Goal: Information Seeking & Learning: Learn about a topic

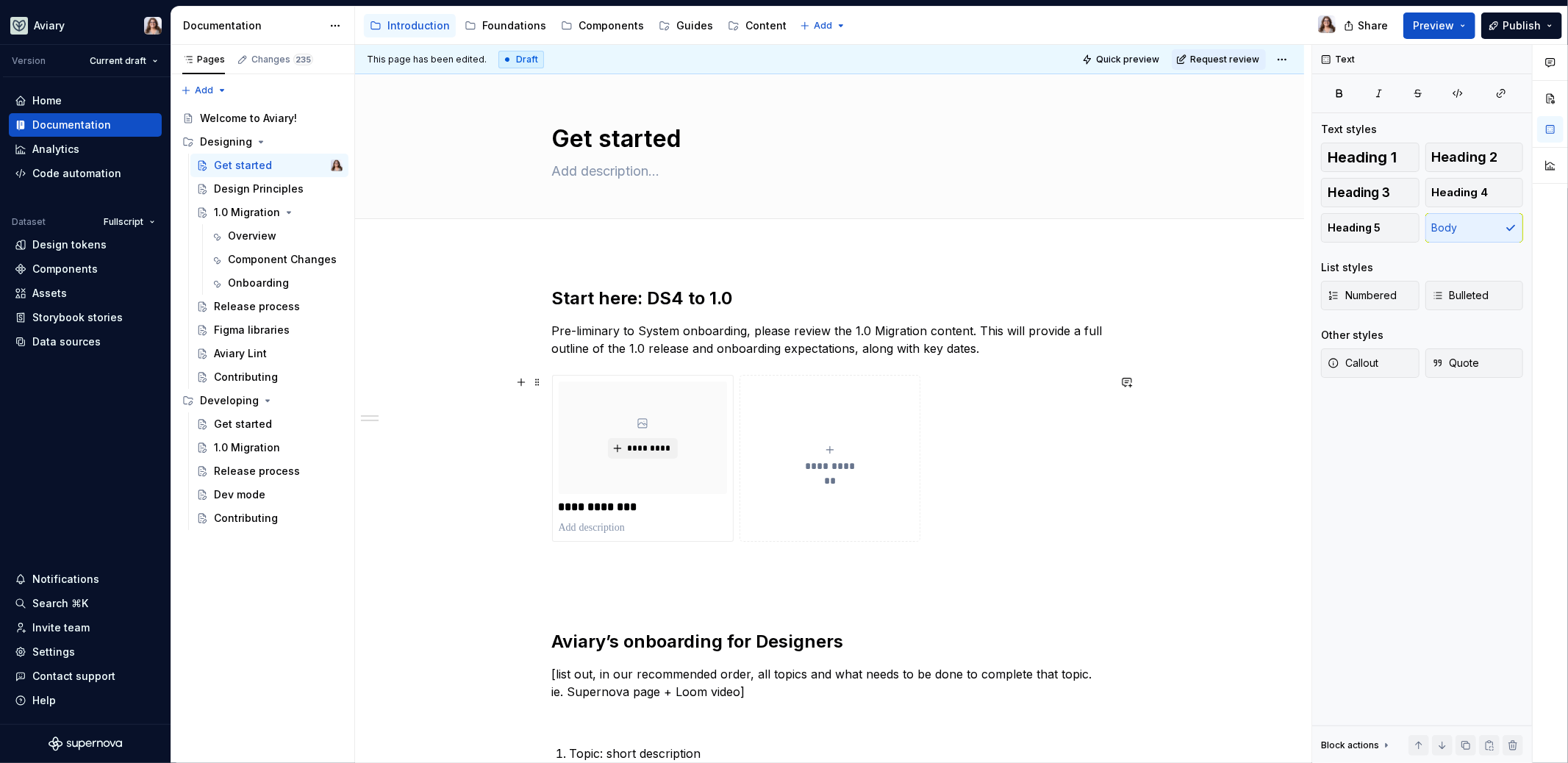
scroll to position [118, 0]
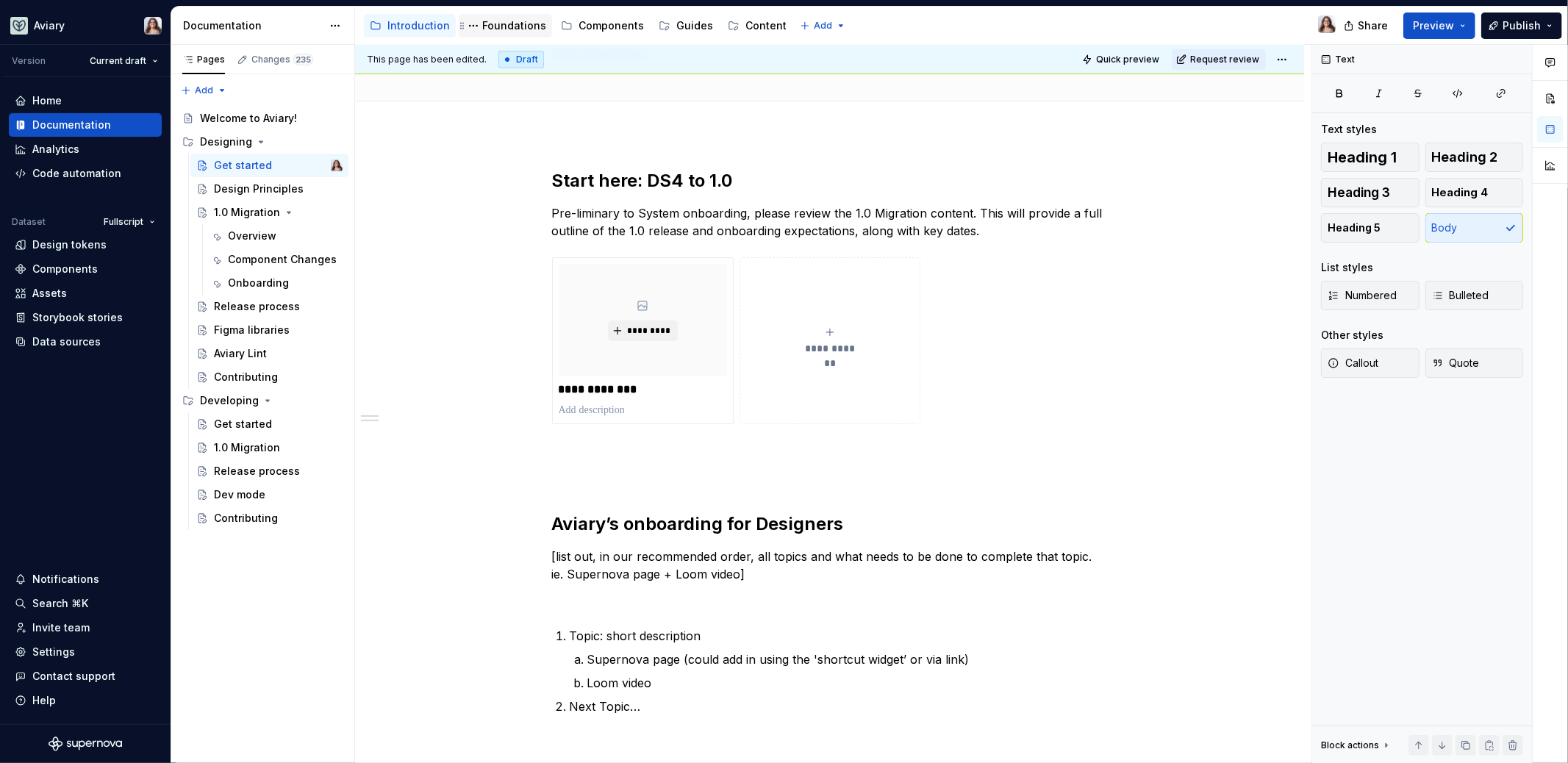
click at [498, 28] on div "Foundations" at bounding box center [514, 25] width 64 height 15
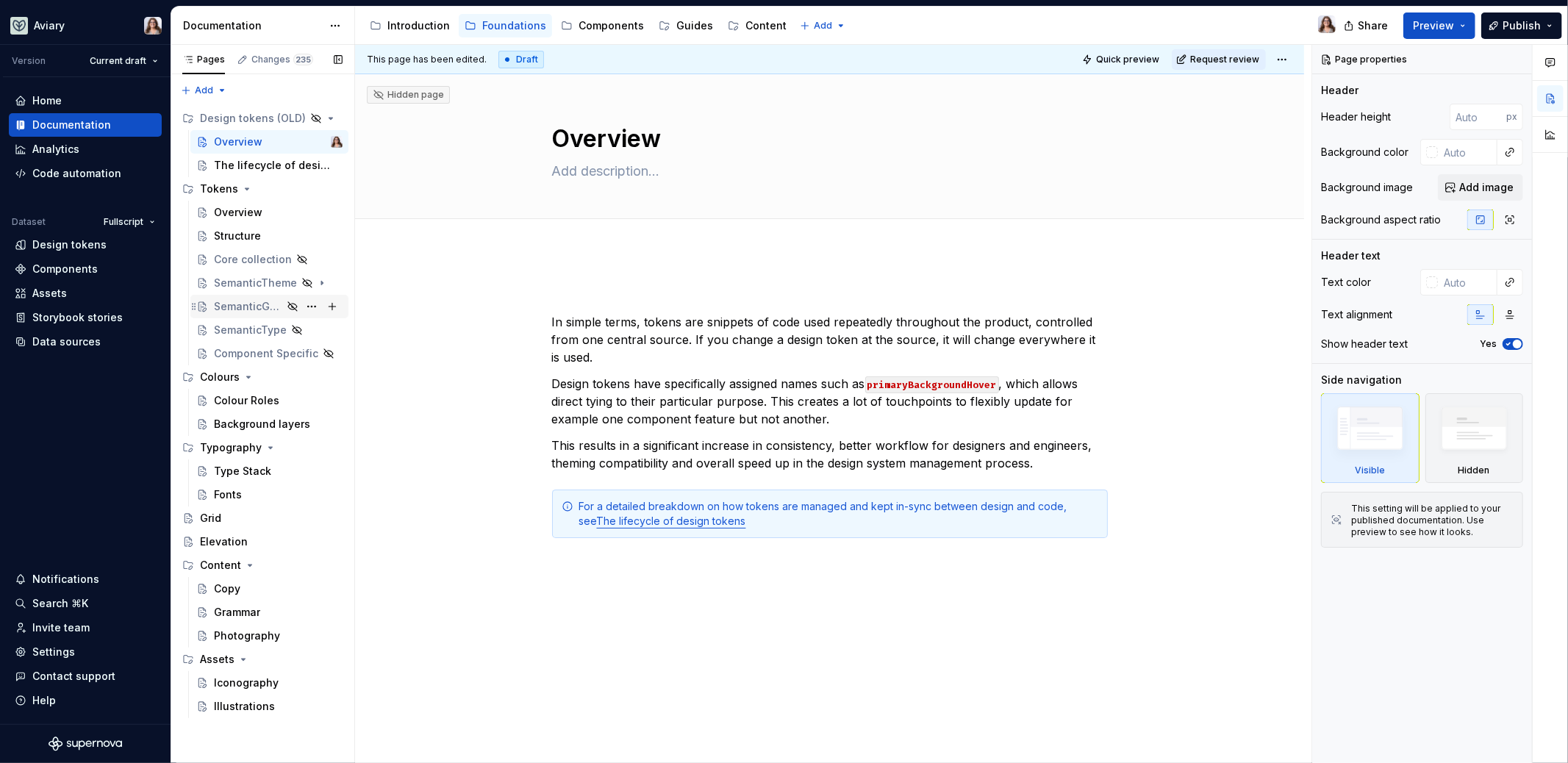
click at [243, 309] on div "SemanticGrid" at bounding box center [248, 306] width 69 height 15
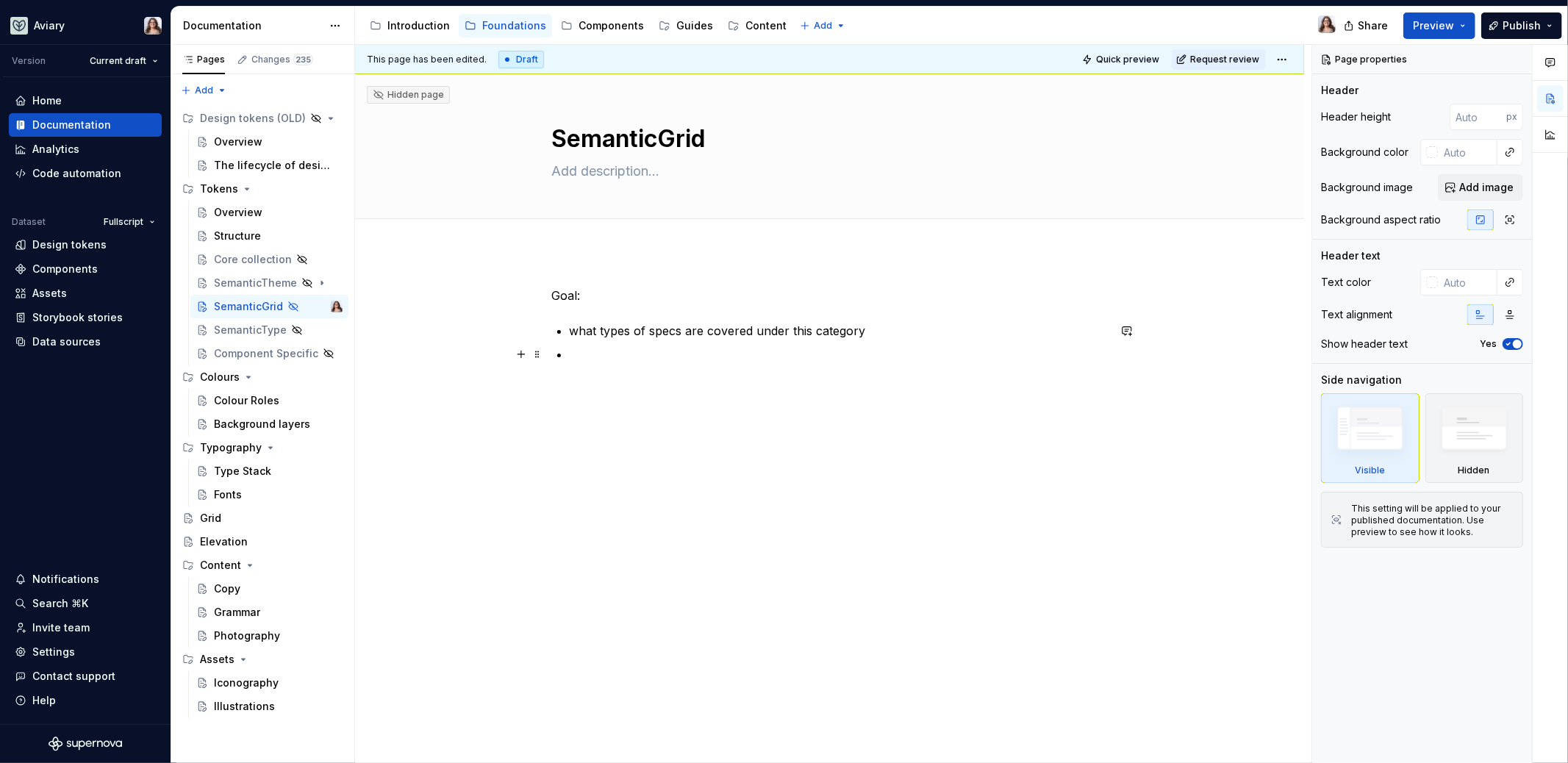
type textarea "*"
click at [589, 359] on p at bounding box center [838, 354] width 538 height 18
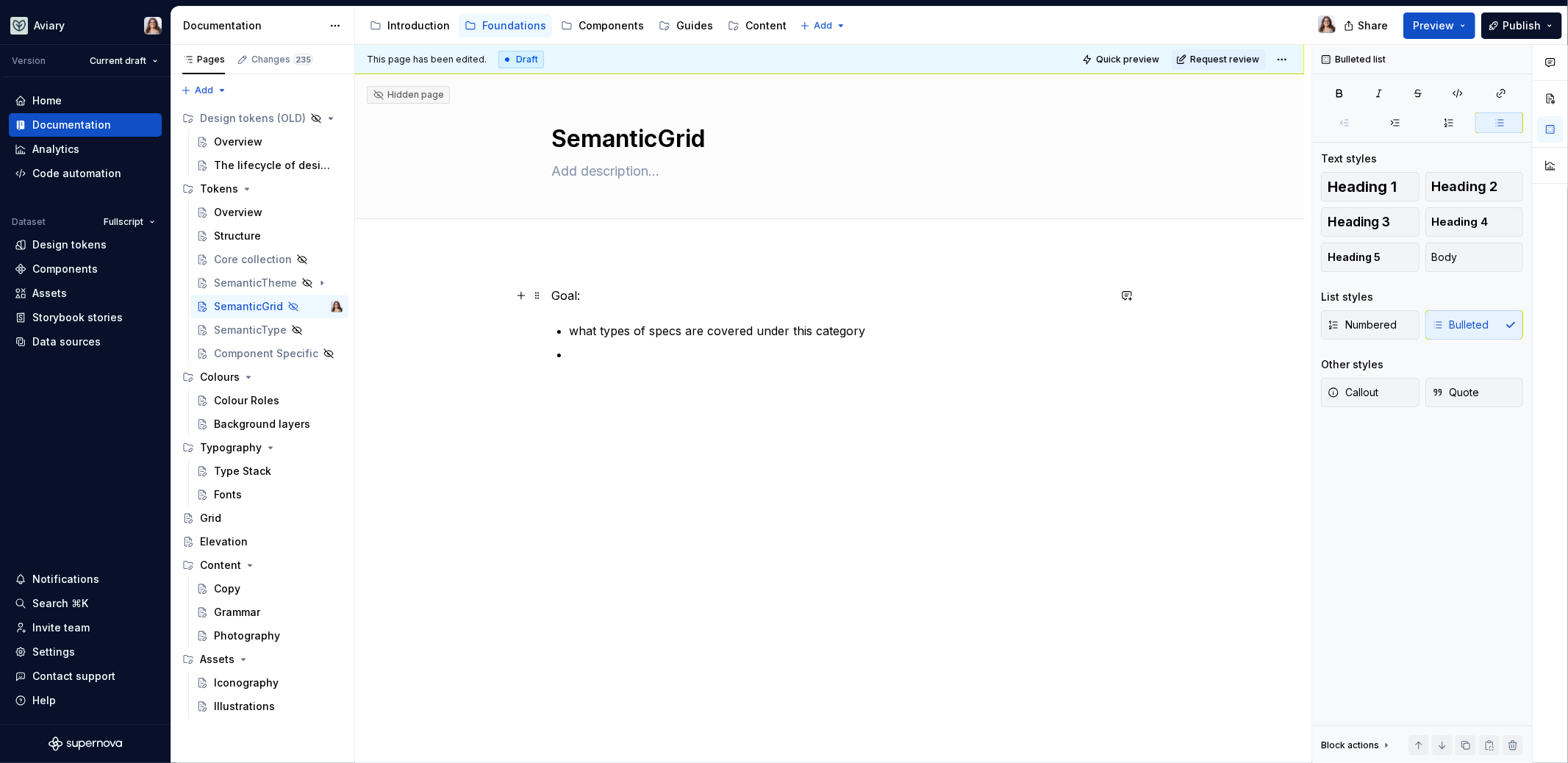
click at [550, 290] on div "Goal: what types of specs are covered under this category" at bounding box center [829, 430] width 949 height 358
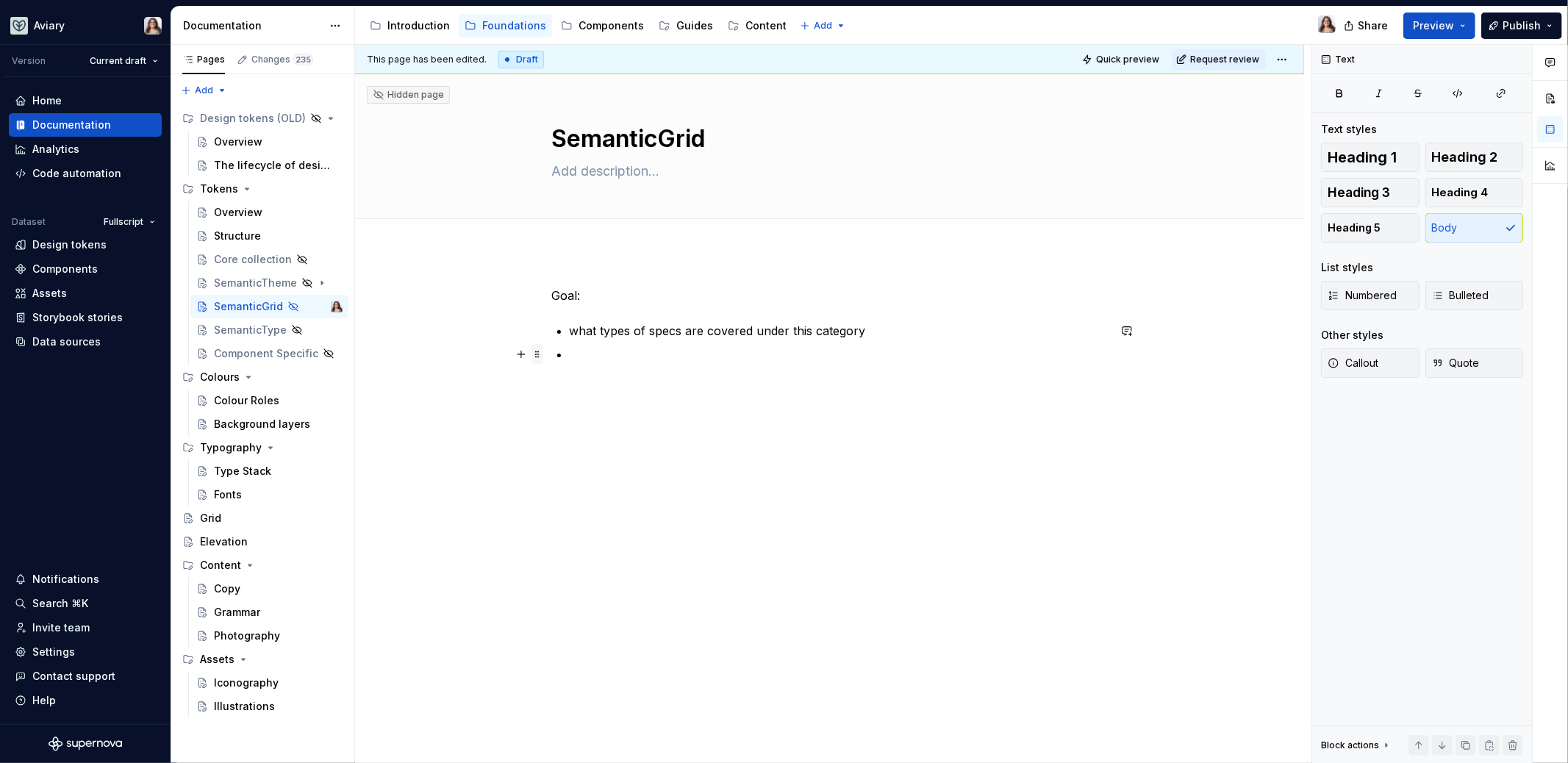
click at [532, 349] on span at bounding box center [538, 354] width 12 height 21
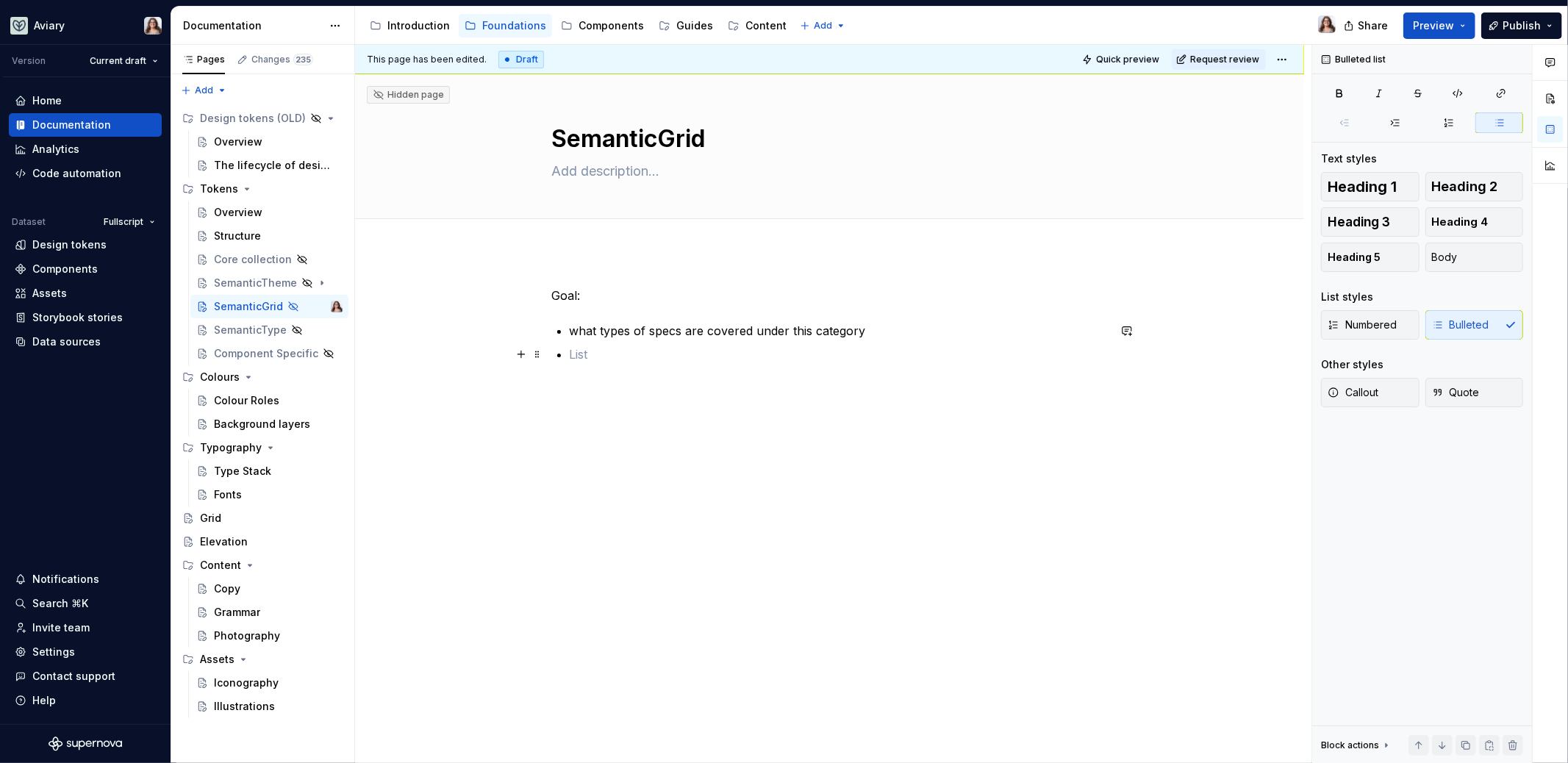
click at [575, 353] on p at bounding box center [838, 354] width 538 height 18
click at [245, 330] on div "SemanticType" at bounding box center [248, 330] width 69 height 15
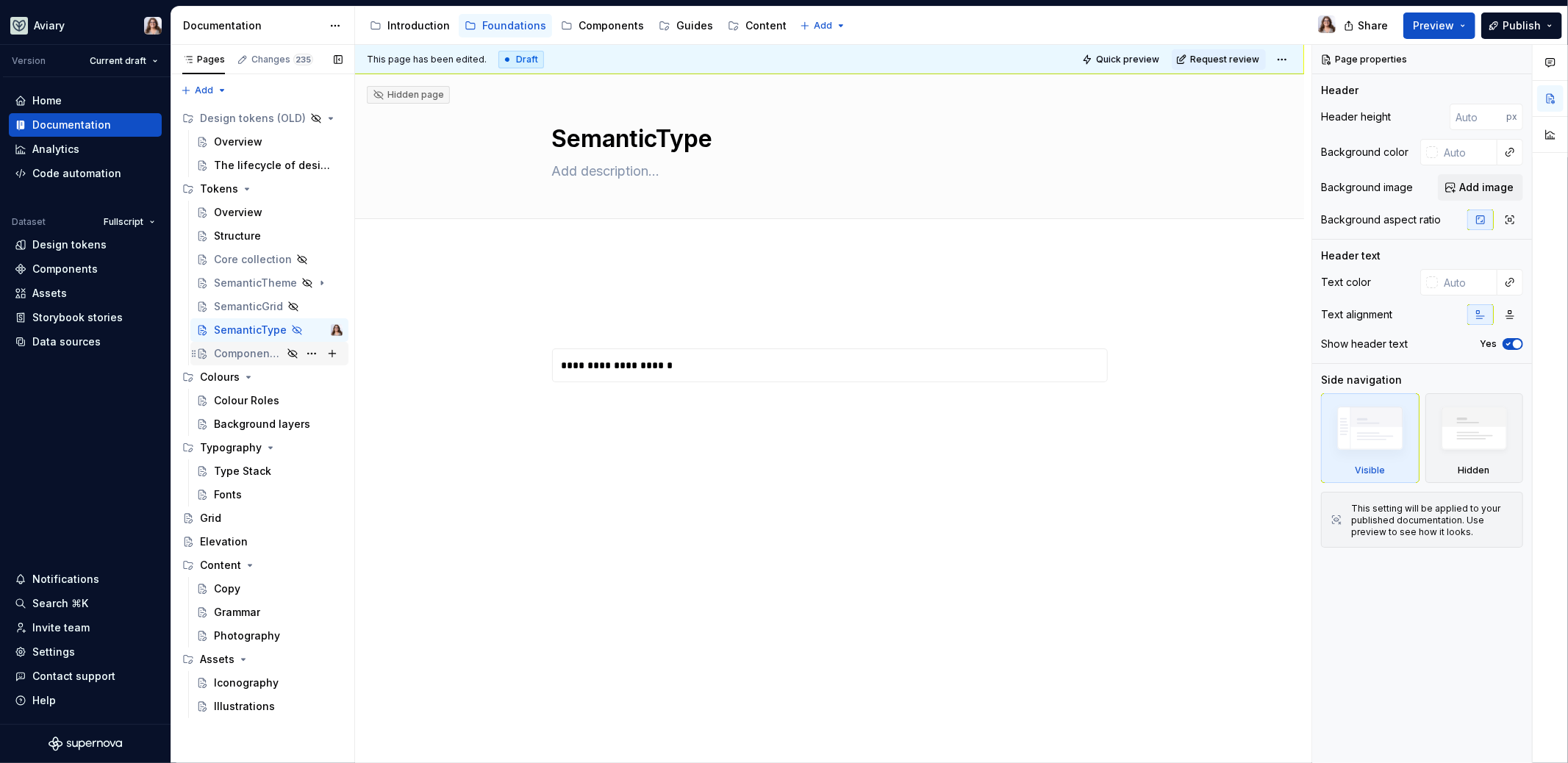
click at [237, 356] on div "Component Specific" at bounding box center [248, 353] width 69 height 15
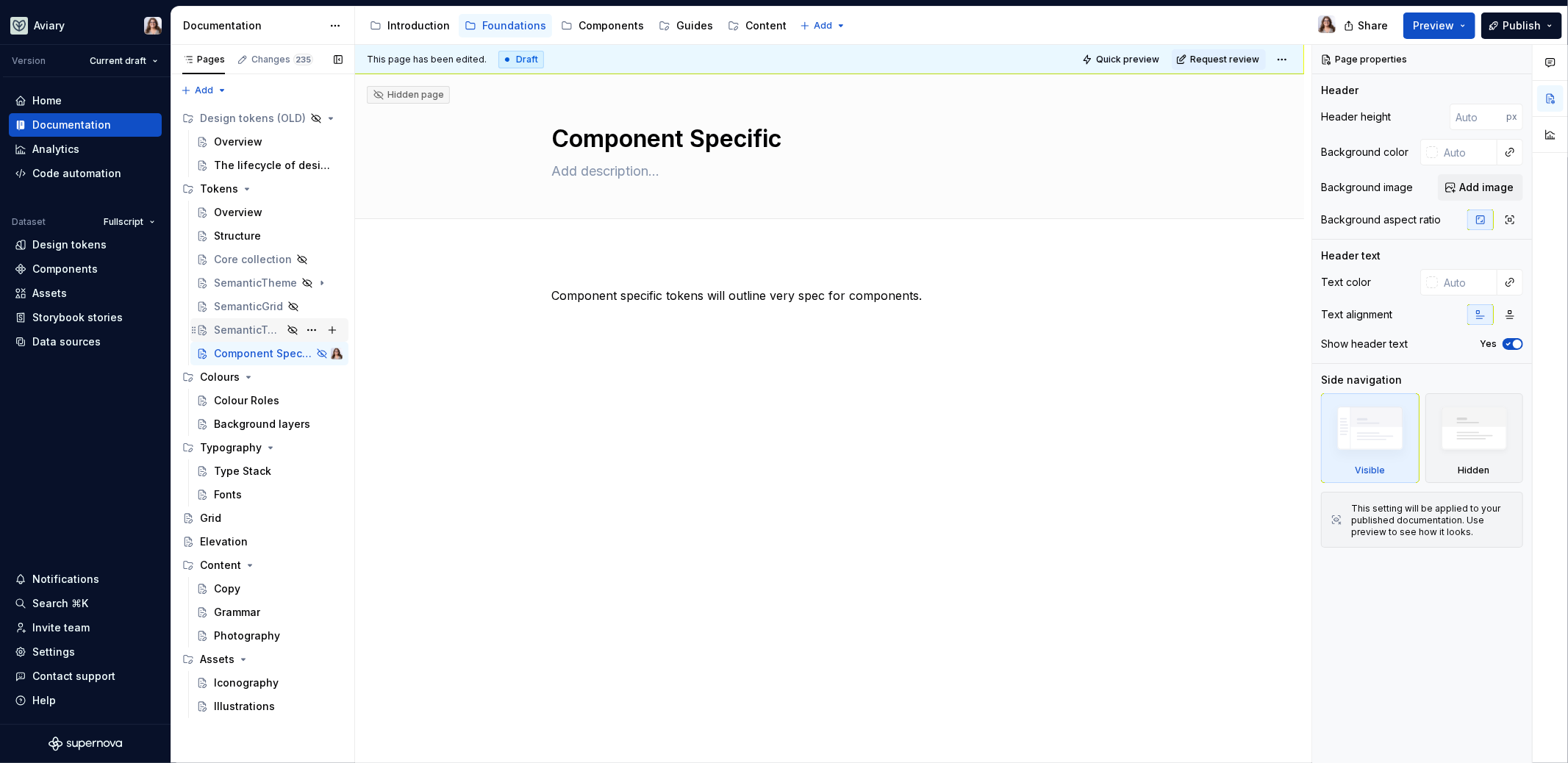
click at [232, 337] on div "SemanticType" at bounding box center [278, 330] width 129 height 21
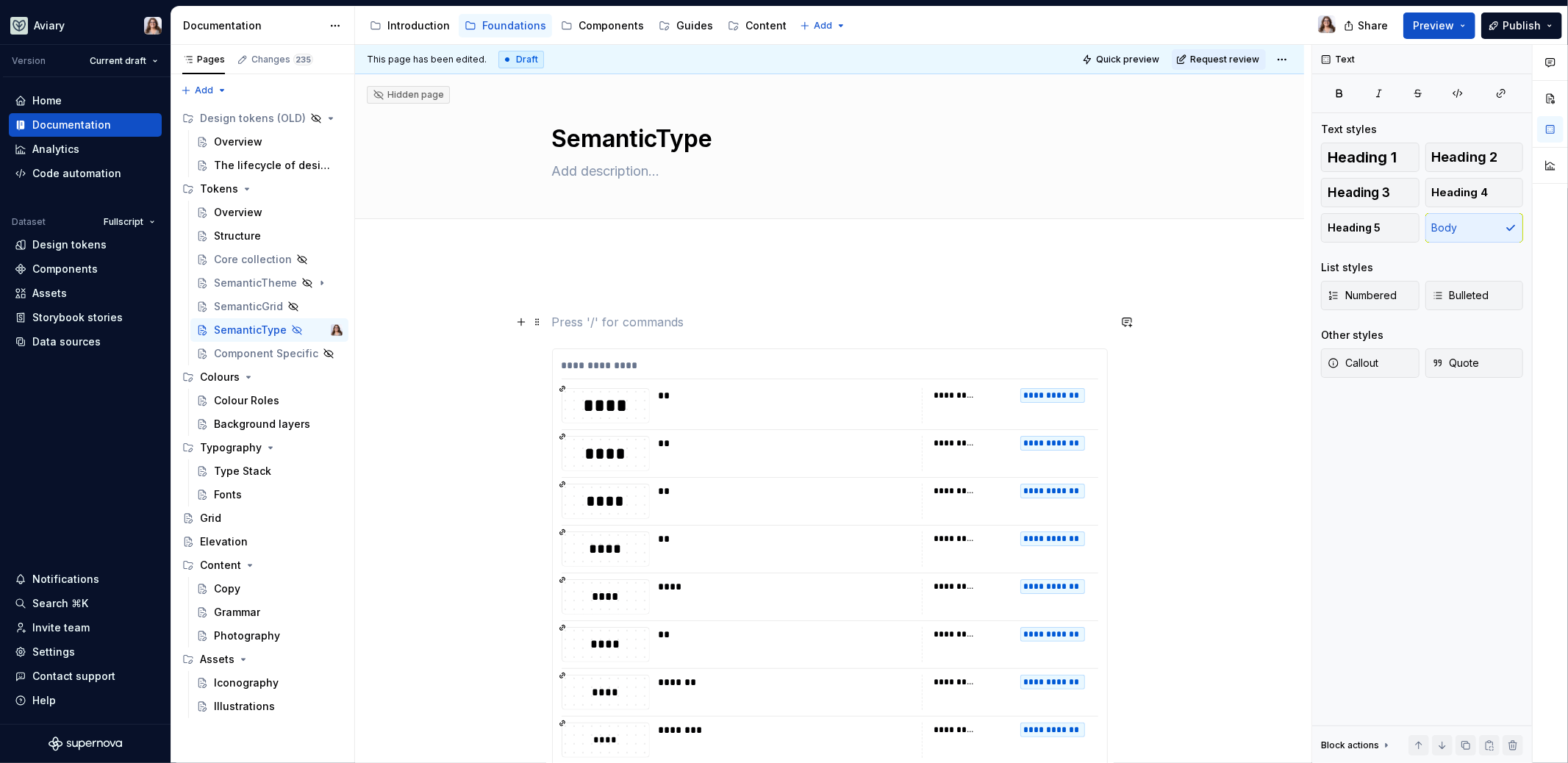
click at [631, 319] on p at bounding box center [830, 322] width 556 height 18
click at [697, 360] on div "**********" at bounding box center [830, 368] width 538 height 21
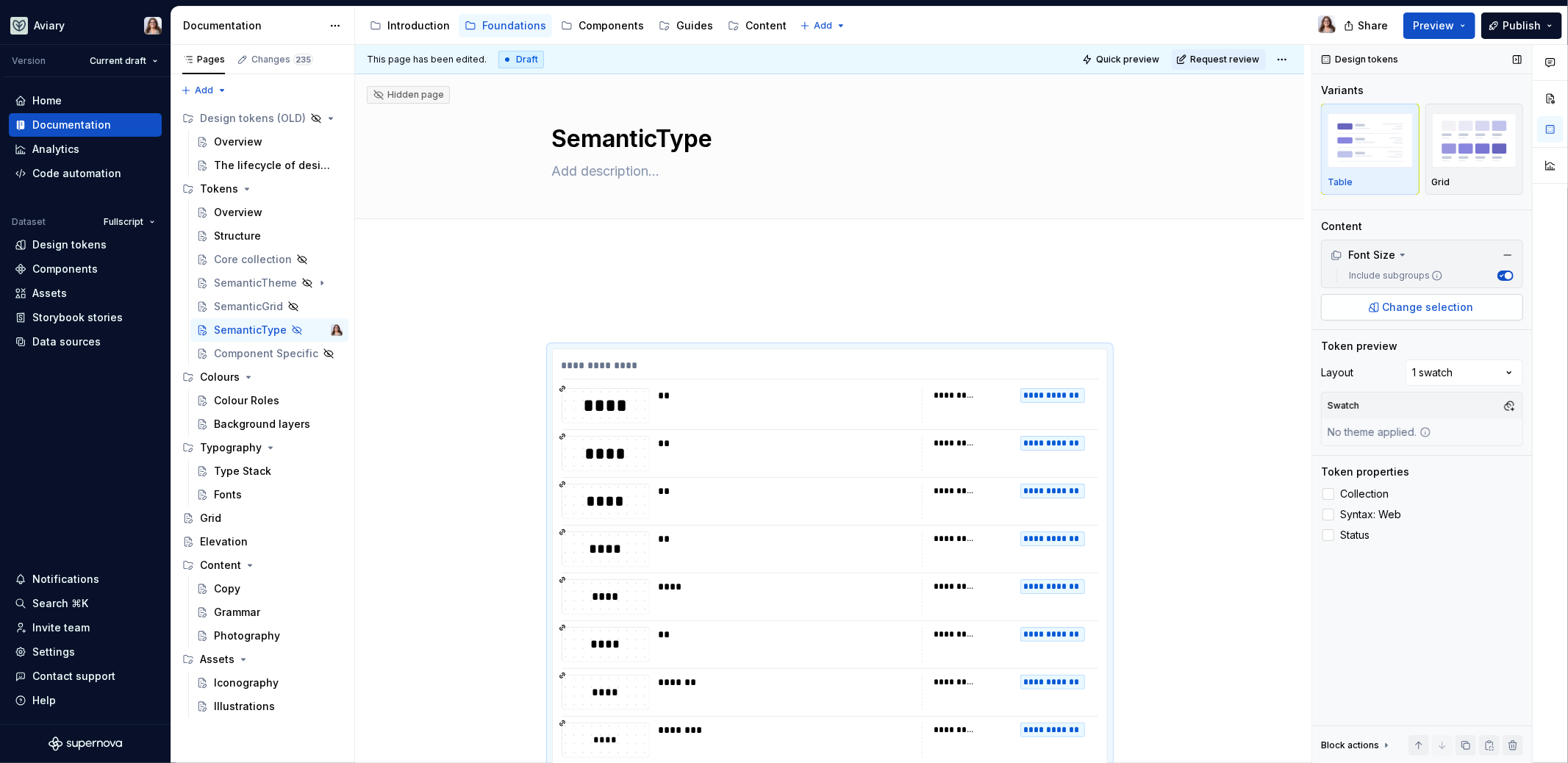
click at [1453, 304] on span "Change selection" at bounding box center [1428, 306] width 91 height 15
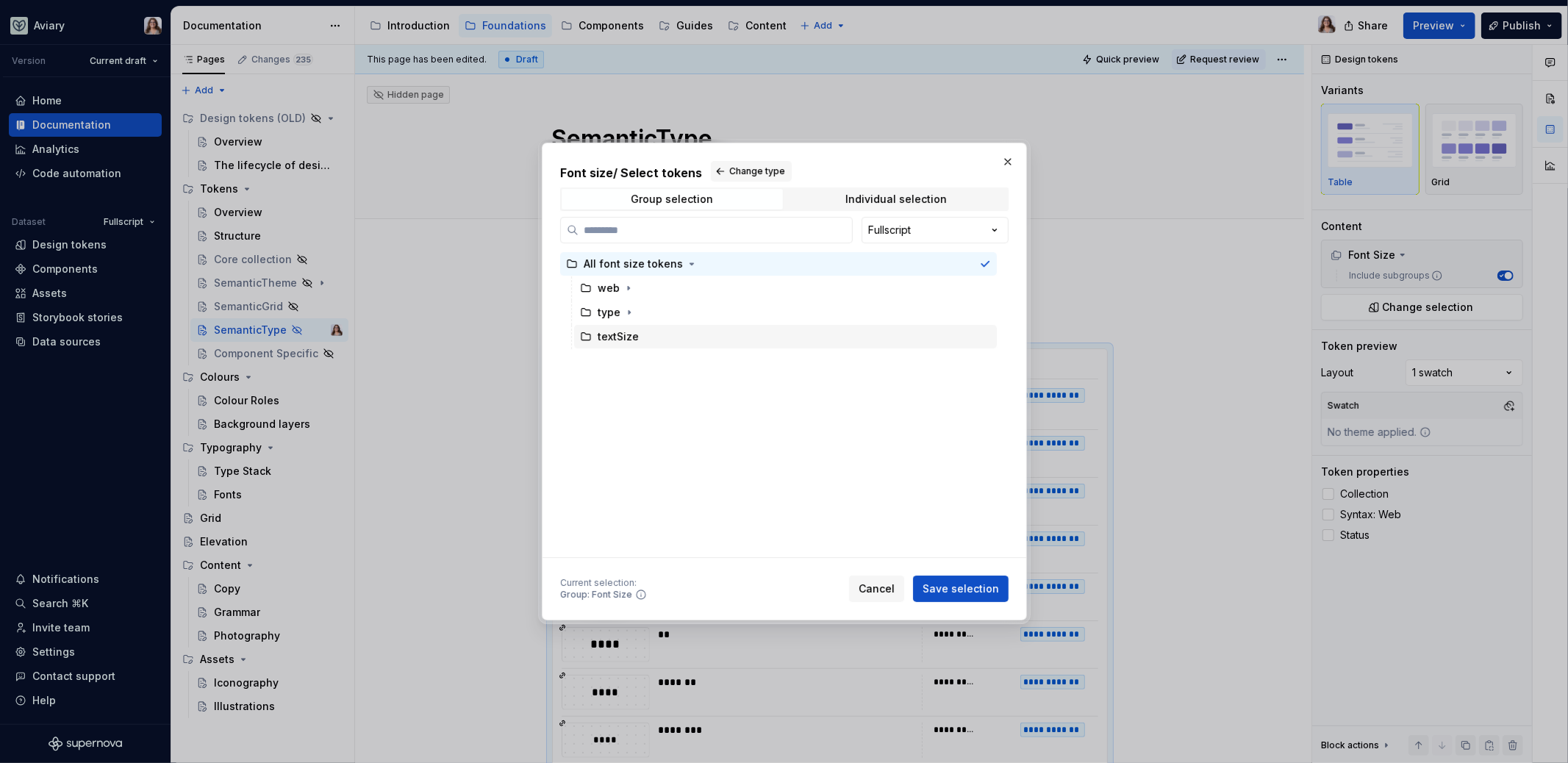
type textarea "*"
click at [885, 586] on span "Cancel" at bounding box center [877, 588] width 36 height 15
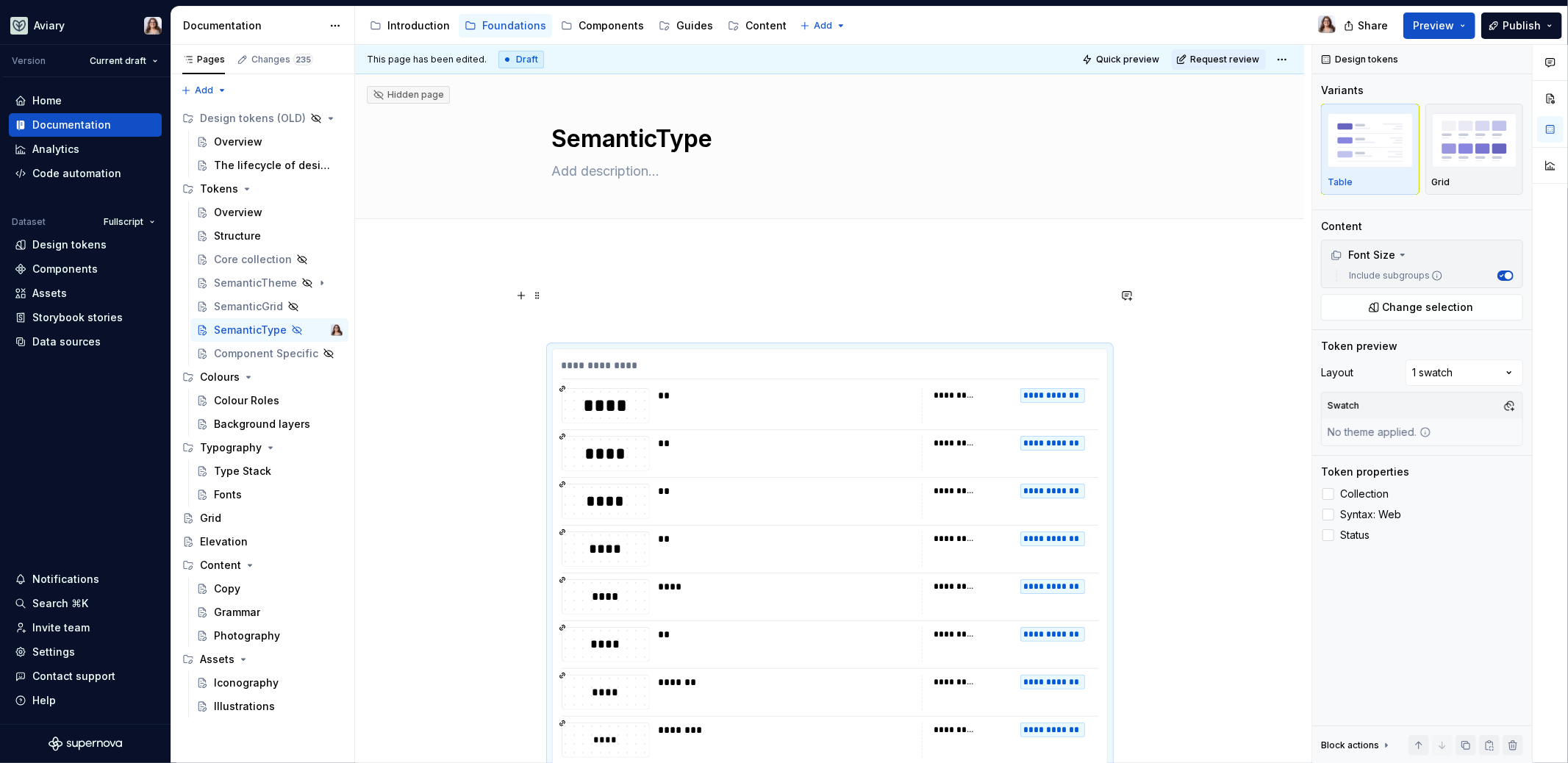
click at [646, 301] on p at bounding box center [830, 295] width 556 height 18
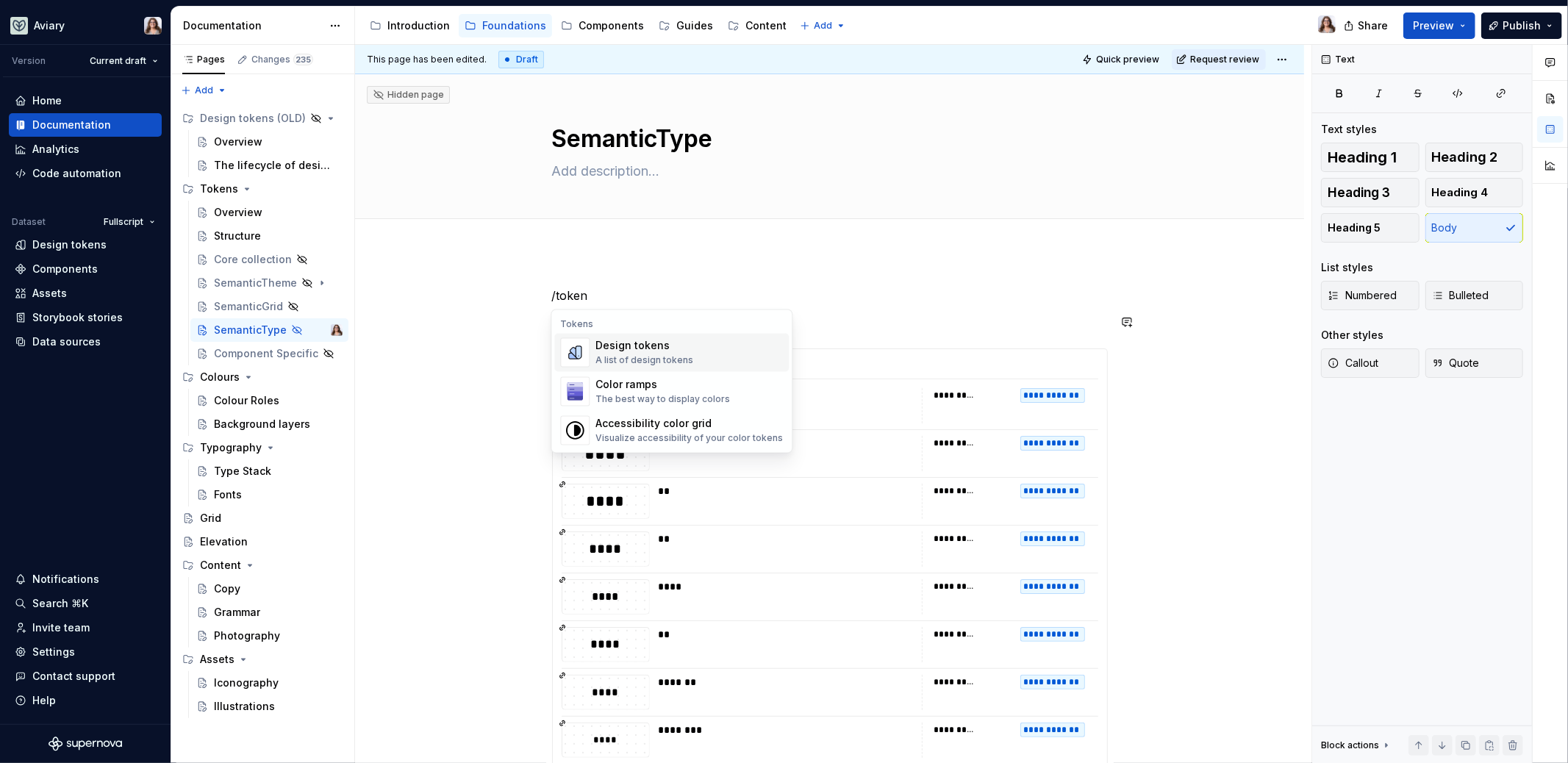
click at [672, 354] on div "Design tokens A list of design tokens" at bounding box center [644, 353] width 98 height 28
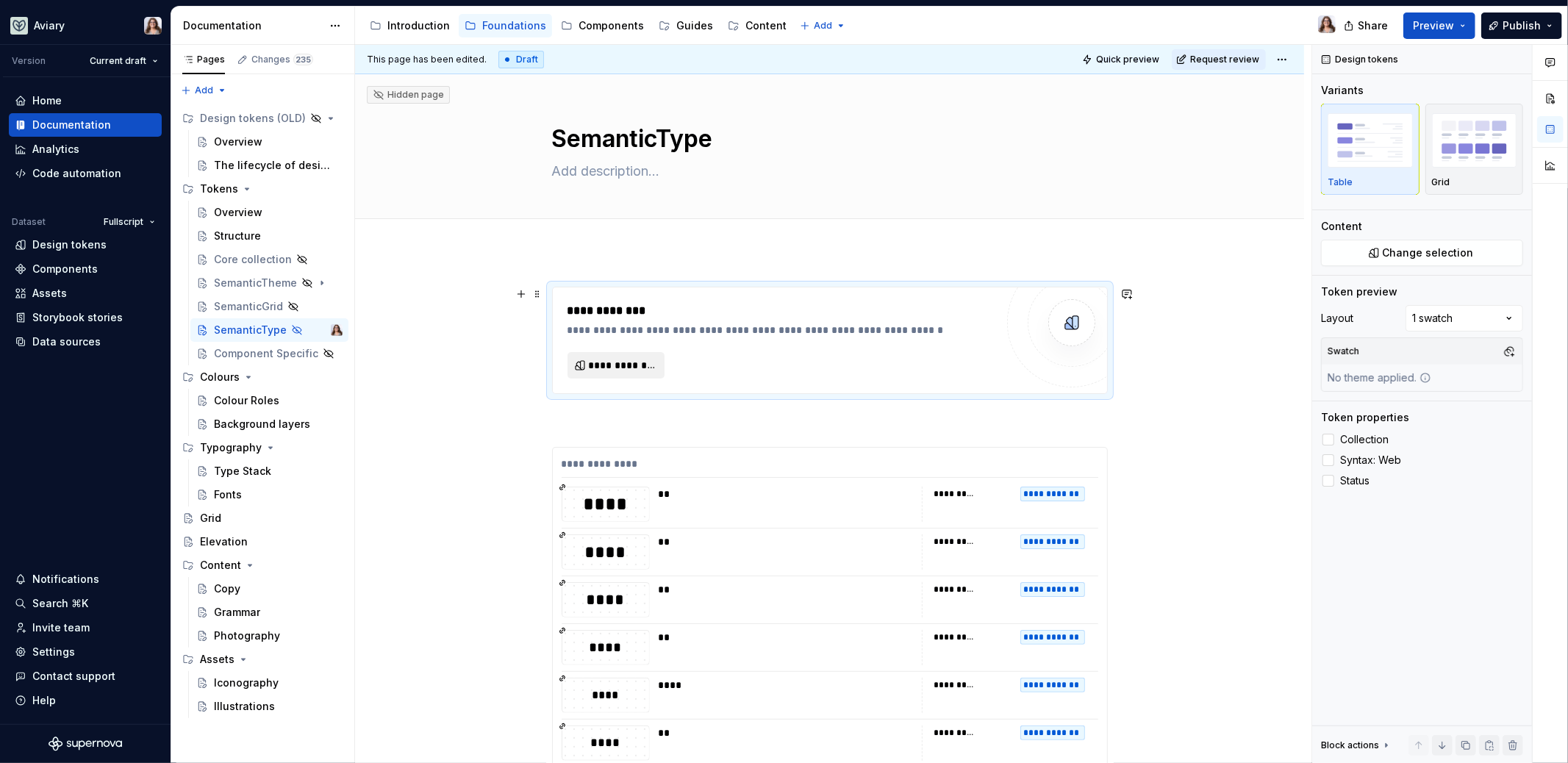
click at [611, 362] on span "**********" at bounding box center [623, 365] width 67 height 15
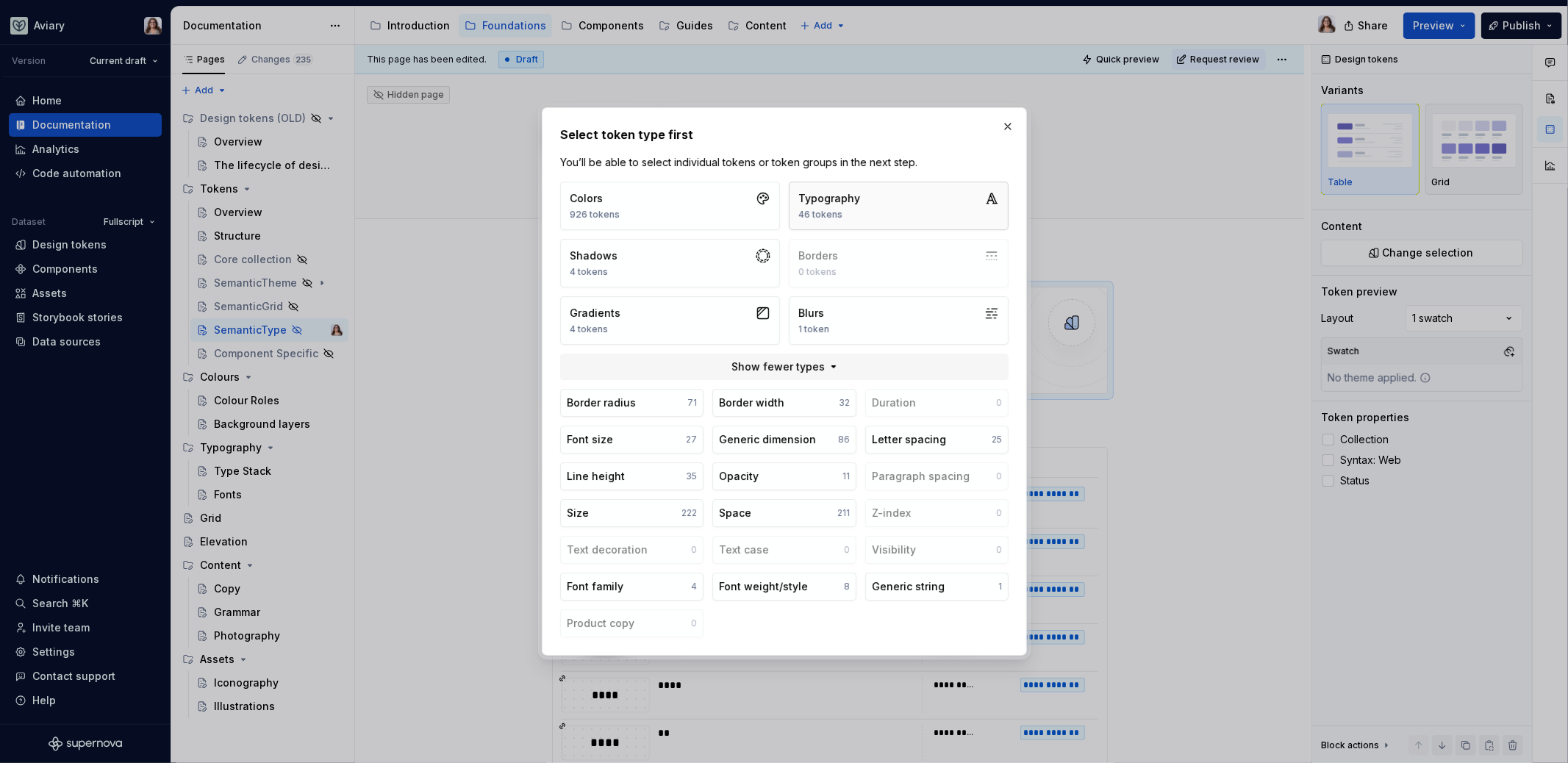
click at [878, 205] on button "Typography 46 tokens" at bounding box center [899, 205] width 220 height 49
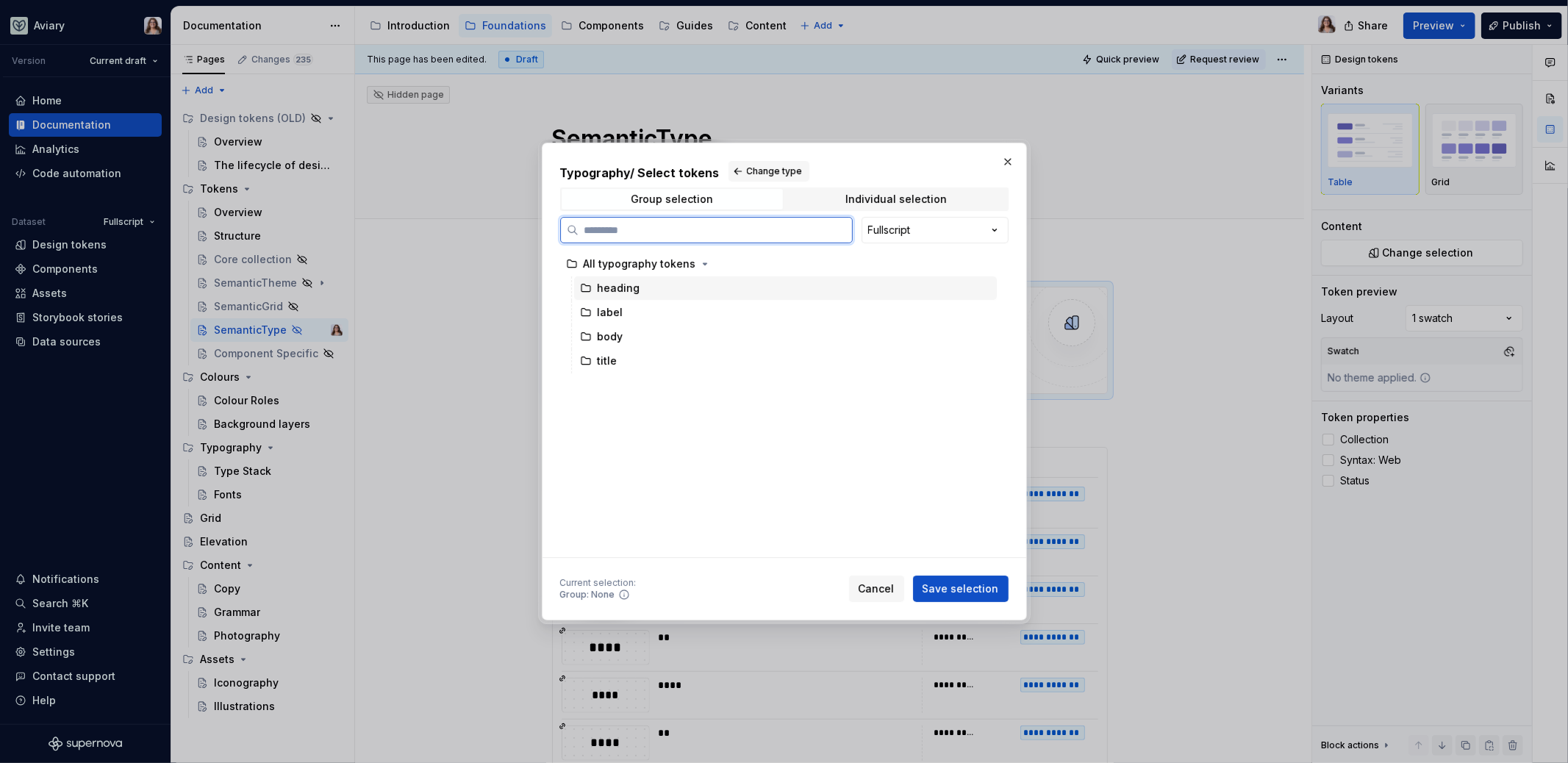
click at [616, 288] on div "heading" at bounding box center [619, 288] width 43 height 15
click at [871, 201] on div "Individual selection" at bounding box center [896, 199] width 101 height 12
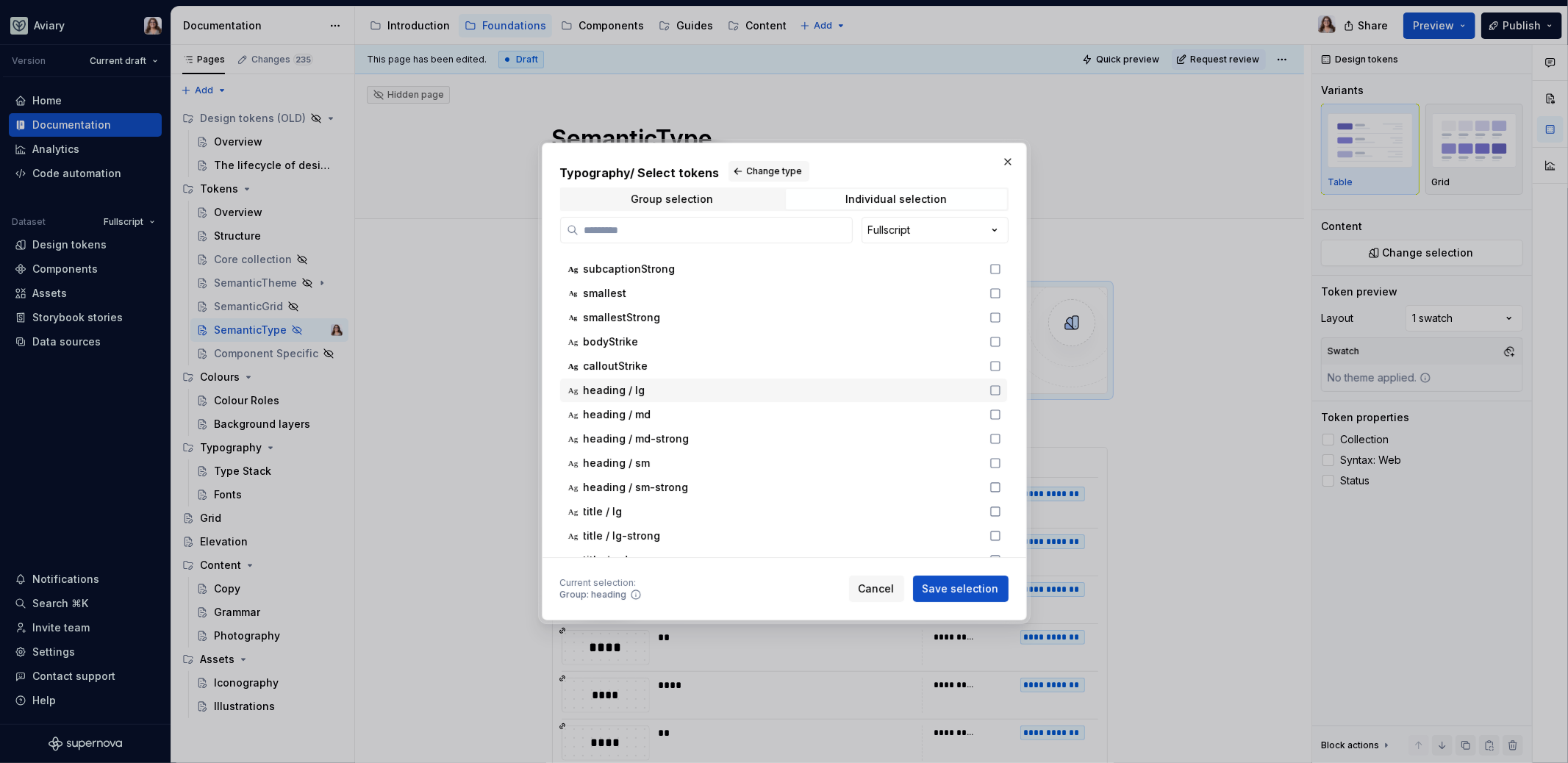
scroll to position [487, 0]
click at [972, 365] on div "heading / lg" at bounding box center [782, 370] width 397 height 15
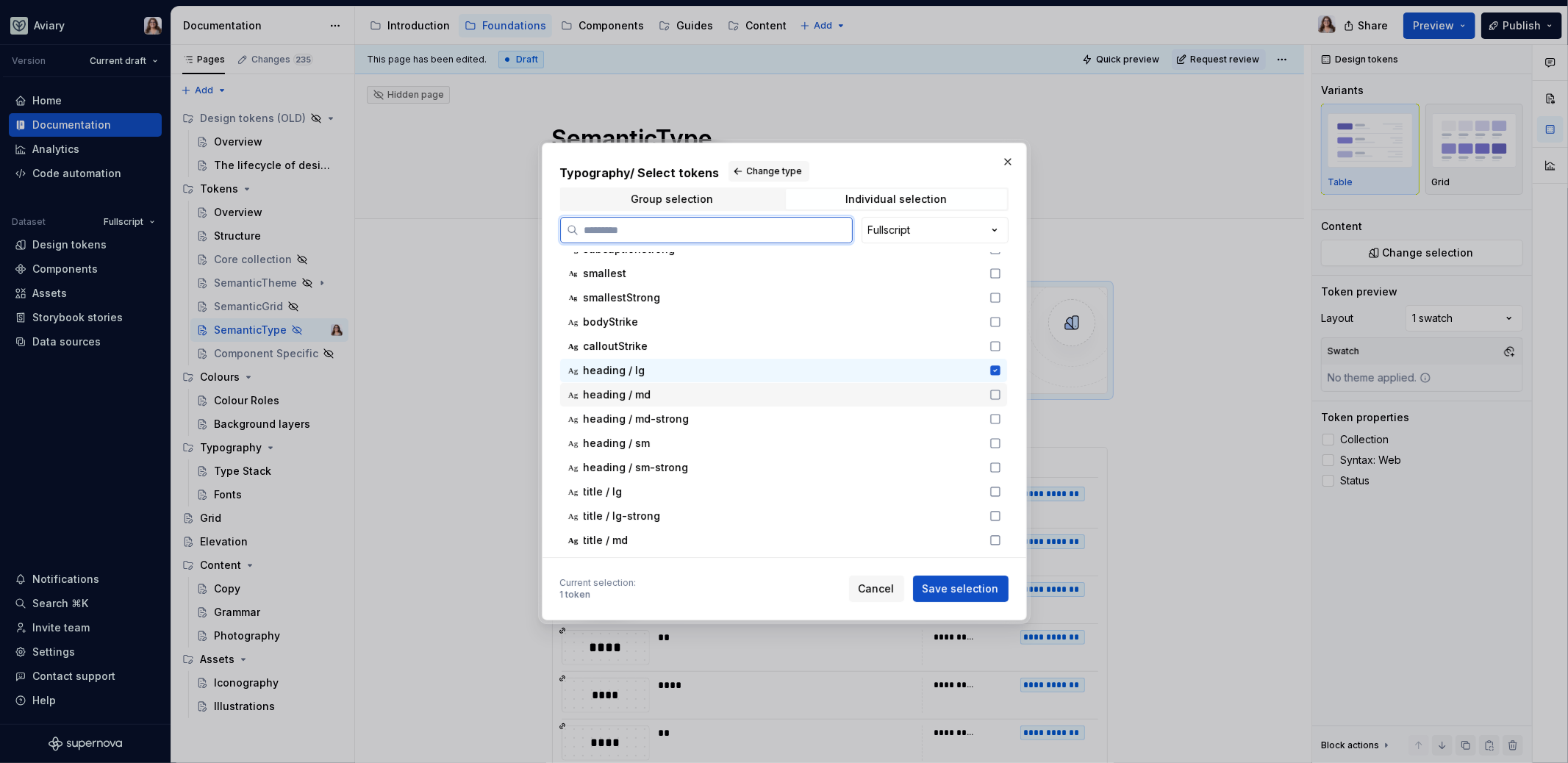
click at [963, 399] on div "heading / md" at bounding box center [782, 394] width 397 height 15
click at [952, 416] on div "heading / md-strong" at bounding box center [782, 418] width 397 height 15
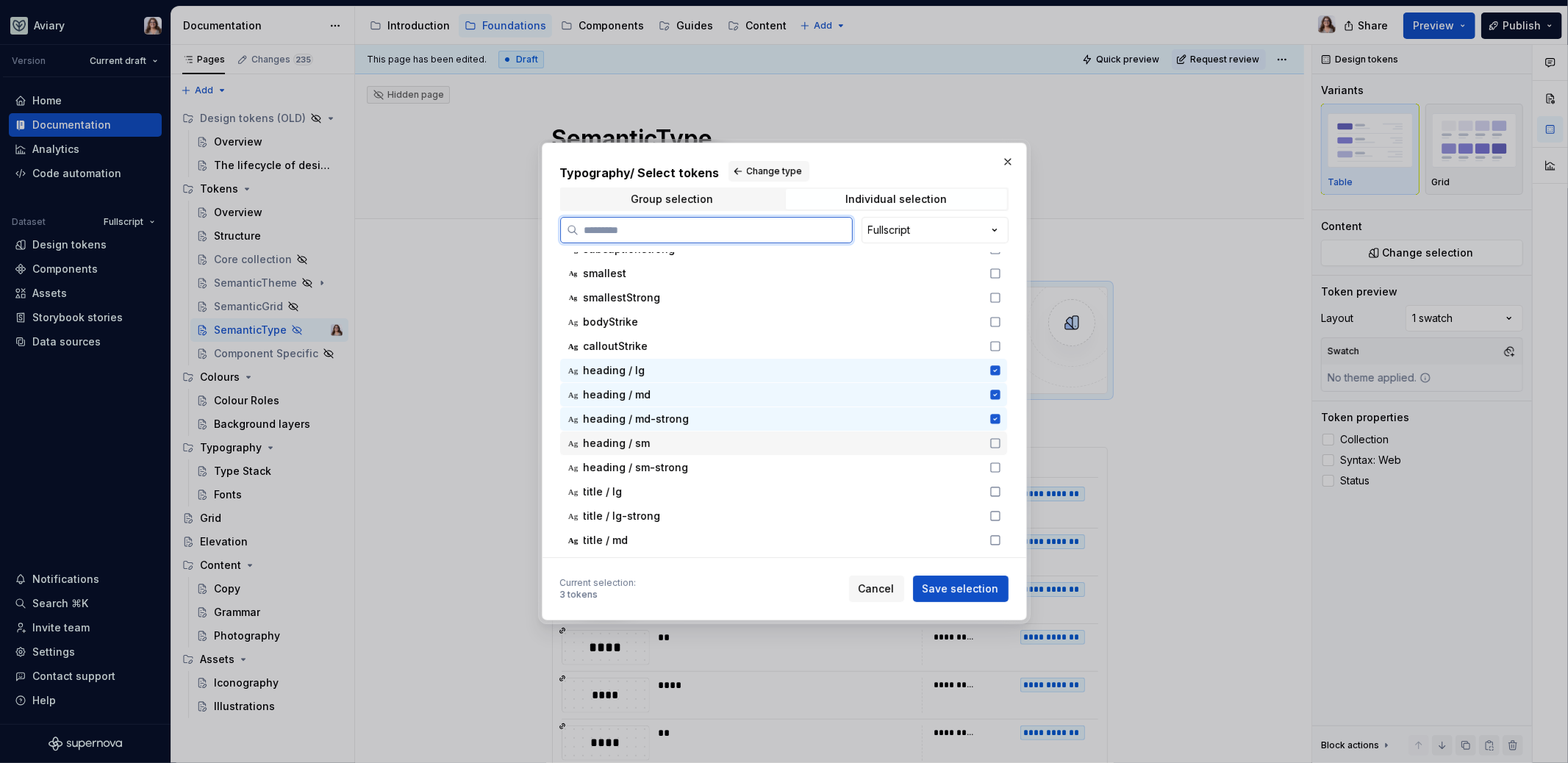
click at [938, 449] on div "heading / sm" at bounding box center [782, 443] width 397 height 15
click at [917, 467] on div "heading / sm-strong" at bounding box center [782, 467] width 397 height 15
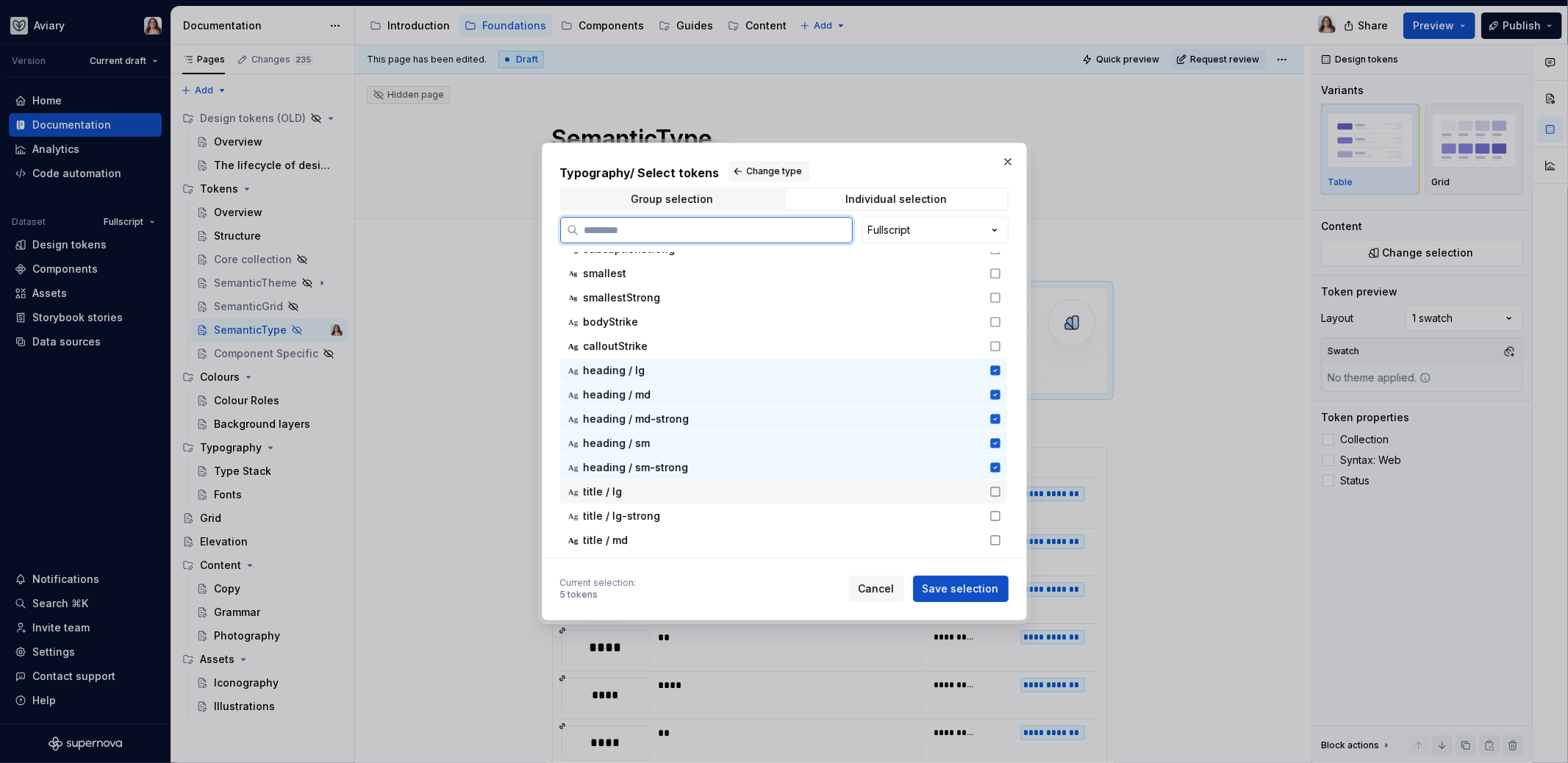
click at [907, 492] on div "title / lg" at bounding box center [782, 491] width 397 height 15
click at [895, 517] on div "title / lg-strong" at bounding box center [782, 515] width 397 height 15
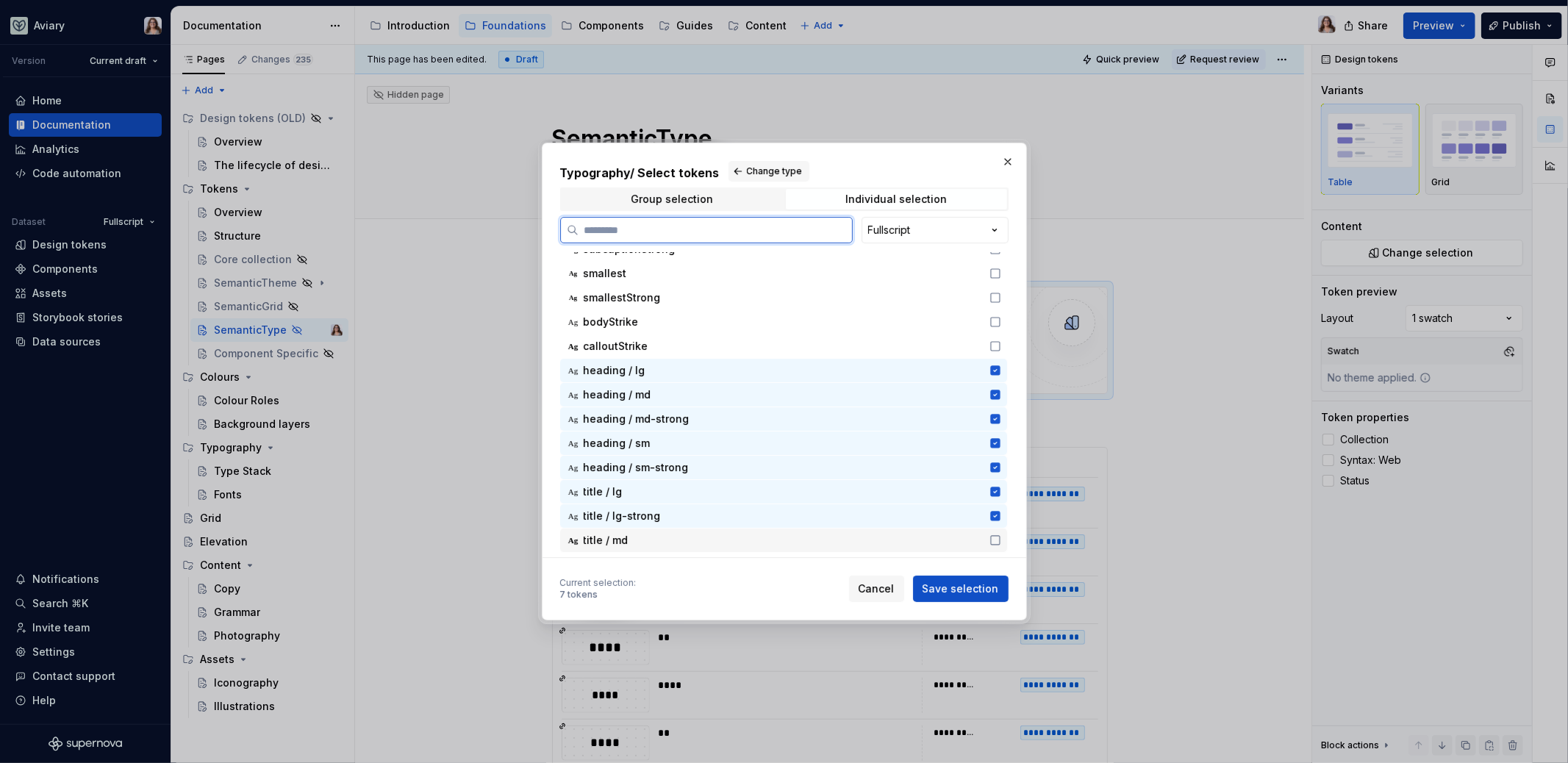
click at [874, 550] on div "Ag title / md" at bounding box center [783, 540] width 447 height 23
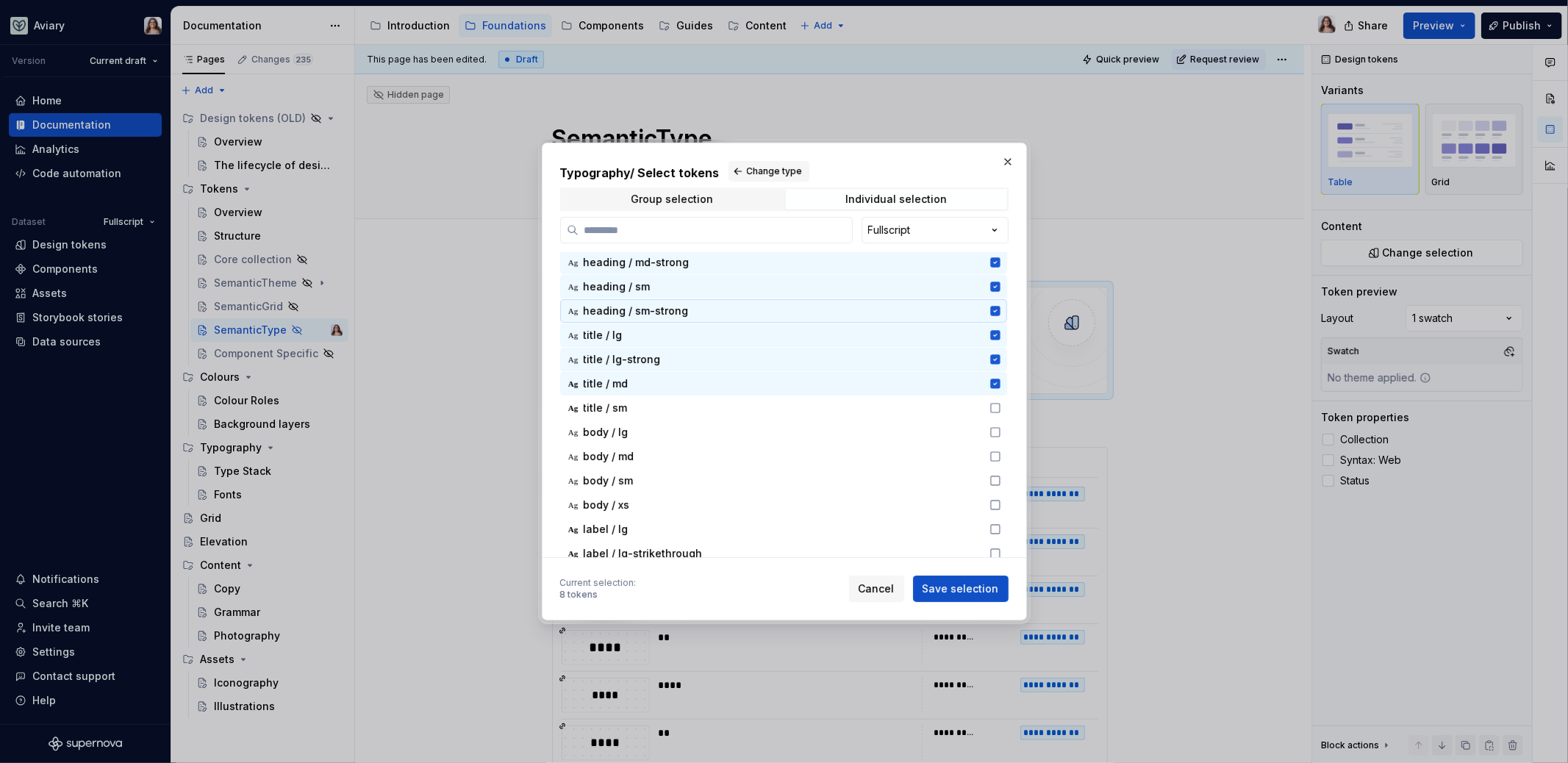
scroll to position [651, 0]
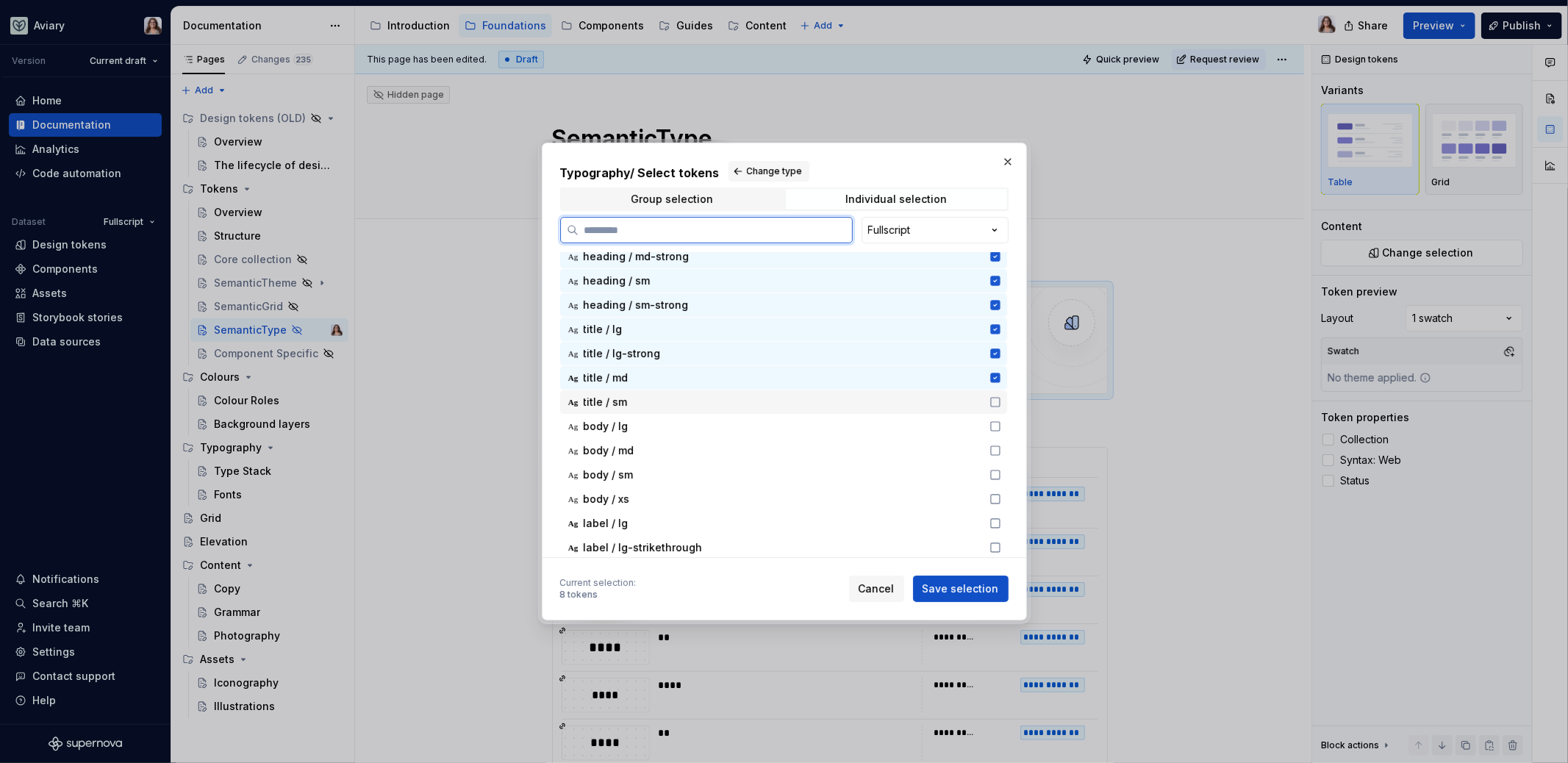
click at [758, 397] on div "title / sm" at bounding box center [782, 402] width 397 height 15
click at [728, 420] on div "body / lg" at bounding box center [782, 426] width 397 height 15
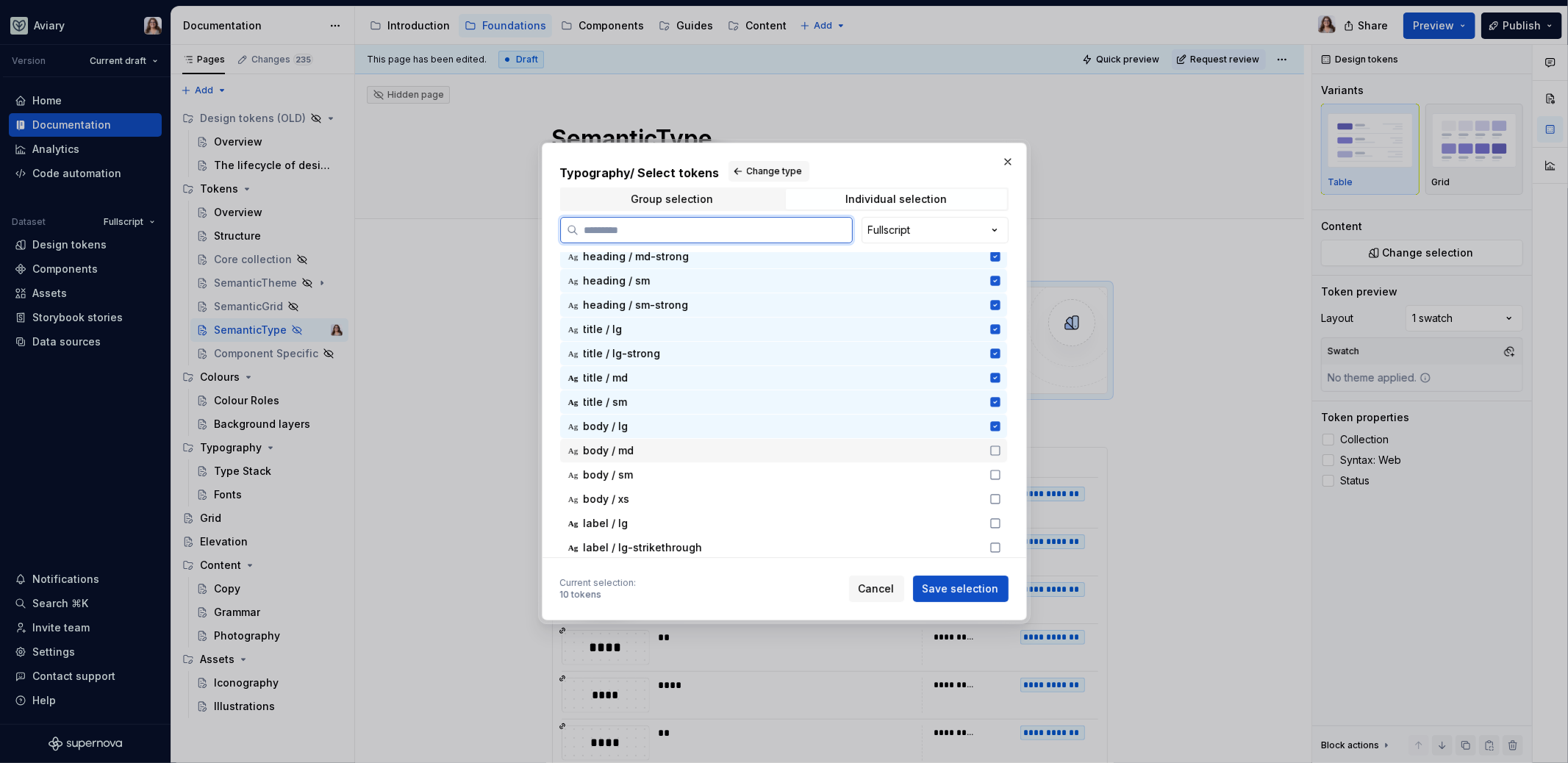
click at [702, 446] on div "body / md" at bounding box center [782, 450] width 397 height 15
click at [665, 471] on div "body / sm" at bounding box center [782, 474] width 397 height 15
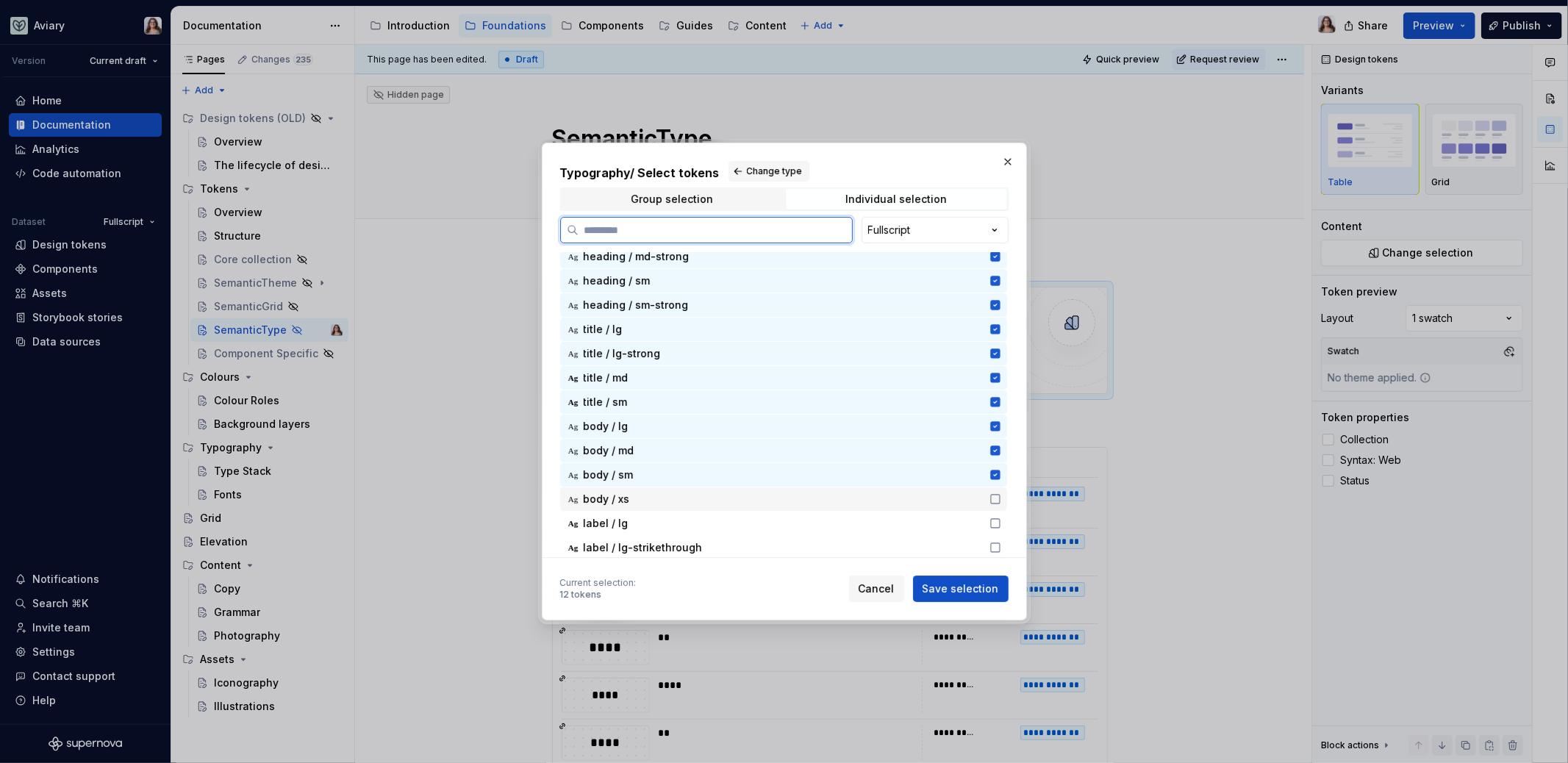
click at [646, 499] on div "body / xs" at bounding box center [782, 499] width 397 height 15
click at [641, 524] on div "label / lg" at bounding box center [782, 523] width 397 height 15
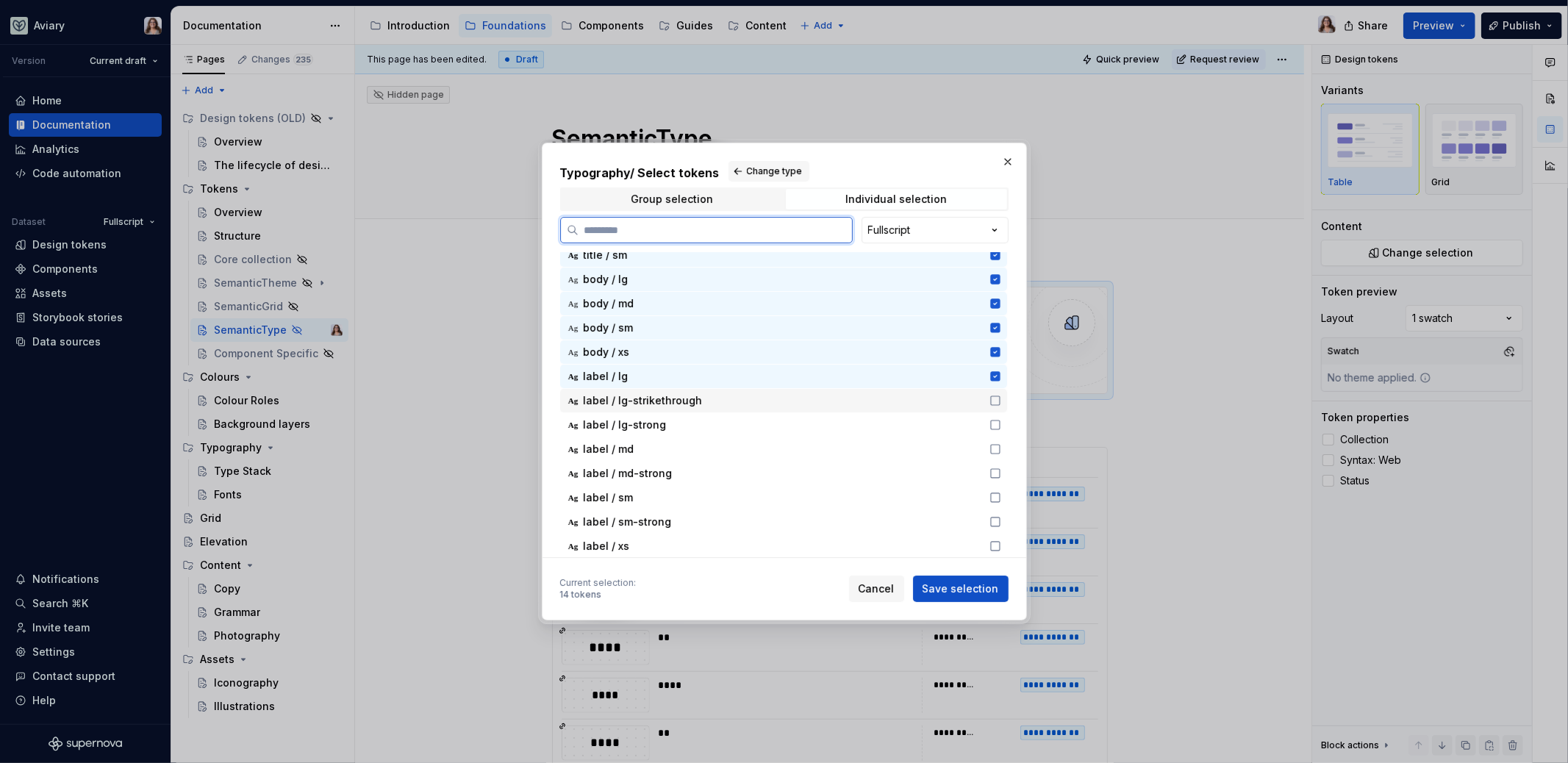
click at [720, 400] on div "label / lg-strikethrough" at bounding box center [782, 400] width 397 height 15
click at [690, 419] on div "label / lg-strong" at bounding box center [782, 424] width 397 height 15
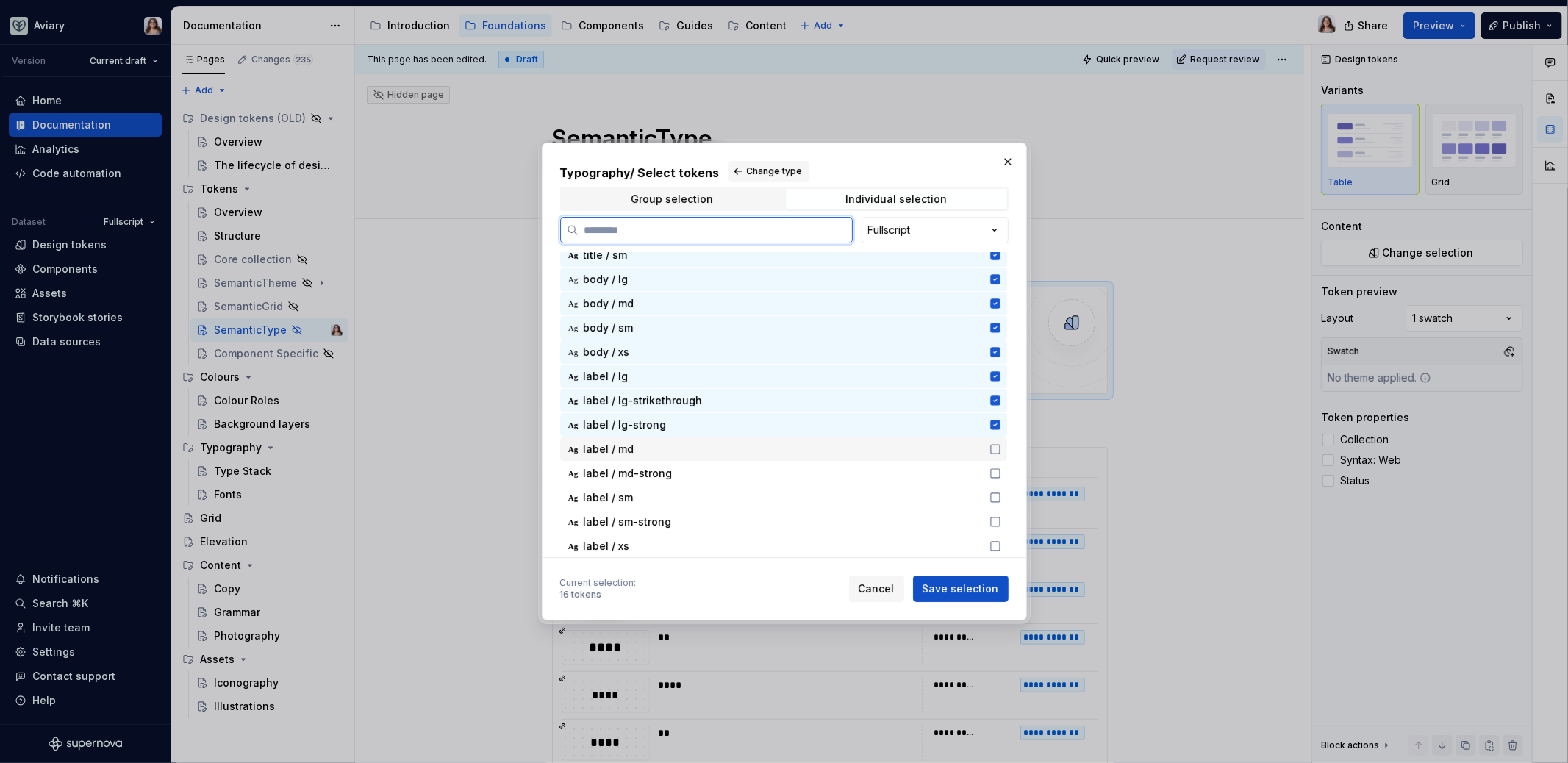
click at [649, 442] on div "label / md" at bounding box center [782, 449] width 397 height 15
click at [665, 482] on div "Ag label / md-strong" at bounding box center [783, 473] width 447 height 23
click at [646, 491] on div "label / sm" at bounding box center [782, 497] width 397 height 15
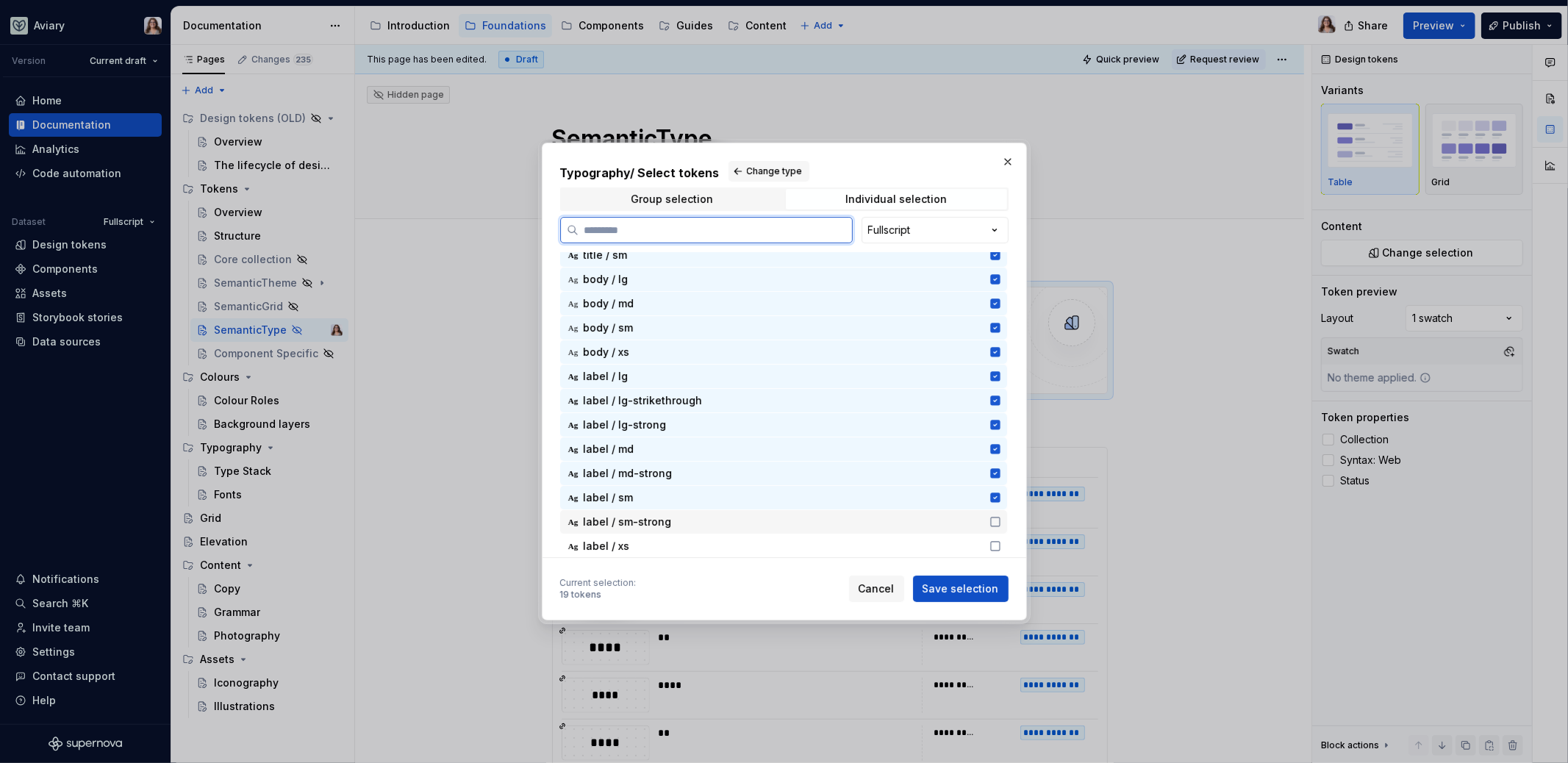
click at [653, 520] on span "label / sm-strong" at bounding box center [628, 521] width 88 height 15
click at [638, 554] on div "Ag label / xs" at bounding box center [783, 545] width 447 height 23
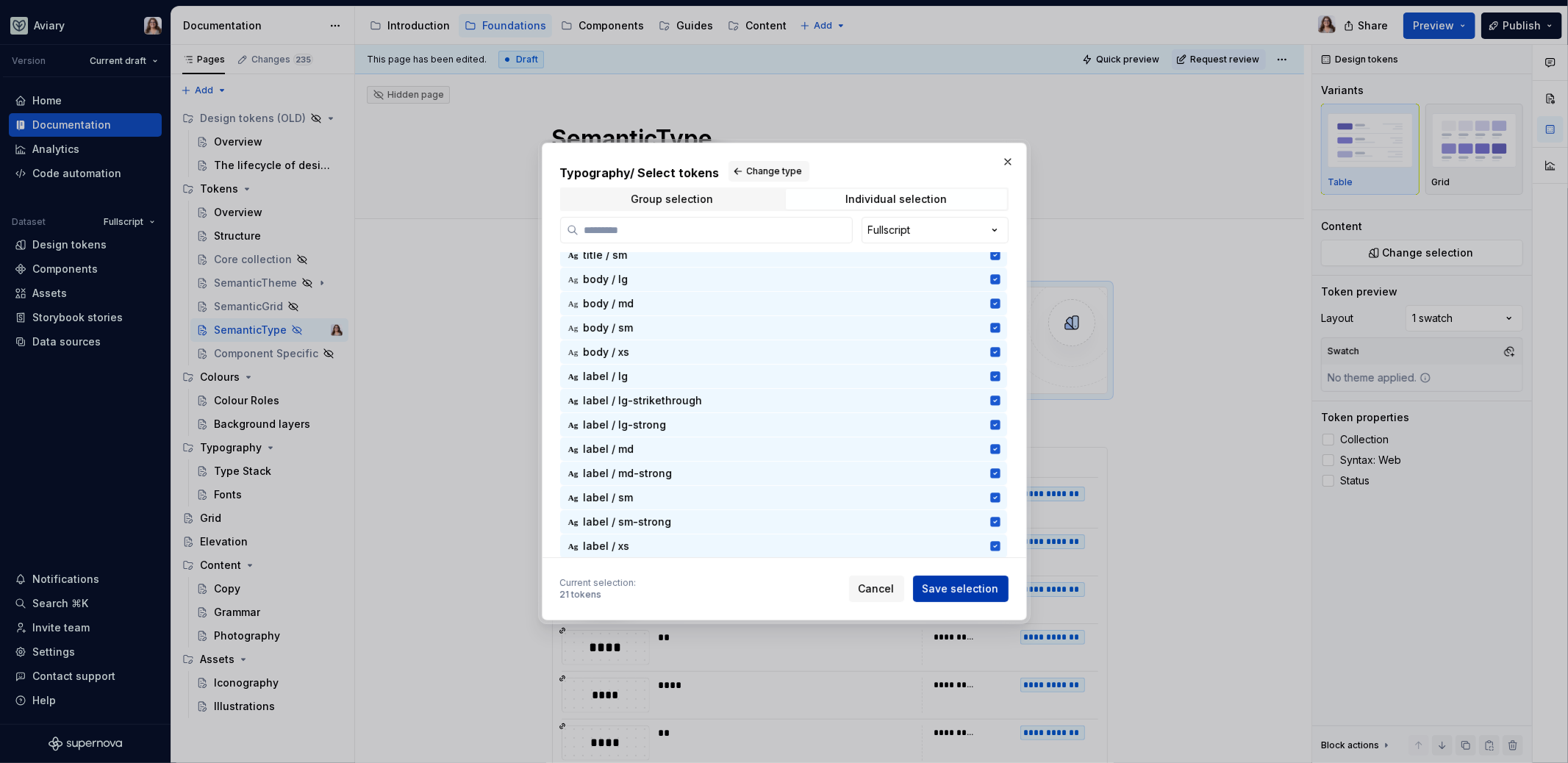
click at [954, 589] on span "Save selection" at bounding box center [960, 588] width 76 height 15
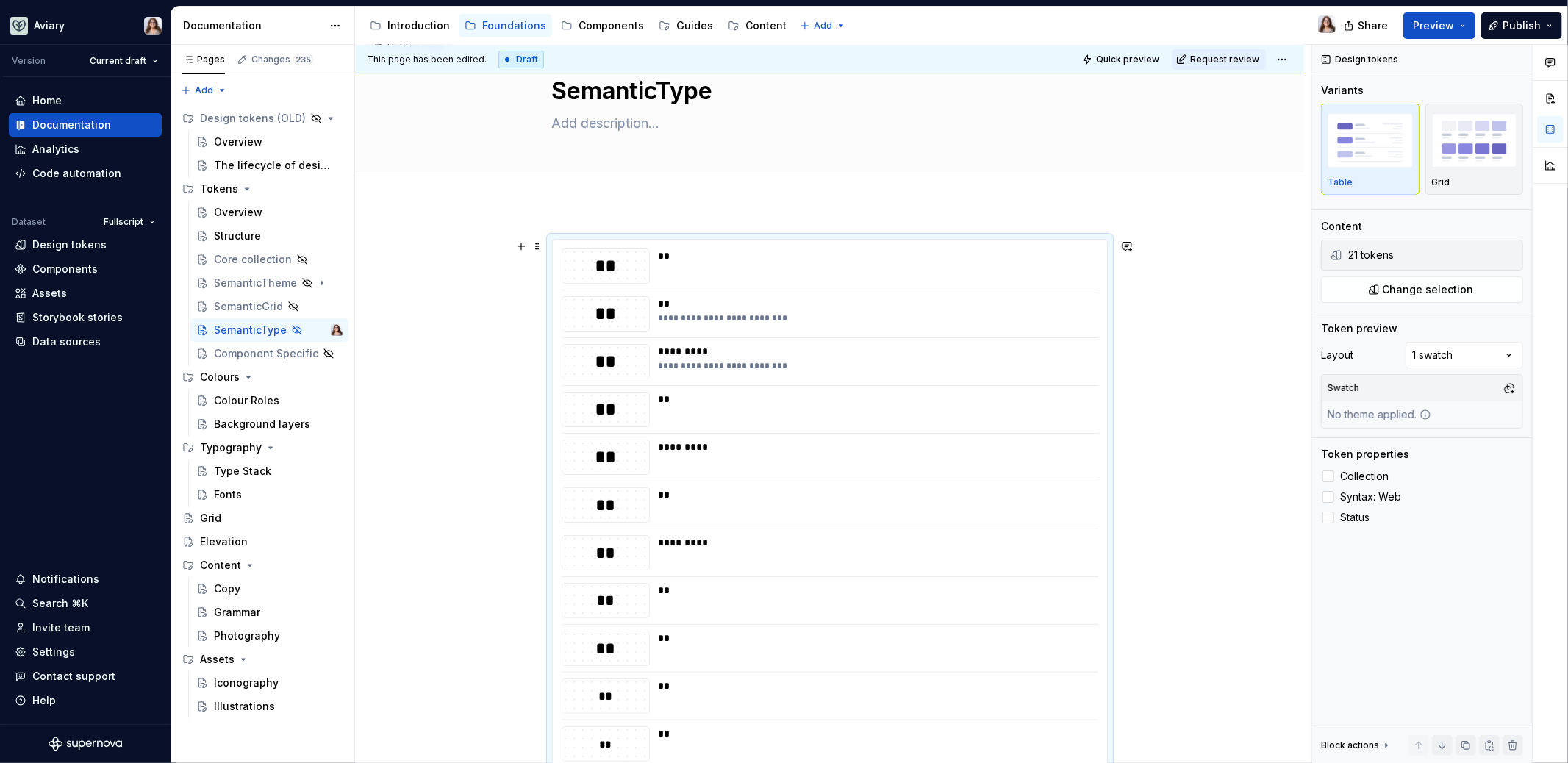
scroll to position [0, 0]
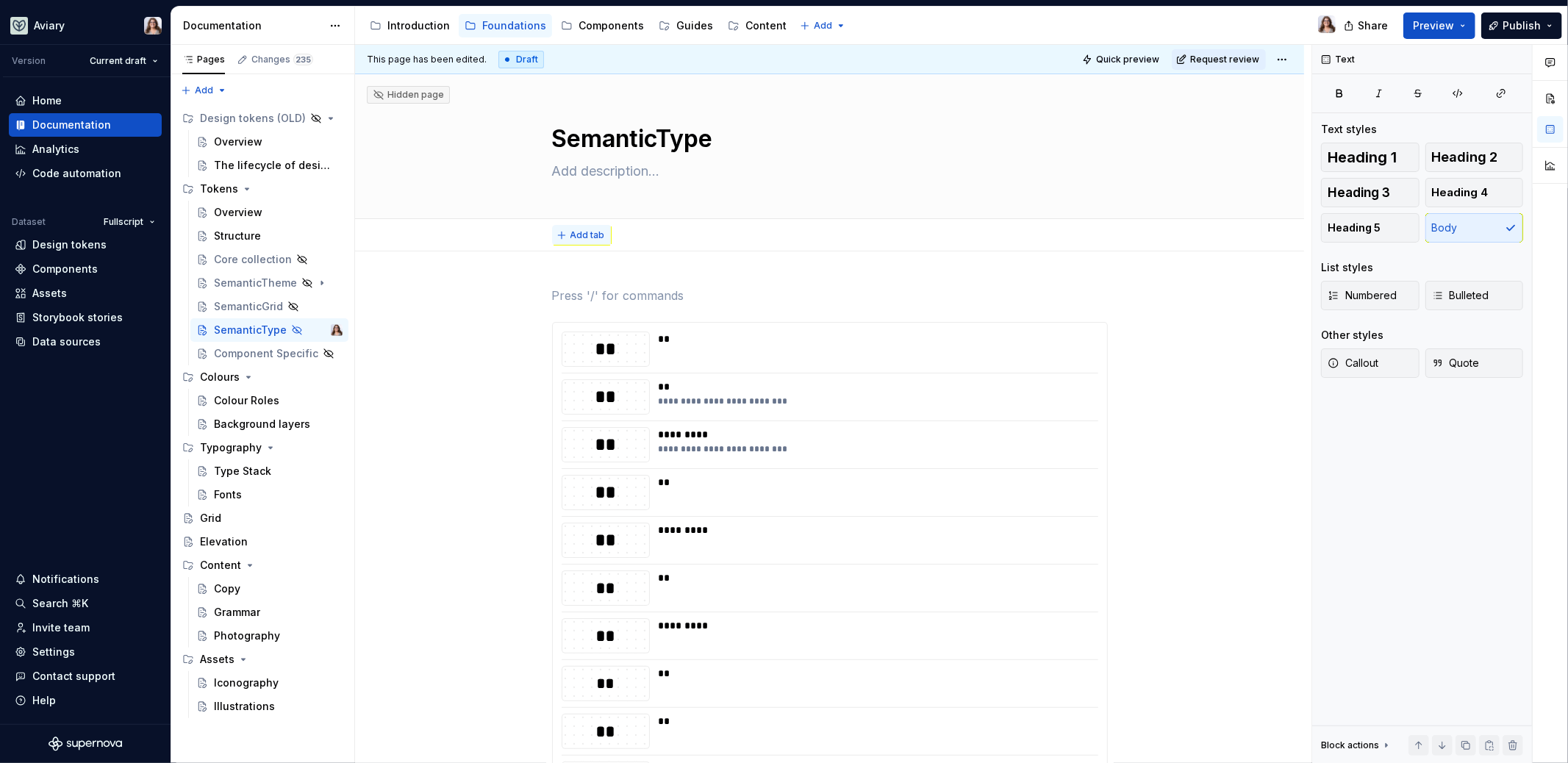
click at [564, 238] on button "Add tab" at bounding box center [581, 235] width 59 height 21
click at [559, 292] on p at bounding box center [830, 295] width 556 height 18
click at [631, 294] on p "Native Type Stack" at bounding box center [830, 295] width 556 height 18
click at [646, 294] on p "Native Type Stack" at bounding box center [830, 295] width 556 height 18
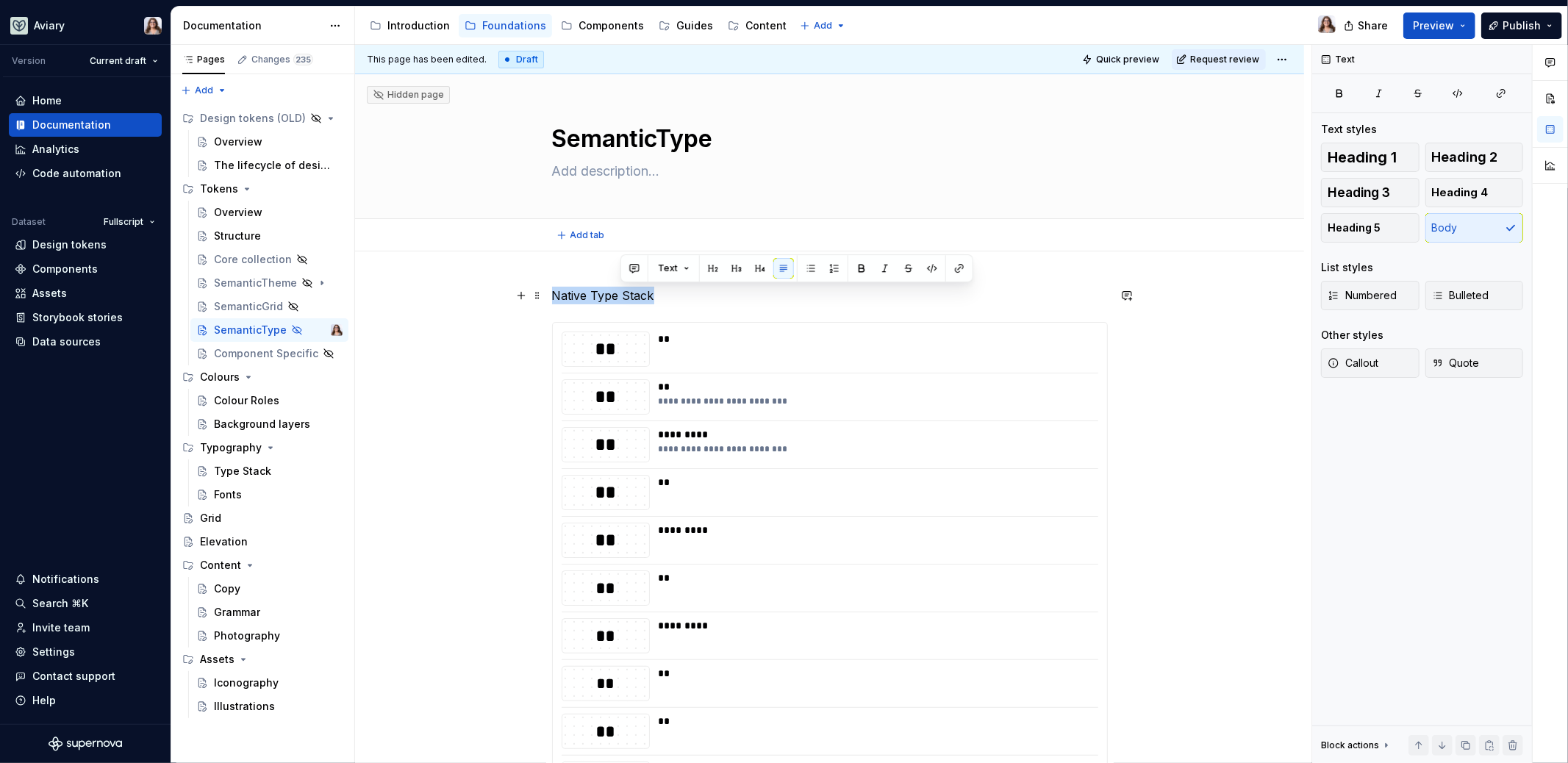
click at [646, 294] on p "Native Type Stack" at bounding box center [830, 295] width 556 height 18
click at [669, 266] on button "button" at bounding box center [666, 268] width 21 height 21
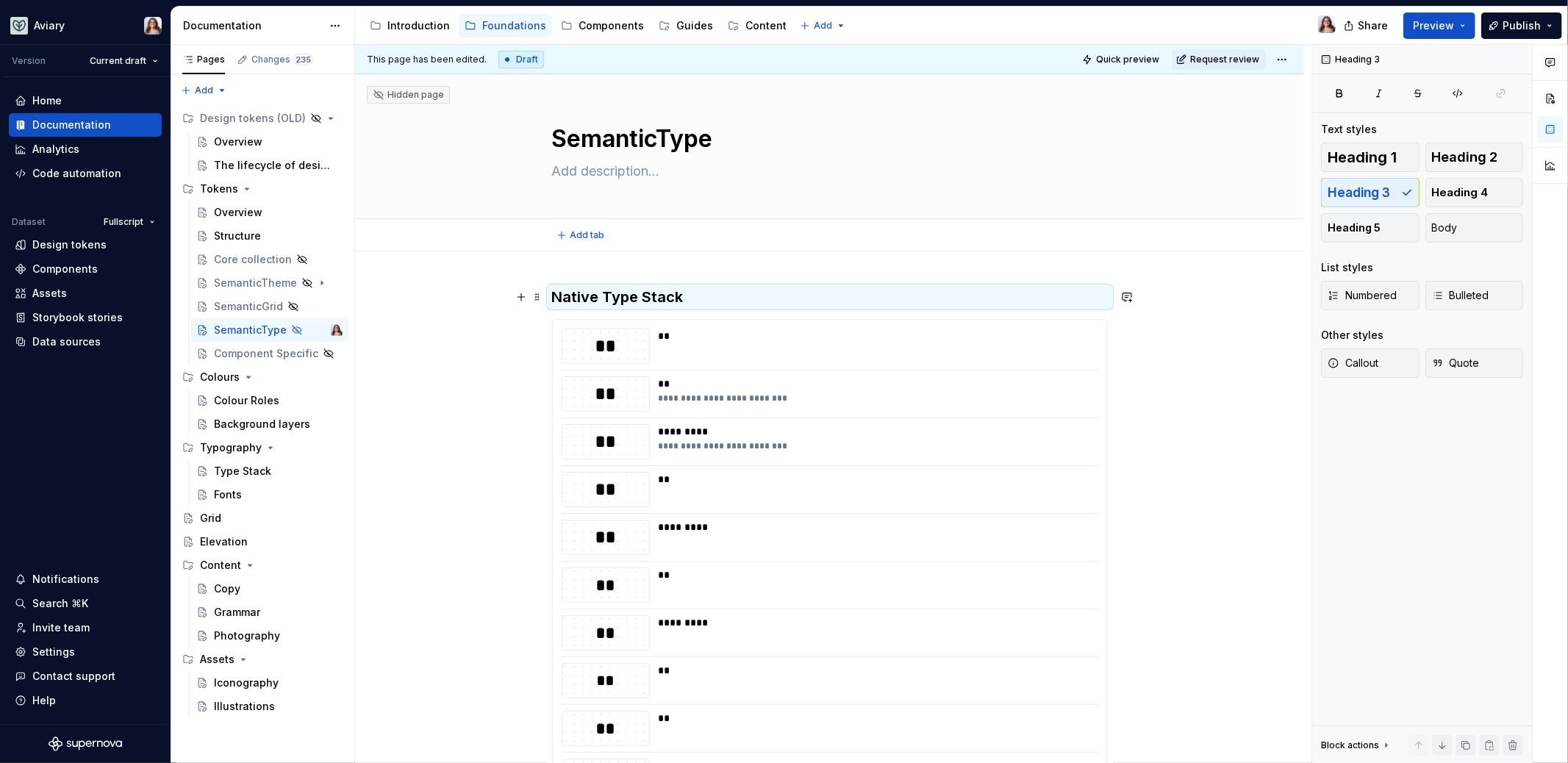
click at [599, 295] on h3 "Native Type Stack" at bounding box center [830, 297] width 556 height 21
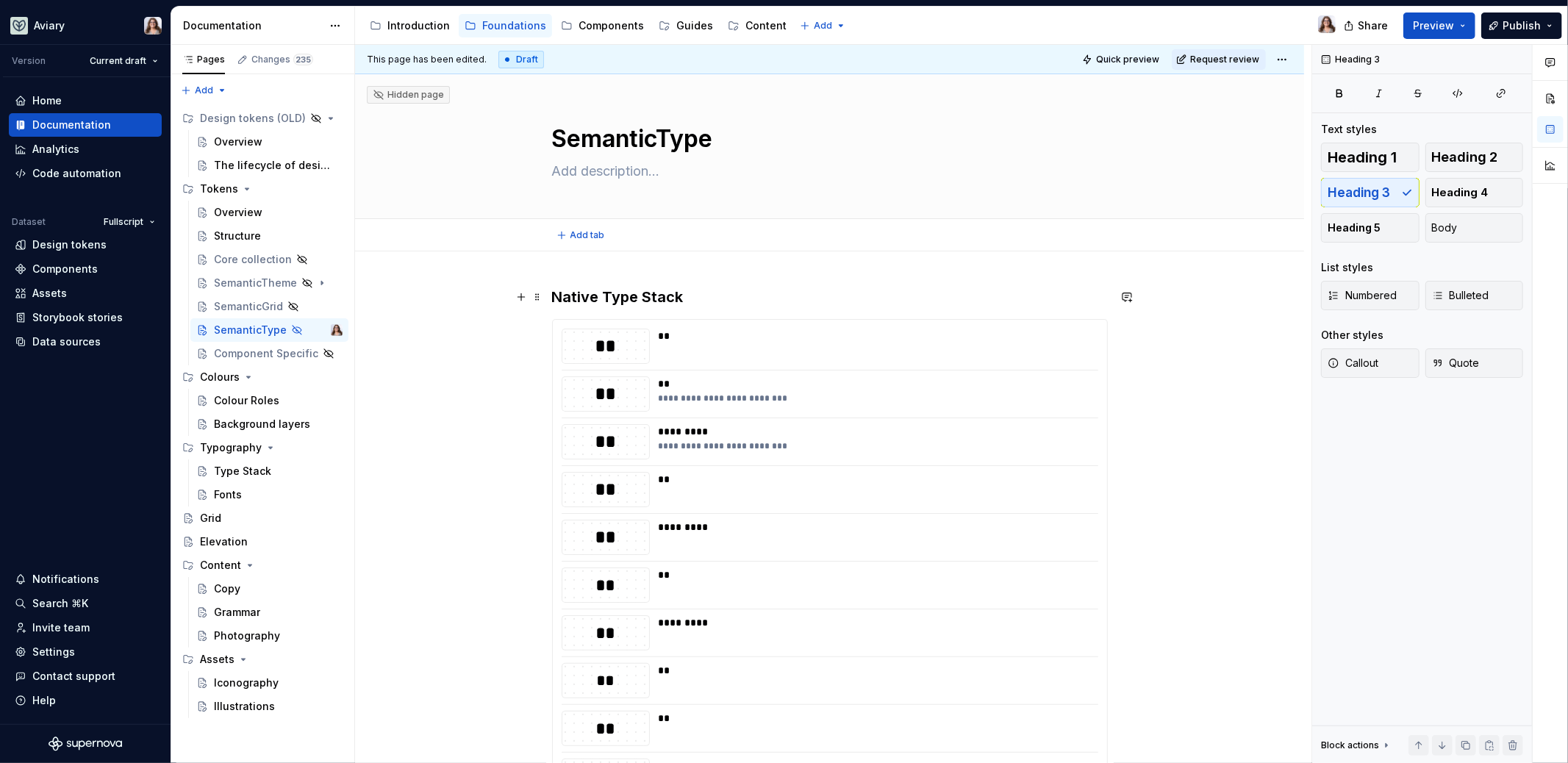
click at [554, 291] on h3 "Native Type Stack" at bounding box center [830, 297] width 556 height 21
click at [567, 295] on h3 "Native Type Stack" at bounding box center [830, 297] width 556 height 21
click at [662, 266] on button "button" at bounding box center [668, 268] width 21 height 21
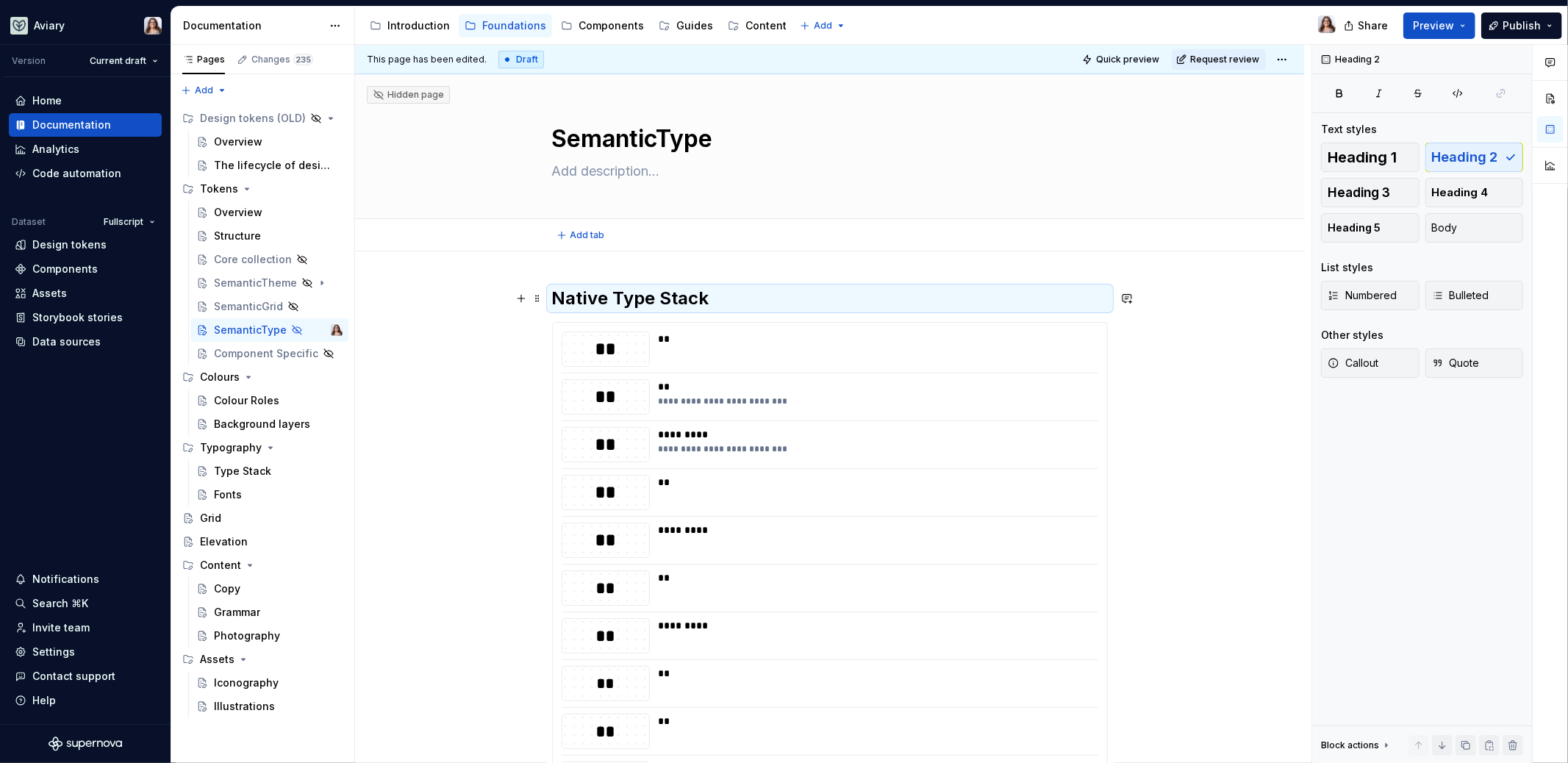
click at [569, 298] on h2 "Native Type Stack" at bounding box center [830, 298] width 556 height 23
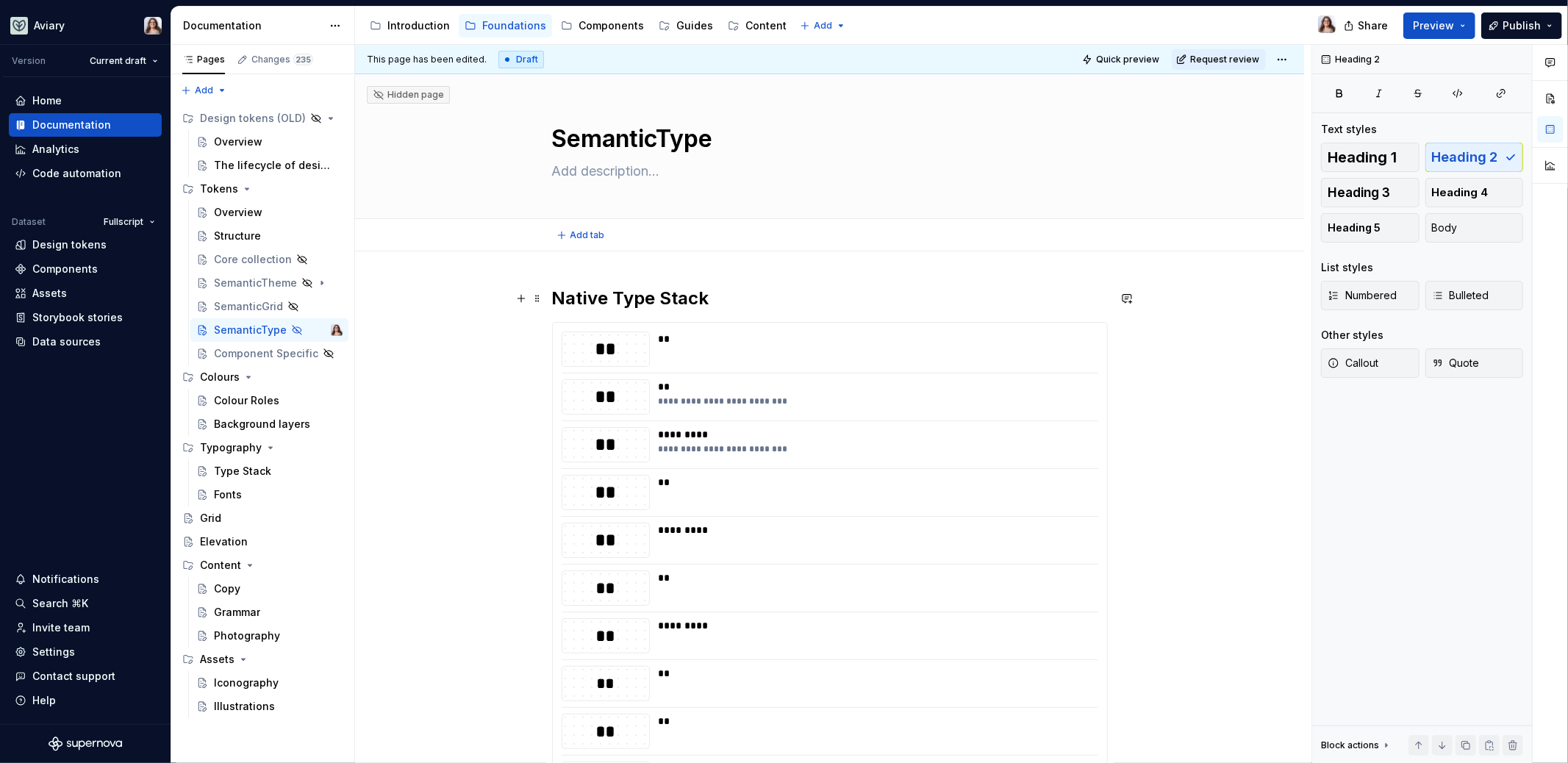
click at [558, 297] on h2 "Native Type Stack" at bounding box center [830, 298] width 556 height 23
click at [555, 296] on h2 "Native Type Stack" at bounding box center [830, 298] width 556 height 23
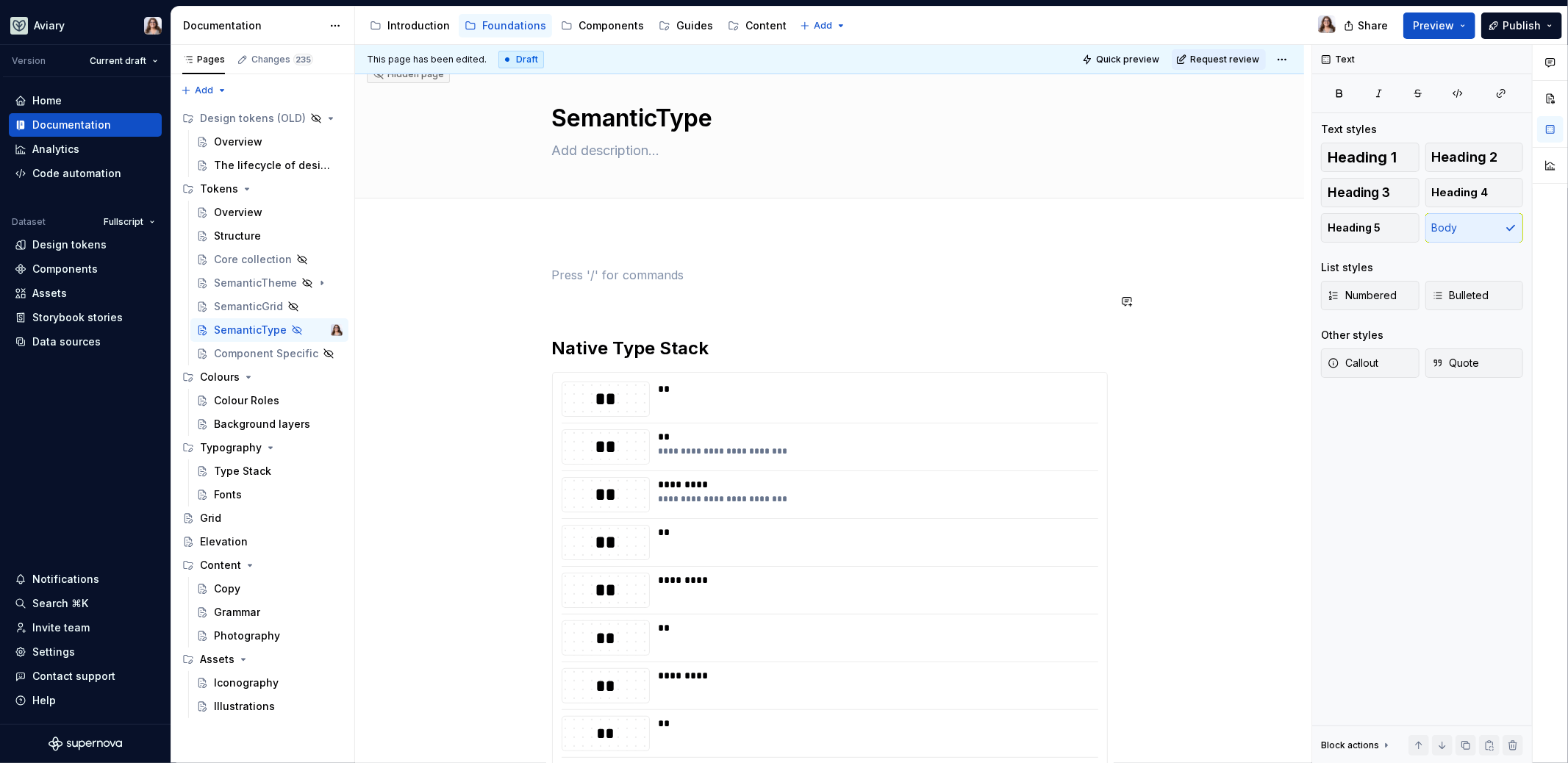
scroll to position [23, 0]
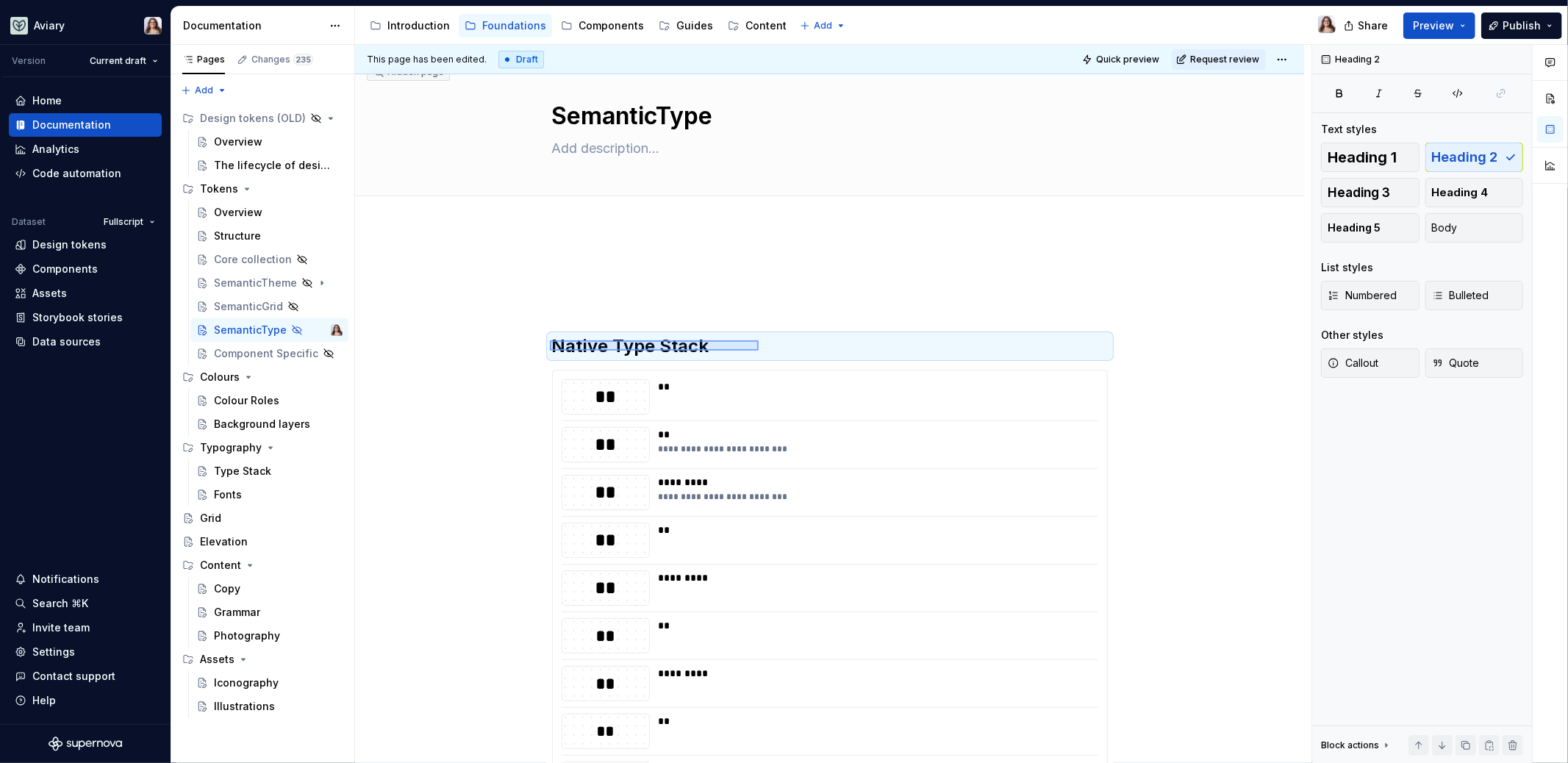
drag, startPoint x: 550, startPoint y: 340, endPoint x: 762, endPoint y: 350, distance: 212.2
click at [762, 350] on div "**********" at bounding box center [833, 403] width 957 height 718
copy br
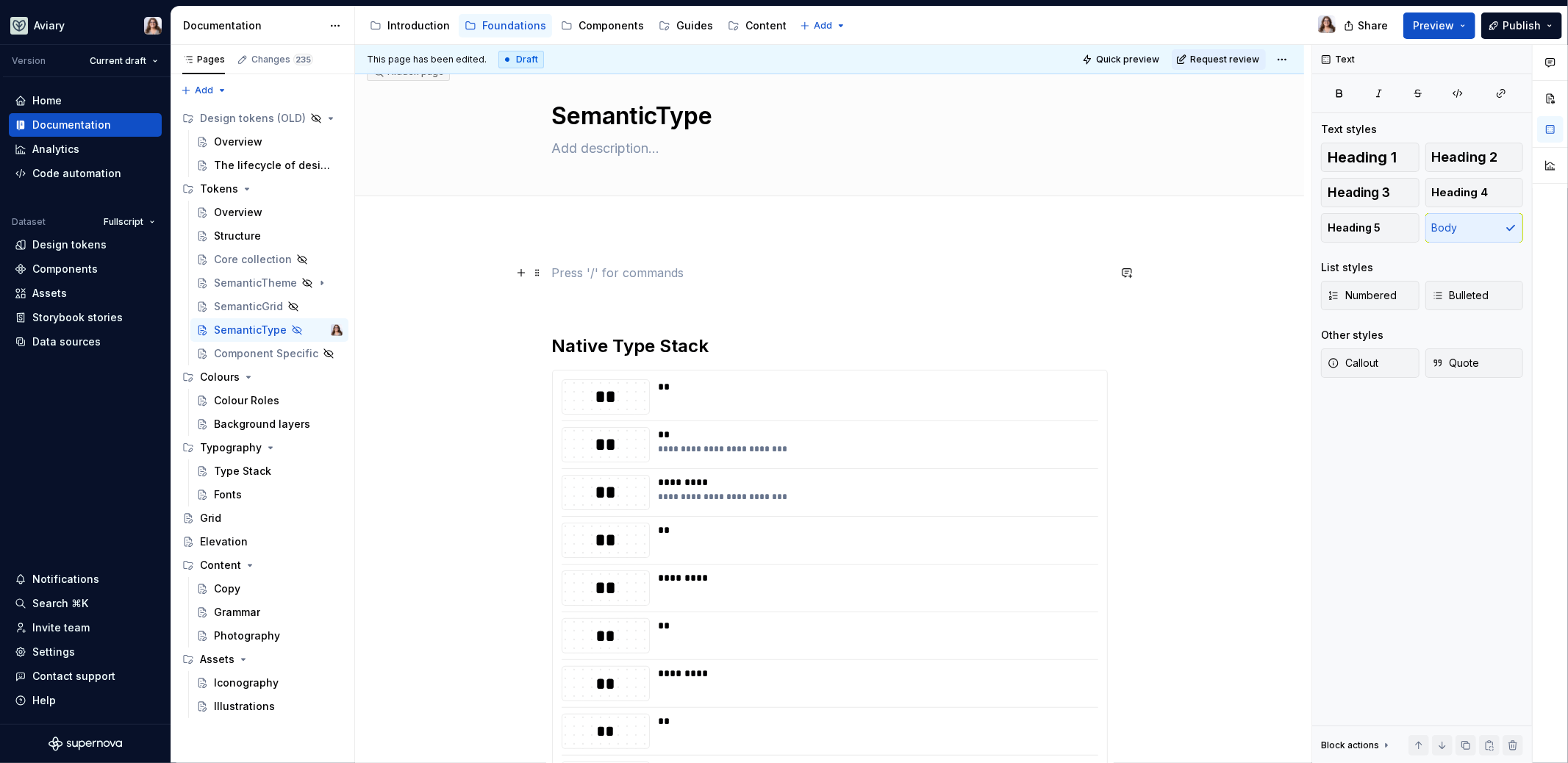
click at [600, 278] on p at bounding box center [830, 272] width 556 height 18
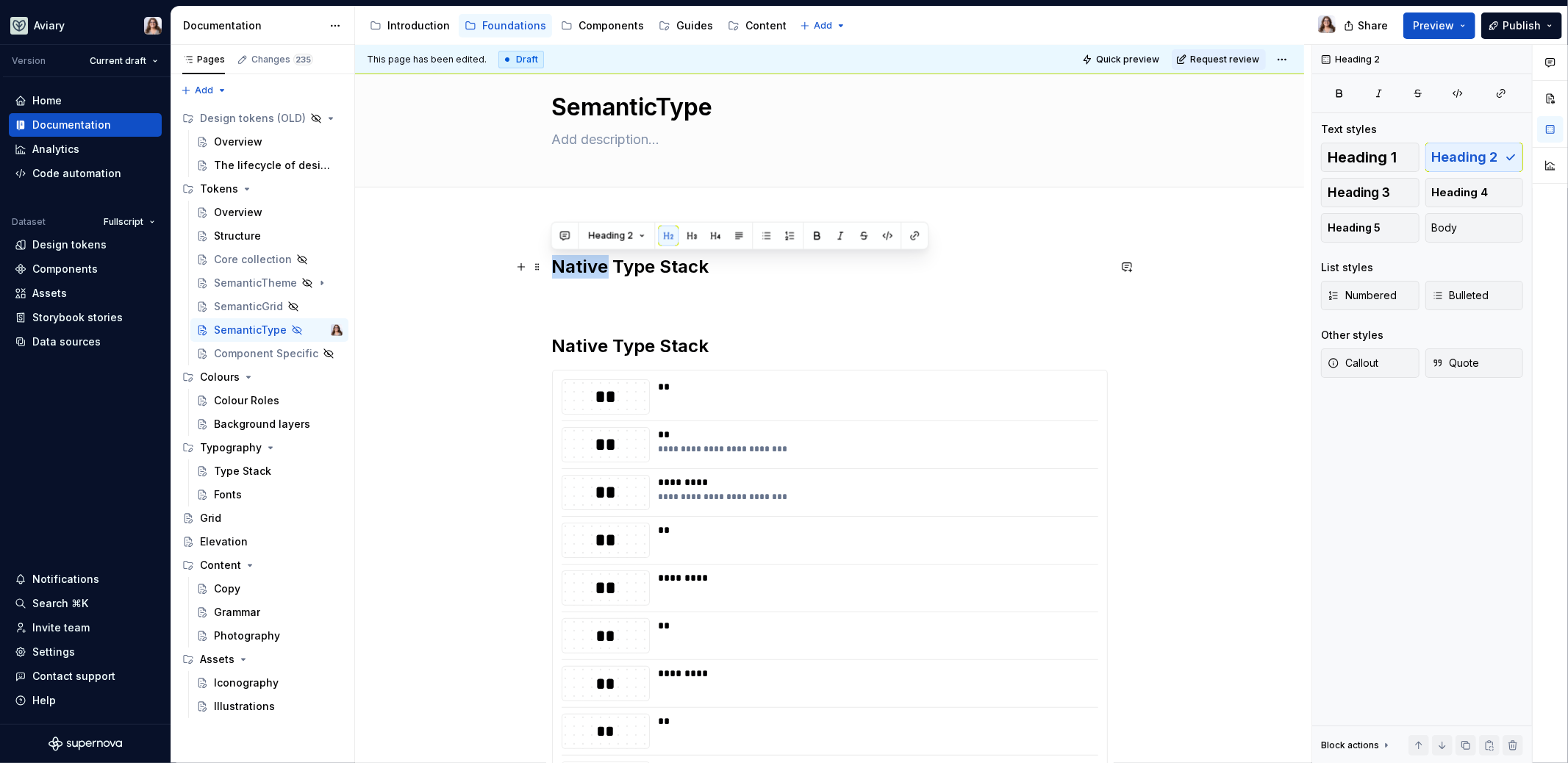
drag, startPoint x: 604, startPoint y: 266, endPoint x: 544, endPoint y: 263, distance: 60.1
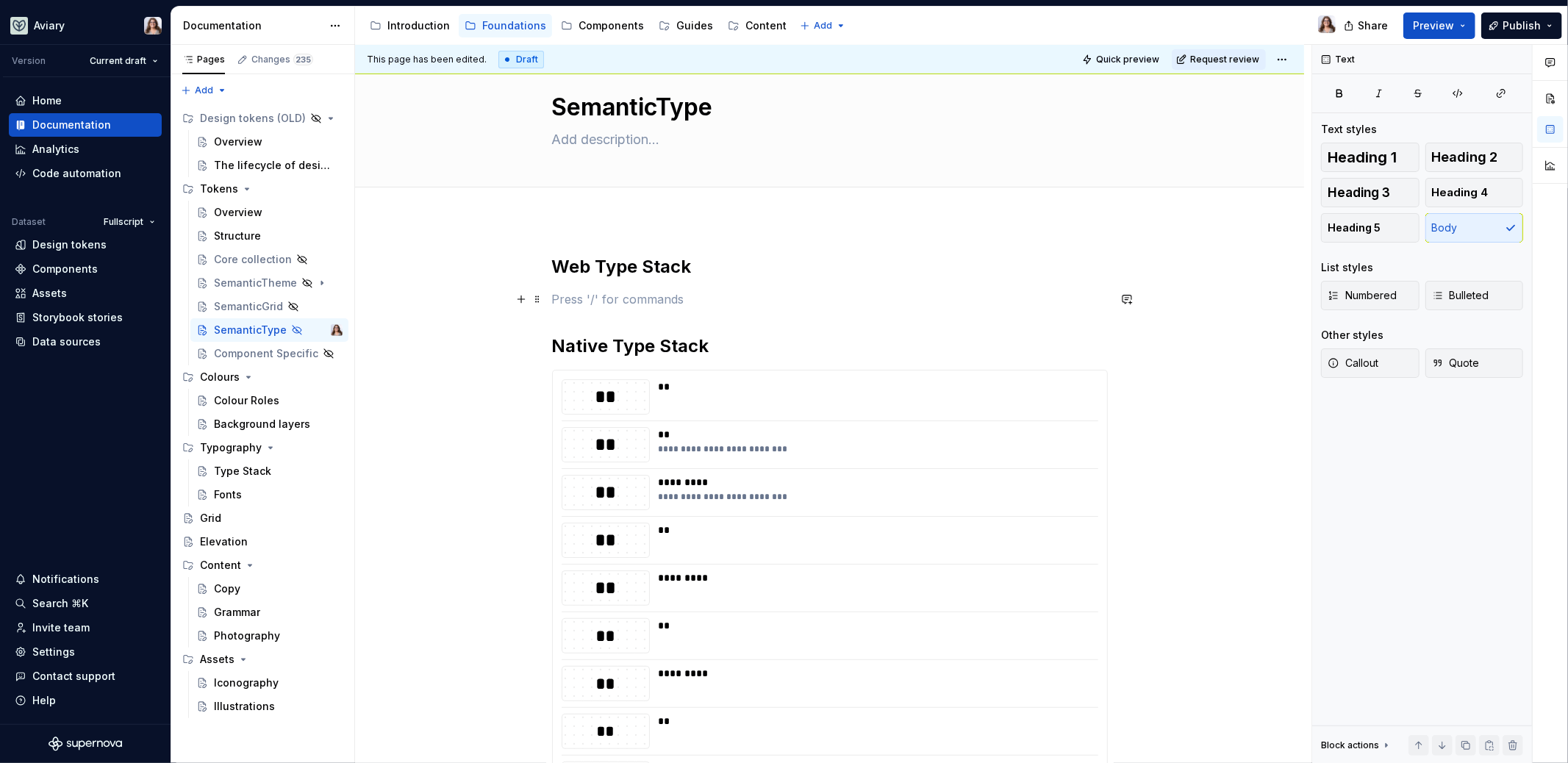
click at [558, 298] on p at bounding box center [830, 299] width 556 height 18
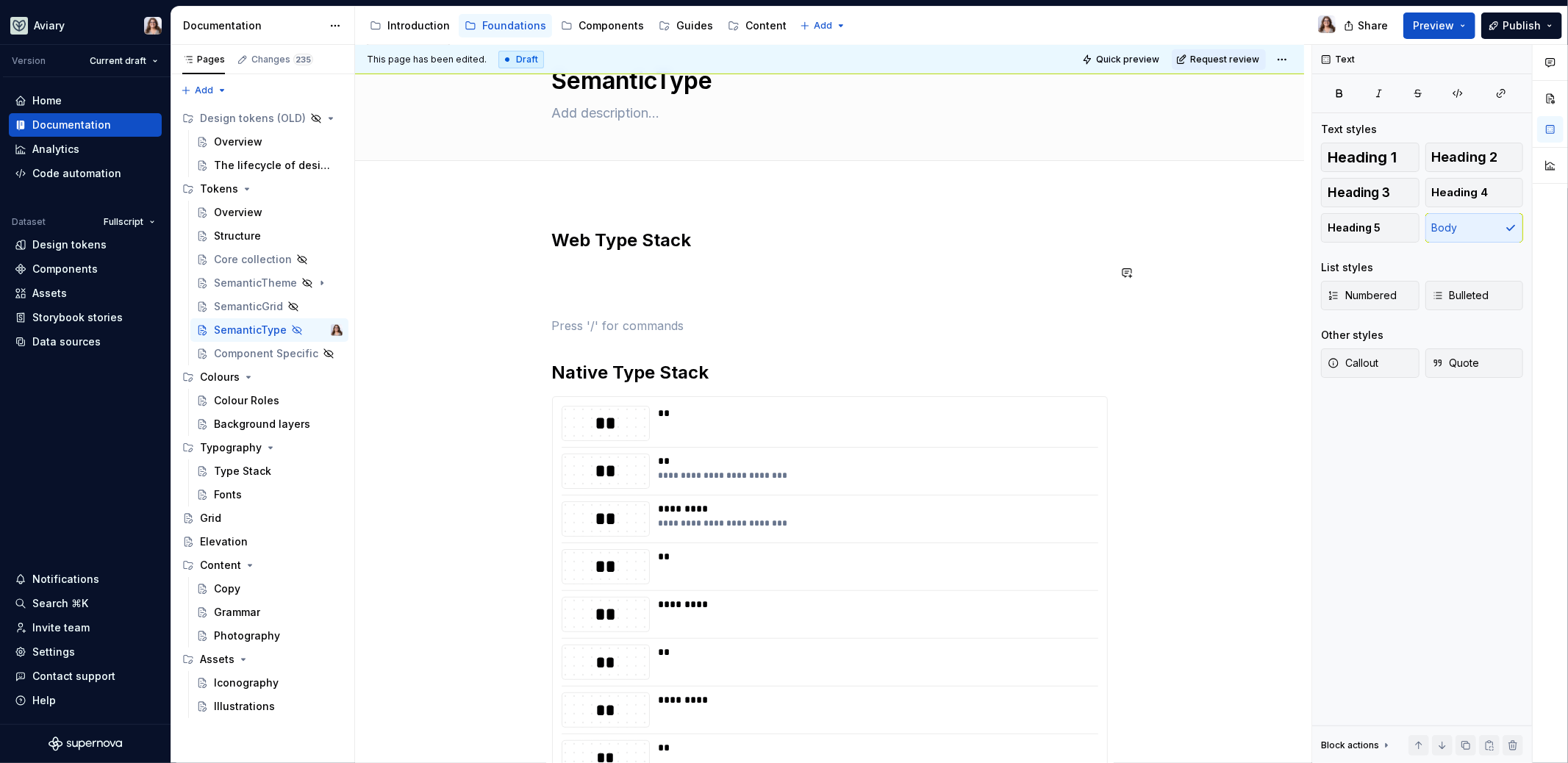
scroll to position [84, 0]
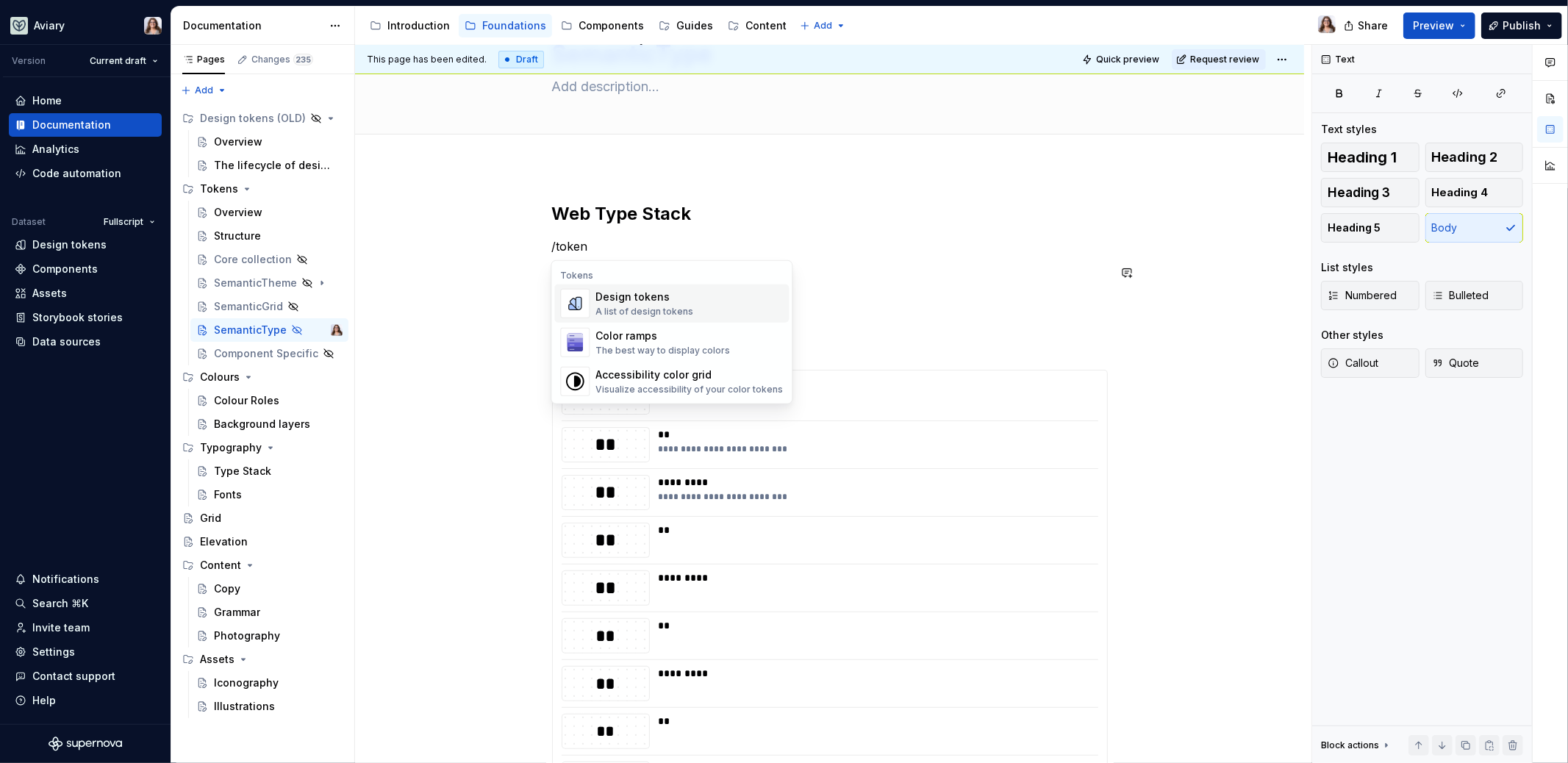
click at [654, 303] on div "Design tokens" at bounding box center [644, 296] width 98 height 15
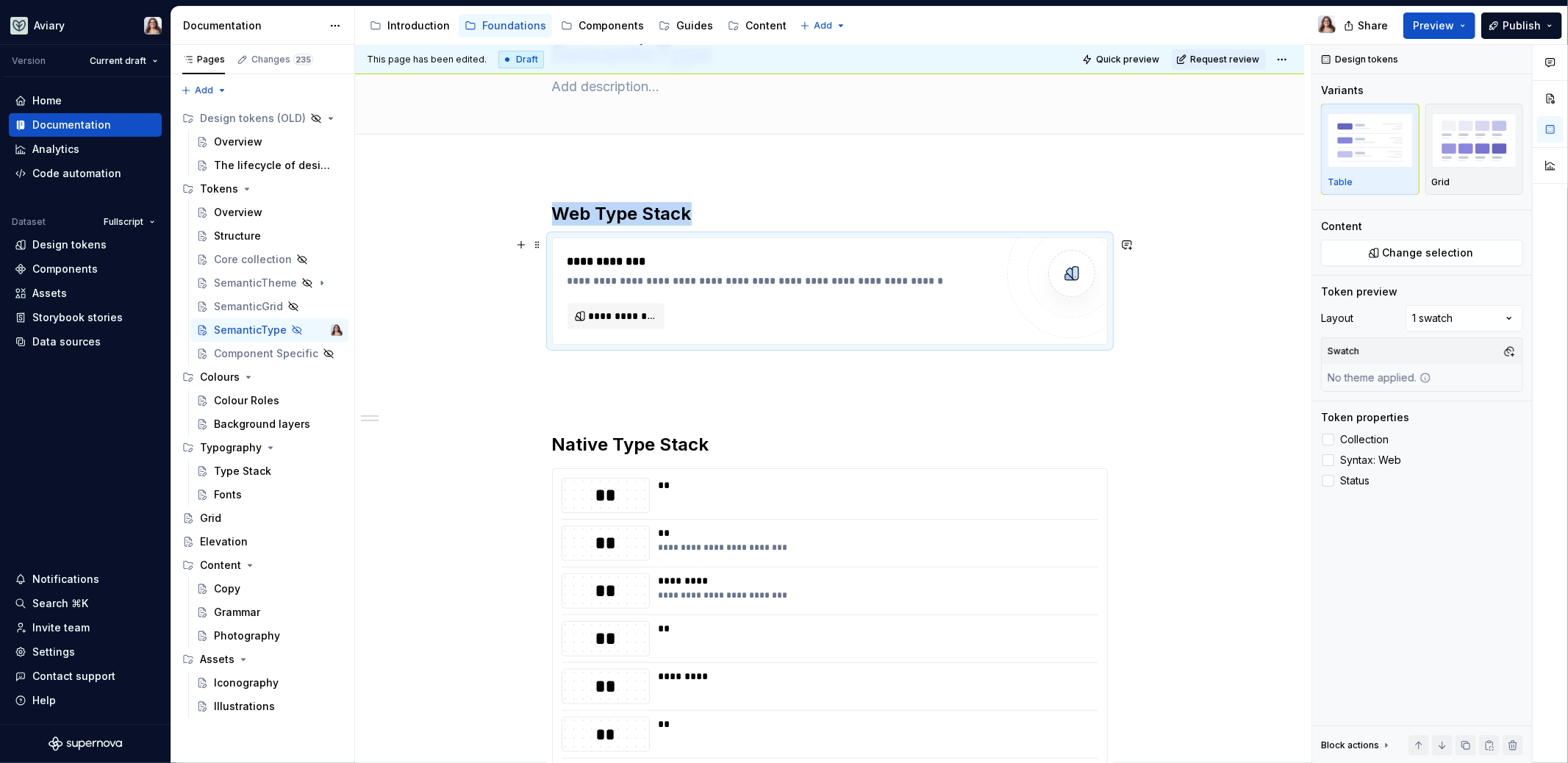
click at [965, 266] on div "**********" at bounding box center [781, 261] width 428 height 18
click at [621, 303] on button "**********" at bounding box center [617, 316] width 98 height 27
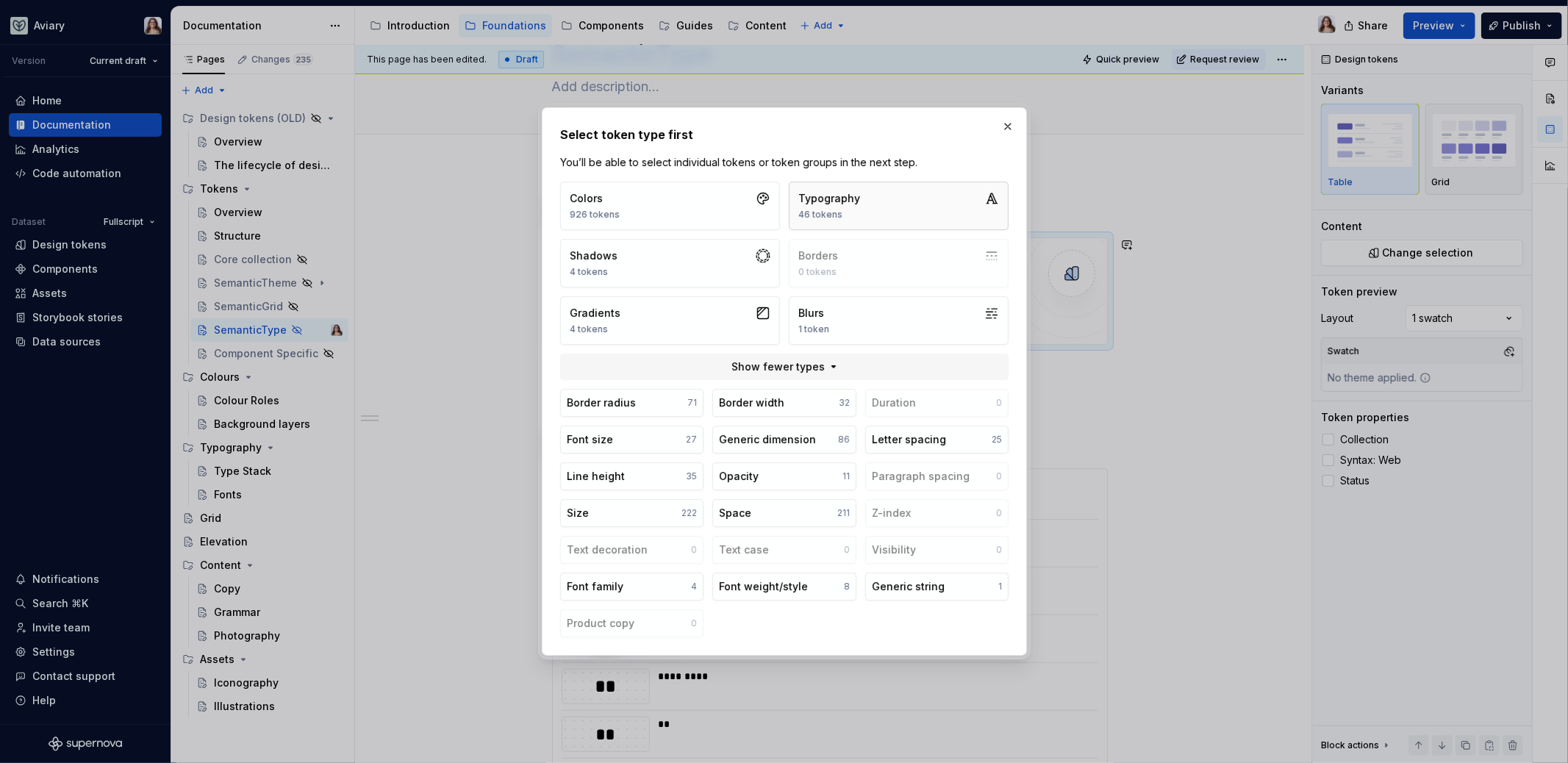
click at [849, 209] on div "Typography 46 tokens" at bounding box center [830, 206] width 62 height 29
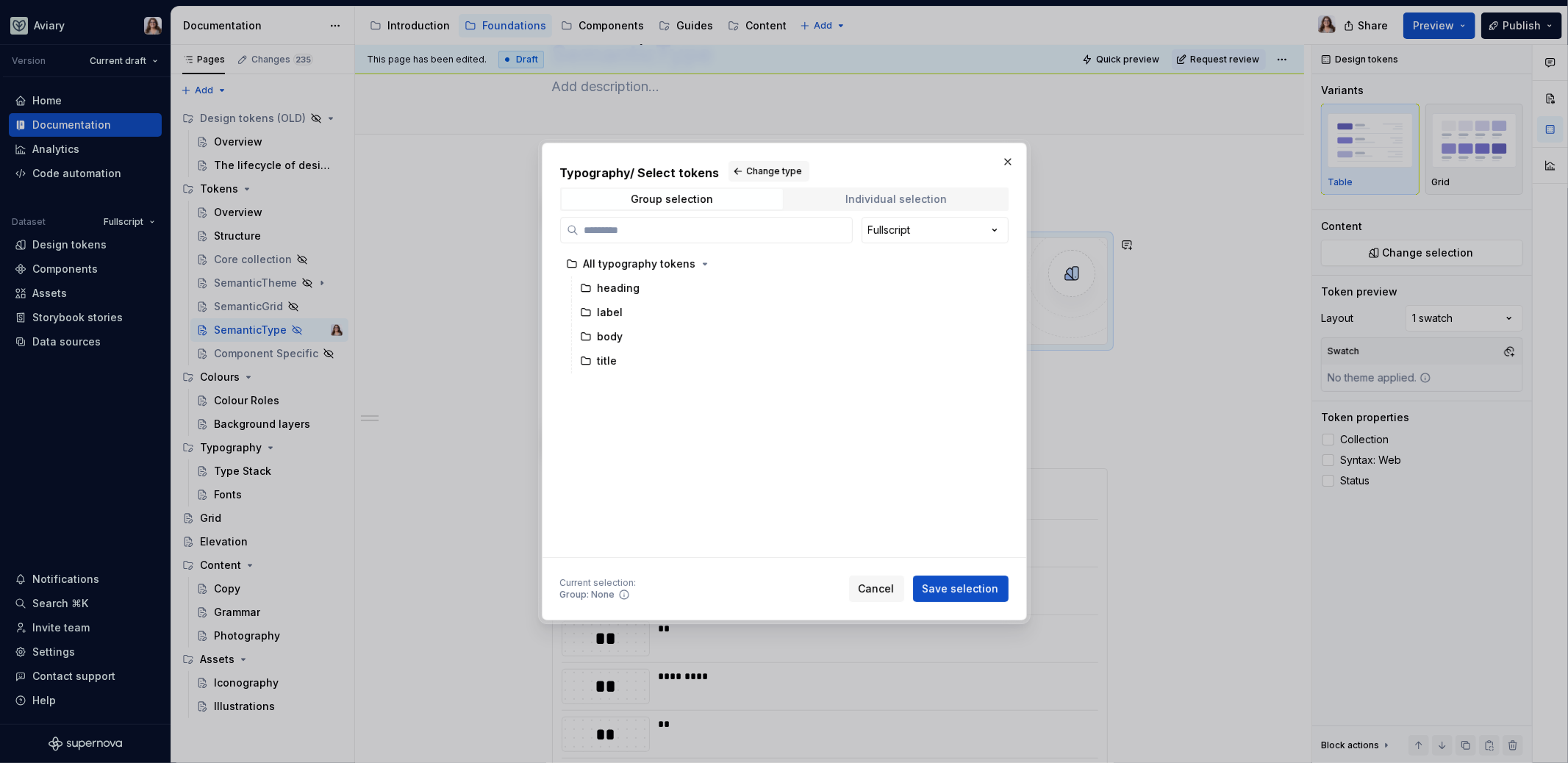
click at [853, 203] on div "Individual selection" at bounding box center [896, 199] width 101 height 12
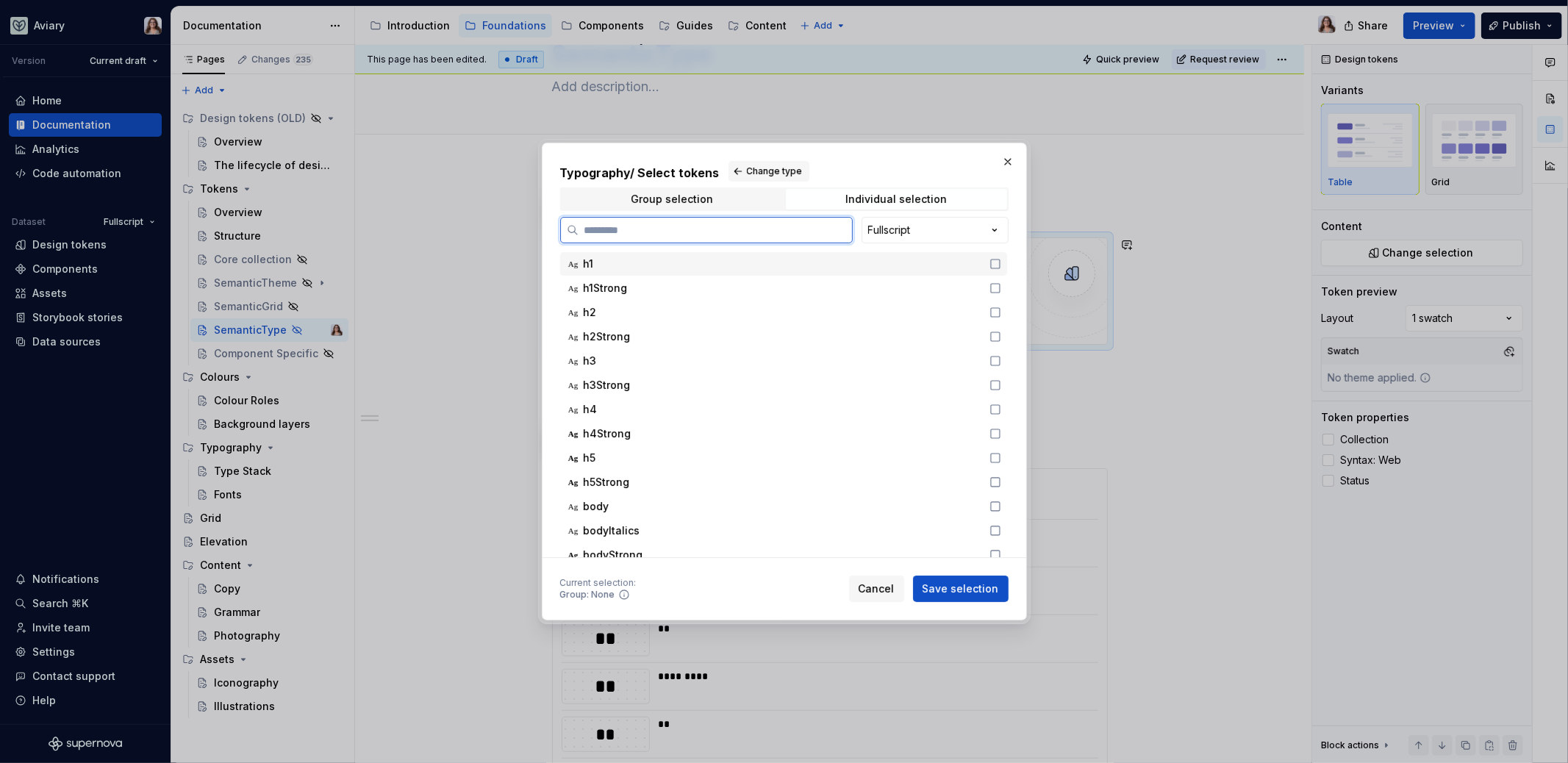
click at [621, 263] on div "h1" at bounding box center [782, 263] width 397 height 15
click at [622, 287] on span "h1Strong" at bounding box center [605, 288] width 44 height 15
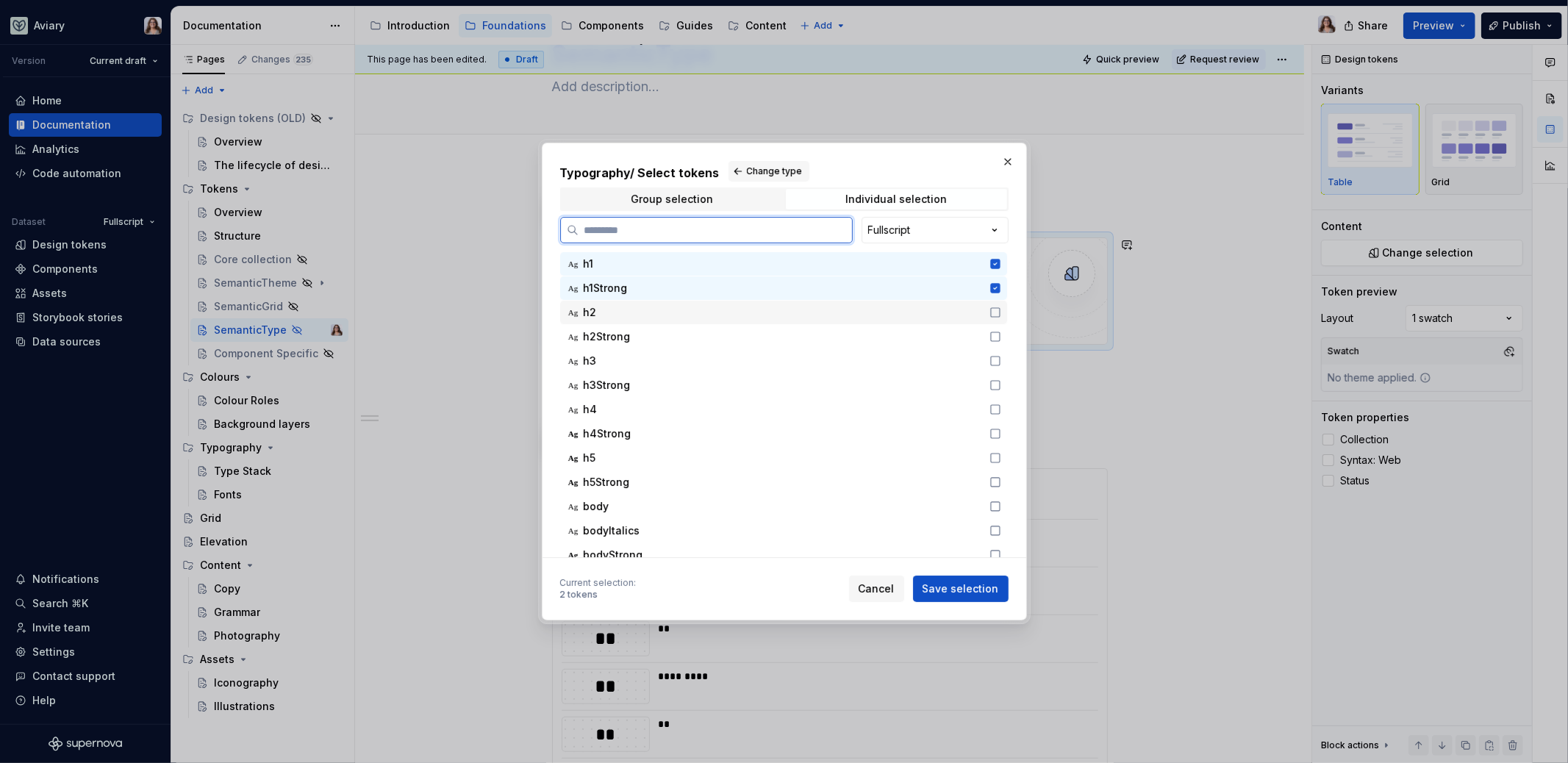
click at [608, 311] on span "h2" at bounding box center [599, 312] width 29 height 15
click at [611, 334] on span "h2Strong" at bounding box center [607, 336] width 47 height 15
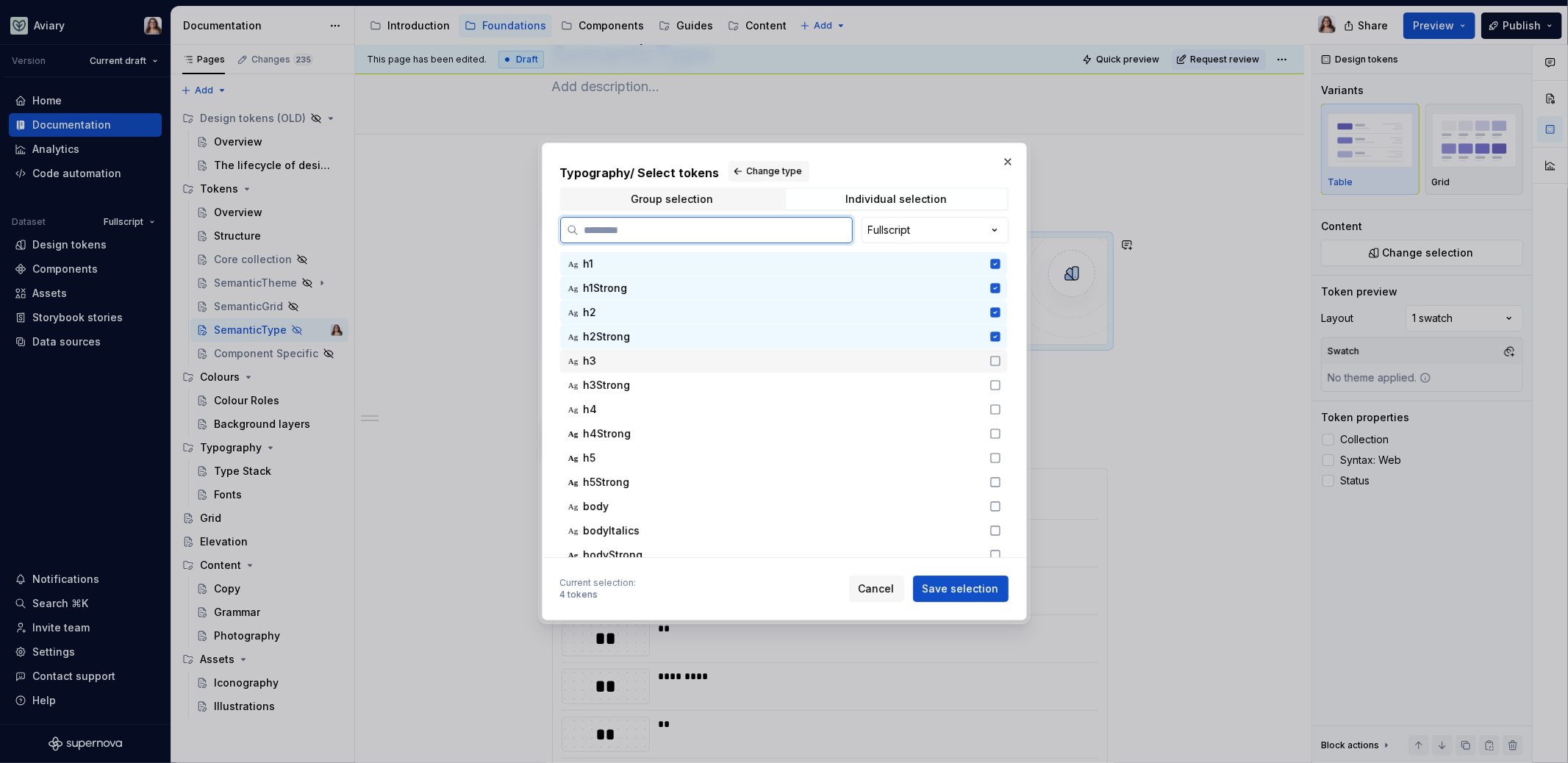
click at [606, 365] on span "h3" at bounding box center [599, 360] width 29 height 15
click at [608, 385] on span "h3Strong" at bounding box center [607, 385] width 47 height 15
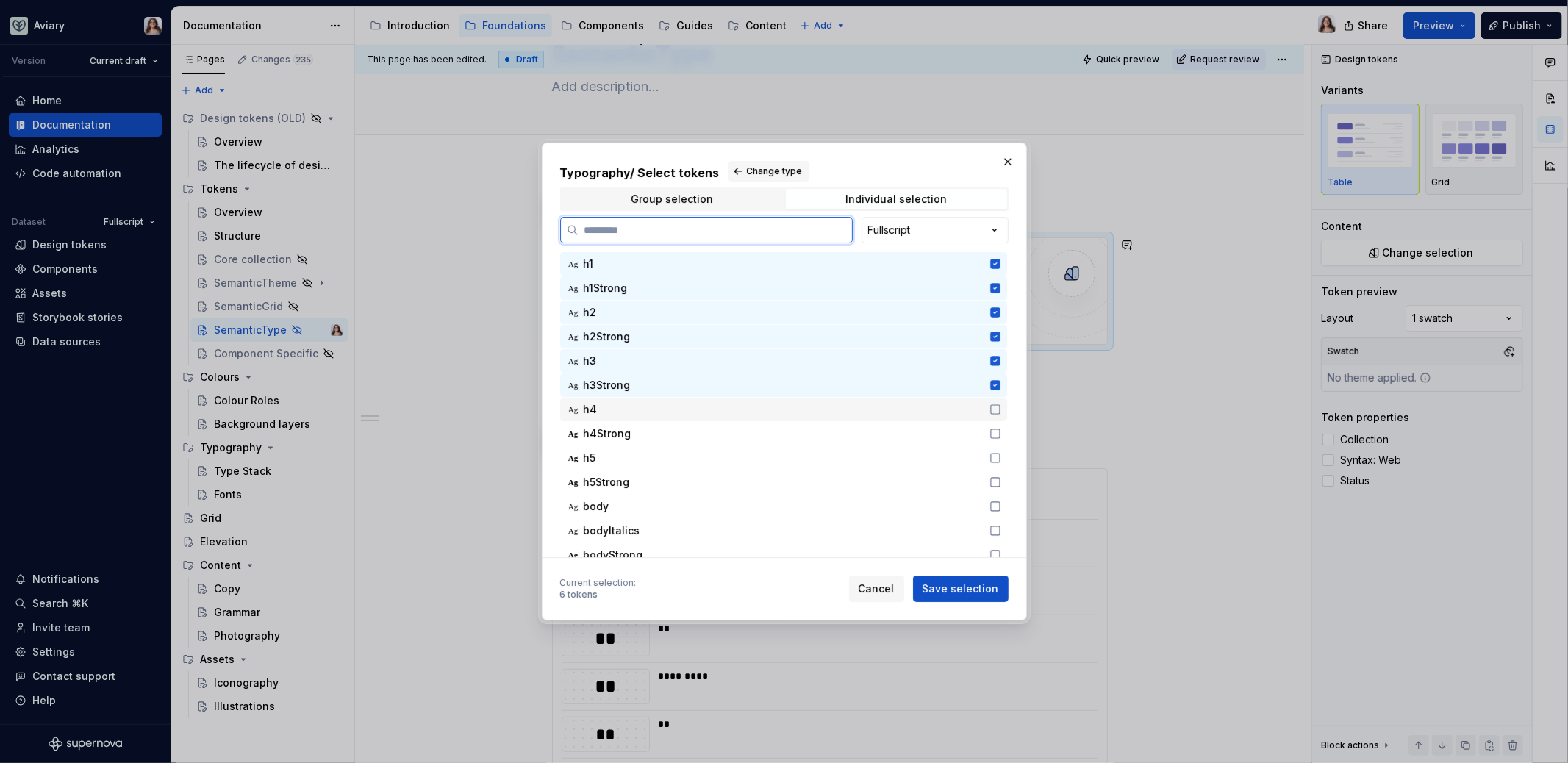
click at [608, 412] on span "h4" at bounding box center [599, 409] width 29 height 15
click at [611, 432] on span "h4Strong" at bounding box center [608, 433] width 48 height 15
click at [605, 476] on span "h5Strong" at bounding box center [607, 481] width 46 height 15
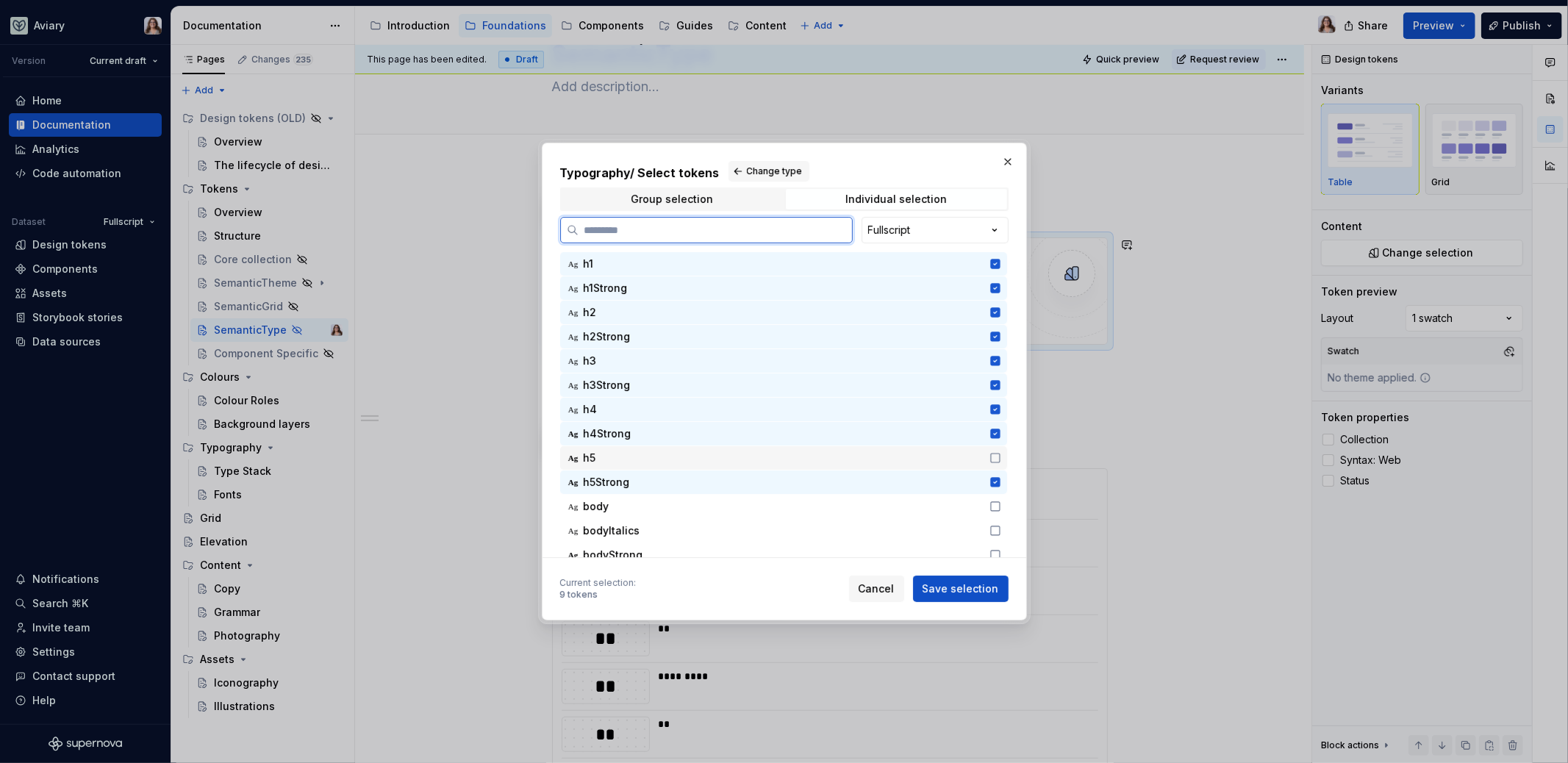
click at [603, 457] on span "h5" at bounding box center [599, 457] width 29 height 15
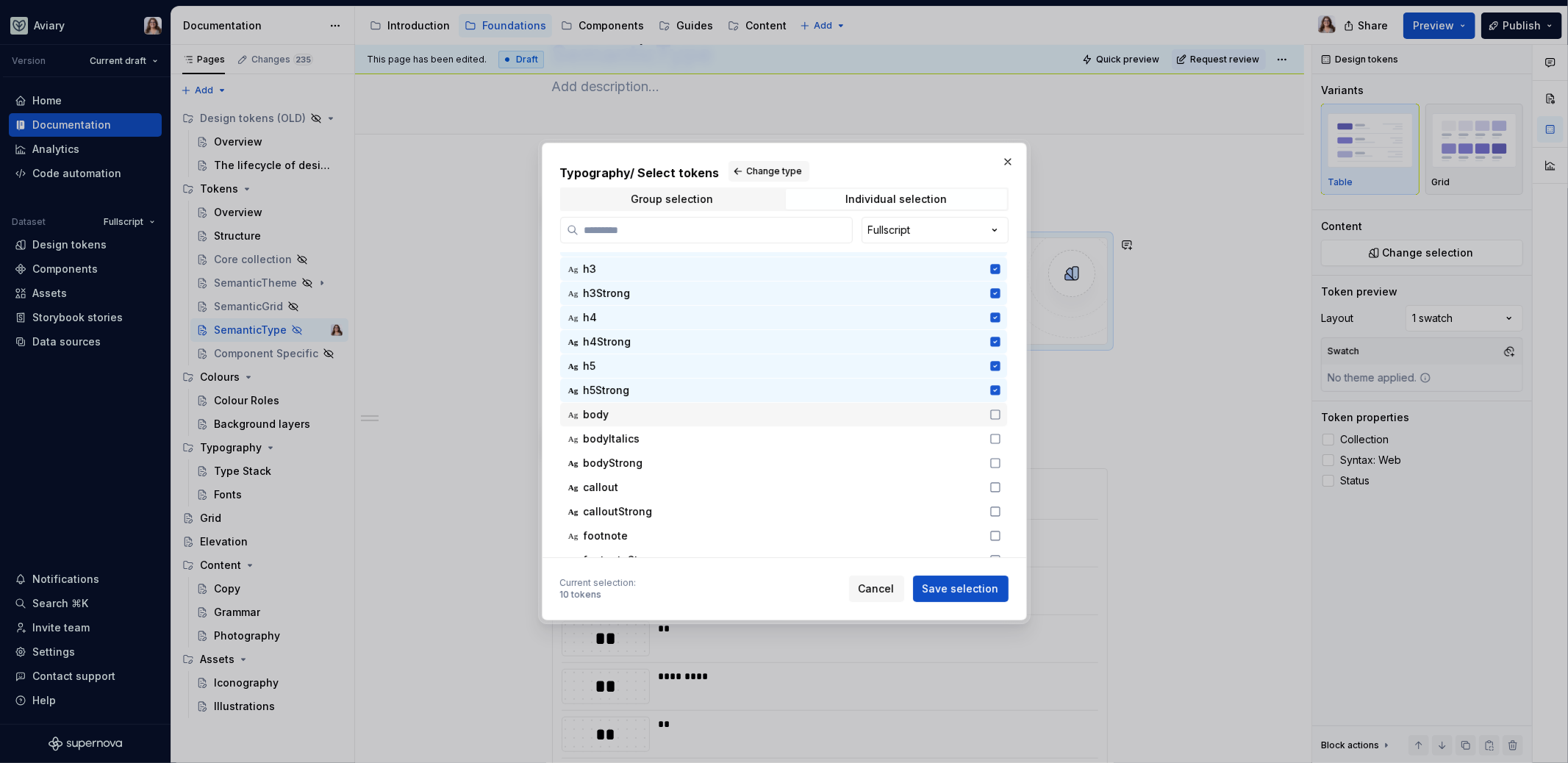
scroll to position [100, 0]
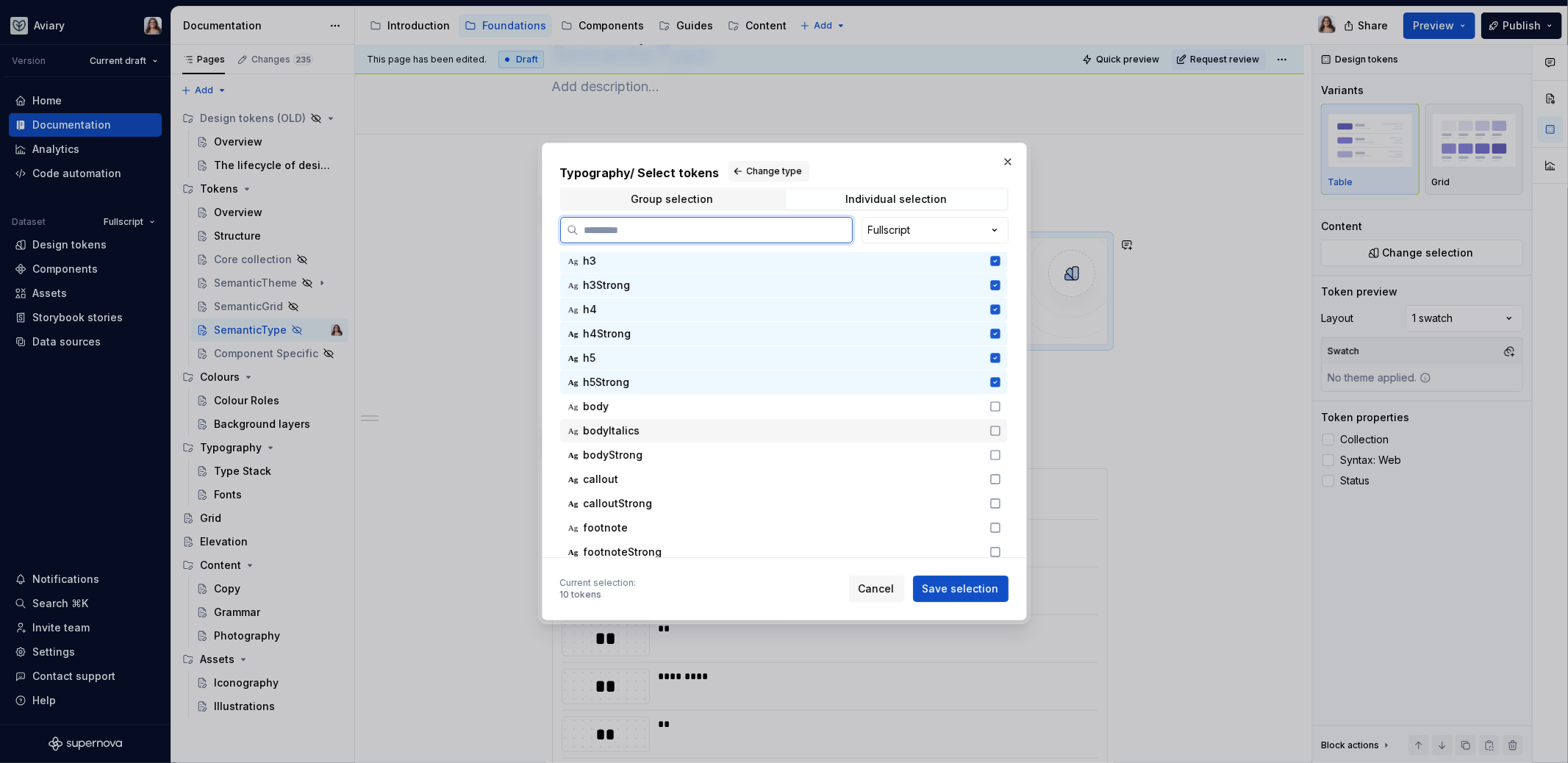
click at [613, 414] on div "Ag body" at bounding box center [783, 406] width 447 height 23
click at [618, 424] on span "bodyItalics" at bounding box center [612, 430] width 57 height 15
click at [621, 446] on div "Ag bodyStrong" at bounding box center [783, 454] width 447 height 23
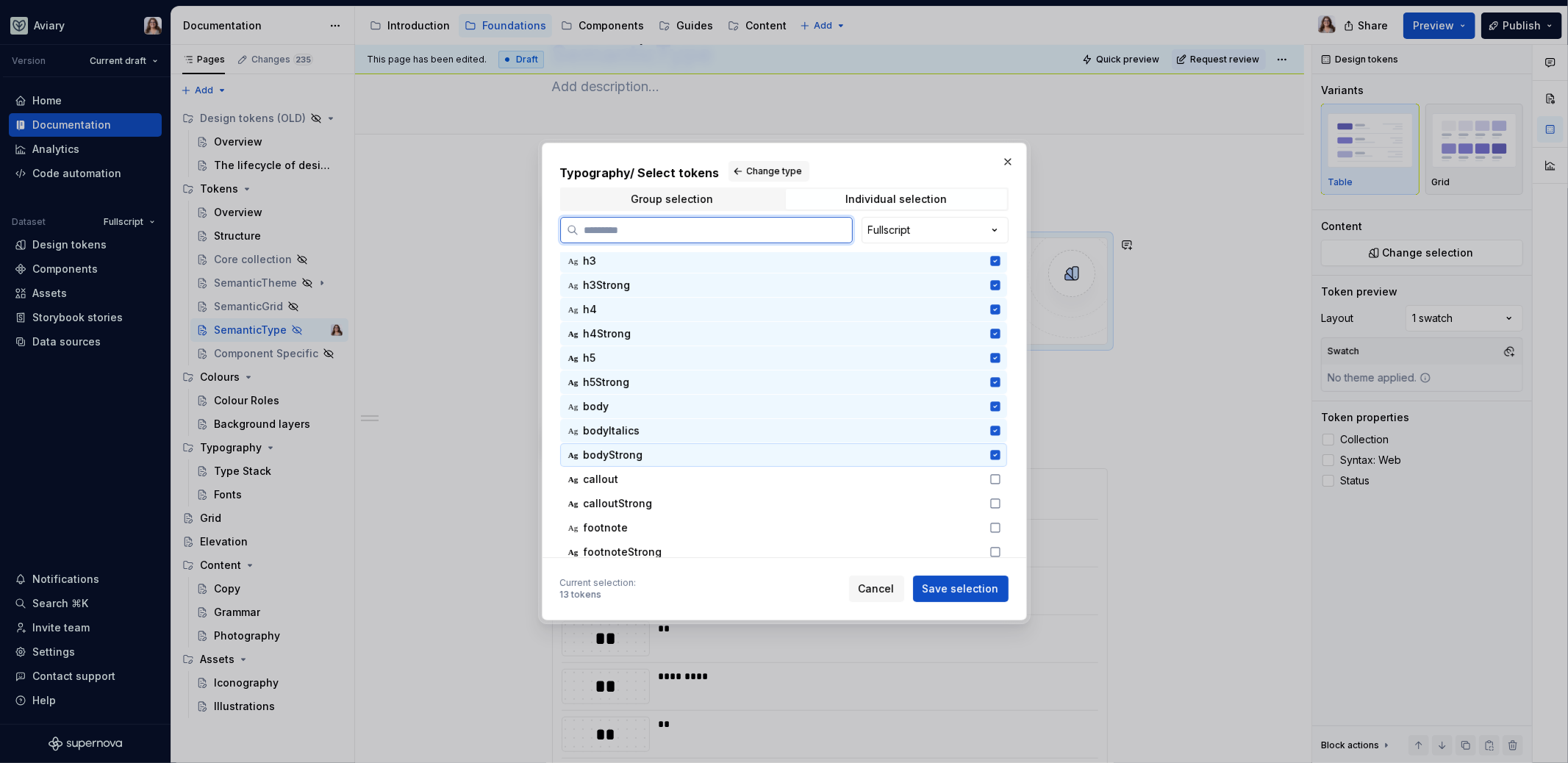
click at [614, 475] on span "callout" at bounding box center [601, 479] width 35 height 15
click at [629, 508] on span "calloutStrong" at bounding box center [618, 503] width 69 height 15
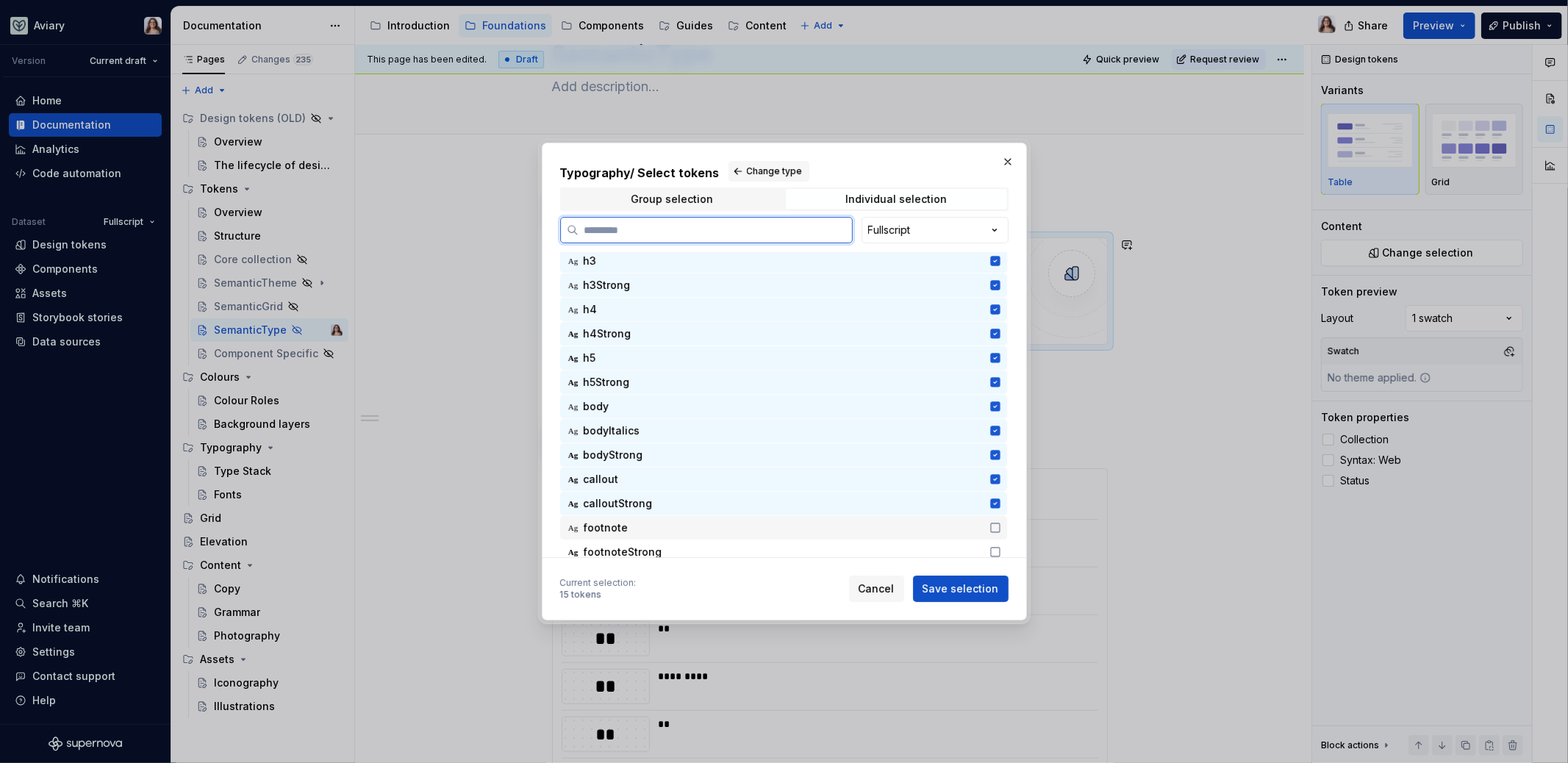
click at [622, 527] on span "footnote" at bounding box center [606, 527] width 45 height 15
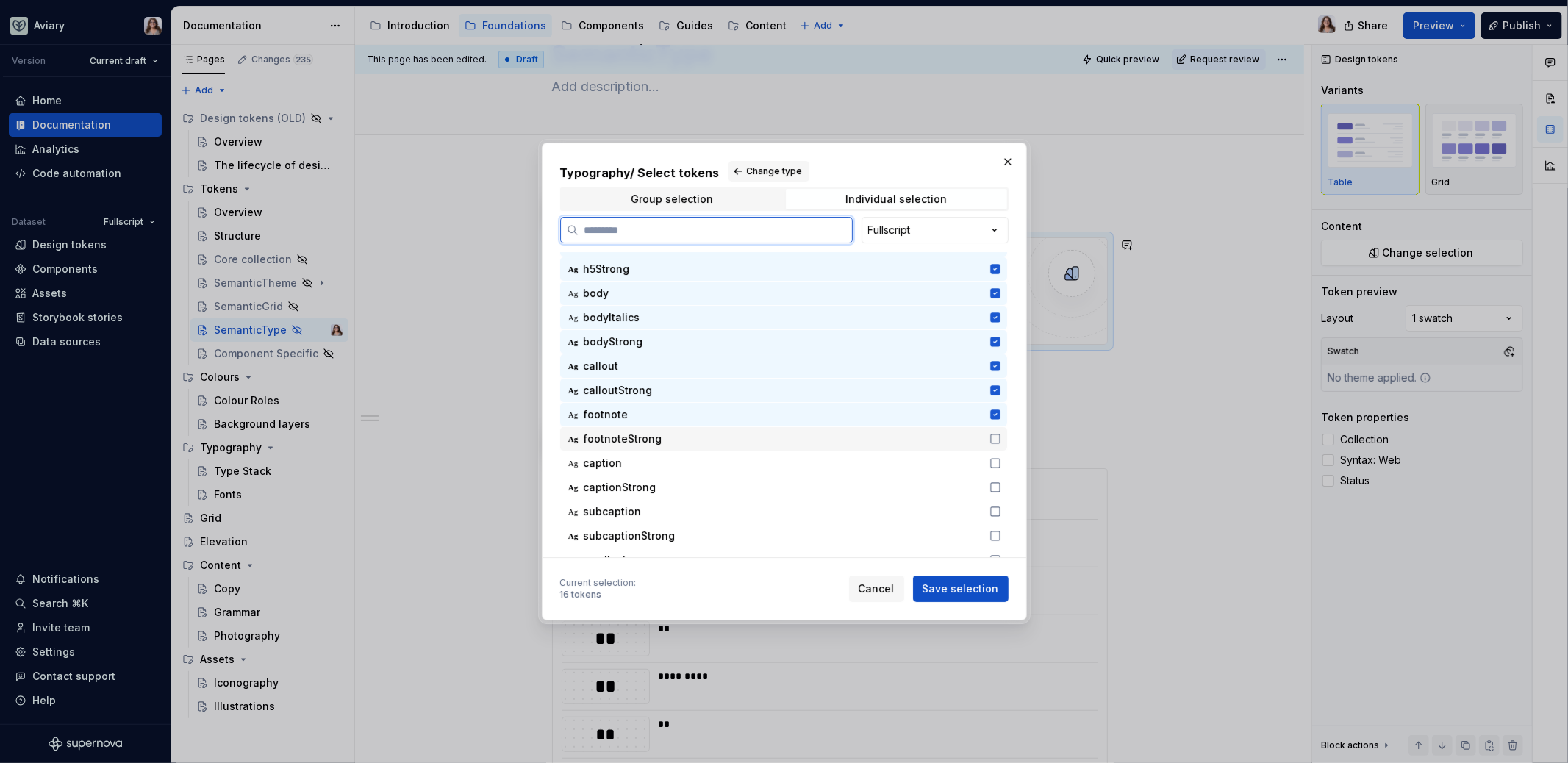
click at [635, 445] on span "footnoteStrong" at bounding box center [623, 439] width 79 height 15
click at [600, 467] on span "caption" at bounding box center [603, 463] width 39 height 15
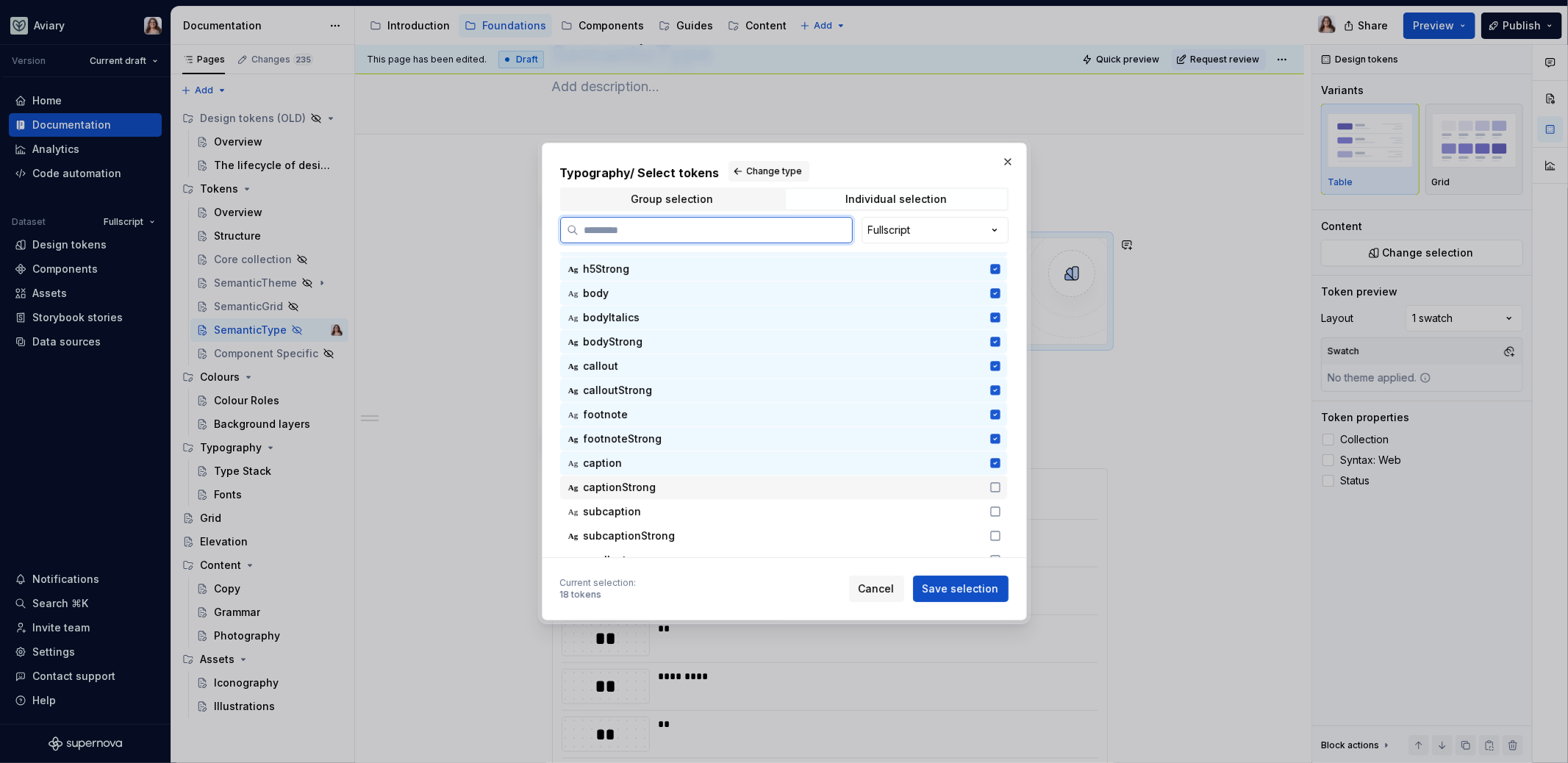
click at [620, 485] on span "captionStrong" at bounding box center [620, 487] width 73 height 15
click at [617, 518] on div "Ag subcaption" at bounding box center [783, 511] width 447 height 23
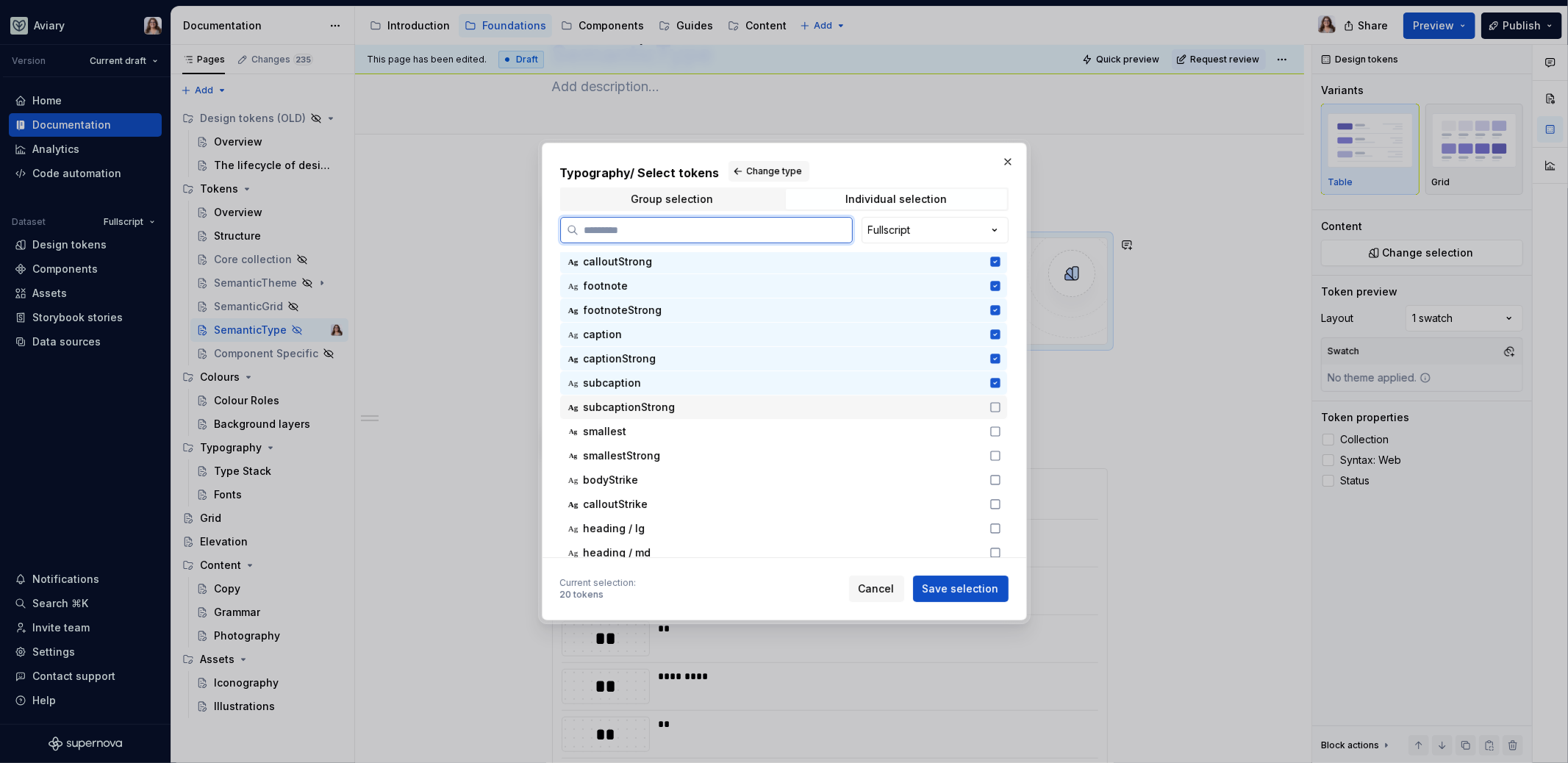
click at [622, 409] on span "subcaptionStrong" at bounding box center [629, 407] width 92 height 15
click at [609, 427] on span "smallest" at bounding box center [605, 431] width 44 height 15
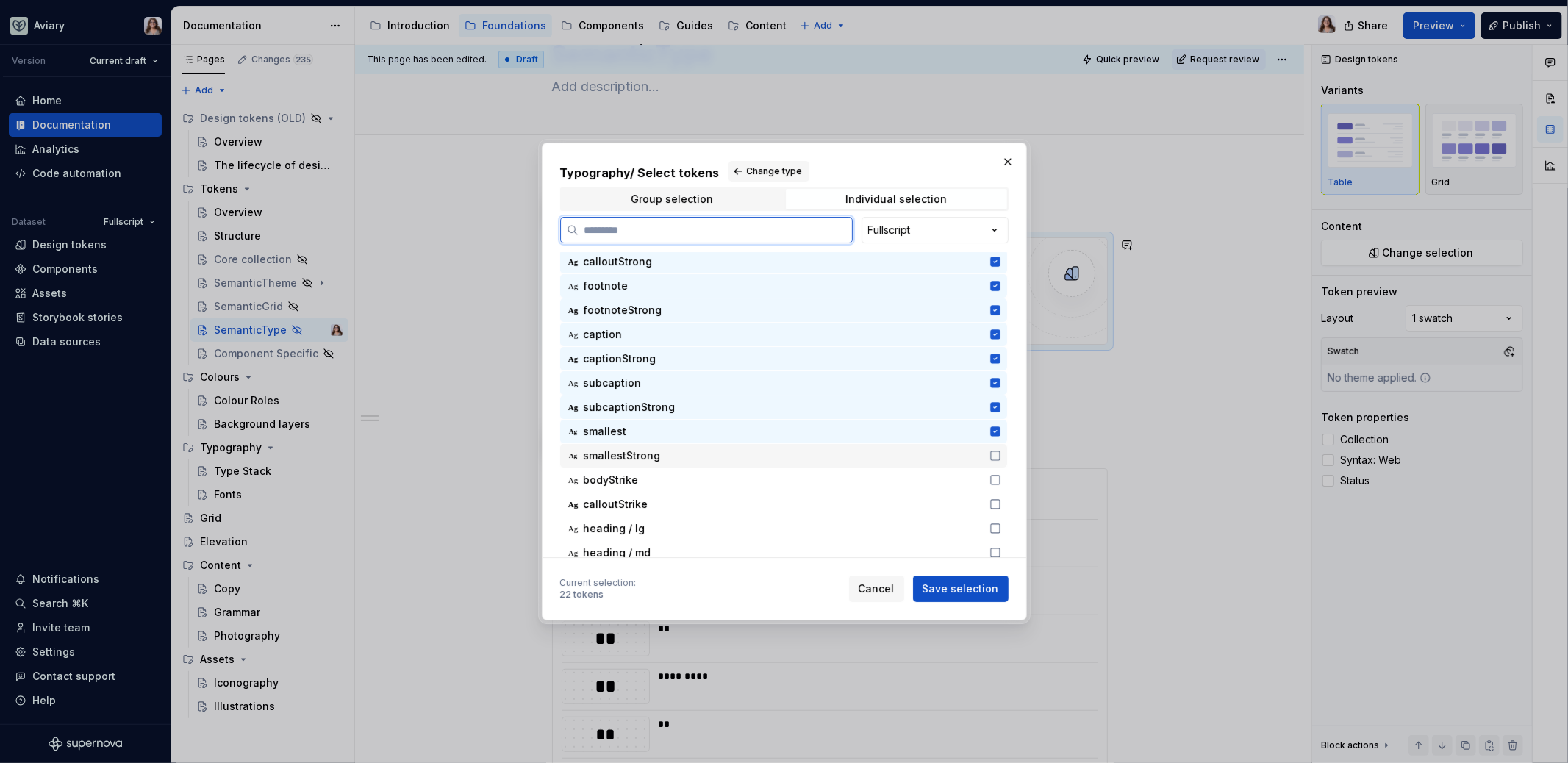
click at [621, 455] on span "smallestStrong" at bounding box center [623, 455] width 77 height 15
click at [615, 483] on span "bodyStrike" at bounding box center [611, 479] width 55 height 15
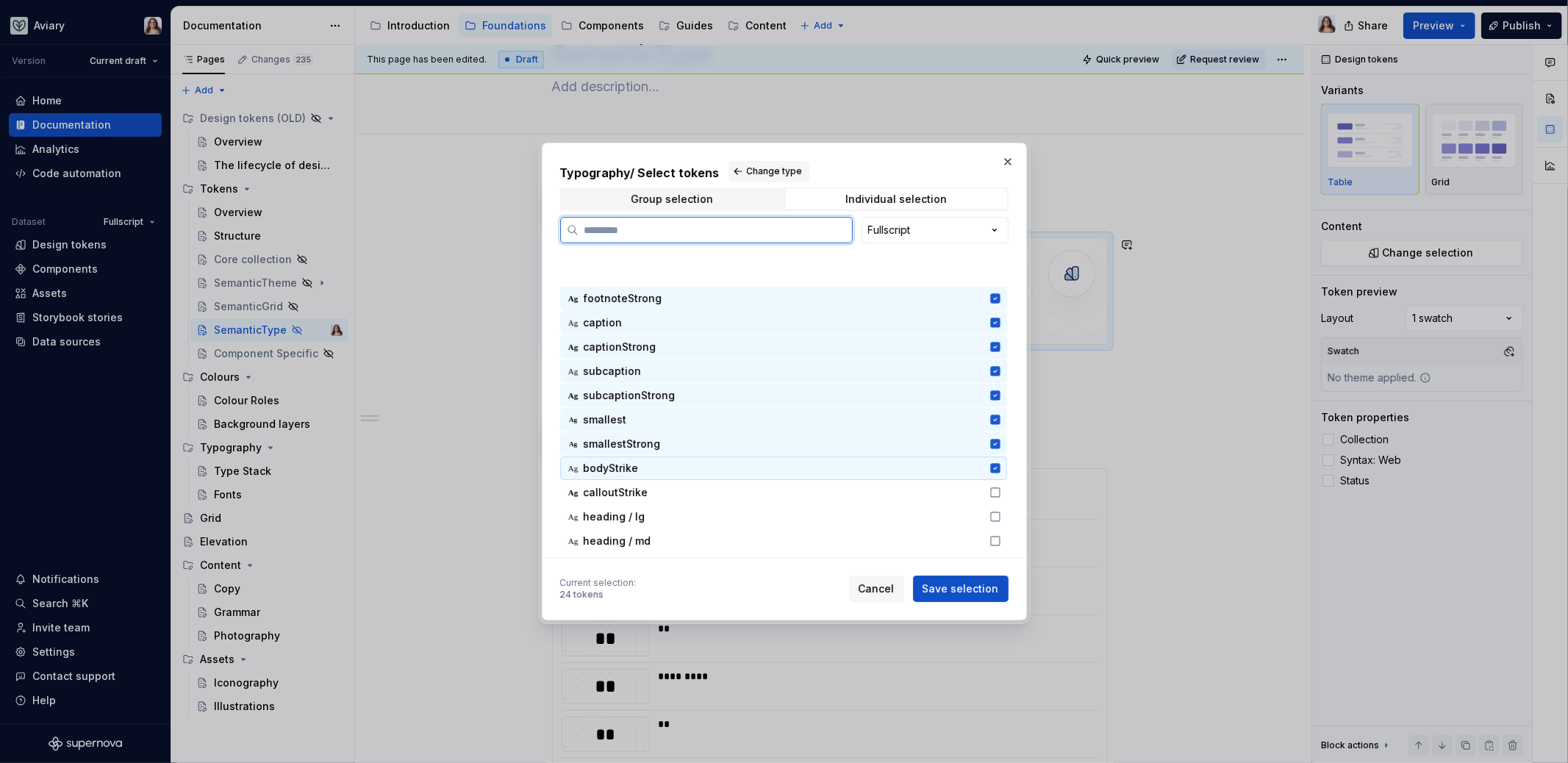
scroll to position [385, 0]
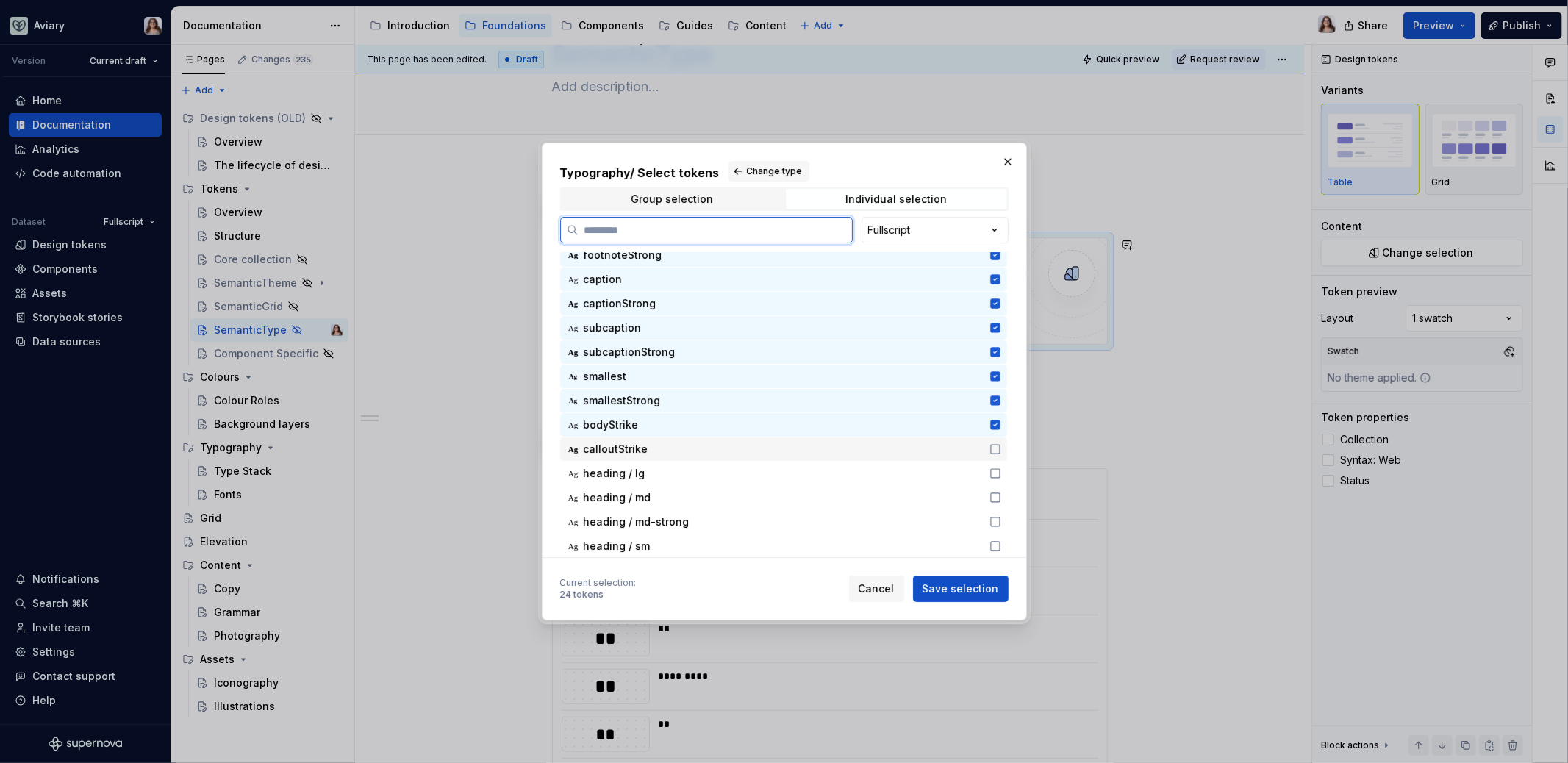
click at [626, 451] on span "calloutStrike" at bounding box center [616, 449] width 64 height 15
click at [973, 588] on span "Save selection" at bounding box center [960, 588] width 76 height 15
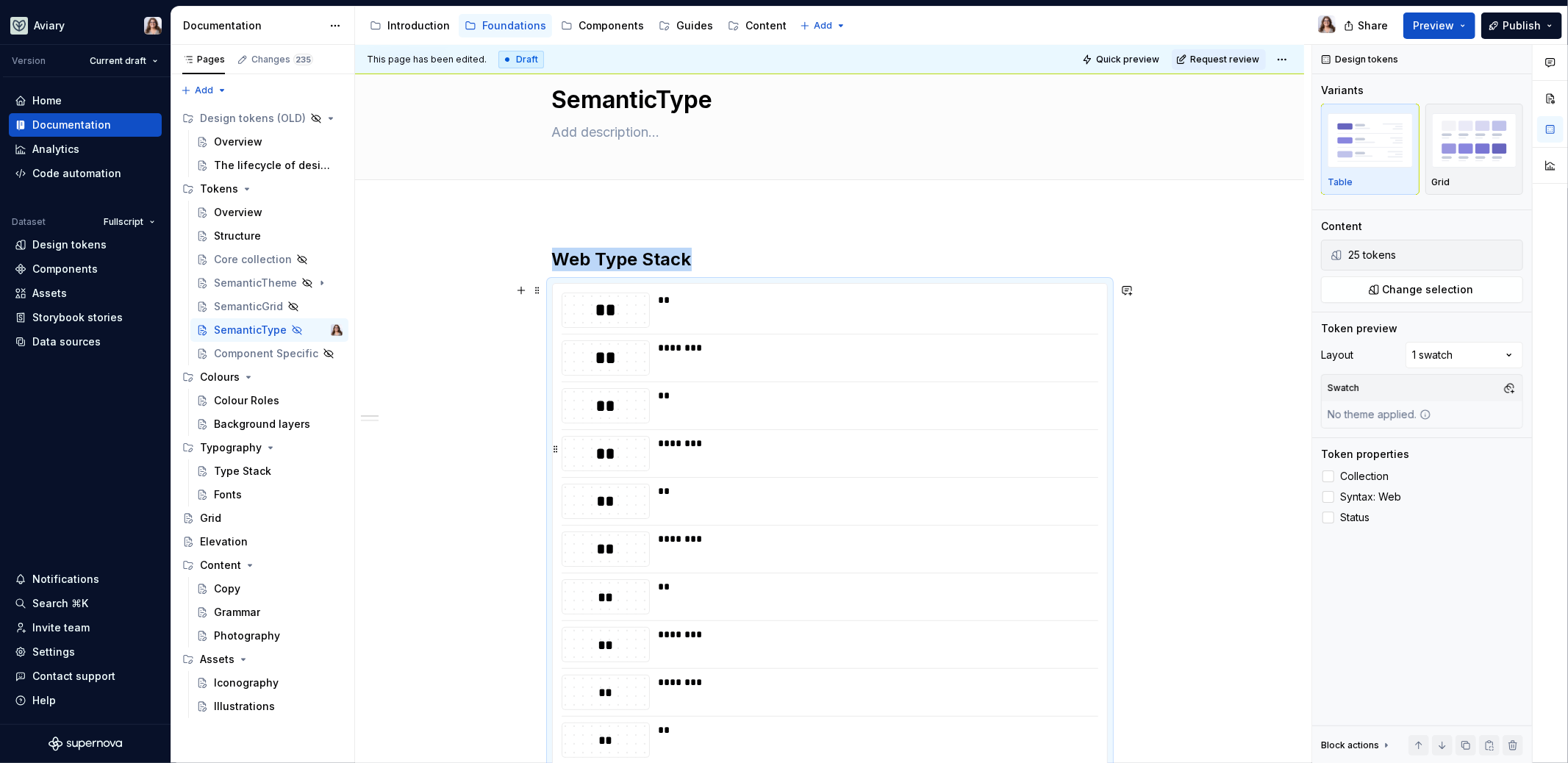
scroll to position [21, 0]
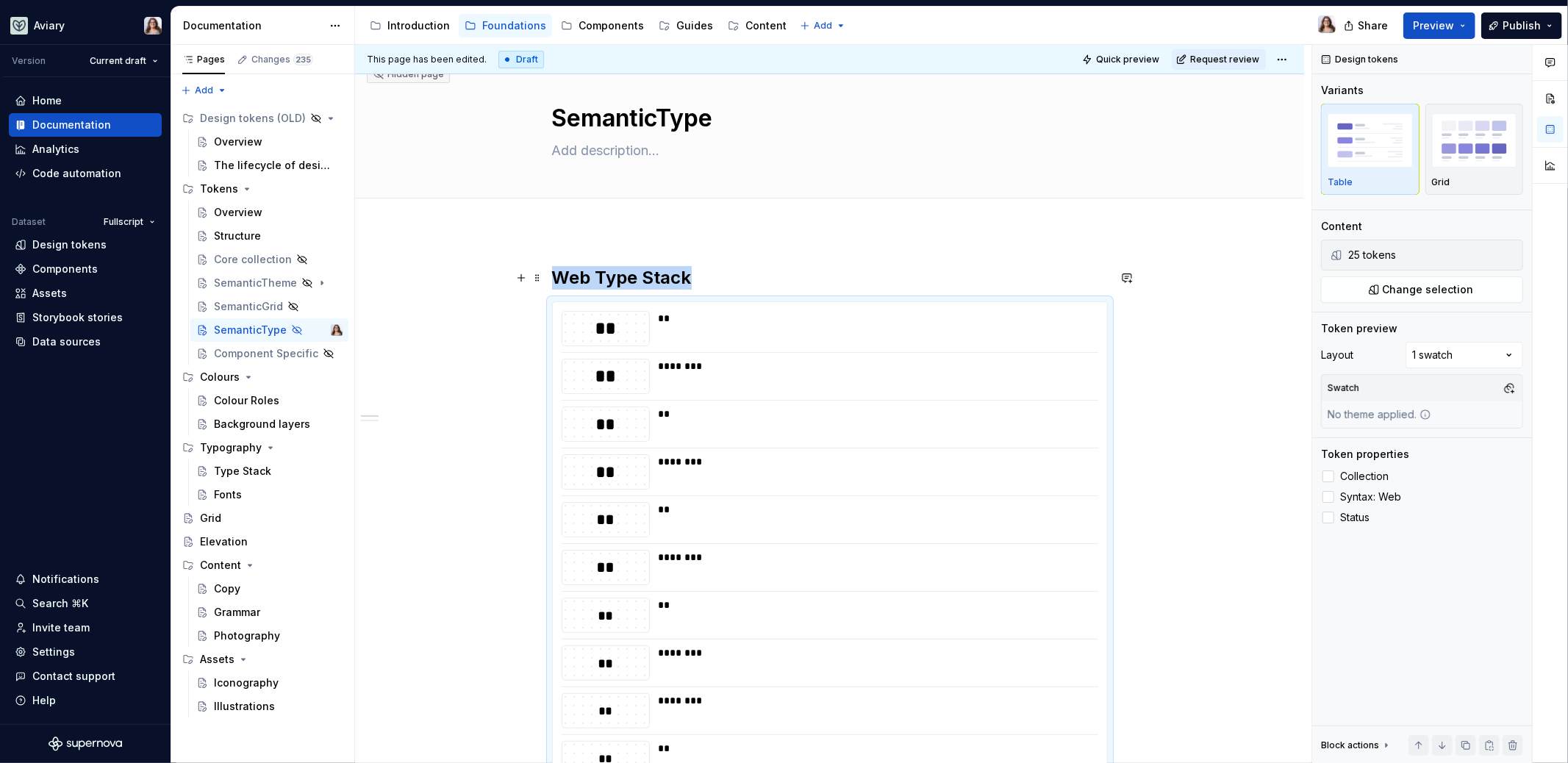
click at [693, 272] on h2 "Web Type Stack" at bounding box center [830, 277] width 556 height 23
click at [723, 363] on div "********" at bounding box center [874, 366] width 432 height 15
click at [1330, 494] on div at bounding box center [1328, 497] width 12 height 12
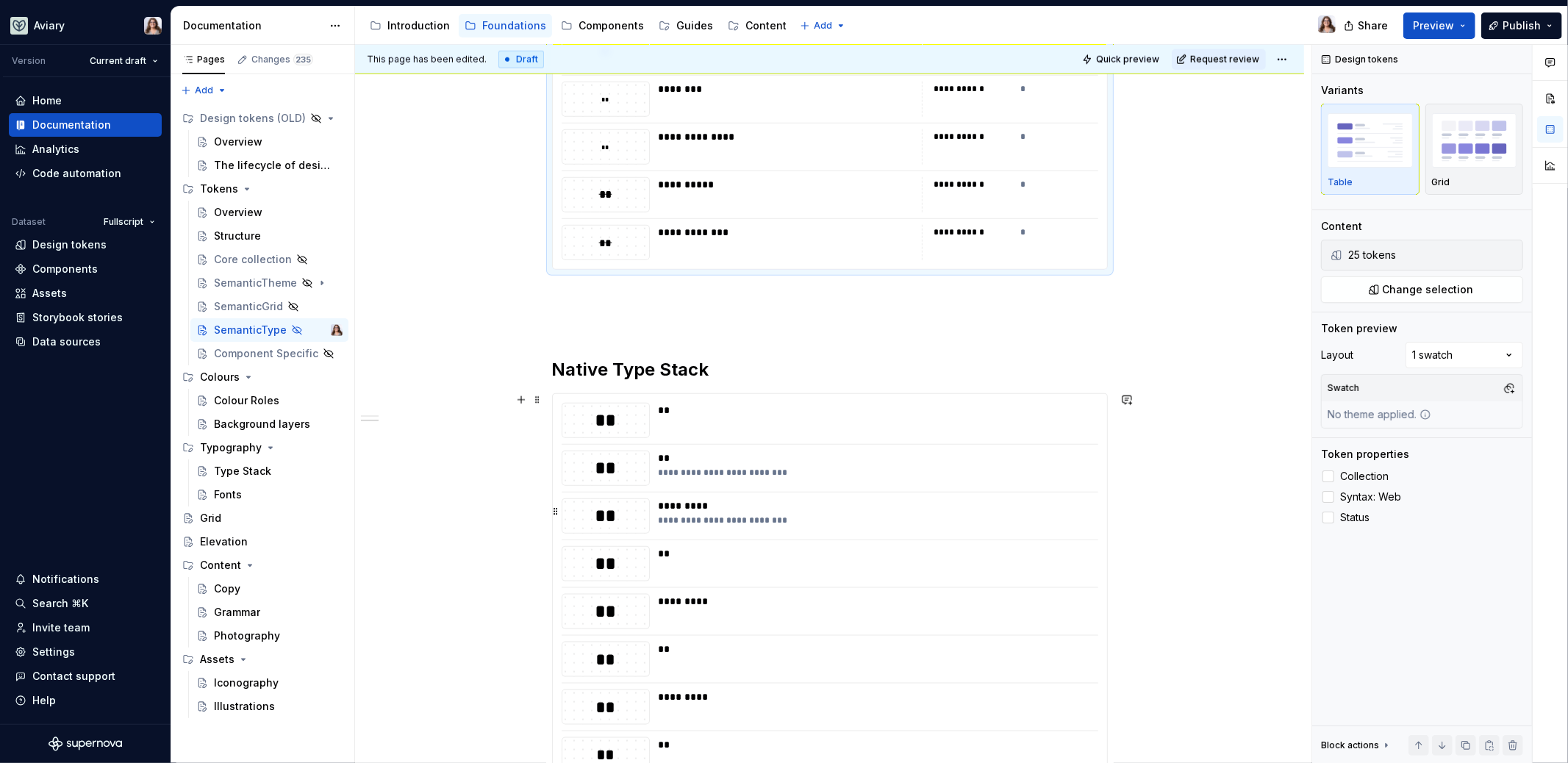
scroll to position [1253, 0]
click at [907, 552] on div "**" at bounding box center [874, 552] width 432 height 15
click at [1331, 493] on div at bounding box center [1328, 497] width 12 height 12
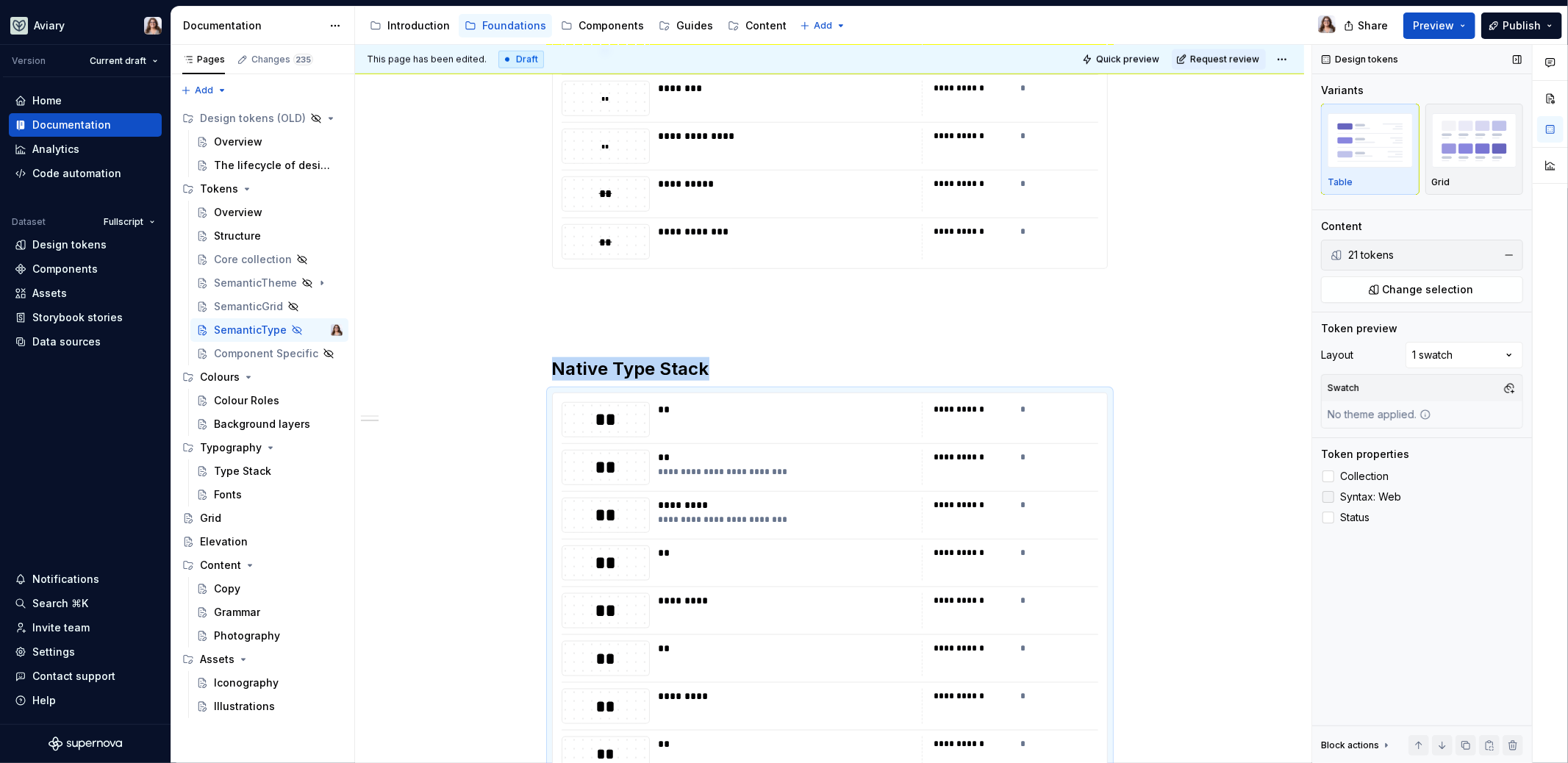
click at [1328, 497] on icon at bounding box center [1328, 497] width 0 height 0
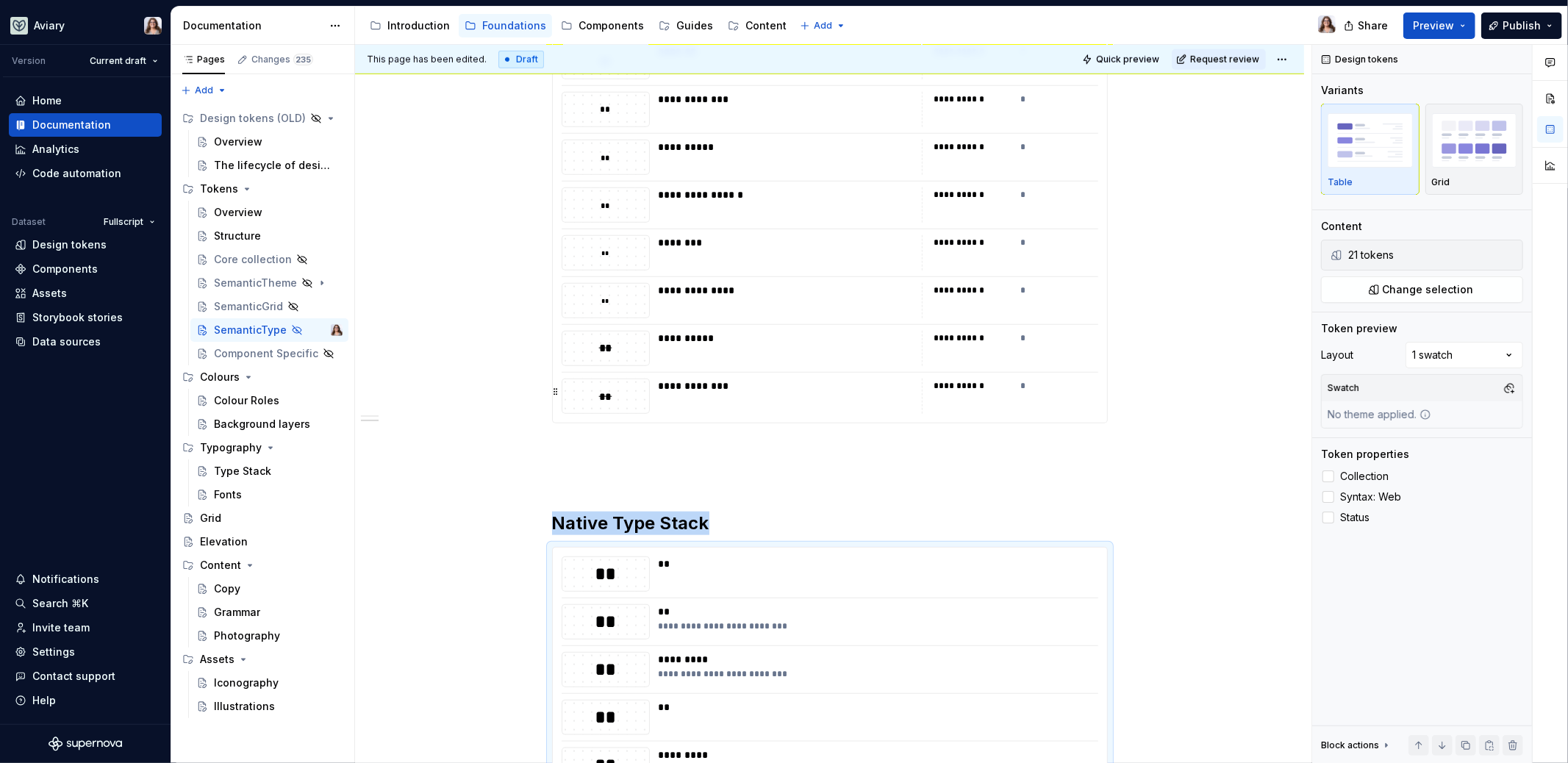
scroll to position [1088, 0]
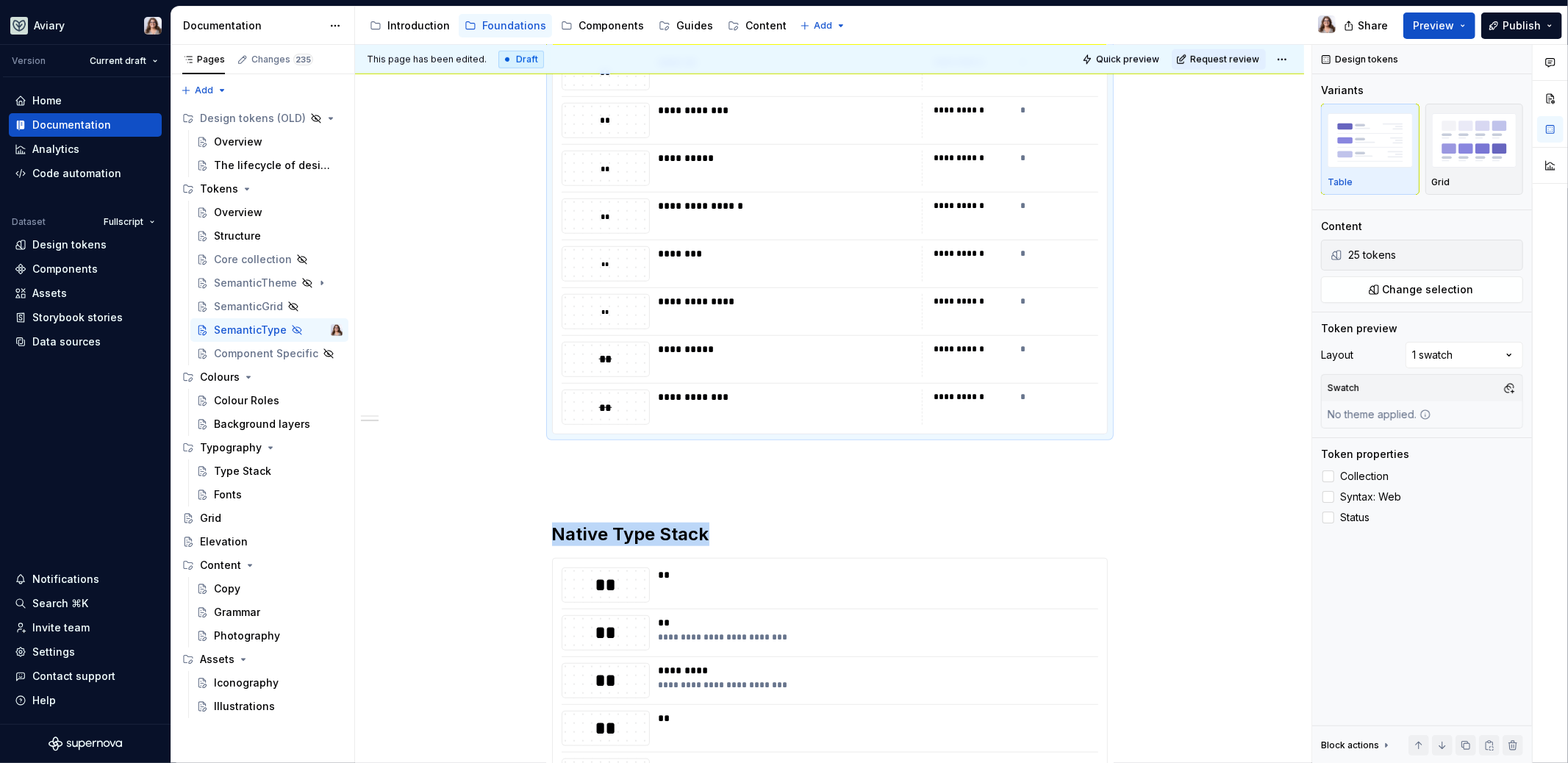
click at [1328, 497] on icon at bounding box center [1328, 497] width 0 height 0
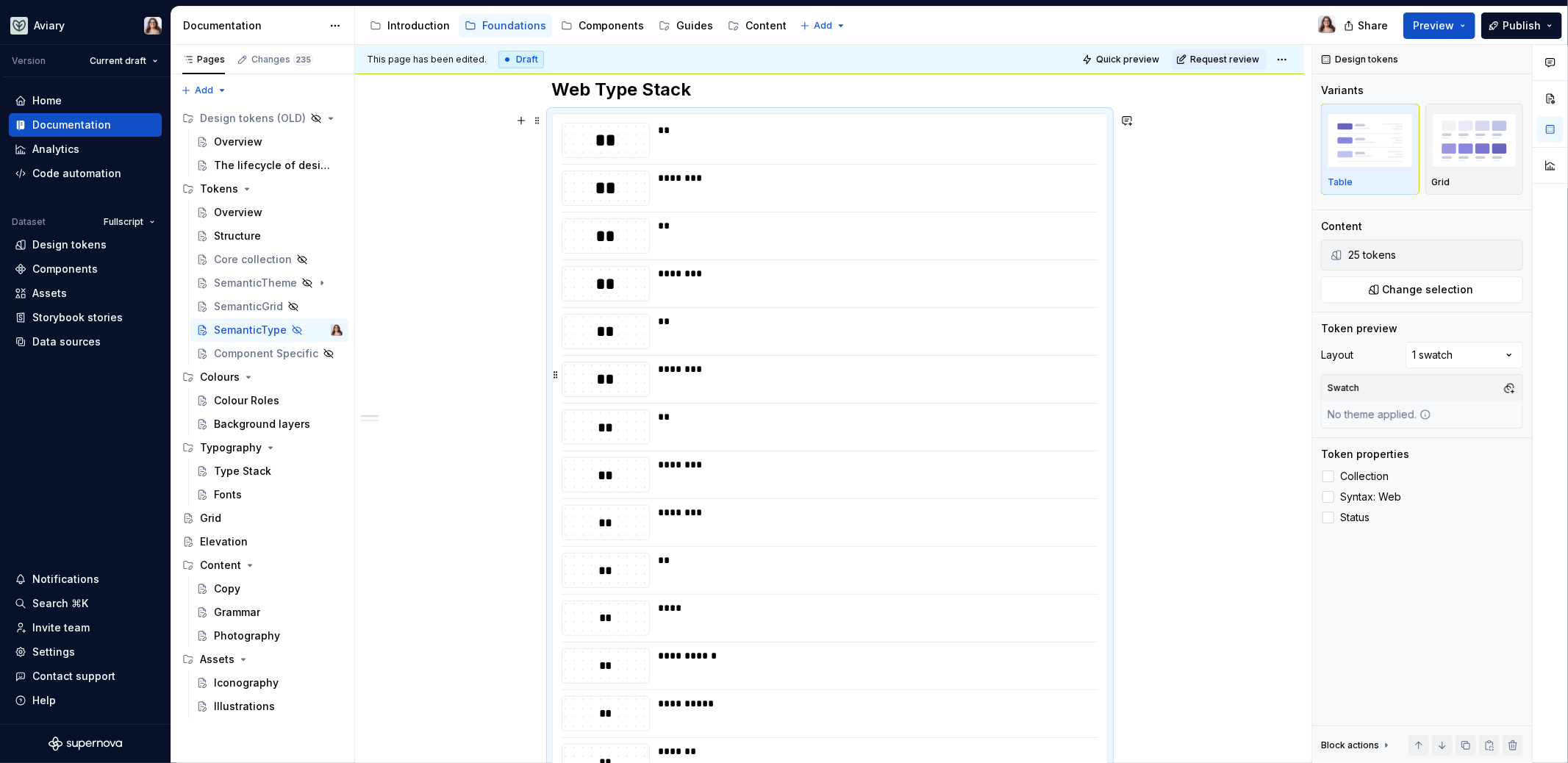
scroll to position [0, 0]
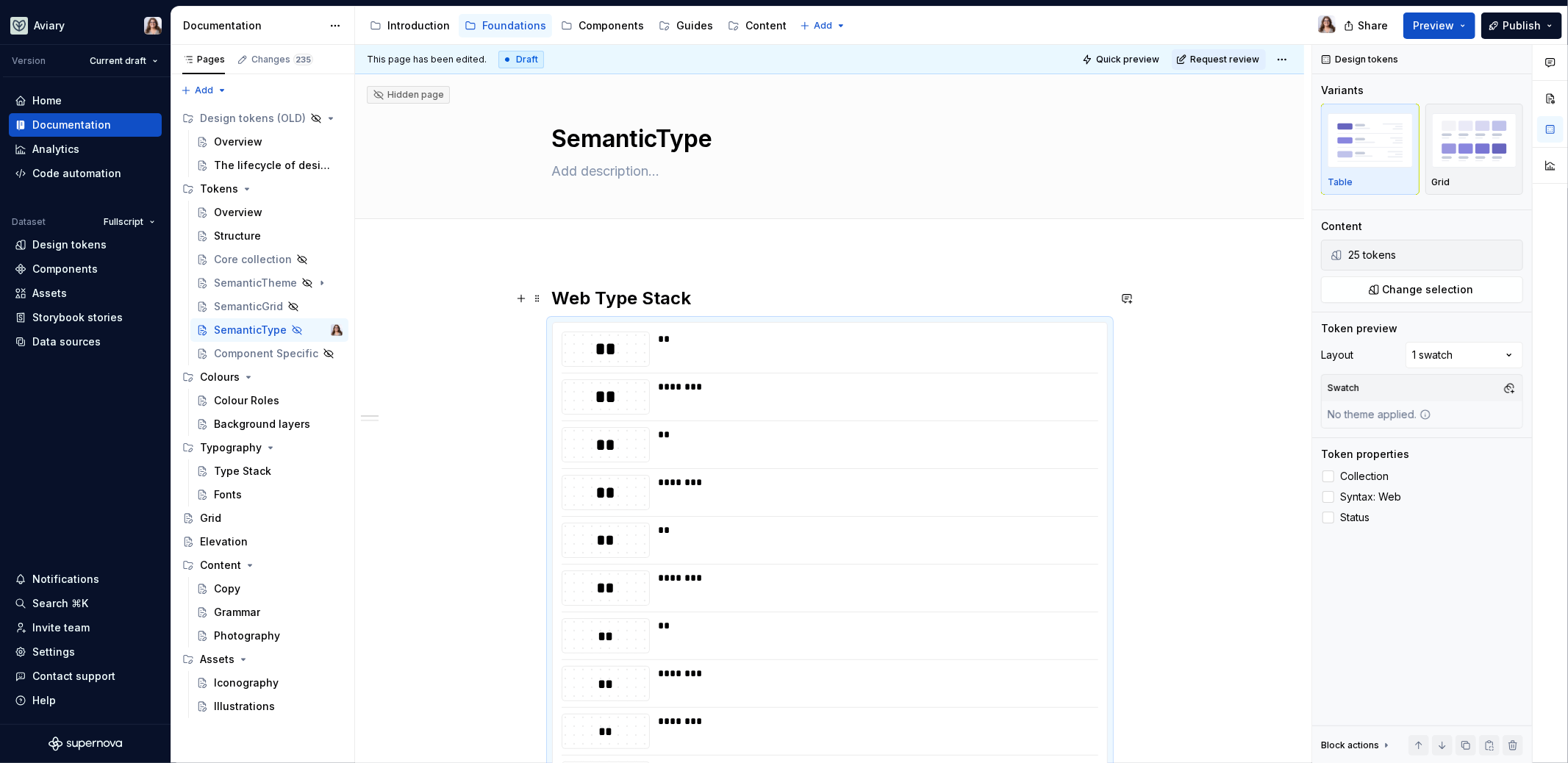
click at [711, 300] on h2 "Web Type Stack" at bounding box center [830, 298] width 556 height 23
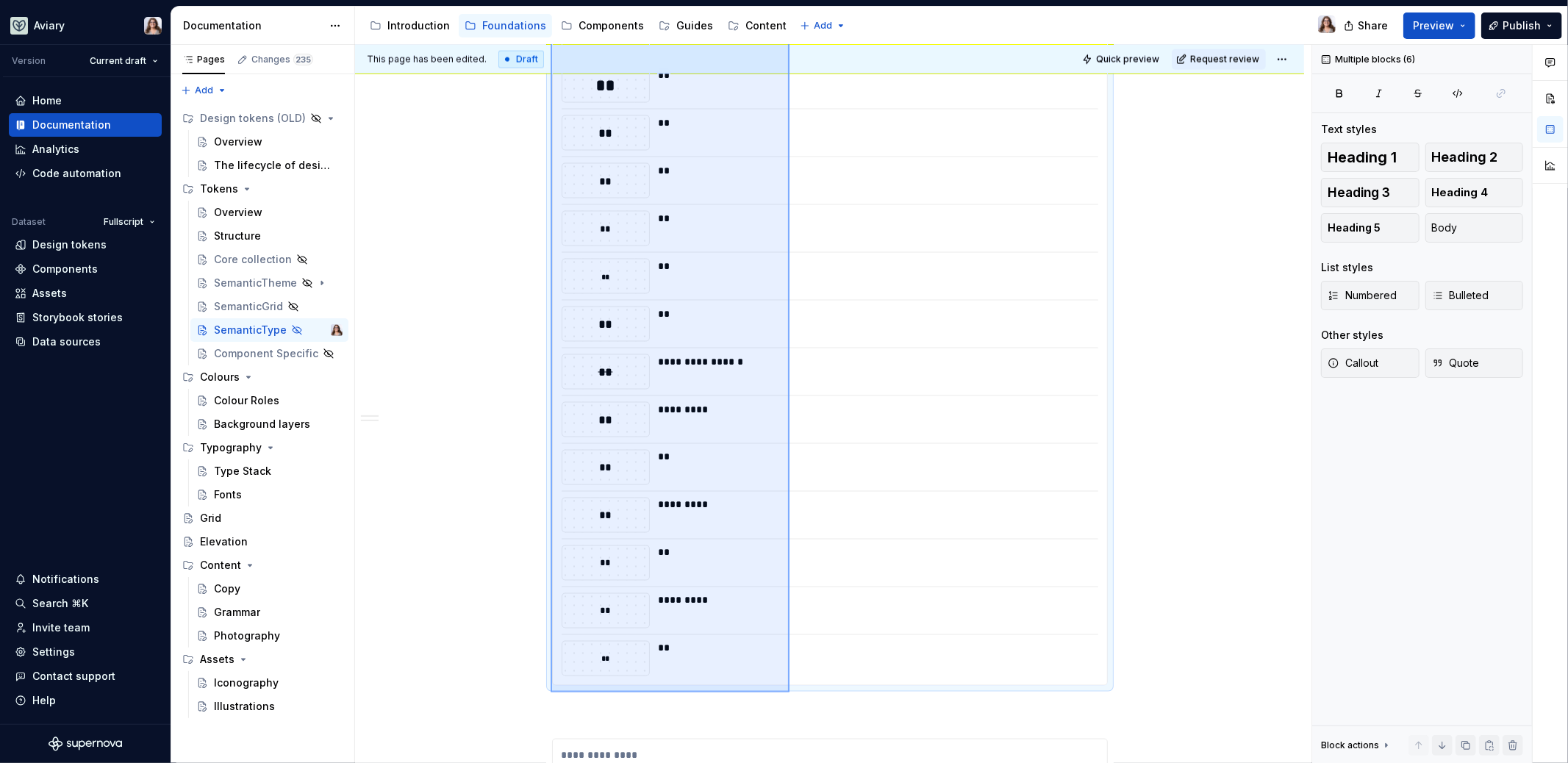
drag, startPoint x: 550, startPoint y: 267, endPoint x: 789, endPoint y: 692, distance: 487.6
click at [789, 692] on div "**********" at bounding box center [833, 403] width 957 height 718
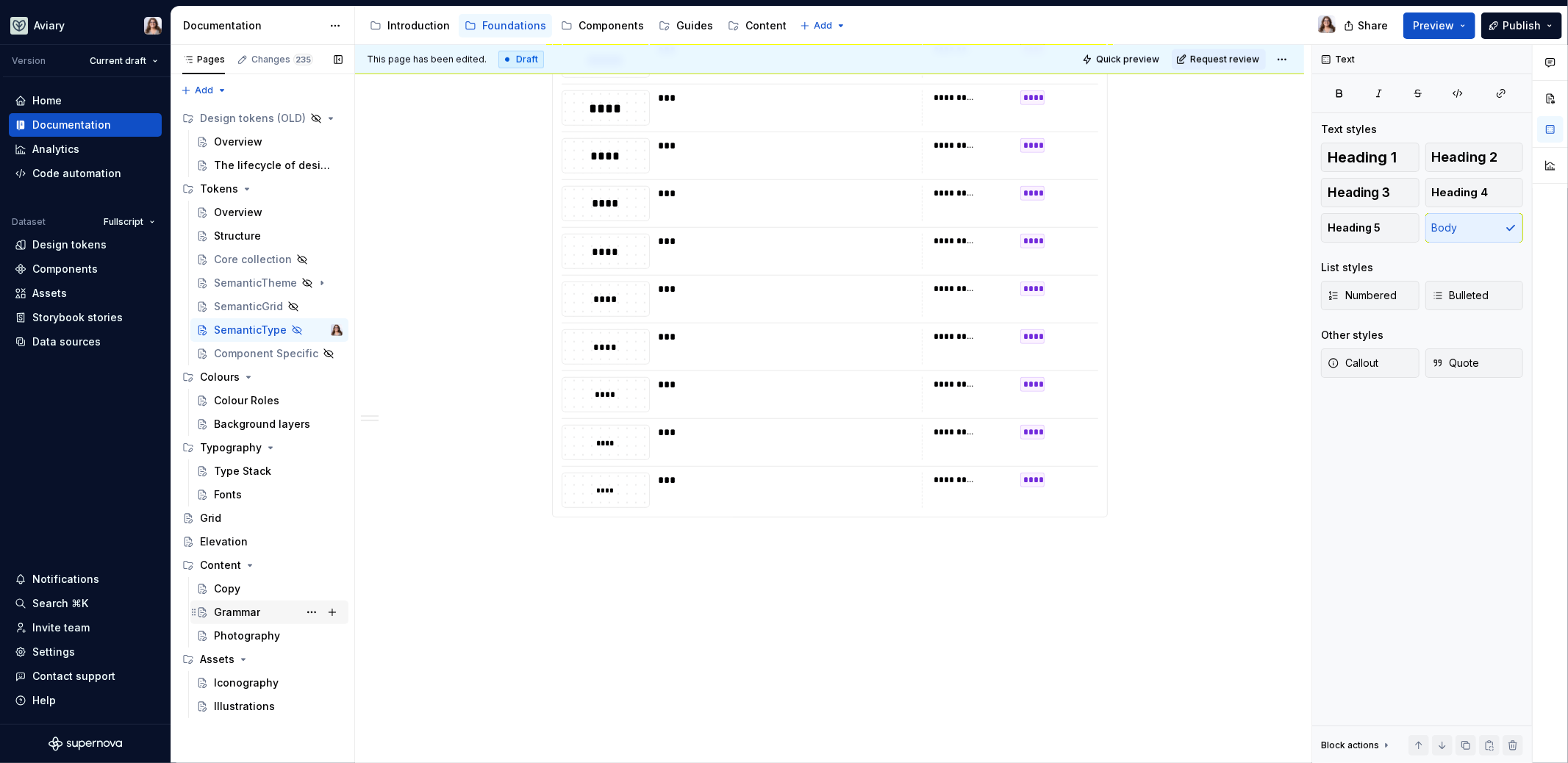
scroll to position [1158, 0]
click at [237, 475] on div "Type Stack" at bounding box center [242, 470] width 58 height 15
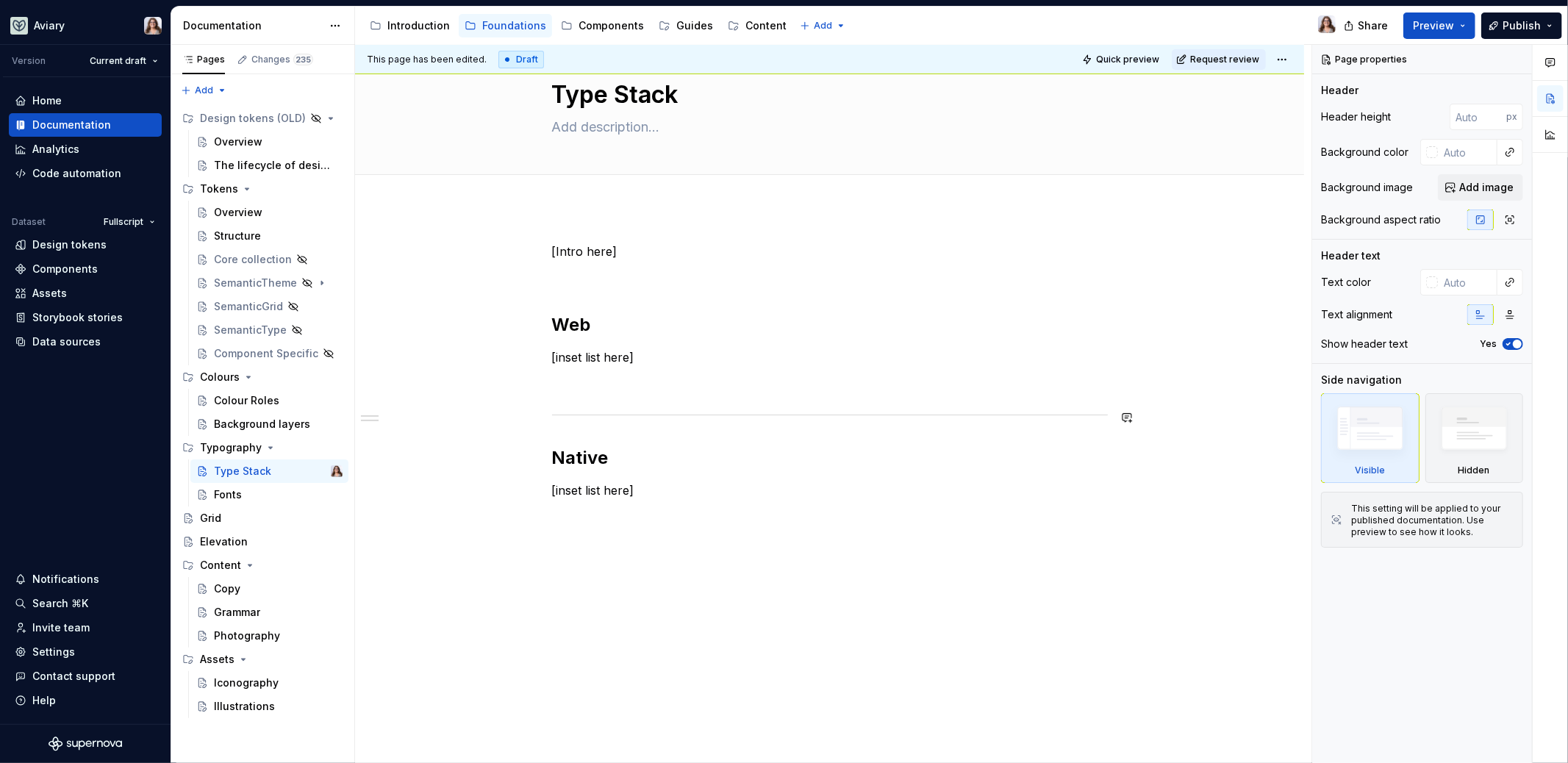
scroll to position [64, 0]
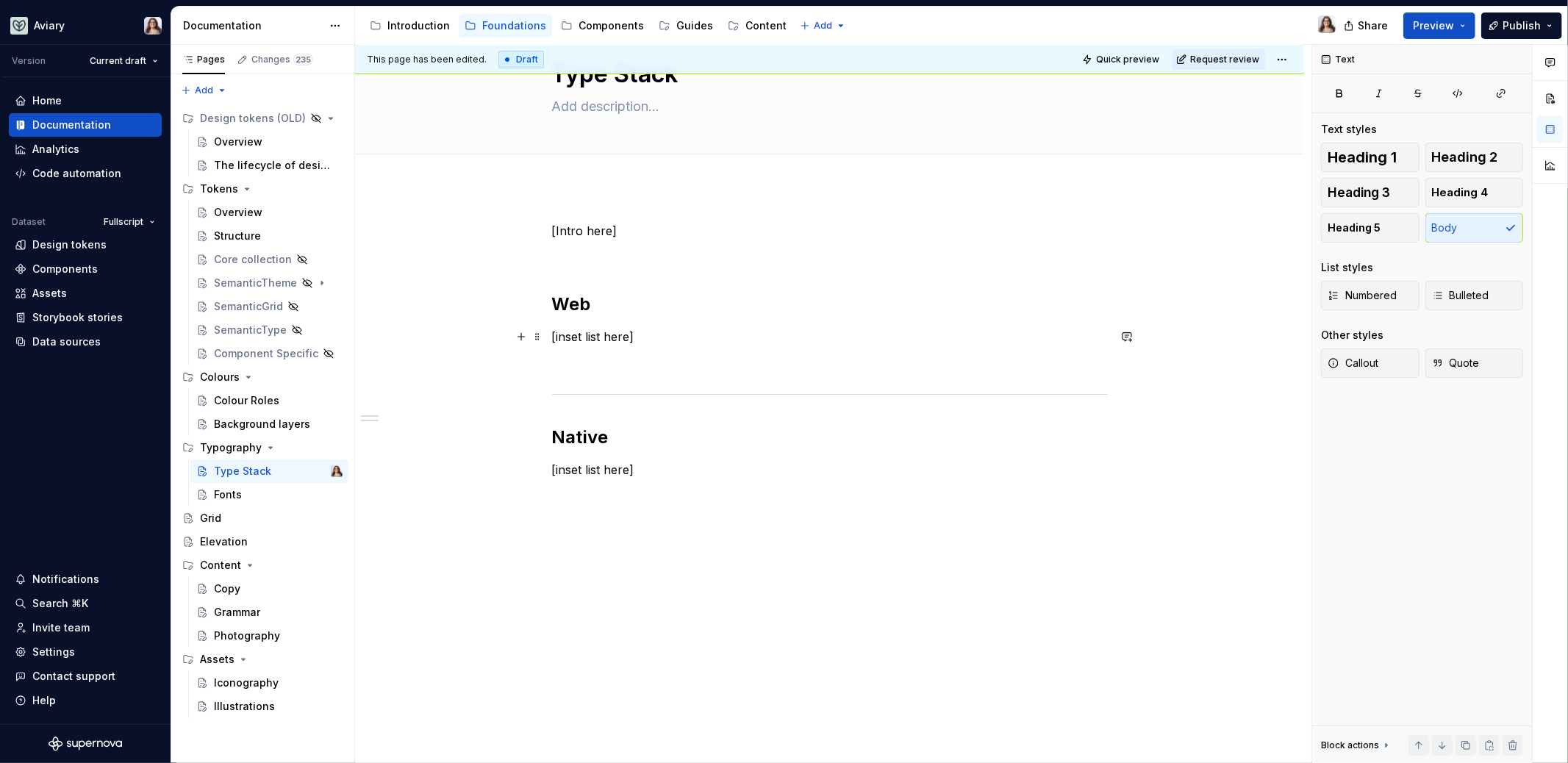
click at [646, 335] on p "[inset list here]" at bounding box center [830, 336] width 556 height 18
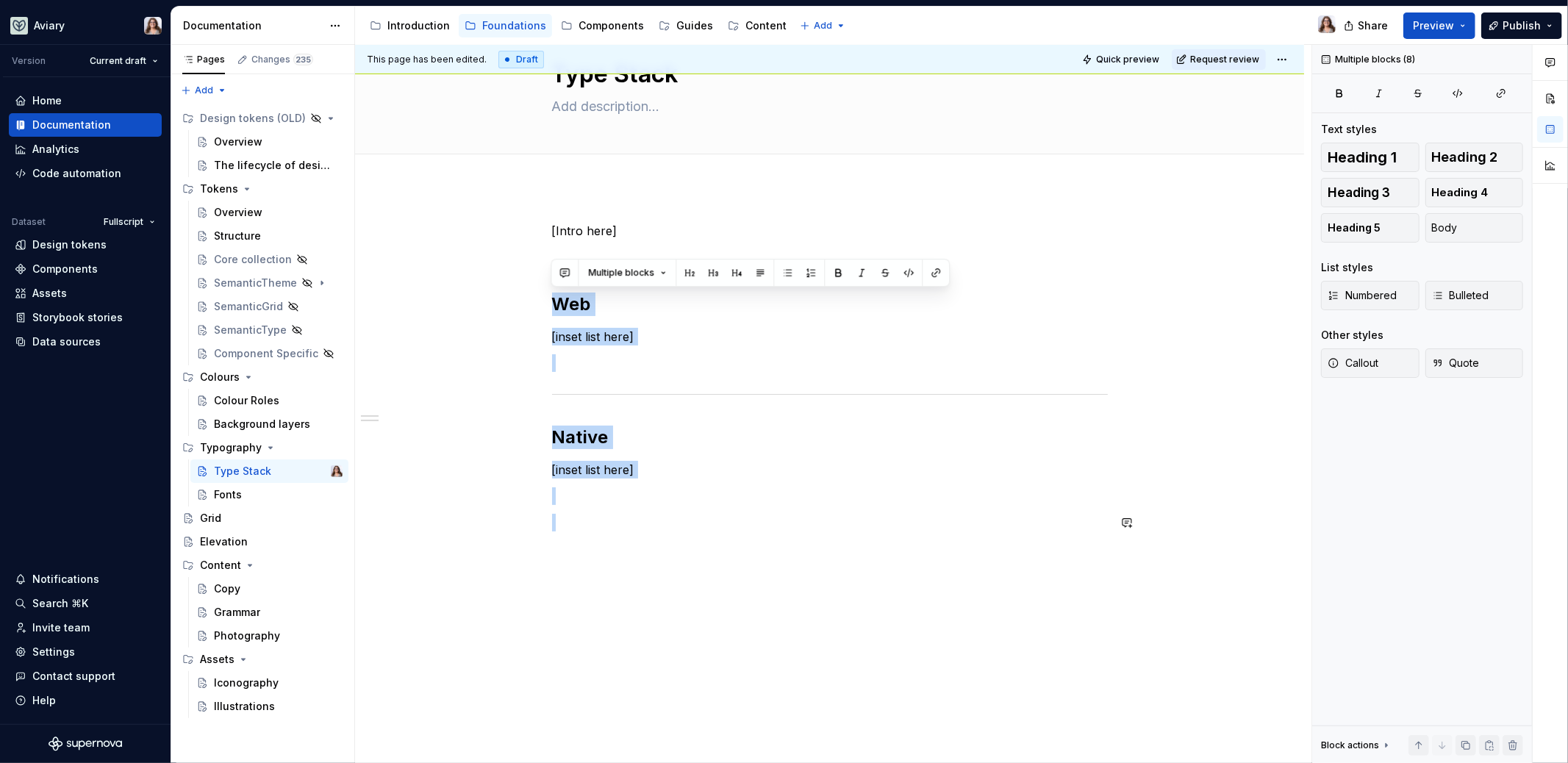
drag, startPoint x: 551, startPoint y: 294, endPoint x: 737, endPoint y: 542, distance: 310.0
click at [738, 542] on div "[Intro here] Web [inset list here] Native [inset list here]" at bounding box center [830, 385] width 556 height 327
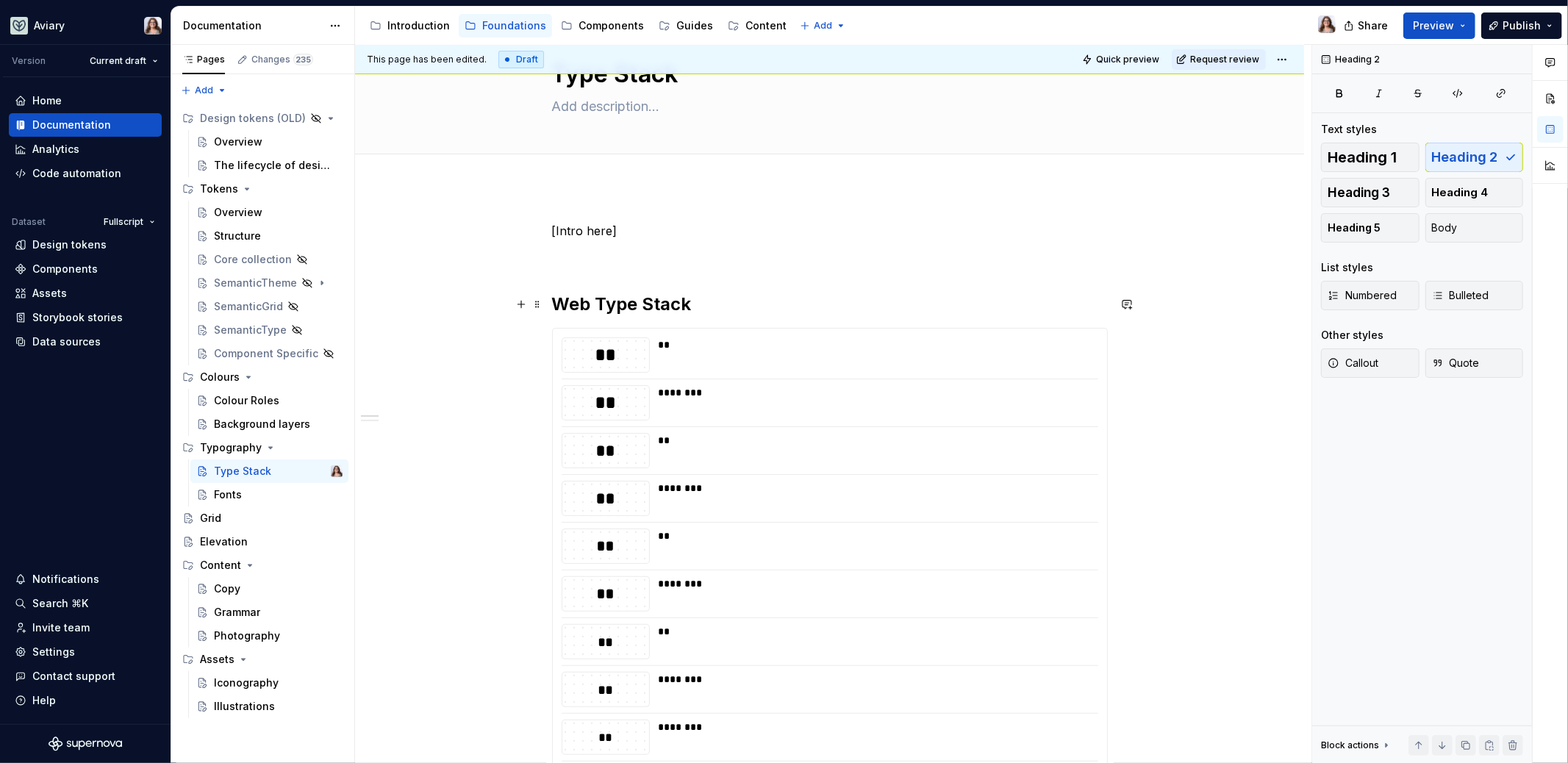
type textarea "*"
drag, startPoint x: 694, startPoint y: 309, endPoint x: 590, endPoint y: 302, distance: 104.2
click at [590, 303] on h2 "Web Type Stack" at bounding box center [830, 304] width 556 height 23
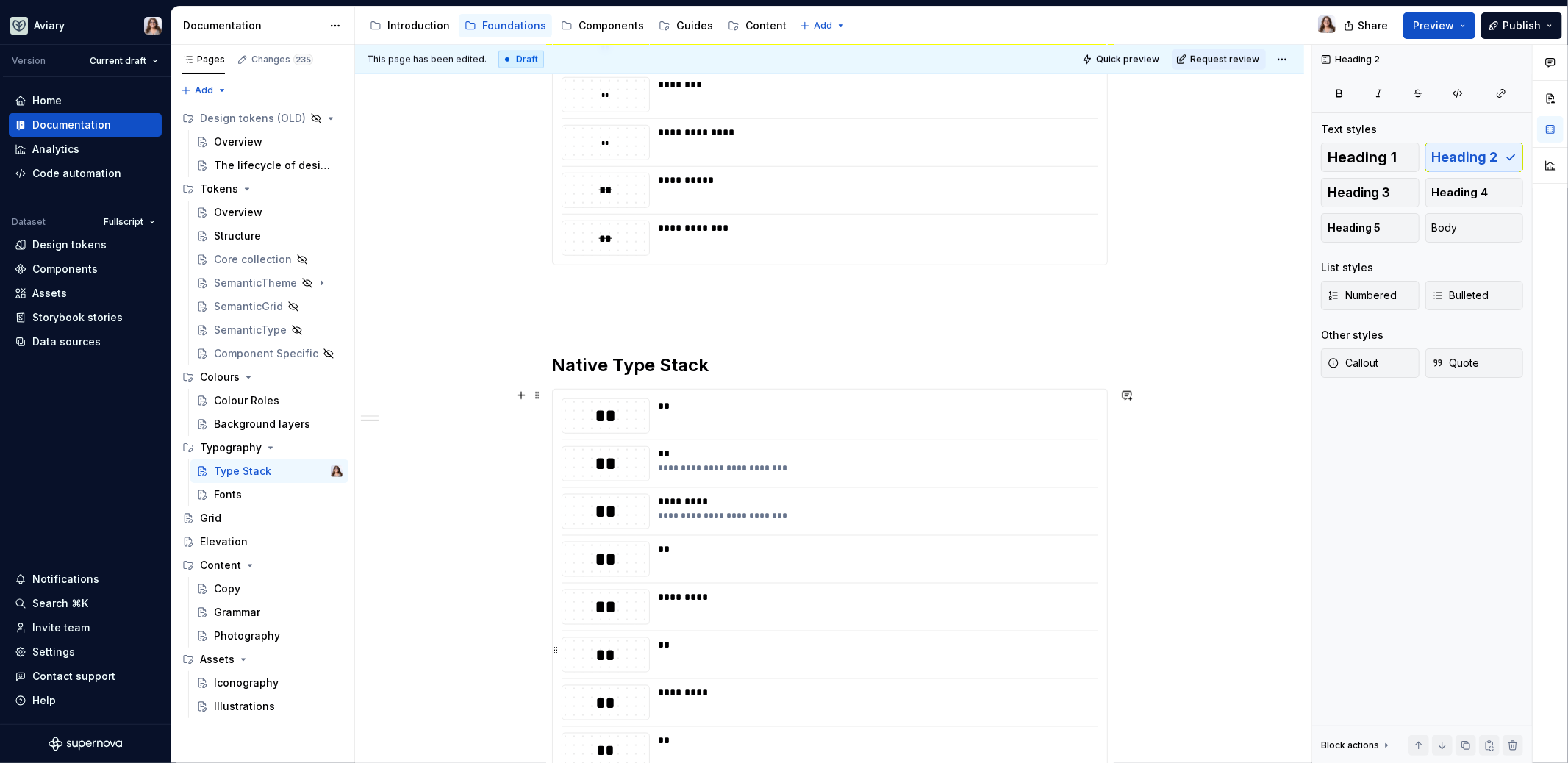
scroll to position [1327, 0]
drag, startPoint x: 713, startPoint y: 360, endPoint x: 604, endPoint y: 360, distance: 109.0
click at [604, 360] on h2 "Native Type Stack" at bounding box center [830, 366] width 556 height 23
click at [559, 321] on p at bounding box center [830, 318] width 556 height 18
click at [522, 318] on button "button" at bounding box center [521, 318] width 21 height 21
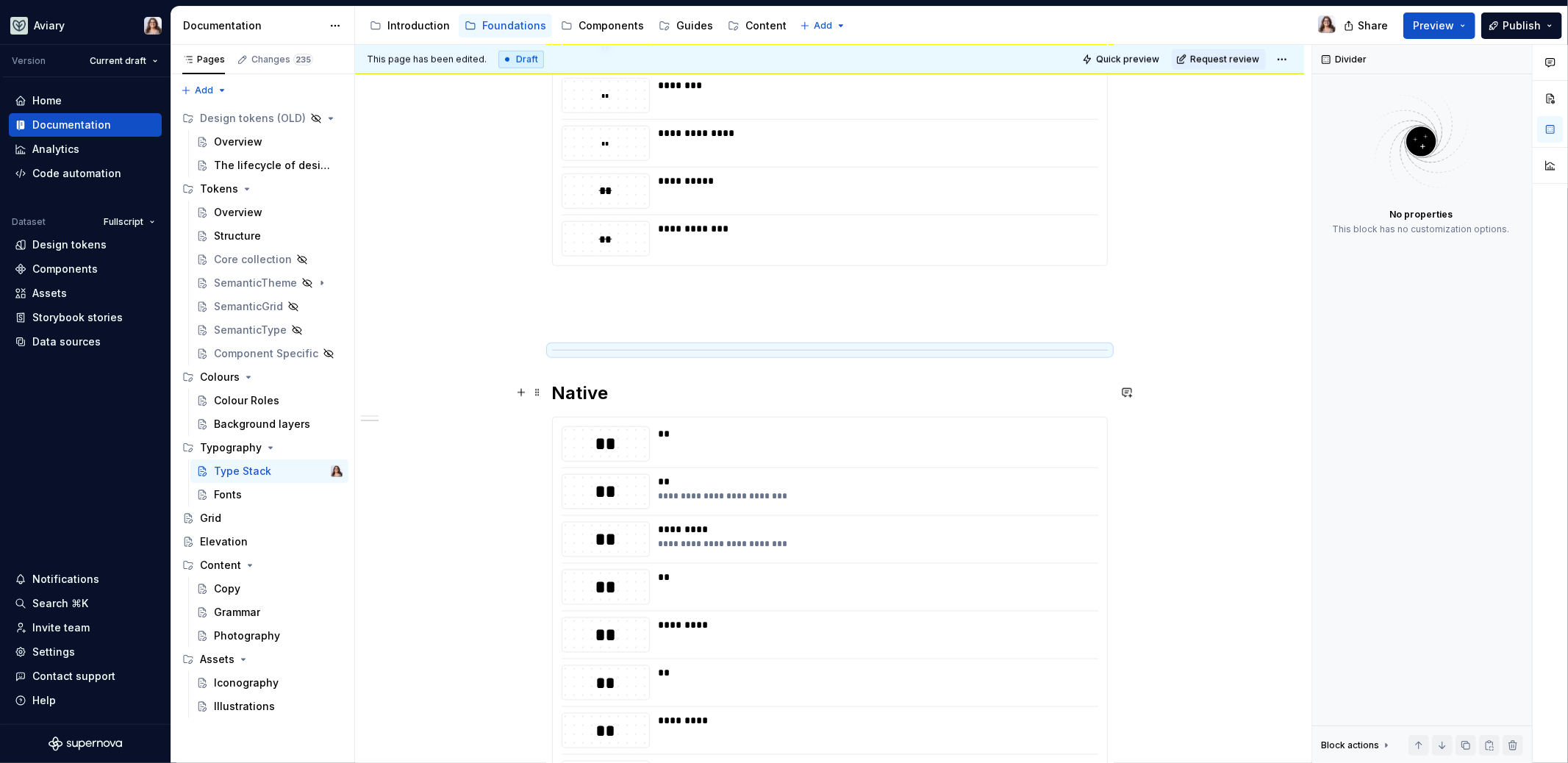
click at [623, 387] on h2 "Native" at bounding box center [830, 392] width 556 height 23
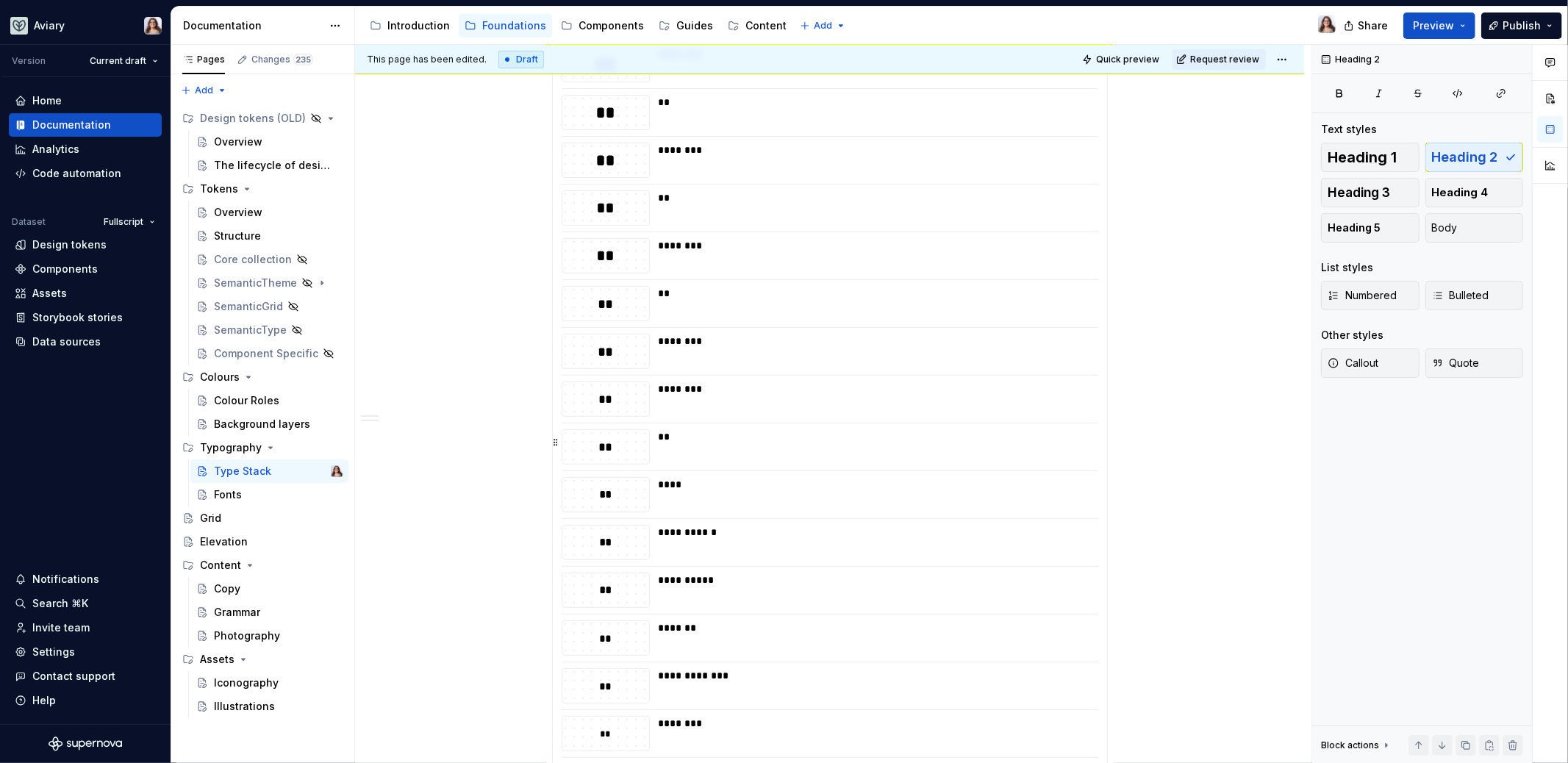
scroll to position [0, 0]
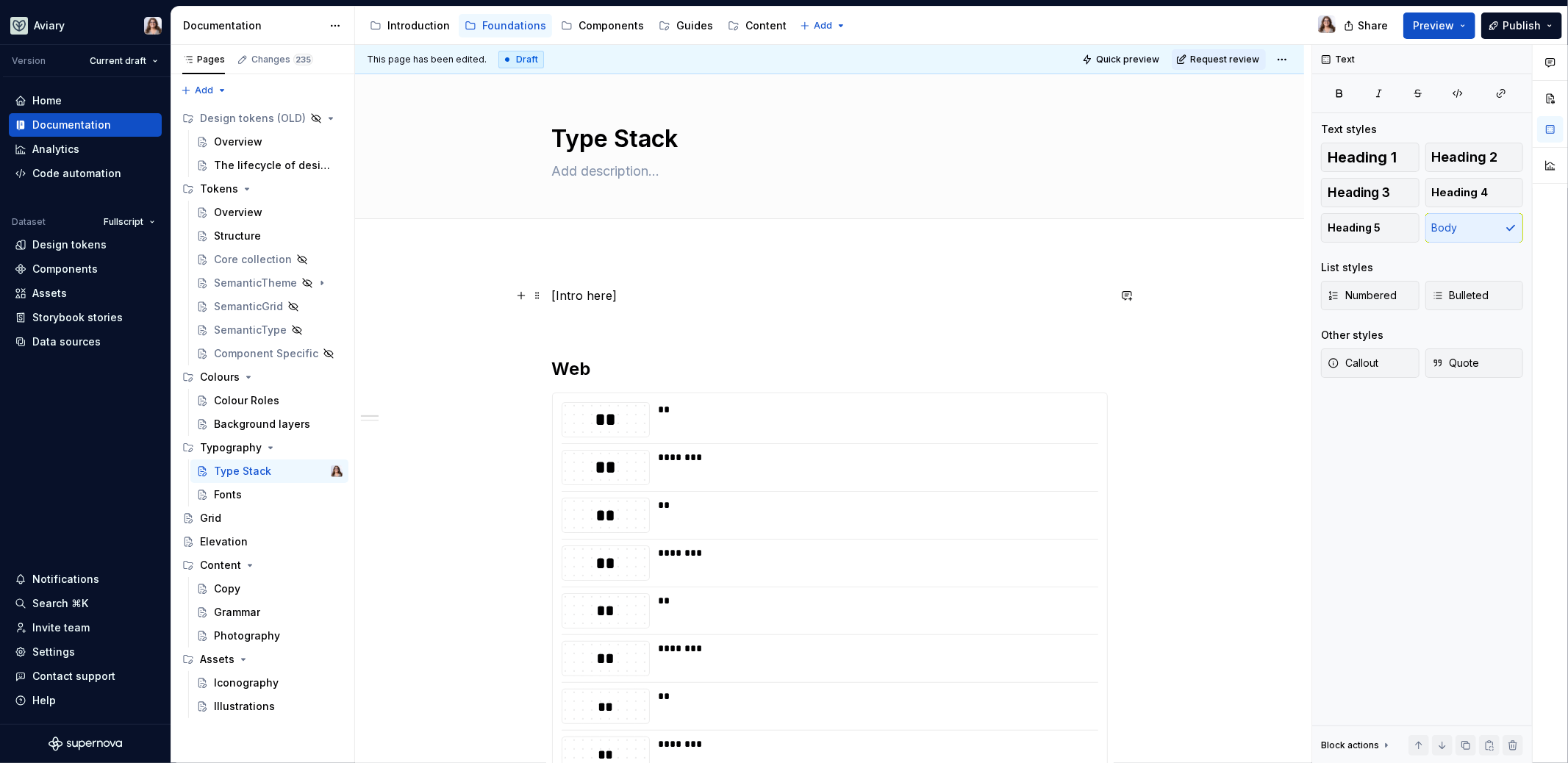
click at [639, 299] on p "[Intro here]" at bounding box center [830, 295] width 556 height 18
click at [599, 369] on h2 "Web" at bounding box center [830, 368] width 556 height 23
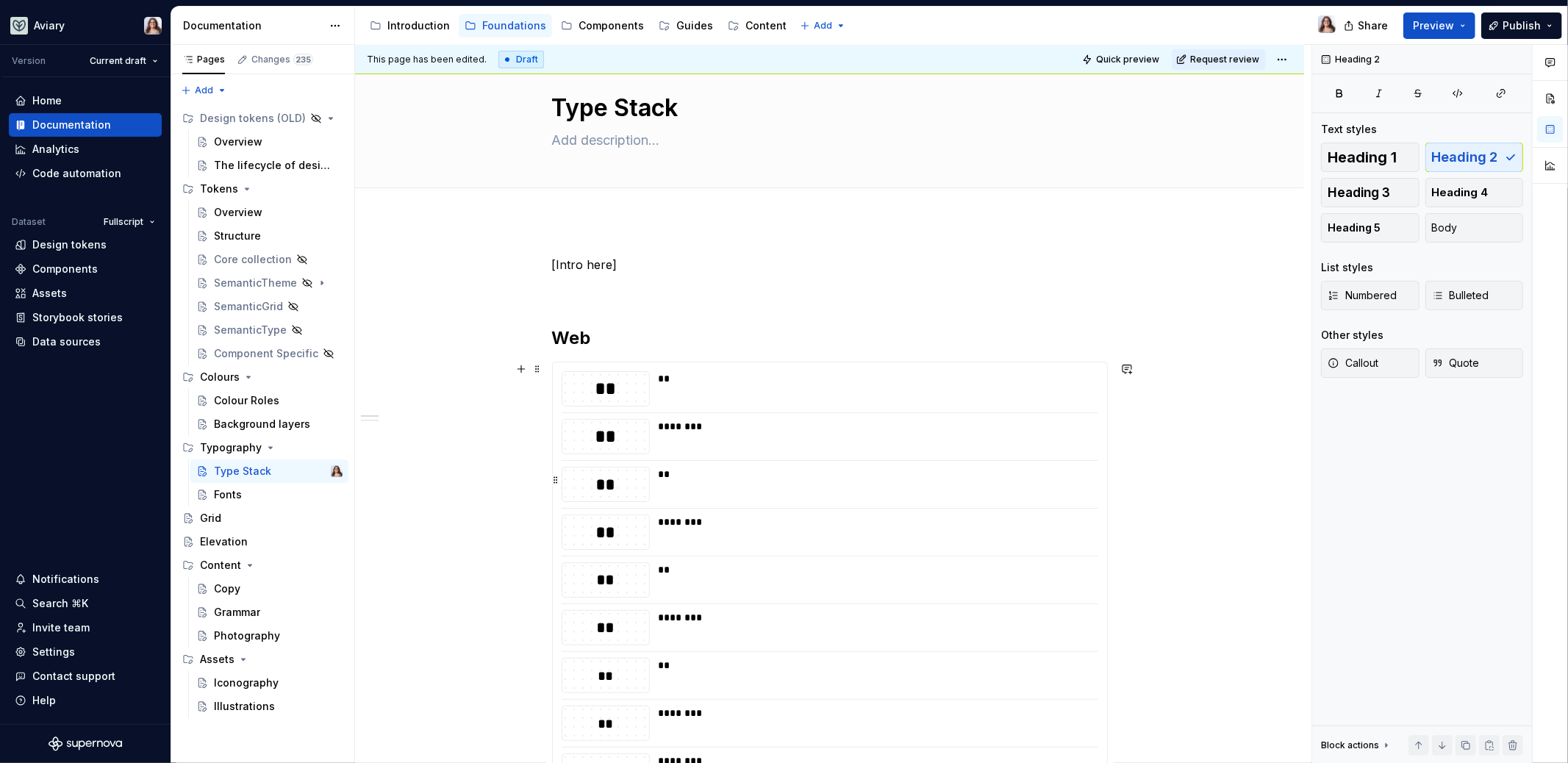
scroll to position [40, 0]
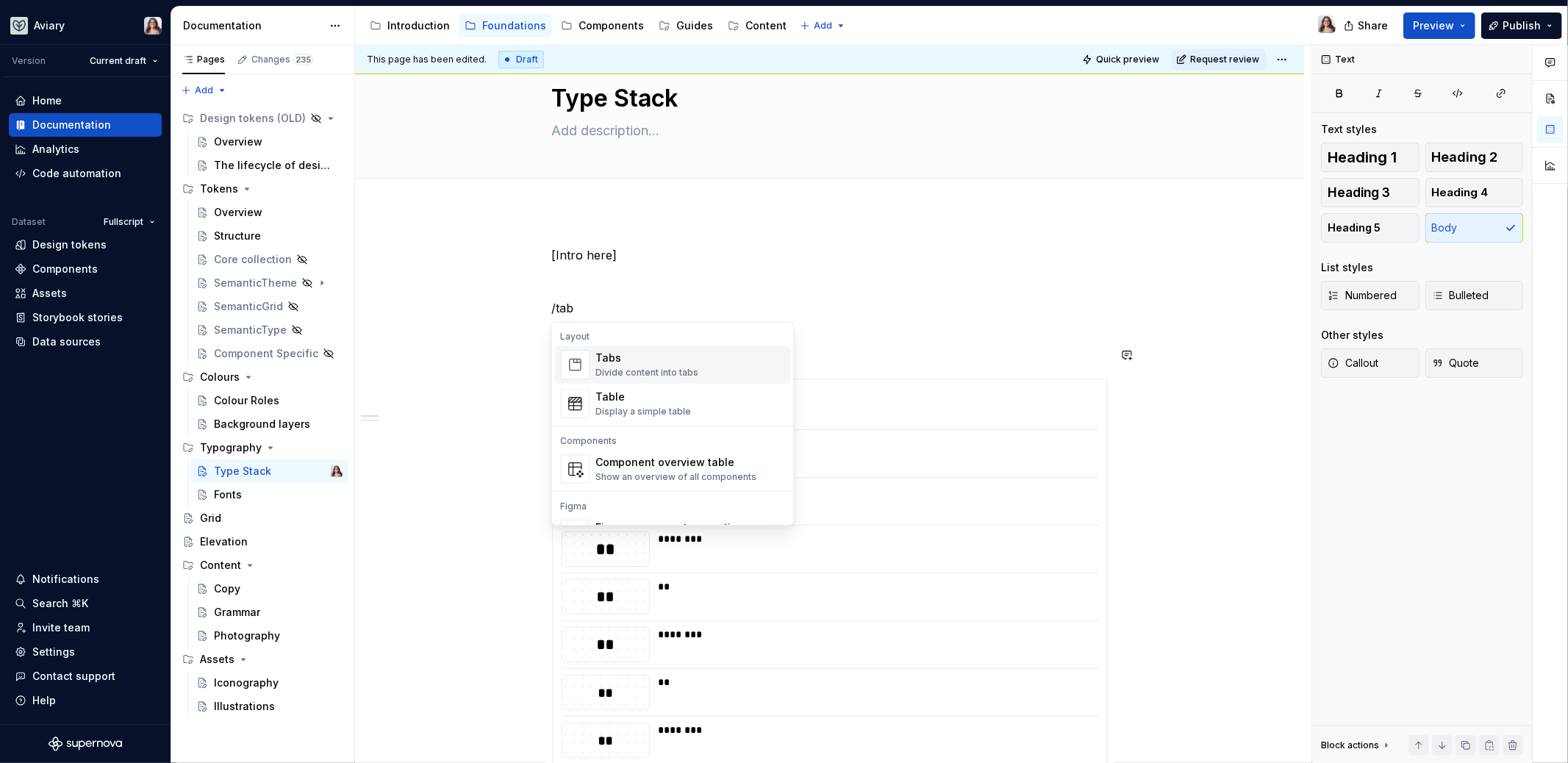
click at [623, 370] on div "Divide content into tabs" at bounding box center [647, 372] width 103 height 12
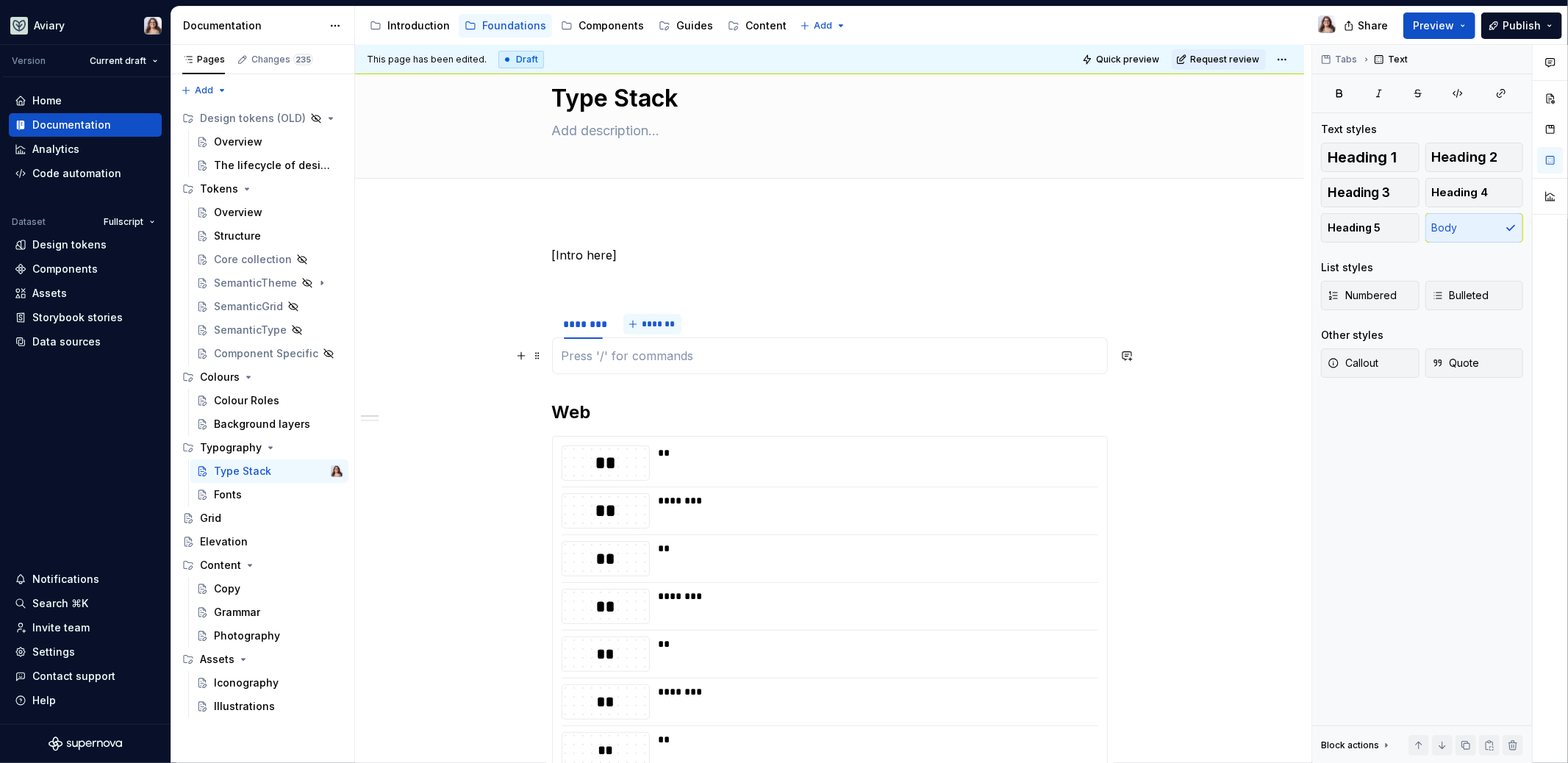
type textarea "*"
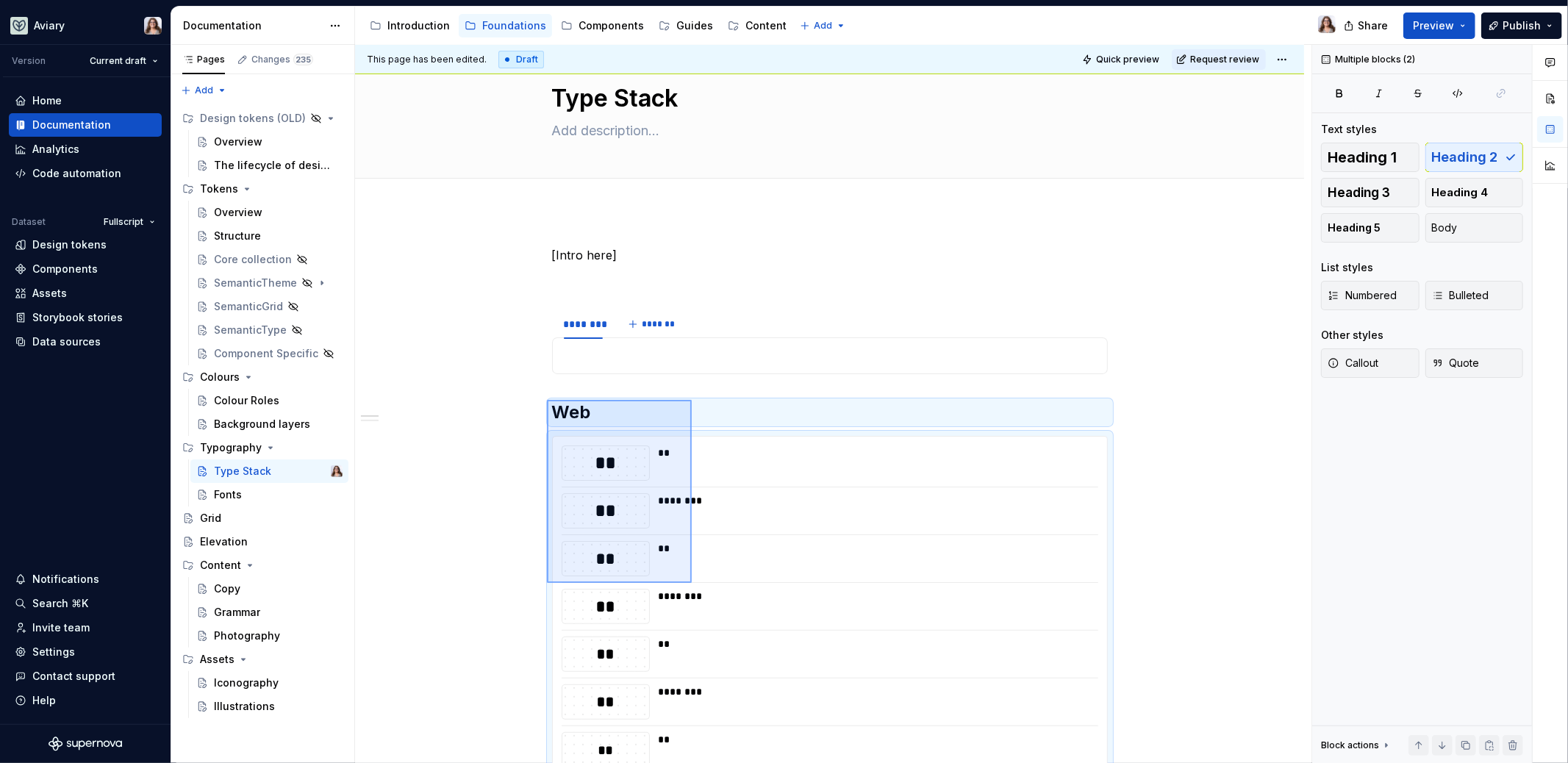
drag, startPoint x: 547, startPoint y: 400, endPoint x: 692, endPoint y: 583, distance: 233.5
click at [692, 583] on div "**********" at bounding box center [833, 403] width 957 height 718
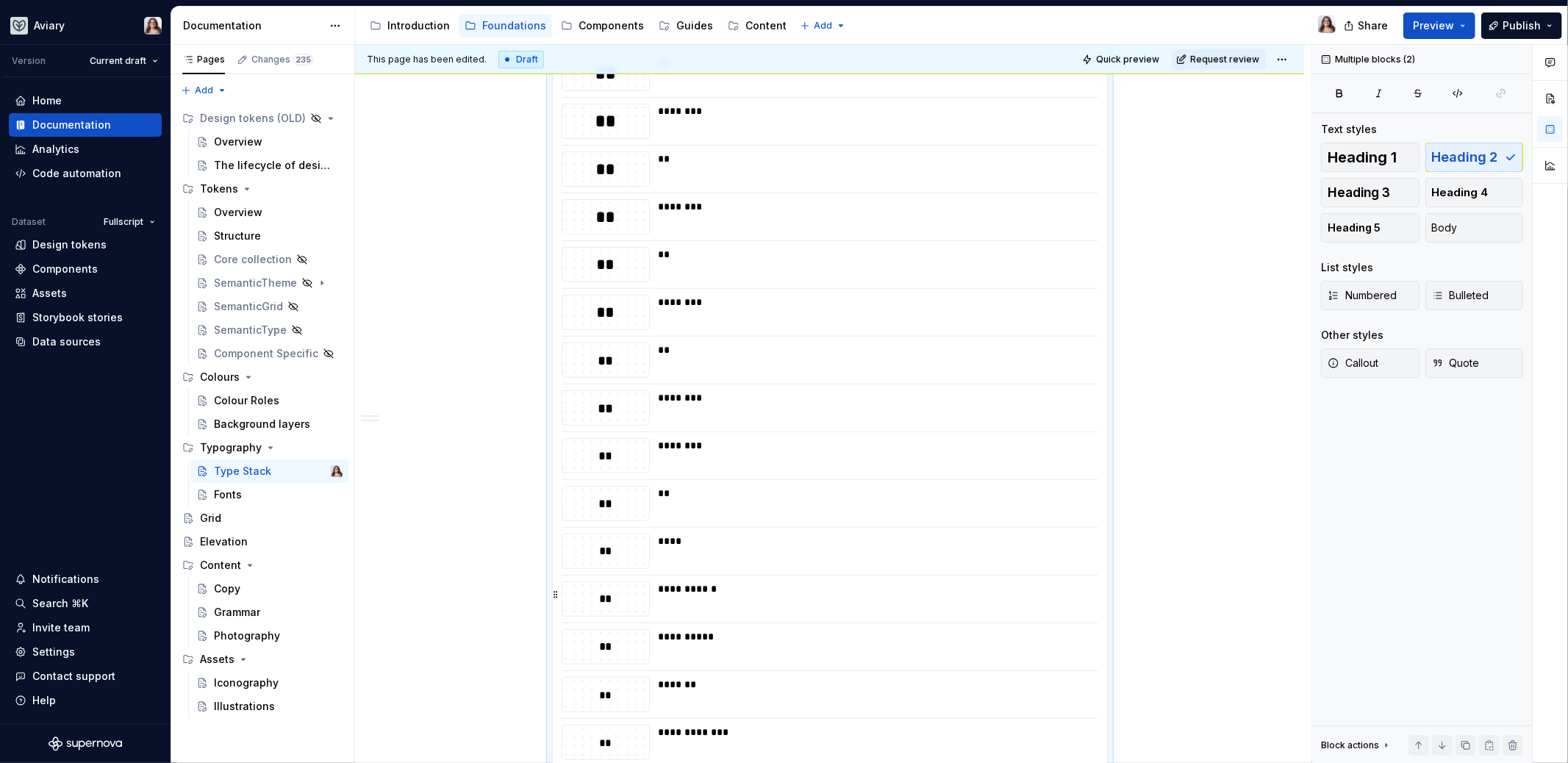
copy div "******** ******* Web"
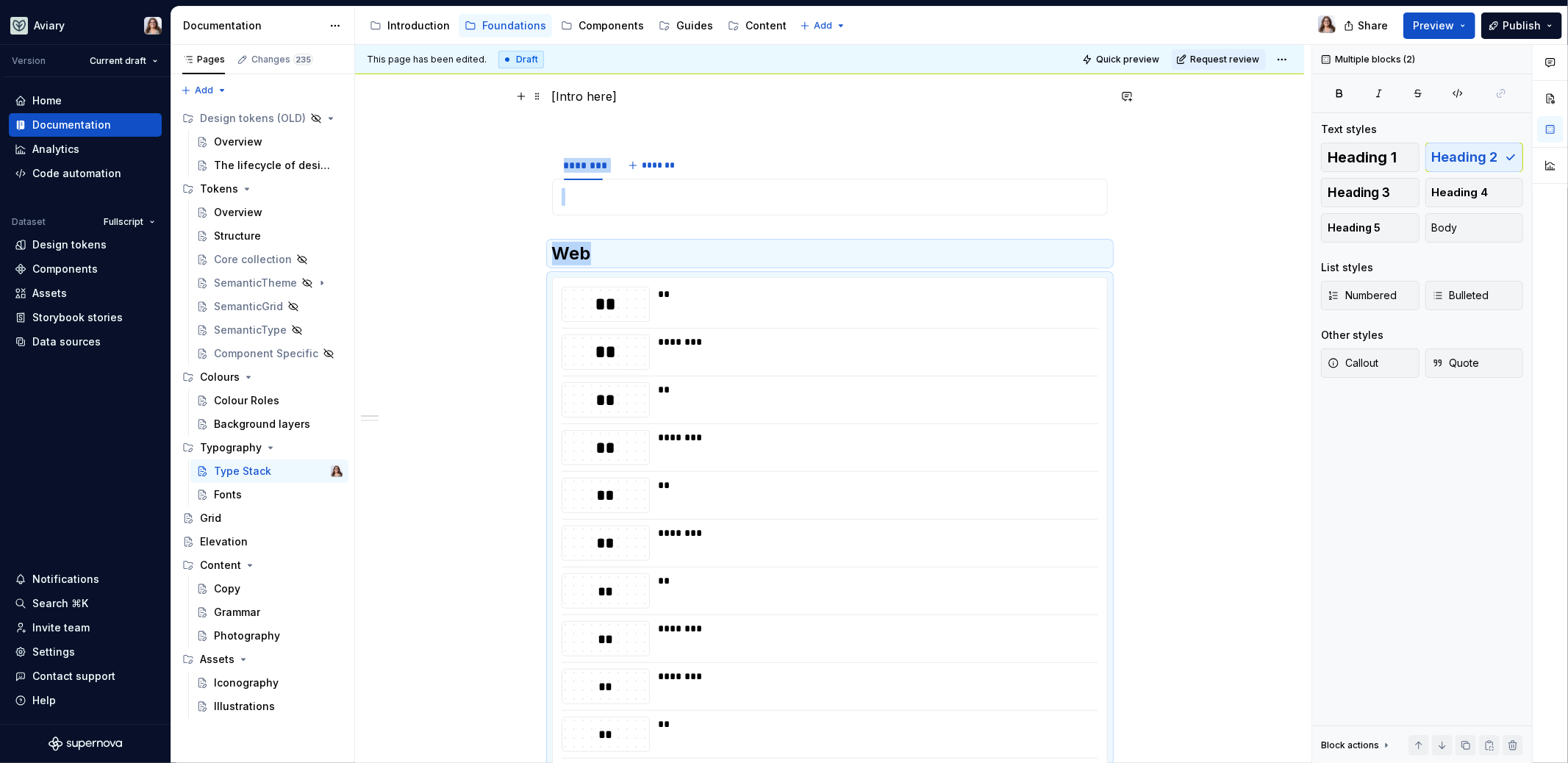
scroll to position [0, 0]
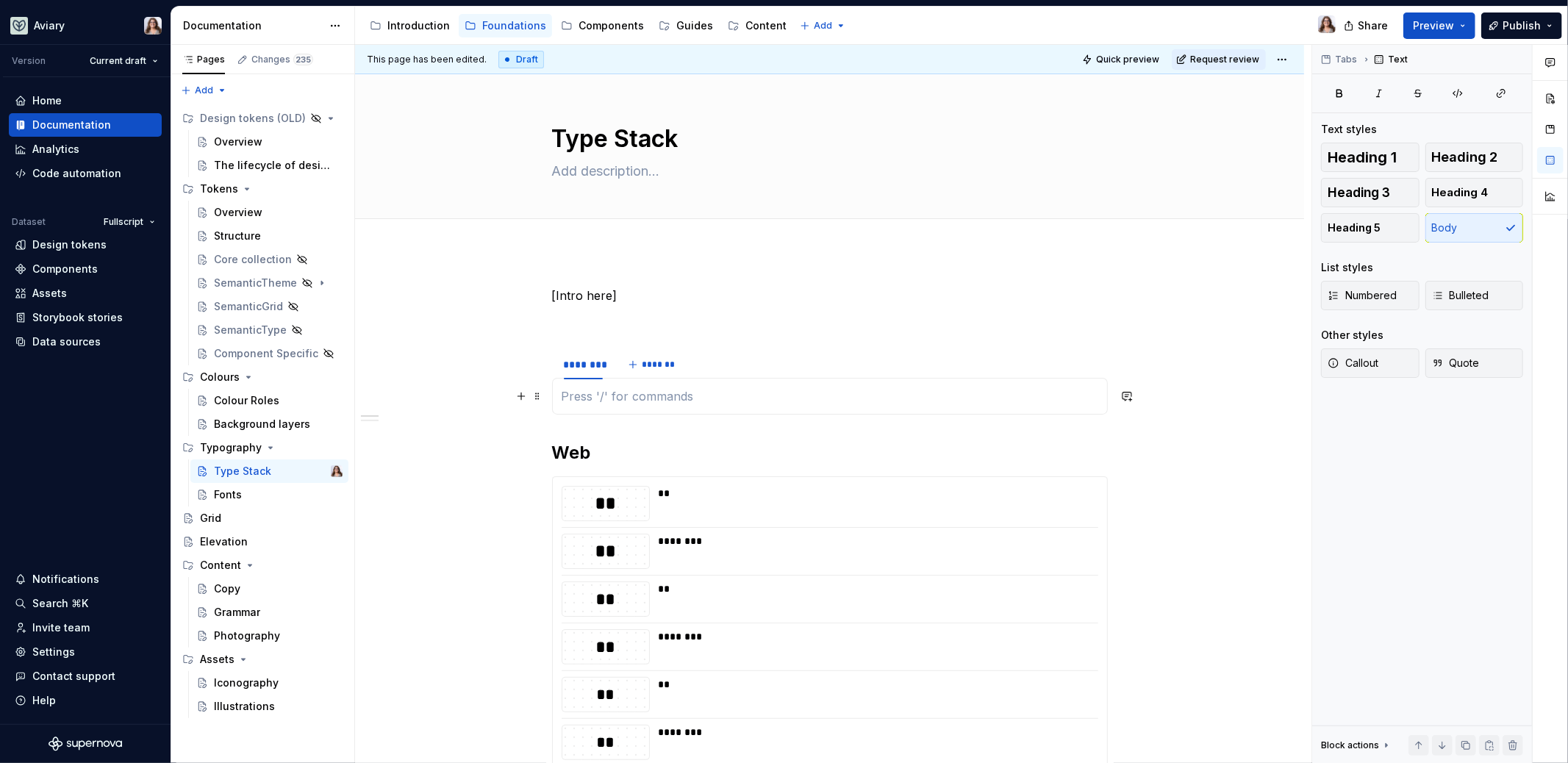
click at [593, 396] on p at bounding box center [830, 396] width 537 height 18
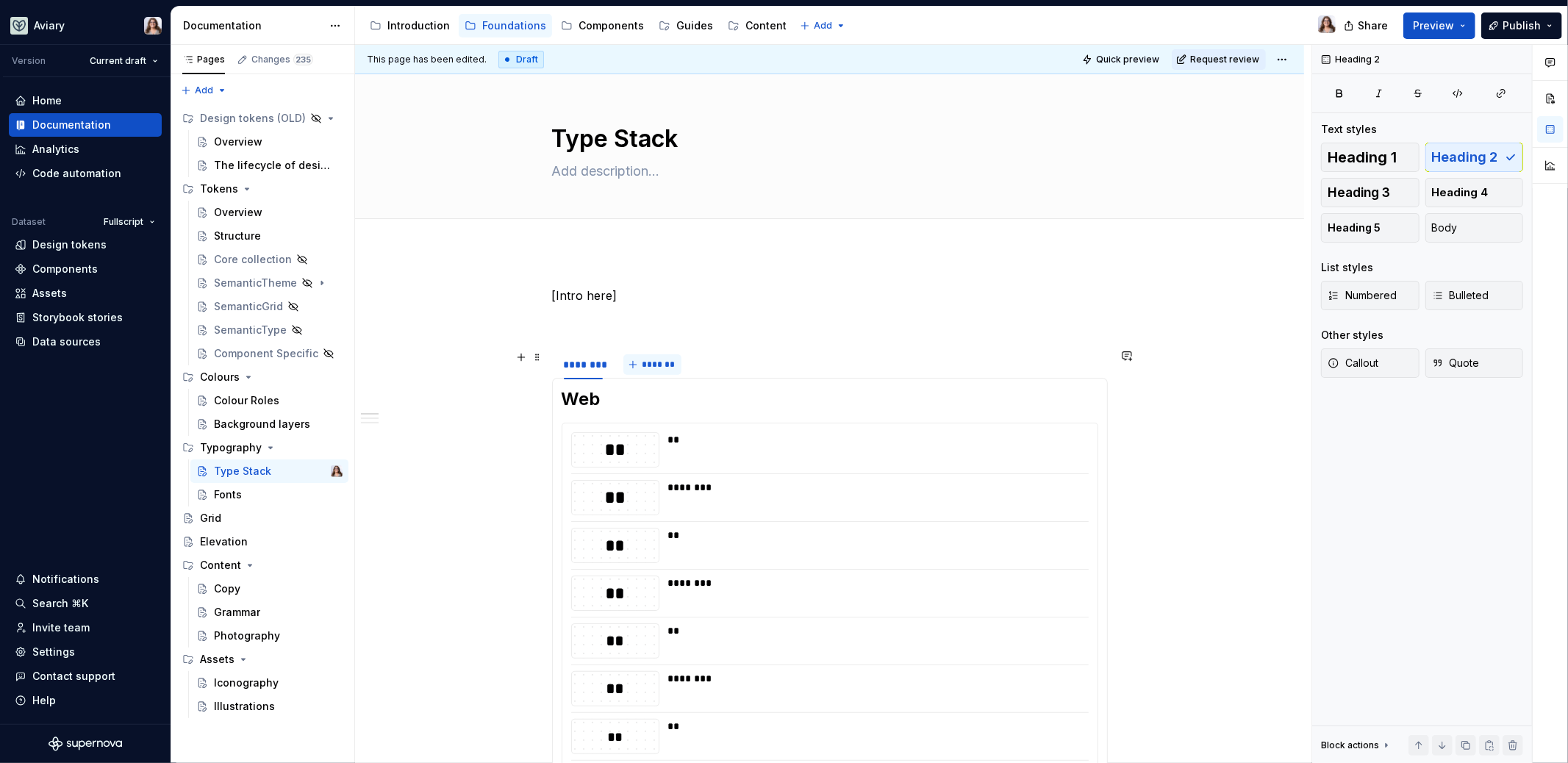
click at [652, 363] on span "*******" at bounding box center [658, 365] width 33 height 12
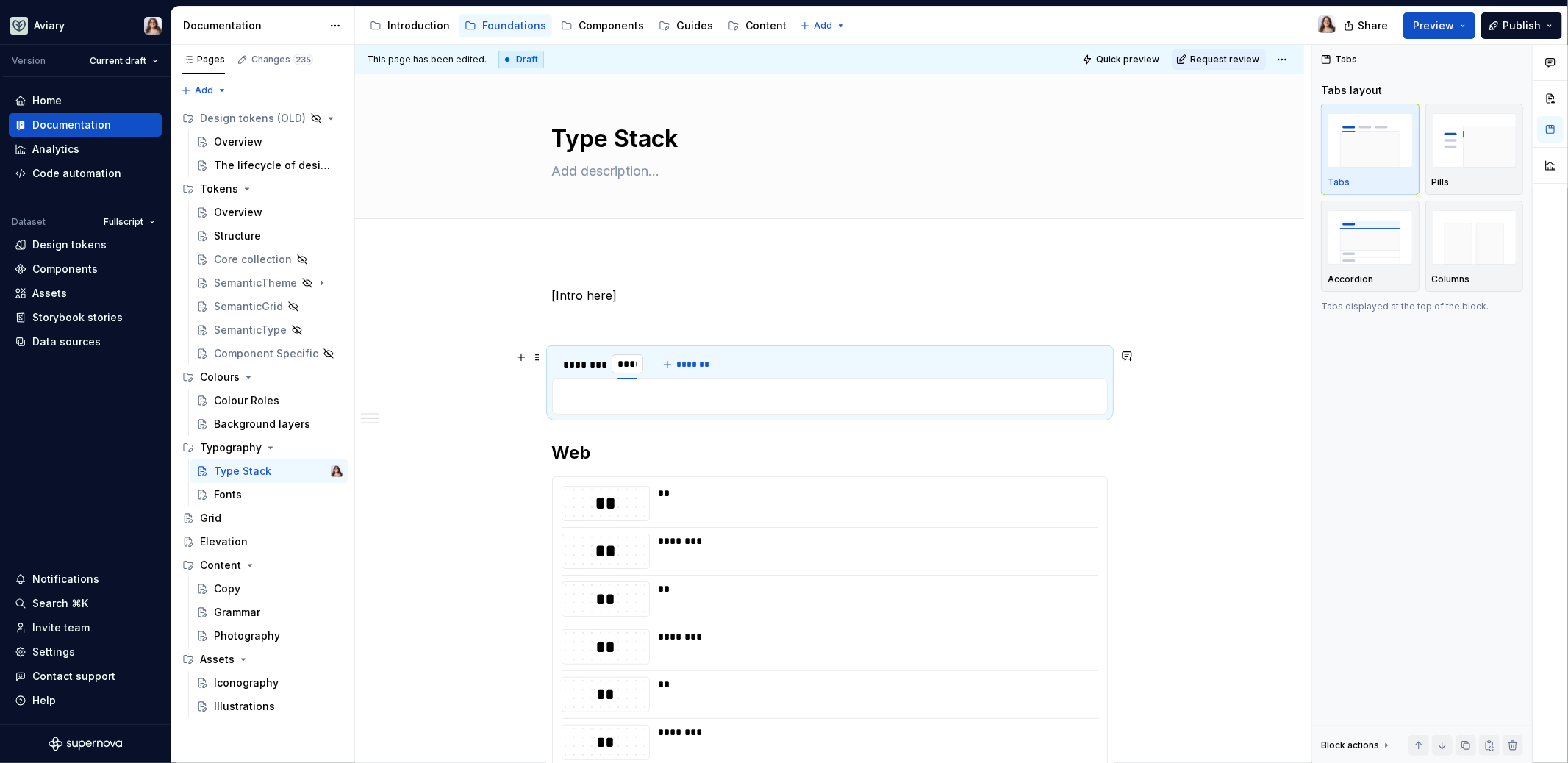
type input "******"
click at [573, 357] on div "********" at bounding box center [583, 364] width 39 height 15
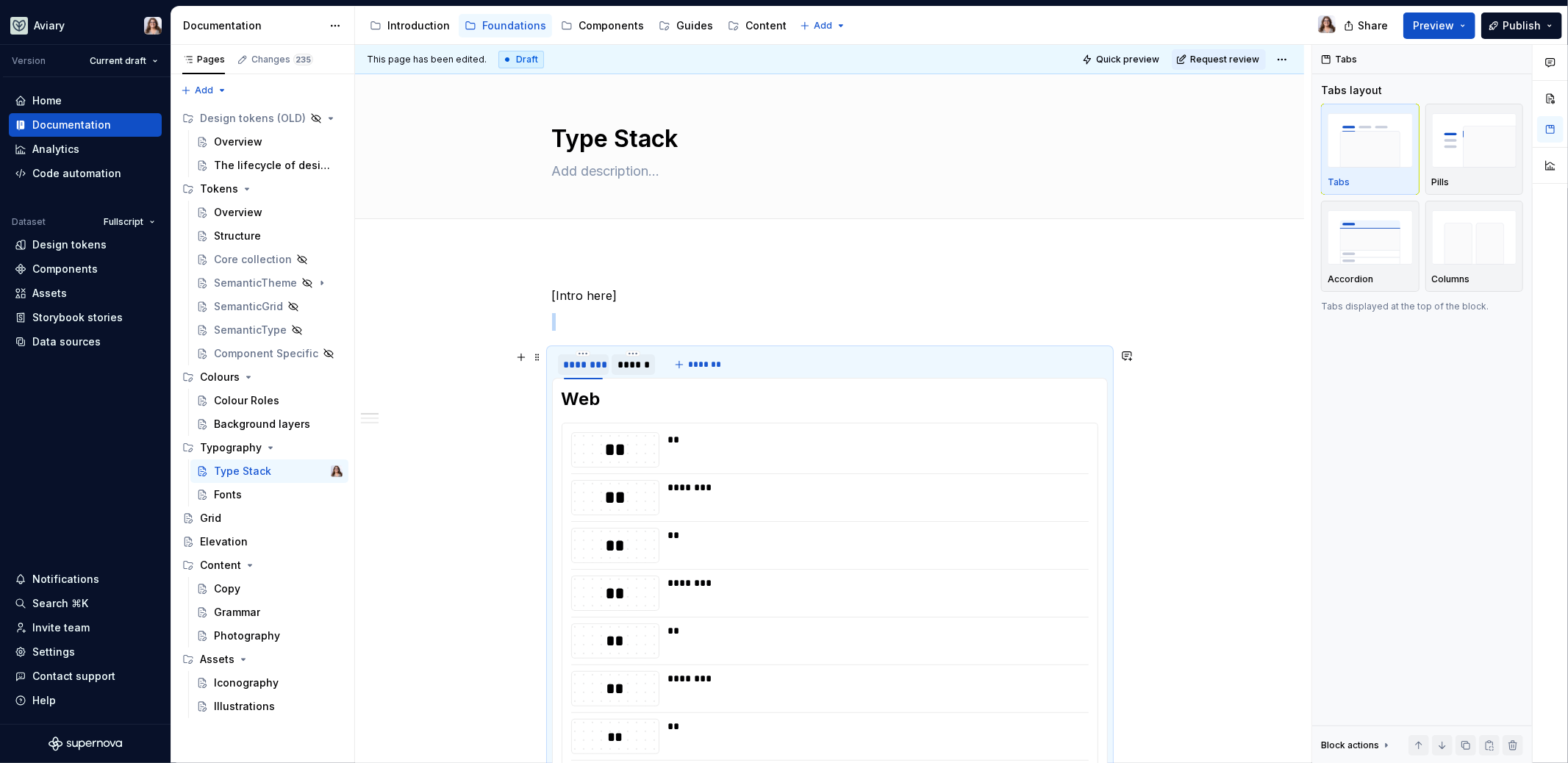
click at [574, 369] on div "********" at bounding box center [583, 364] width 39 height 15
type input "***"
click at [616, 361] on div "******" at bounding box center [616, 364] width 32 height 15
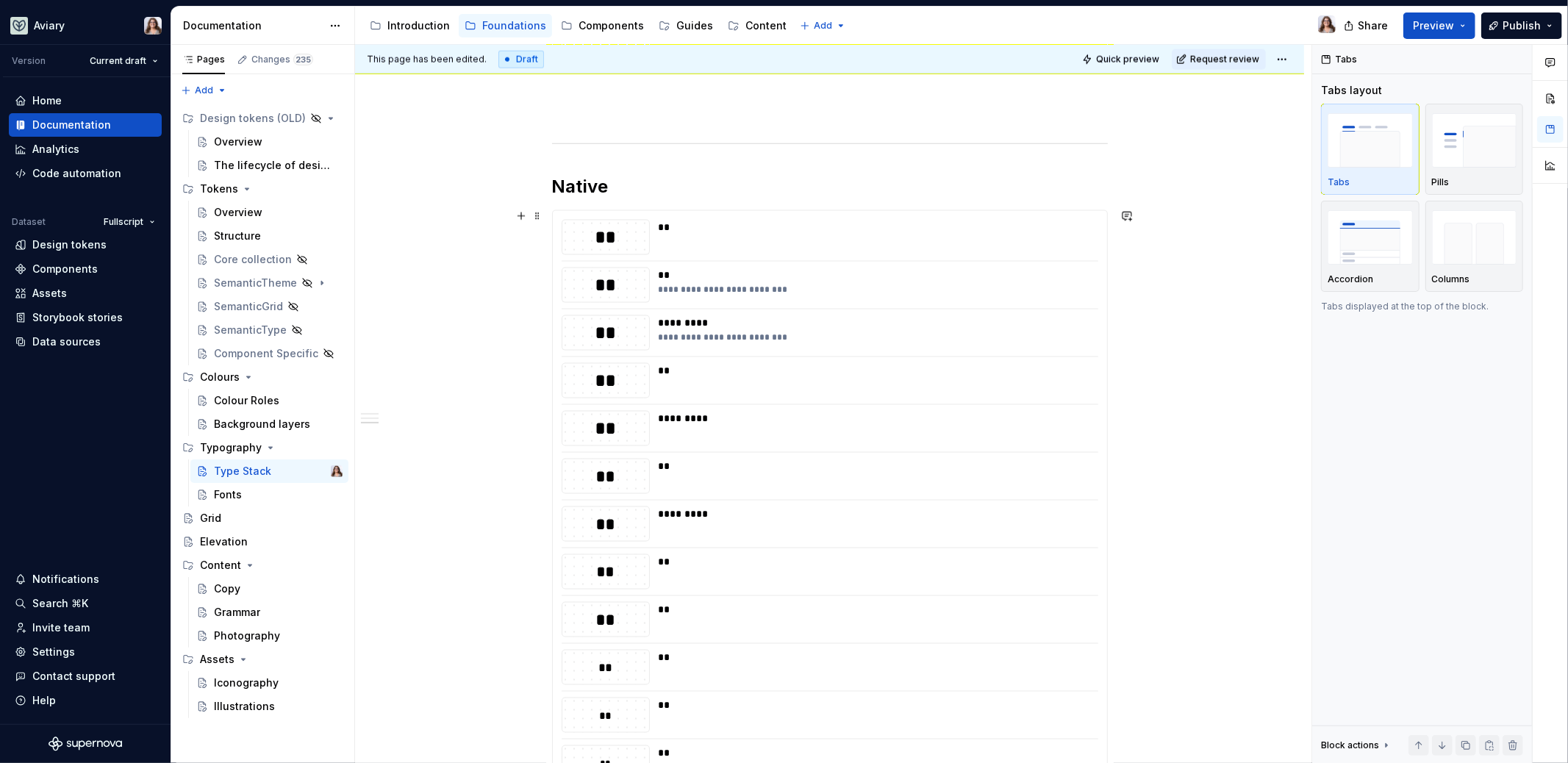
scroll to position [1640, 0]
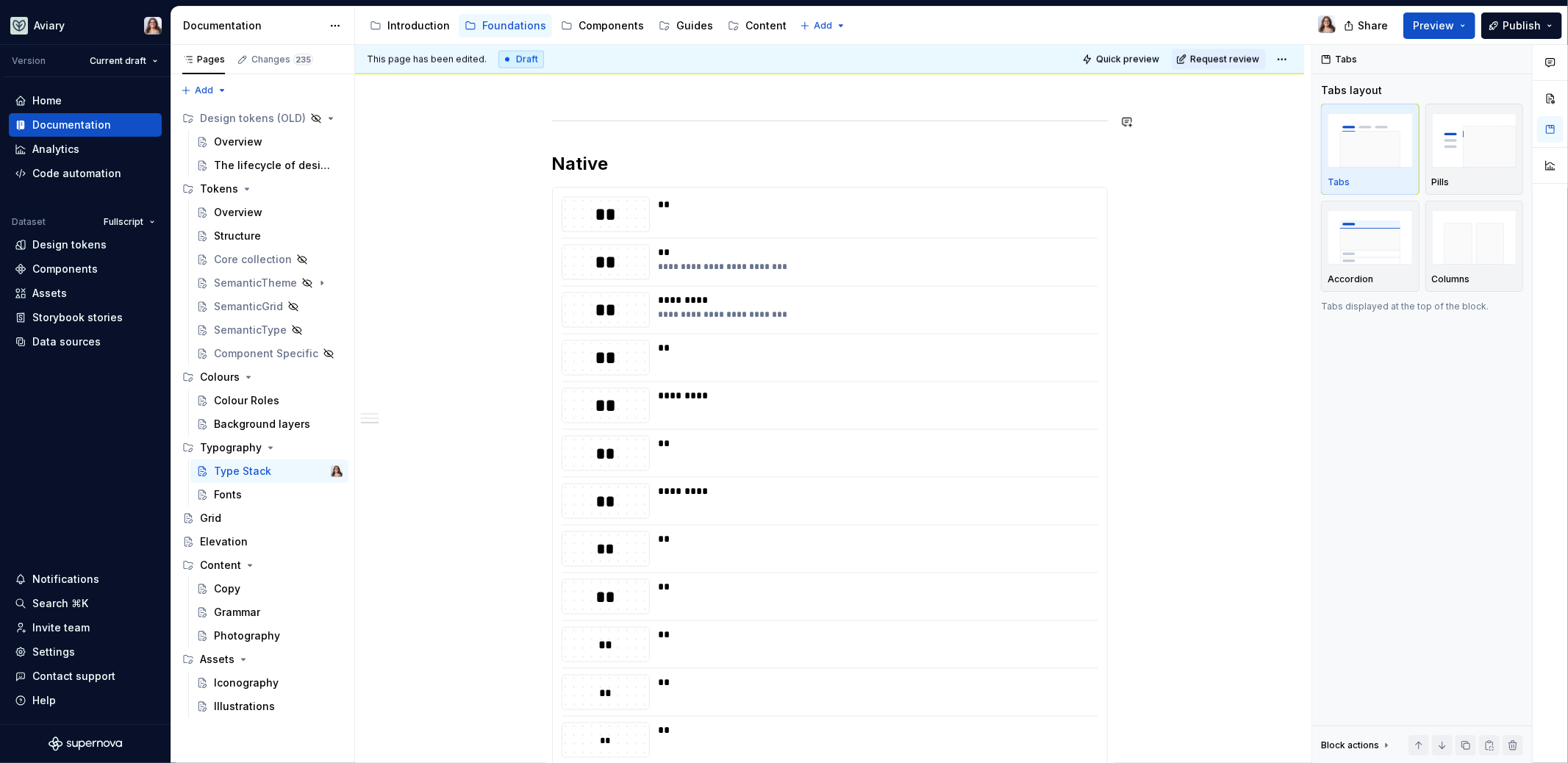
click at [537, 141] on div "**********" at bounding box center [829, 27] width 949 height 2831
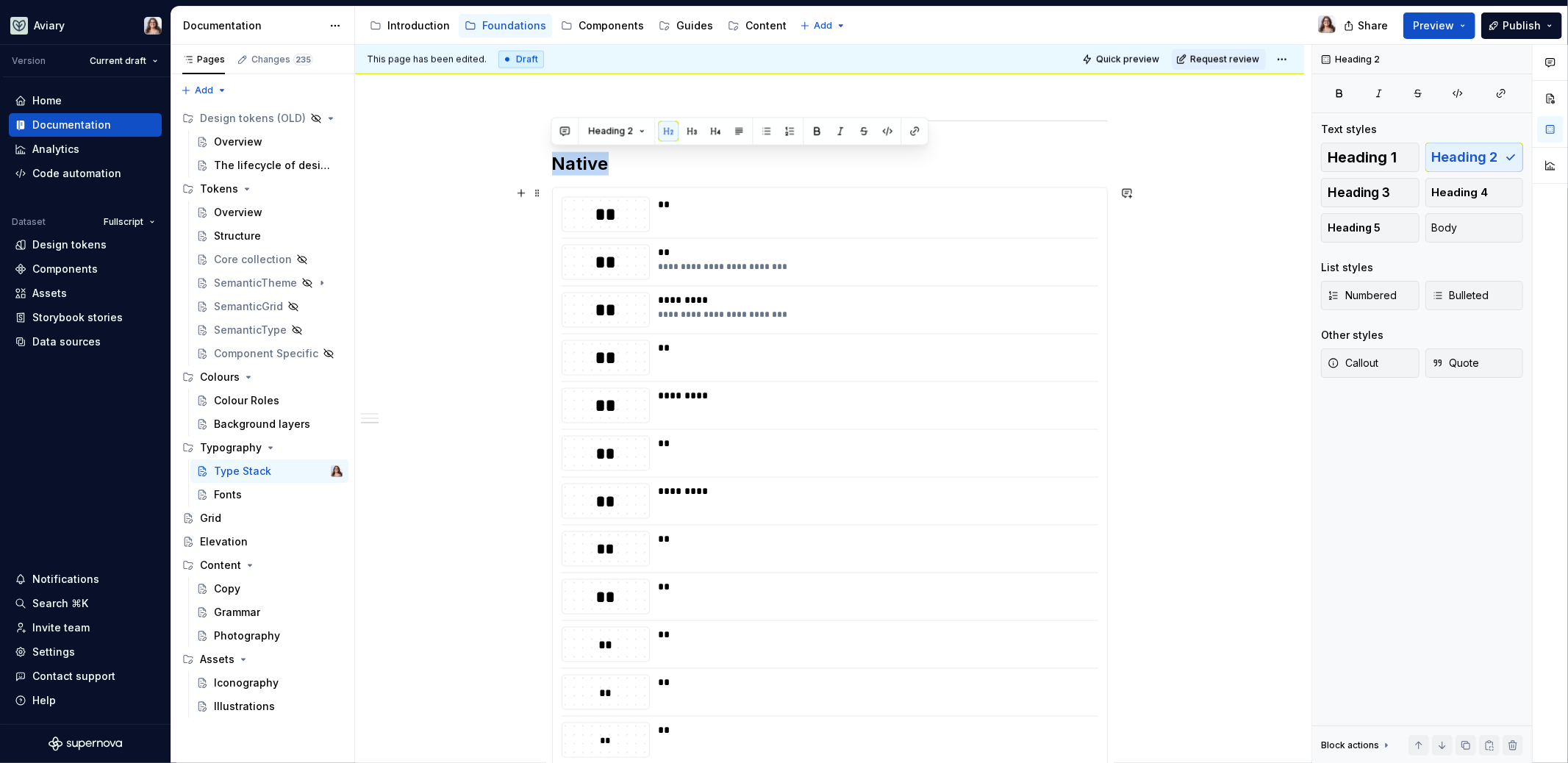
drag, startPoint x: 551, startPoint y: 154, endPoint x: 718, endPoint y: 430, distance: 322.6
click at [775, 168] on h2 "Native" at bounding box center [830, 163] width 556 height 23
drag, startPoint x: 571, startPoint y: 135, endPoint x: 632, endPoint y: 339, distance: 212.9
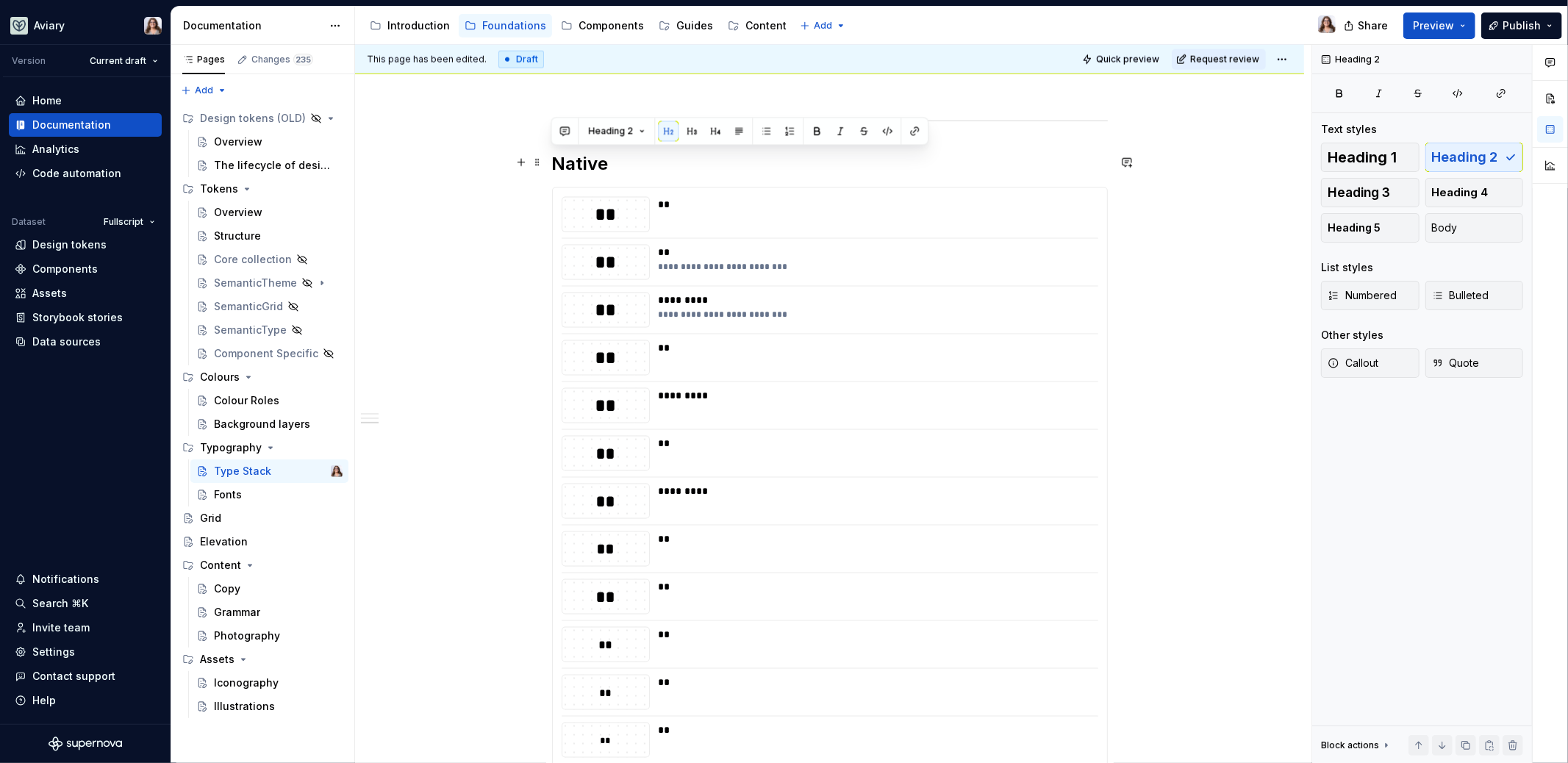
click at [695, 156] on h2 "Native" at bounding box center [830, 163] width 556 height 23
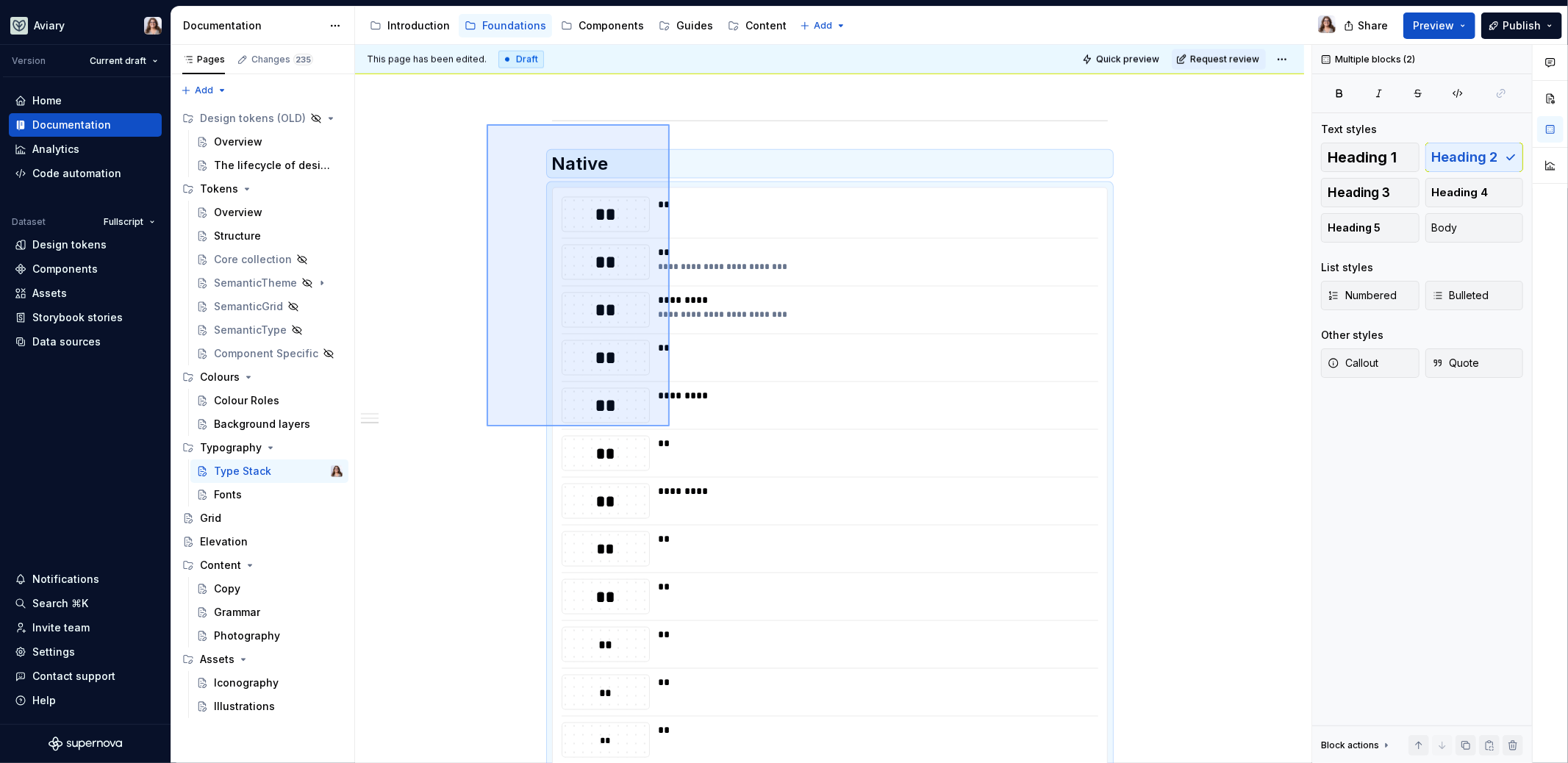
drag, startPoint x: 487, startPoint y: 124, endPoint x: 670, endPoint y: 427, distance: 354.0
click at [670, 427] on div "**********" at bounding box center [833, 403] width 957 height 718
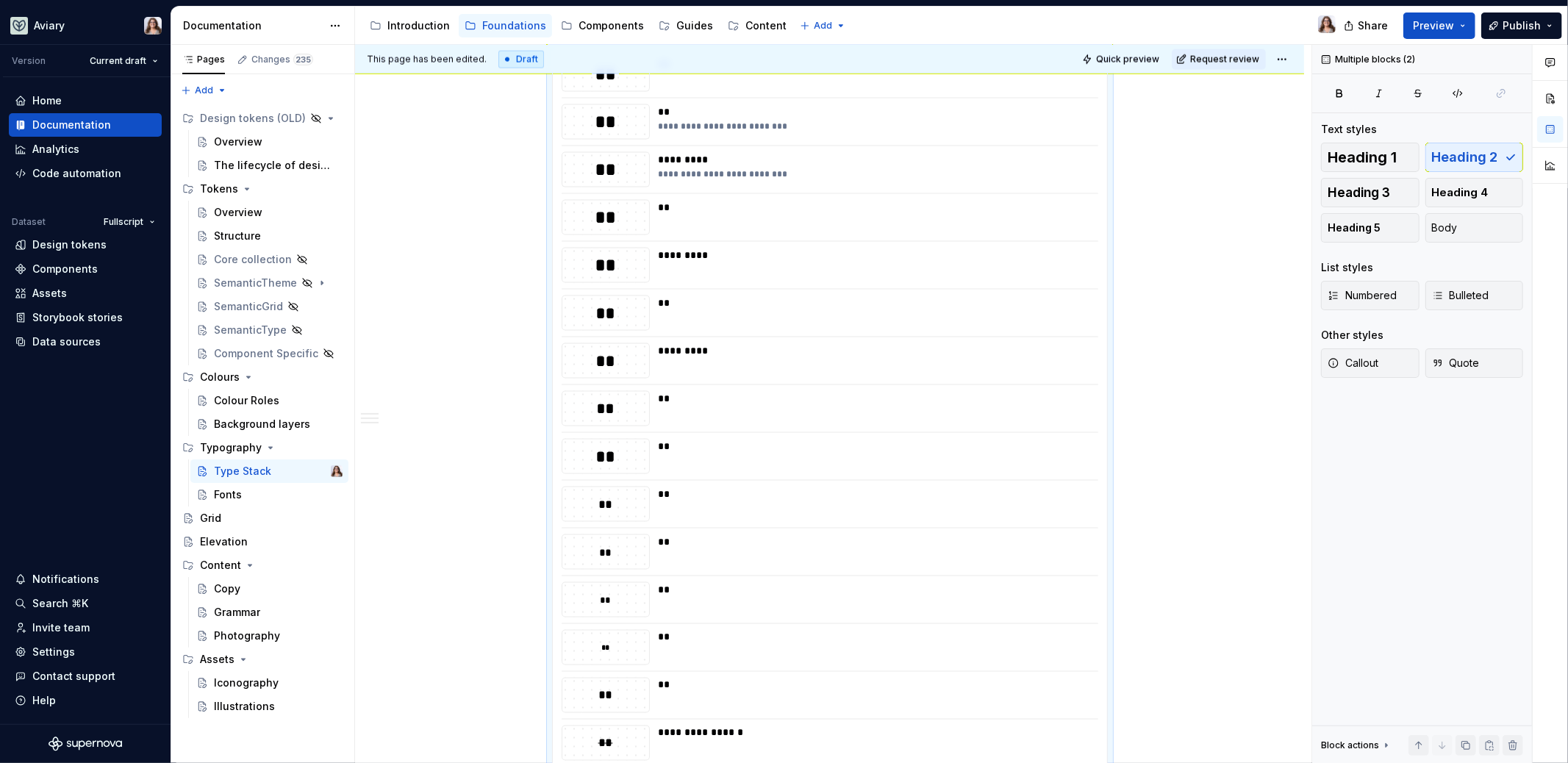
copy div "Native"
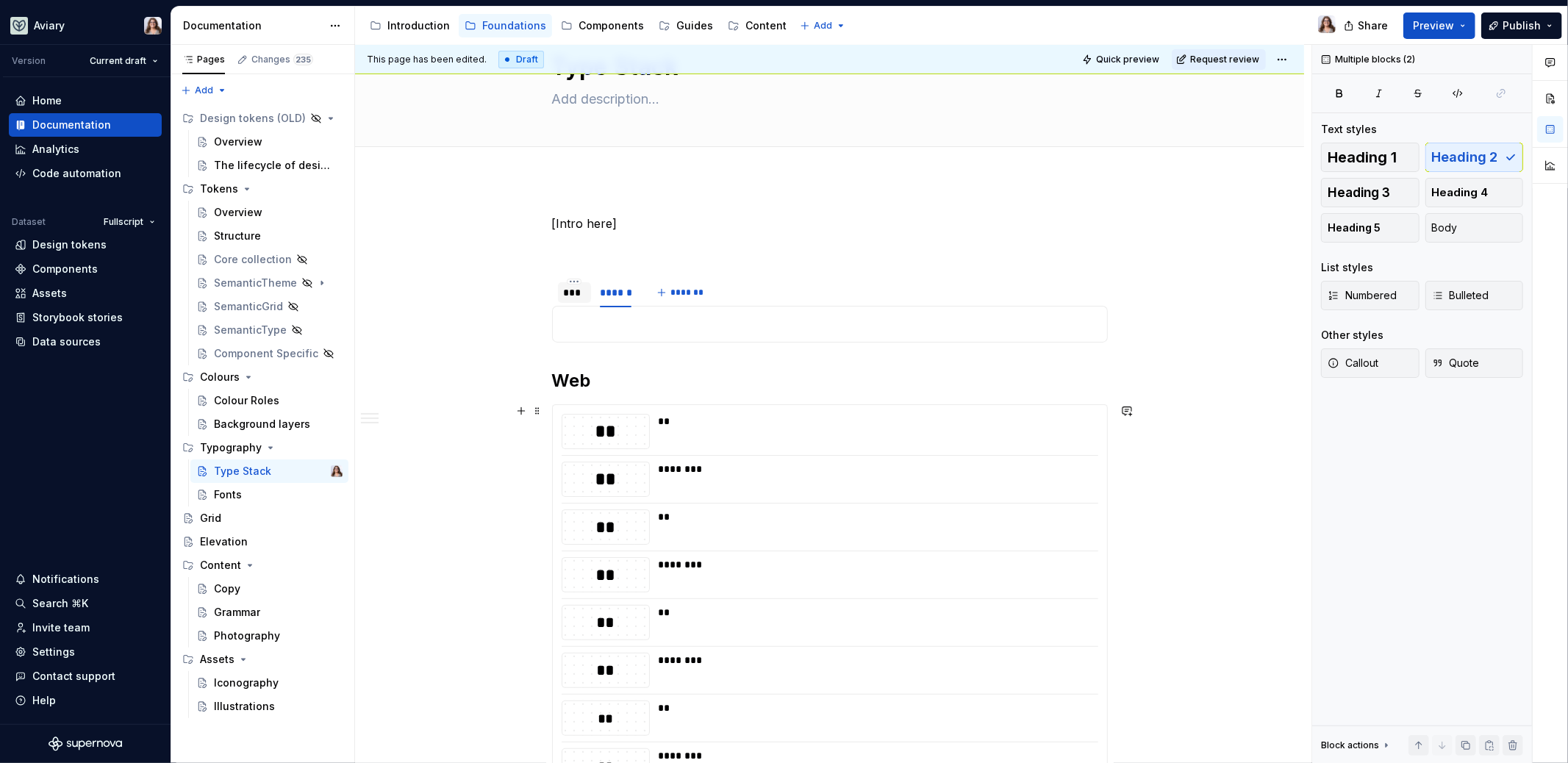
scroll to position [0, 0]
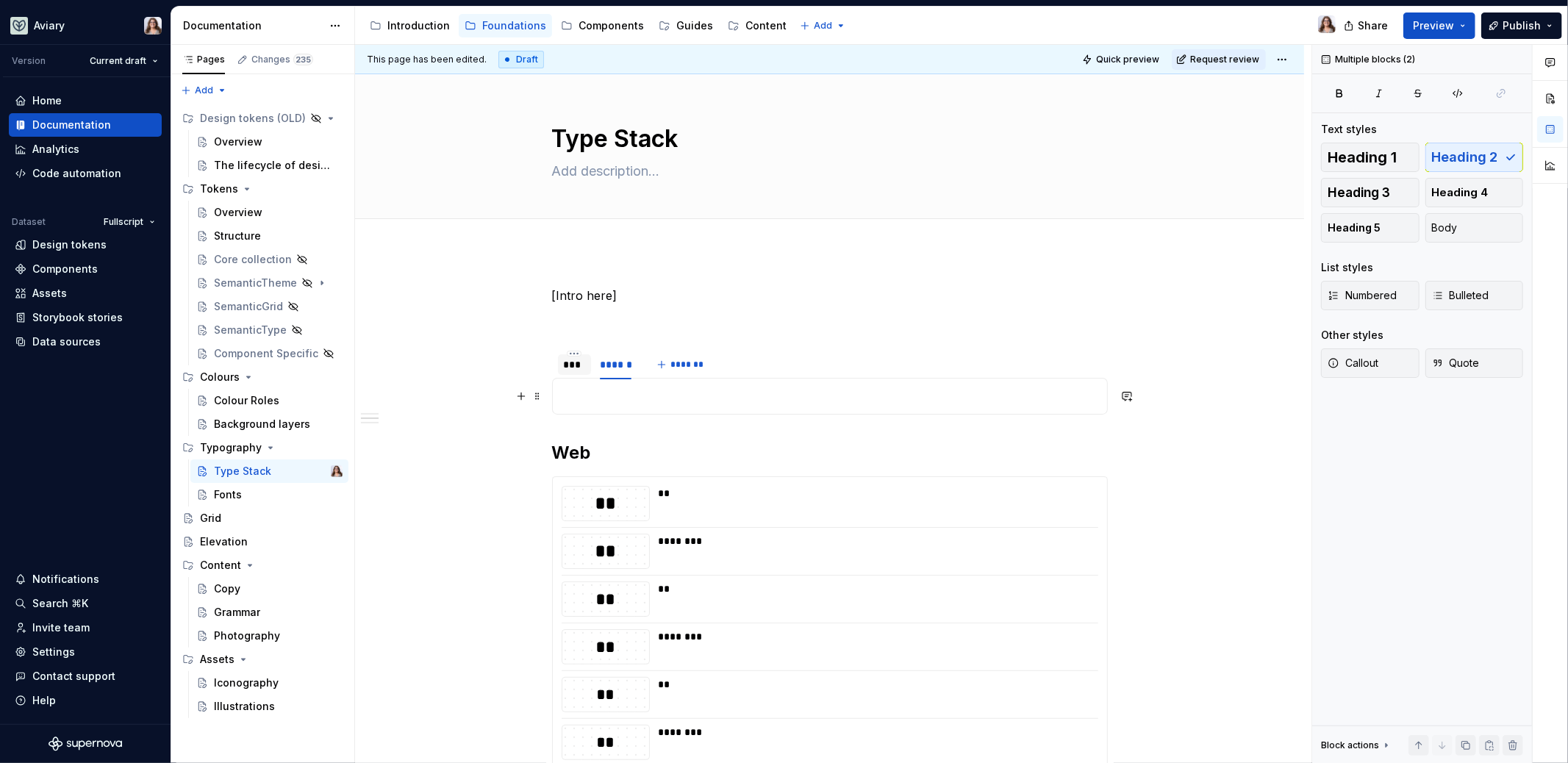
click at [622, 389] on p at bounding box center [830, 396] width 537 height 18
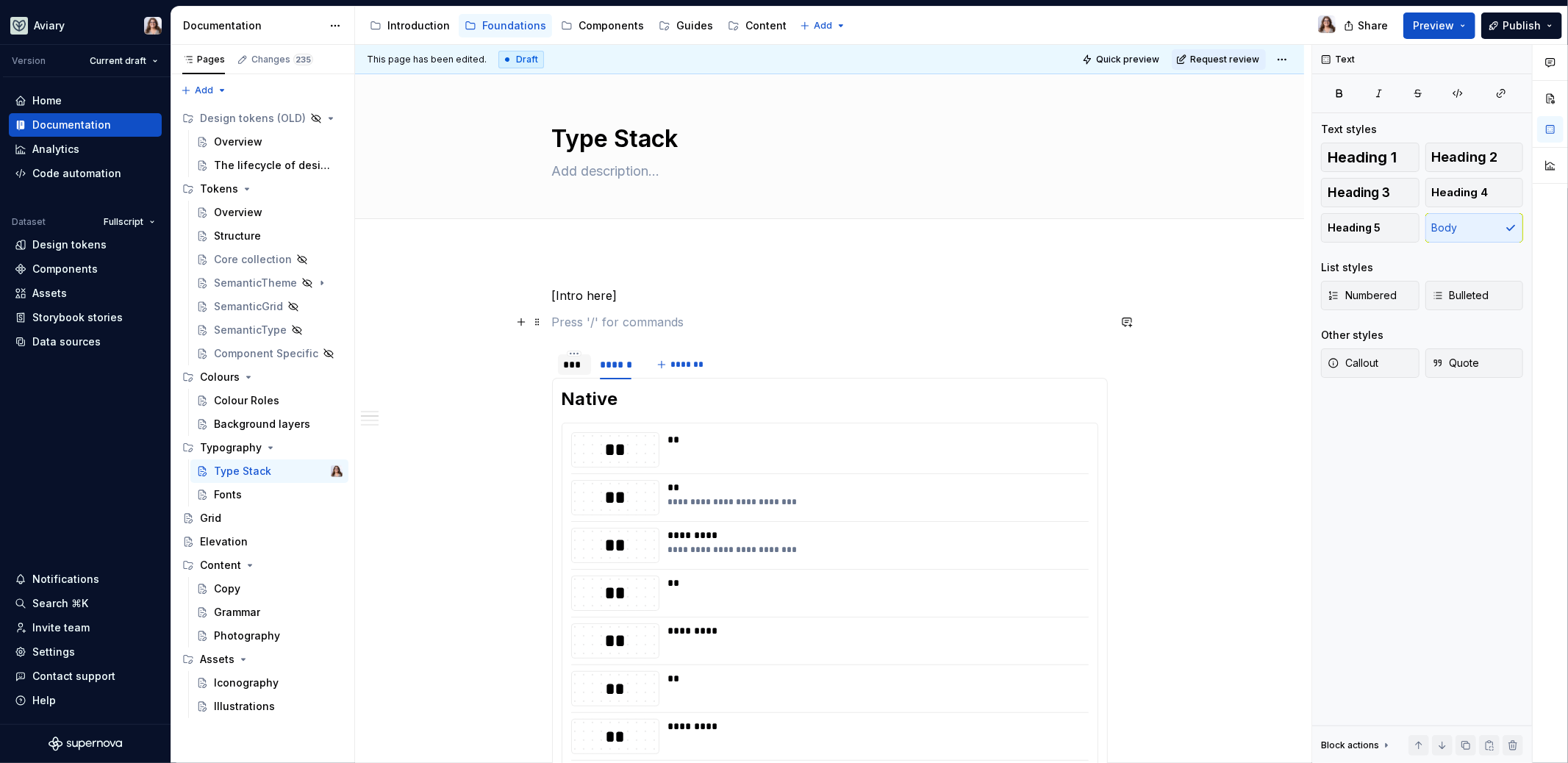
click at [683, 326] on p at bounding box center [830, 322] width 556 height 18
click at [580, 364] on div "***" at bounding box center [575, 364] width 22 height 15
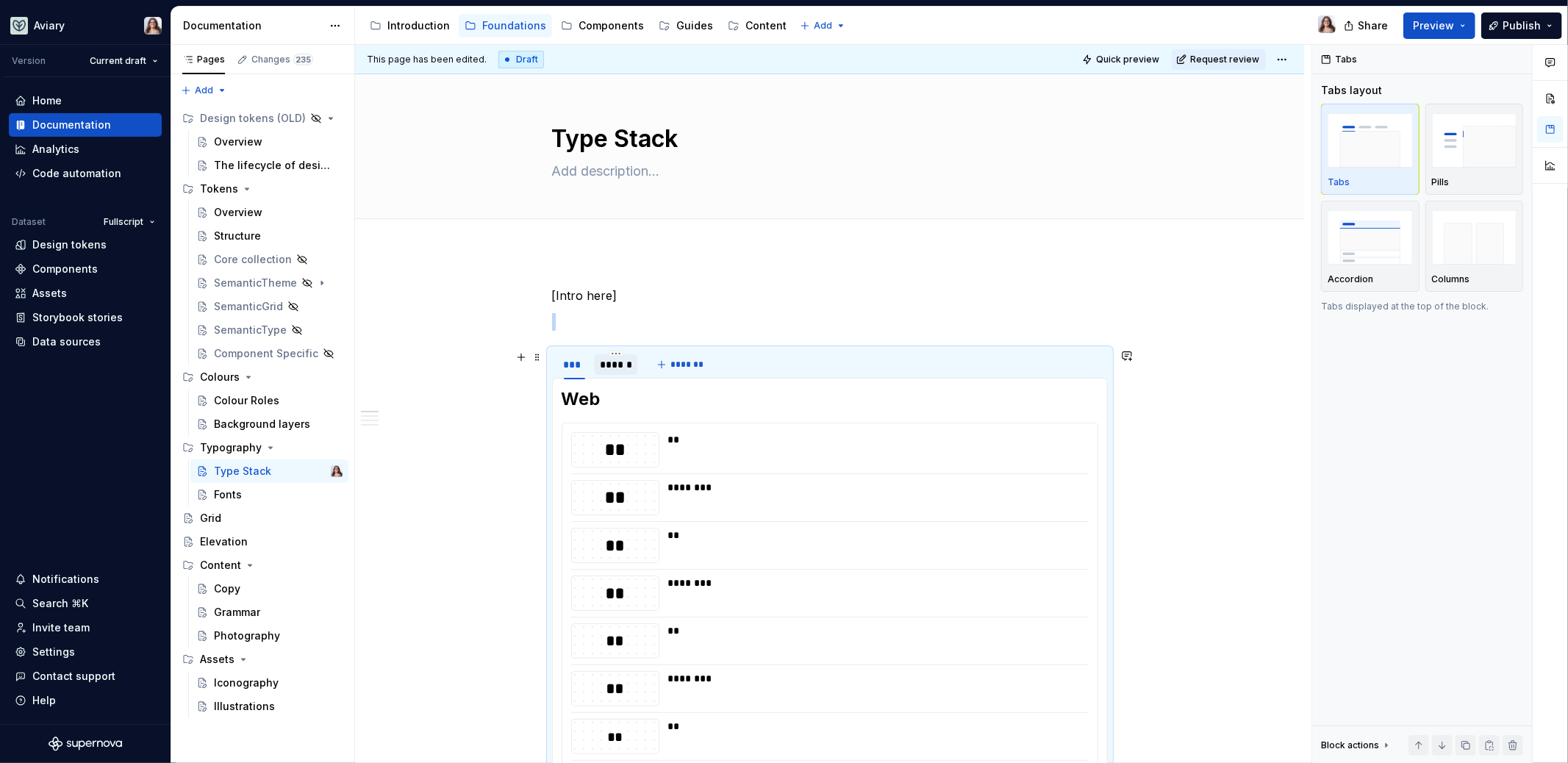
click at [620, 365] on div "******" at bounding box center [616, 364] width 32 height 15
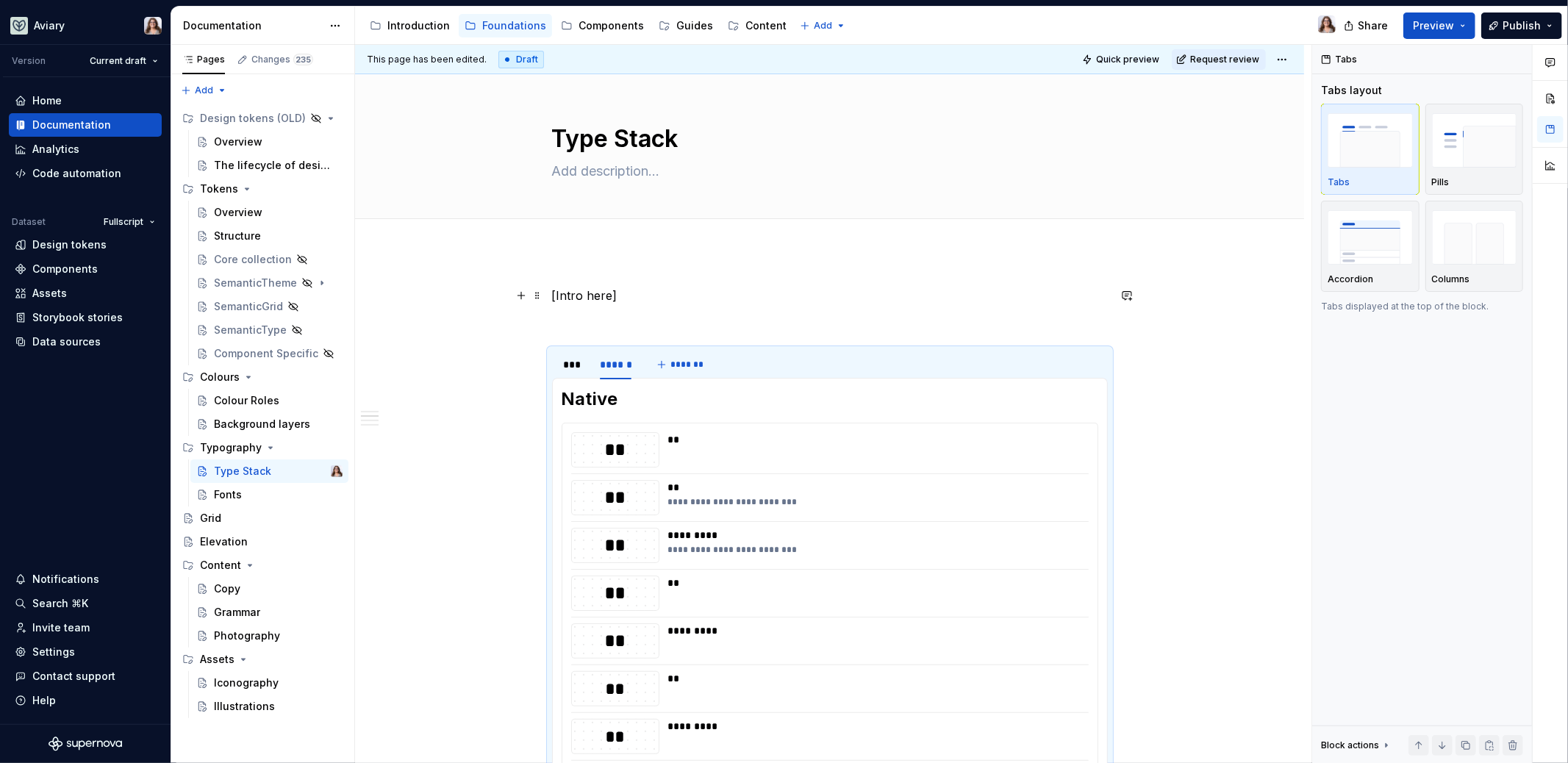
click at [626, 301] on p "[Intro here]" at bounding box center [830, 295] width 556 height 18
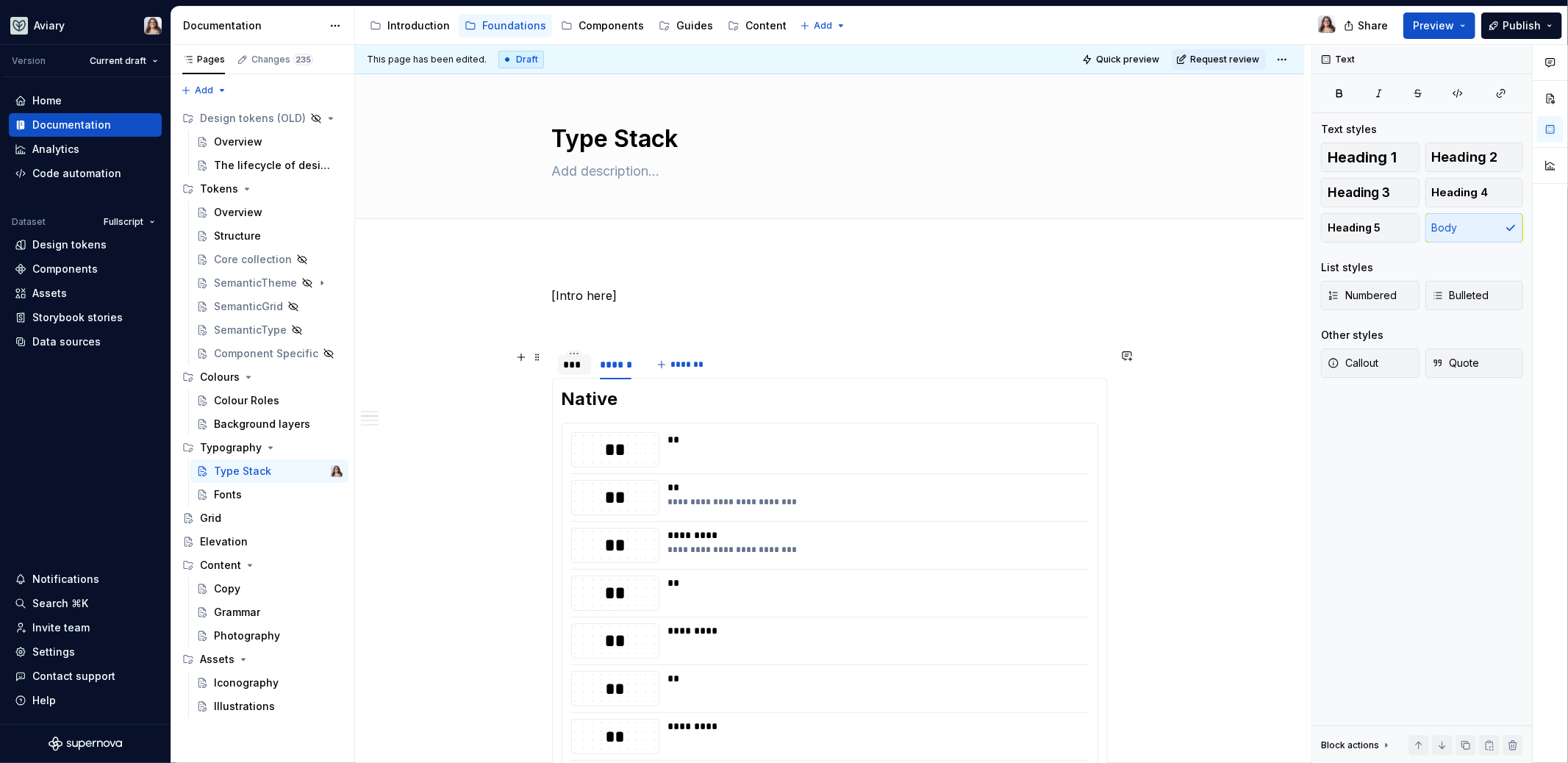
click at [578, 366] on div "***" at bounding box center [575, 364] width 22 height 15
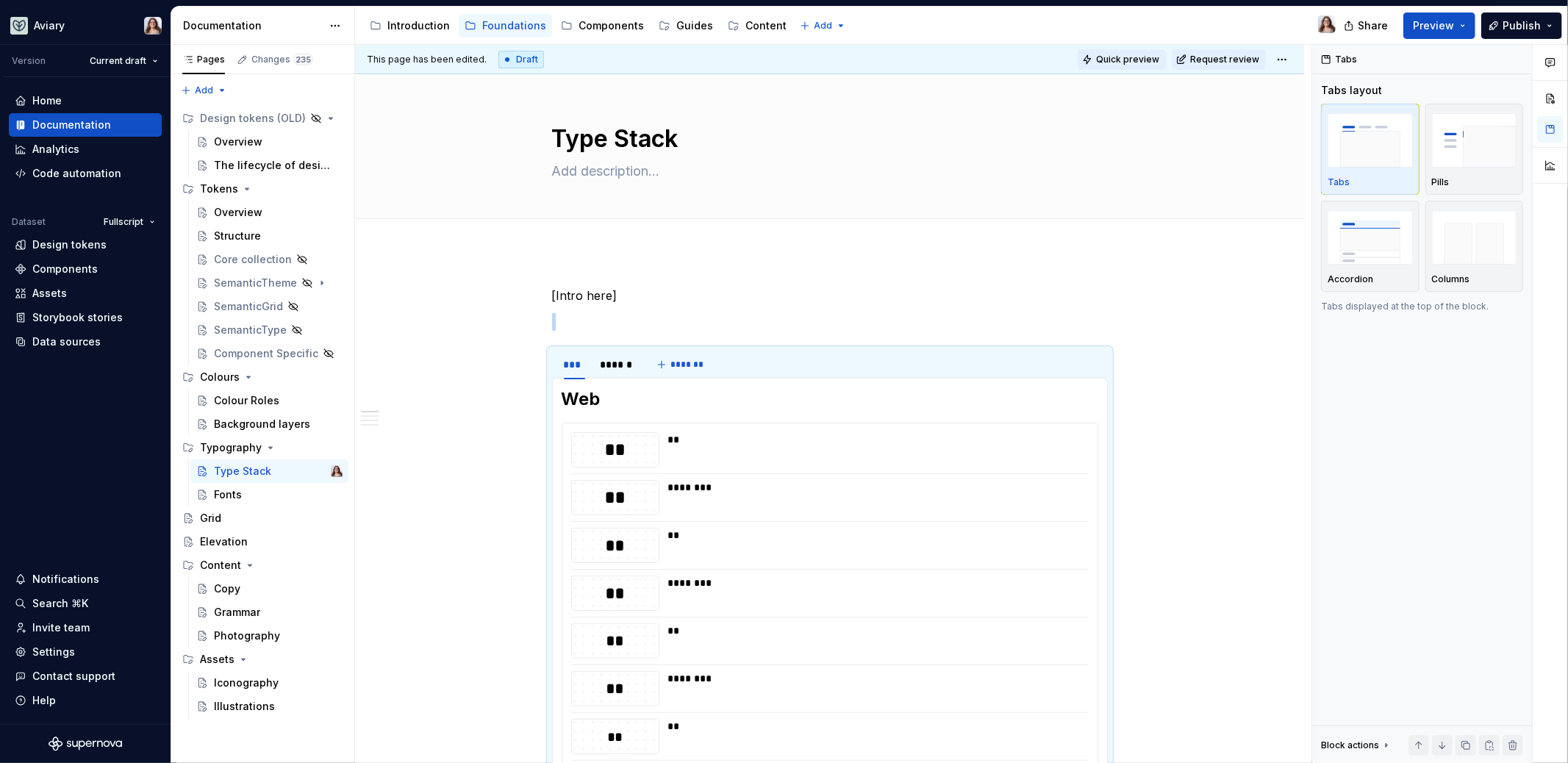
click at [1146, 58] on span "Quick preview" at bounding box center [1127, 59] width 64 height 12
click at [1282, 58] on html "Aviary Version Current draft Home Documentation Analytics Code automation Datas…" at bounding box center [784, 381] width 1568 height 763
click at [1167, 283] on html "Aviary Version Current draft Home Documentation Analytics Code automation Datas…" at bounding box center [784, 381] width 1568 height 763
click at [1140, 60] on span "Quick preview" at bounding box center [1127, 59] width 64 height 12
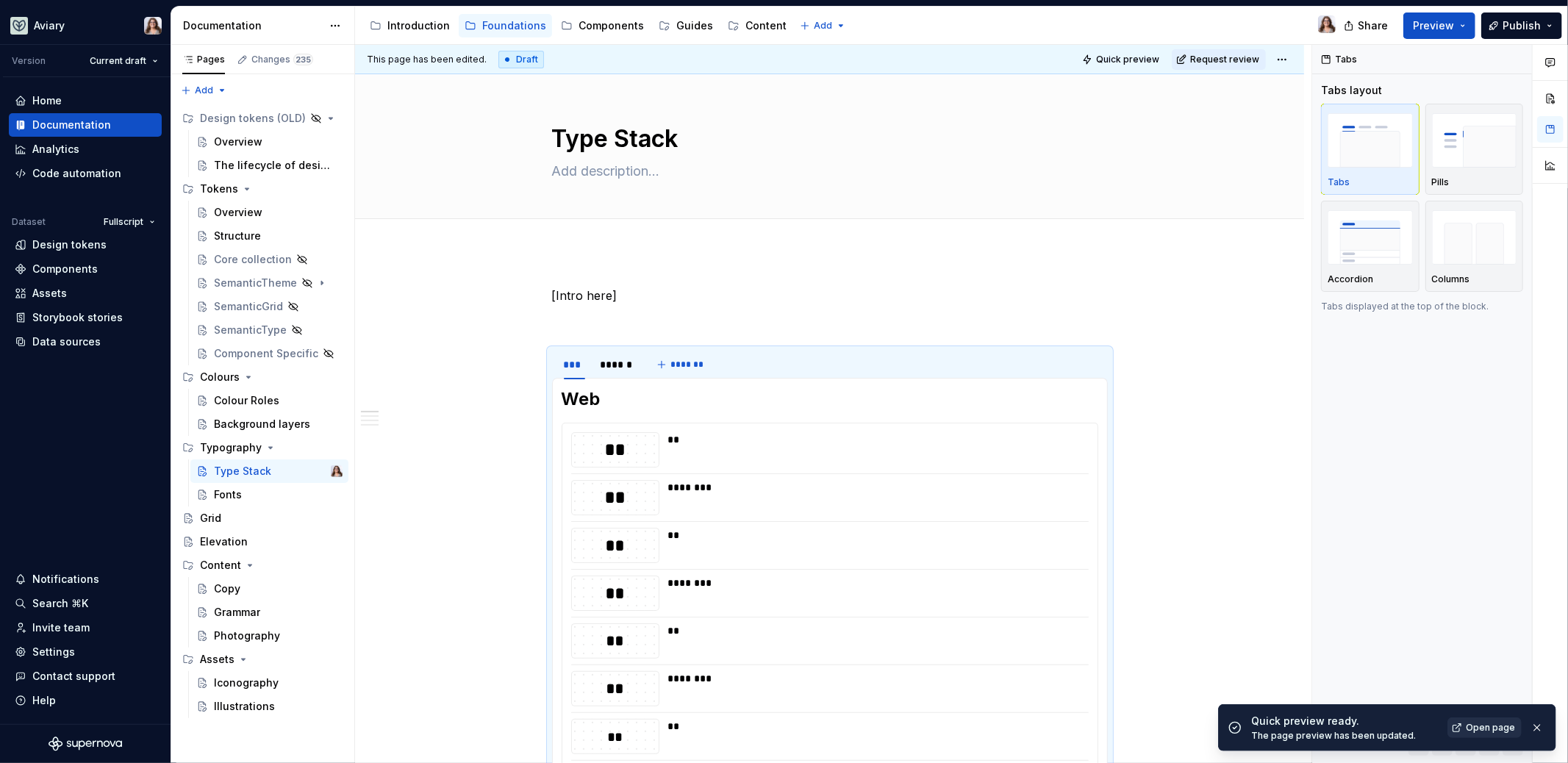
click at [1482, 729] on span "Open page" at bounding box center [1490, 728] width 49 height 12
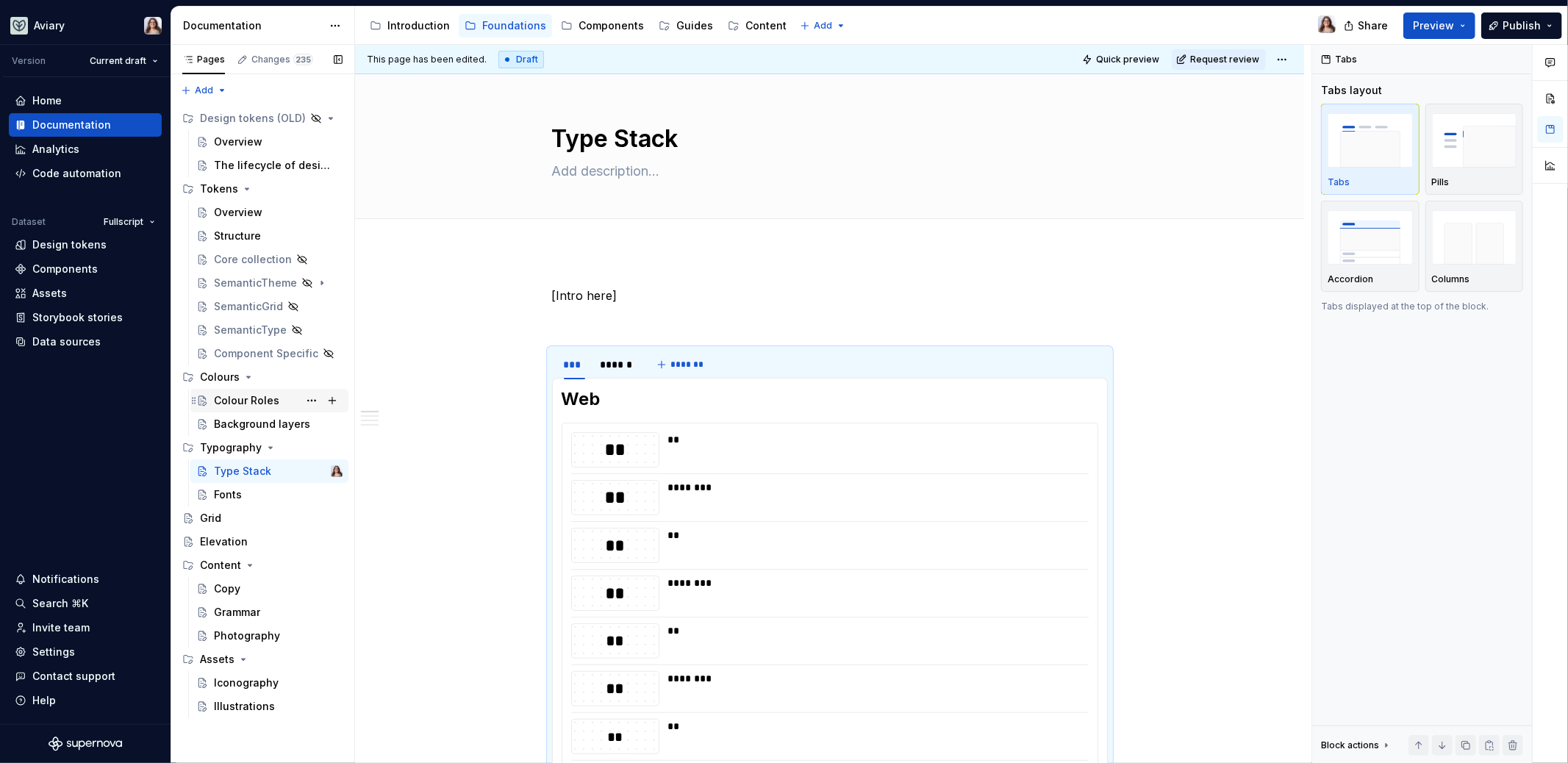
click at [240, 396] on div "Colour Roles" at bounding box center [246, 400] width 65 height 15
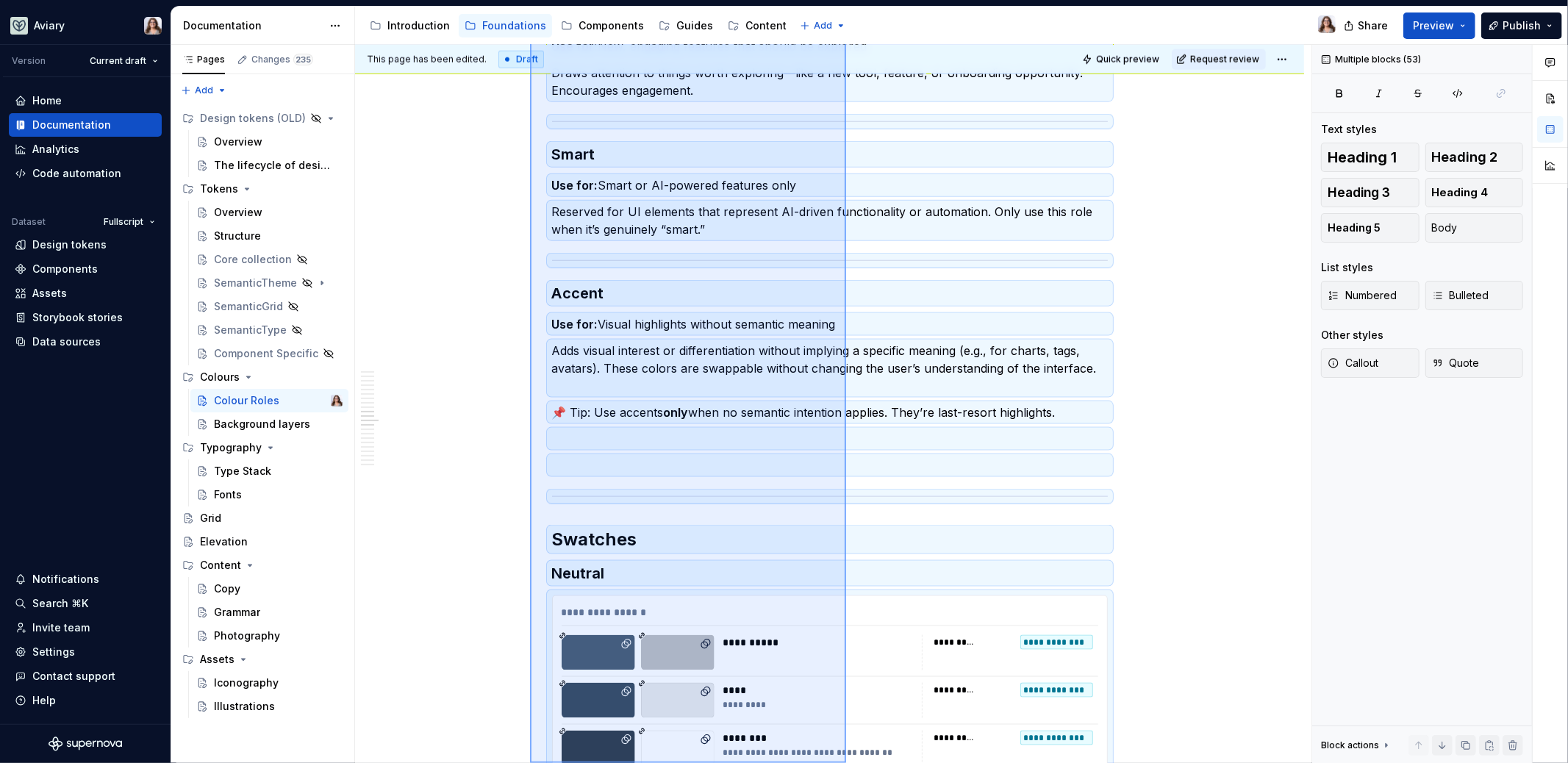
scroll to position [1530, 0]
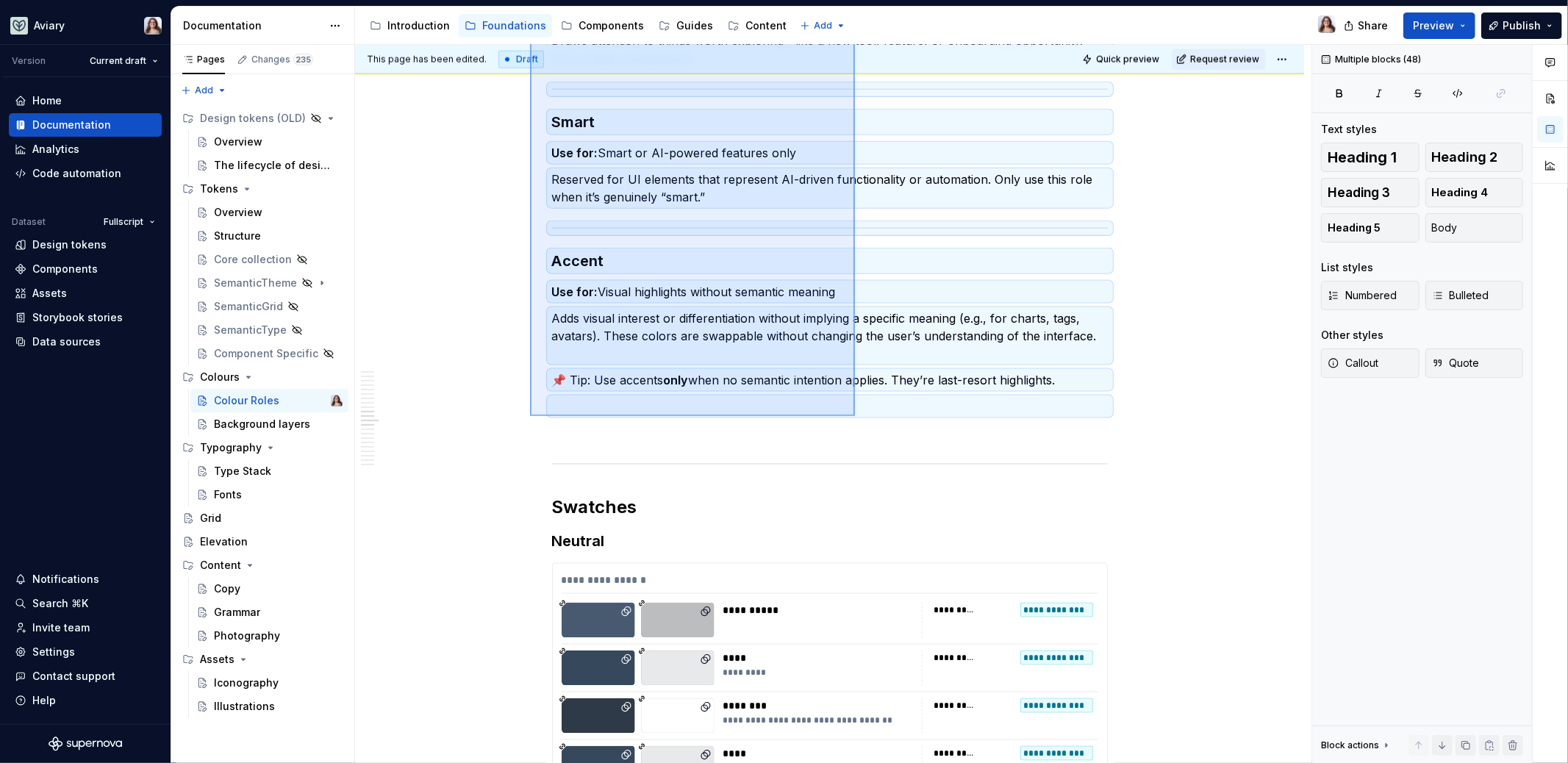
drag, startPoint x: 530, startPoint y: 283, endPoint x: 855, endPoint y: 416, distance: 351.2
click at [855, 416] on div "This page has been edited. Draft Quick preview Request review Colour Roles Colo…" at bounding box center [833, 403] width 957 height 718
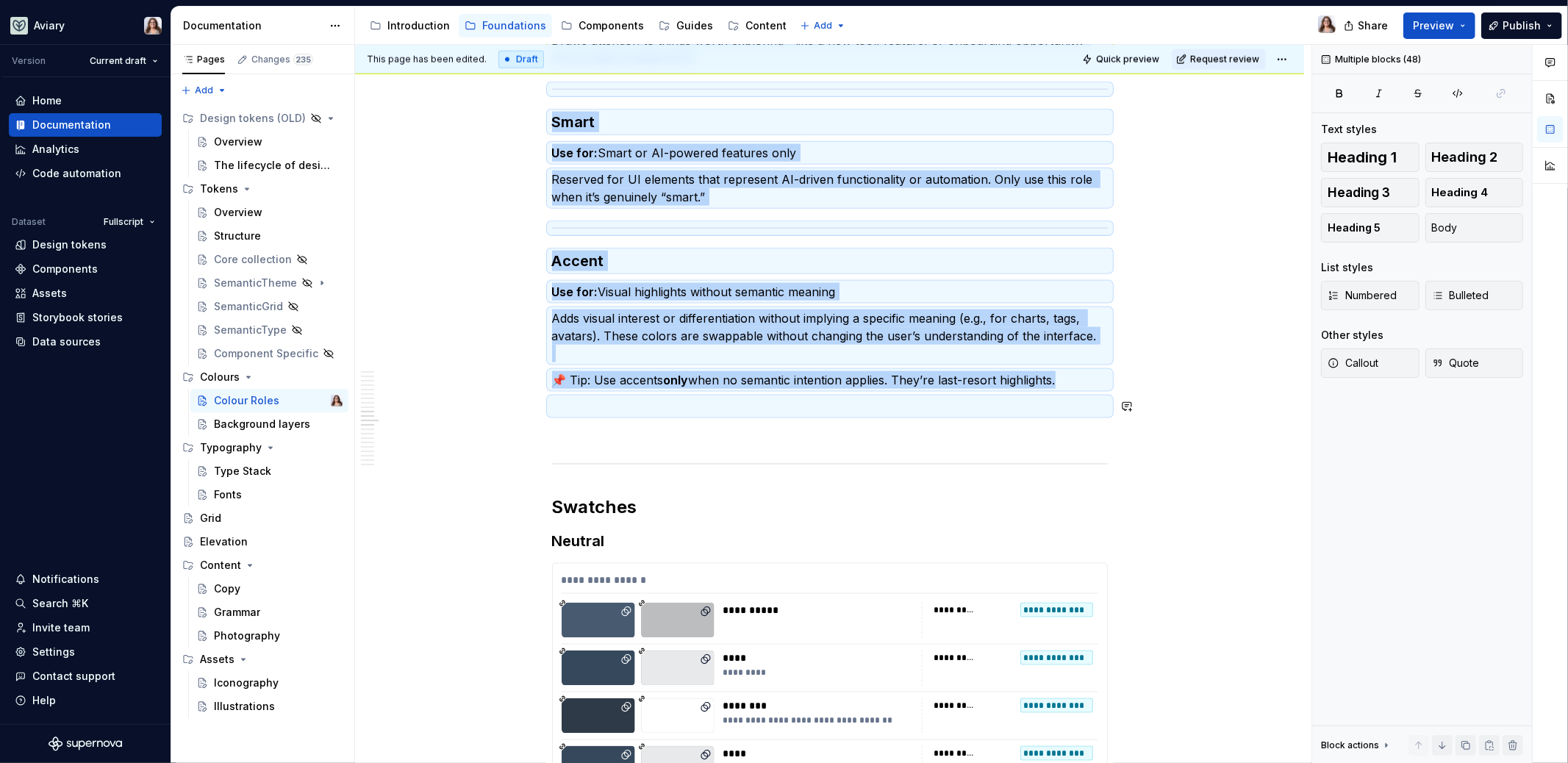
copy div "Lore ipsumdo s amet, conse adip elitsed doe tempo in utlabor. Etd magna aliquae…"
click at [246, 427] on div "Background layers" at bounding box center [256, 423] width 84 height 15
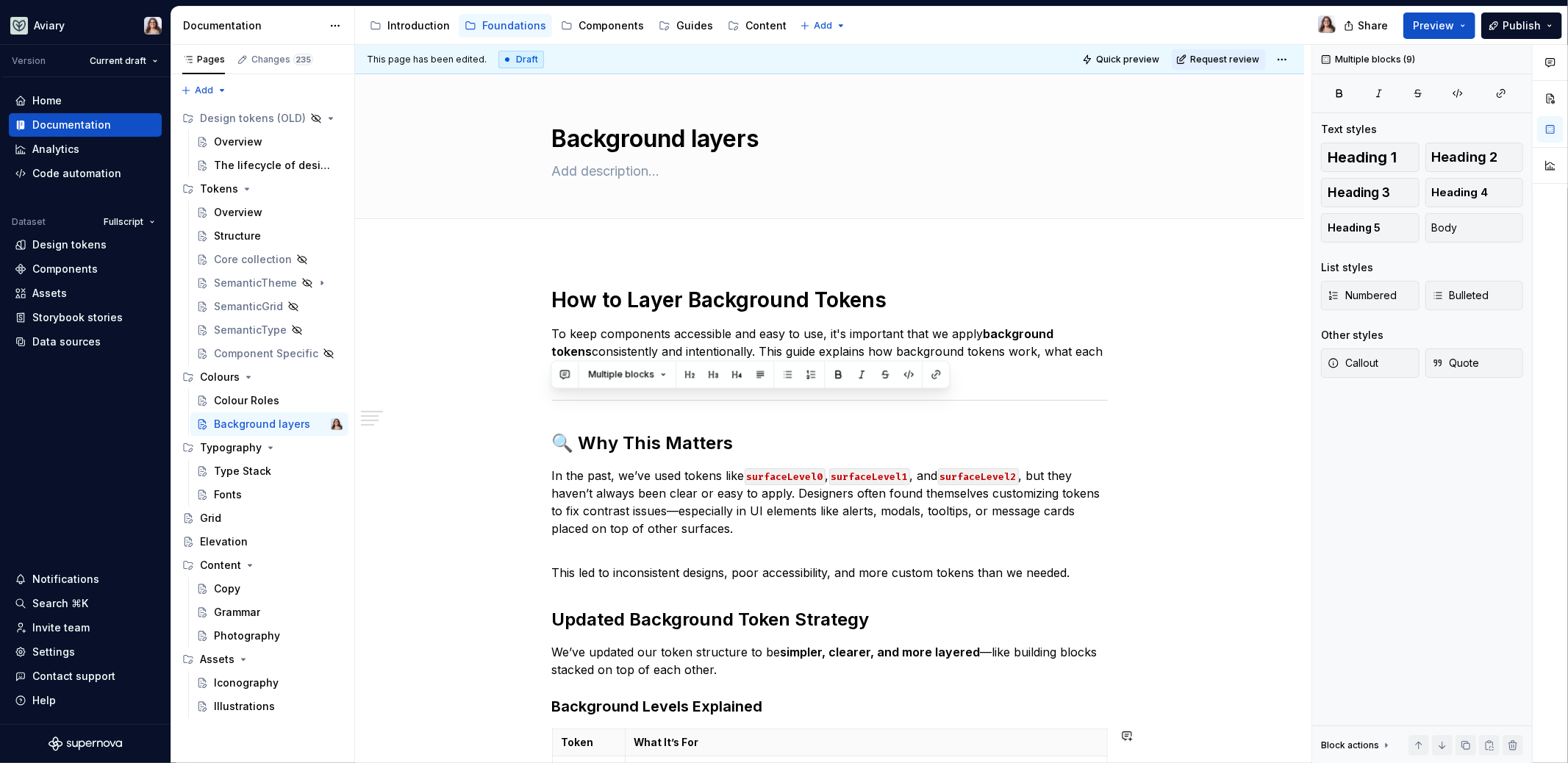
scroll to position [421, 0]
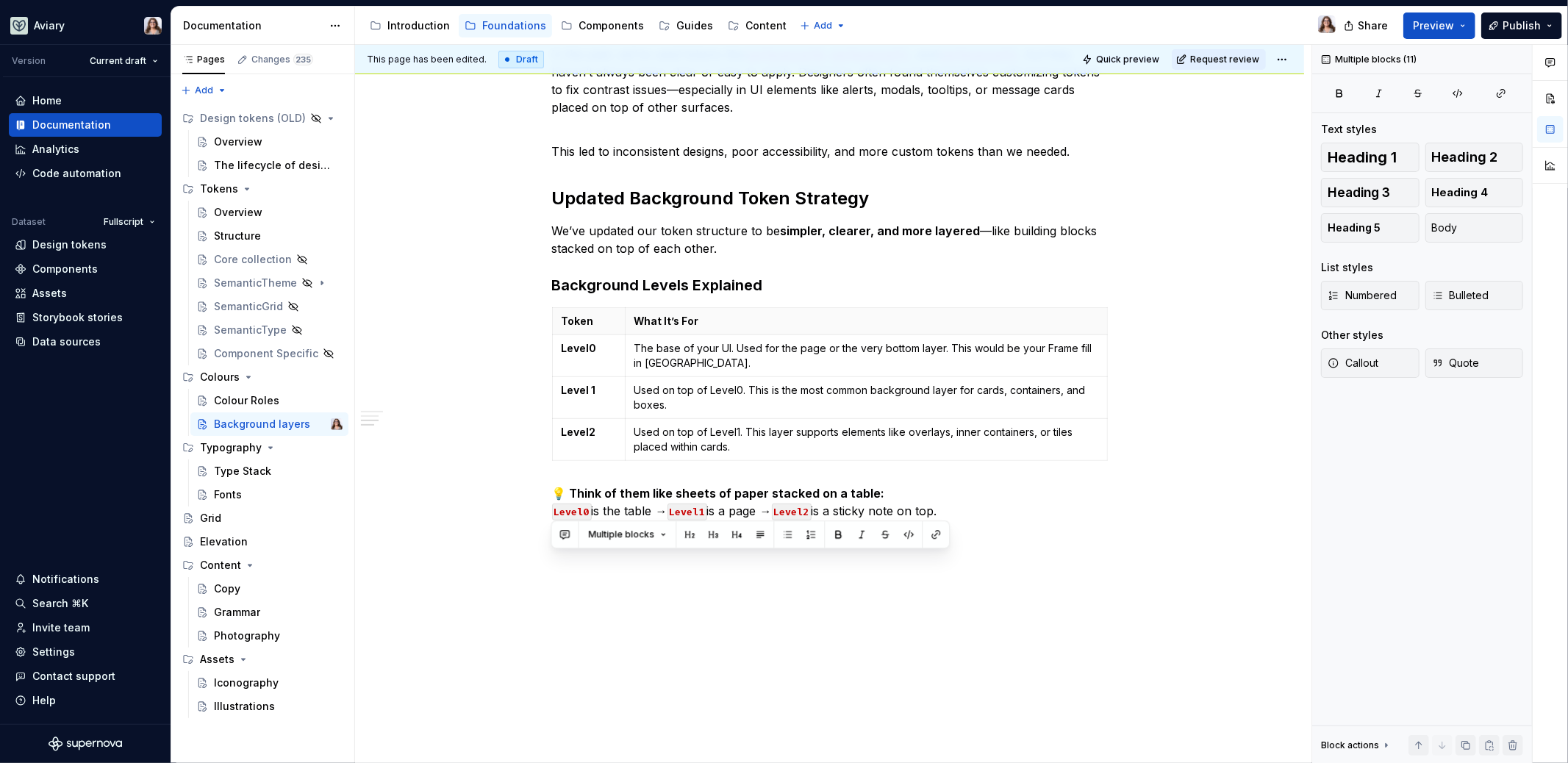
drag, startPoint x: 553, startPoint y: 294, endPoint x: 740, endPoint y: 823, distance: 561.1
click at [740, 762] on html "Aviary Version Current draft Home Documentation Analytics Code automation Datas…" at bounding box center [784, 381] width 1568 height 763
copy div "Lor ip Dolor Sitametcon Adipis El sedd eiusmodtem incididunt utl etdo ma ali, e…"
click at [668, 607] on div "How to Layer Background Tokens To keep components accessible and easy to use, i…" at bounding box center [829, 298] width 949 height 936
click at [757, 301] on div "How to Layer Background Tokens To keep components accessible and easy to use, i…" at bounding box center [830, 192] width 556 height 654
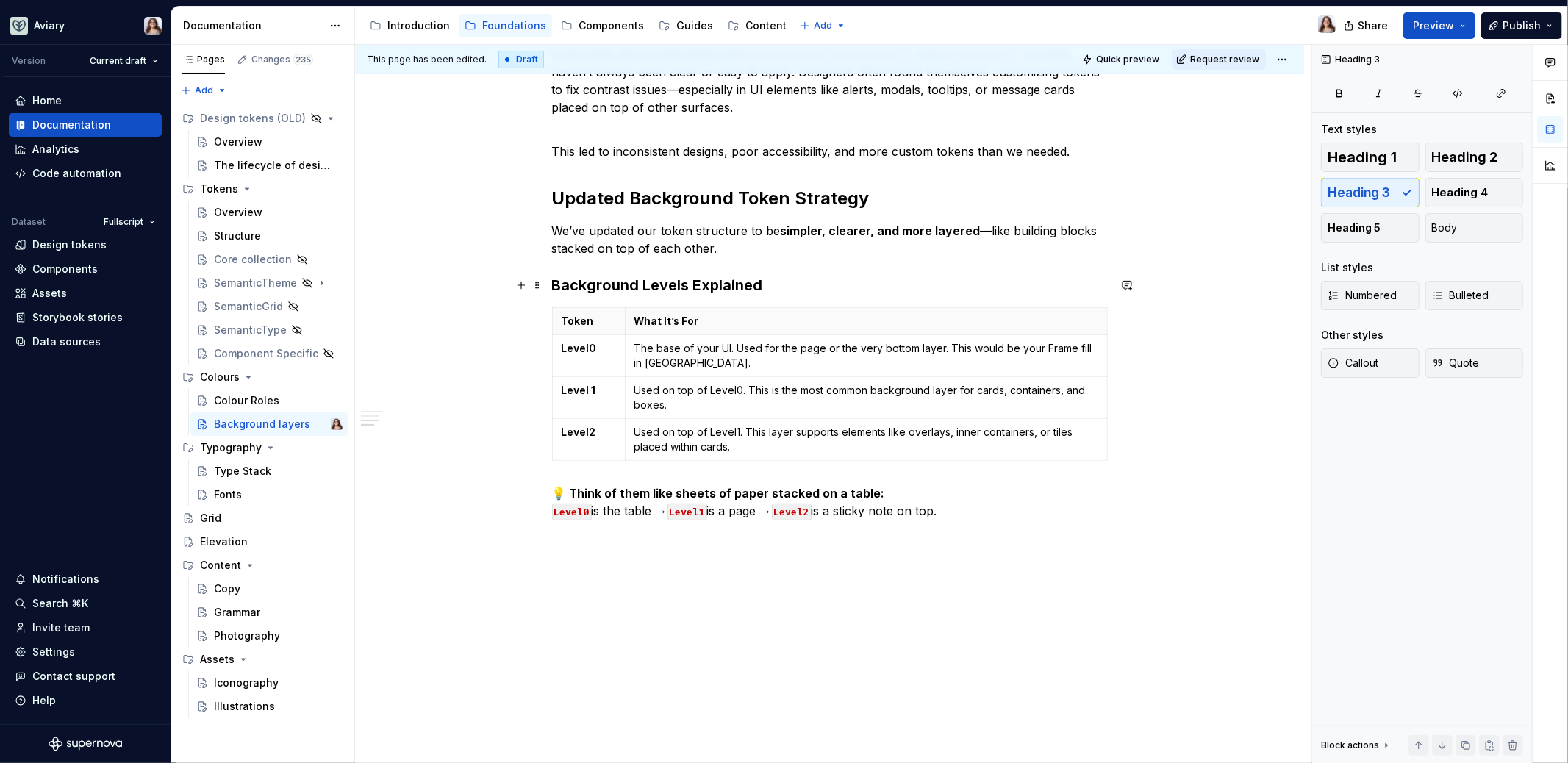
click at [774, 278] on h3 "Background Levels Explained" at bounding box center [830, 285] width 556 height 21
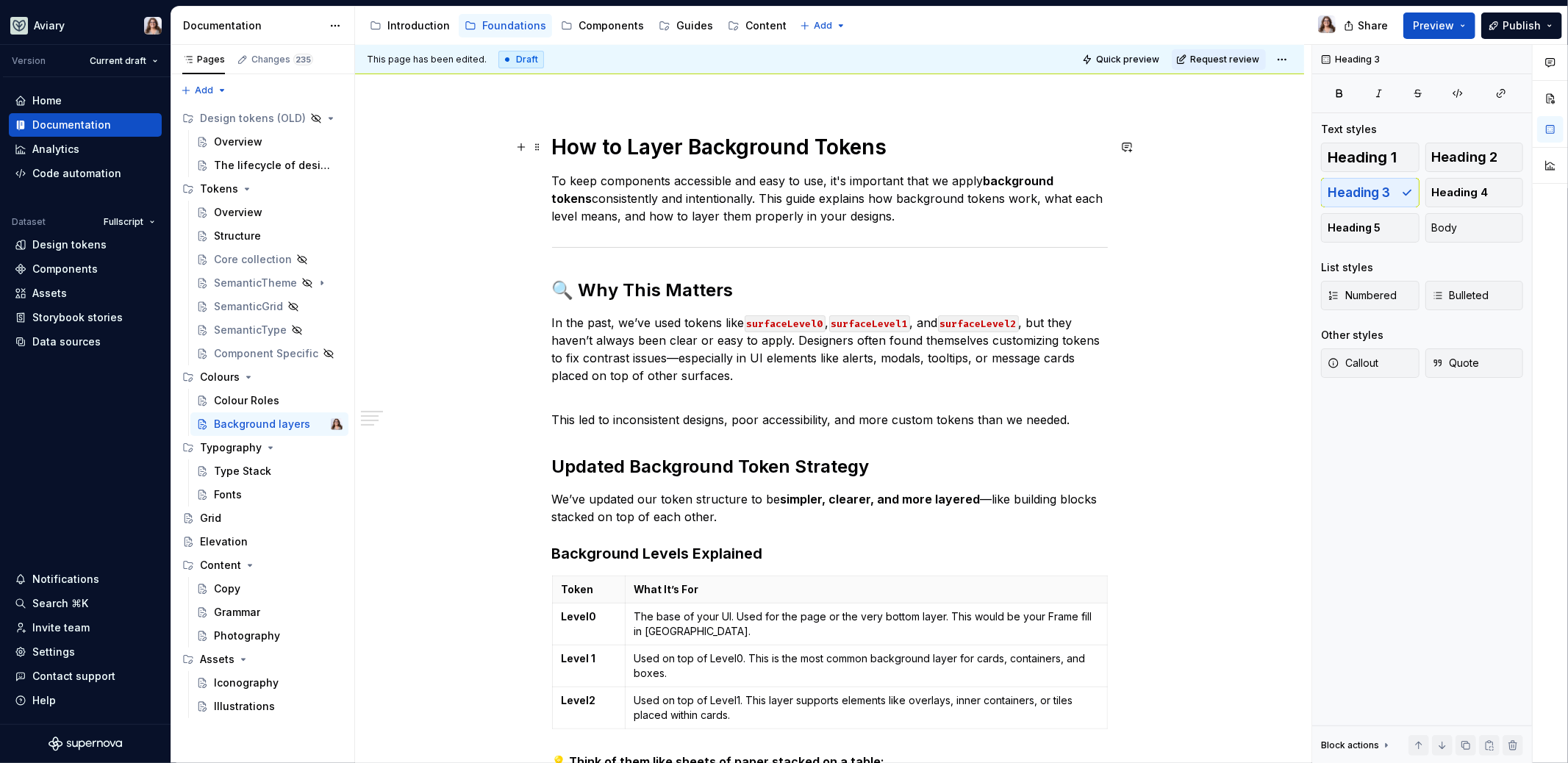
scroll to position [0, 0]
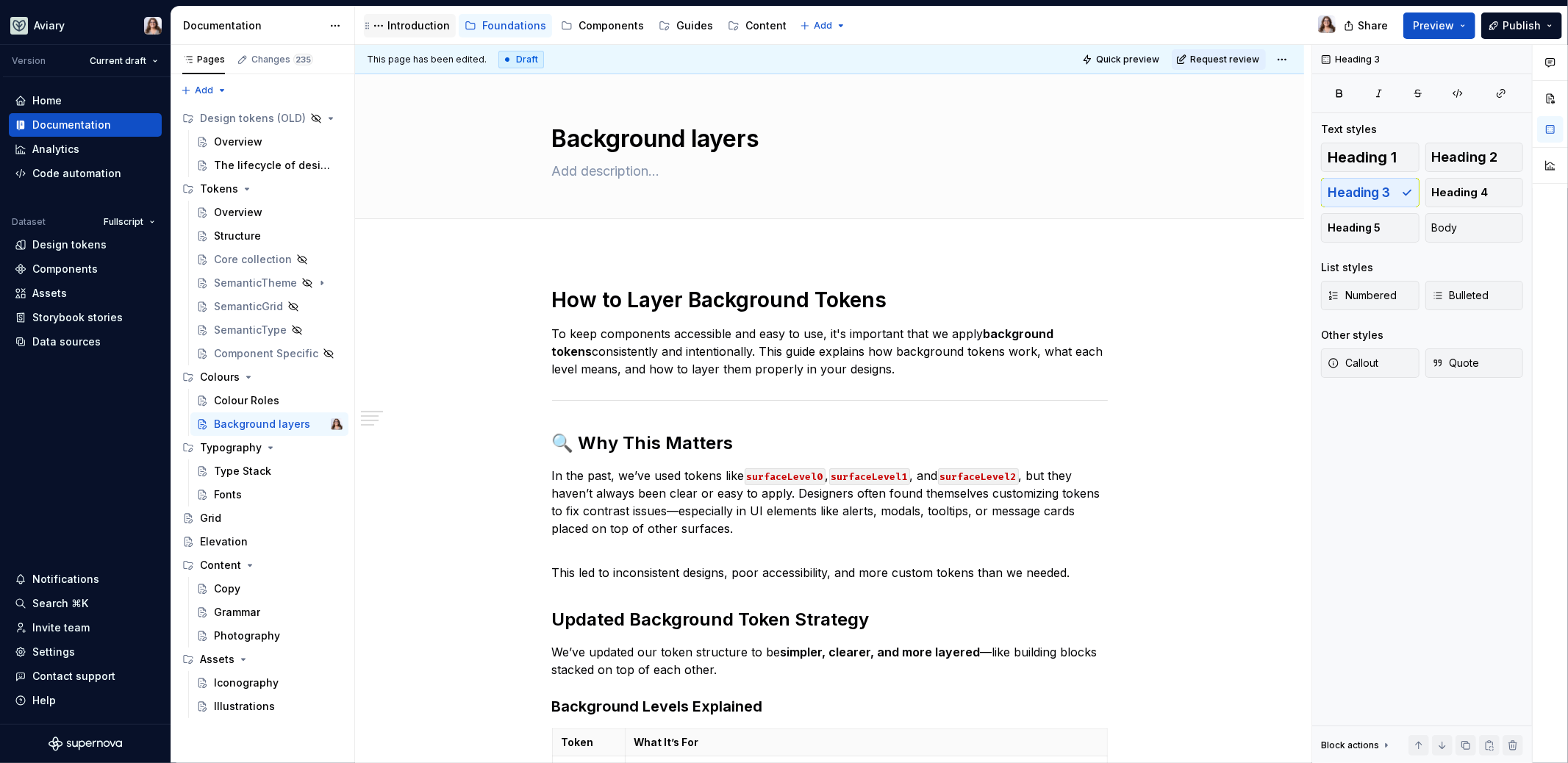
click at [414, 27] on div "Introduction" at bounding box center [418, 25] width 63 height 15
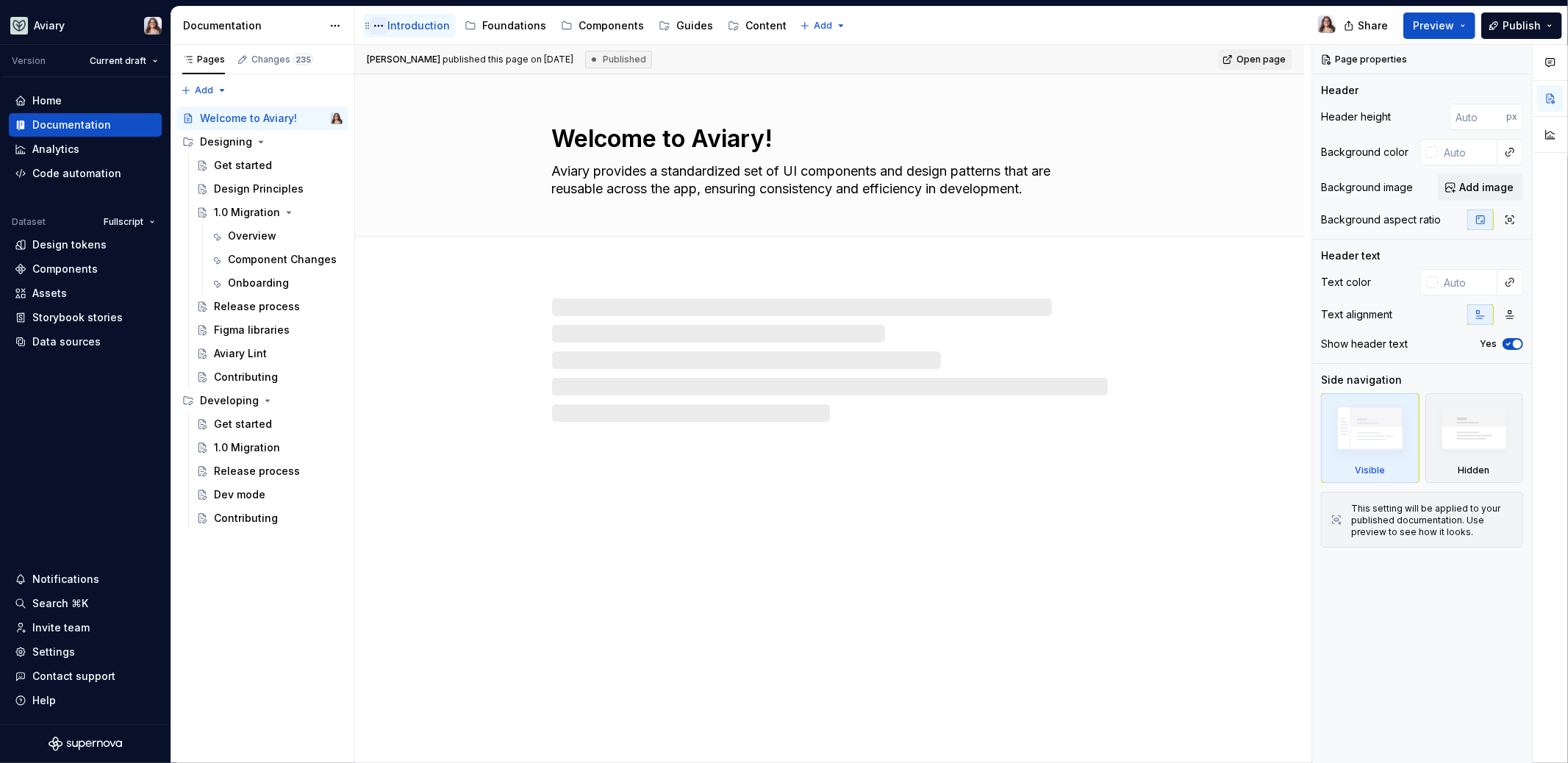
click at [377, 27] on button "Page tree" at bounding box center [379, 26] width 18 height 18
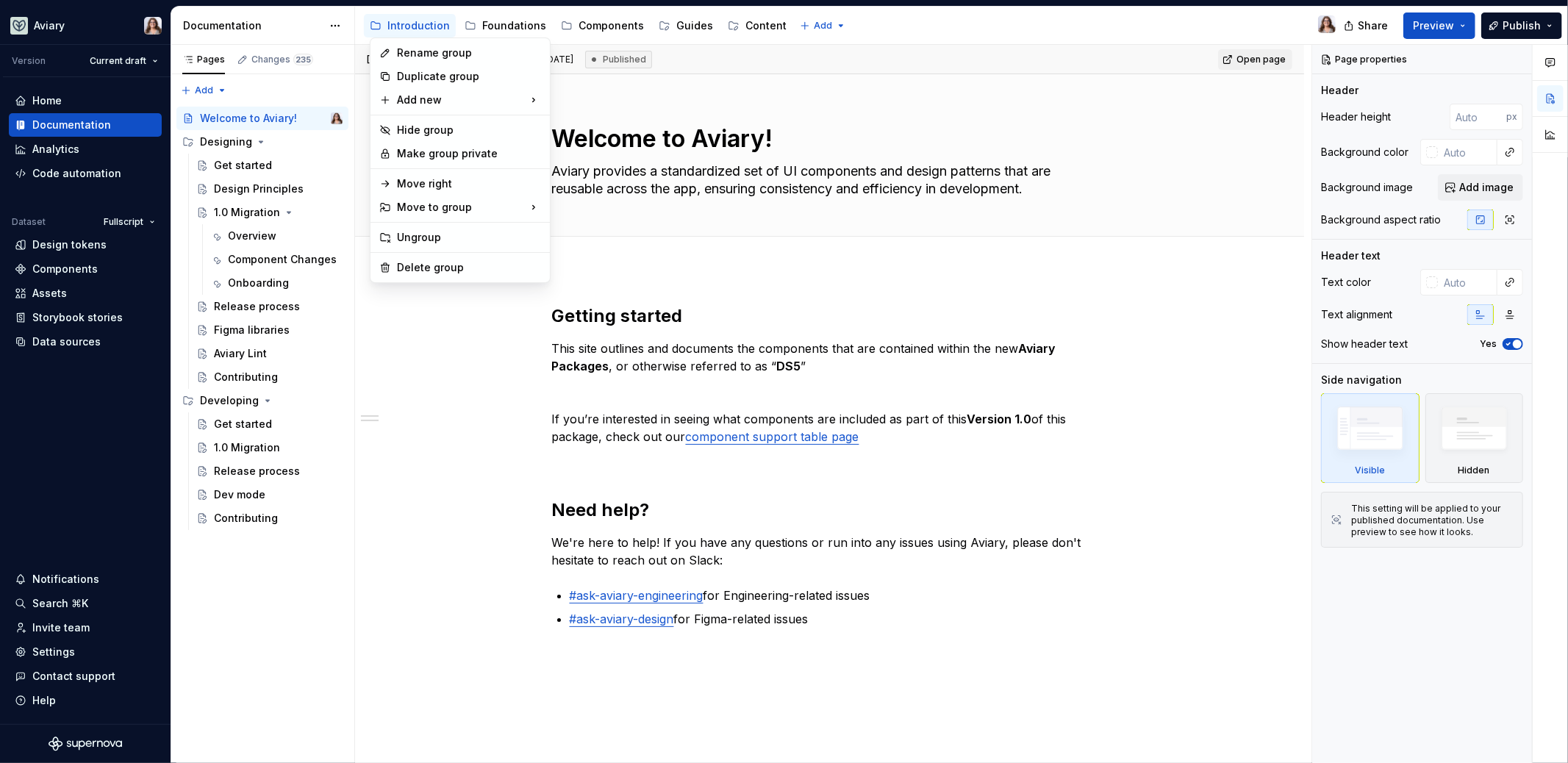
click at [433, 447] on html "Aviary Version Current draft Home Documentation Analytics Code automation Datas…" at bounding box center [784, 381] width 1568 height 763
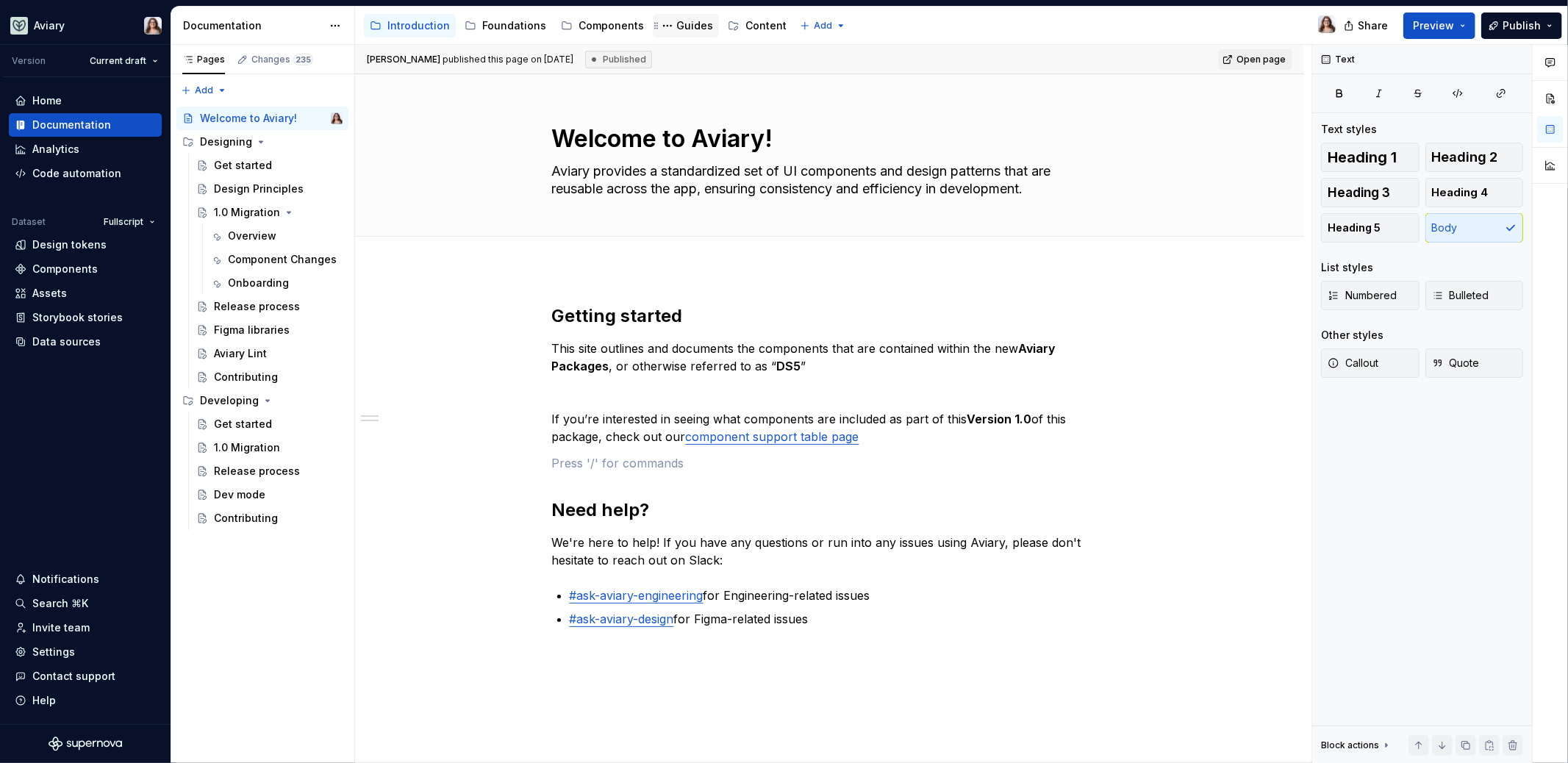
click at [677, 23] on div "Guides" at bounding box center [695, 25] width 37 height 15
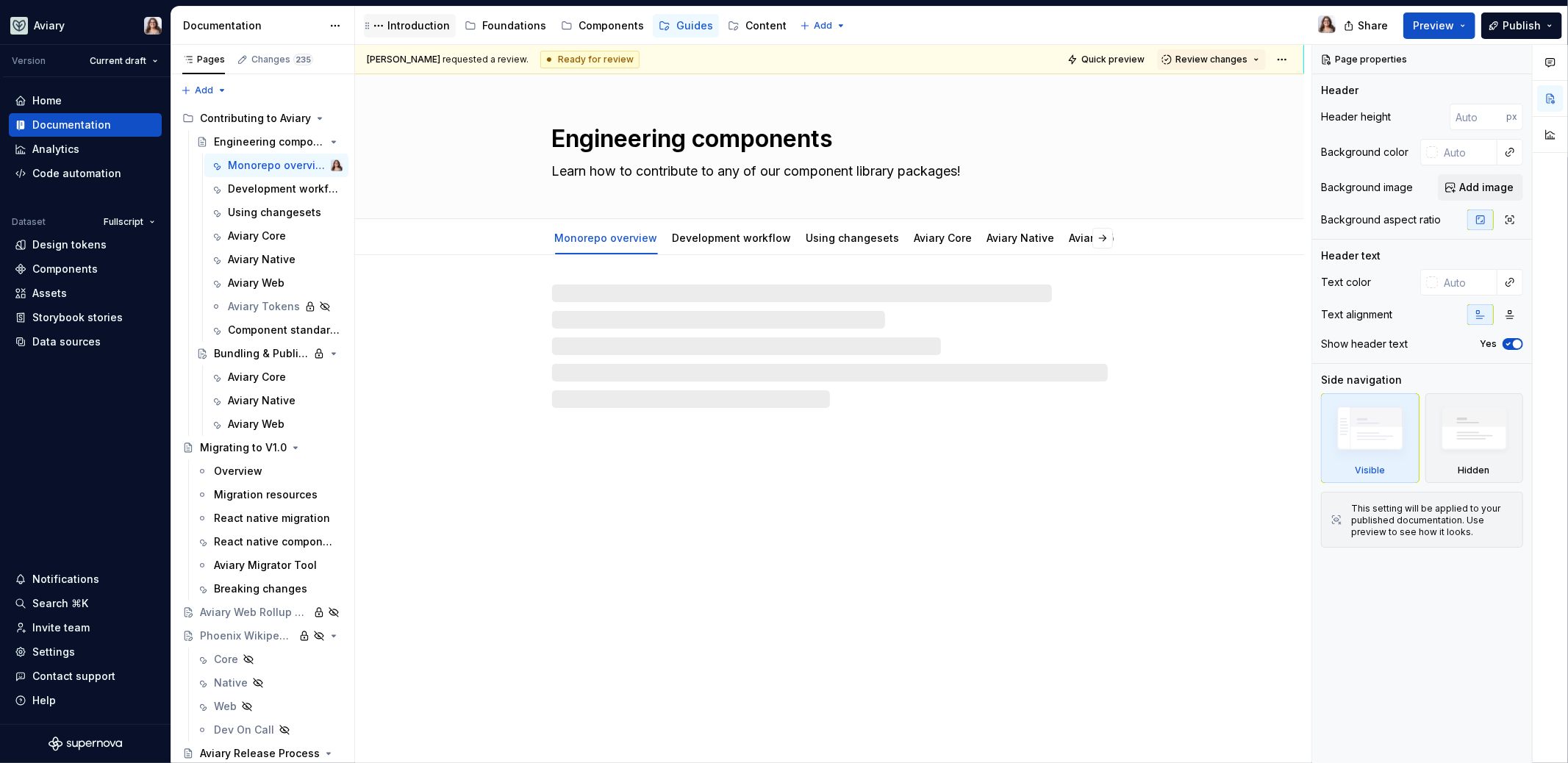
click at [406, 30] on div "Introduction" at bounding box center [418, 25] width 63 height 15
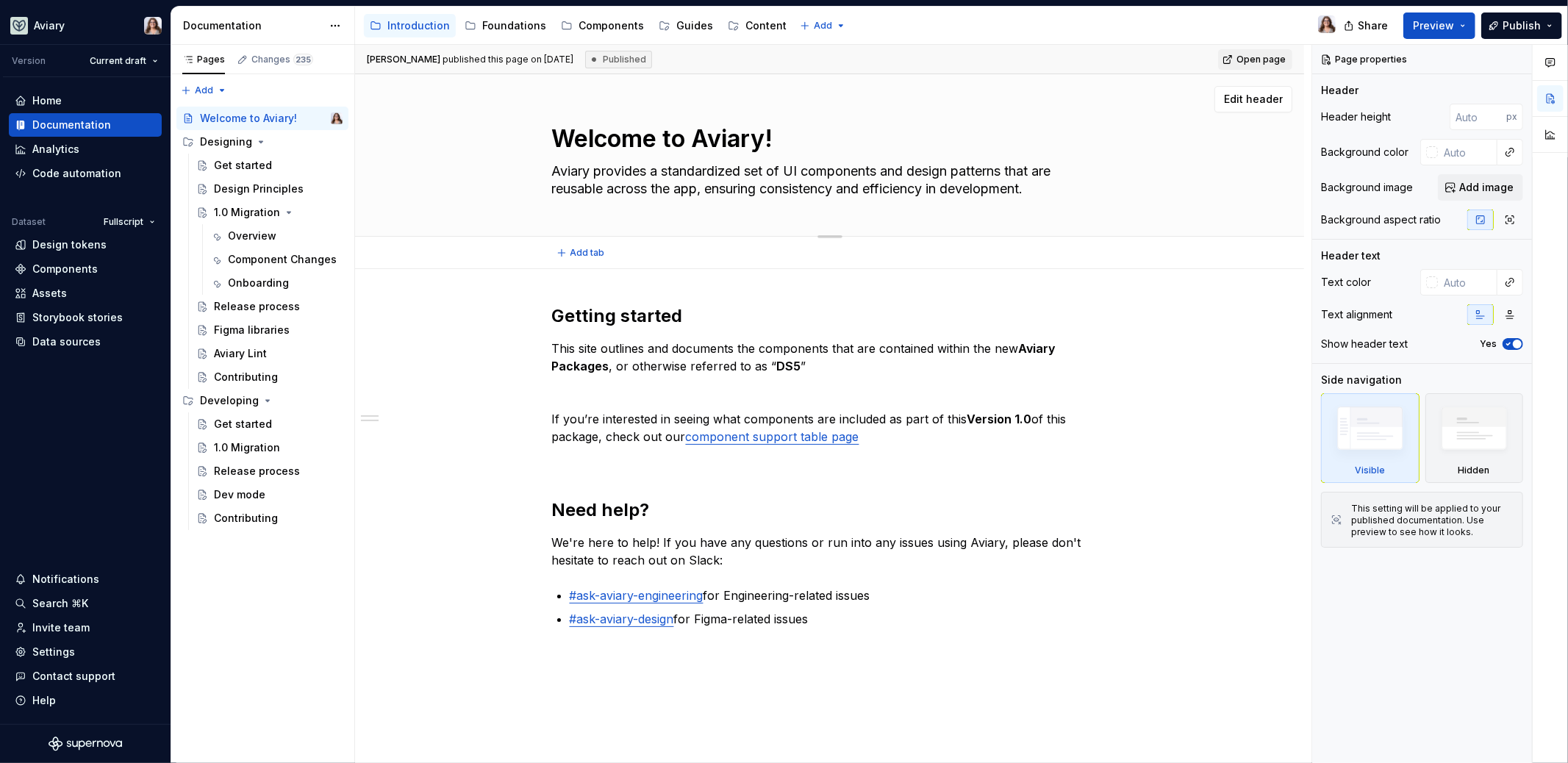
click at [693, 137] on textarea "Welcome to Aviary!" at bounding box center [826, 138] width 556 height 35
click at [686, 137] on textarea "Welcome to Aviary!" at bounding box center [826, 138] width 556 height 35
drag, startPoint x: 692, startPoint y: 137, endPoint x: 559, endPoint y: 136, distance: 133.0
click at [559, 136] on textarea "Welcome to Aviary!" at bounding box center [826, 138] width 556 height 35
type textarea "*"
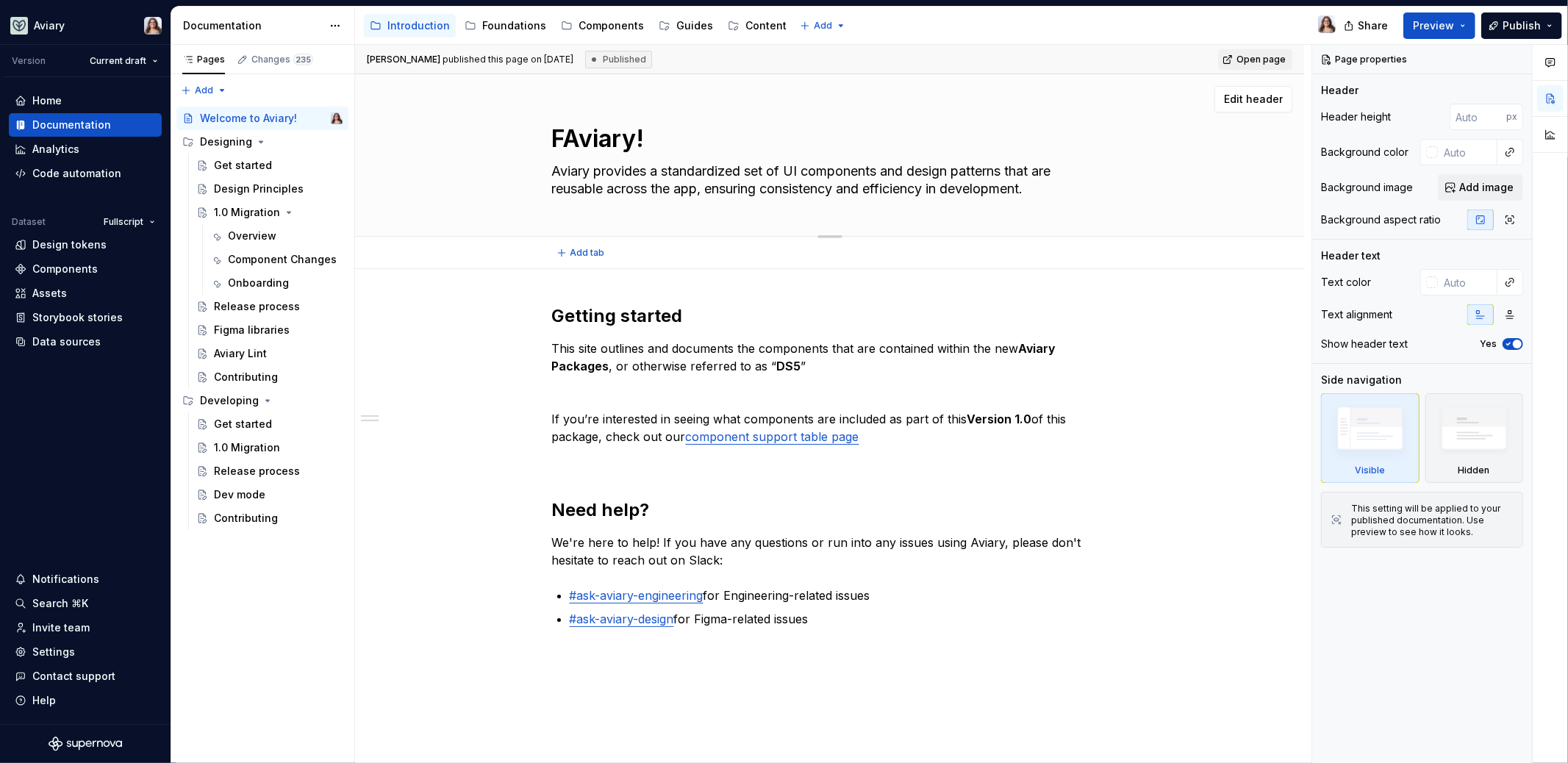
type textarea "FuAviary!"
type textarea "*"
type textarea "FulAviary!"
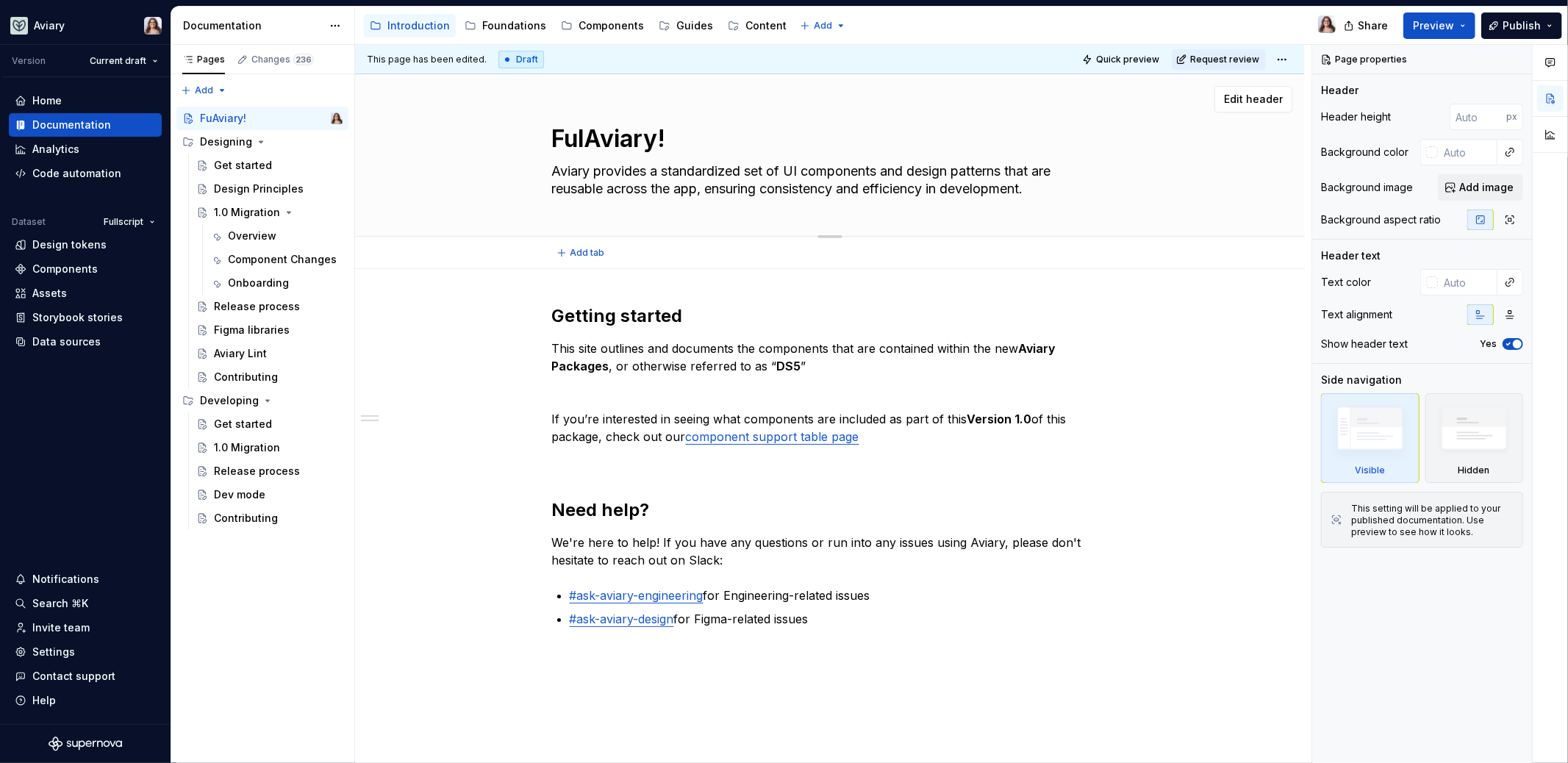
type textarea "*"
type textarea "FullAviary!"
type textarea "*"
type textarea "FullsAviary!"
type textarea "*"
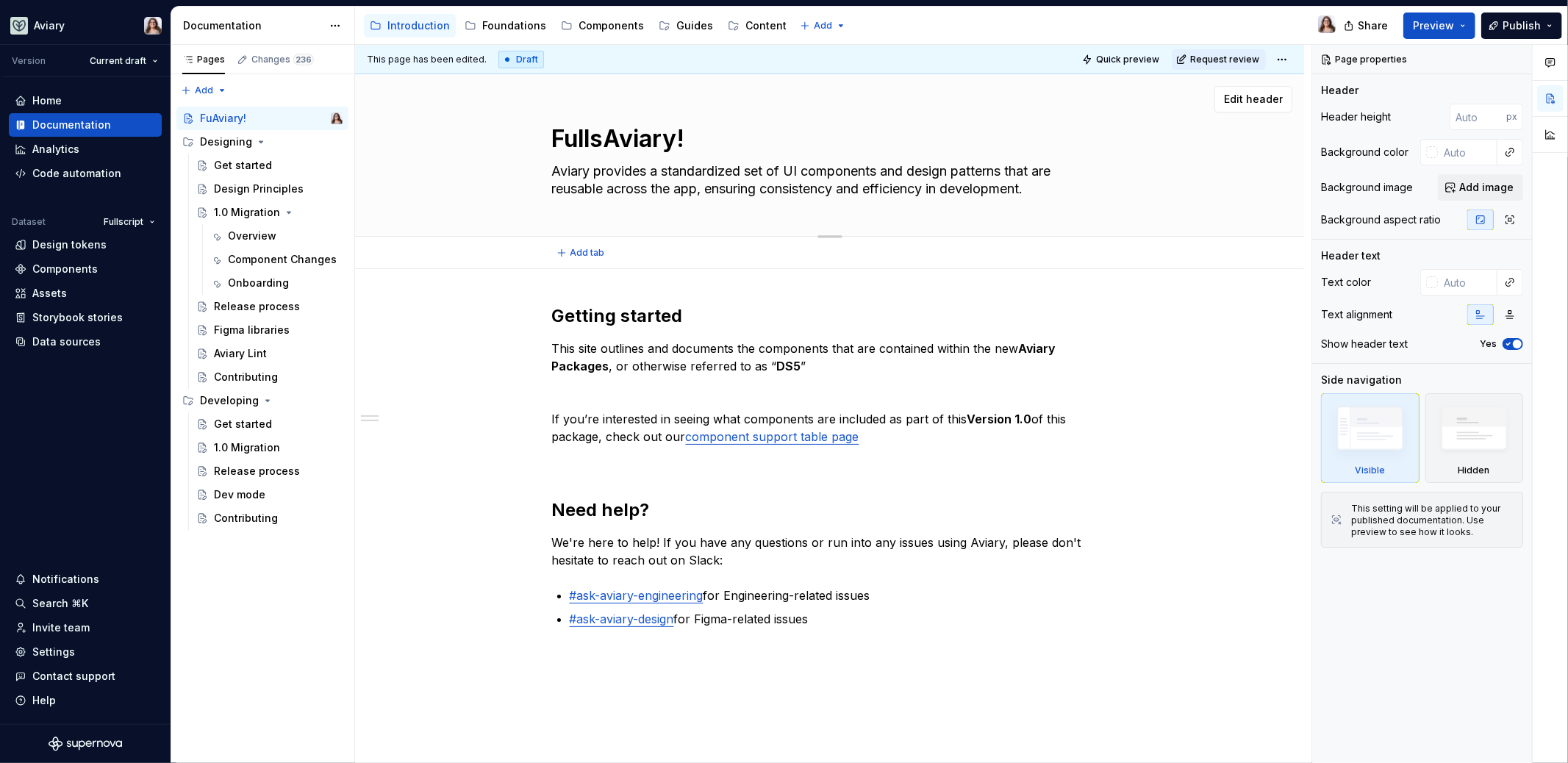
type textarea "FullscAviary!"
type textarea "*"
type textarea "FullscrAviary!"
type textarea "*"
type textarea "FullscriAviary!"
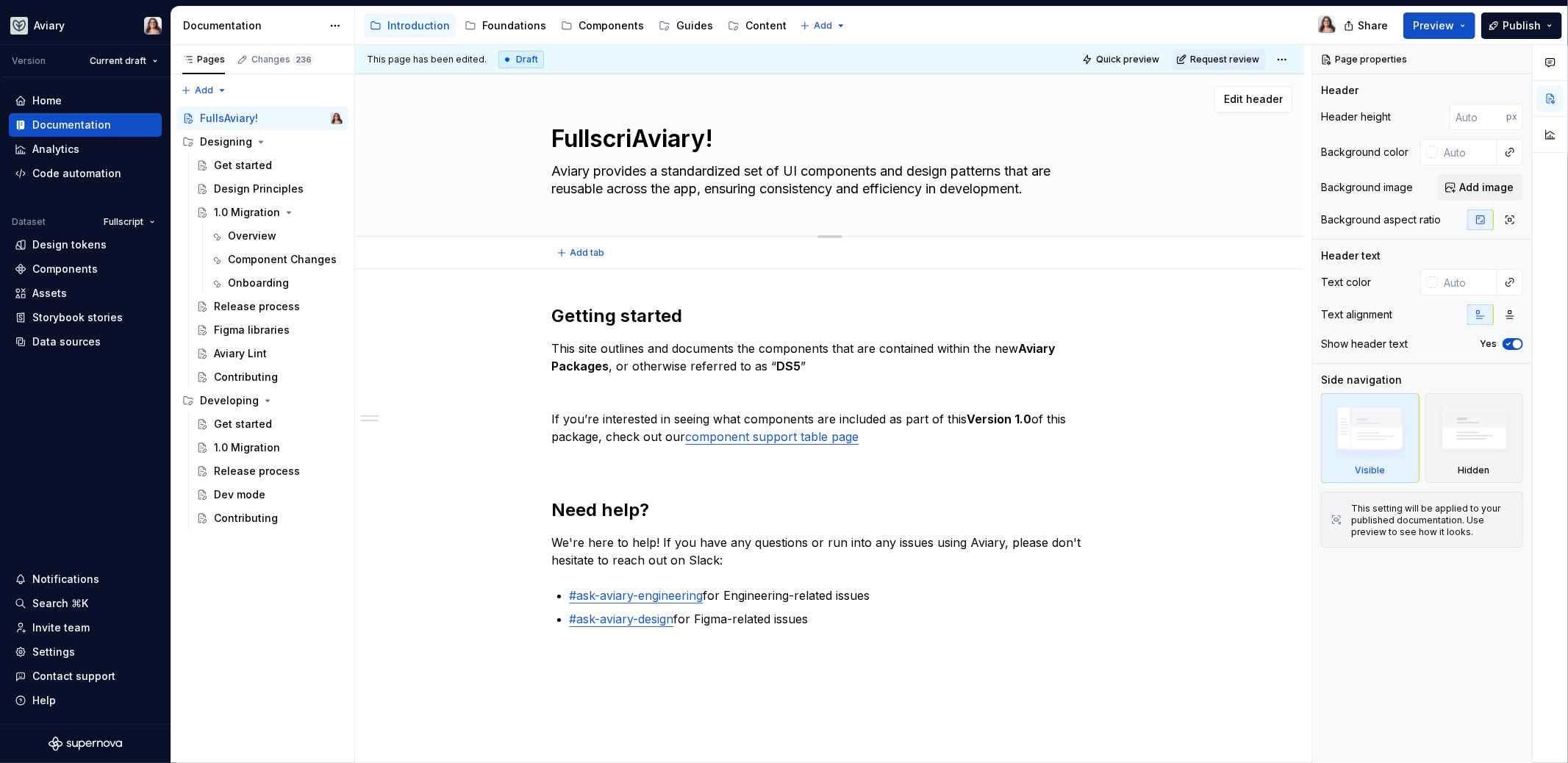
type textarea "*"
type textarea "FullscripAviary!"
type textarea "*"
type textarea "FullscriptAviary!"
type textarea "*"
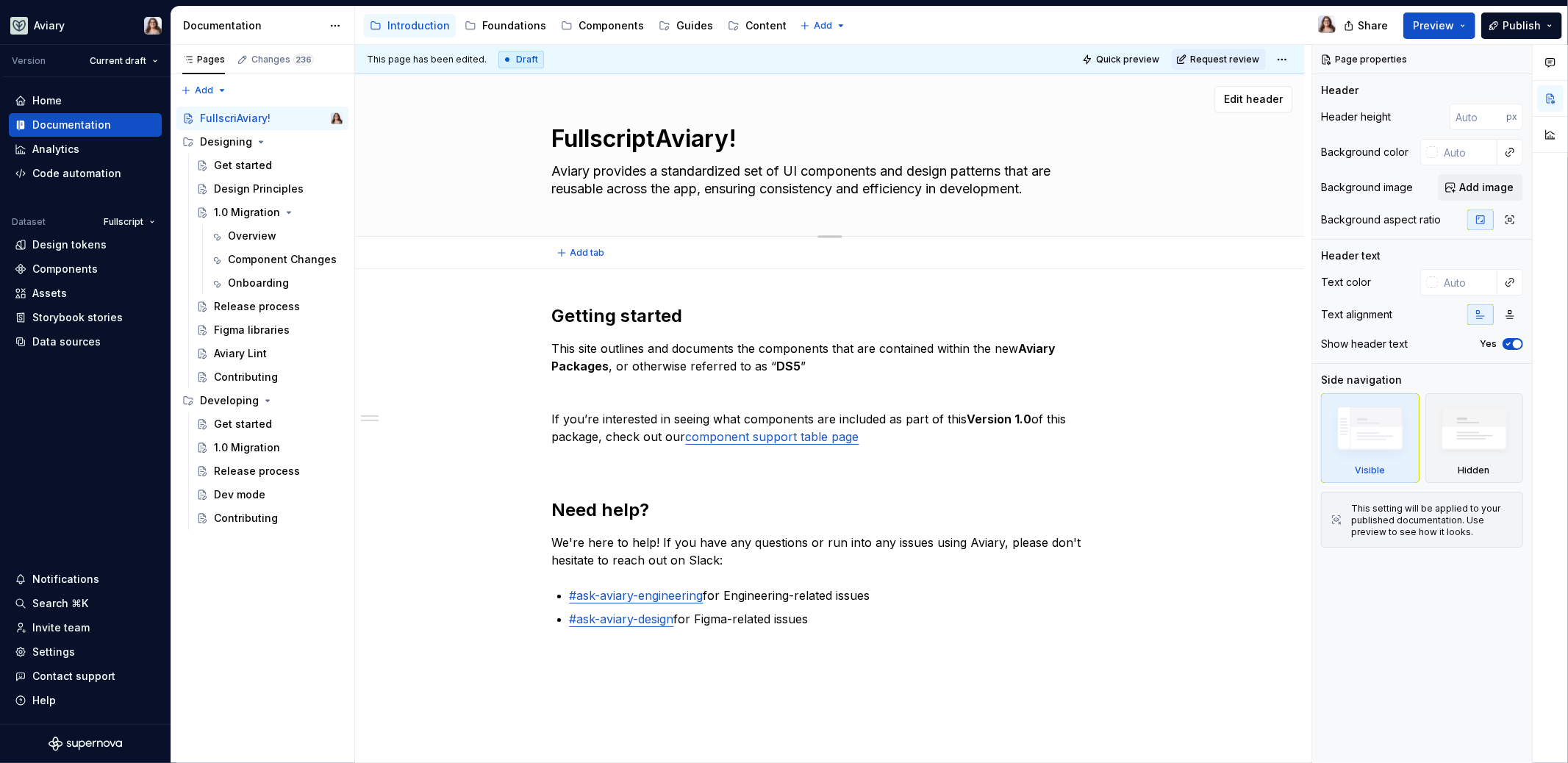
type textarea "Fullscript'Aviary!"
type textarea "*"
type textarea "Fullscript'sAviary!"
type textarea "*"
type textarea "Fullscript's Aviary!"
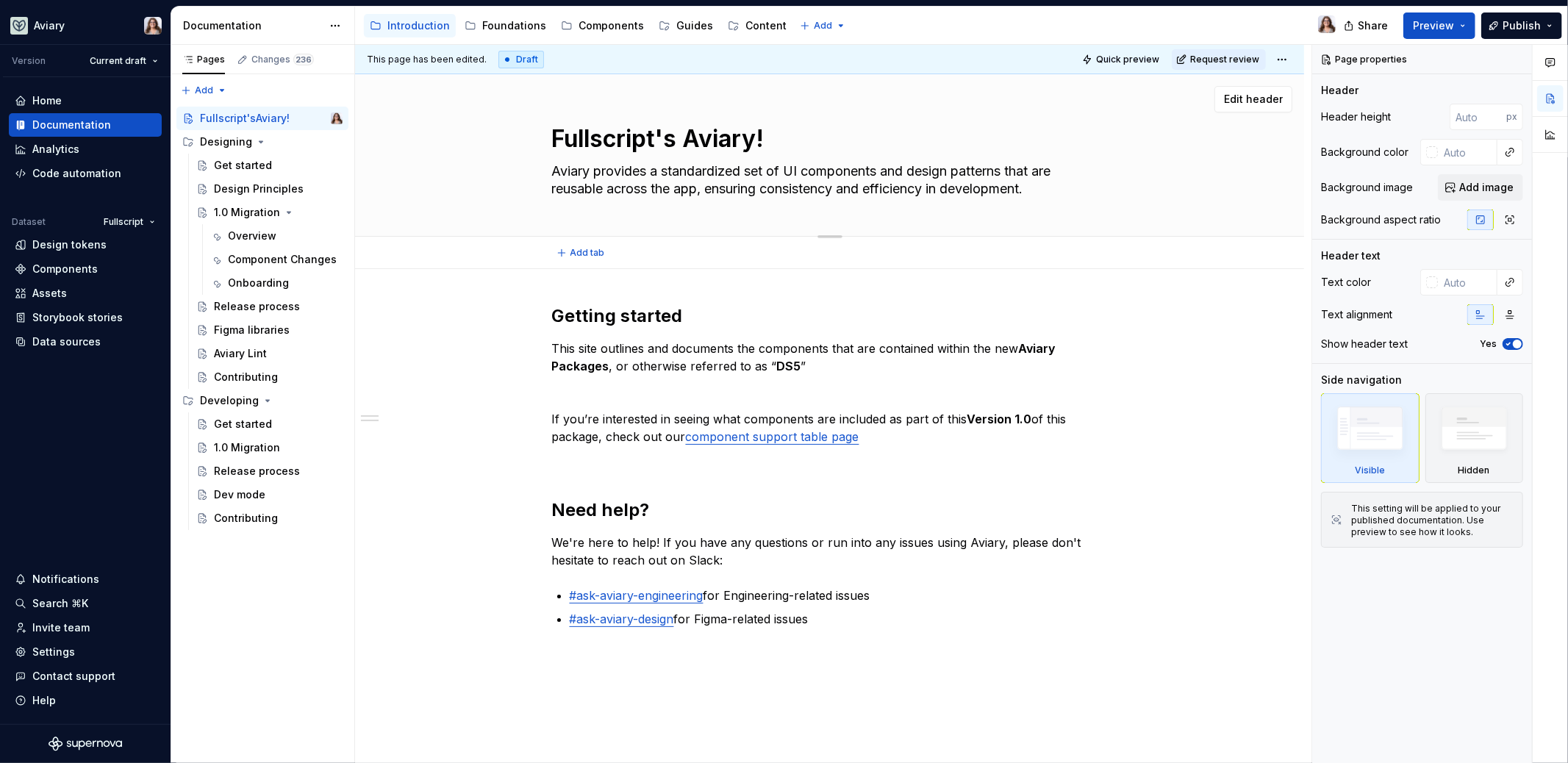
type textarea "*"
type textarea "Fullscript's dAviary!"
type textarea "*"
type textarea "Fullscript's deAviary!"
type textarea "*"
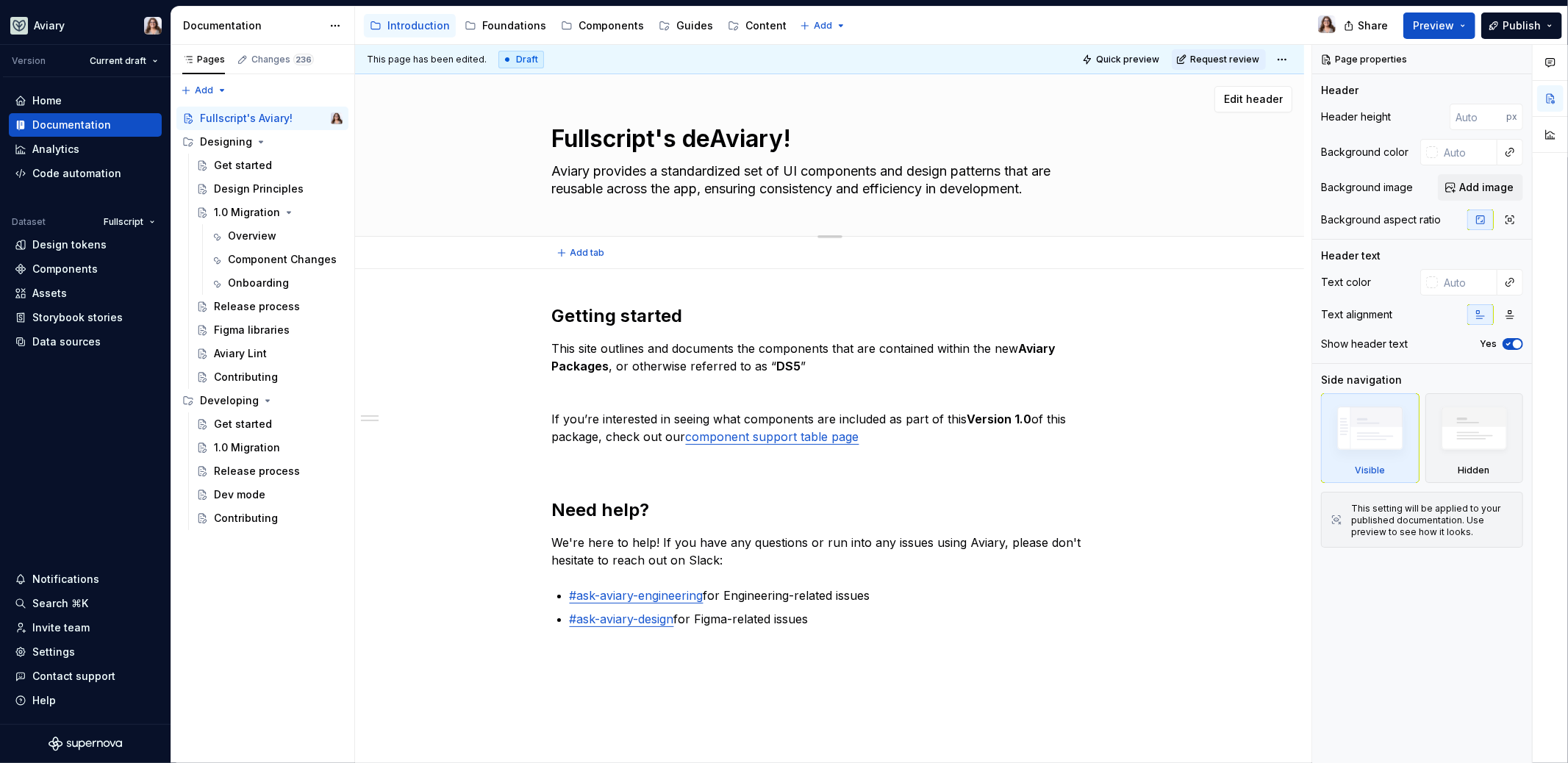
type textarea "Fullscript's desAviary!"
type textarea "*"
type textarea "Fullscript's desiAviary!"
type textarea "*"
type textarea "Fullscript's desigAviary!"
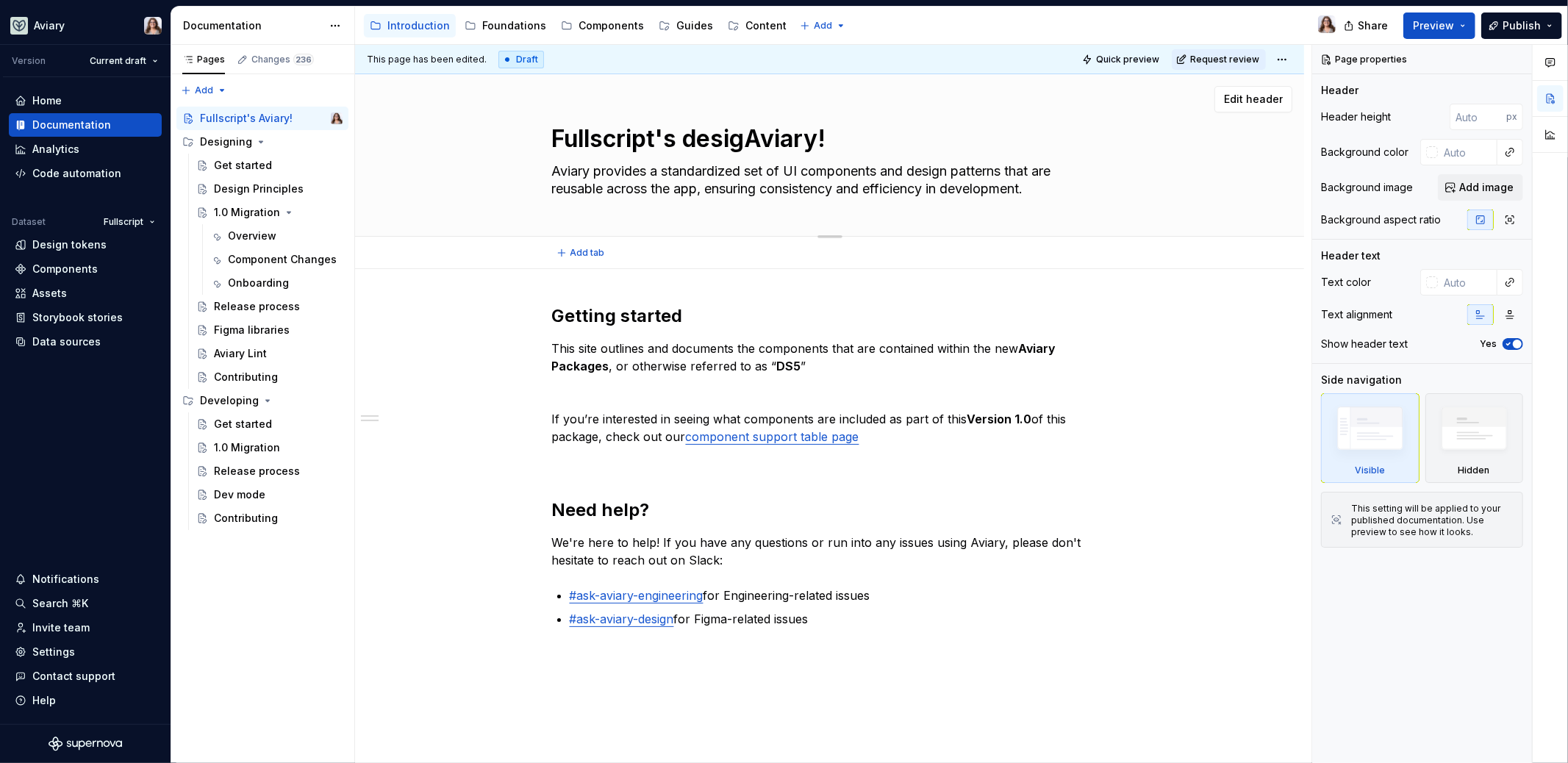
type textarea "*"
type textarea "Fullscript's designAviary!"
type textarea "*"
type textarea "Fullscript's design Aviary!"
type textarea "*"
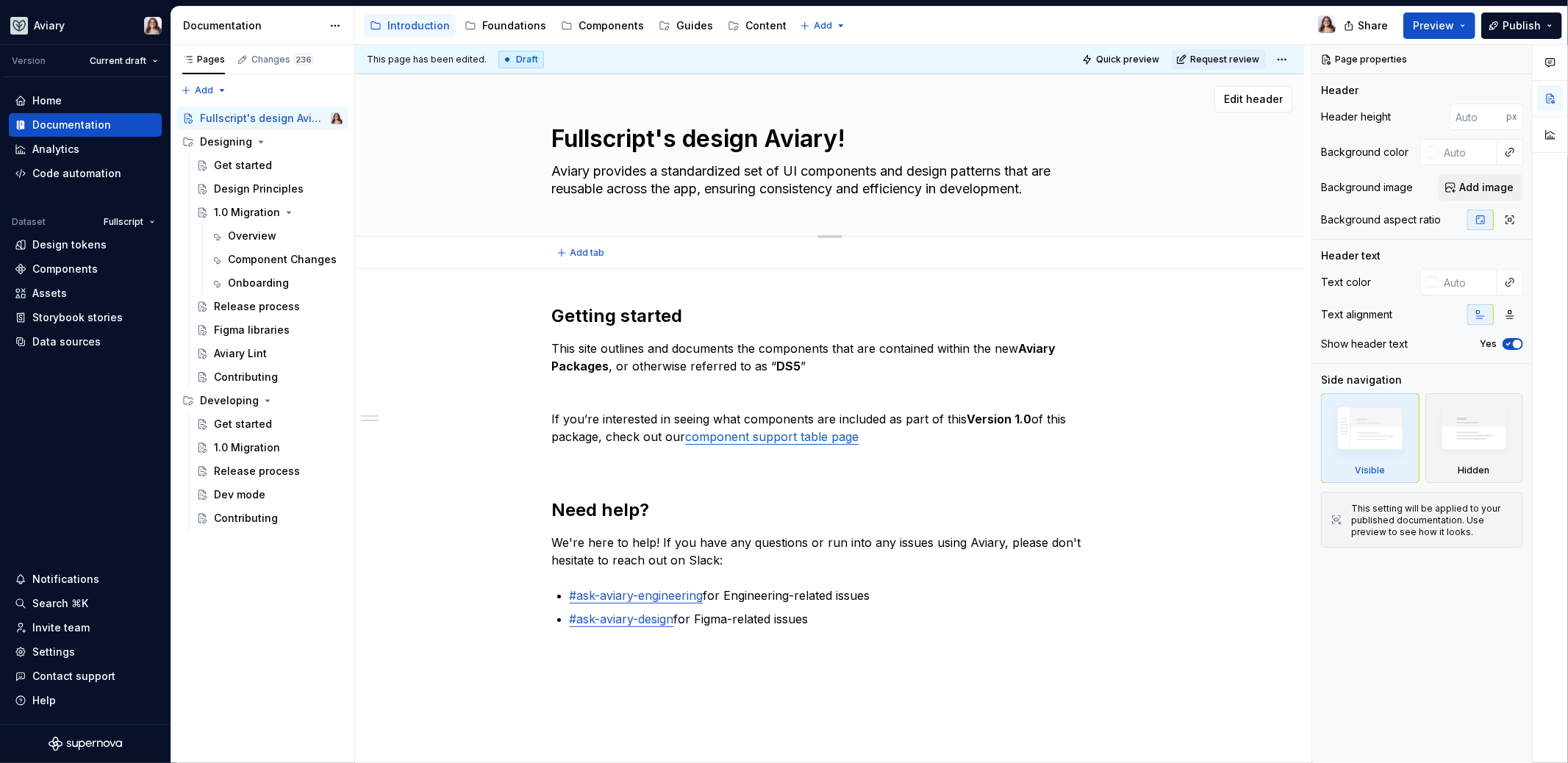
type textarea "Fullscript's design SAviary!"
type textarea "*"
type textarea "Fullscript's design SyAviary!"
type textarea "*"
type textarea "Fullscript's design SysAviary!"
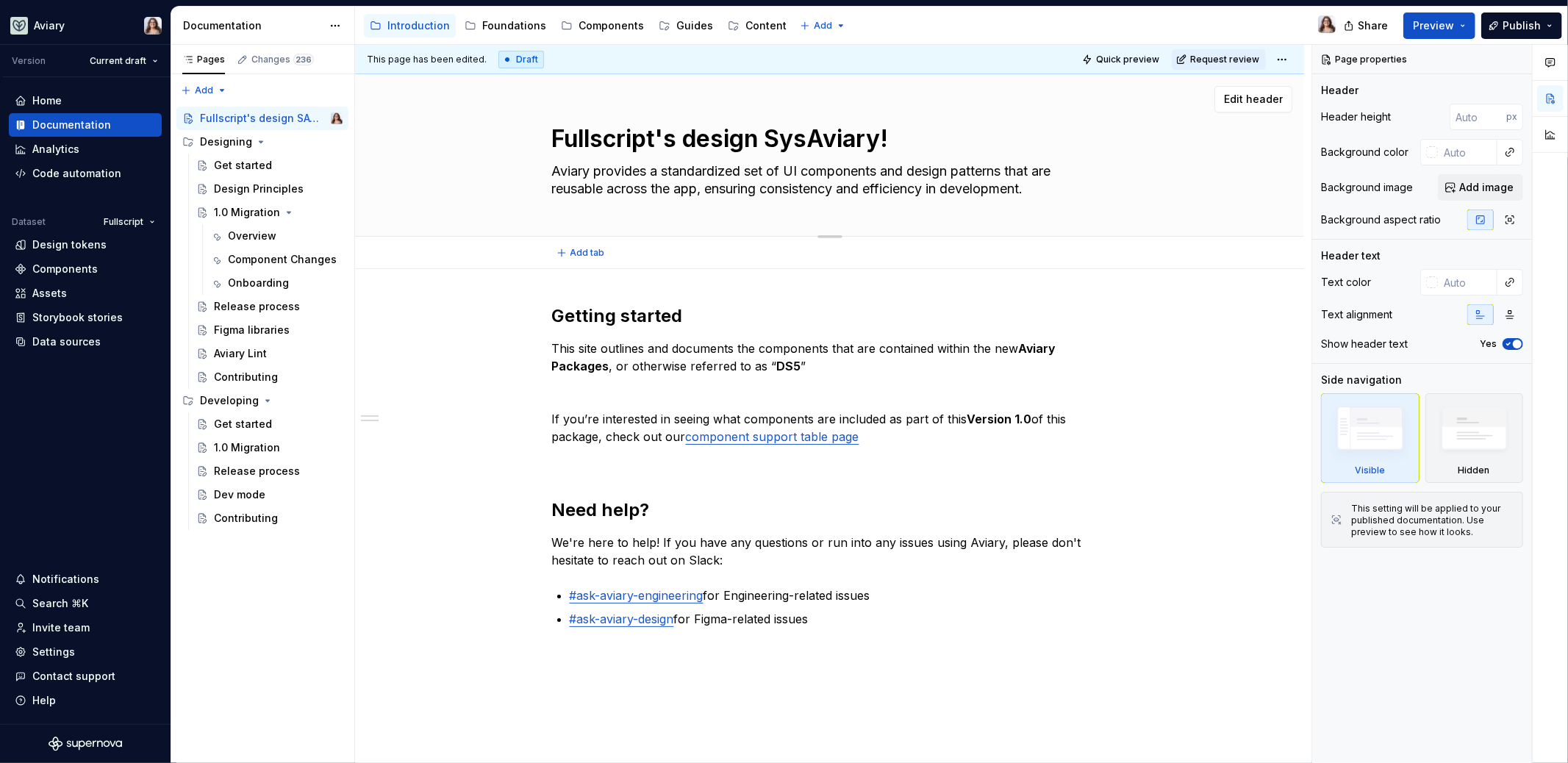
type textarea "*"
type textarea "Fullscript's design SystAviary!"
type textarea "*"
type textarea "Fullscript's design SystemAviary!"
type textarea "*"
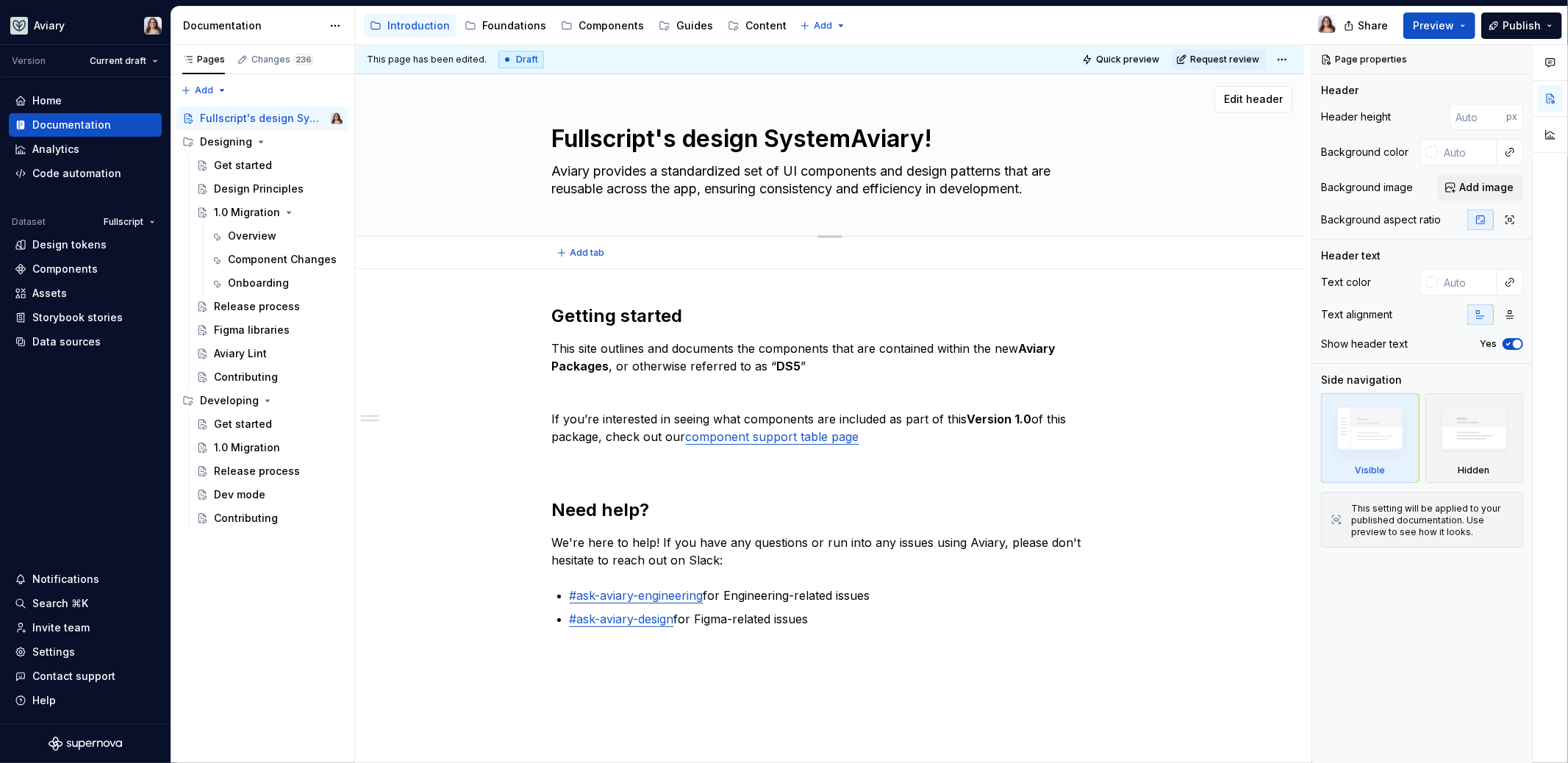
type textarea "Fullscript's design System:Aviary!"
type textarea "*"
type textarea "Fullscript's design System: Aviary!"
click at [944, 137] on textarea "Fullscript's design System: Aviary!" at bounding box center [826, 138] width 556 height 35
type textarea "*"
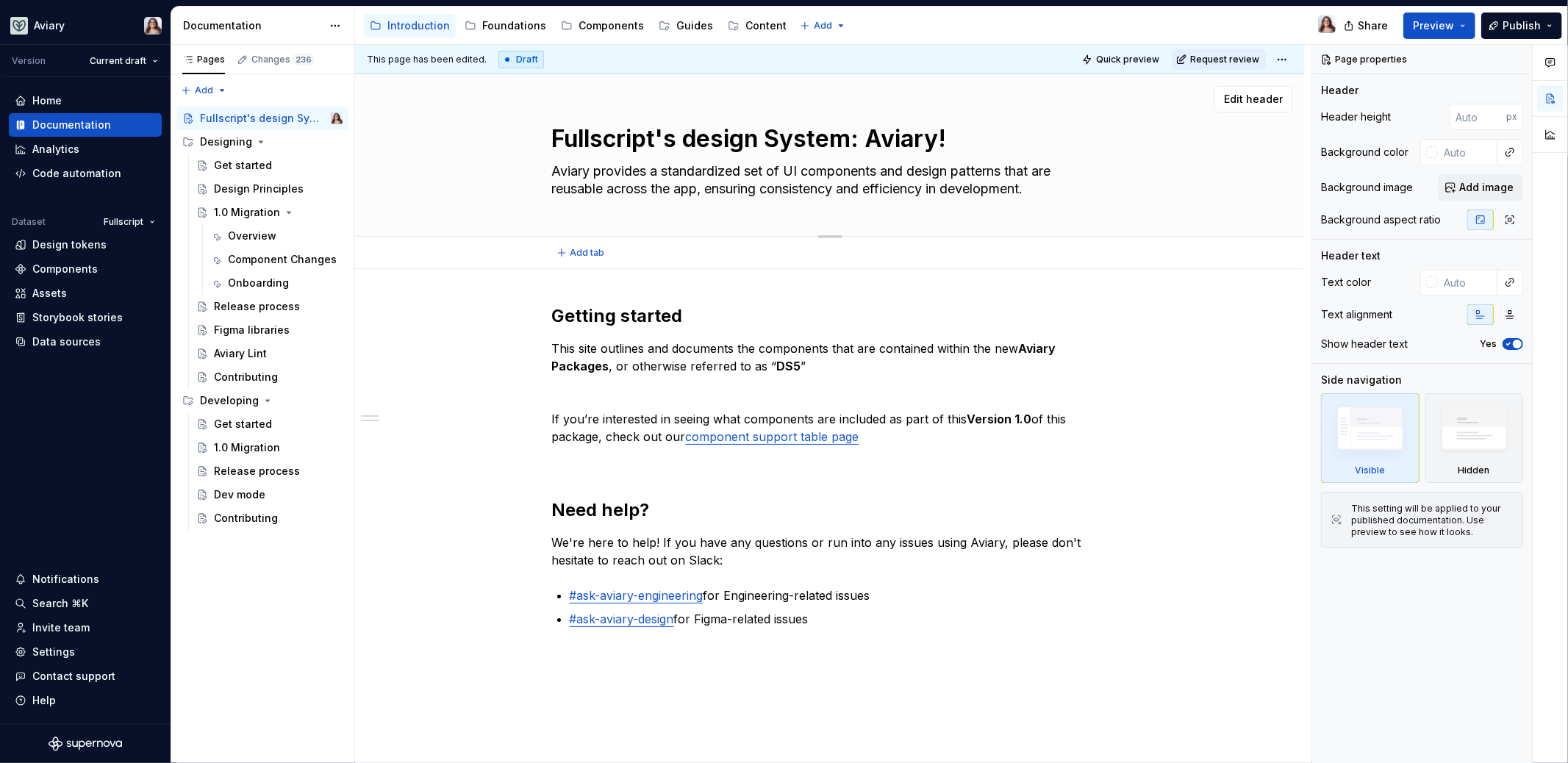
type textarea "Fullscript's design System: Aviary"
type textarea "*"
type textarea "Fullscript's design System: Aviary"
click at [702, 315] on h2 "Getting started" at bounding box center [830, 315] width 556 height 23
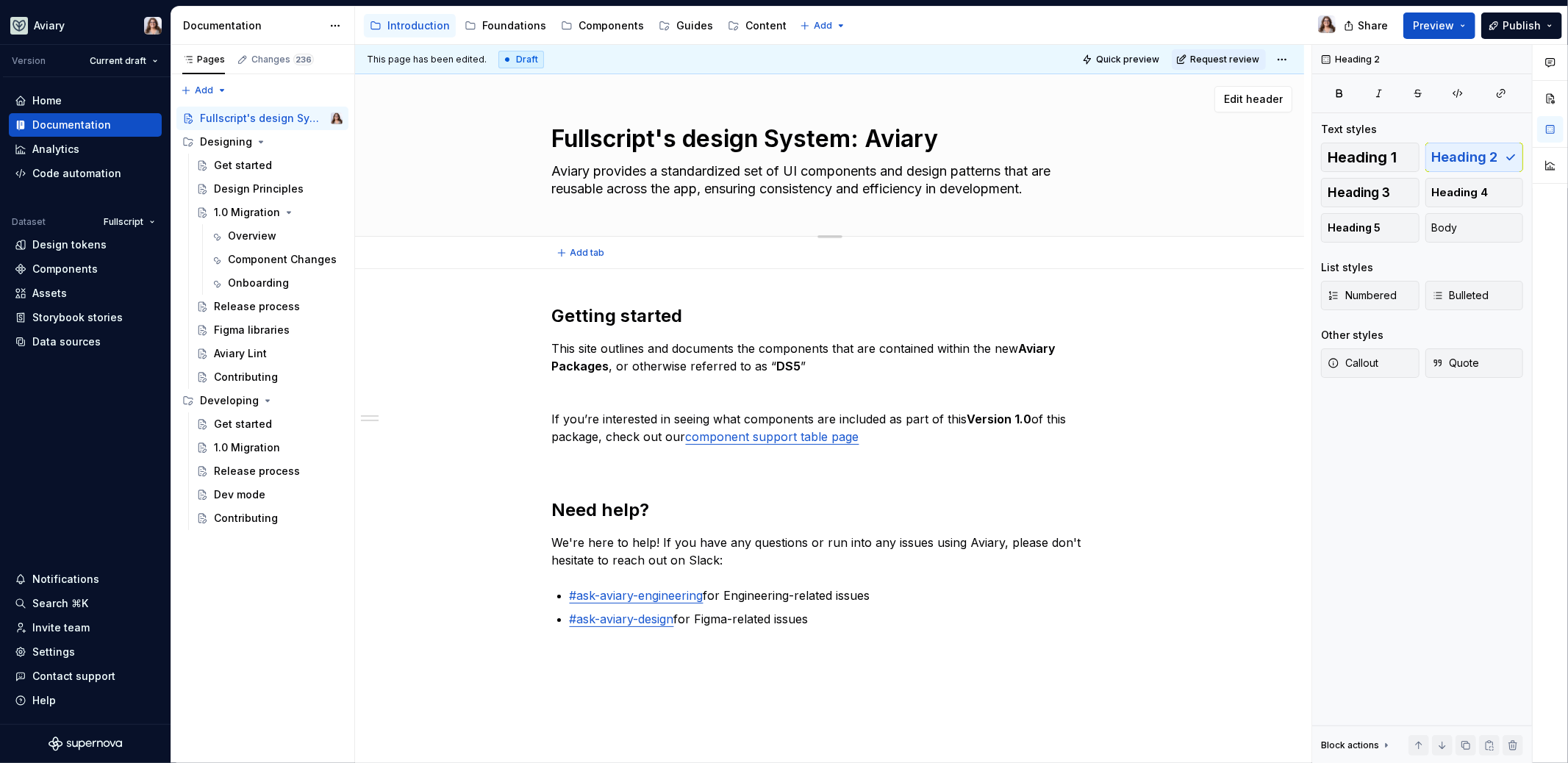
click at [781, 141] on textarea "Fullscript's design System: Aviary" at bounding box center [826, 138] width 556 height 35
type textarea "*"
type textarea "Untitled page"
type textarea "*"
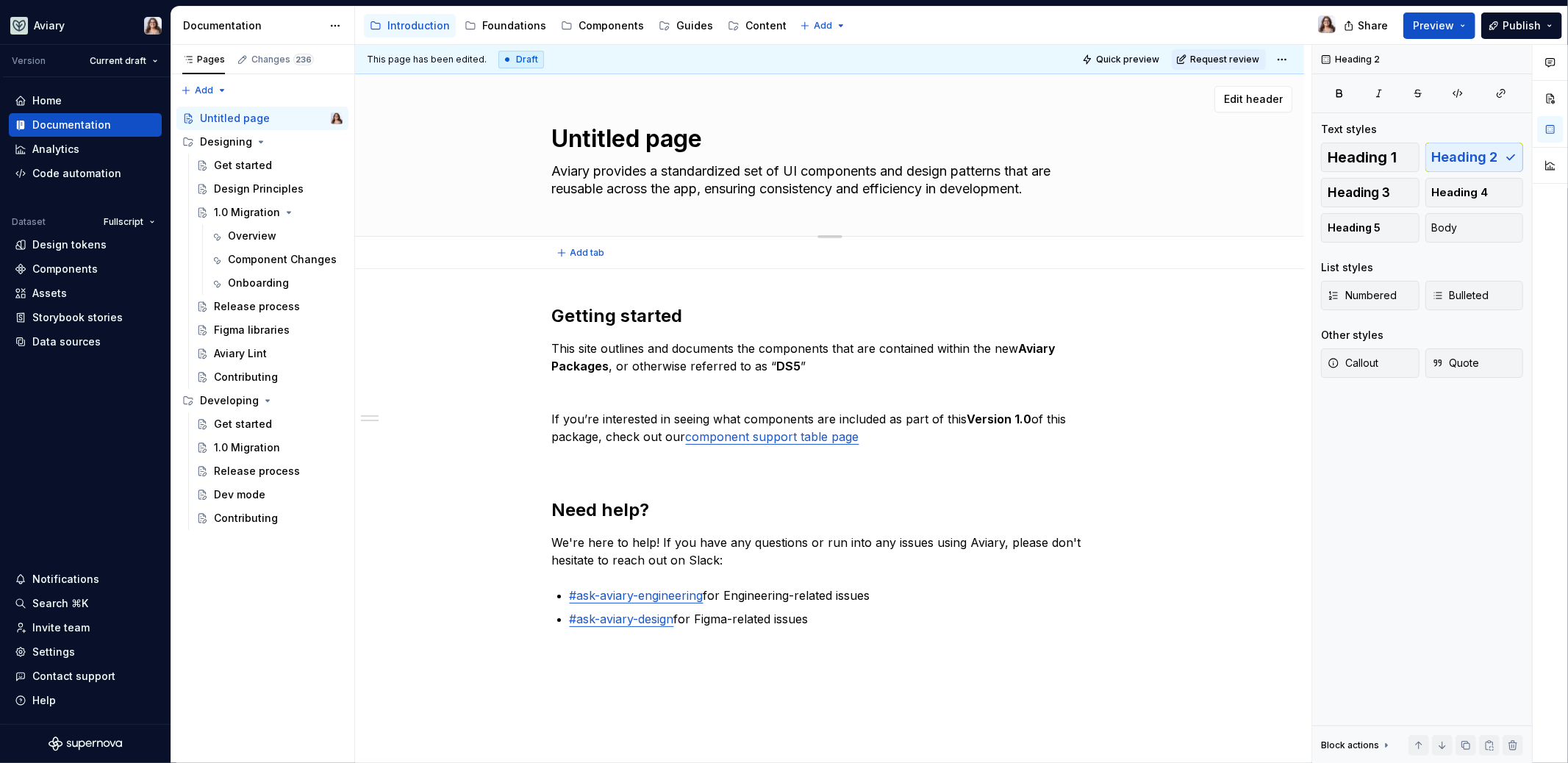
type textarea "Untitled pageFullscript's design System: Aviary"
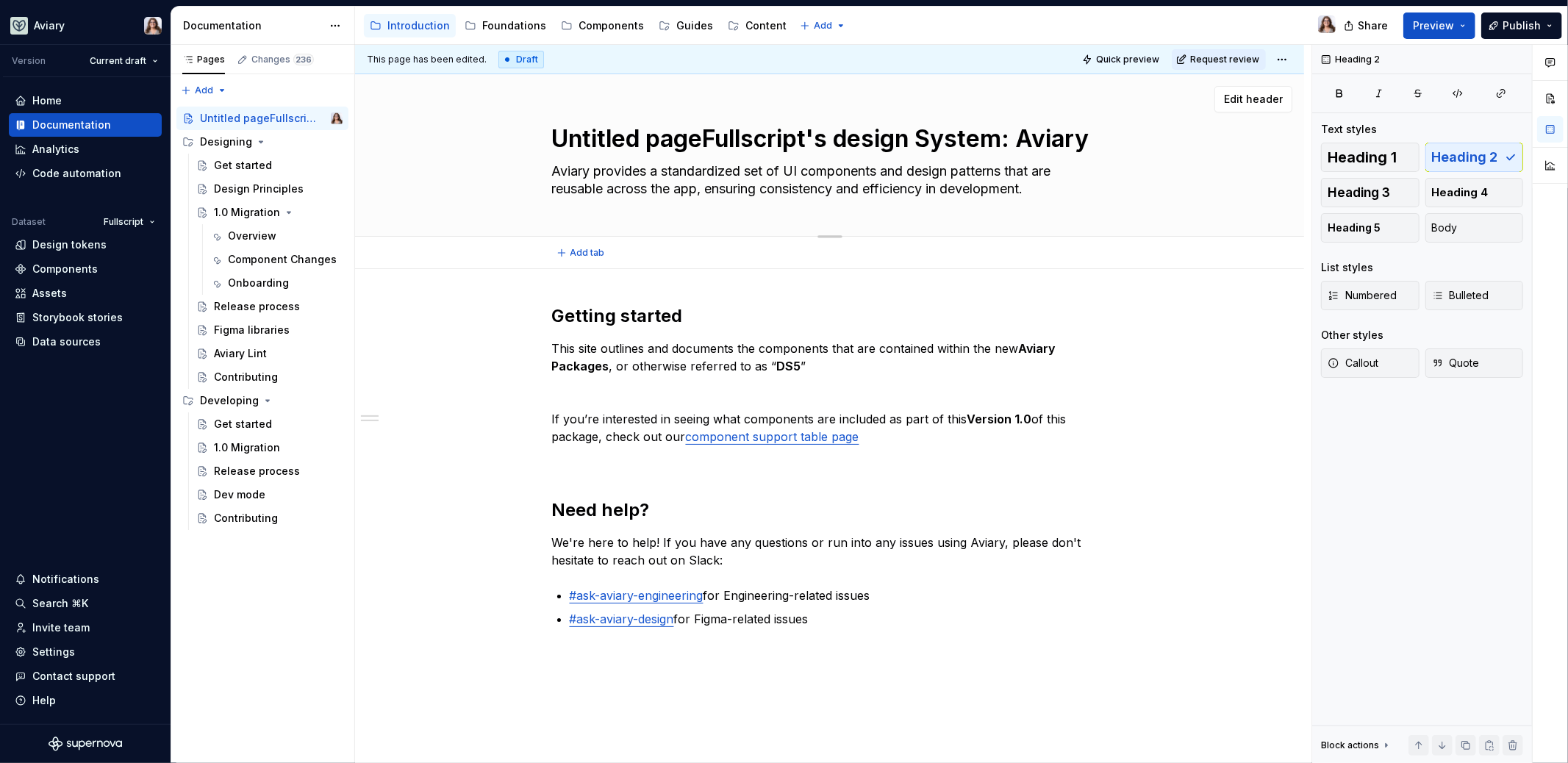
click at [934, 139] on textarea "Untitled pageFullscript's design System: Aviary" at bounding box center [826, 138] width 556 height 35
type textarea "*"
type textarea "Untitled pageFullscript's design ystem: Aviary"
type textarea "*"
type textarea "Untitled pageFullscript's design system: Aviary"
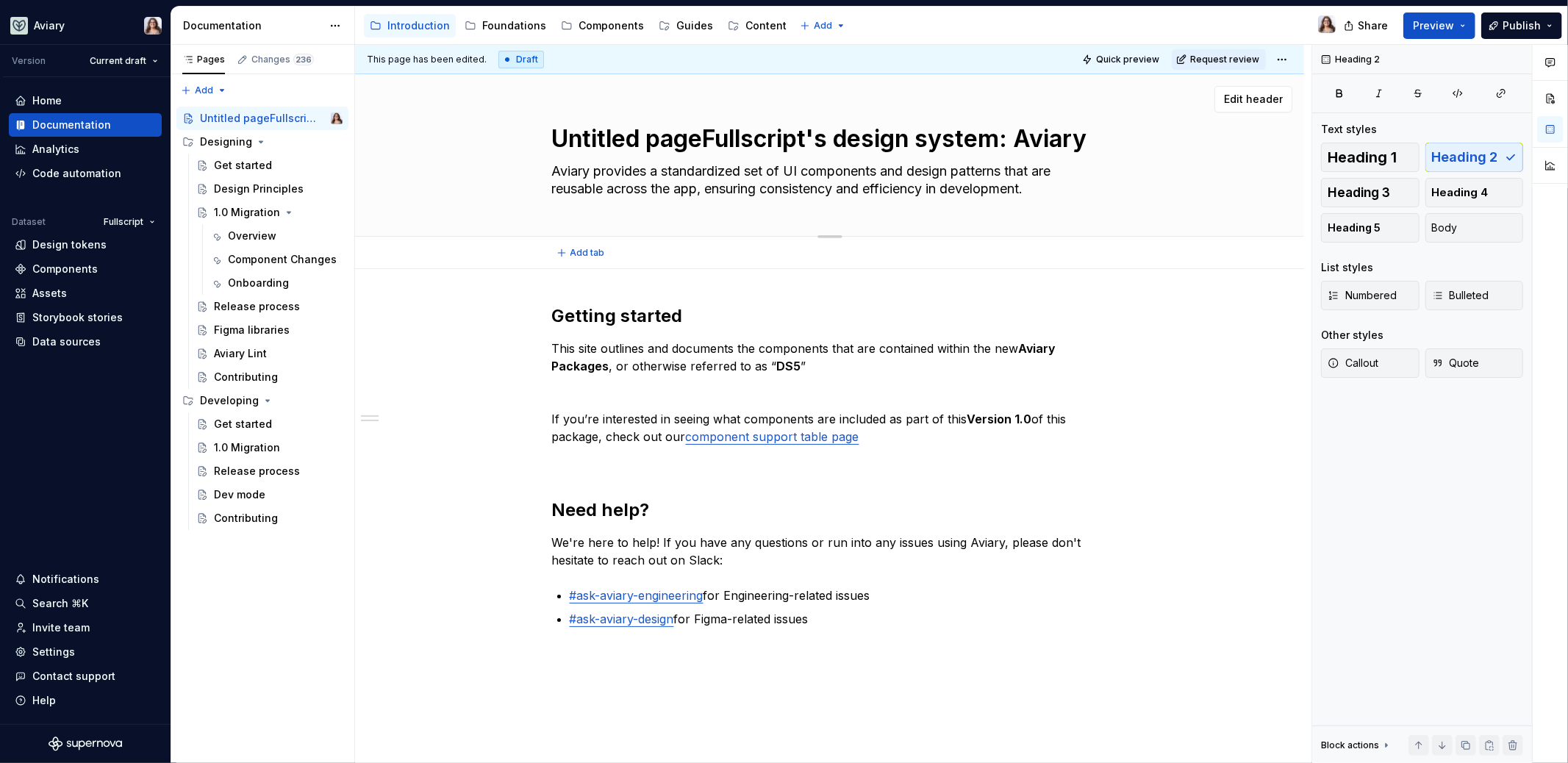
drag, startPoint x: 705, startPoint y: 139, endPoint x: 560, endPoint y: 136, distance: 145.0
click at [560, 136] on textarea "Untitled pageFullscript's design system: Aviary" at bounding box center [826, 138] width 556 height 35
type textarea "*"
type textarea "UFullscript's design system: Aviary"
type textarea "*"
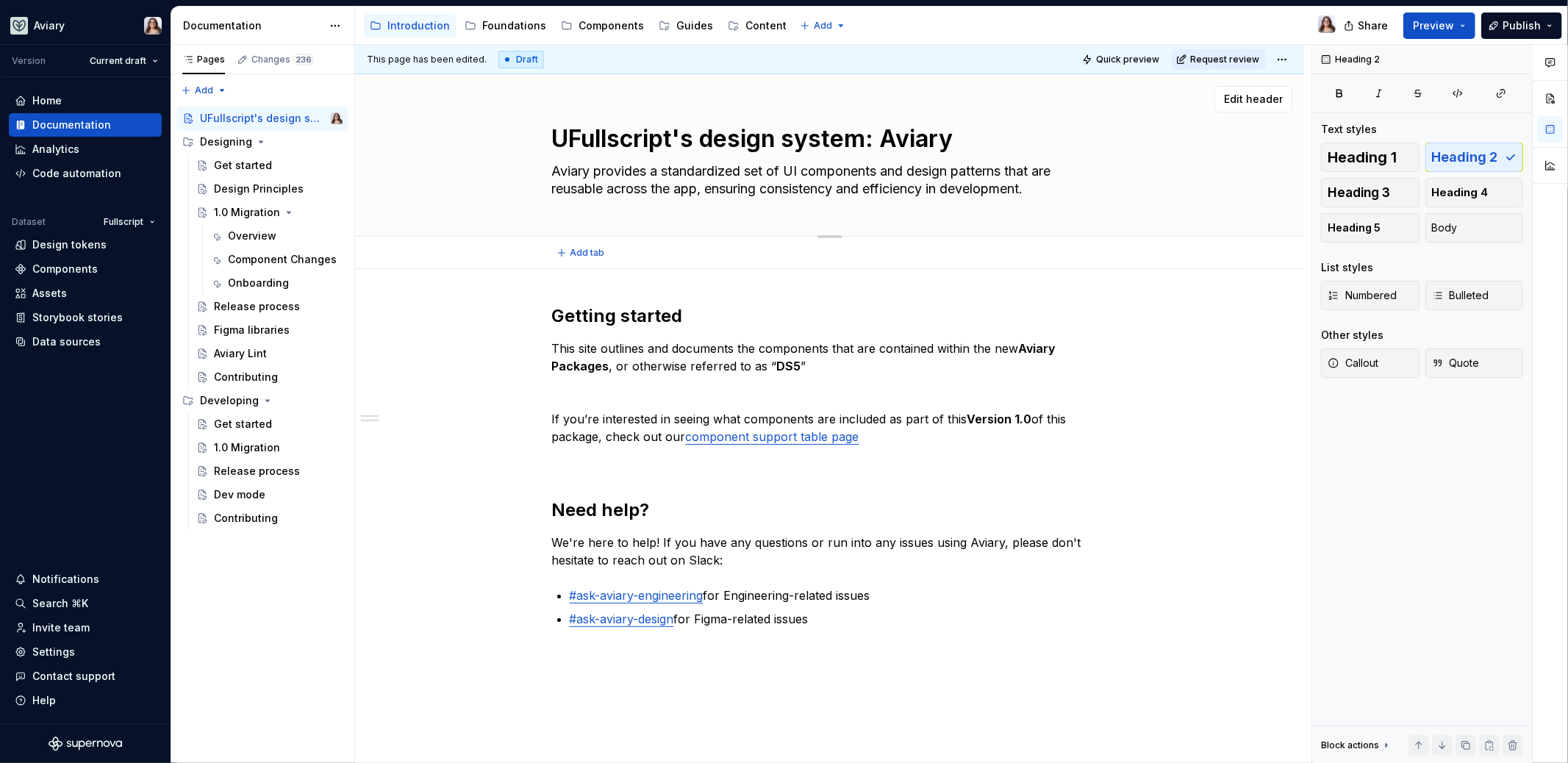
type textarea "Fullscript's design system: Aviary"
type textarea "*"
type textarea "Fullscript's design system: Aviary"
click at [684, 314] on h2 "Getting started" at bounding box center [830, 315] width 556 height 23
click at [823, 364] on p "This site outlines and documents the components that are contained within the n…" at bounding box center [830, 357] width 556 height 35
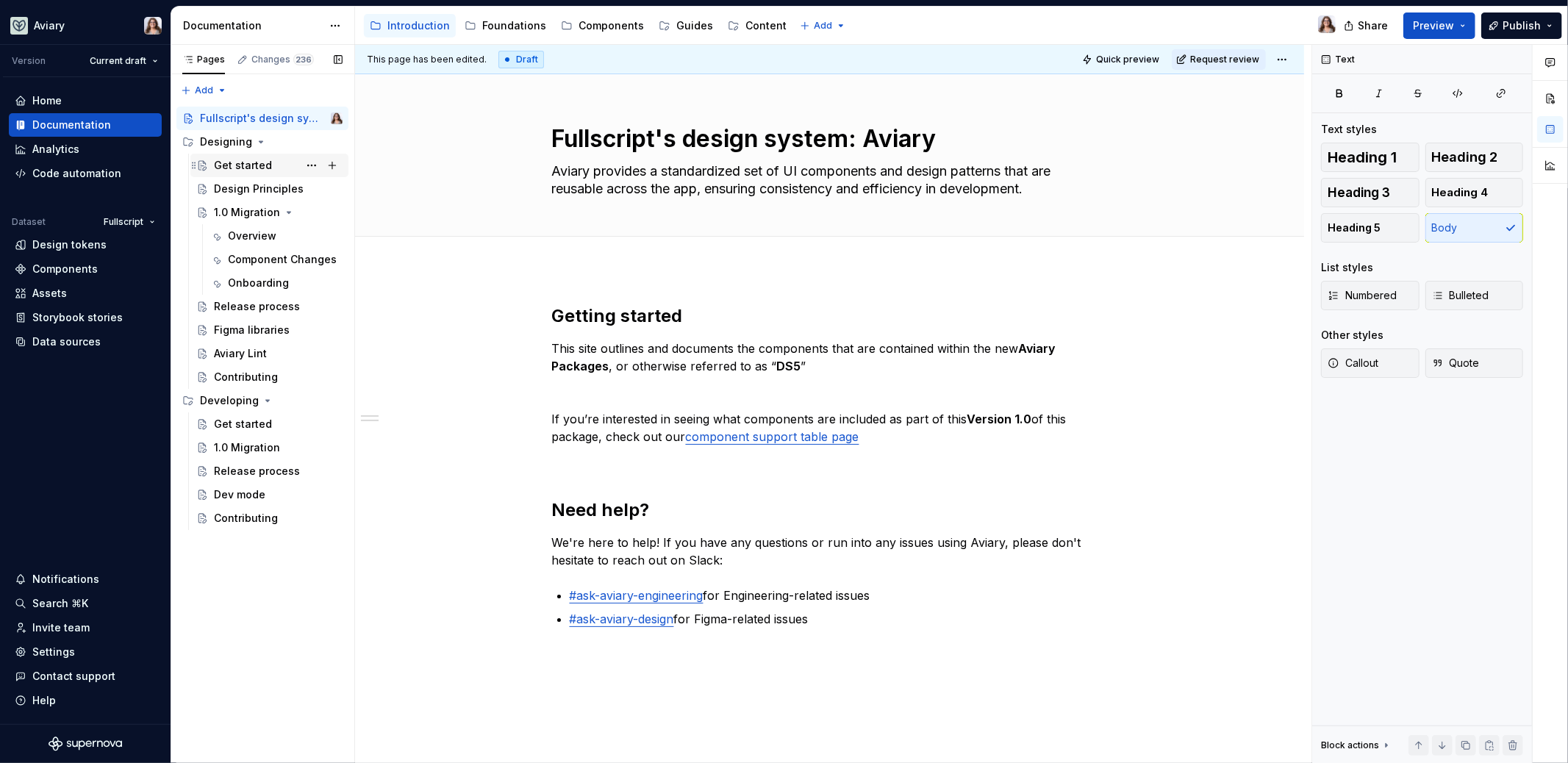
click at [235, 167] on div "Get started" at bounding box center [243, 165] width 58 height 15
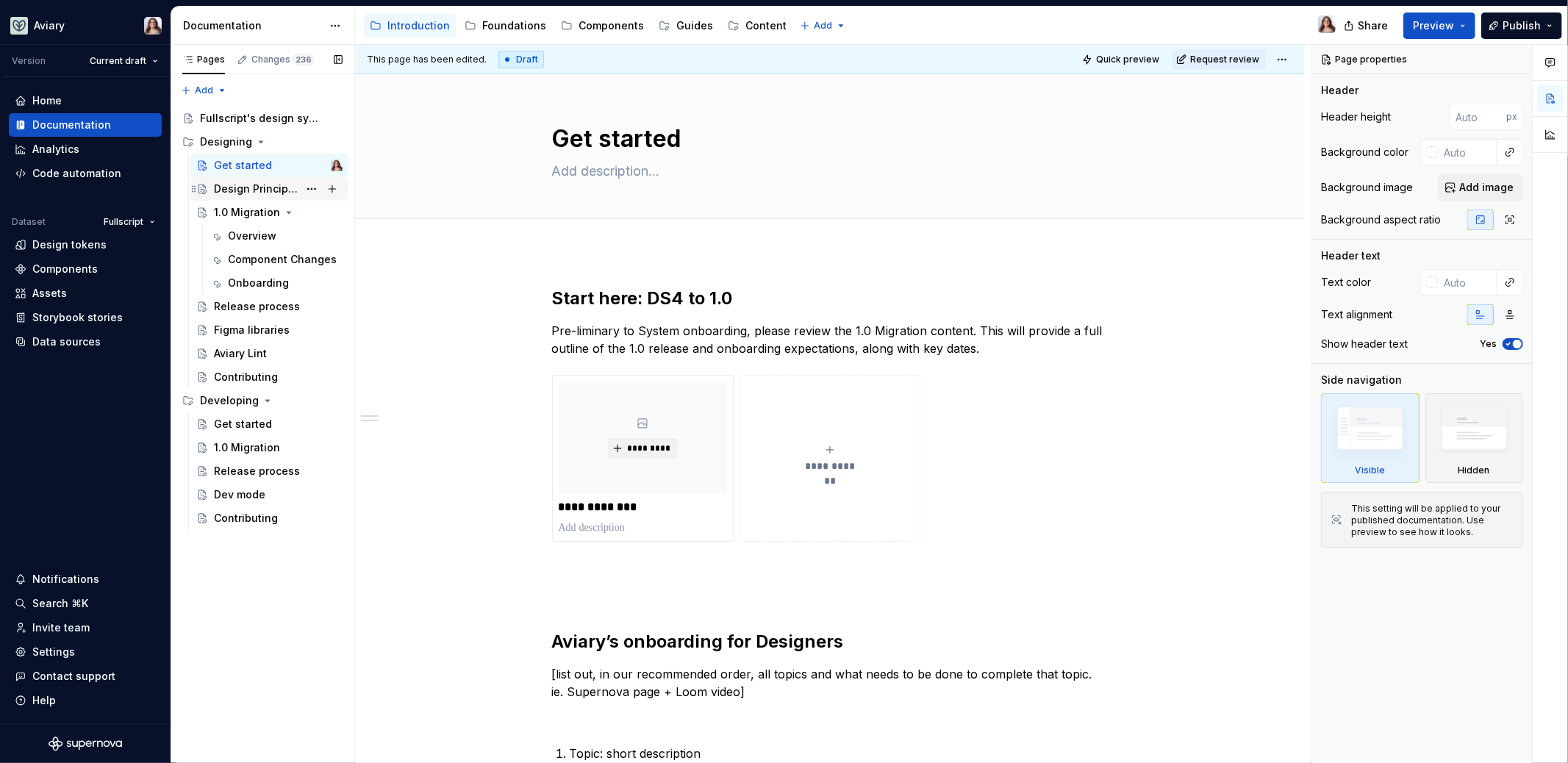
click at [251, 196] on div "Design Principles" at bounding box center [278, 189] width 129 height 21
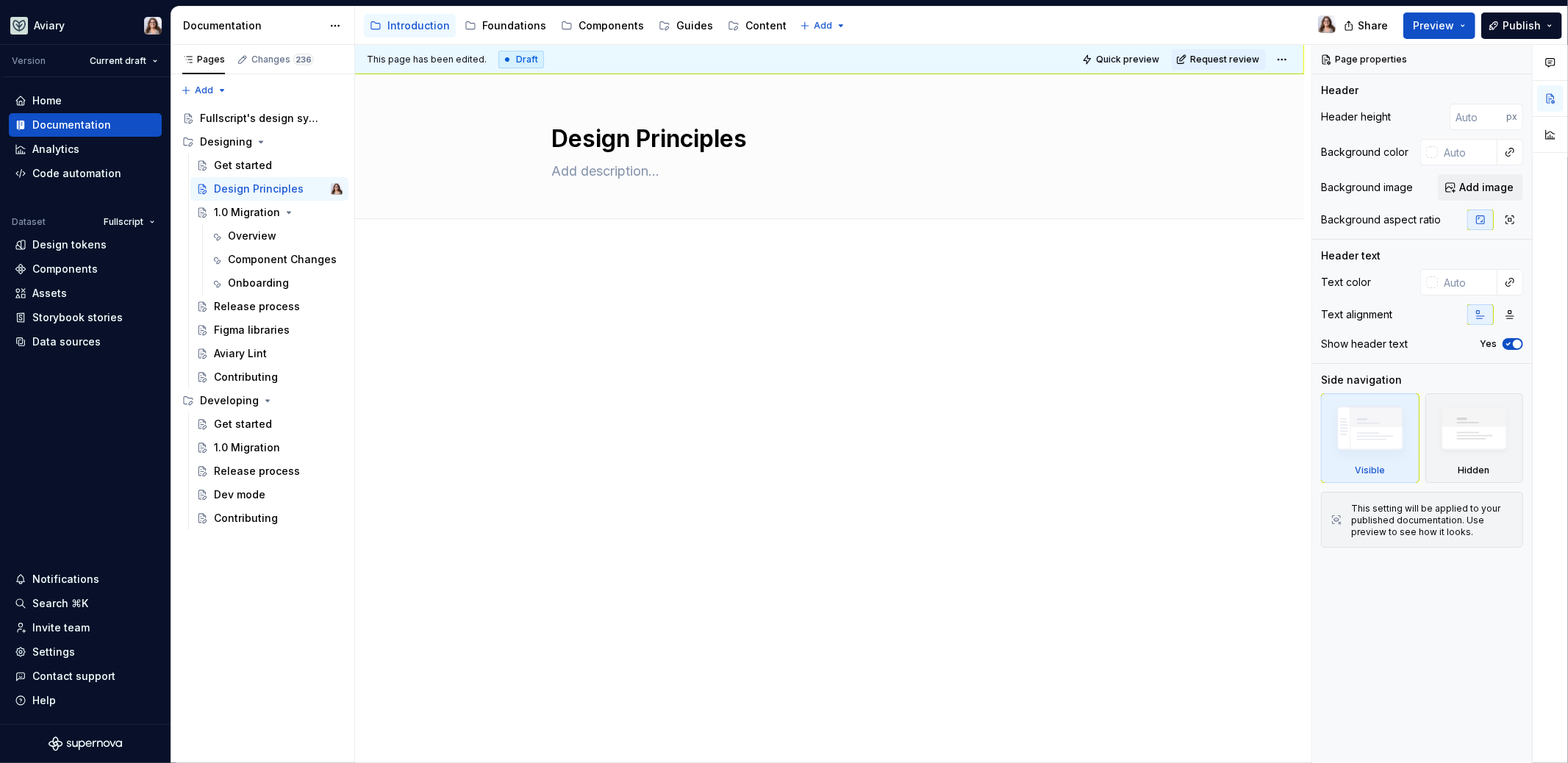
type textarea "*"
click at [606, 324] on div at bounding box center [830, 314] width 556 height 56
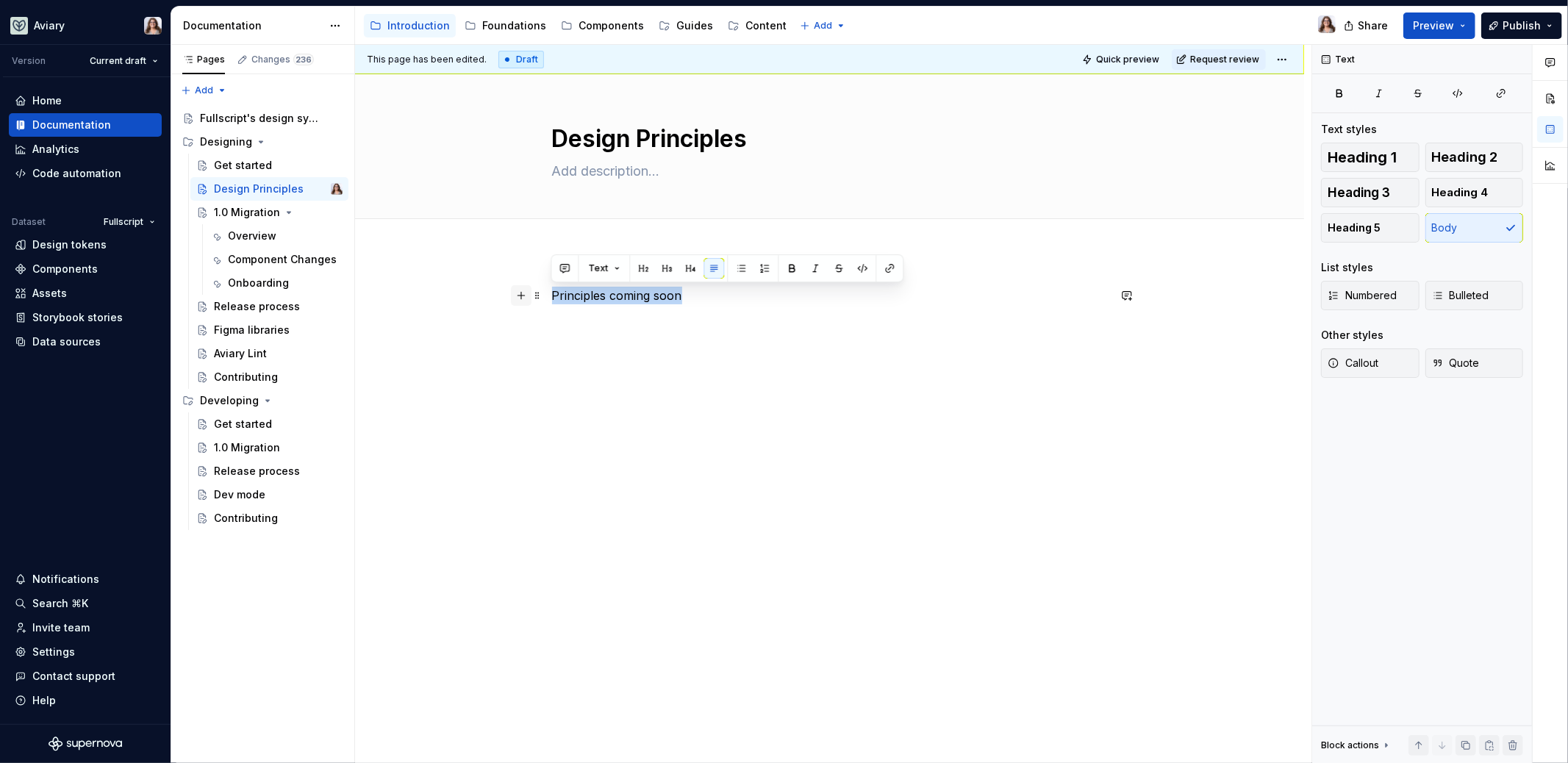
drag, startPoint x: 691, startPoint y: 297, endPoint x: 511, endPoint y: 297, distance: 180.0
click at [552, 297] on div "Principles coming soon" at bounding box center [830, 324] width 556 height 74
click at [1348, 365] on span "Callout" at bounding box center [1352, 362] width 51 height 15
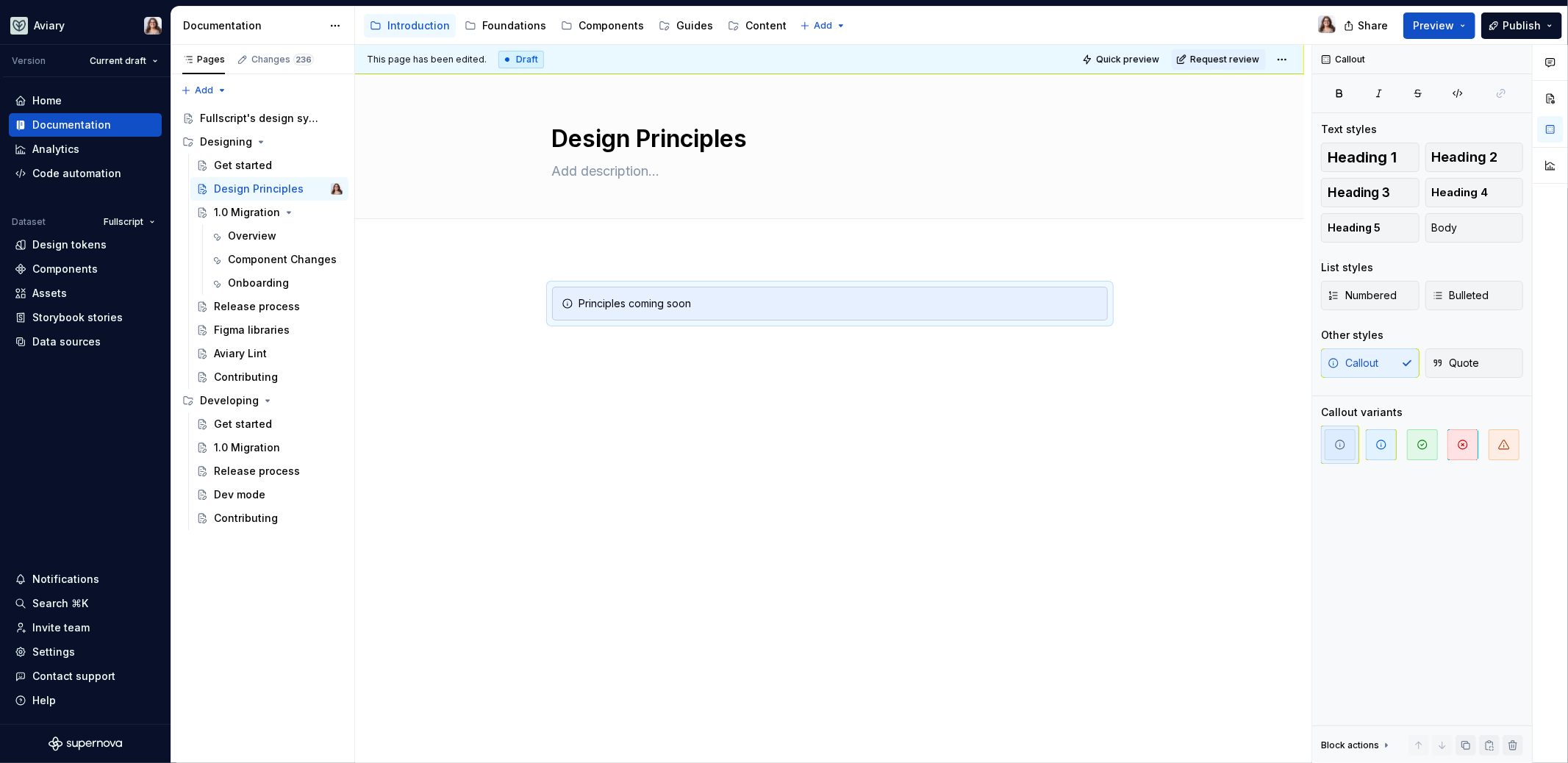
click at [678, 354] on div "Principles coming soon" at bounding box center [830, 324] width 556 height 74
click at [718, 360] on div "Principles coming soon" at bounding box center [829, 420] width 949 height 337
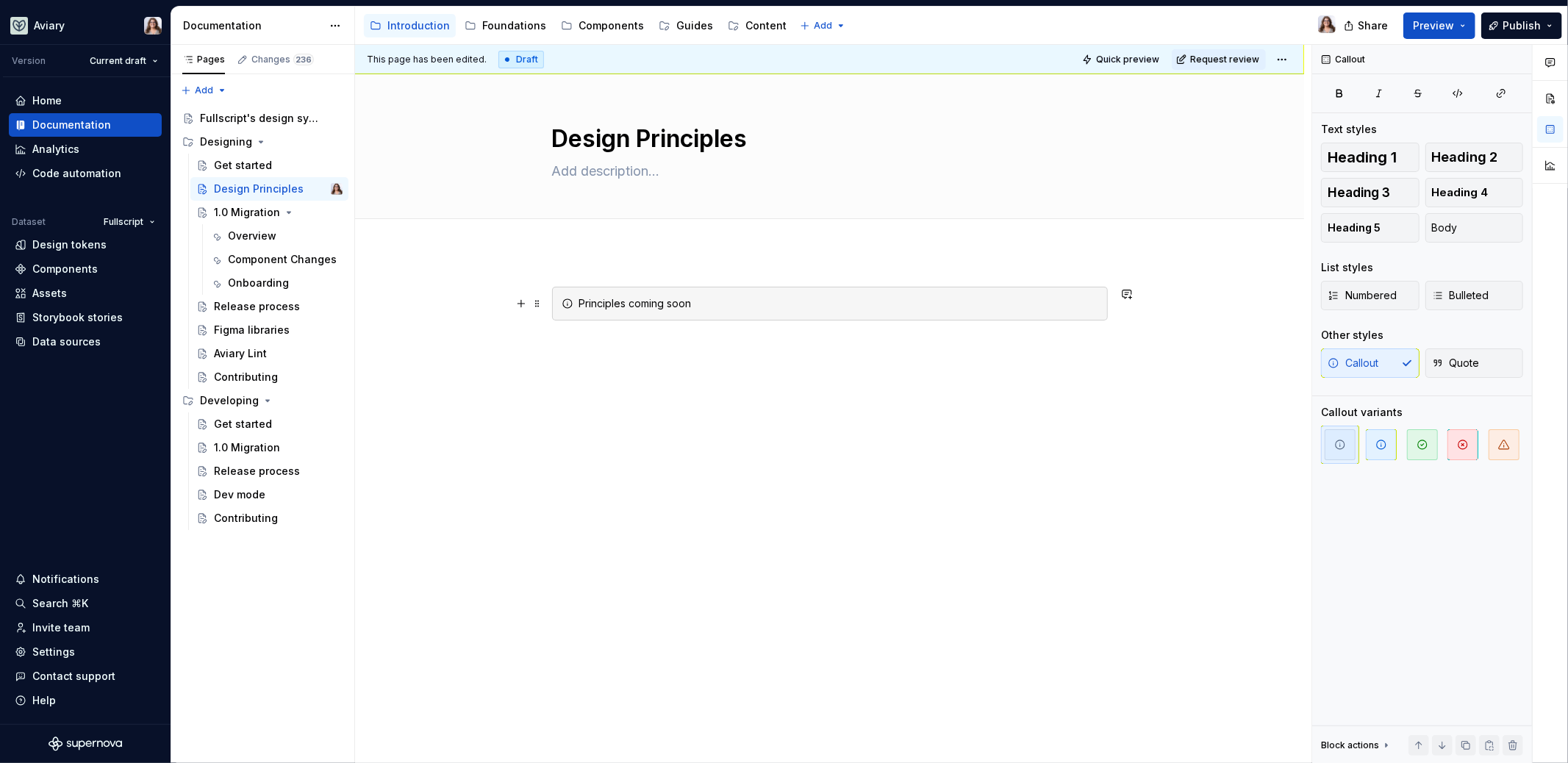
click at [667, 309] on div "Principles coming soon" at bounding box center [839, 303] width 519 height 15
click at [635, 254] on div "Principles coming soon" at bounding box center [829, 427] width 949 height 350
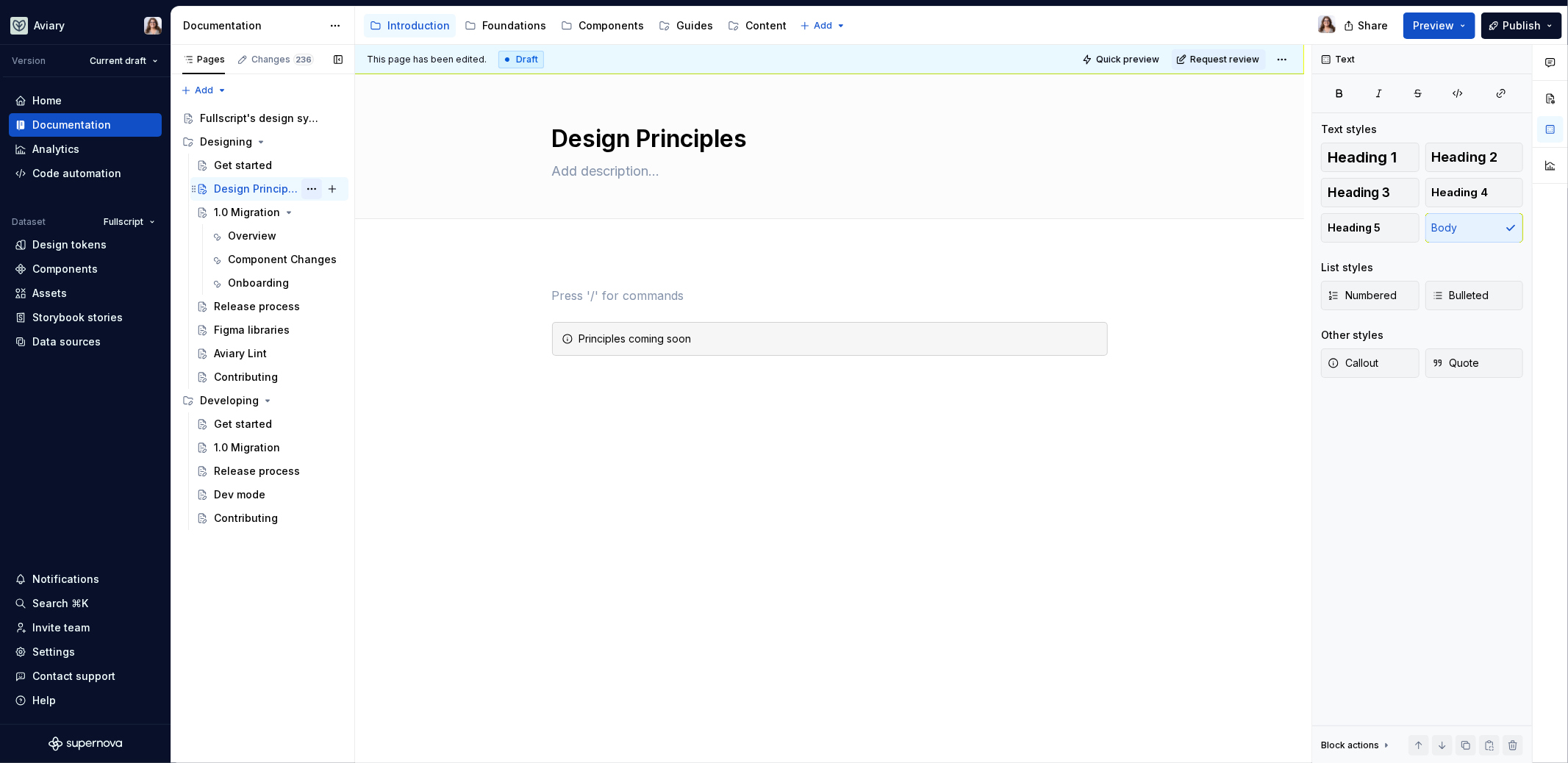
click at [314, 191] on button "Page tree" at bounding box center [312, 189] width 21 height 21
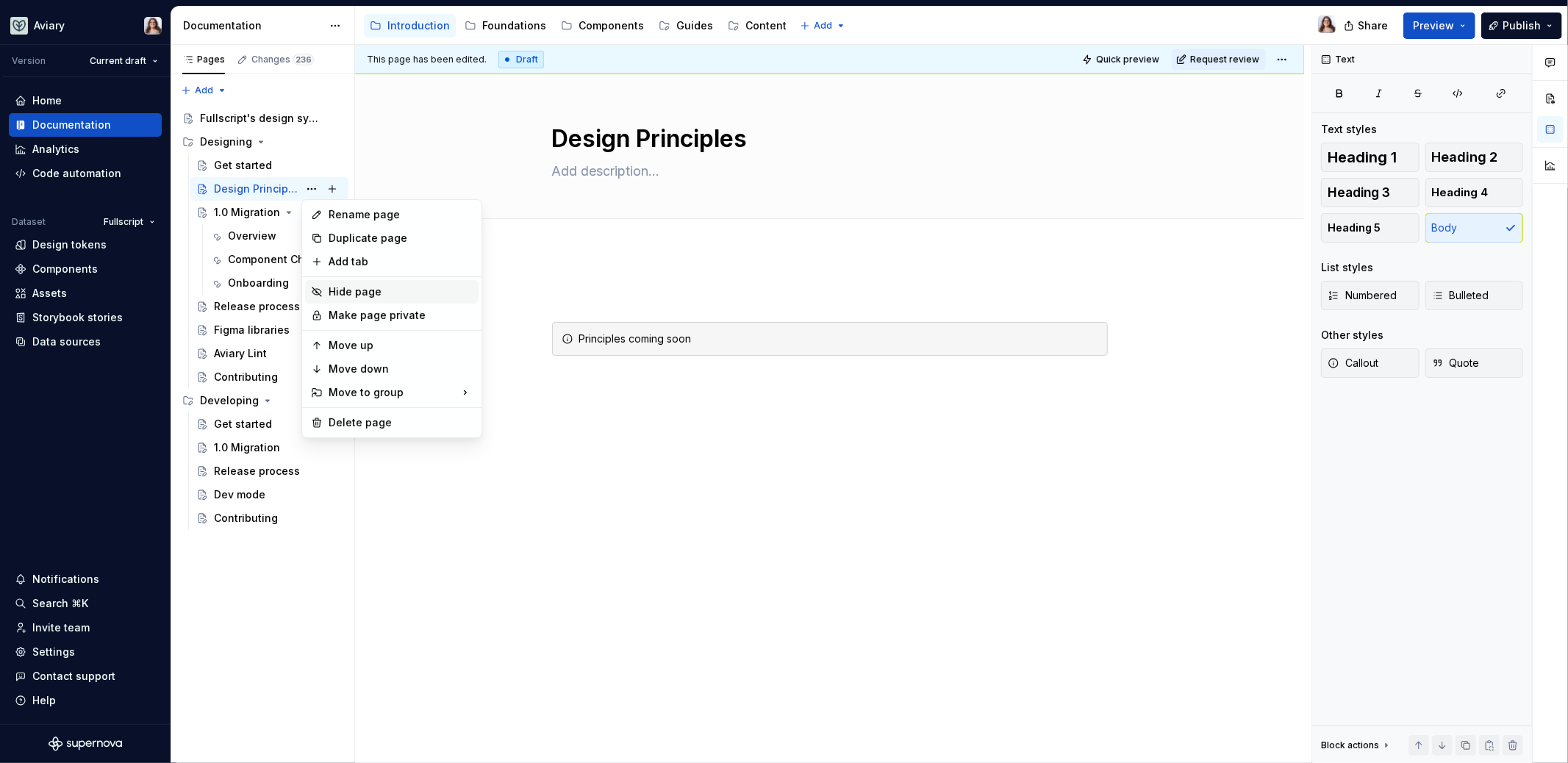
click at [360, 288] on div "Hide page" at bounding box center [401, 291] width 144 height 15
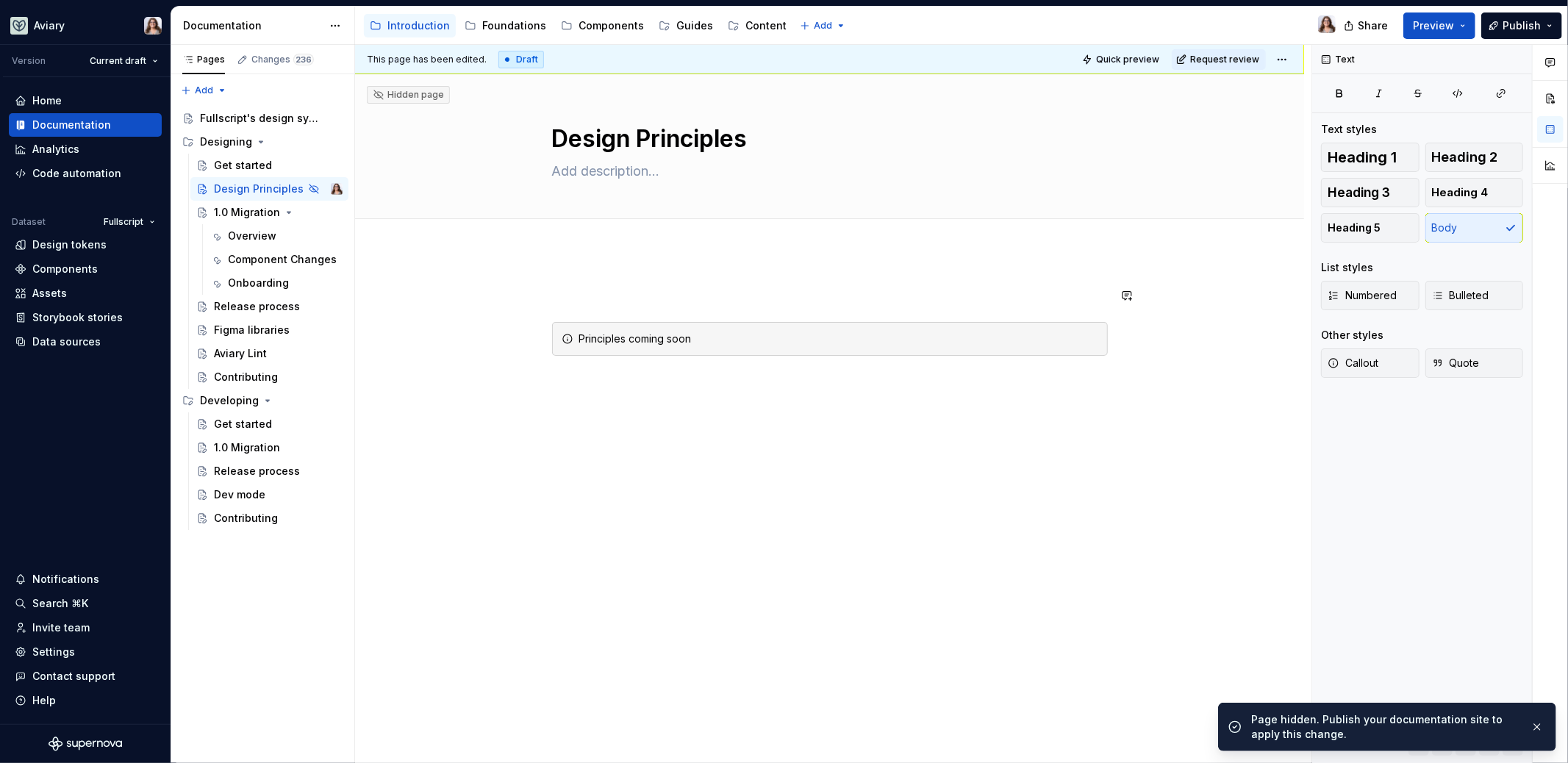
click at [589, 276] on div "Principles coming soon" at bounding box center [829, 444] width 949 height 385
click at [256, 215] on div "1.0 Migration" at bounding box center [246, 212] width 66 height 15
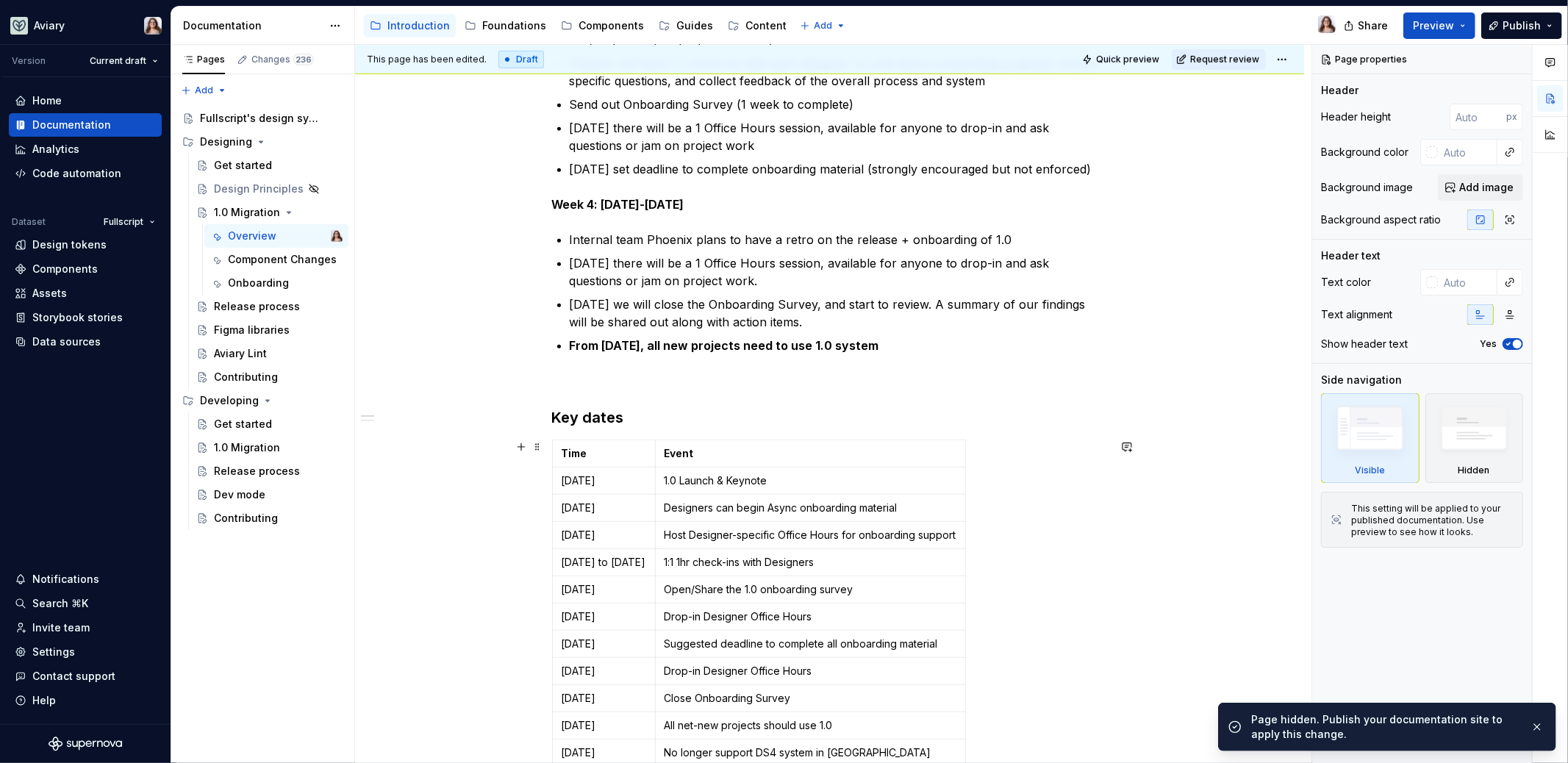
scroll to position [15, 0]
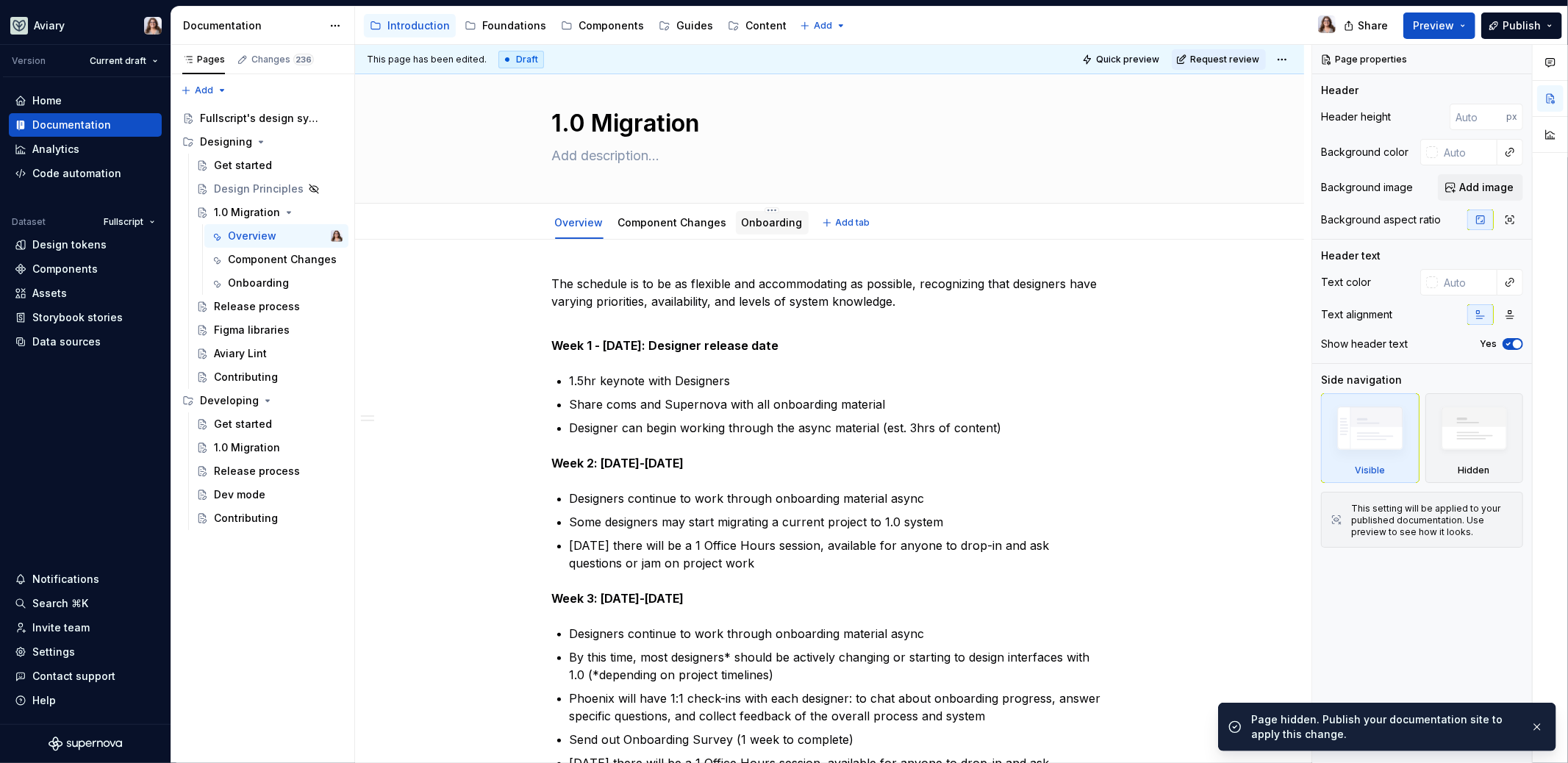
click at [748, 223] on link "Onboarding" at bounding box center [772, 222] width 61 height 13
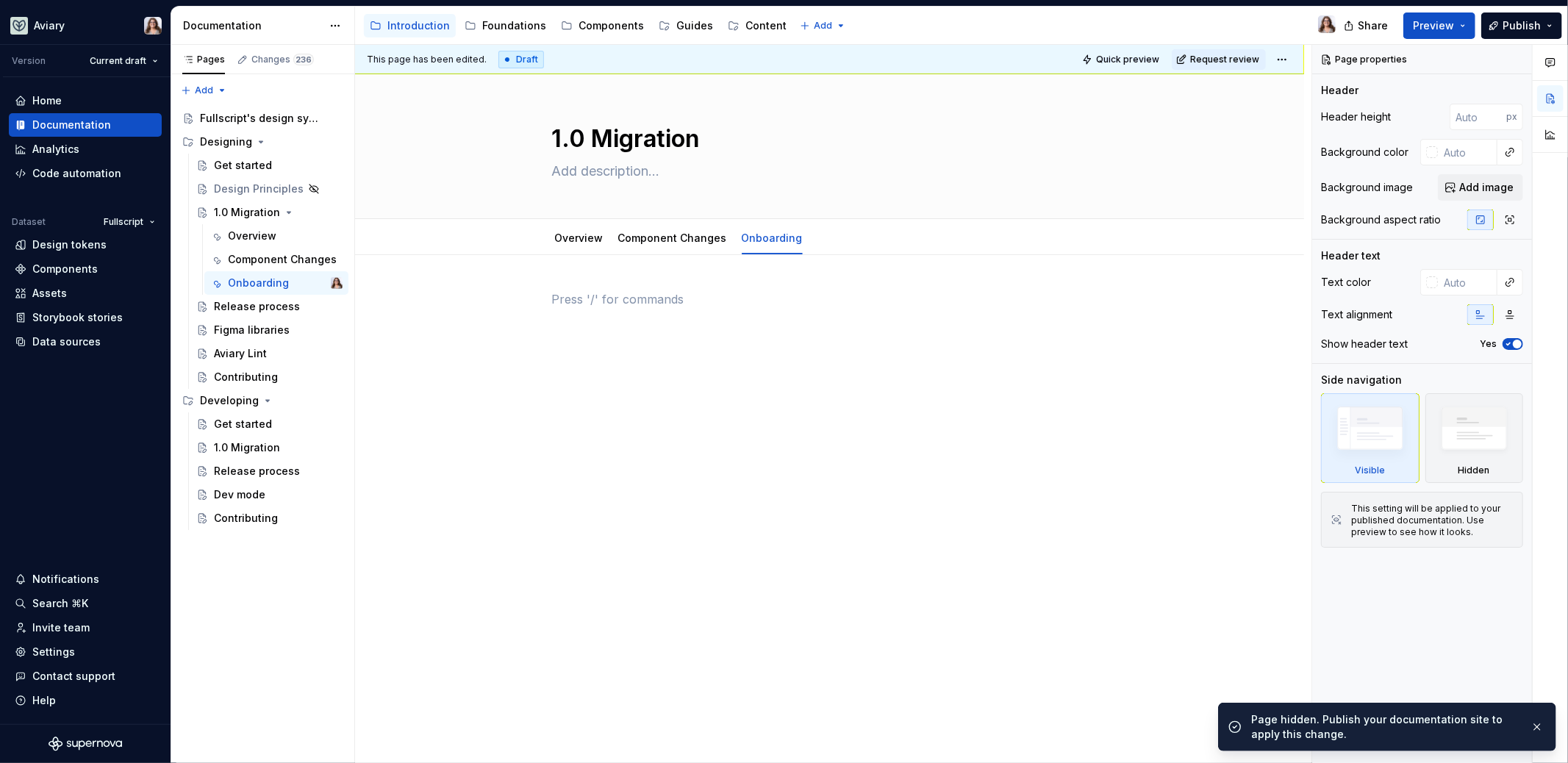
click at [603, 328] on div at bounding box center [830, 318] width 556 height 56
click at [655, 237] on link "Component Changes" at bounding box center [672, 238] width 109 height 13
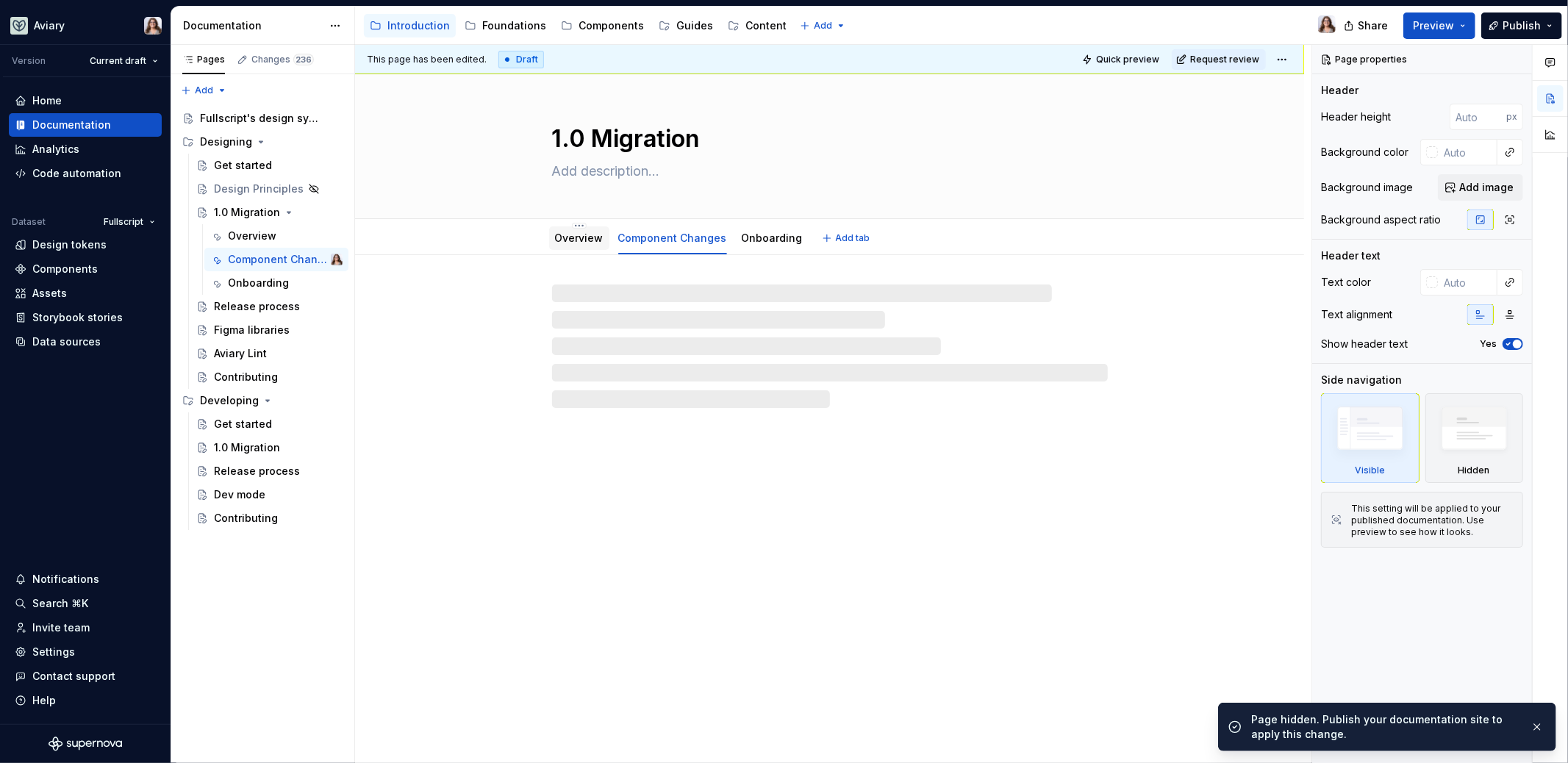
click at [564, 243] on link "Overview" at bounding box center [579, 238] width 49 height 13
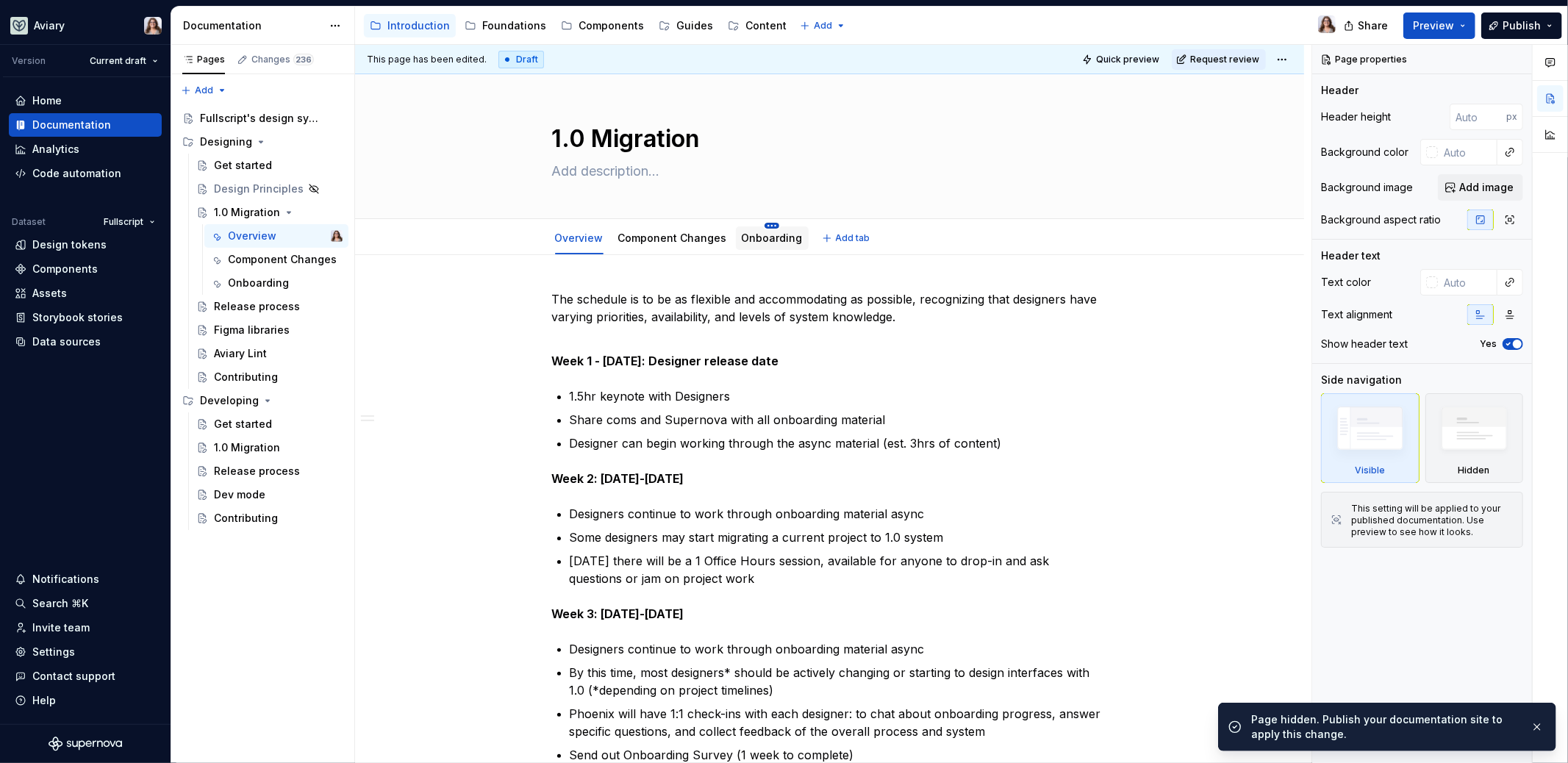
click at [763, 223] on html "Aviary Version Current draft Home Documentation Analytics Code automation Datas…" at bounding box center [784, 381] width 1568 height 763
click at [799, 384] on div "Delete tab" at bounding box center [830, 383] width 95 height 15
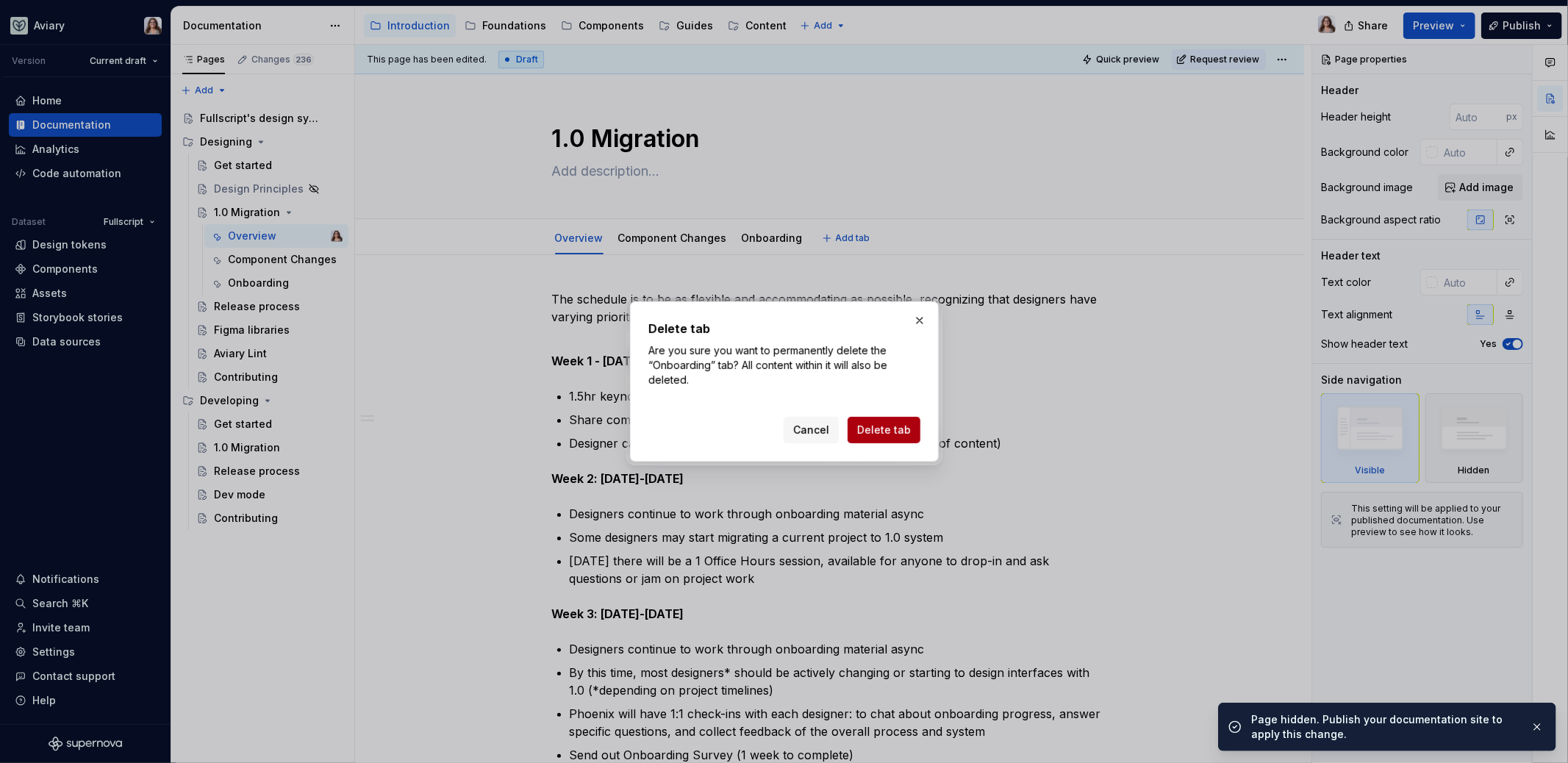
click at [884, 428] on span "Delete tab" at bounding box center [884, 429] width 53 height 15
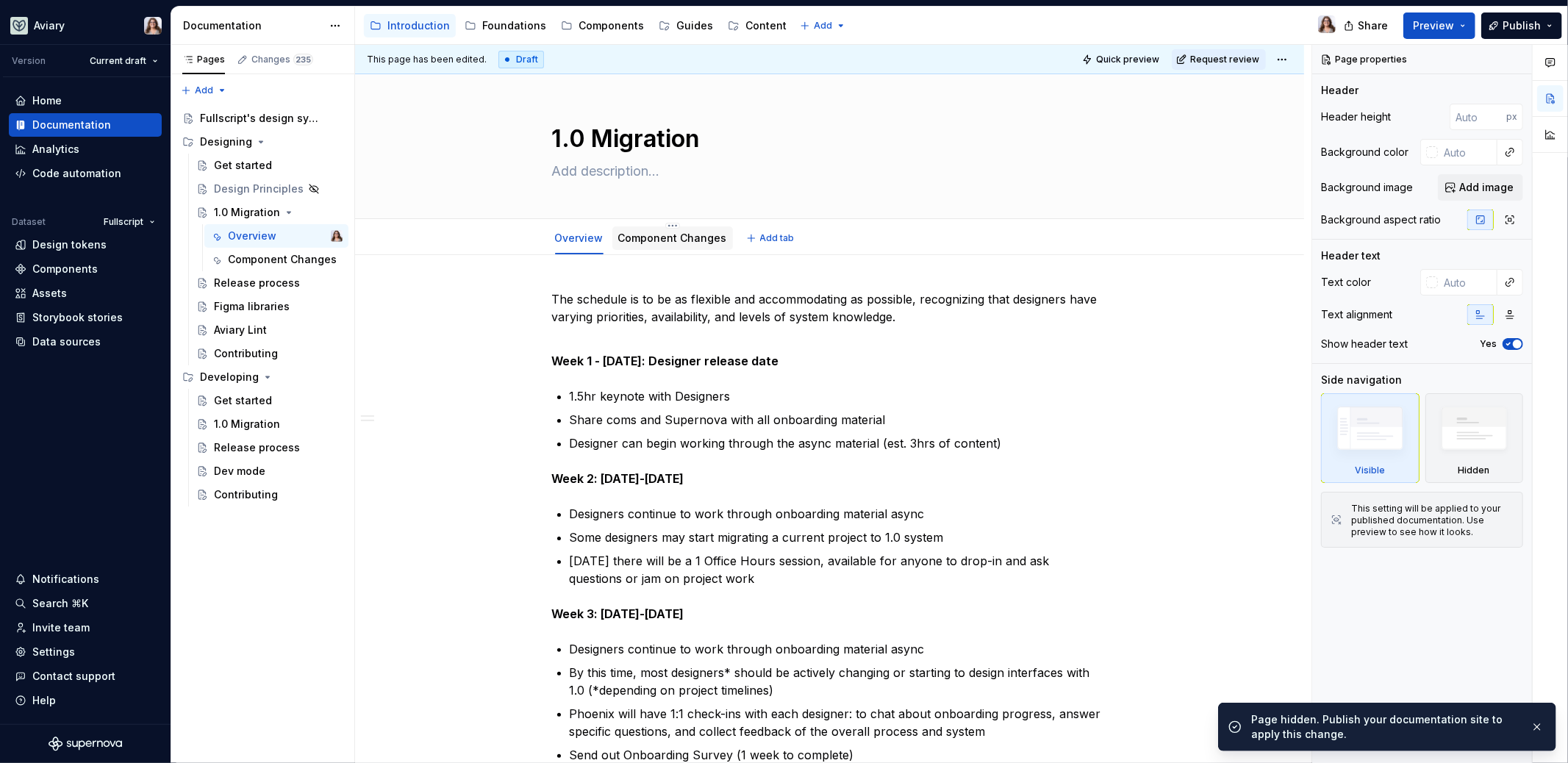
click at [666, 237] on link "Component Changes" at bounding box center [672, 238] width 109 height 13
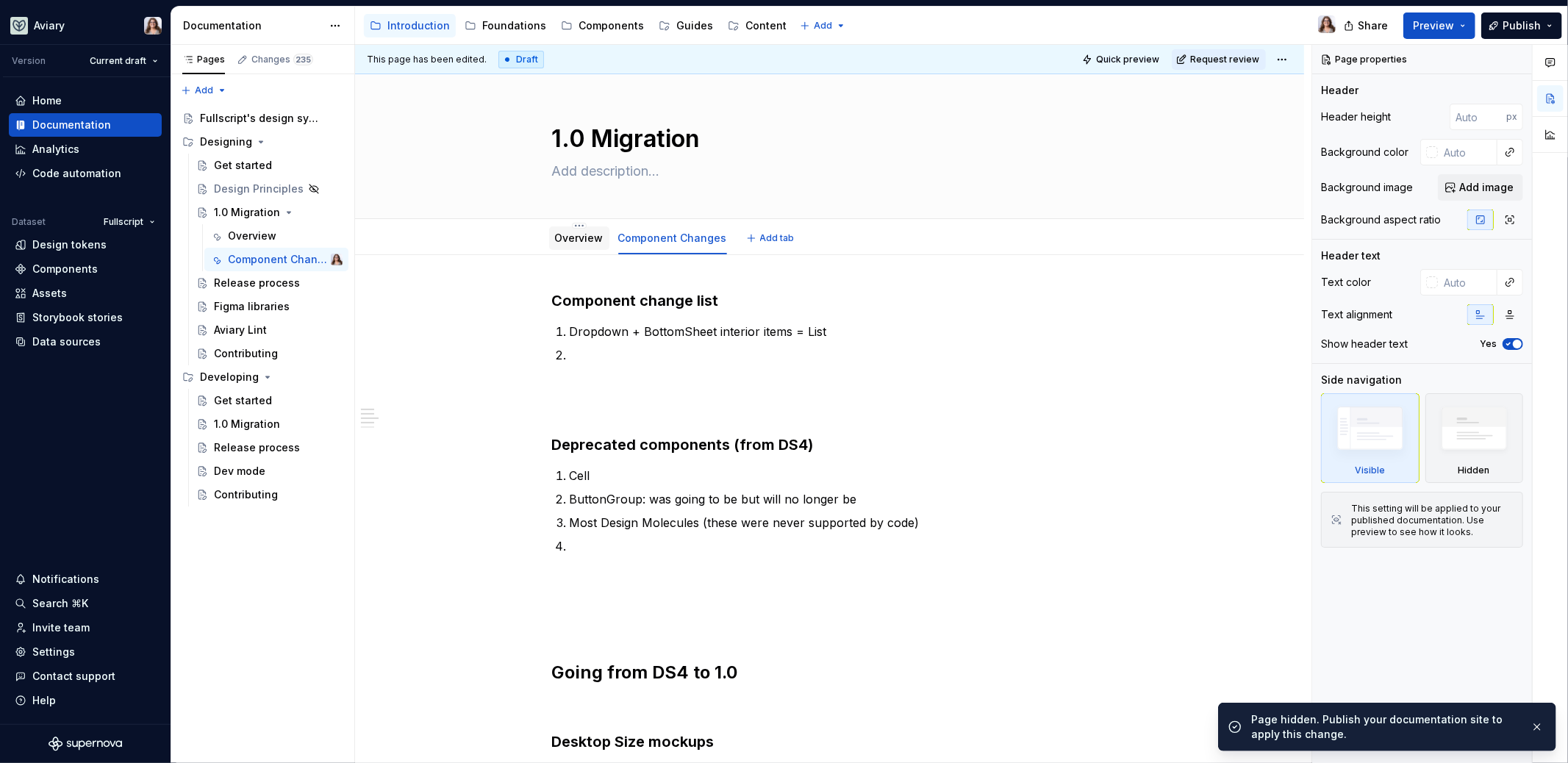
click at [593, 241] on link "Overview" at bounding box center [579, 238] width 49 height 13
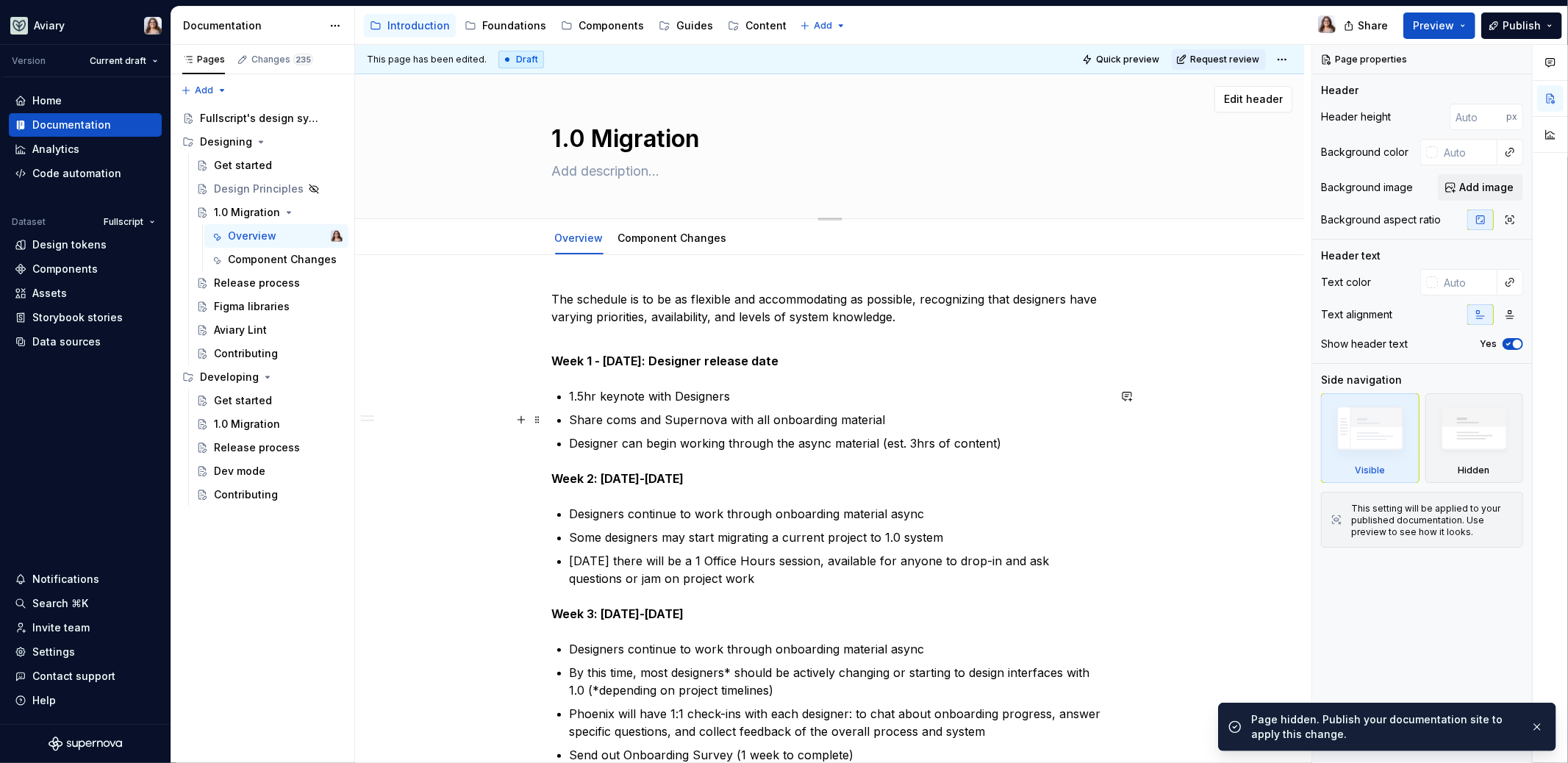
type textarea "*"
click at [760, 238] on span "Add tab" at bounding box center [777, 239] width 34 height 12
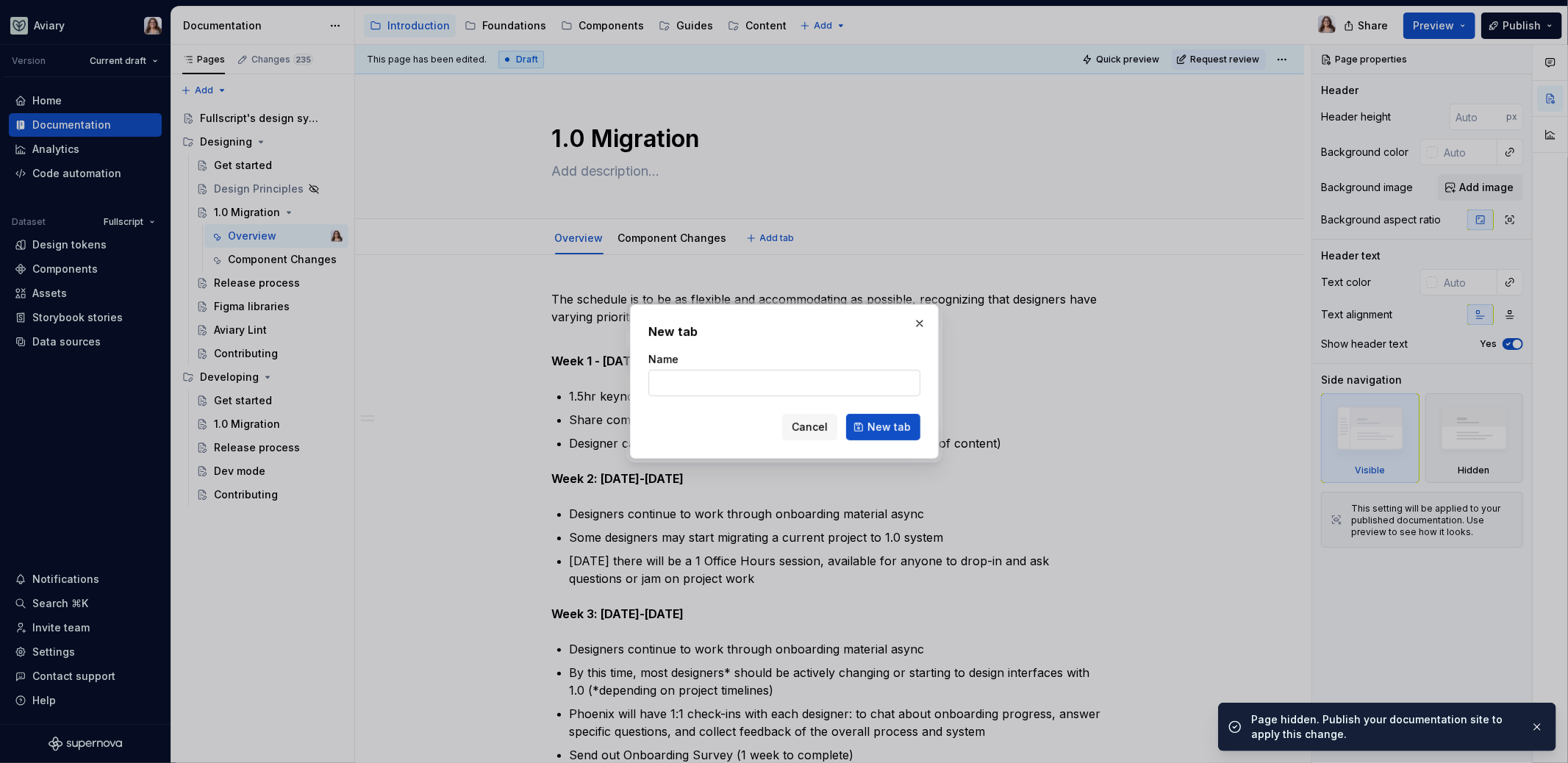
click at [690, 382] on input "Name" at bounding box center [784, 383] width 272 height 27
drag, startPoint x: 701, startPoint y: 384, endPoint x: 611, endPoint y: 383, distance: 90.0
click at [611, 383] on div "New tab Name Key dates Cancel New tab" at bounding box center [784, 381] width 1568 height 763
drag, startPoint x: 742, startPoint y: 384, endPoint x: 713, endPoint y: 383, distance: 29.0
click at [713, 383] on input "Onboarding plan" at bounding box center [784, 383] width 272 height 27
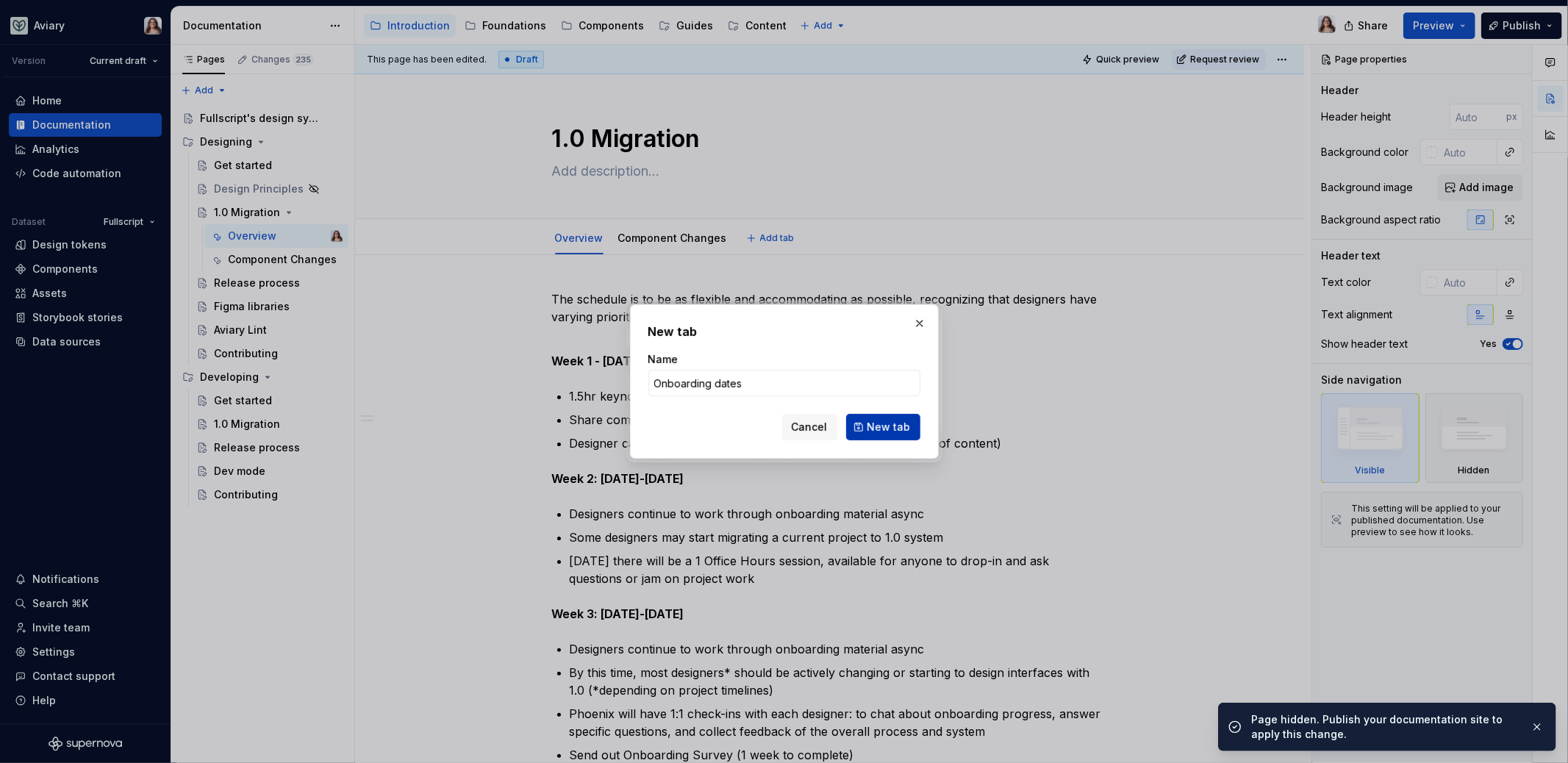
type input "Onboarding dates"
click at [877, 425] on span "New tab" at bounding box center [889, 427] width 44 height 15
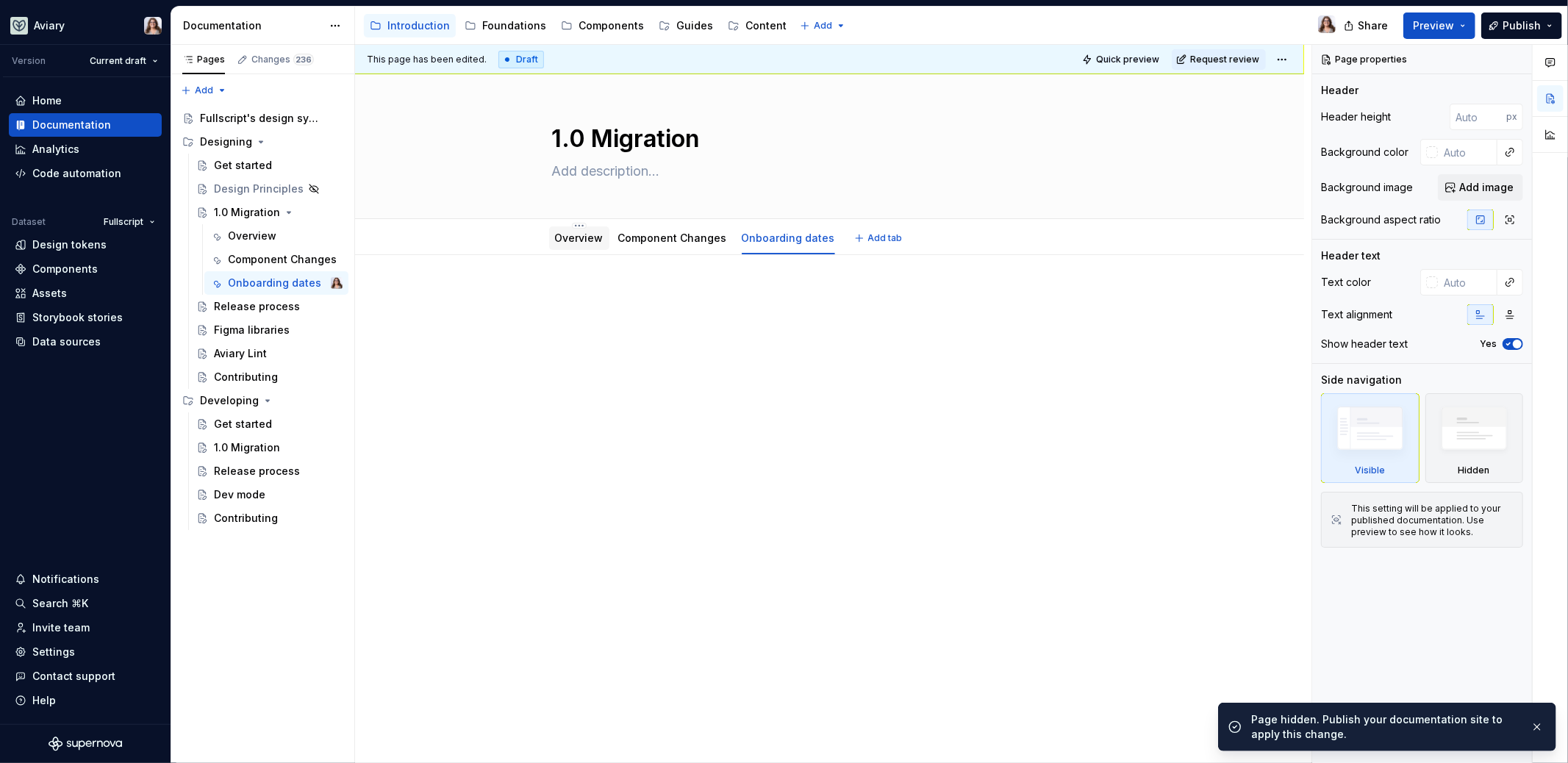
click at [589, 237] on link "Overview" at bounding box center [579, 238] width 49 height 13
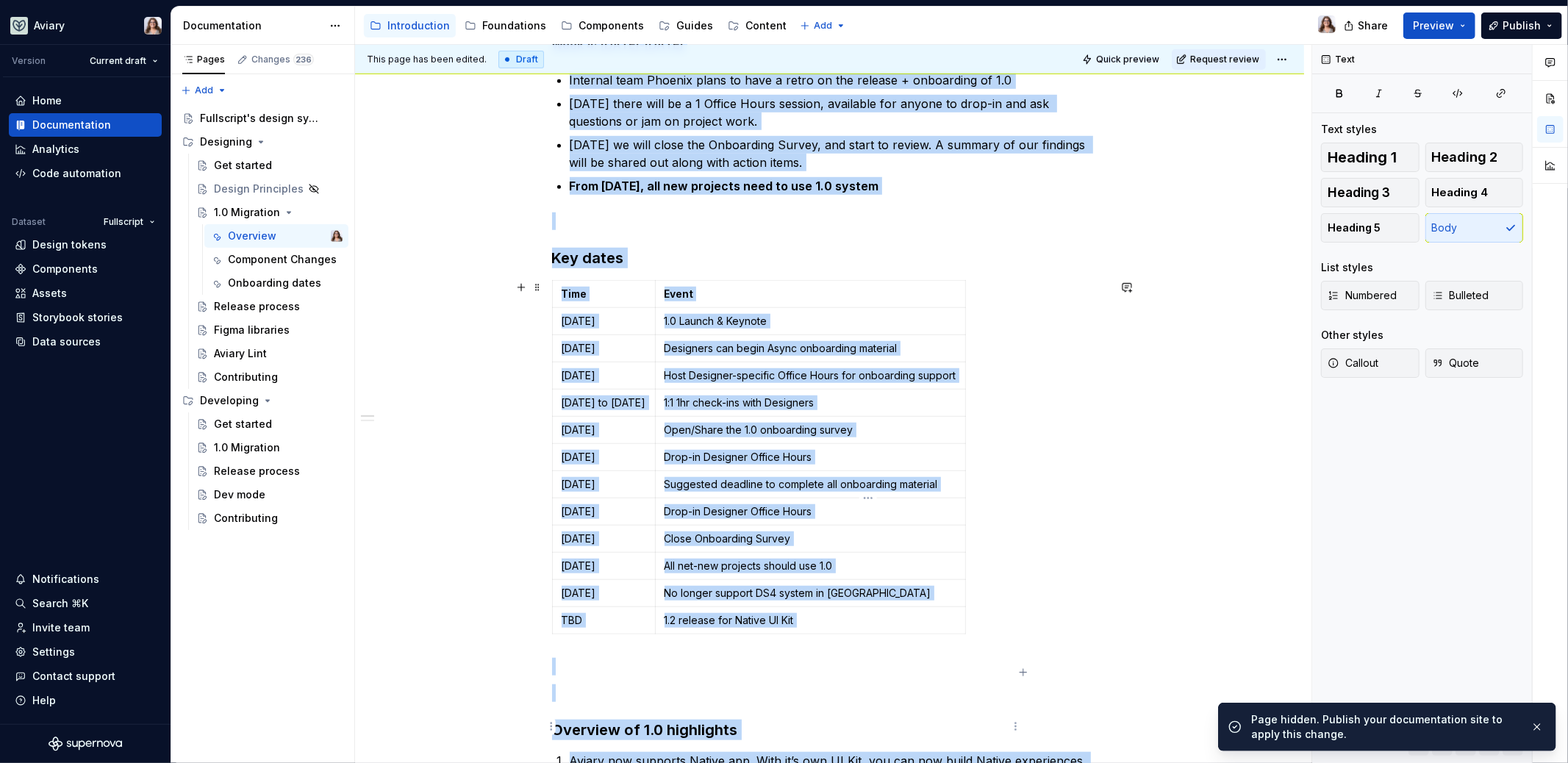
scroll to position [1118, 0]
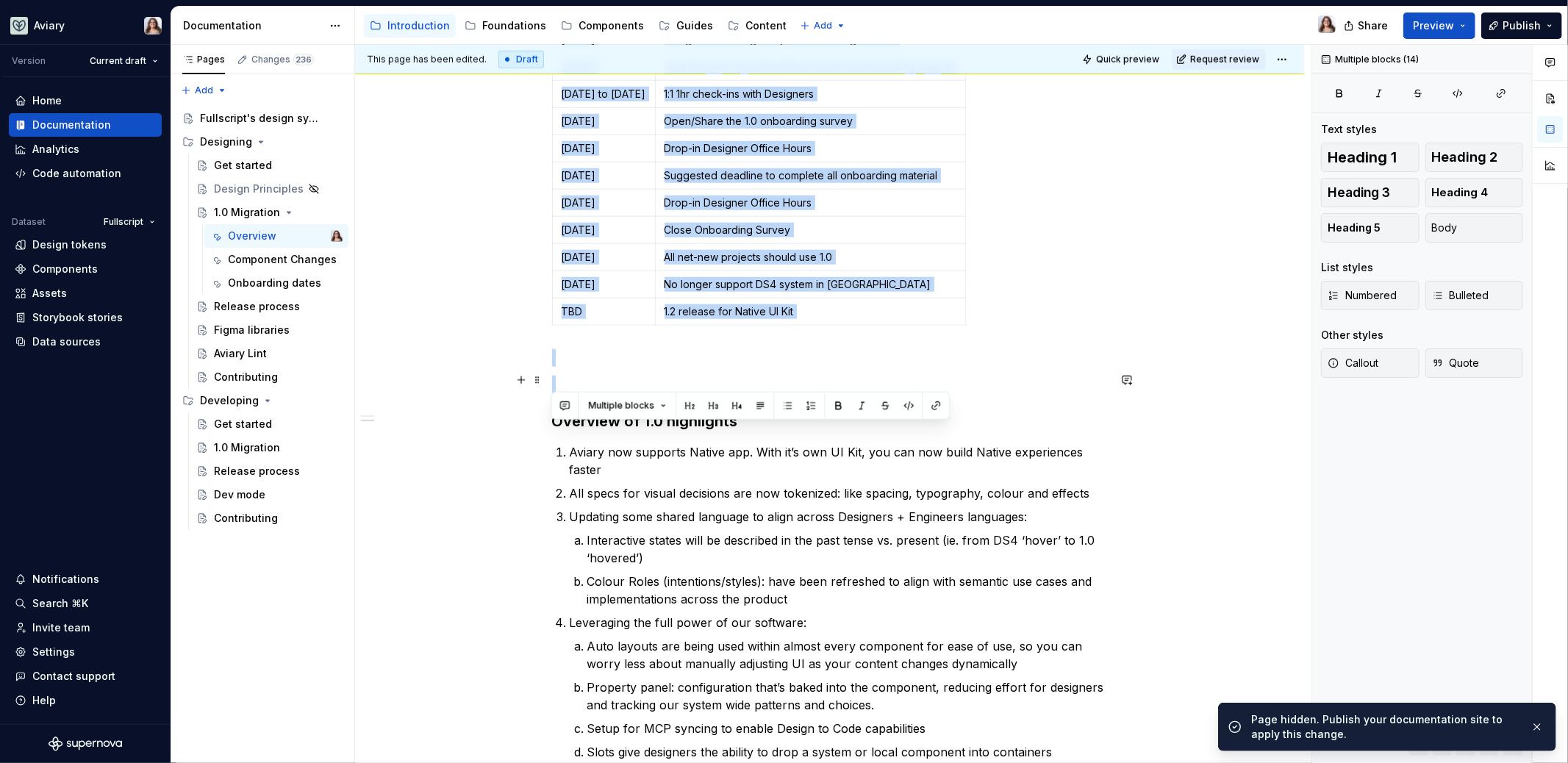
drag, startPoint x: 554, startPoint y: 239, endPoint x: 890, endPoint y: 378, distance: 363.6
click at [890, 378] on div "The schedule is to be as flexible and accommodating as possible, recognizing th…" at bounding box center [830, 209] width 556 height 2076
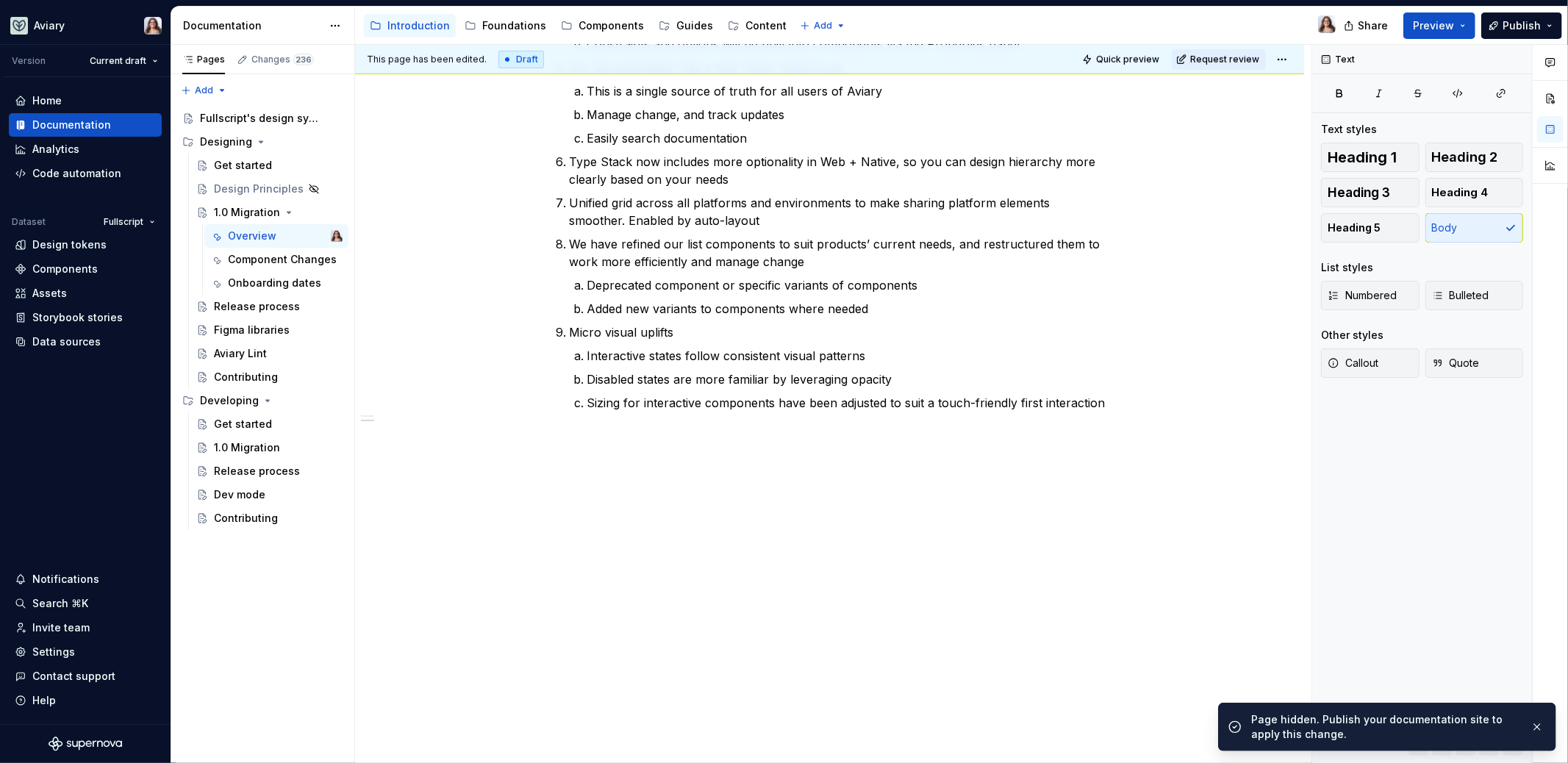
scroll to position [0, 0]
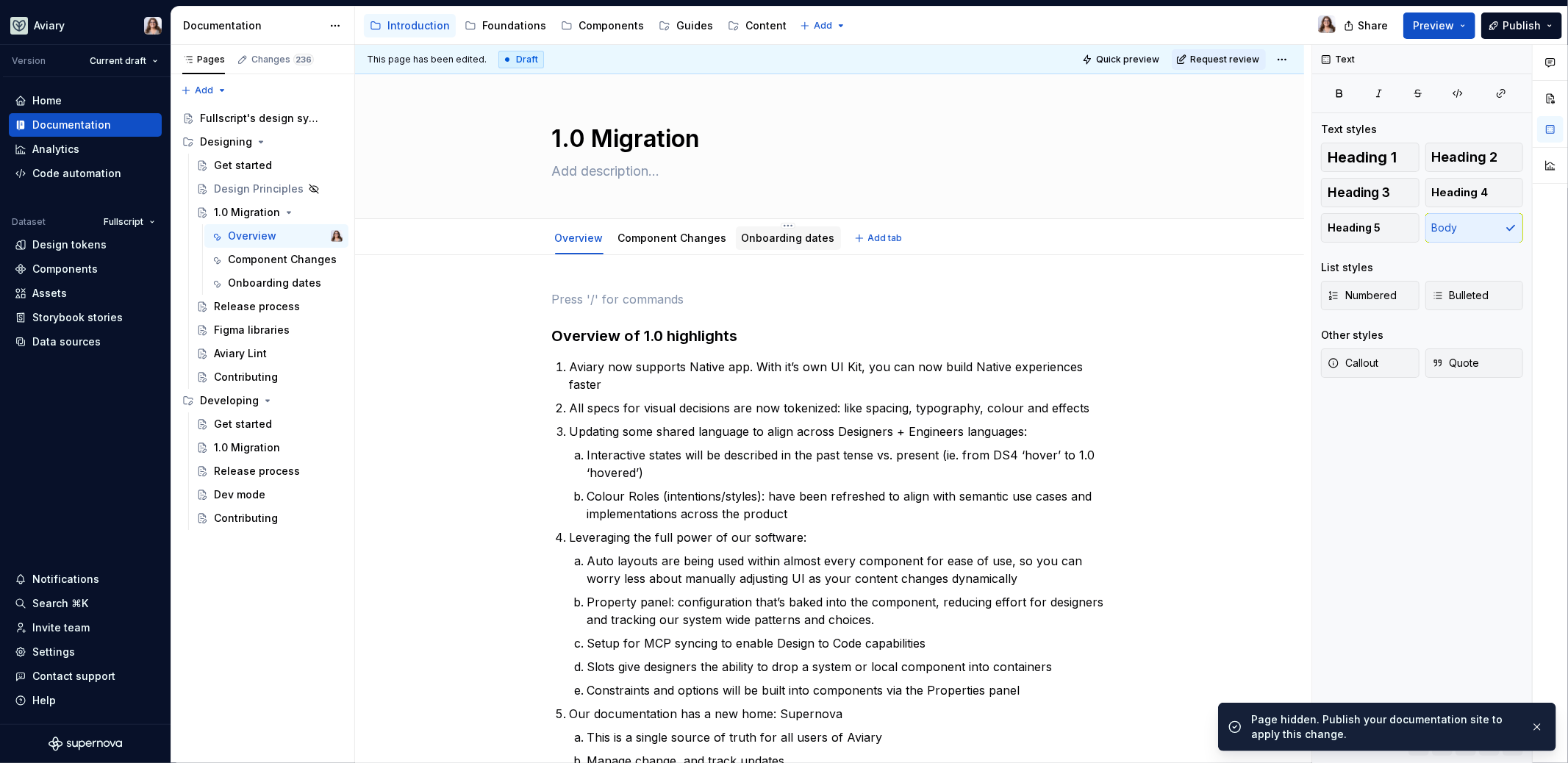
click at [785, 233] on link "Onboarding dates" at bounding box center [788, 238] width 94 height 13
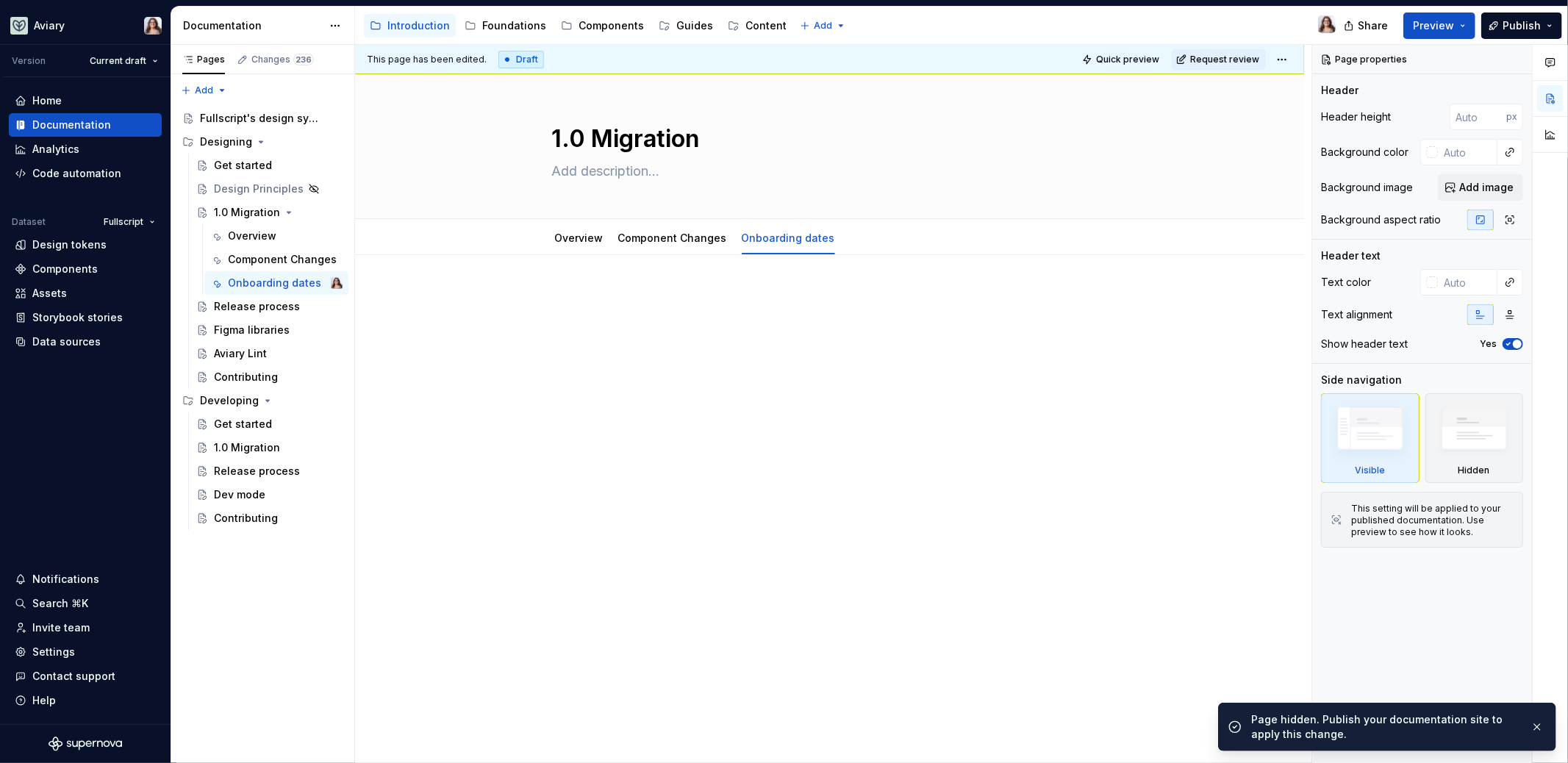
click at [596, 309] on div at bounding box center [830, 318] width 556 height 56
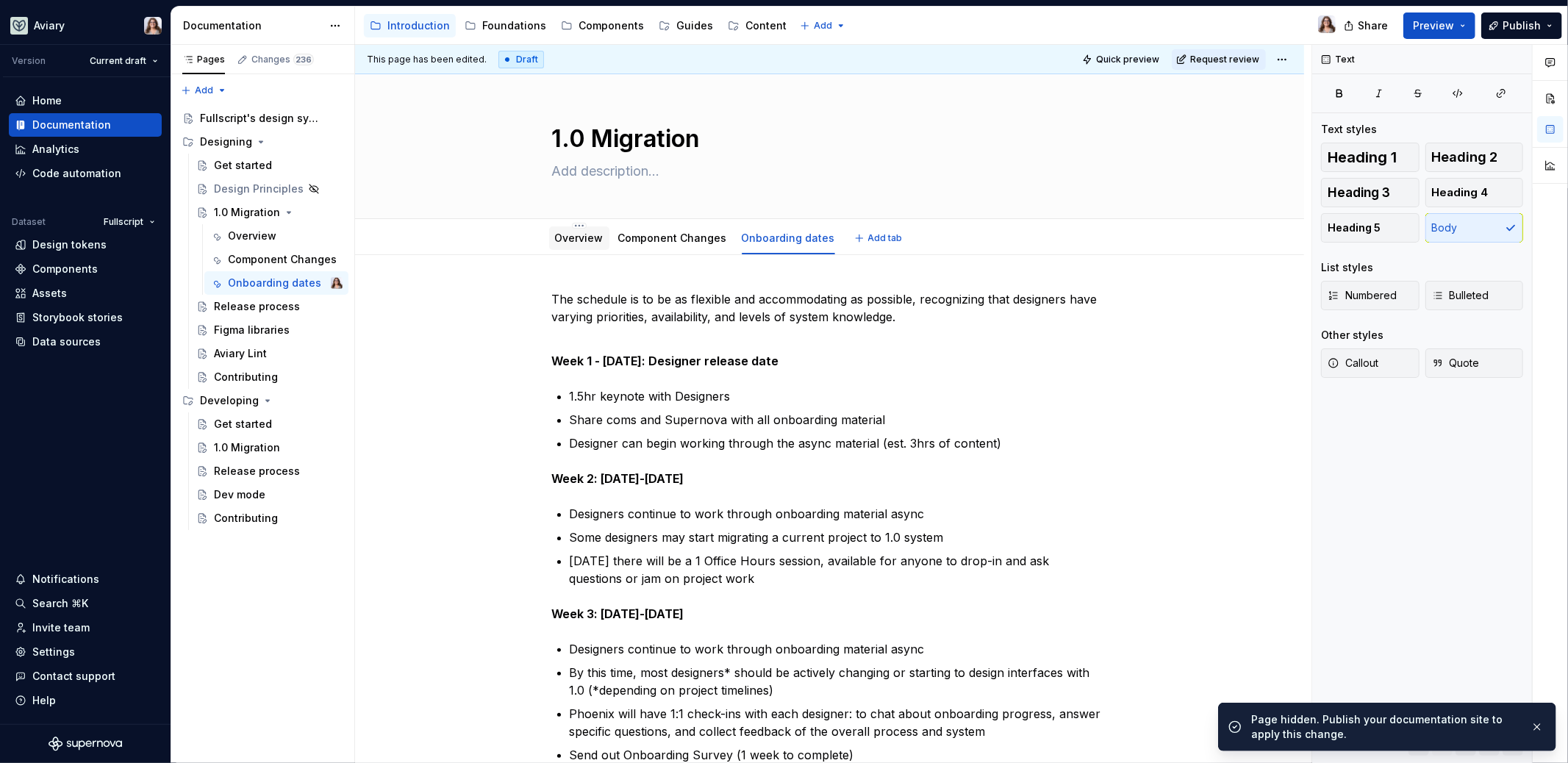
click at [580, 232] on link "Overview" at bounding box center [579, 238] width 49 height 13
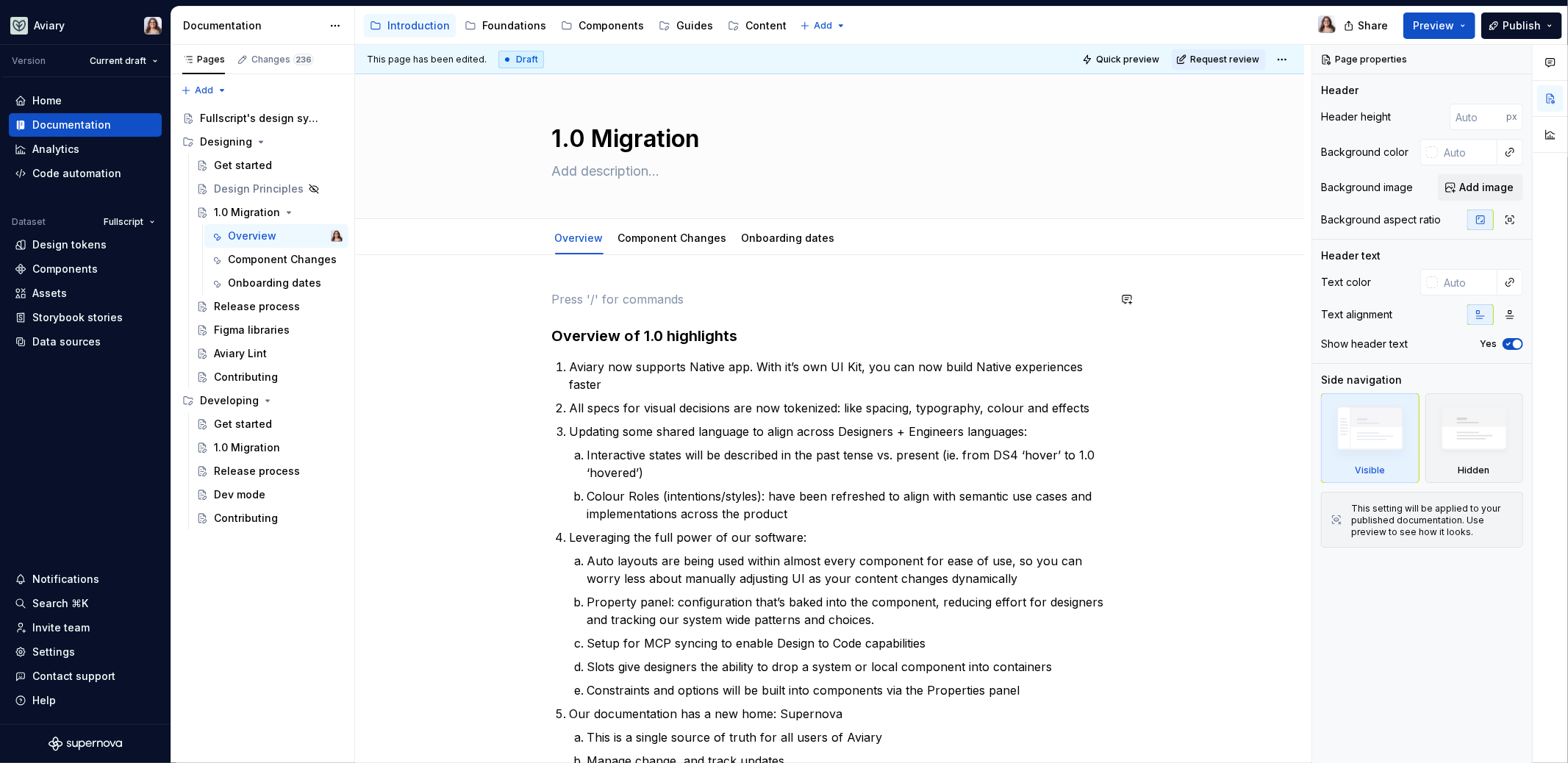
type textarea "*"
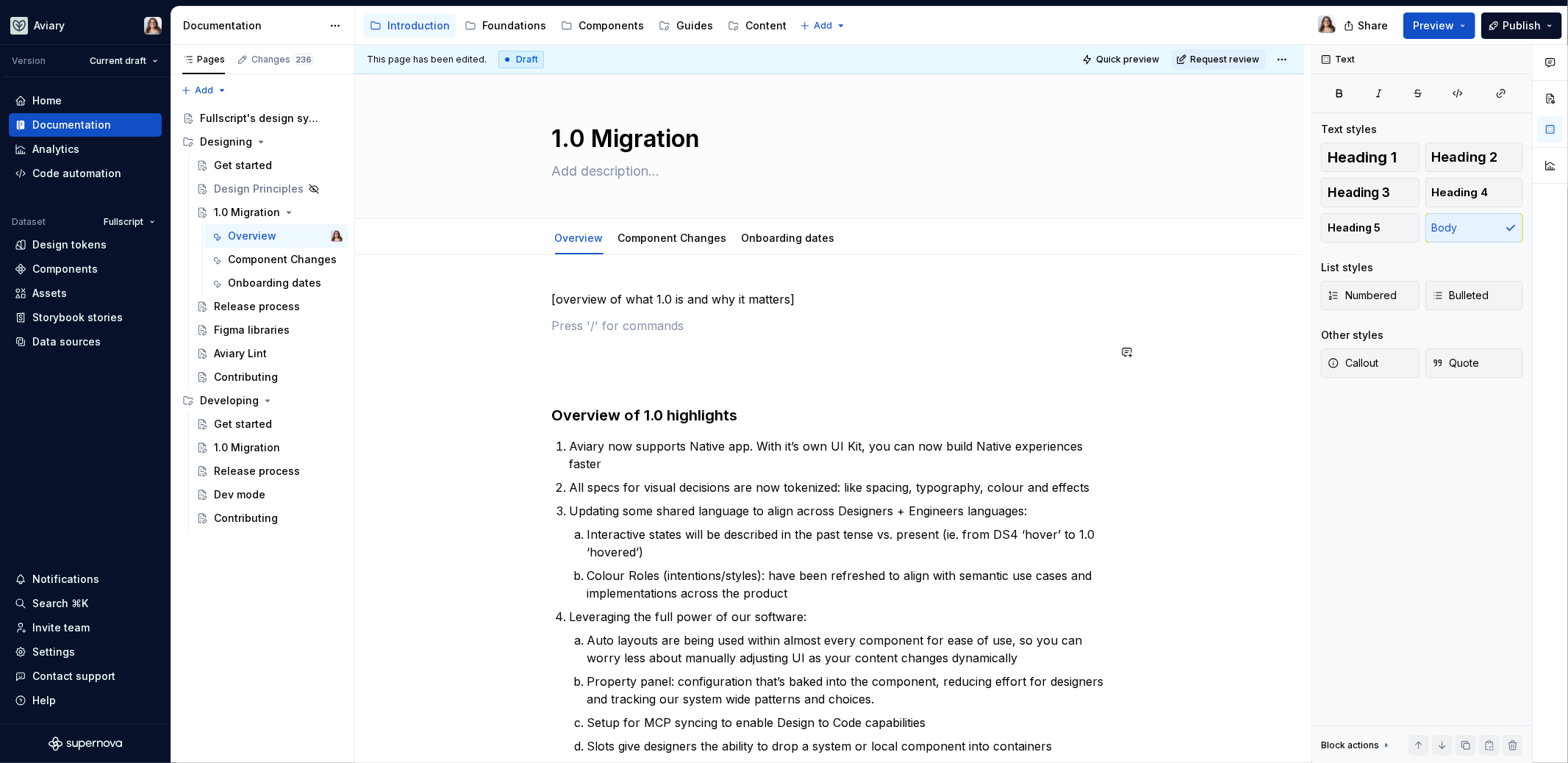
click at [557, 365] on div "[overview of what 1.0 is and why it matters] Overview of 1.0 highlights [PERSON…" at bounding box center [830, 766] width 556 height 952
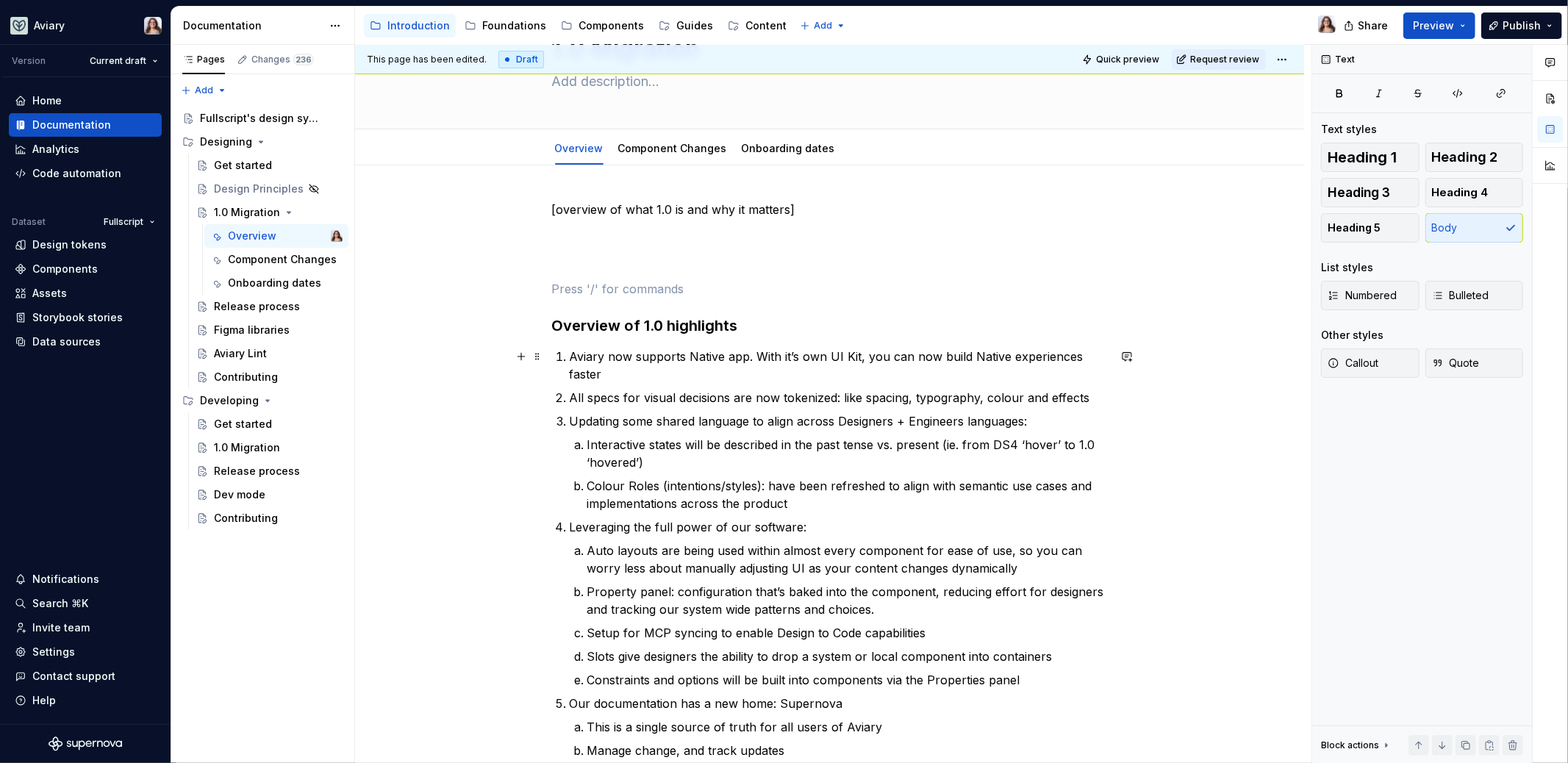
scroll to position [109, 0]
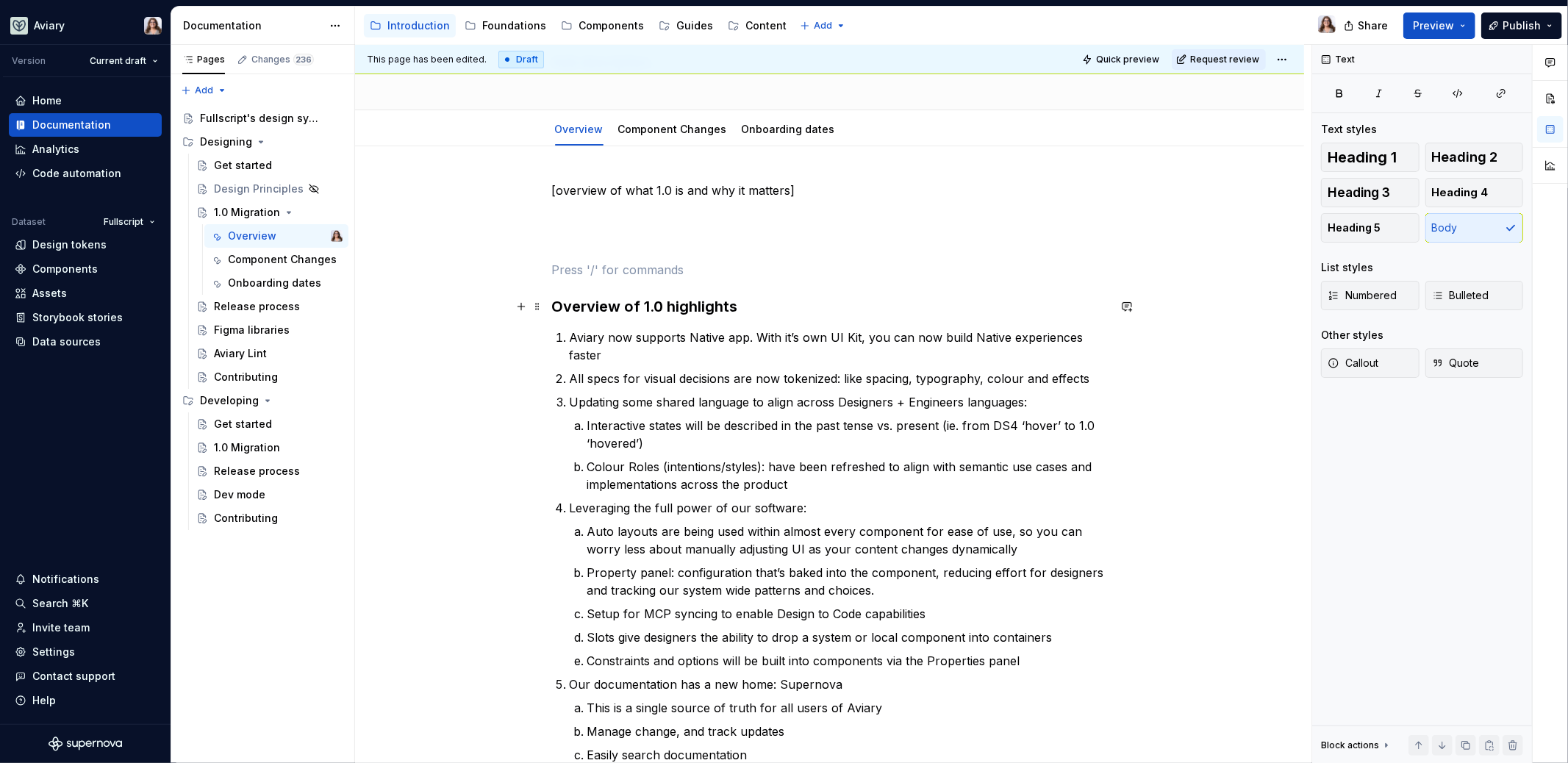
click at [746, 306] on h3 "Overview of 1.0 highlights" at bounding box center [830, 306] width 556 height 21
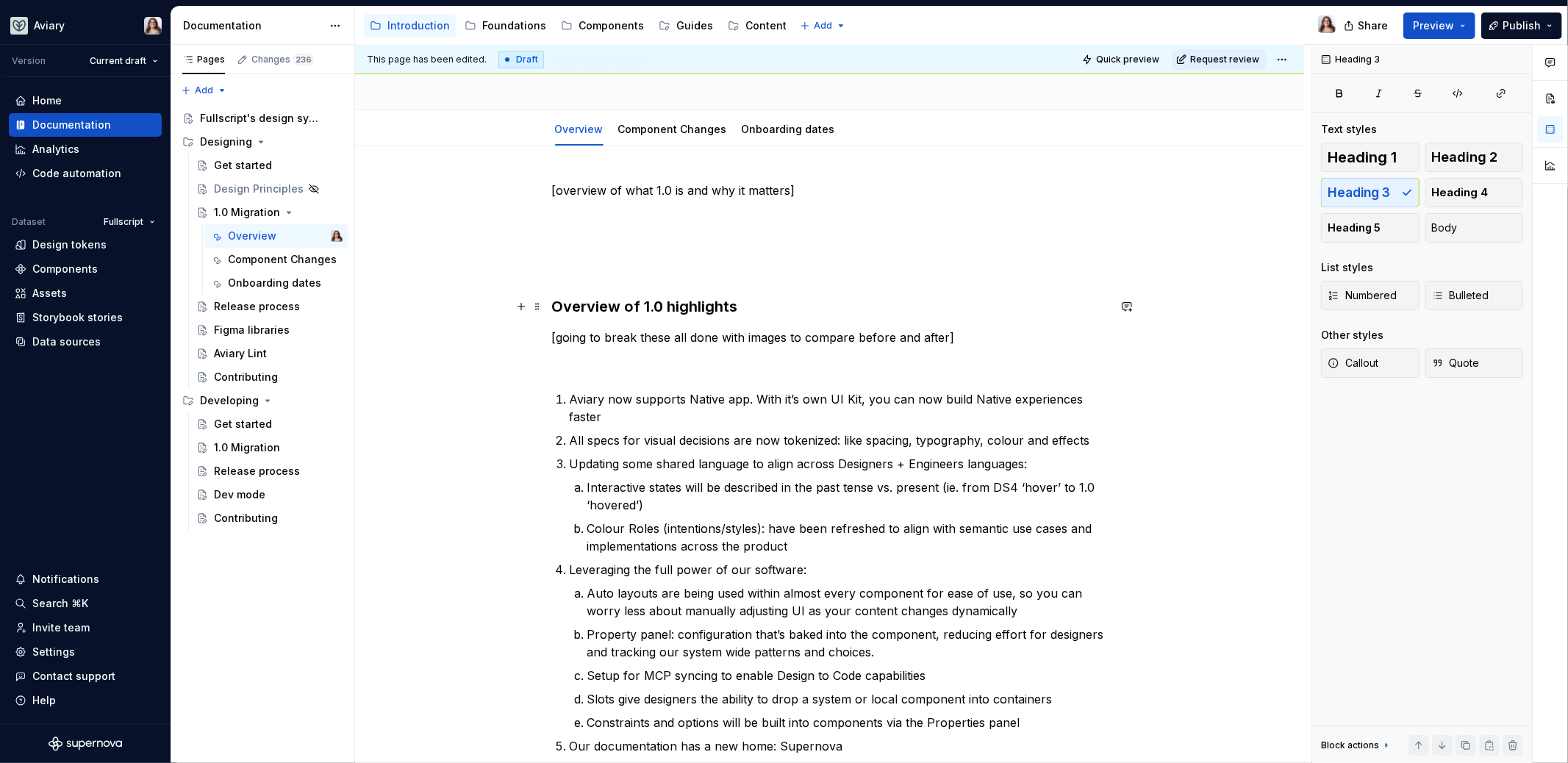
click at [763, 305] on h3 "Overview of 1.0 highlights" at bounding box center [830, 306] width 556 height 21
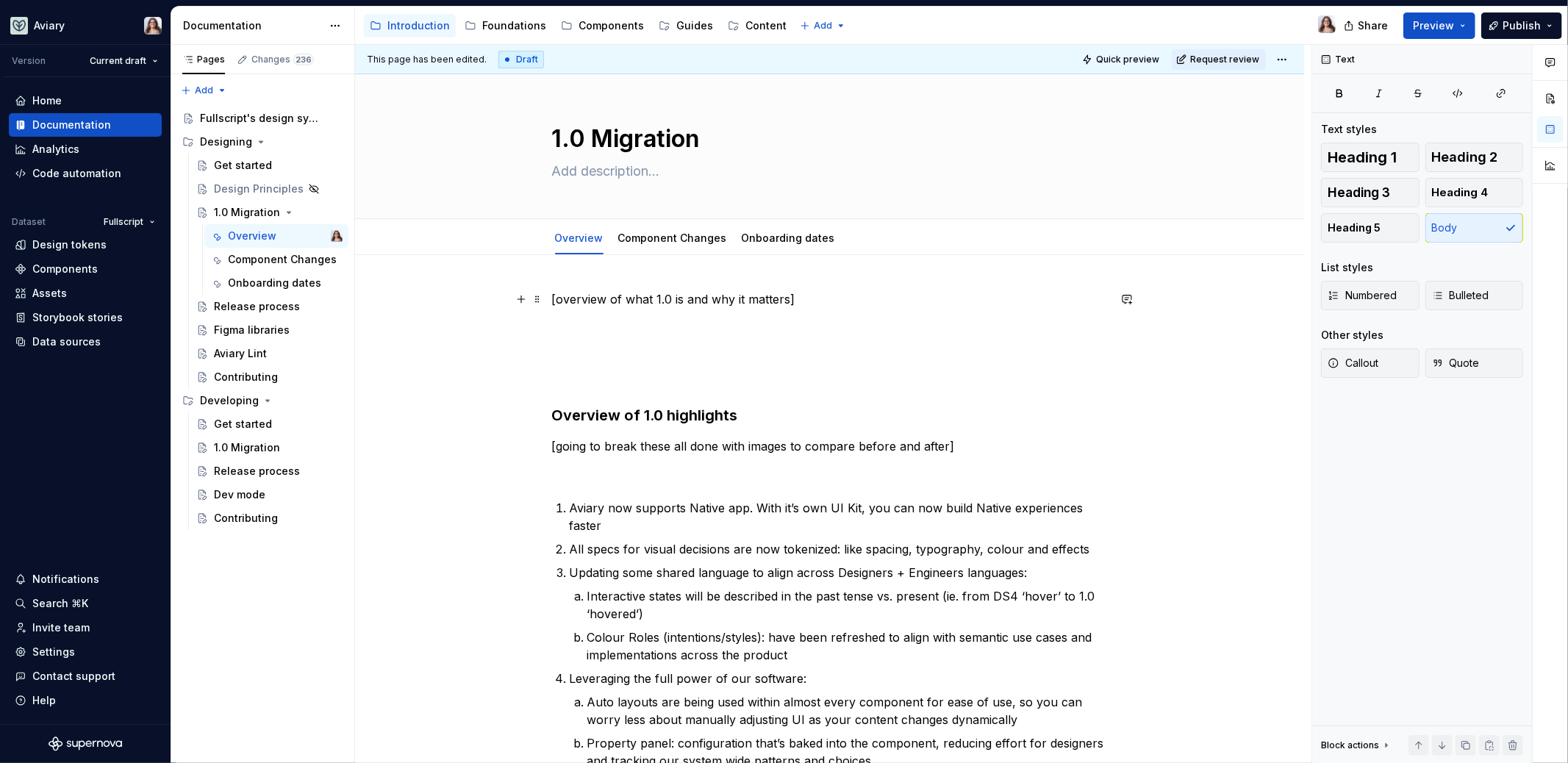
click at [794, 299] on p "[overview of what 1.0 is and why it matters]" at bounding box center [830, 299] width 556 height 18
click at [263, 312] on div "Release process" at bounding box center [256, 306] width 84 height 15
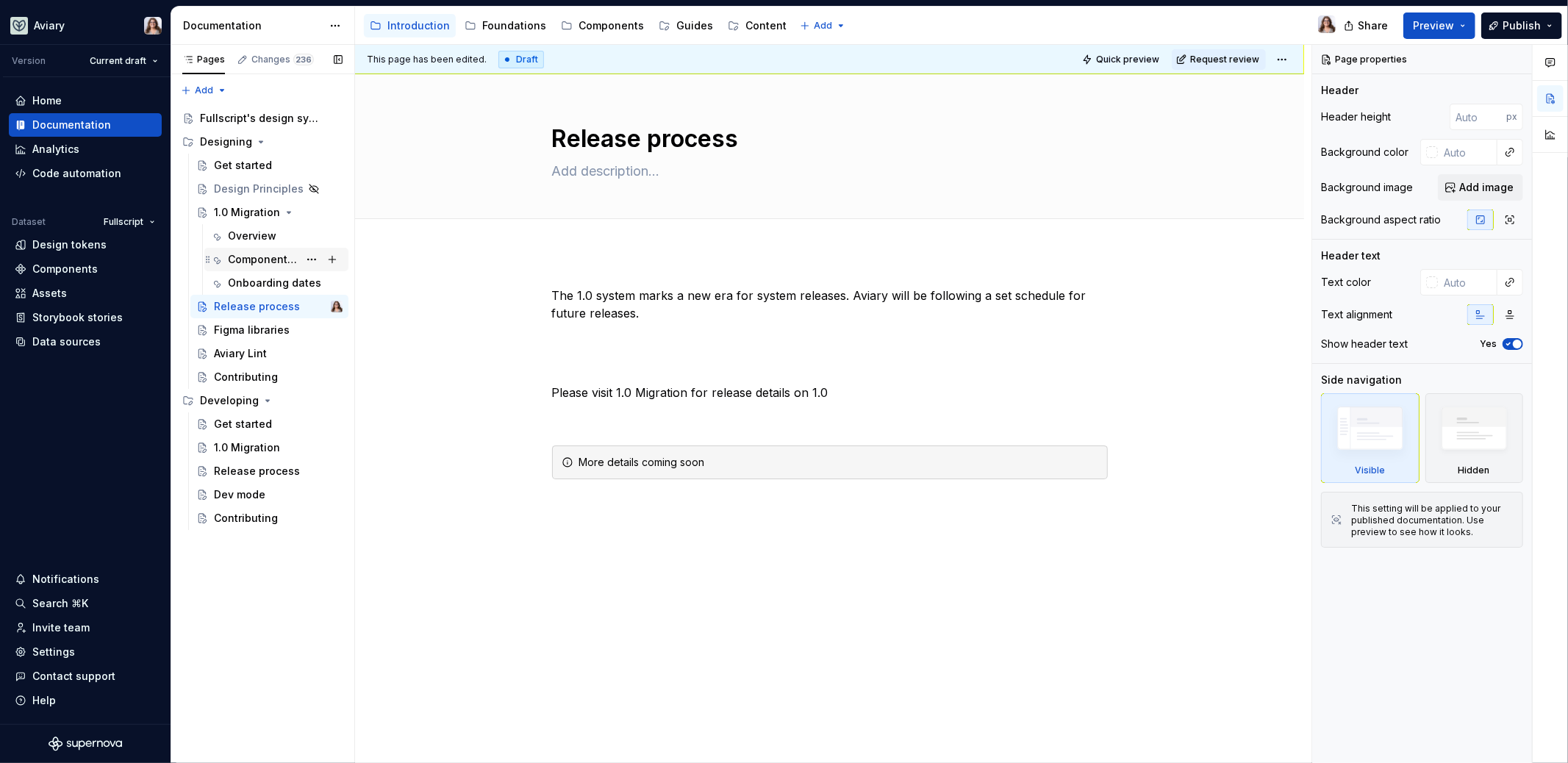
click at [277, 257] on div "Component Changes" at bounding box center [263, 259] width 70 height 15
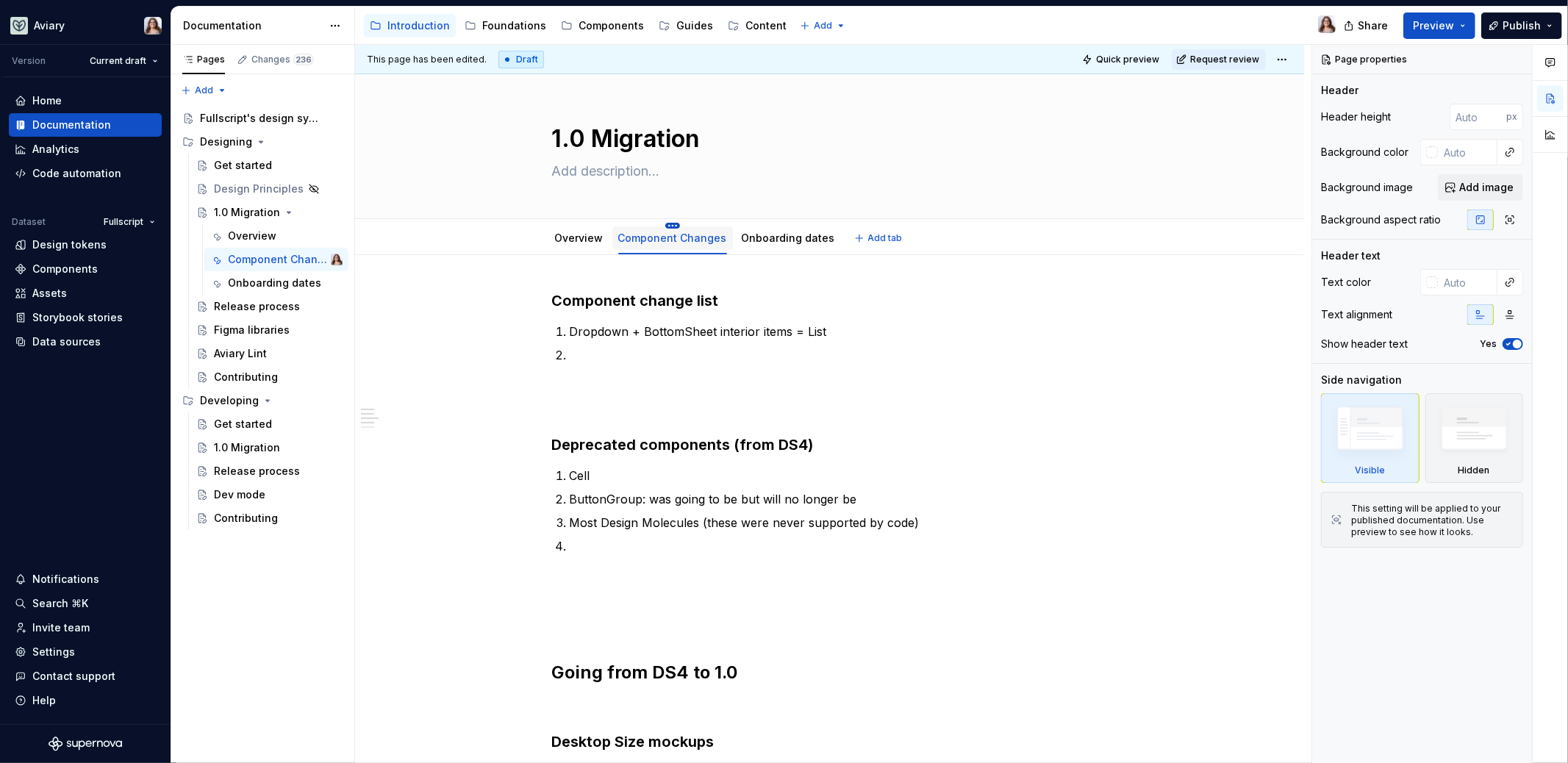
click at [666, 226] on html "Aviary Version Current draft Home Documentation Analytics Code automation Datas…" at bounding box center [784, 381] width 1568 height 763
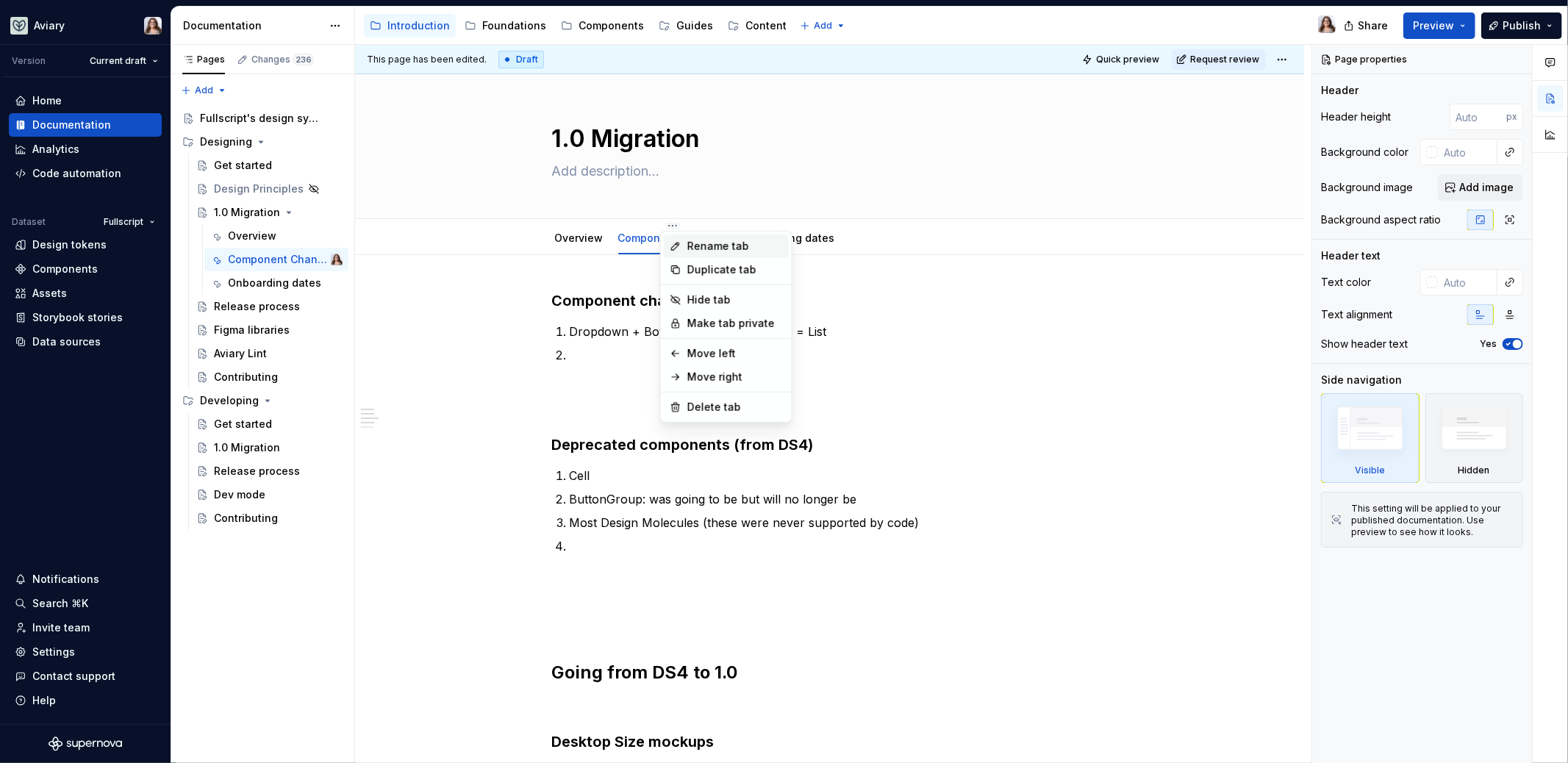
type textarea "*"
click at [720, 245] on div "Rename tab" at bounding box center [734, 245] width 95 height 15
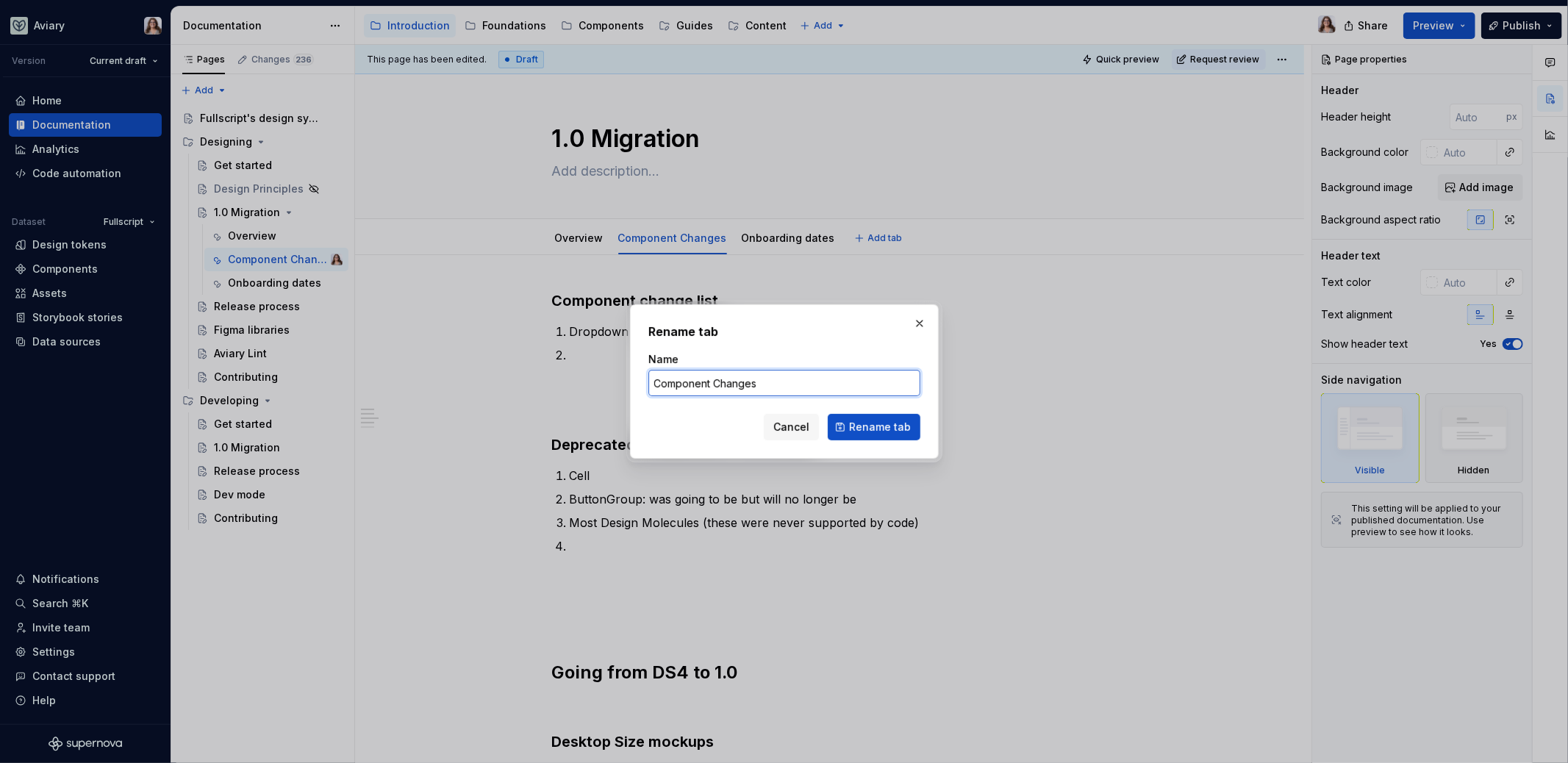
click at [718, 385] on input "Component Changes" at bounding box center [784, 383] width 272 height 27
type input "Component changes"
click at [871, 423] on span "Rename tab" at bounding box center [880, 427] width 62 height 15
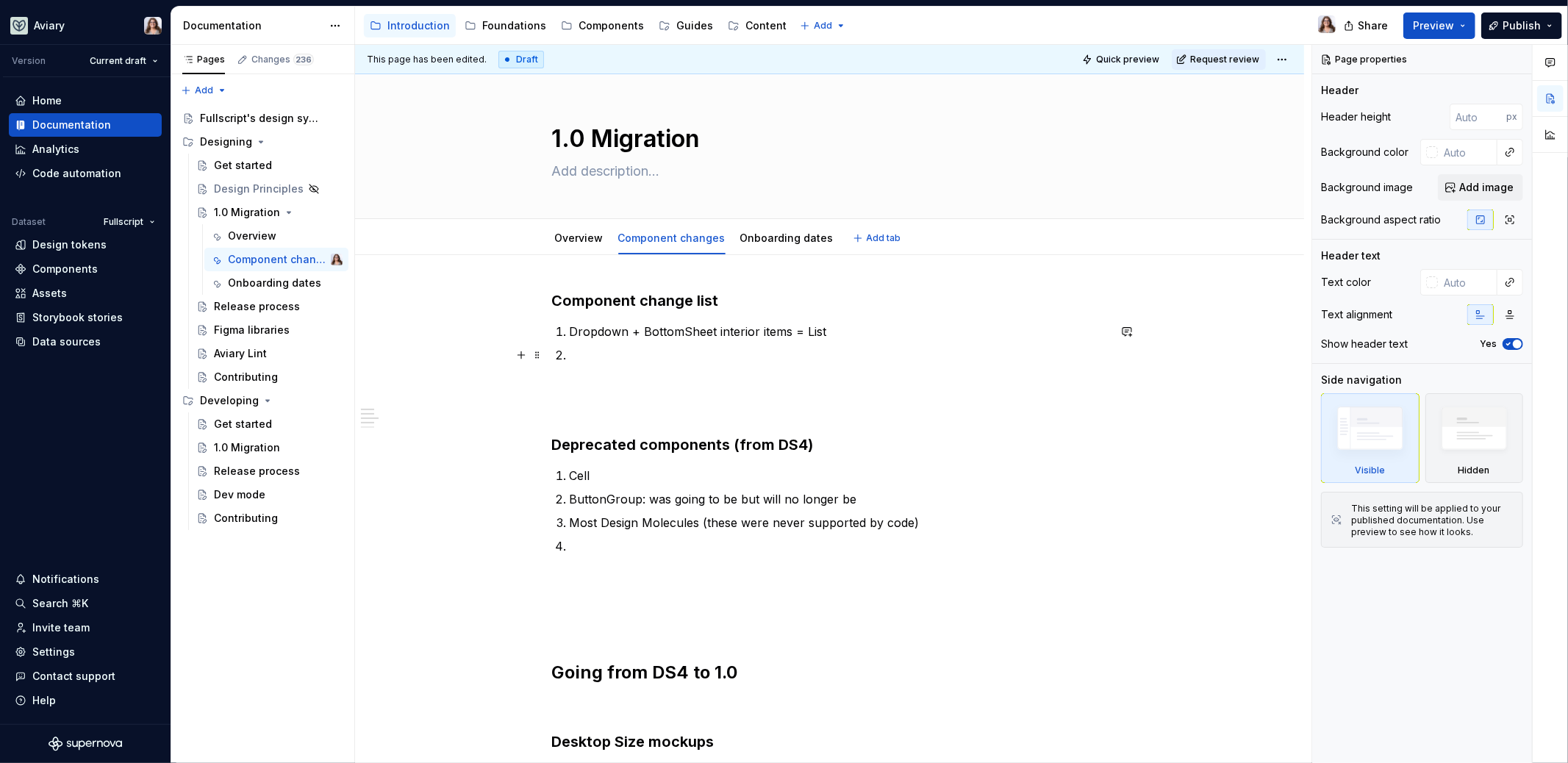
click at [574, 353] on p at bounding box center [838, 363] width 538 height 35
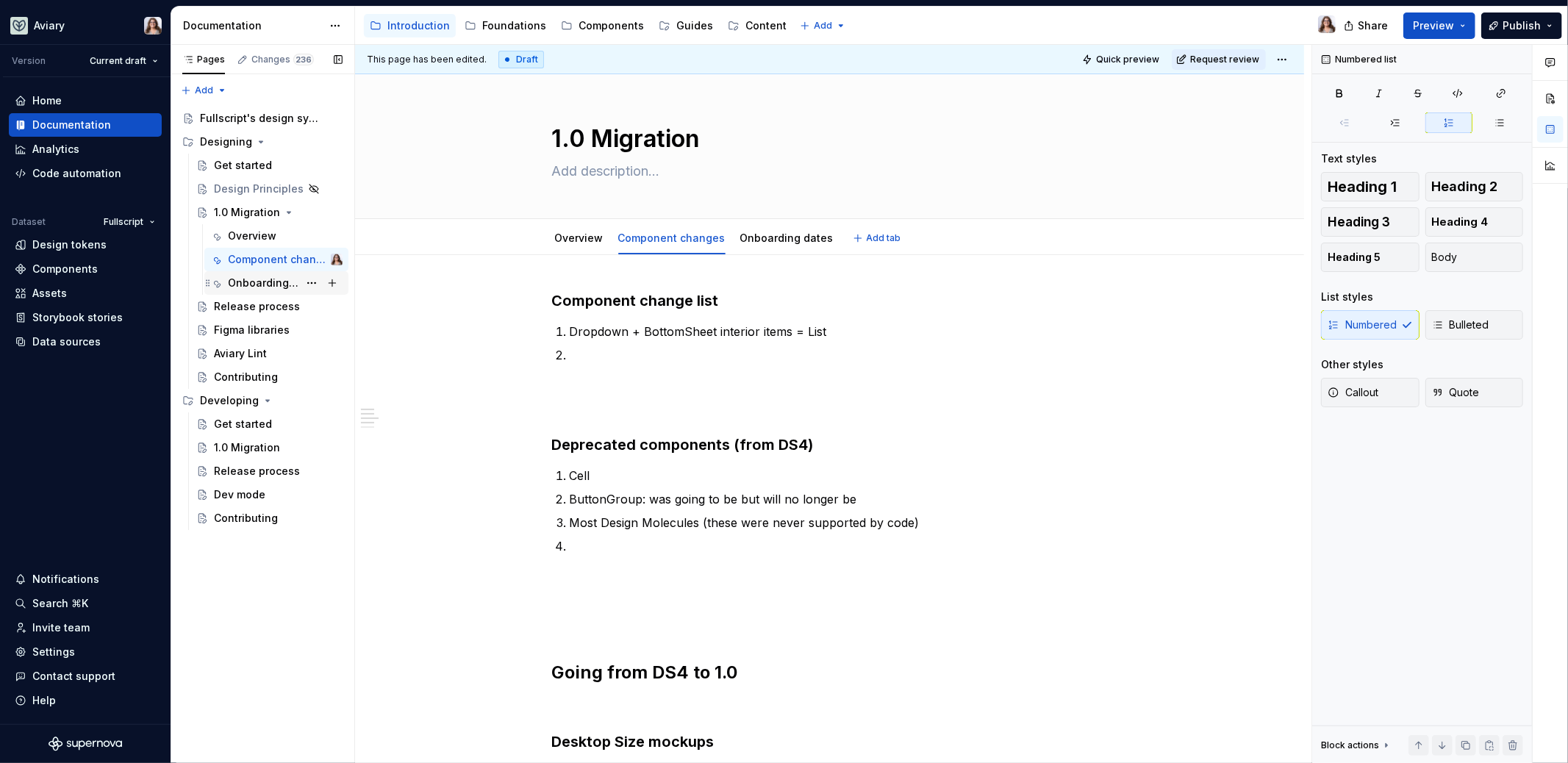
click at [247, 283] on div "Onboarding dates" at bounding box center [263, 282] width 70 height 15
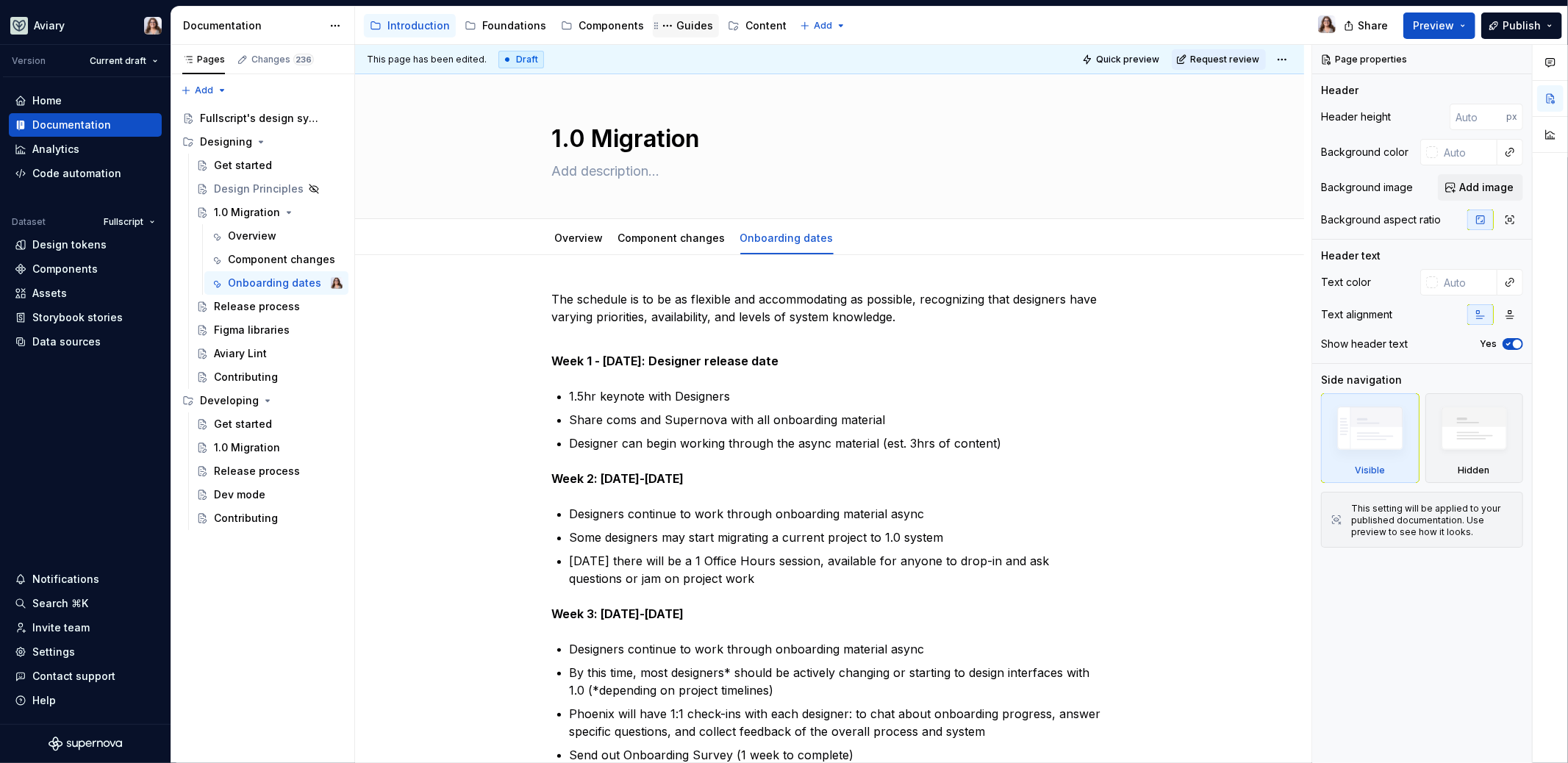
click at [677, 25] on div "Guides" at bounding box center [695, 25] width 37 height 15
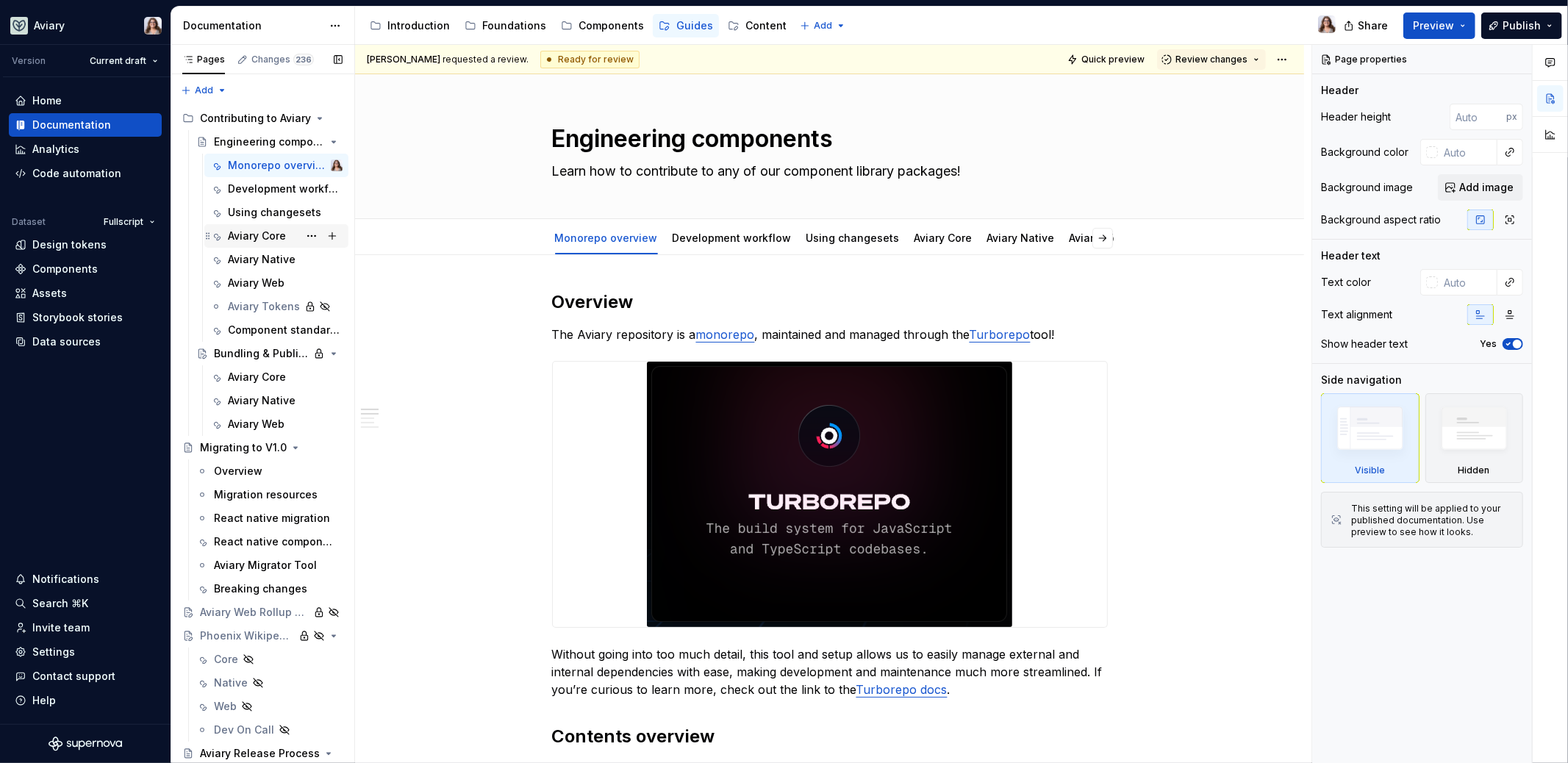
click at [250, 233] on div "Aviary Core" at bounding box center [257, 235] width 58 height 15
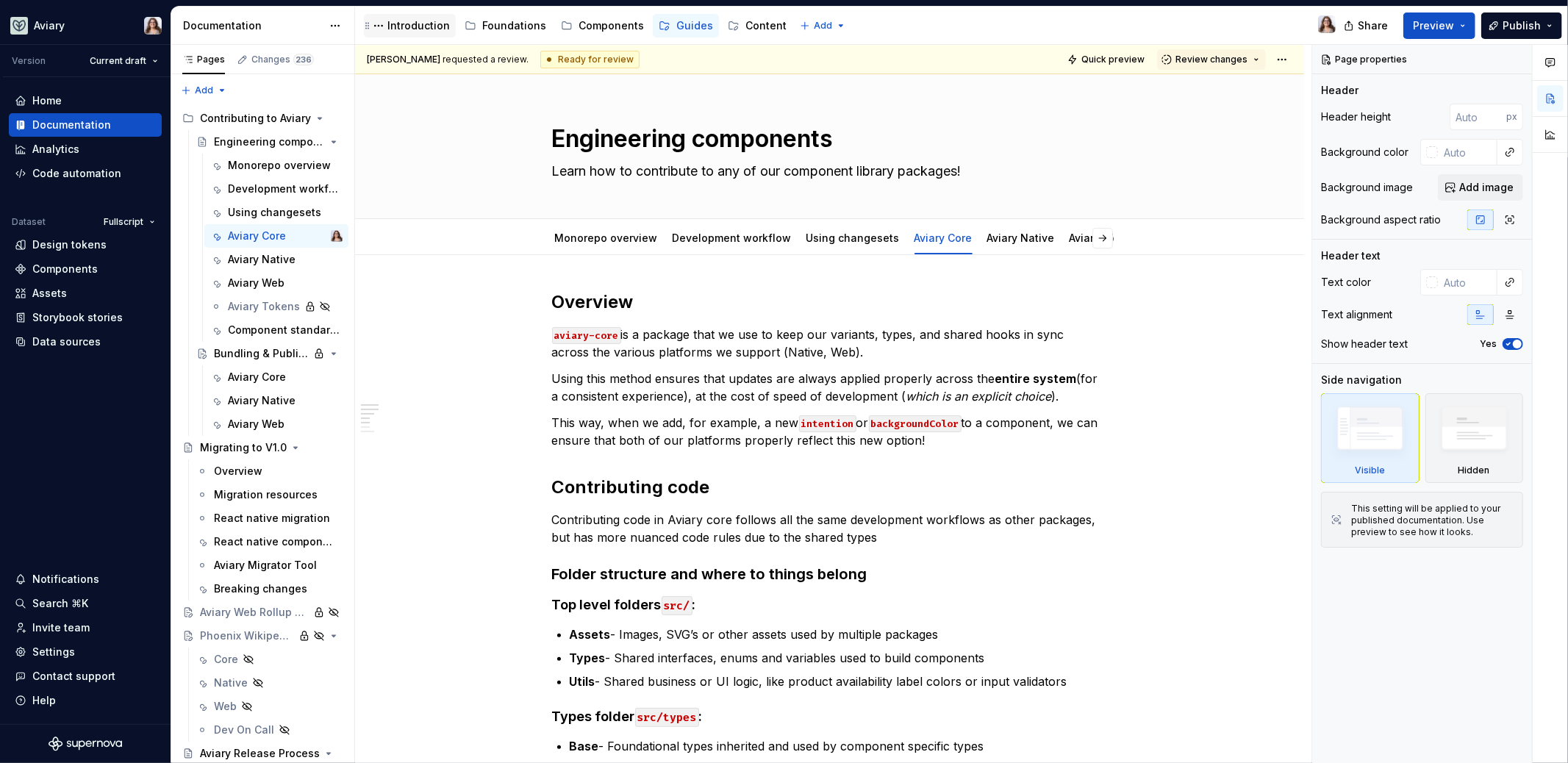
click at [403, 24] on div "Introduction" at bounding box center [418, 25] width 63 height 15
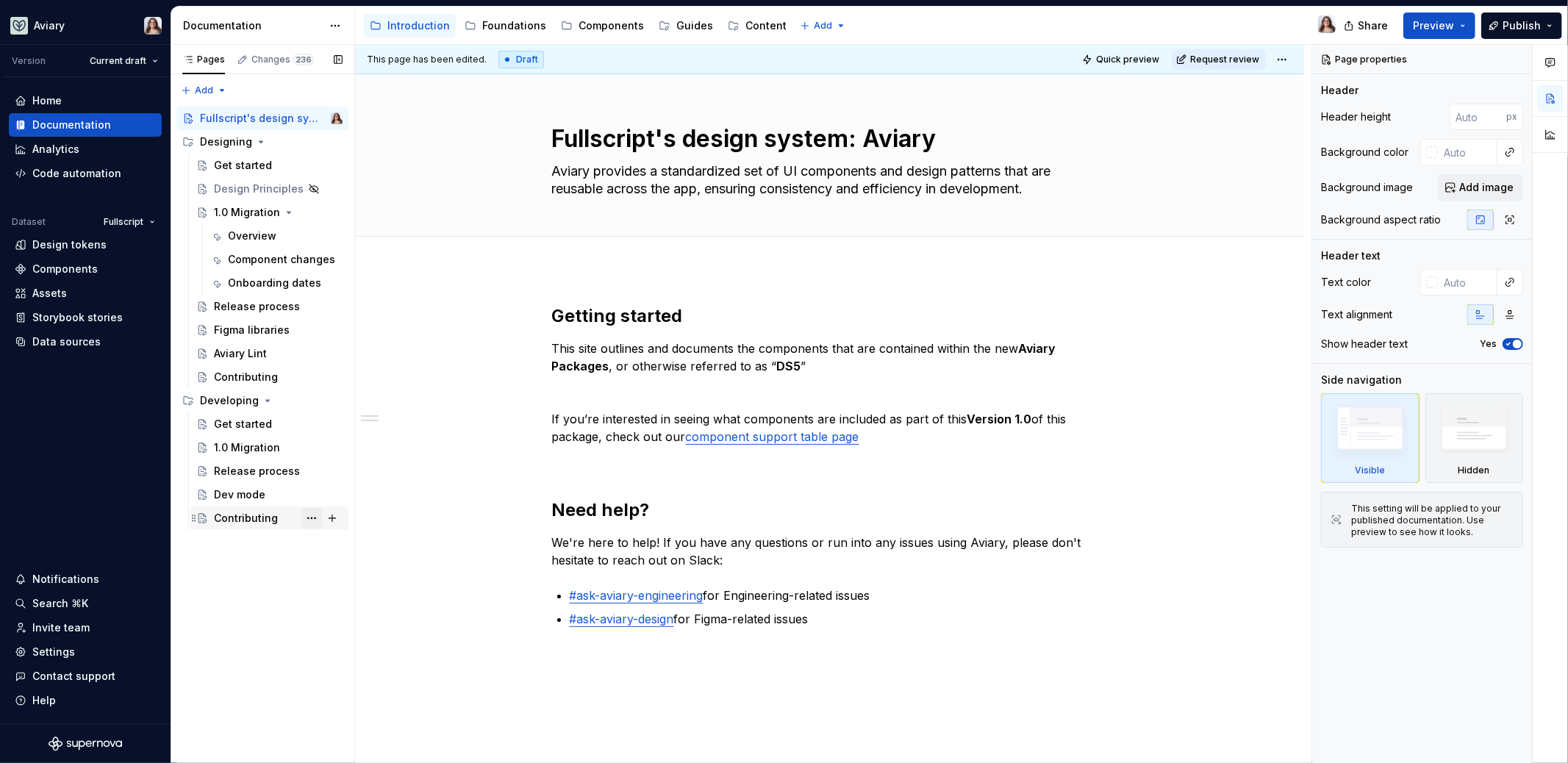
click at [309, 518] on button "Page tree" at bounding box center [312, 518] width 21 height 21
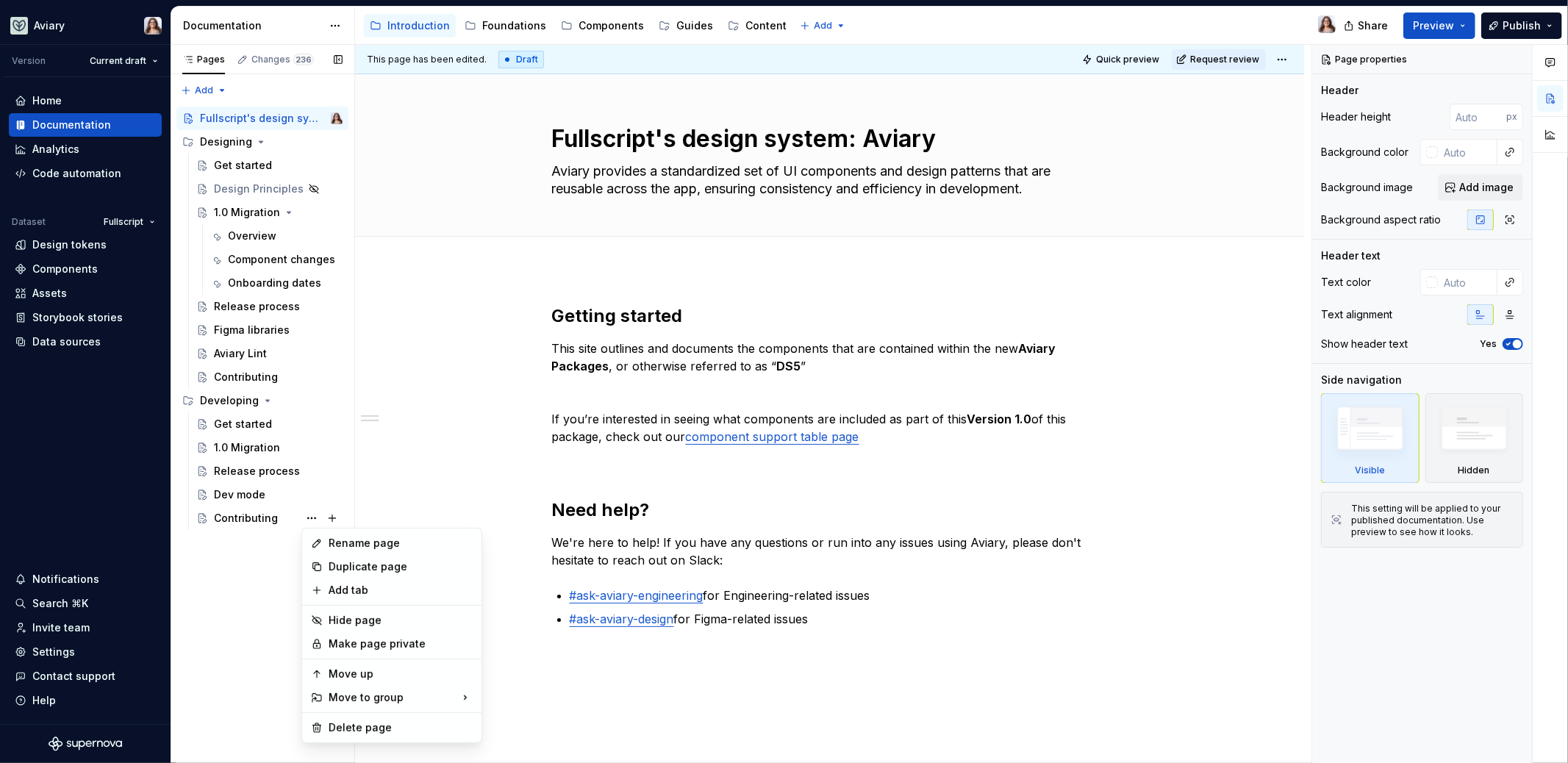
click at [236, 587] on div "Pages Changes 236 Add Accessibility guide for tree Page tree. Navigate the tree…" at bounding box center [263, 403] width 184 height 718
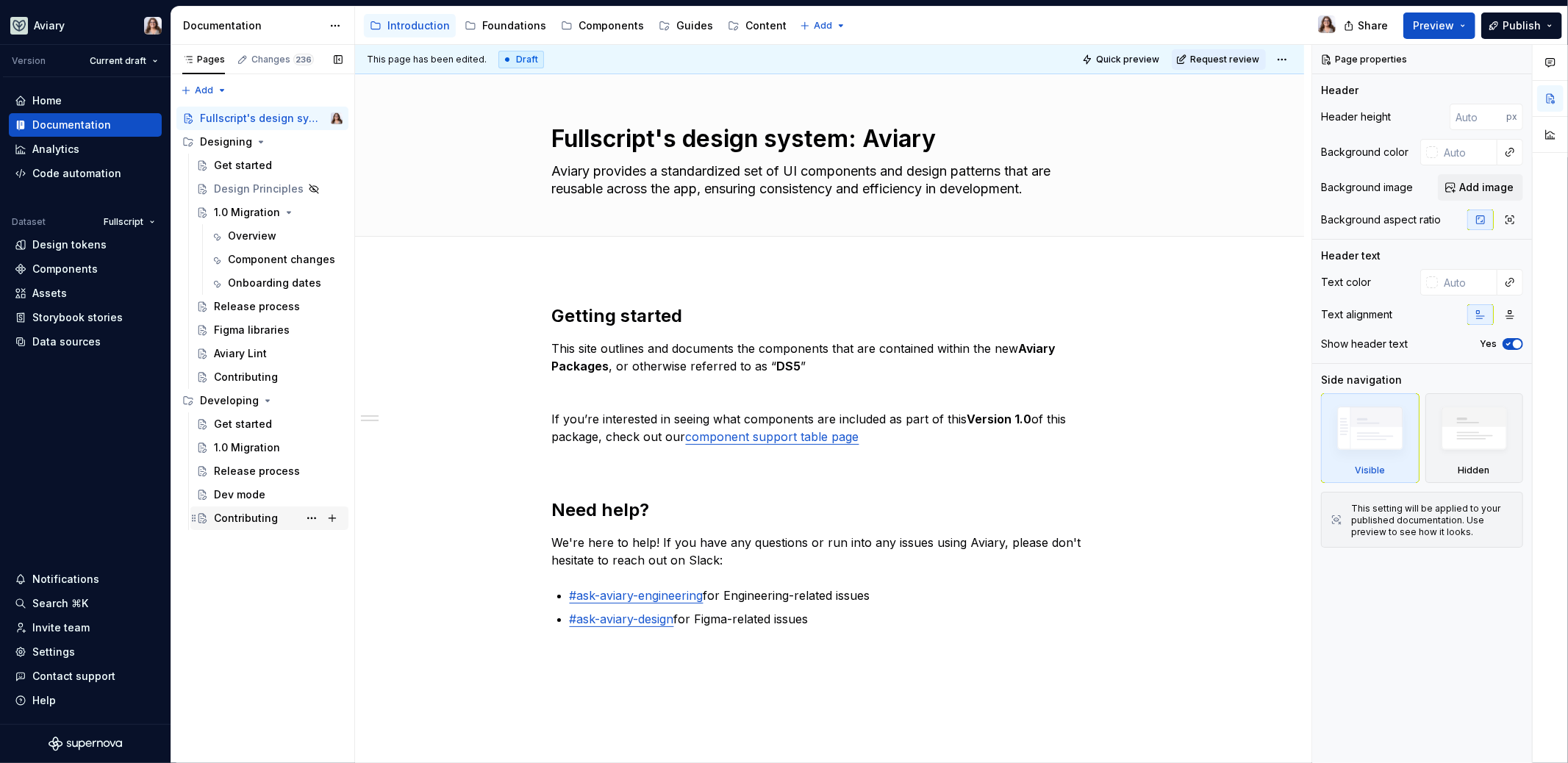
click at [233, 518] on div "Contributing" at bounding box center [246, 518] width 64 height 15
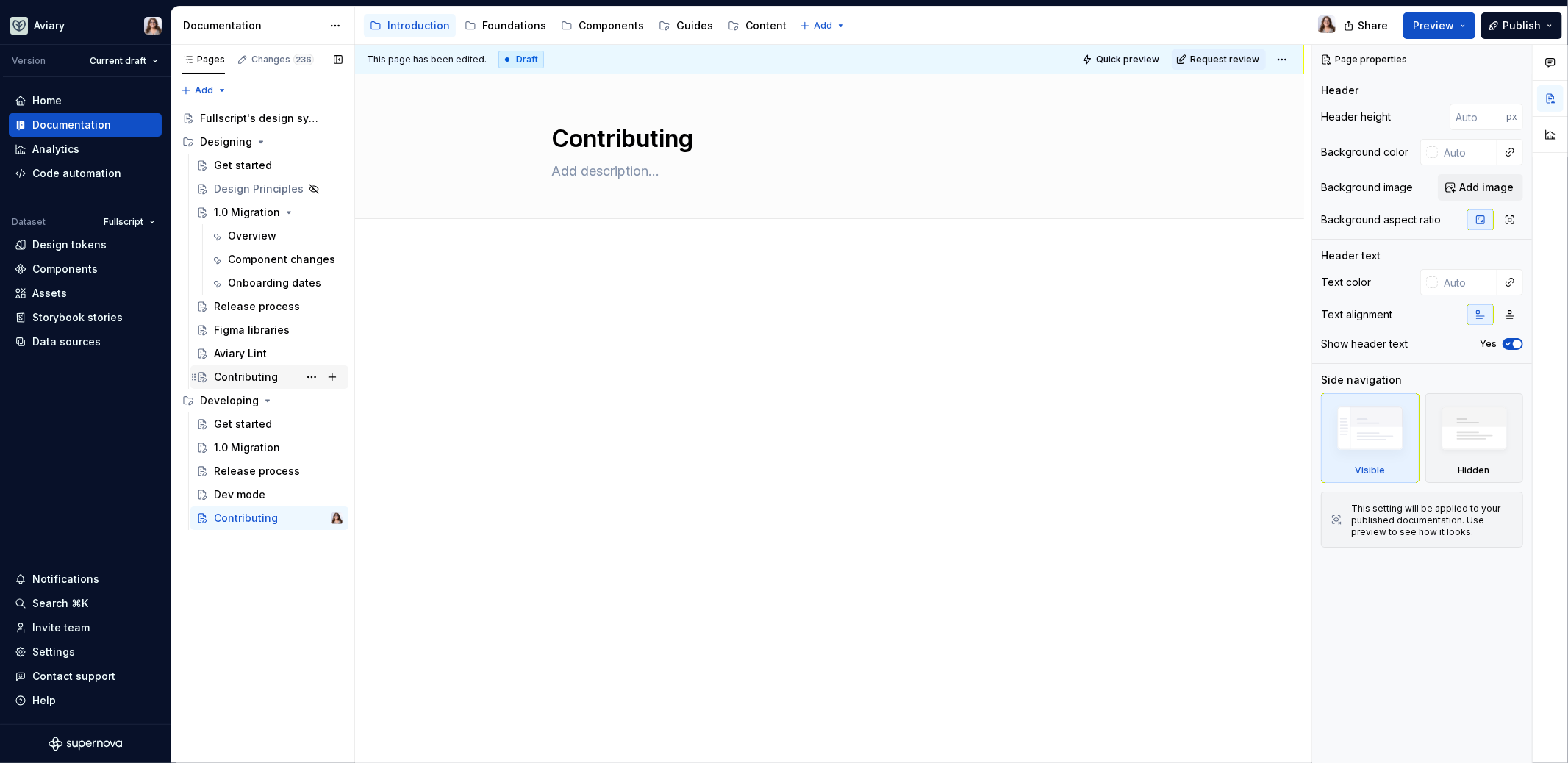
click at [243, 374] on div "Contributing" at bounding box center [246, 377] width 64 height 15
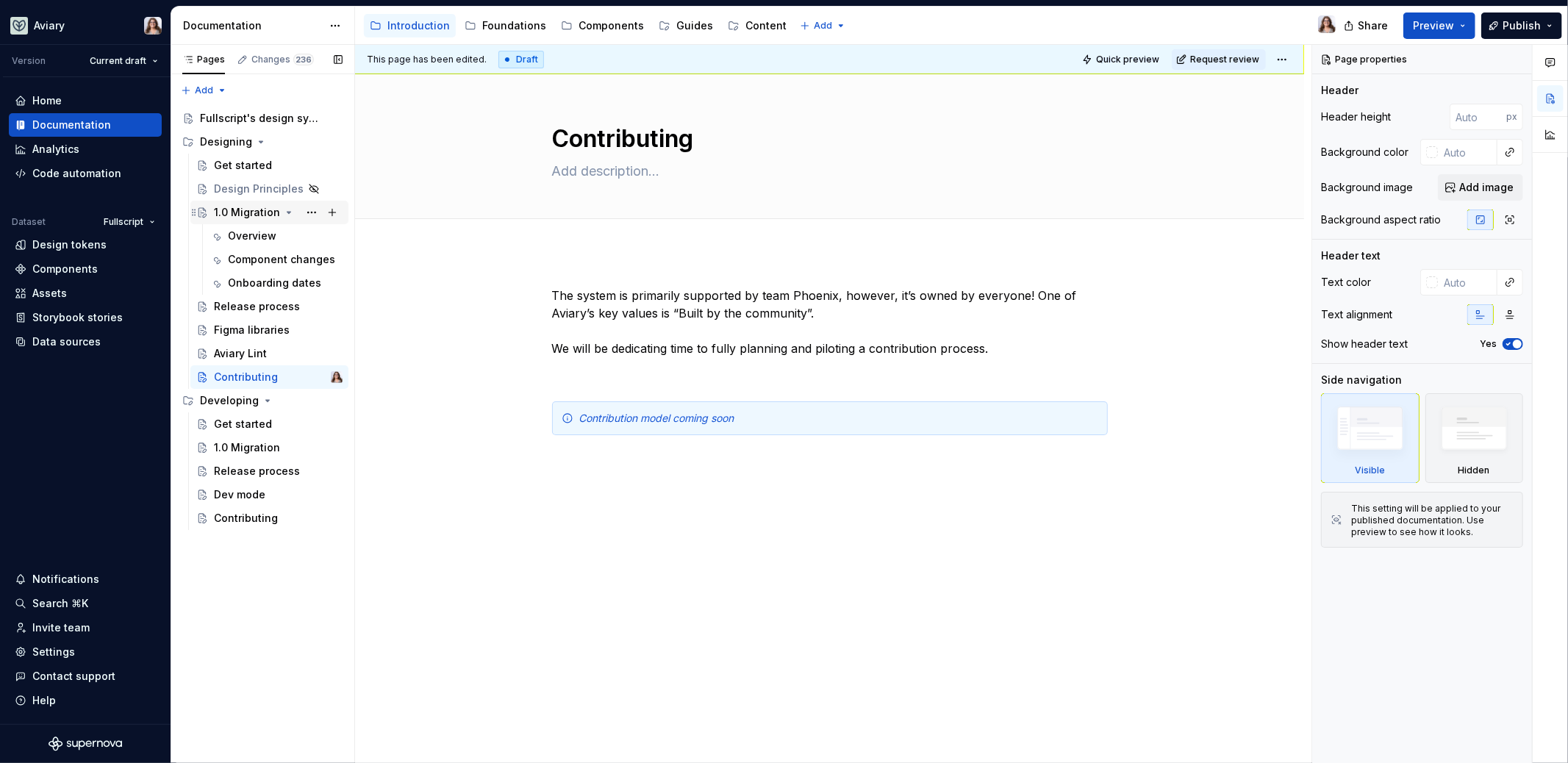
click at [248, 215] on div "1.0 Migration" at bounding box center [246, 212] width 66 height 15
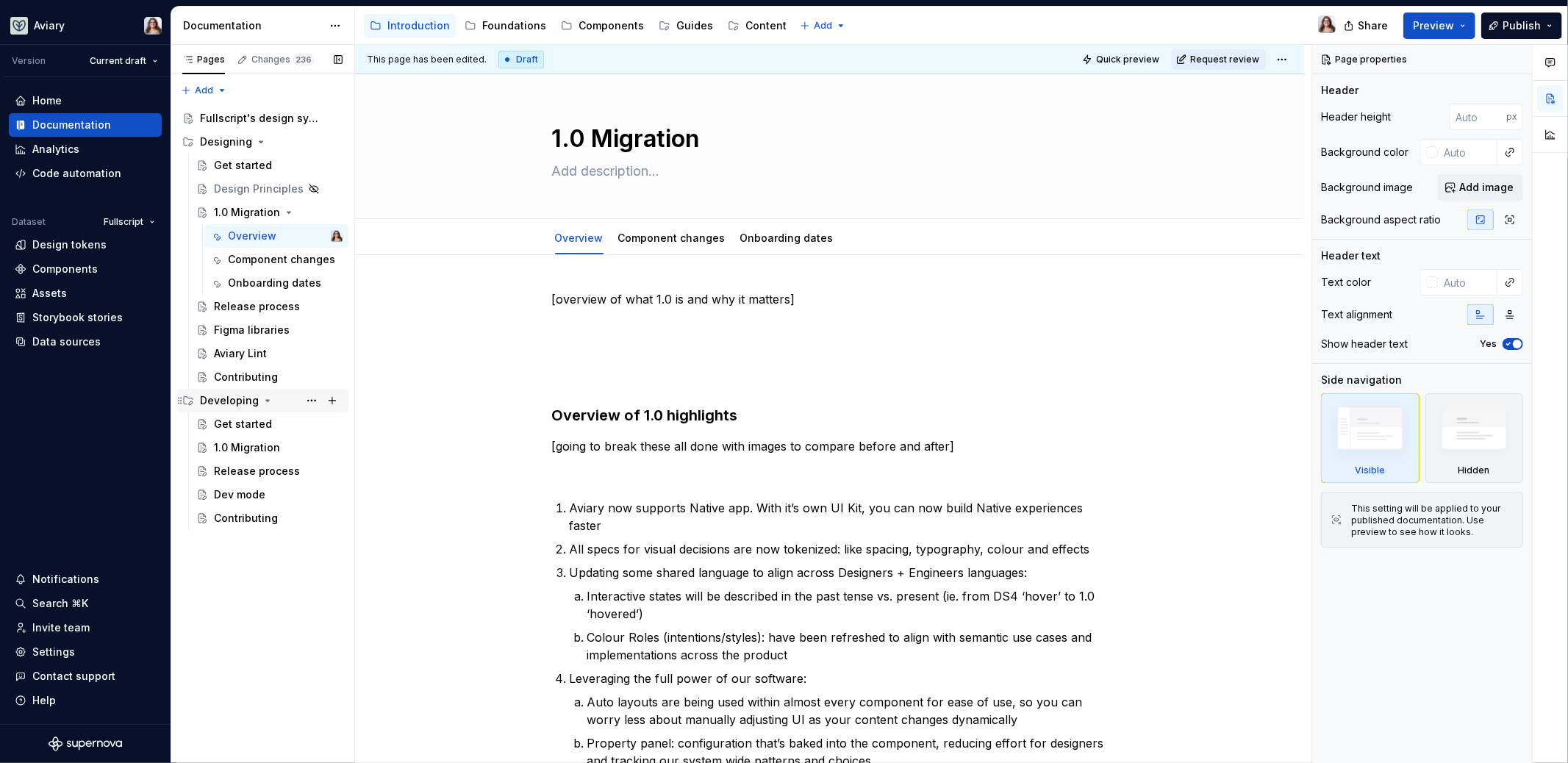
click at [235, 395] on div "Developing" at bounding box center [229, 400] width 58 height 15
click at [332, 401] on button "Page tree" at bounding box center [332, 401] width 21 height 21
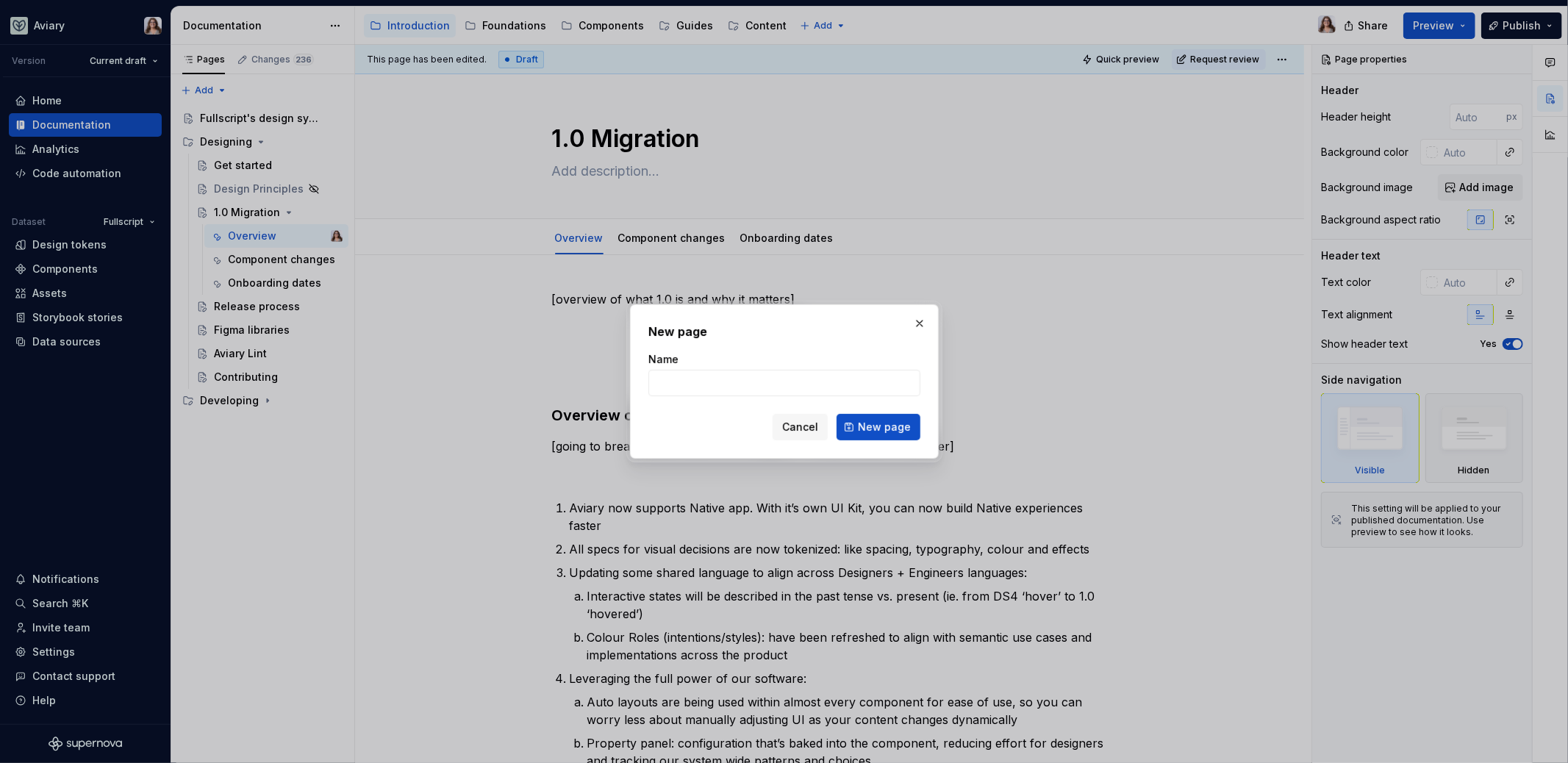
drag, startPoint x: 915, startPoint y: 321, endPoint x: 901, endPoint y: 331, distance: 17.2
click at [915, 321] on button "button" at bounding box center [920, 324] width 21 height 21
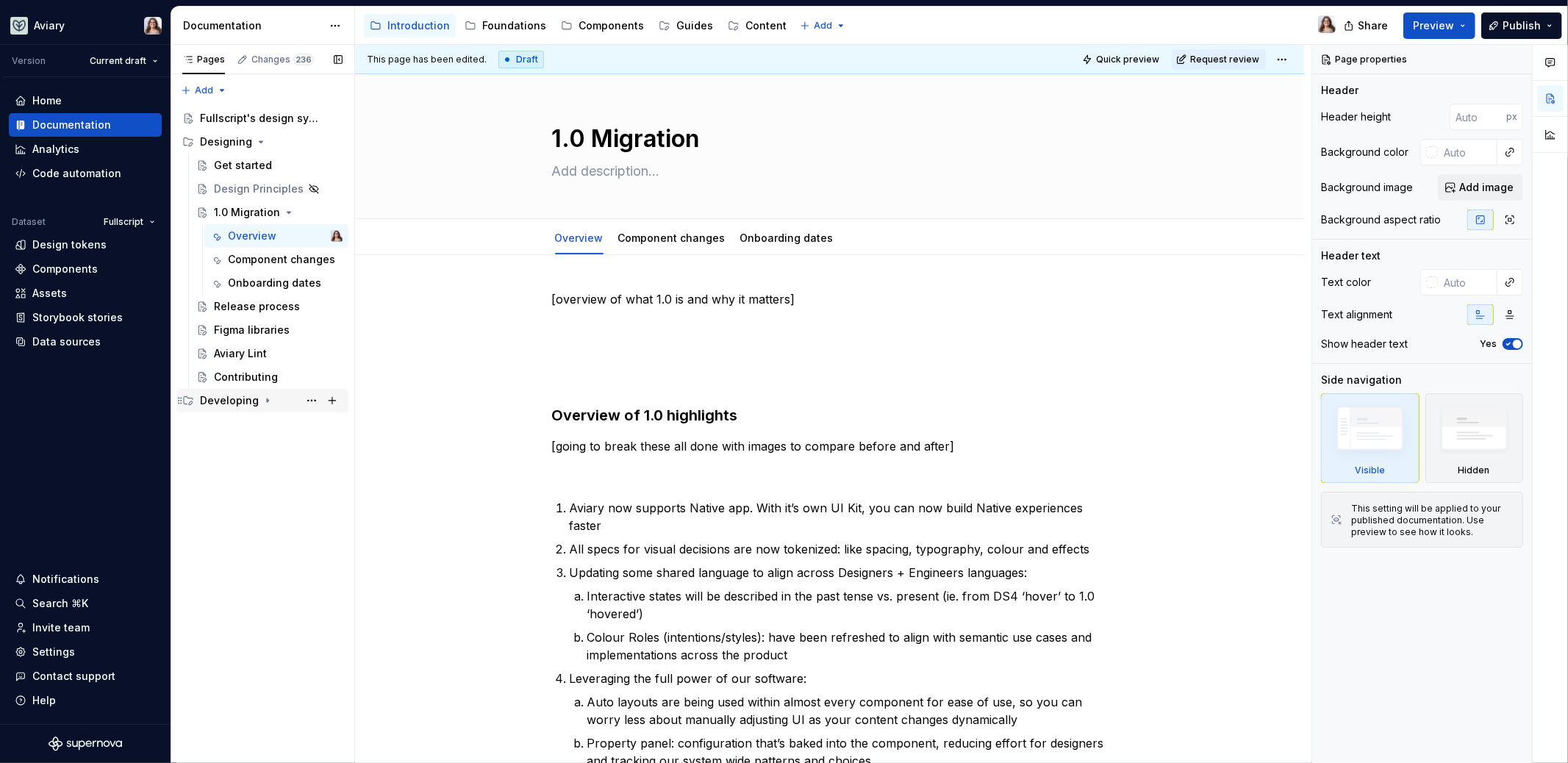
click at [262, 398] on icon "Page tree" at bounding box center [268, 401] width 12 height 12
click at [312, 401] on button "Page tree" at bounding box center [312, 401] width 21 height 21
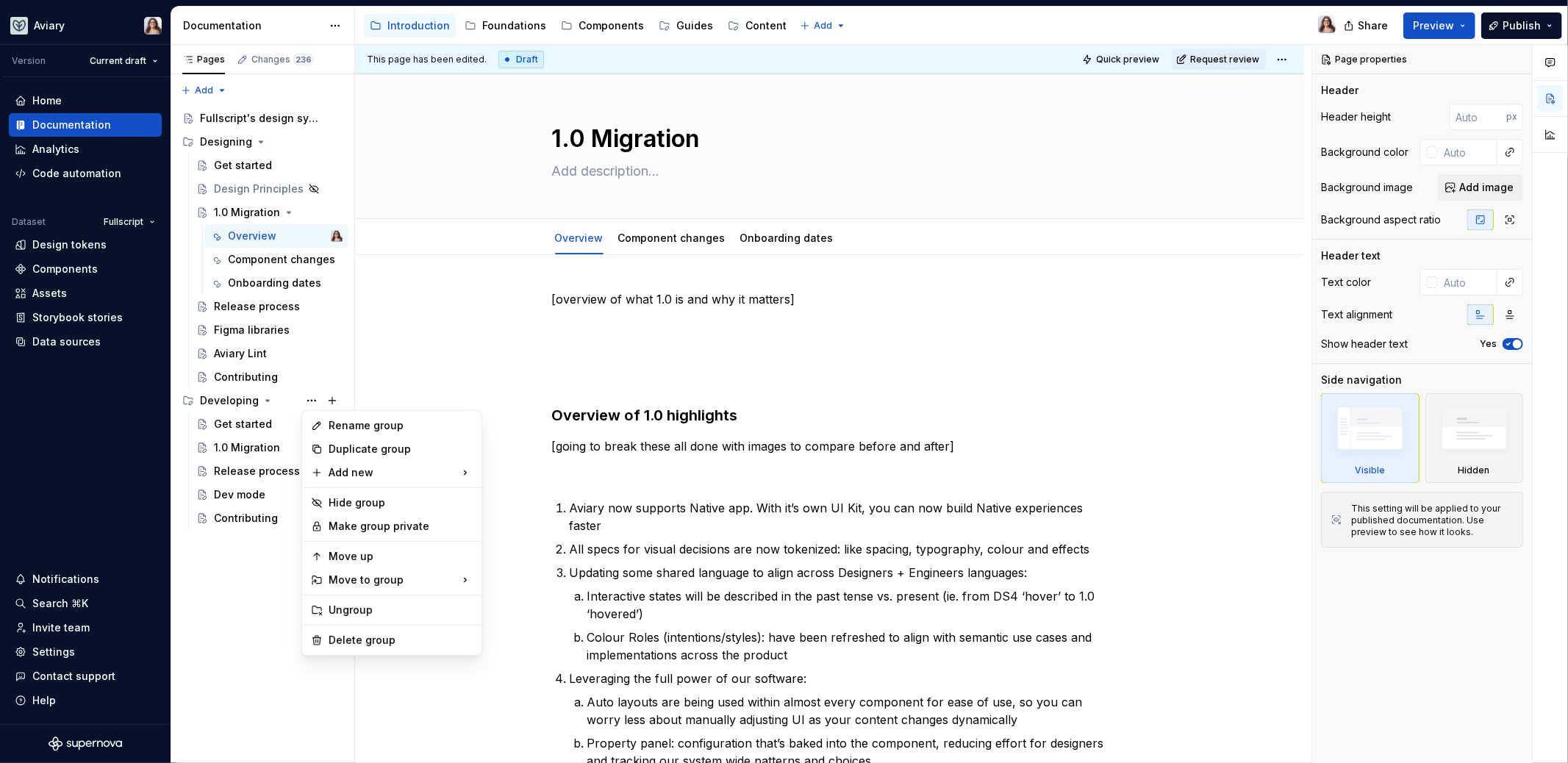
click at [498, 332] on html "Aviary Version Current draft Home Documentation Analytics Code automation Datas…" at bounding box center [784, 381] width 1568 height 763
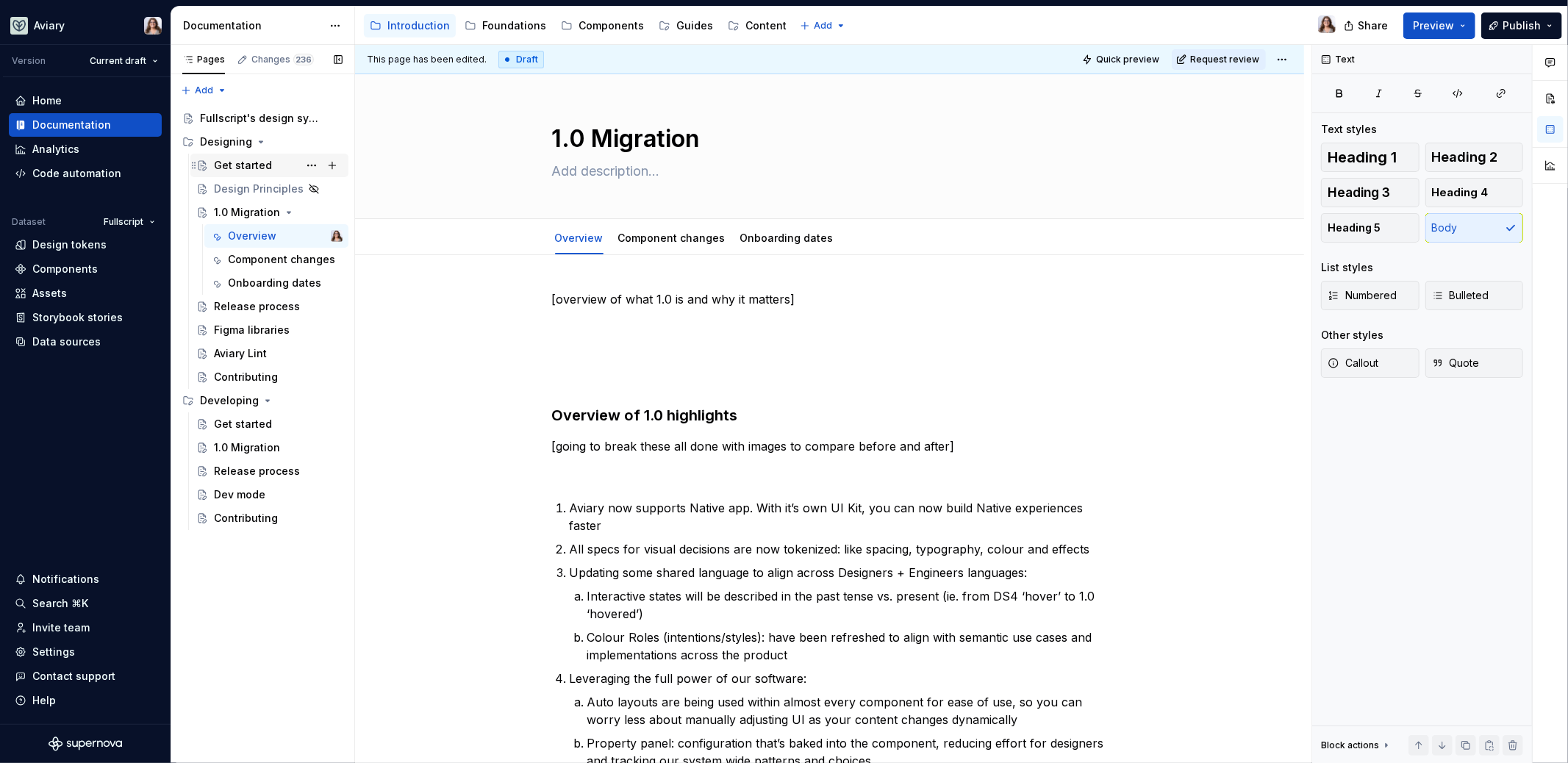
click at [241, 163] on div "Get started" at bounding box center [243, 165] width 58 height 15
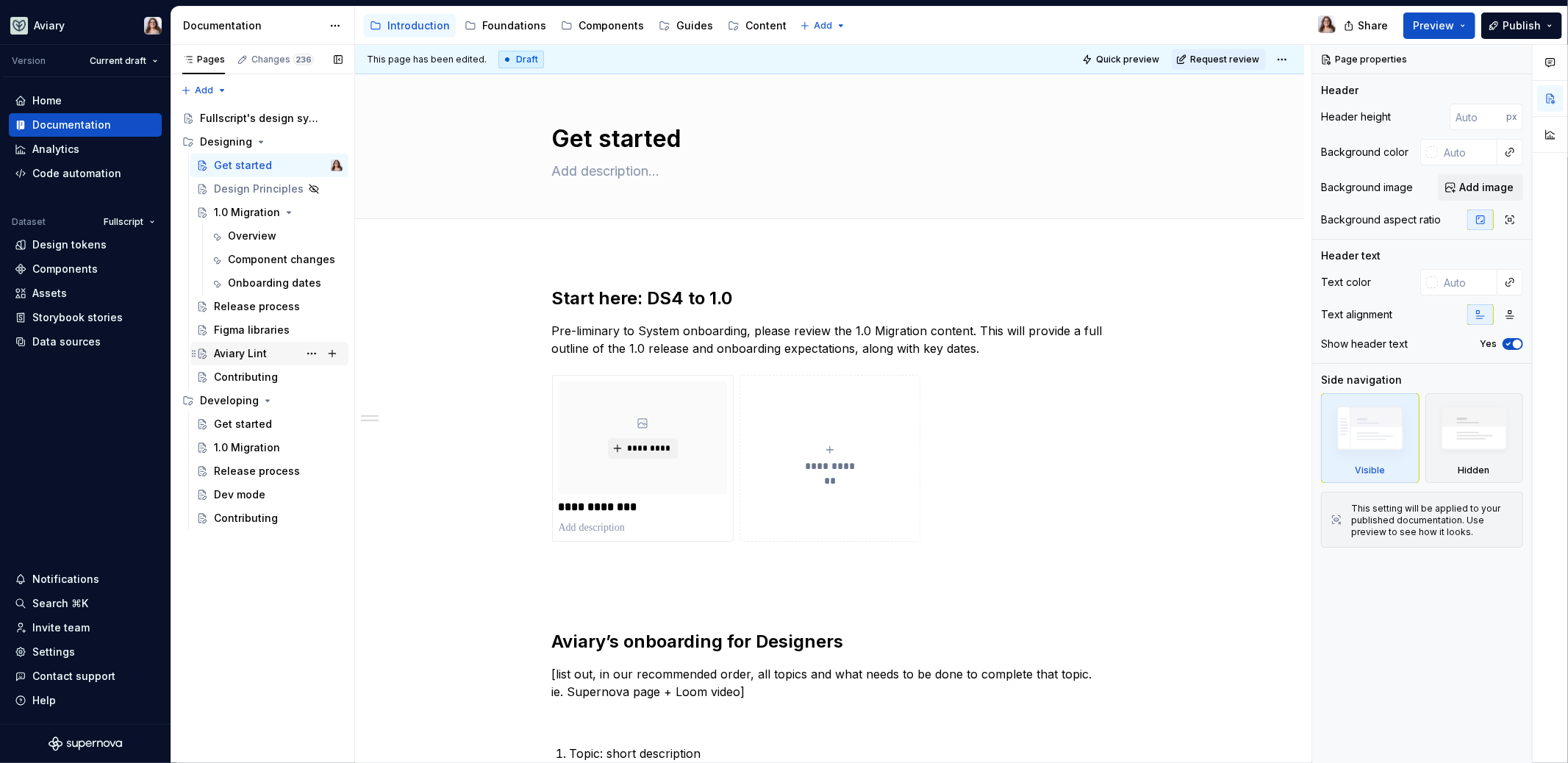
click at [255, 358] on div "Aviary Lint" at bounding box center [240, 353] width 53 height 15
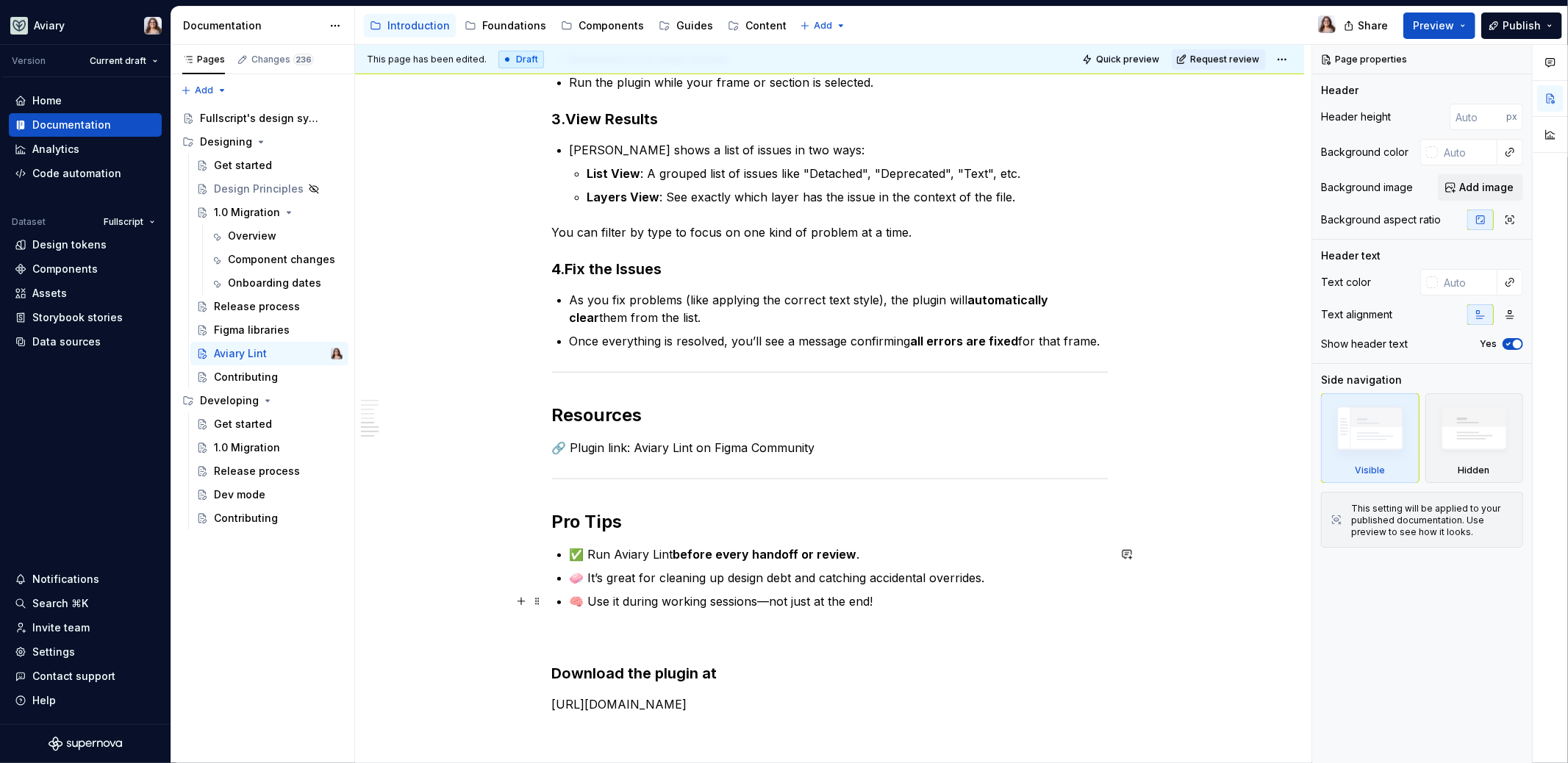
scroll to position [1029, 0]
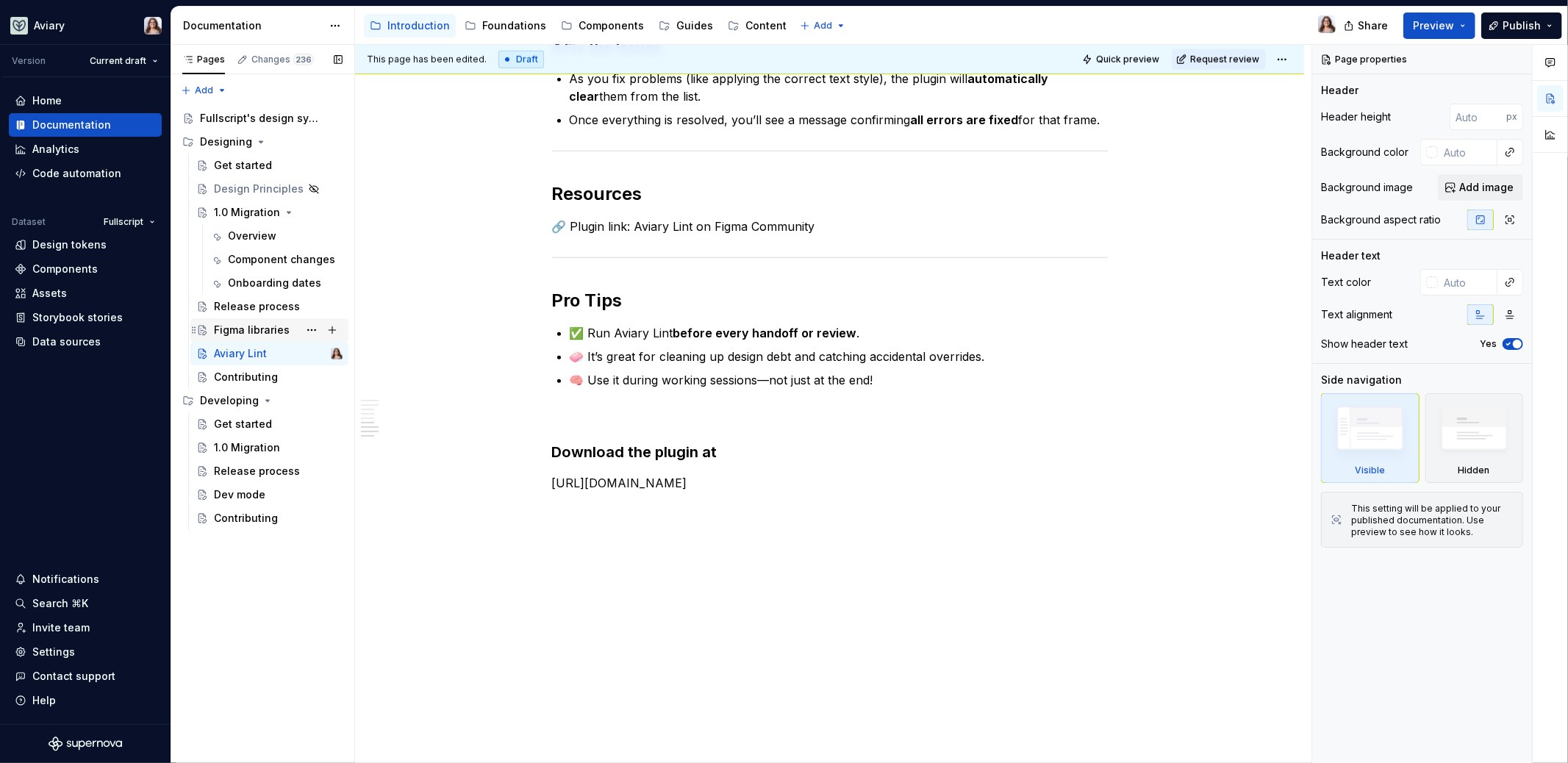
click at [253, 320] on div "Figma libraries" at bounding box center [278, 330] width 129 height 21
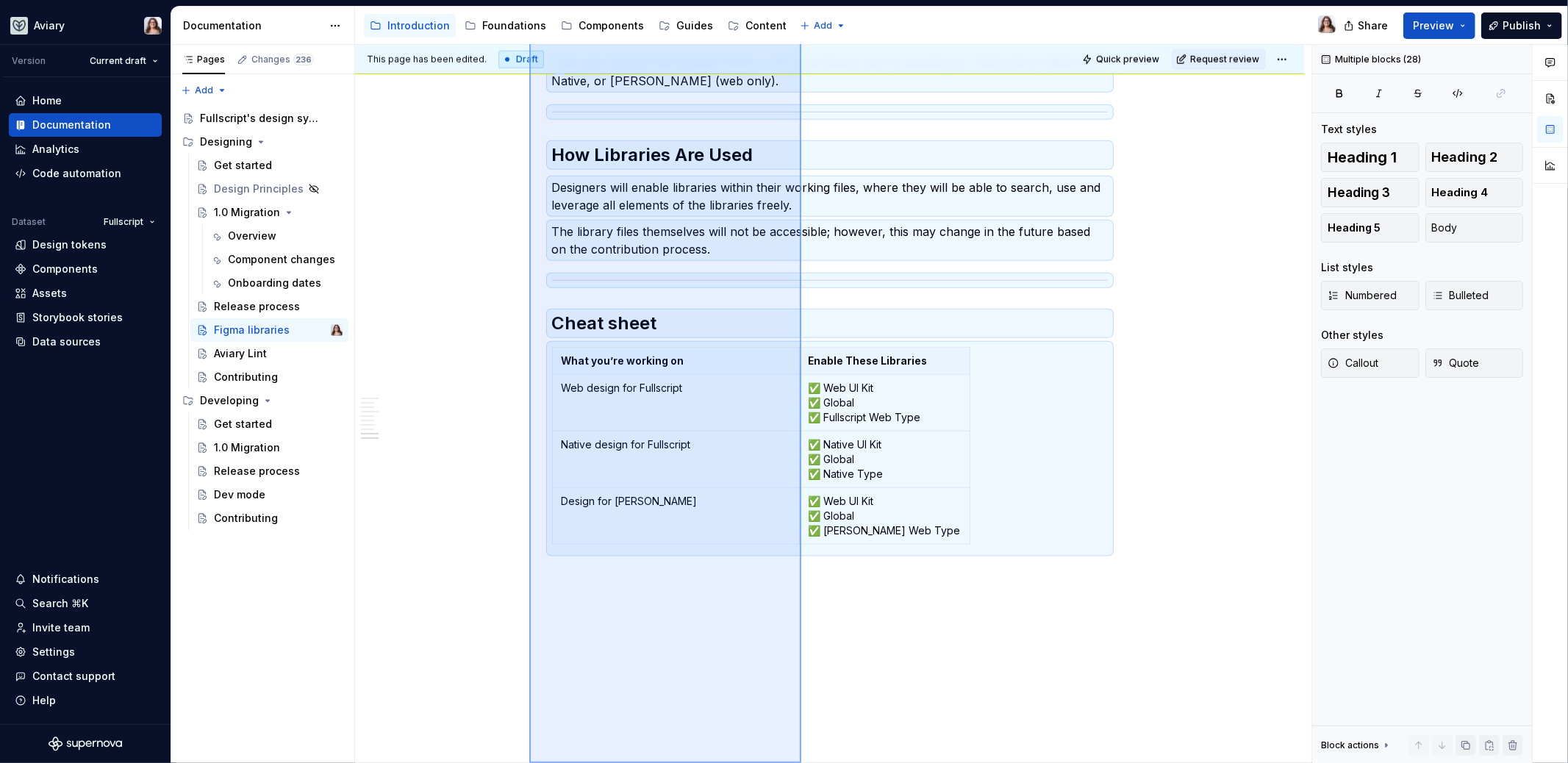
scroll to position [1287, 0]
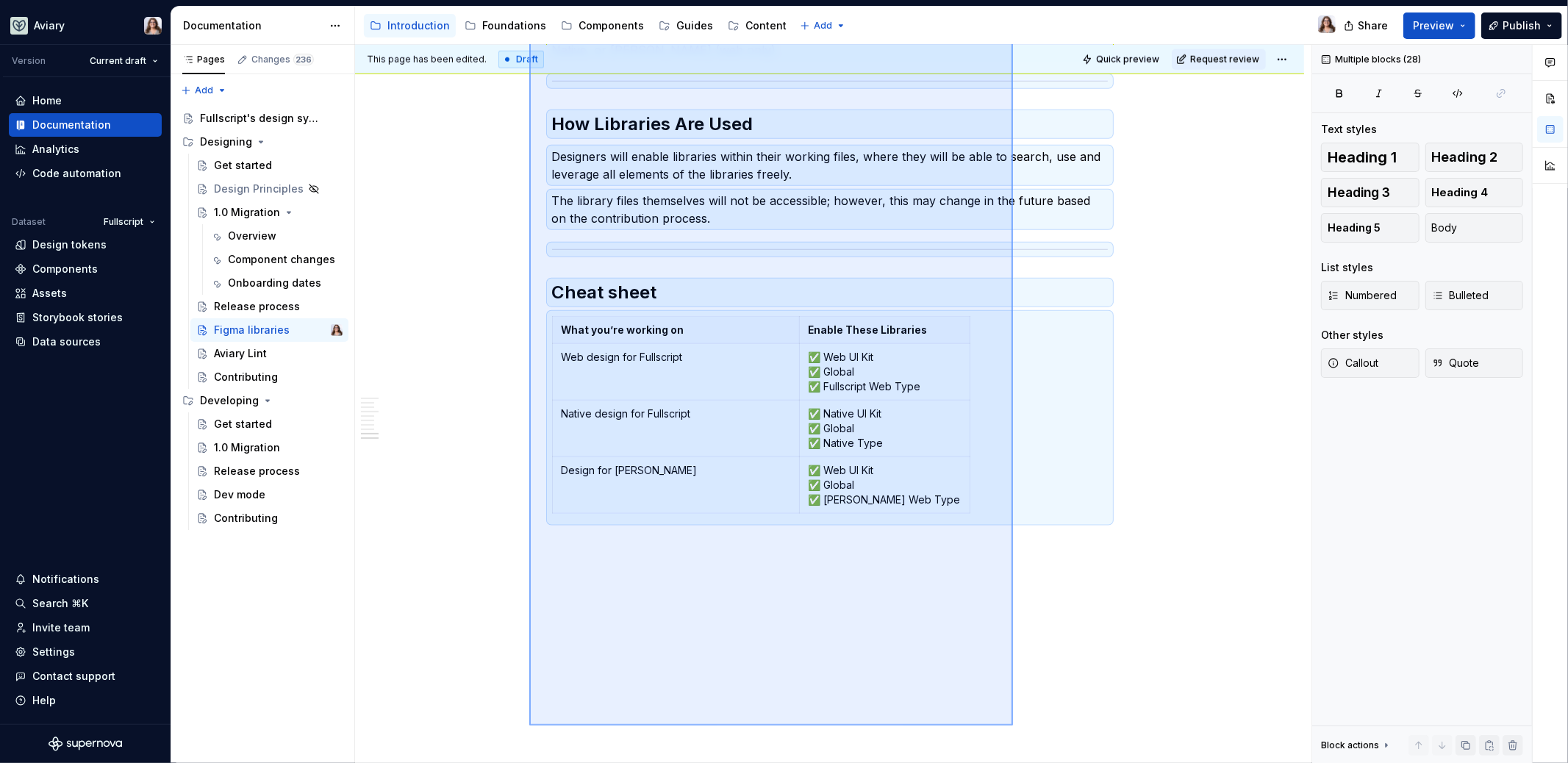
drag, startPoint x: 529, startPoint y: 273, endPoint x: 1013, endPoint y: 724, distance: 661.6
click at [1013, 724] on div "This page has been edited. Draft Quick preview Request review Figma libraries E…" at bounding box center [833, 403] width 957 height 718
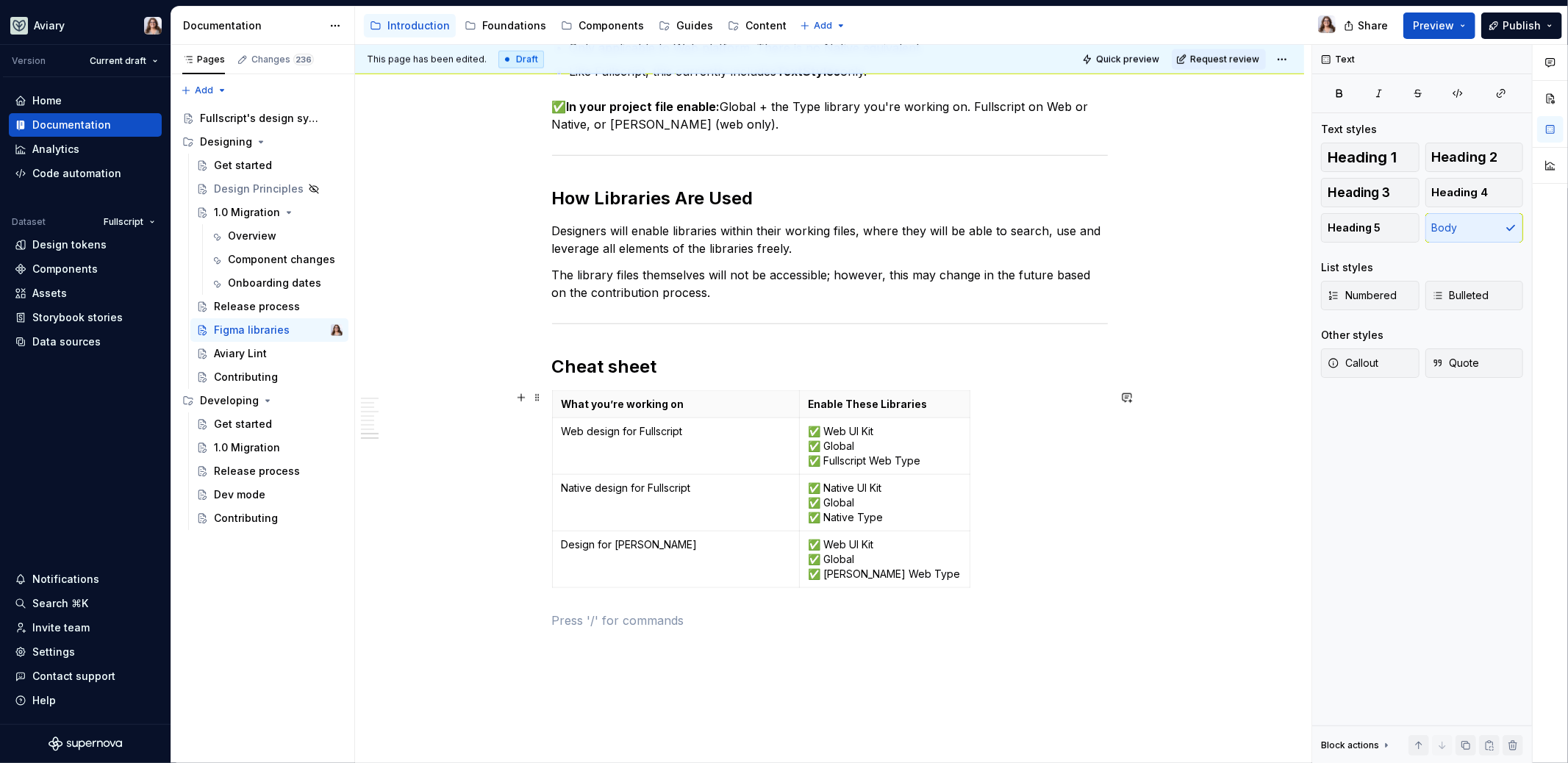
scroll to position [1224, 0]
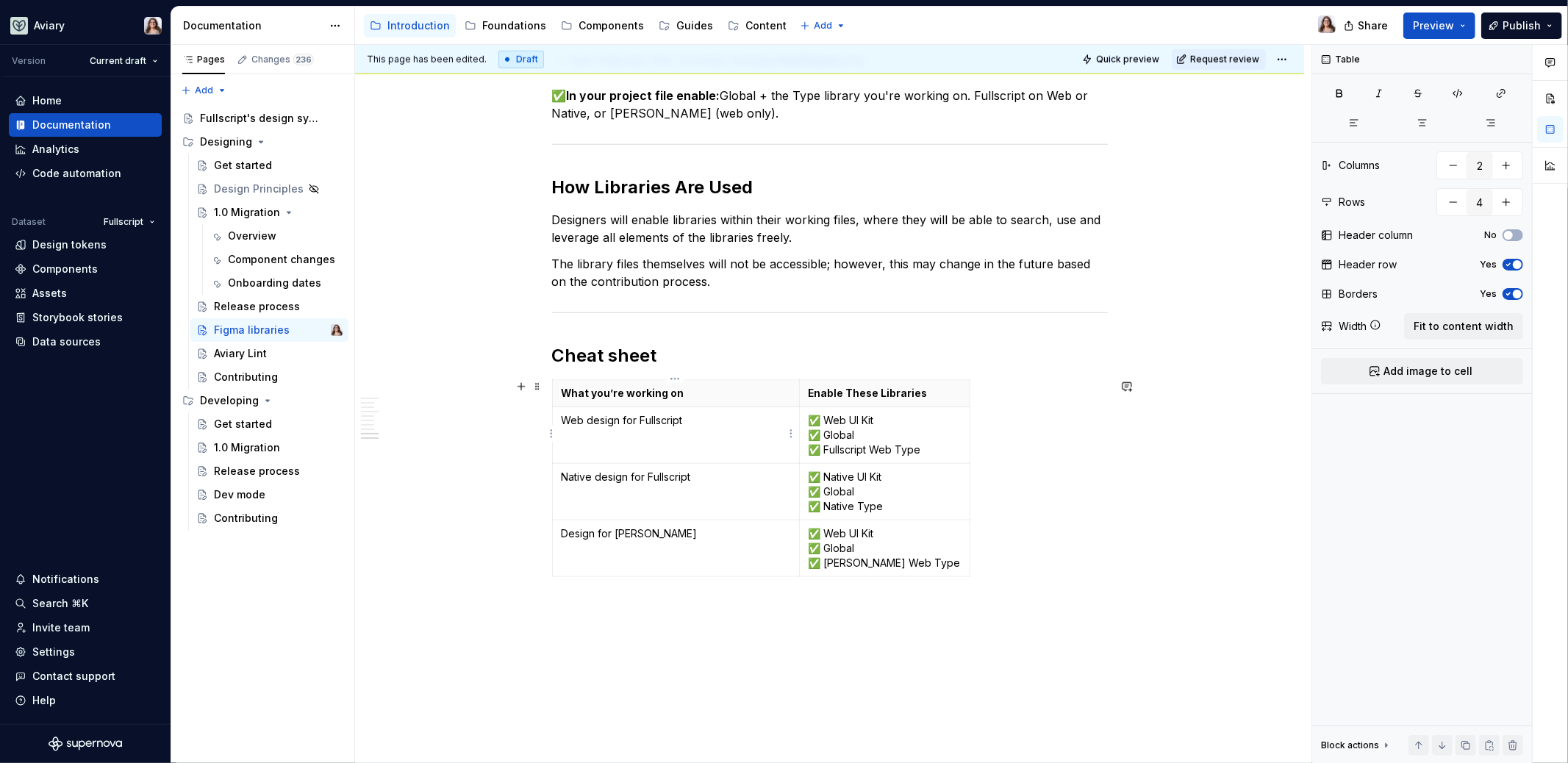
click at [692, 419] on p "Web design for Fullscript" at bounding box center [676, 420] width 228 height 15
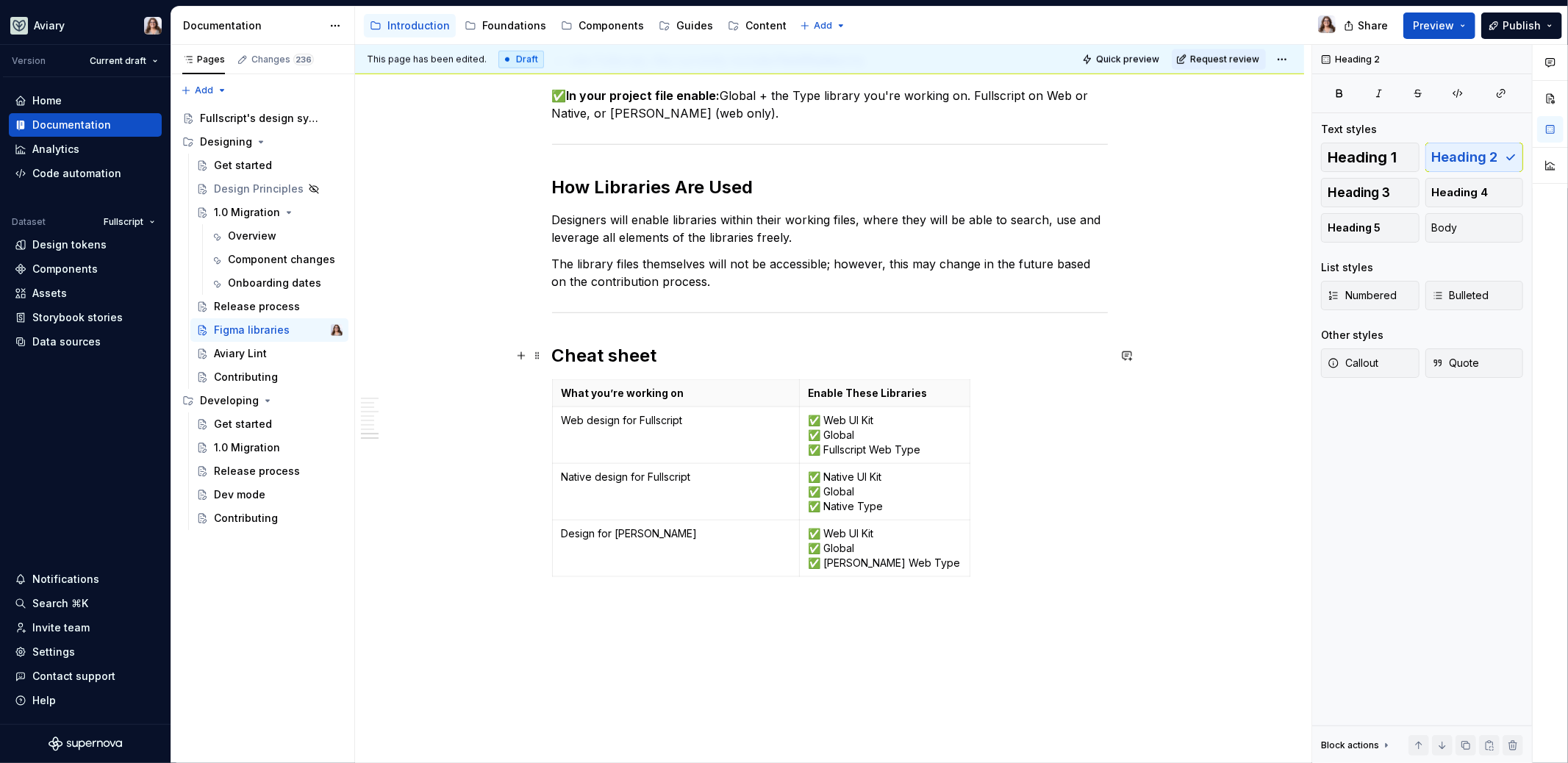
click at [687, 354] on h2 "Cheat sheet" at bounding box center [830, 355] width 556 height 23
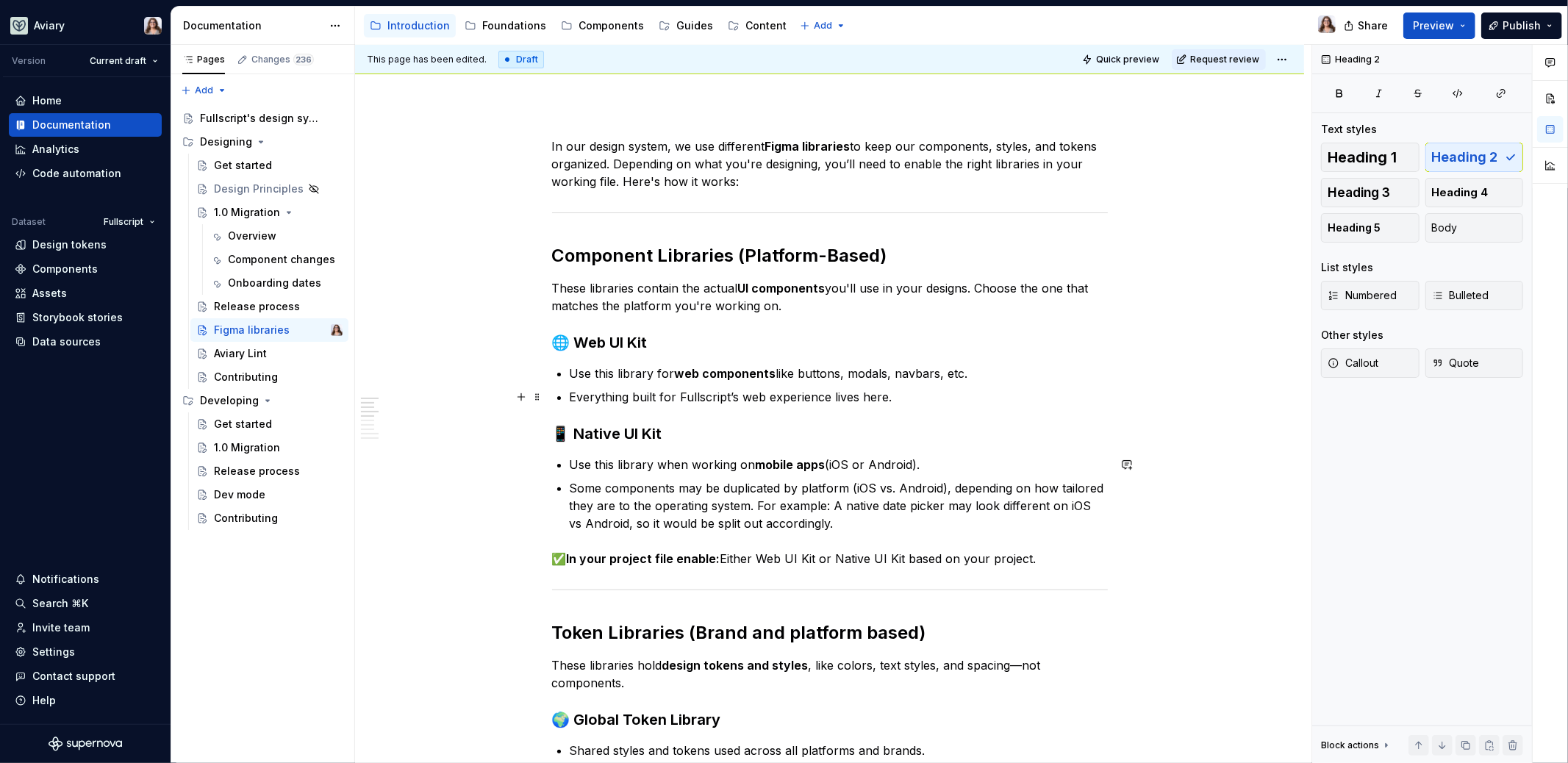
scroll to position [0, 0]
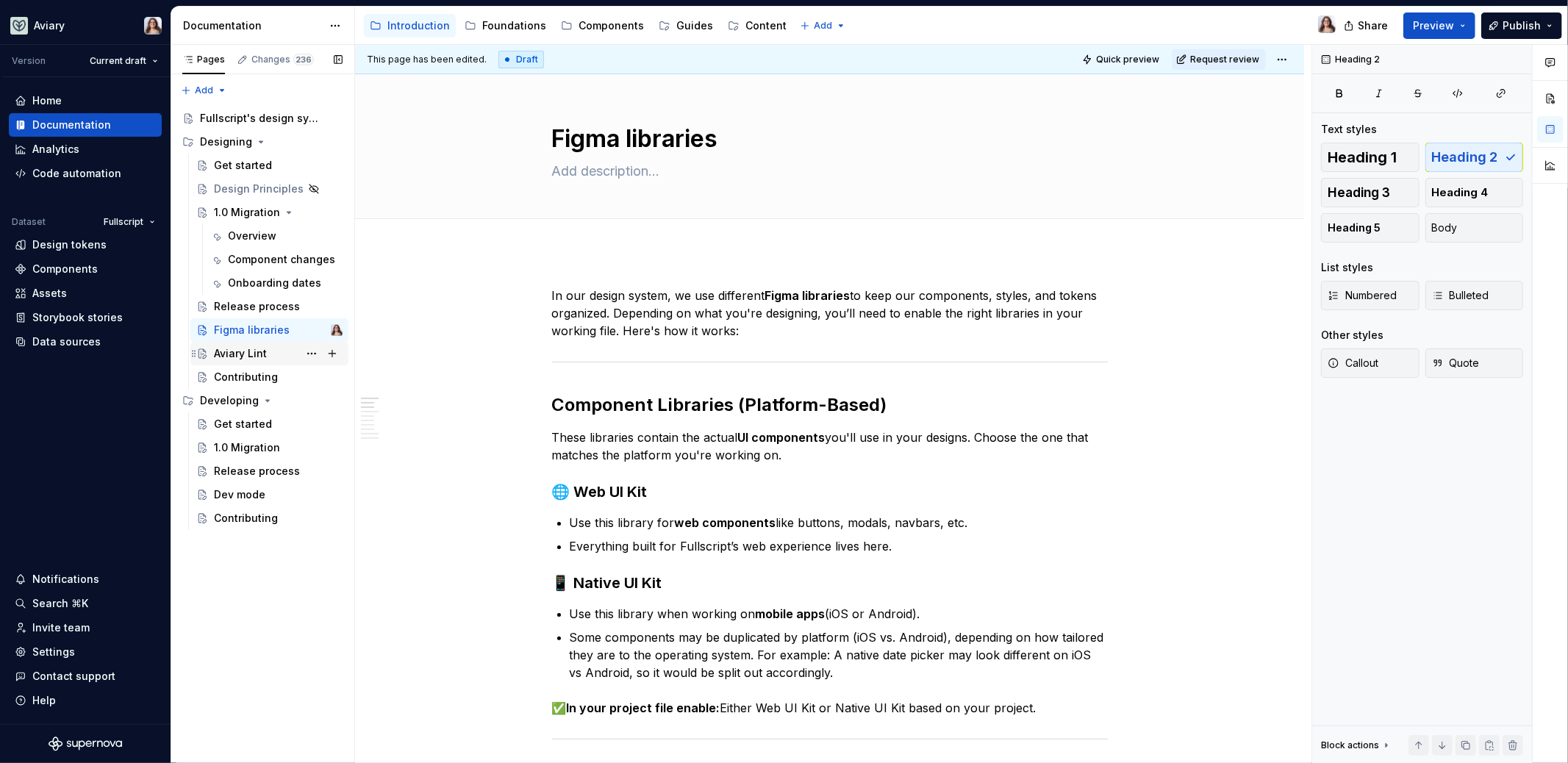
click at [252, 354] on div "Aviary Lint" at bounding box center [240, 353] width 53 height 15
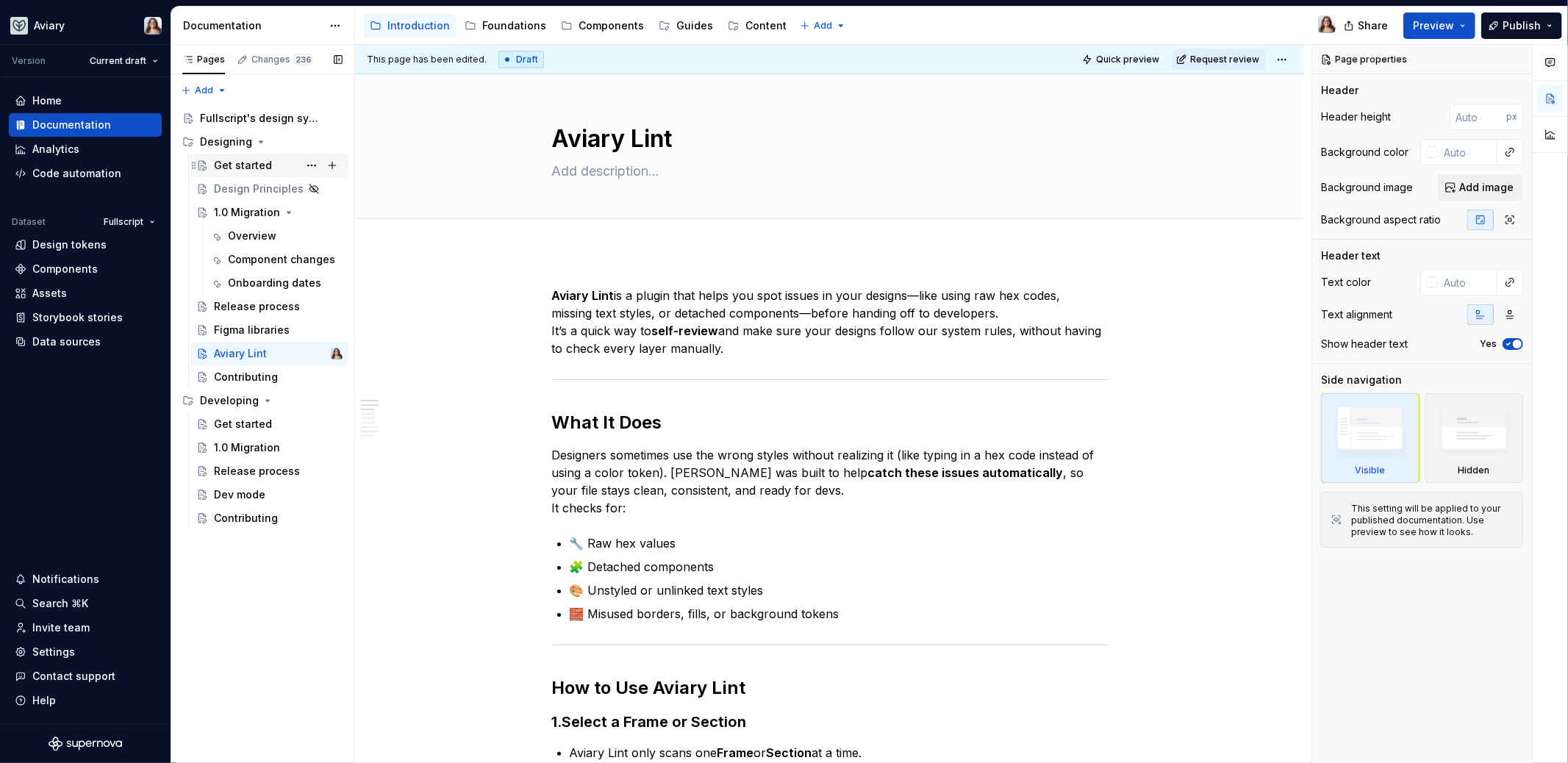
click at [252, 163] on div "Get started" at bounding box center [243, 165] width 58 height 15
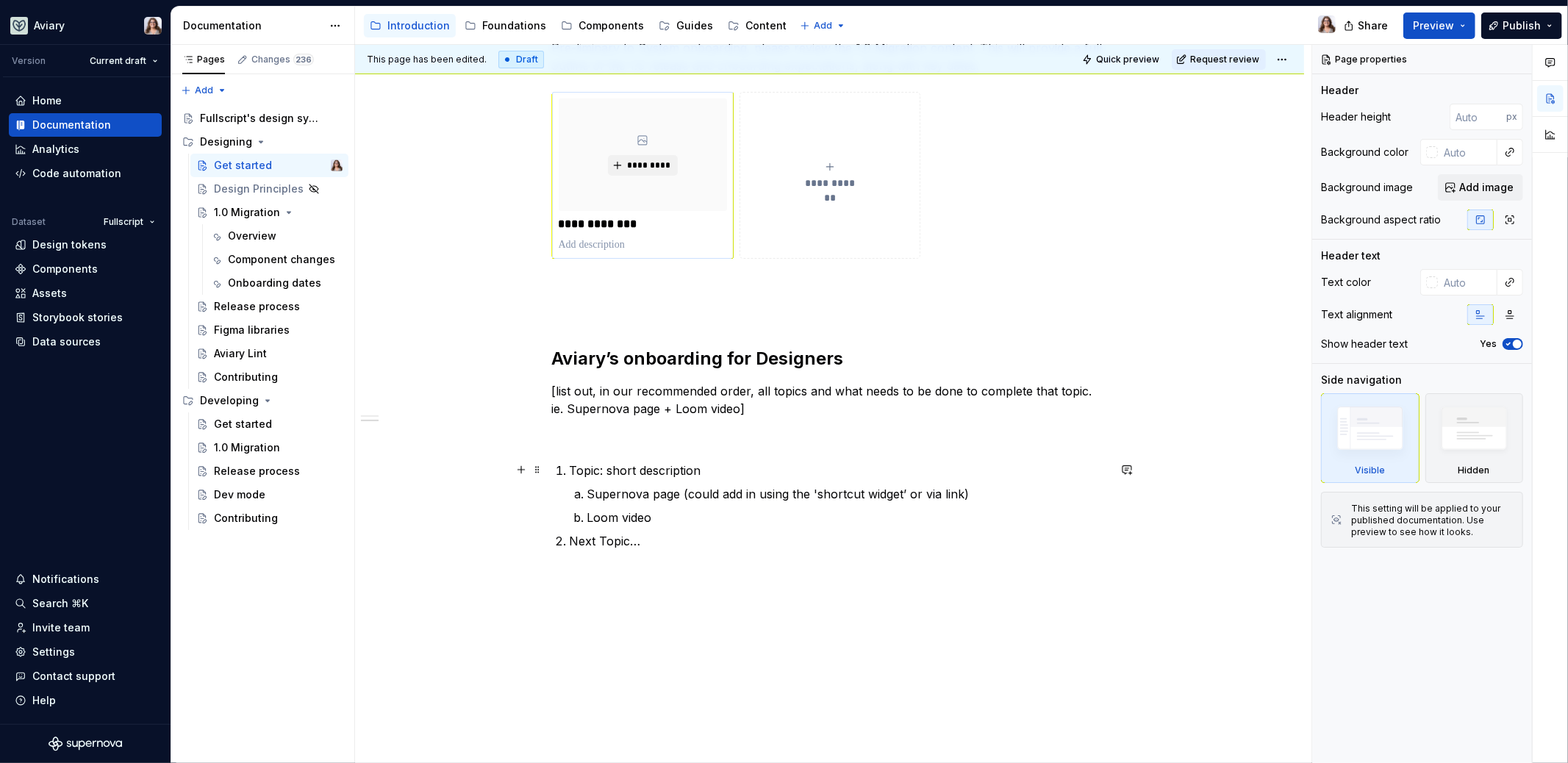
scroll to position [349, 0]
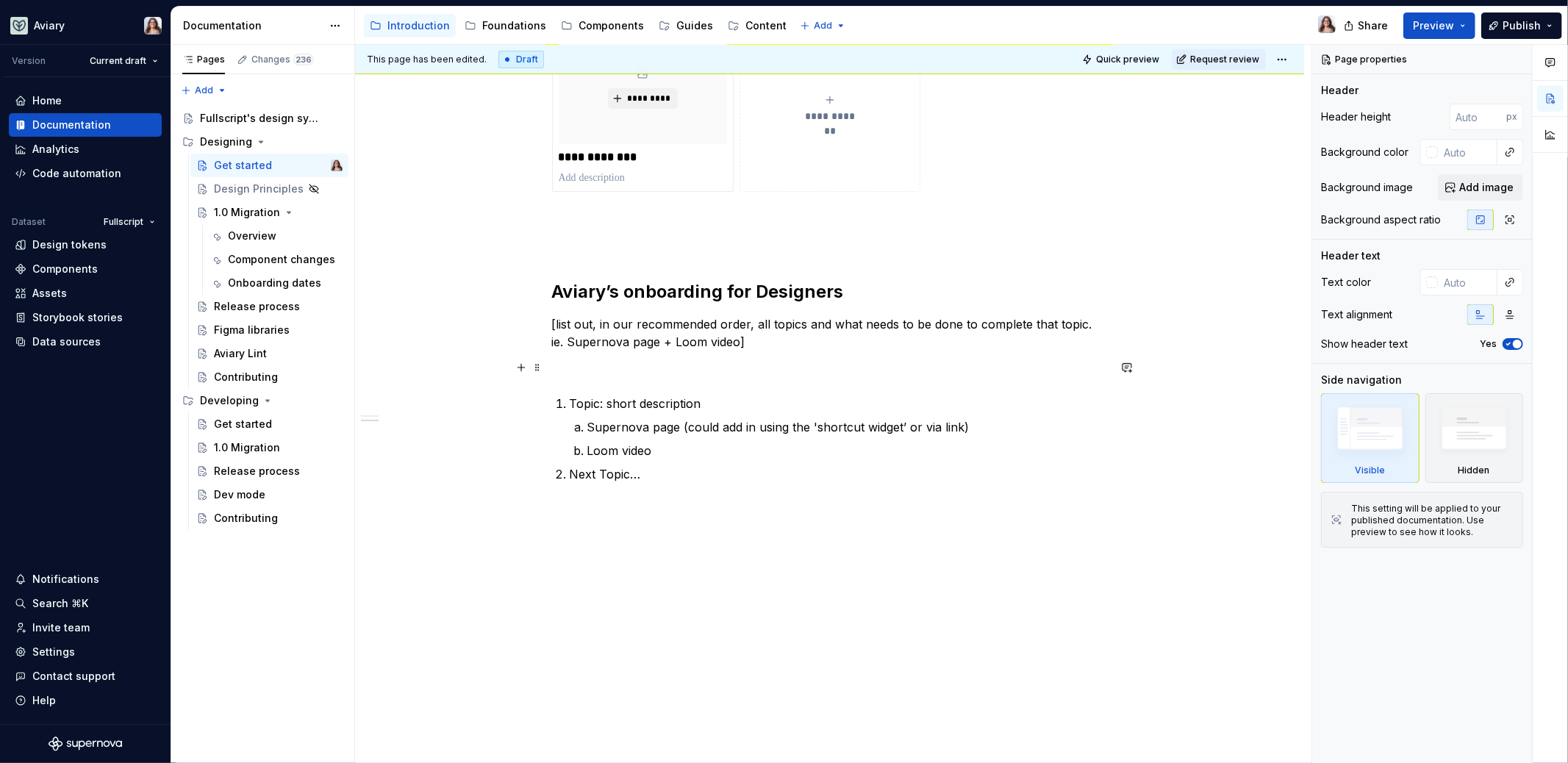
type textarea "*"
click at [672, 365] on p at bounding box center [830, 368] width 556 height 18
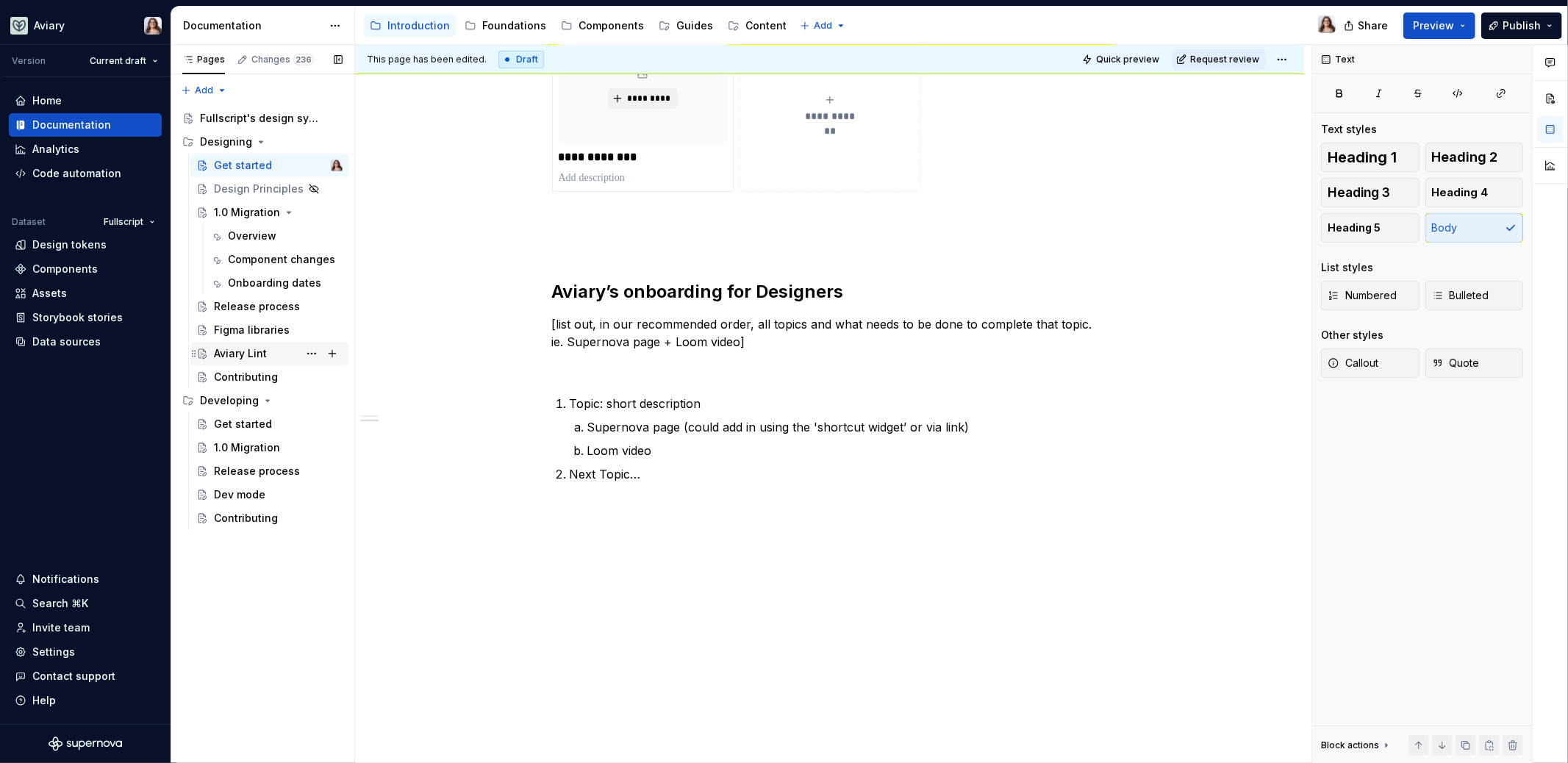
click at [250, 354] on div "Aviary Lint" at bounding box center [240, 353] width 53 height 15
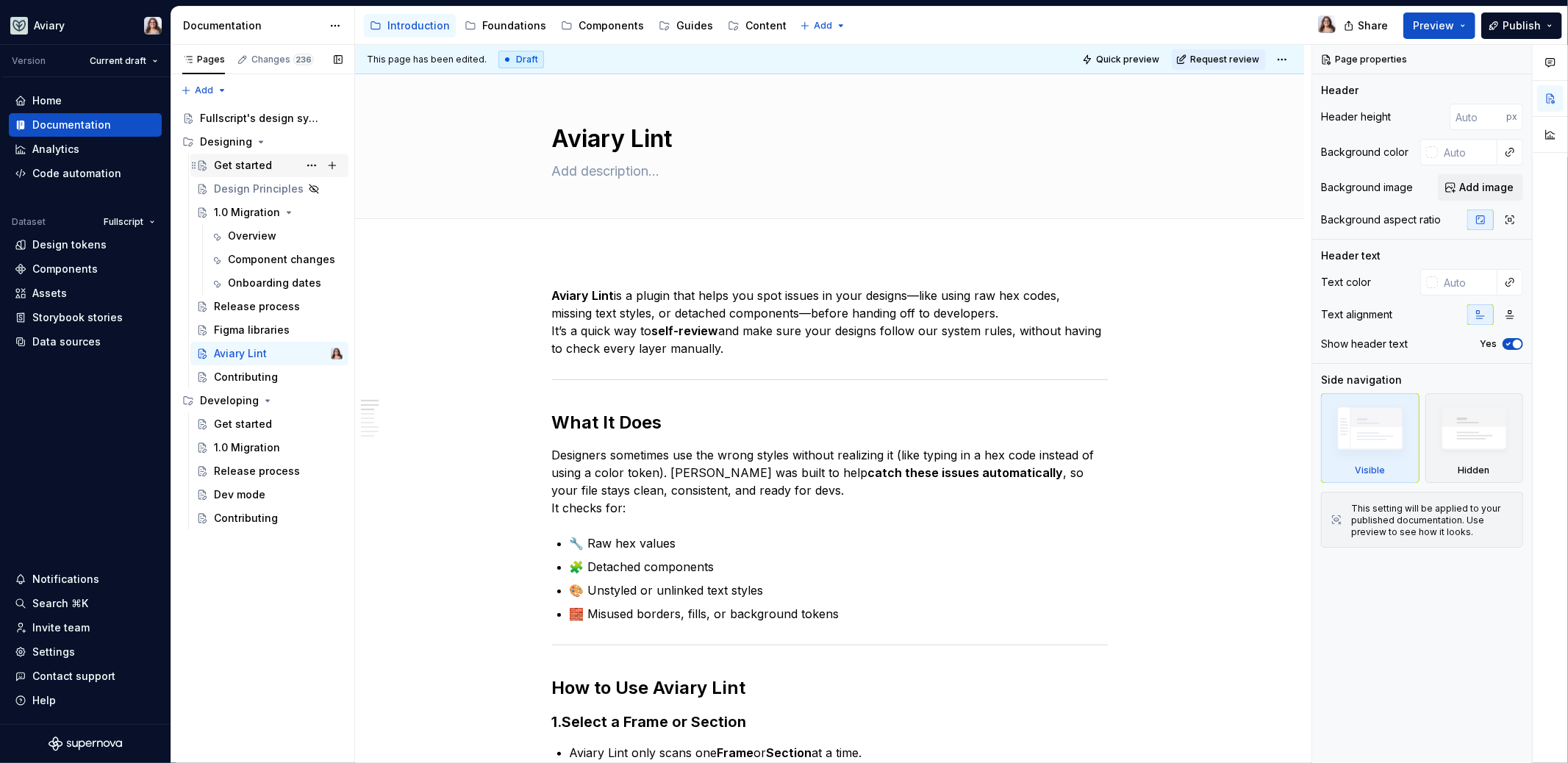
click at [246, 160] on div "Get started" at bounding box center [243, 165] width 58 height 15
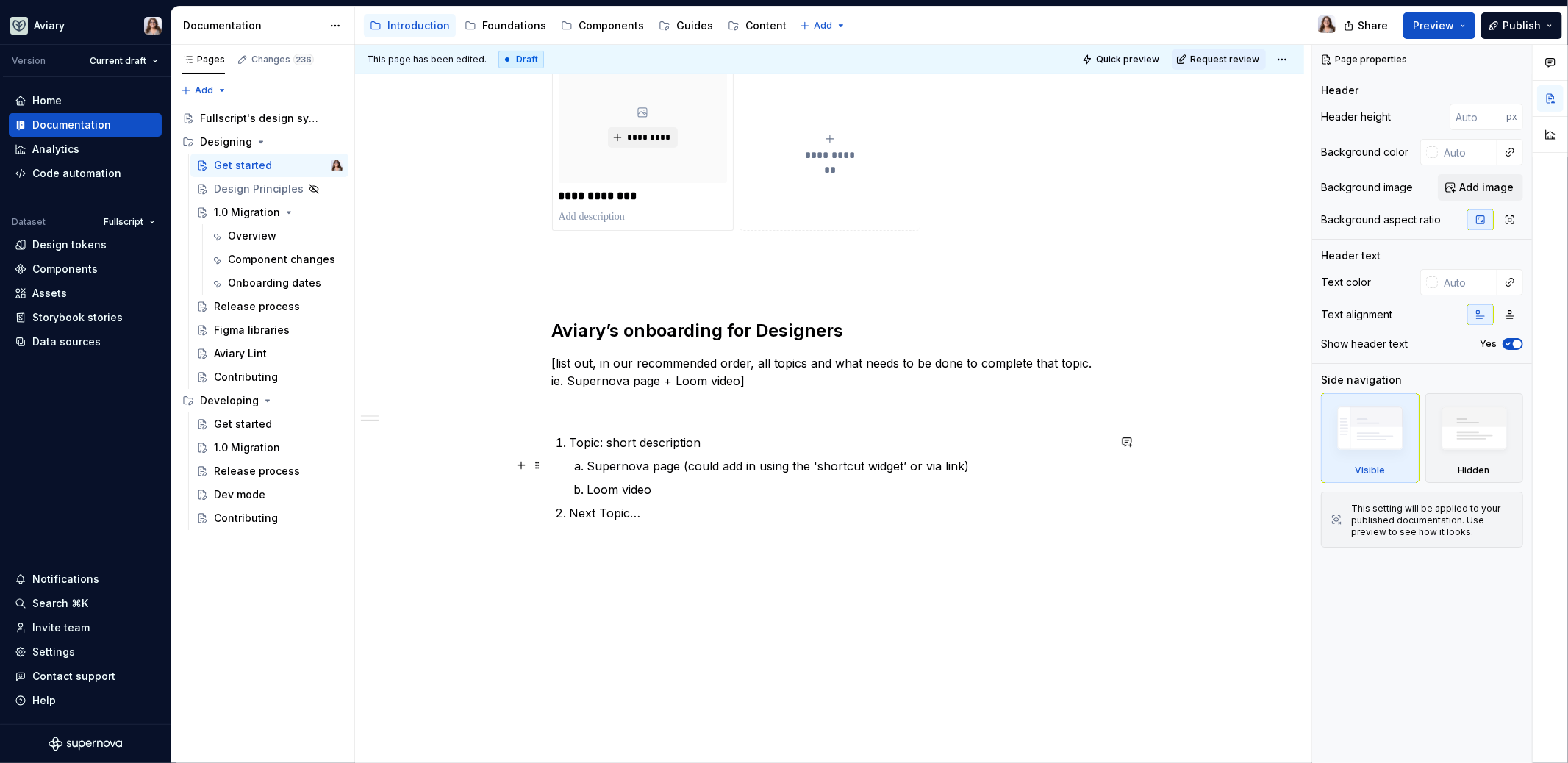
scroll to position [312, 0]
type textarea "*"
click at [600, 397] on p at bounding box center [830, 405] width 556 height 18
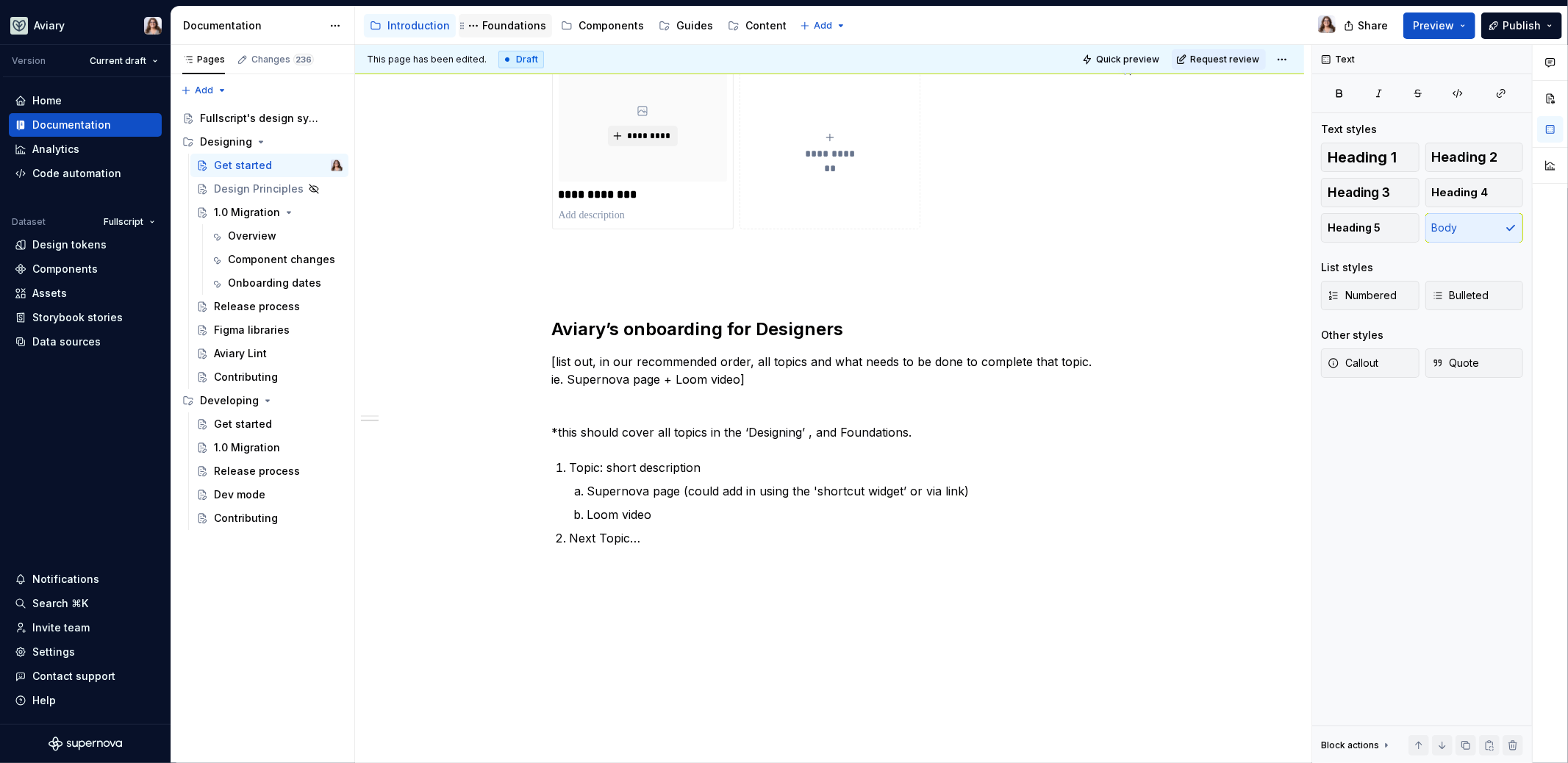
click at [509, 28] on div "Foundations" at bounding box center [514, 25] width 64 height 15
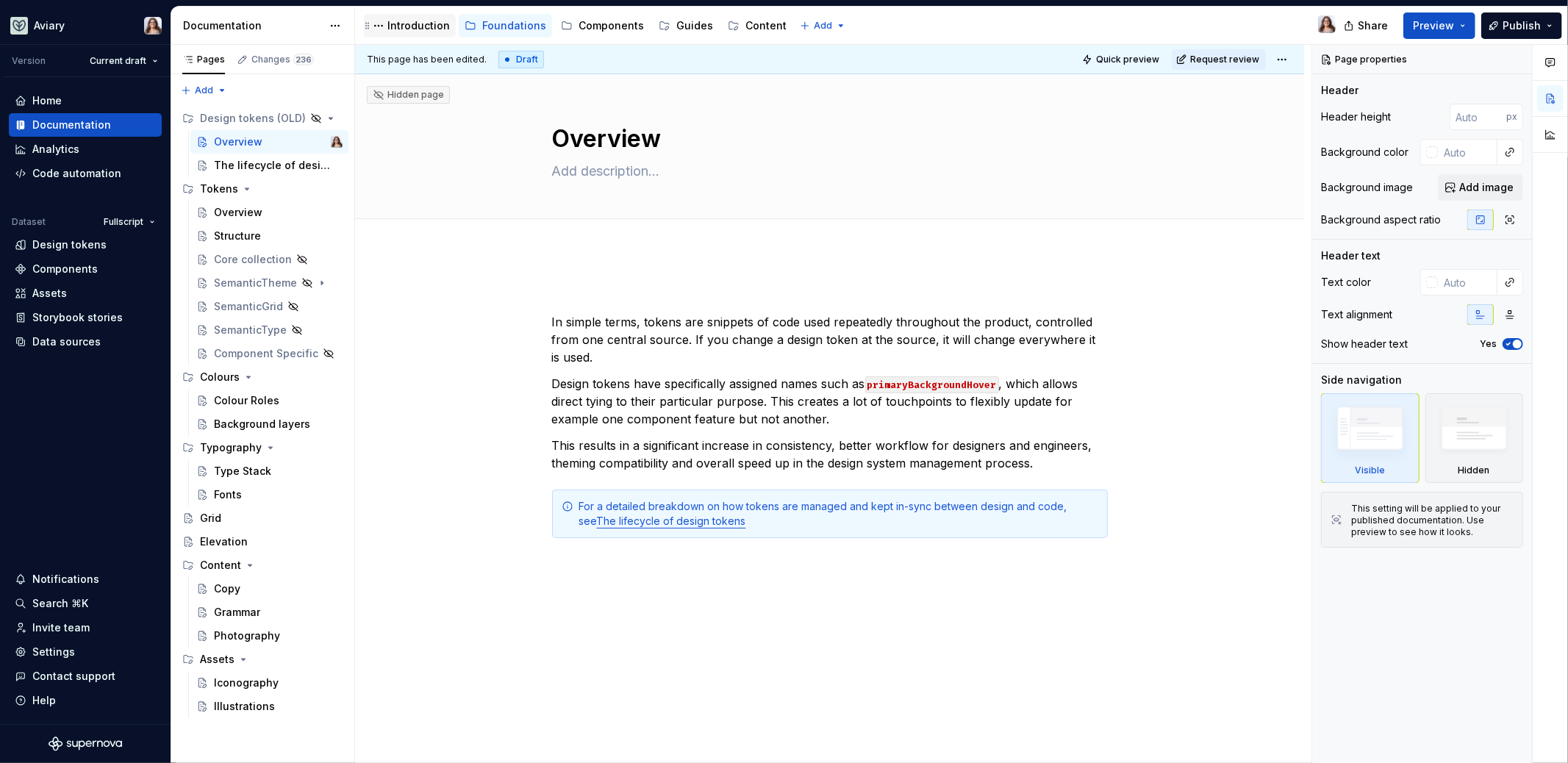
click at [409, 25] on div "Introduction" at bounding box center [418, 25] width 63 height 15
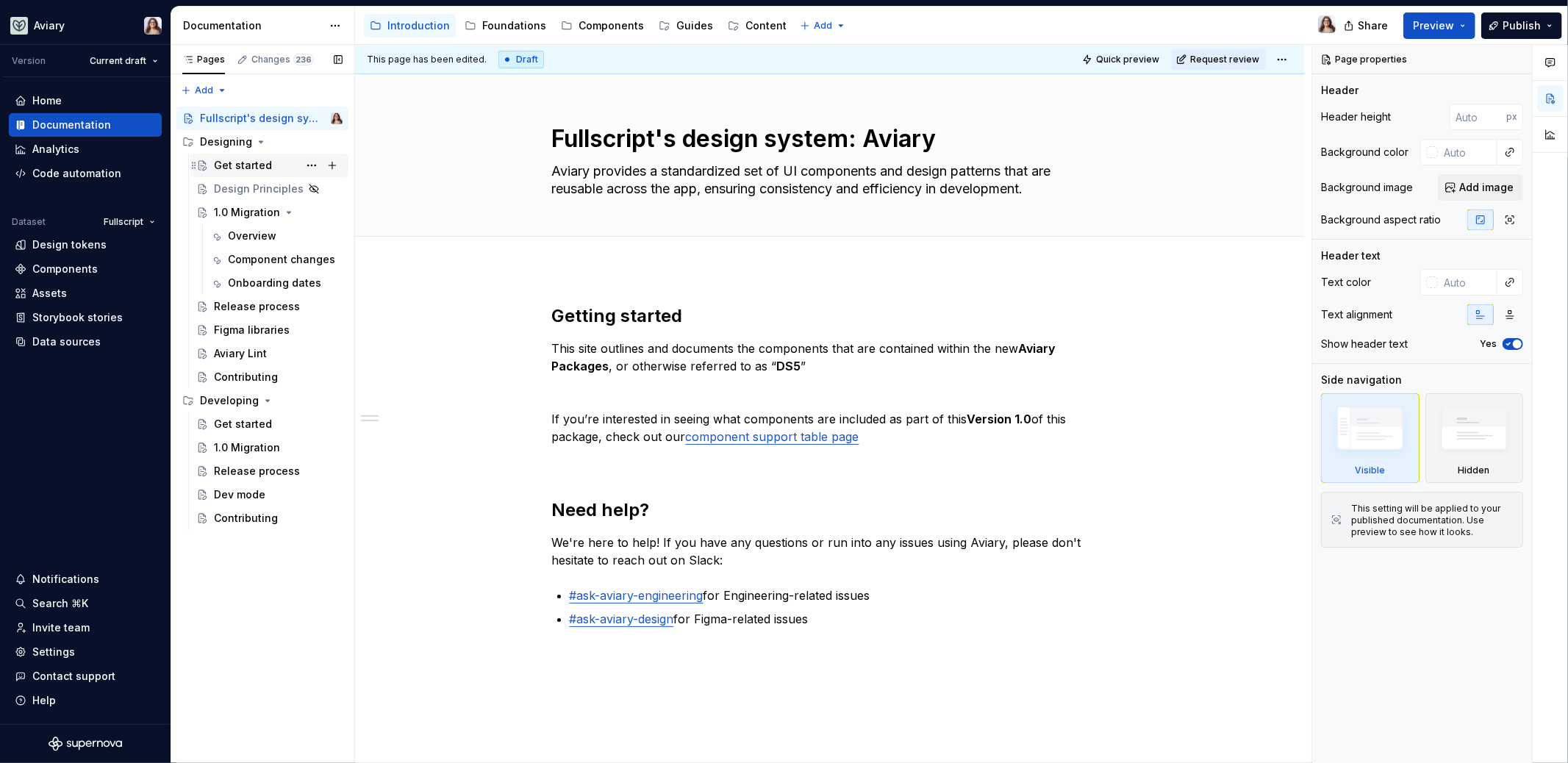
click at [228, 160] on div "Get started" at bounding box center [243, 165] width 58 height 15
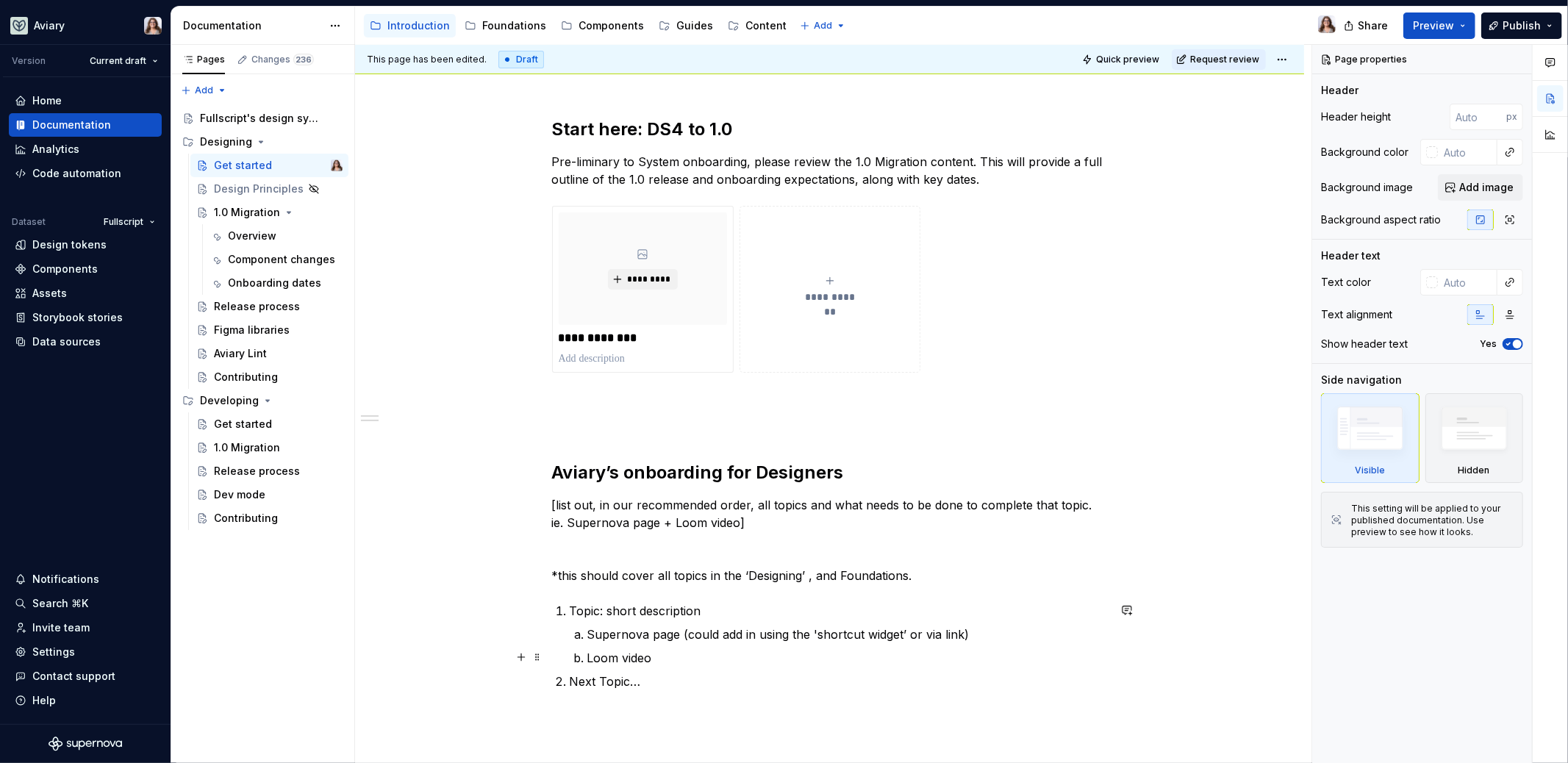
scroll to position [195, 0]
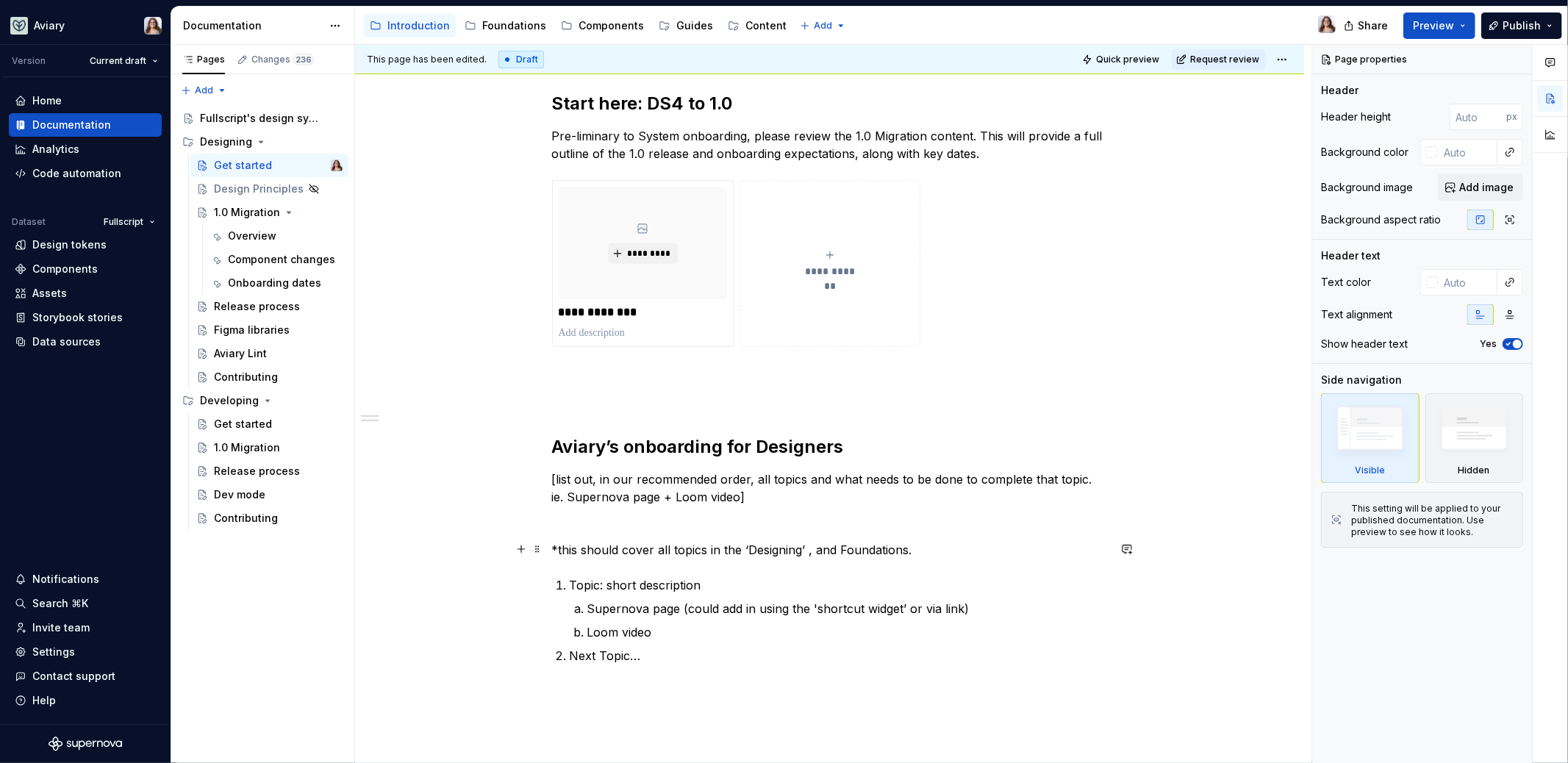
type textarea "*"
click at [911, 550] on p "*this should cover all topics in the ‘Designing’ , and Foundations." at bounding box center [830, 549] width 556 height 18
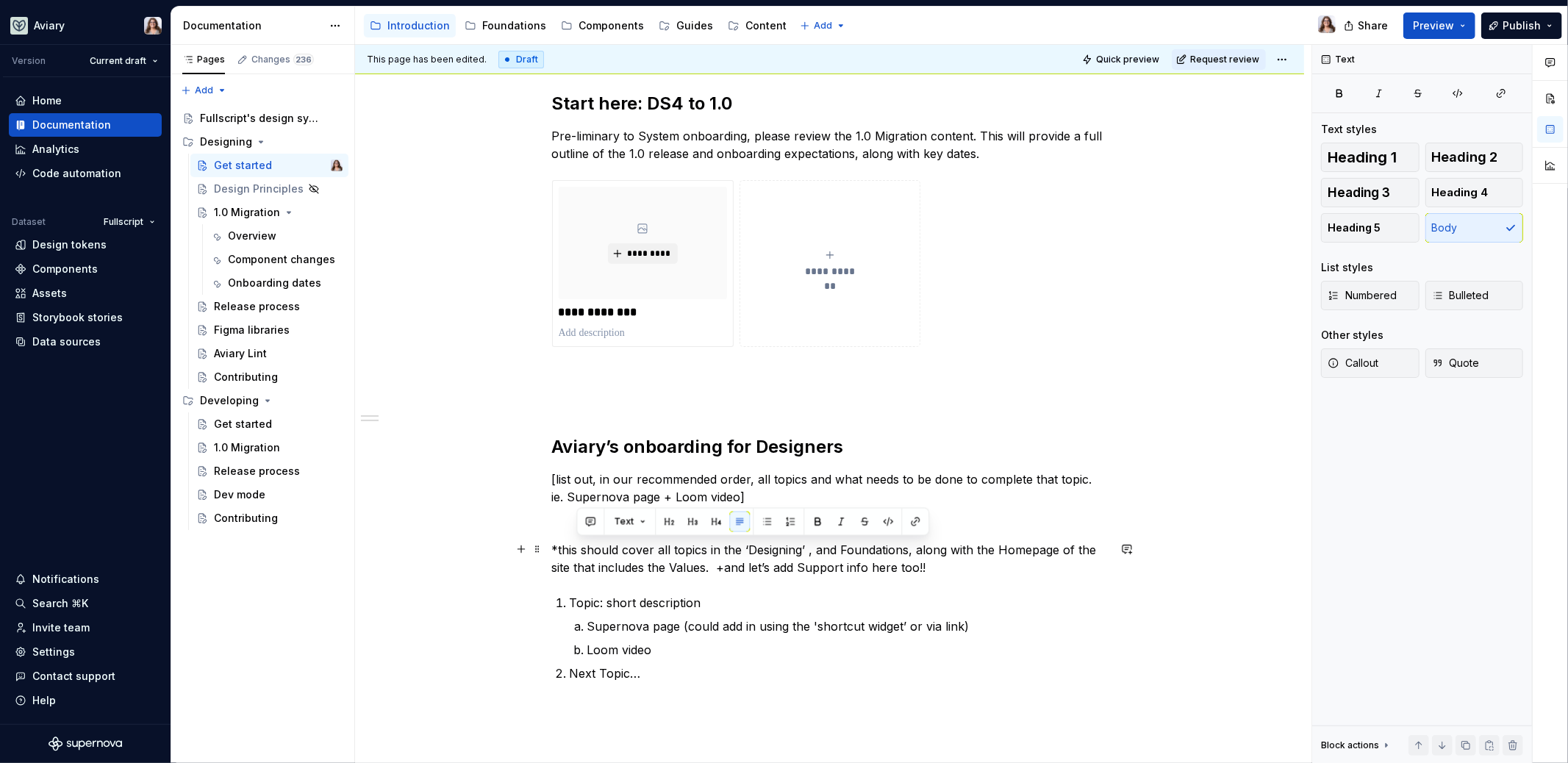
drag, startPoint x: 948, startPoint y: 566, endPoint x: 542, endPoint y: 548, distance: 406.4
click at [542, 548] on div "**********" at bounding box center [829, 510] width 949 height 906
click at [594, 550] on p "*this should cover all topics in the ‘Designing’ , and Foundations, along with …" at bounding box center [830, 558] width 556 height 35
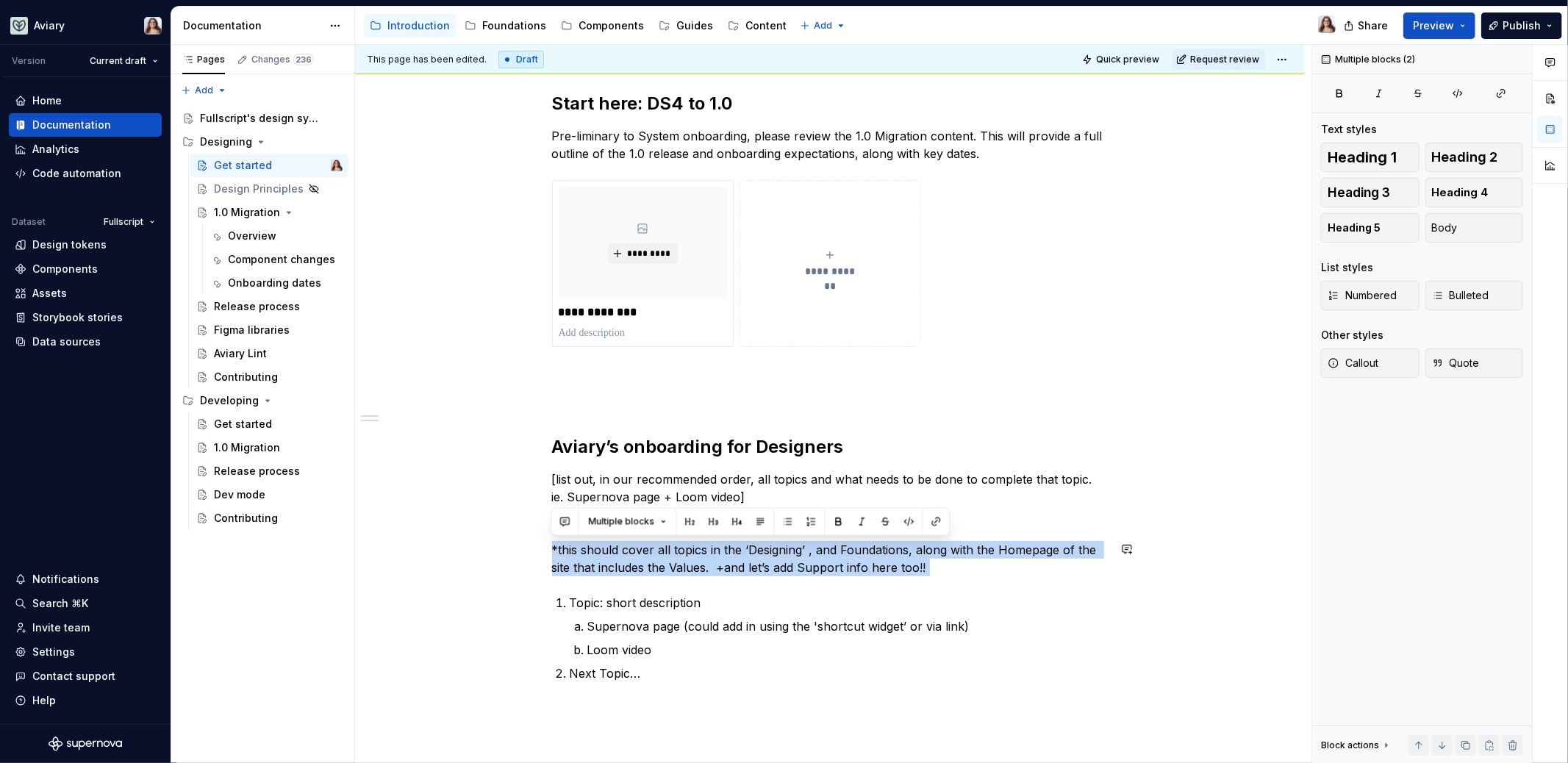
drag, startPoint x: 551, startPoint y: 545, endPoint x: 934, endPoint y: 578, distance: 384.4
click at [934, 578] on div "**********" at bounding box center [830, 404] width 556 height 626
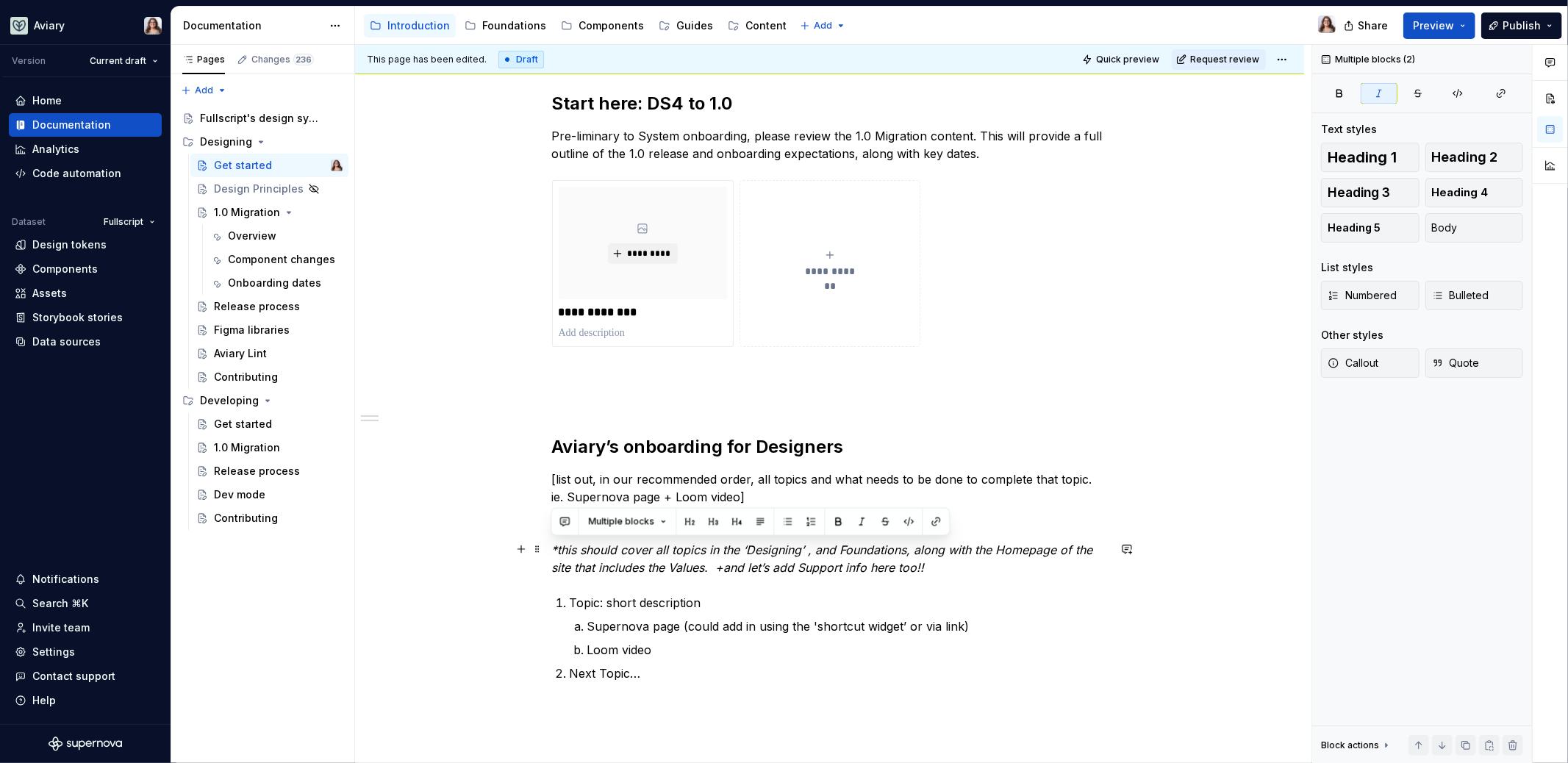
click at [939, 569] on p "*this should cover all topics in the ‘Designing’ , and Foundations, along with …" at bounding box center [830, 558] width 556 height 35
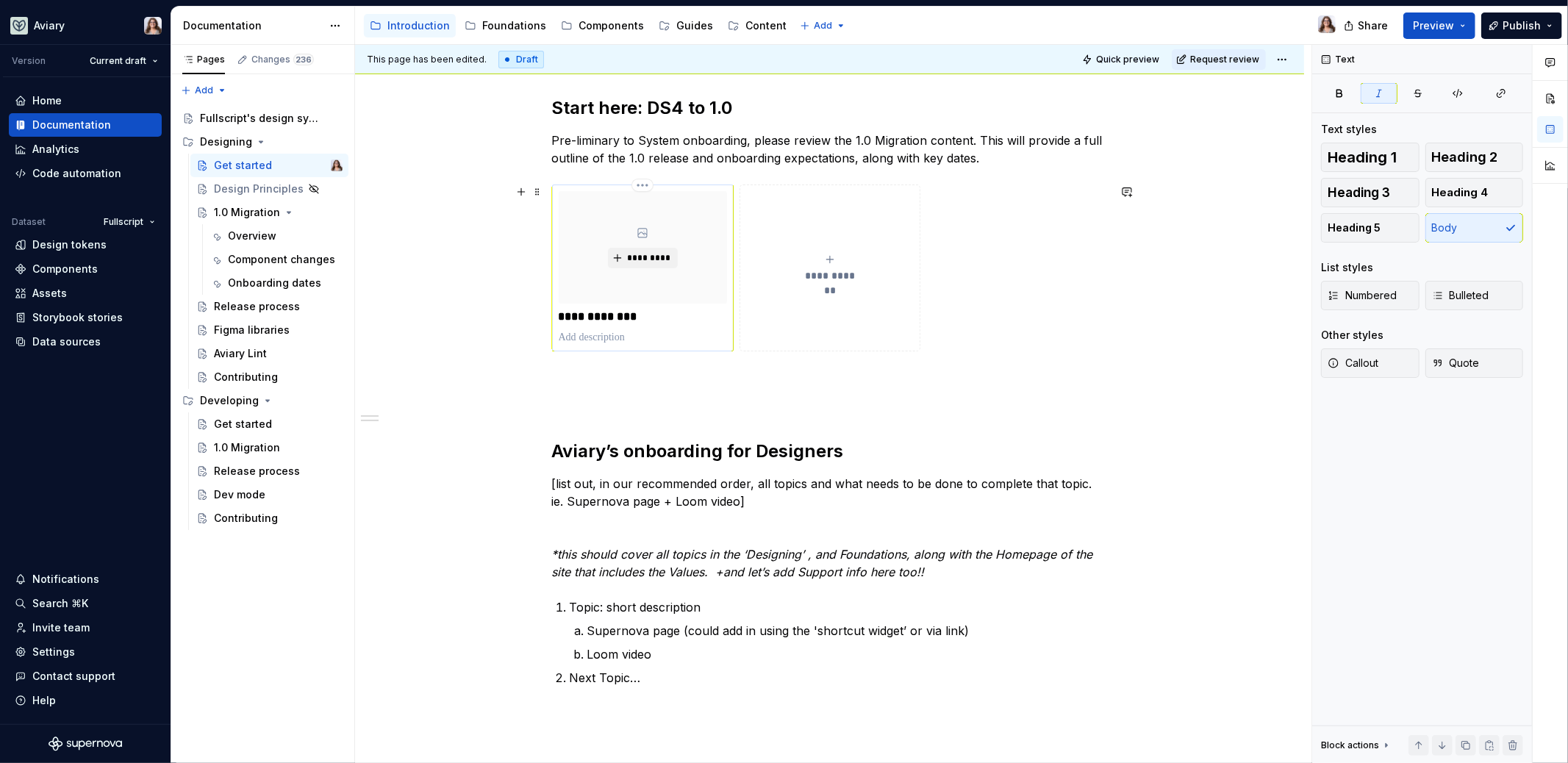
scroll to position [170, 0]
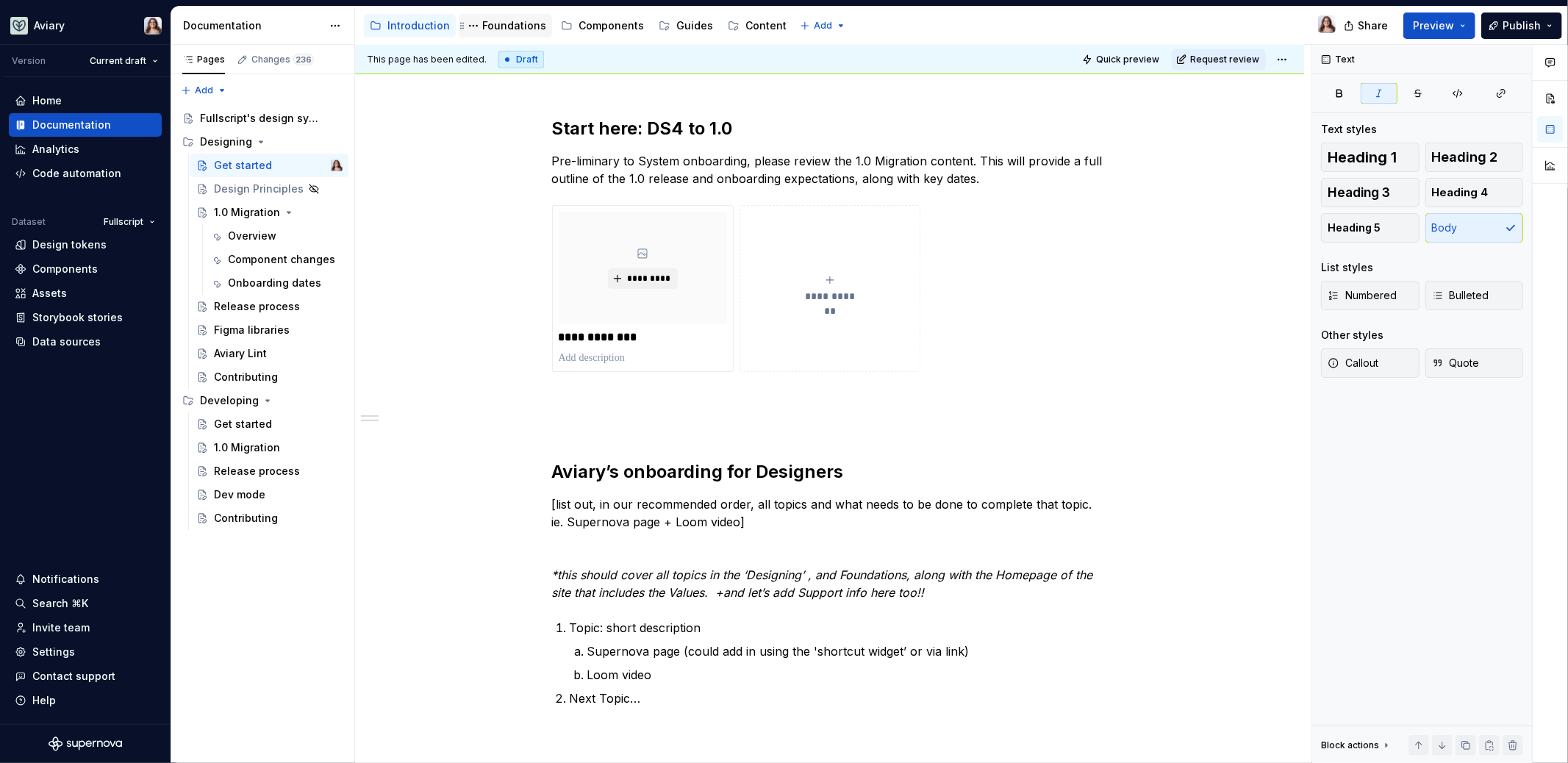
click at [512, 27] on div "Foundations" at bounding box center [514, 25] width 64 height 15
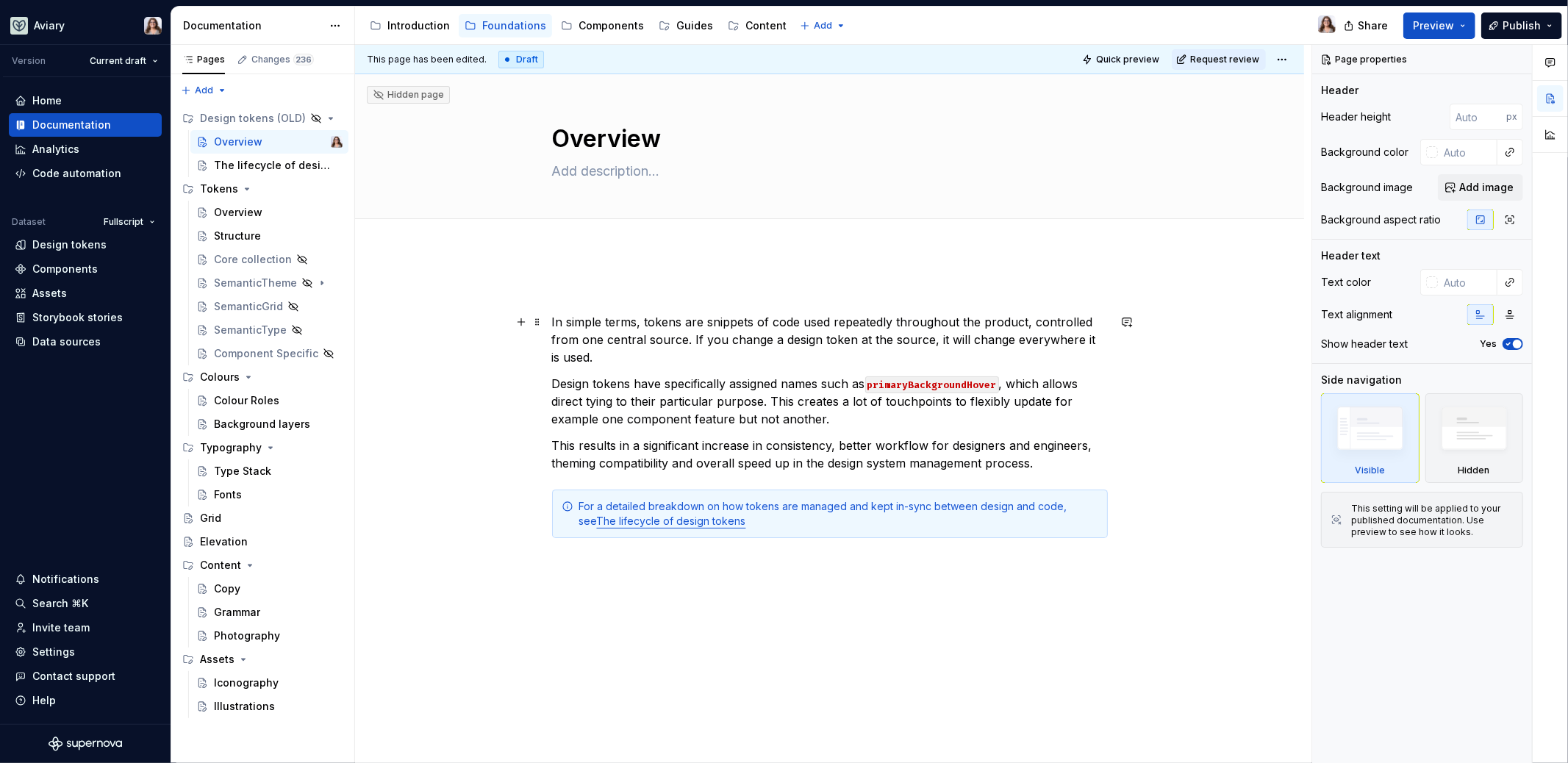
click at [586, 355] on p "In simple terms, tokens are snippets of code used repeatedly throughout the pro…" at bounding box center [830, 340] width 556 height 53
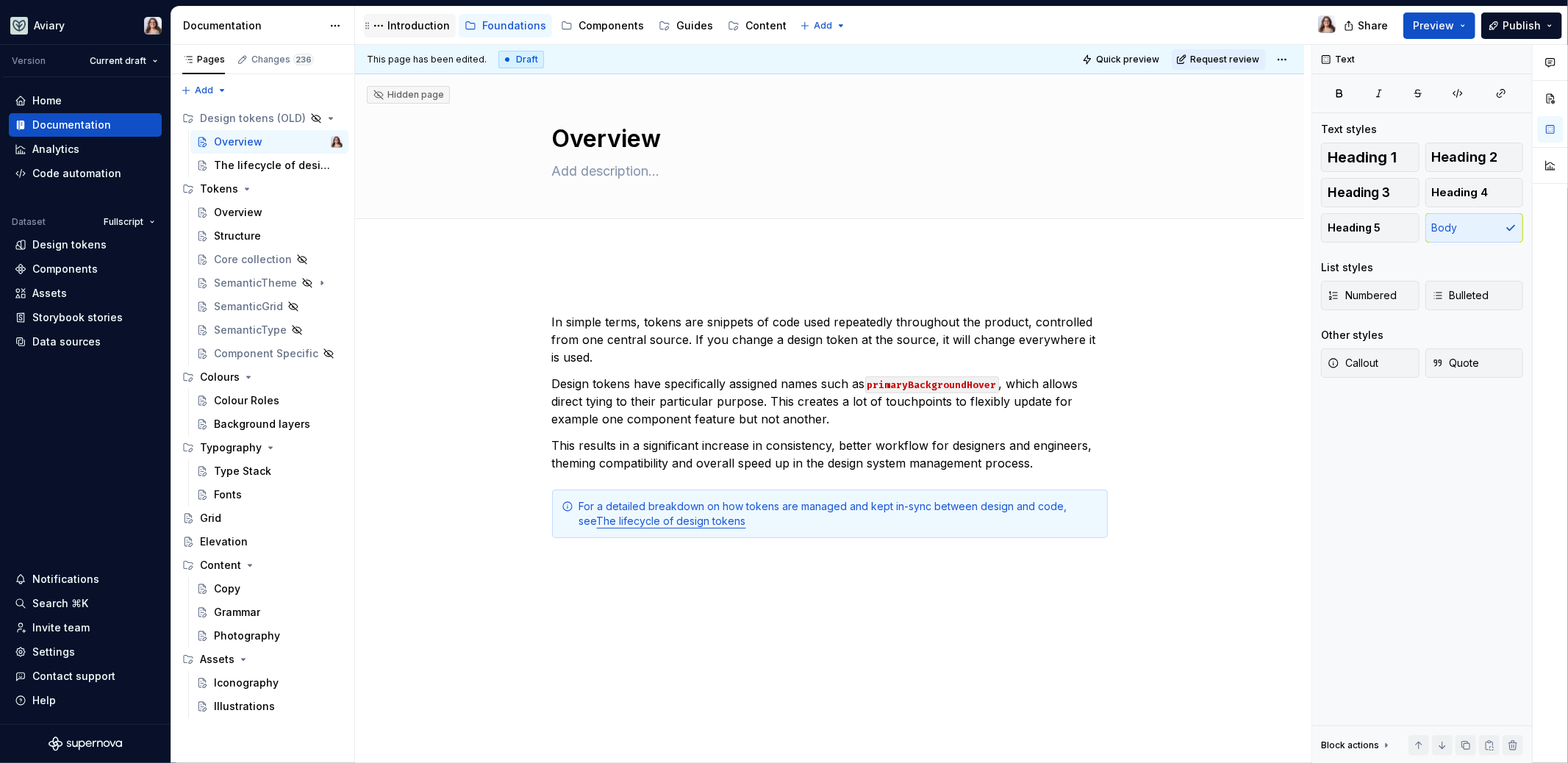
click at [410, 25] on div "Introduction" at bounding box center [418, 25] width 63 height 15
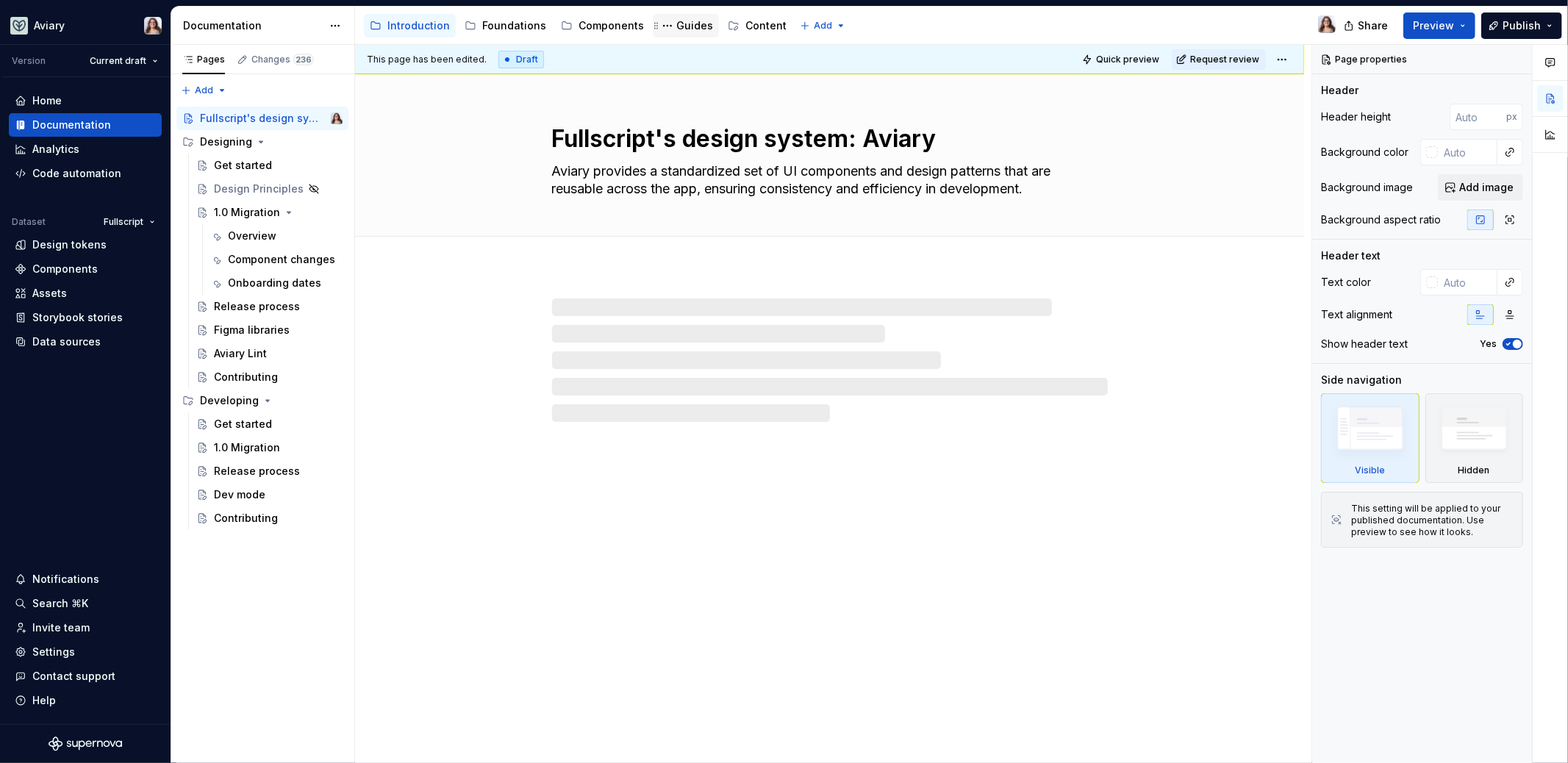
click at [681, 27] on div "Guides" at bounding box center [695, 25] width 37 height 15
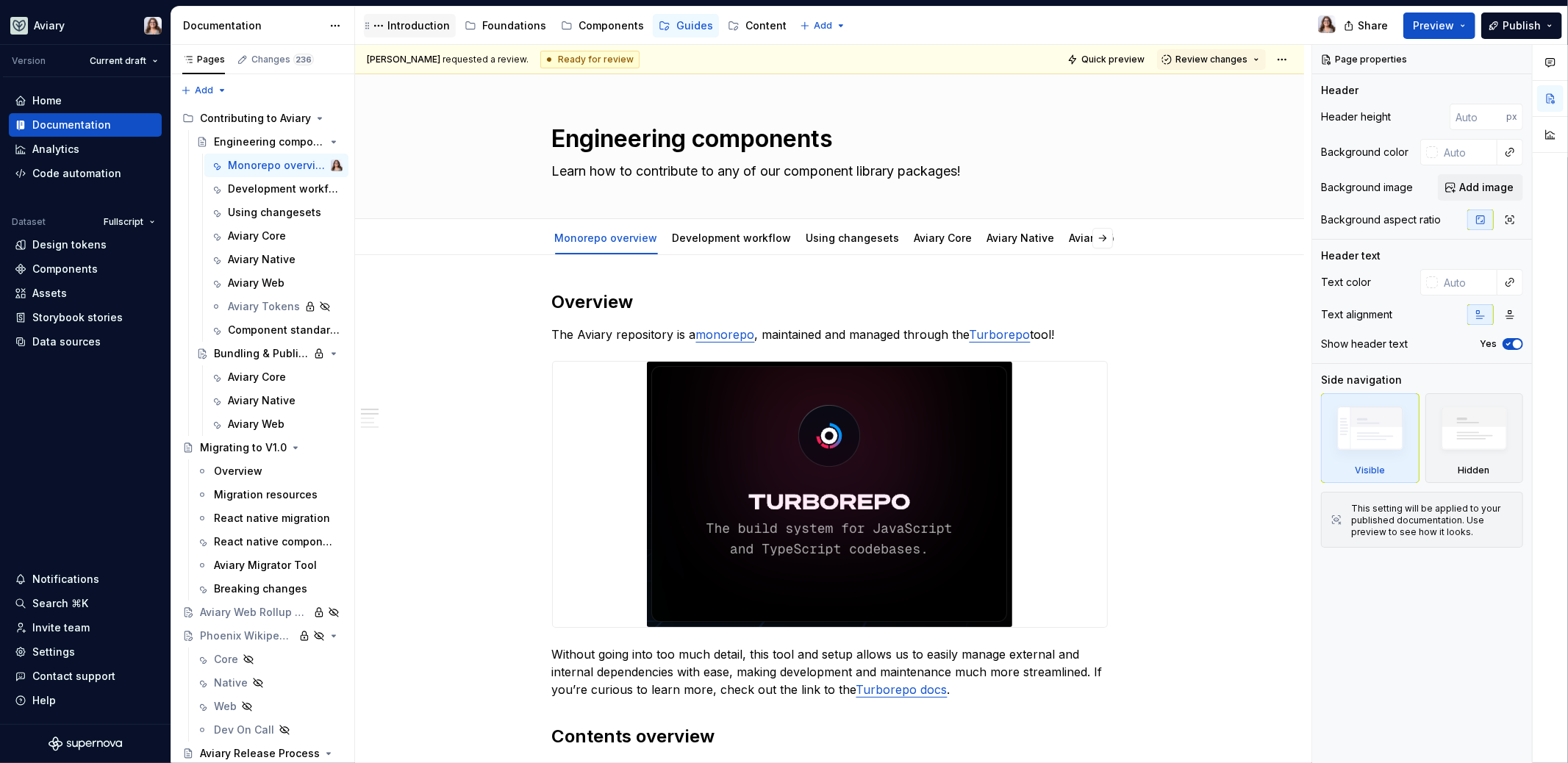
click at [415, 21] on div "Introduction" at bounding box center [418, 25] width 63 height 15
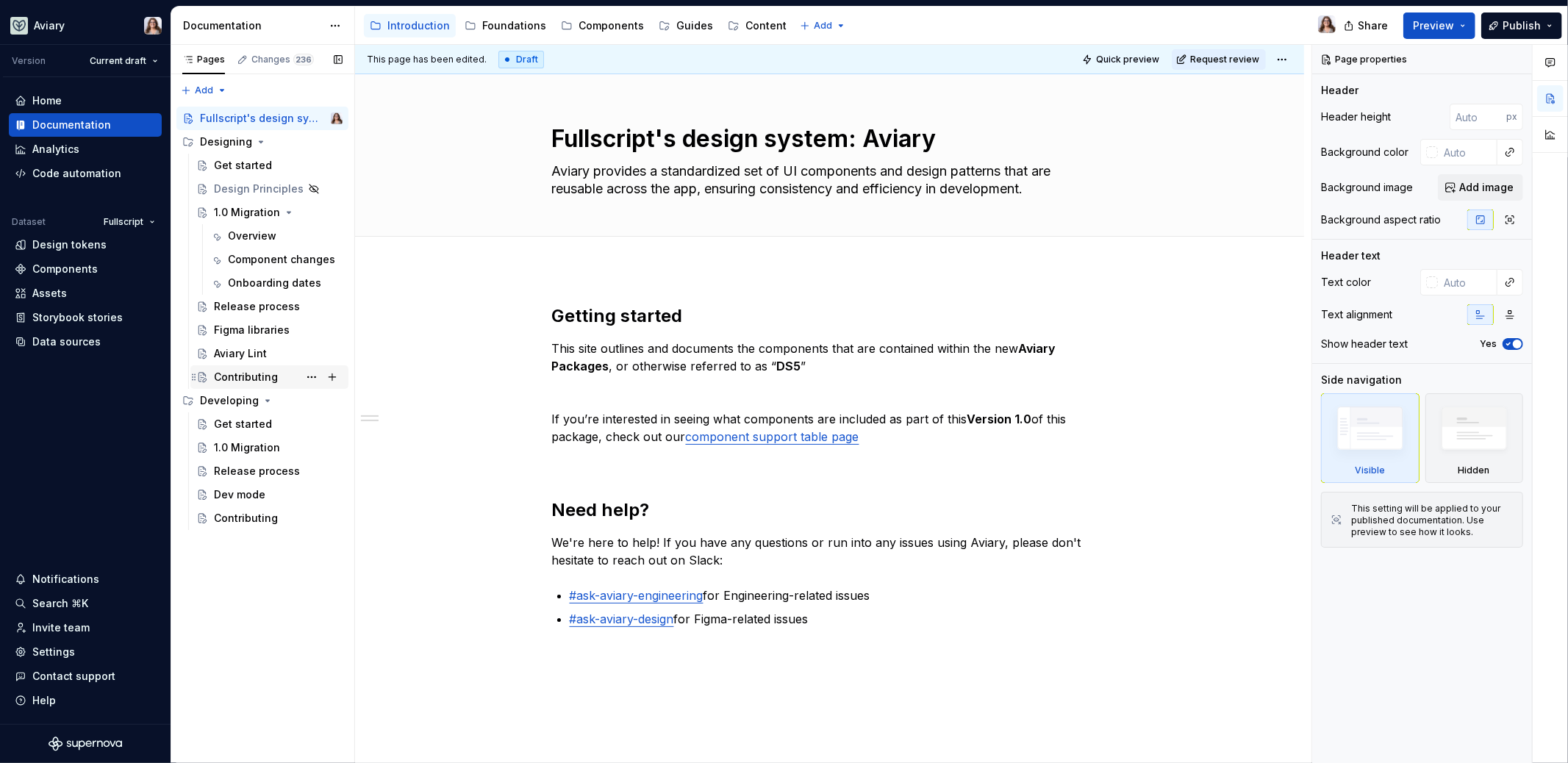
click at [258, 378] on div "Contributing" at bounding box center [246, 377] width 64 height 15
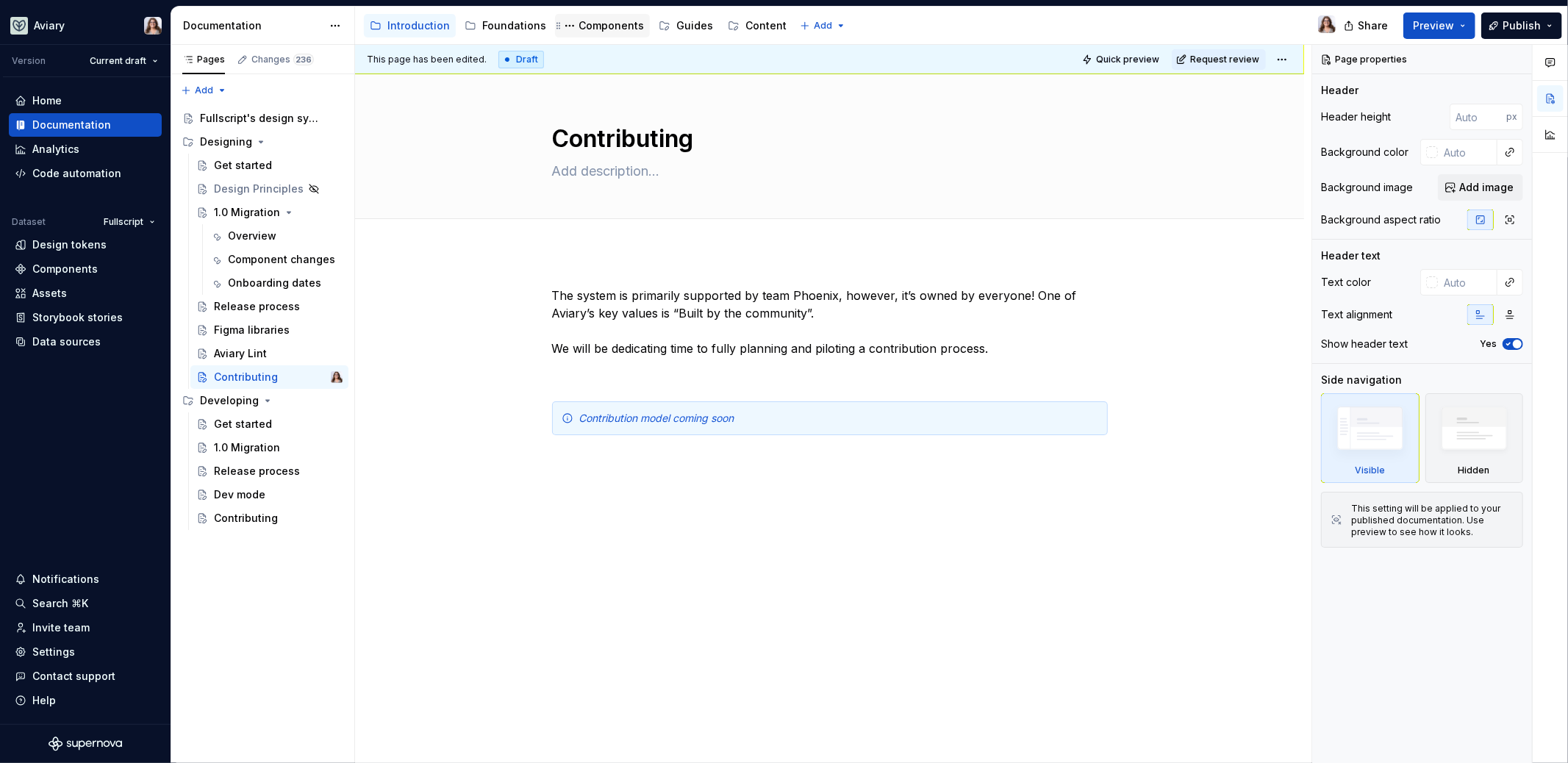
click at [599, 31] on div "Components" at bounding box center [611, 25] width 65 height 15
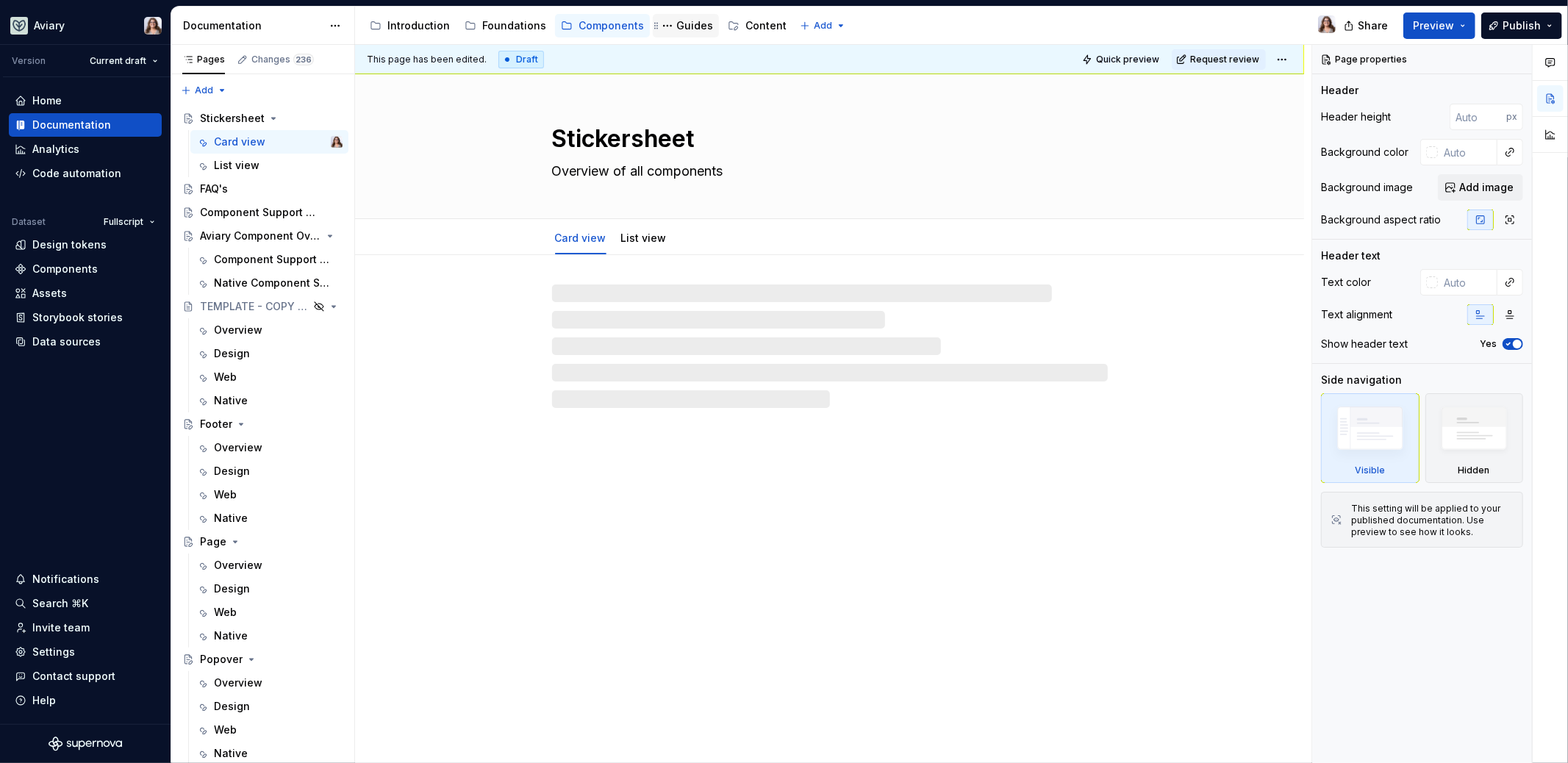
click at [684, 21] on div "Guides" at bounding box center [695, 25] width 37 height 15
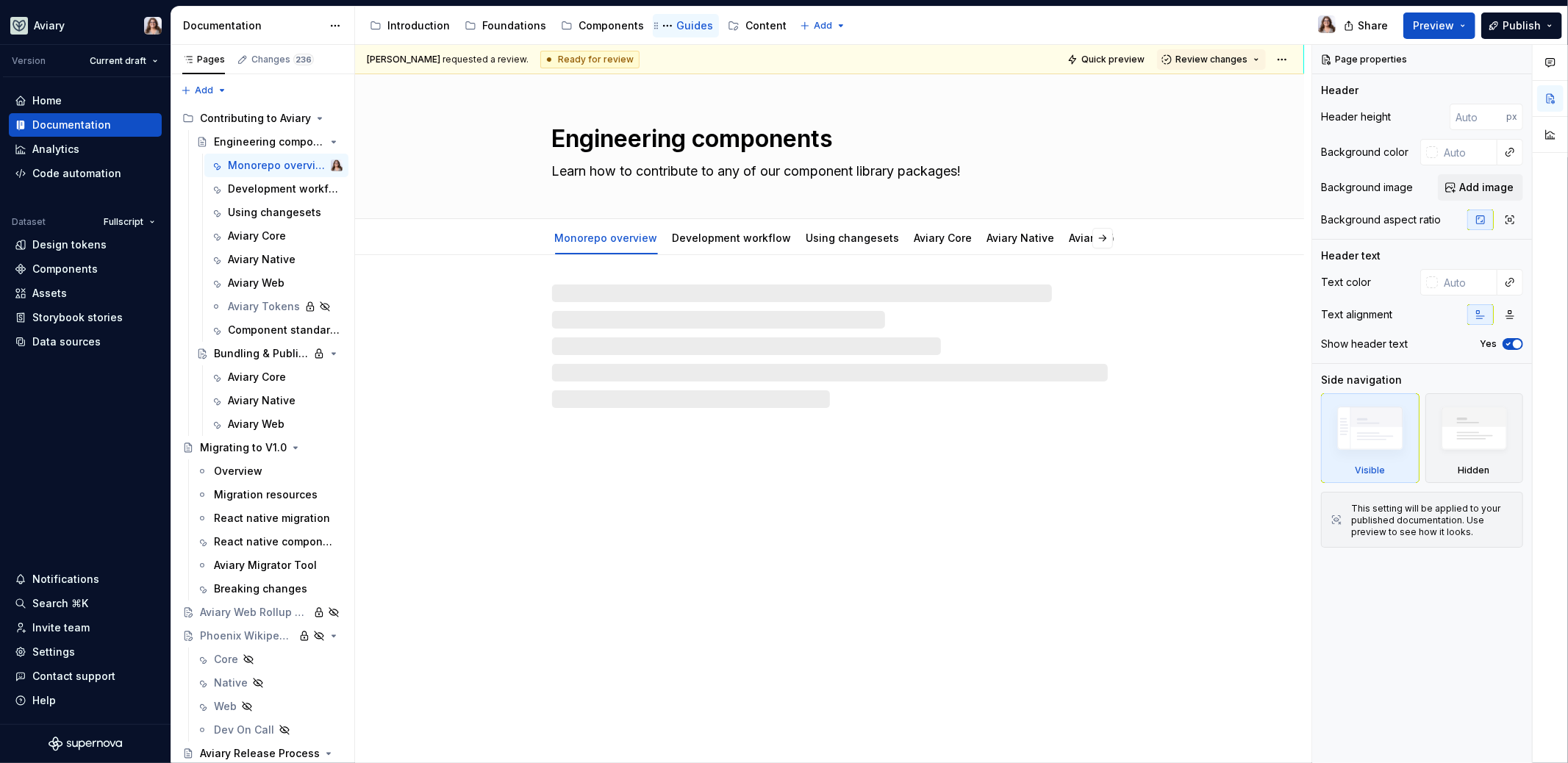
click at [679, 30] on div "Guides" at bounding box center [695, 25] width 37 height 15
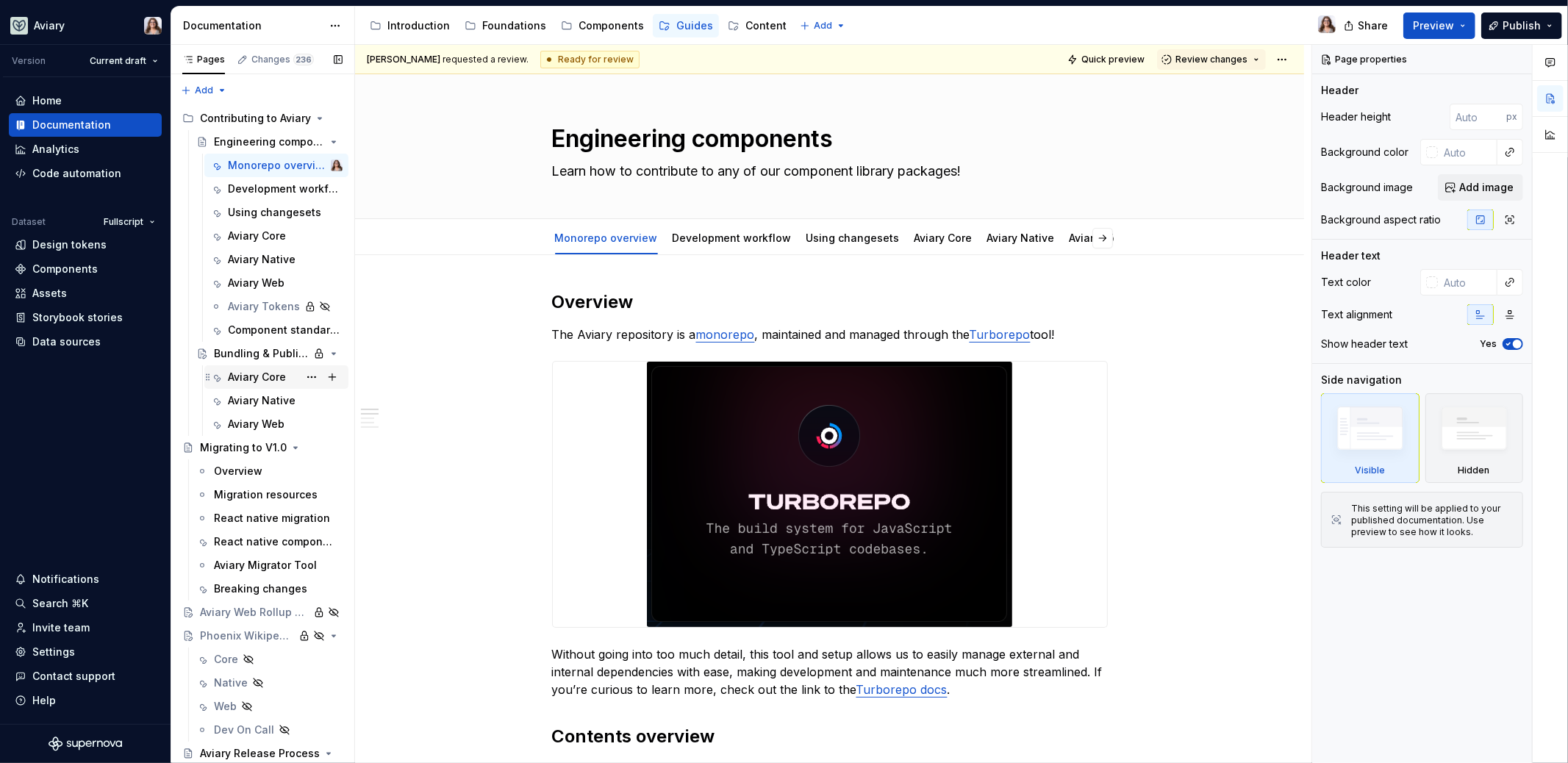
click at [247, 375] on div "Aviary Core" at bounding box center [257, 377] width 58 height 15
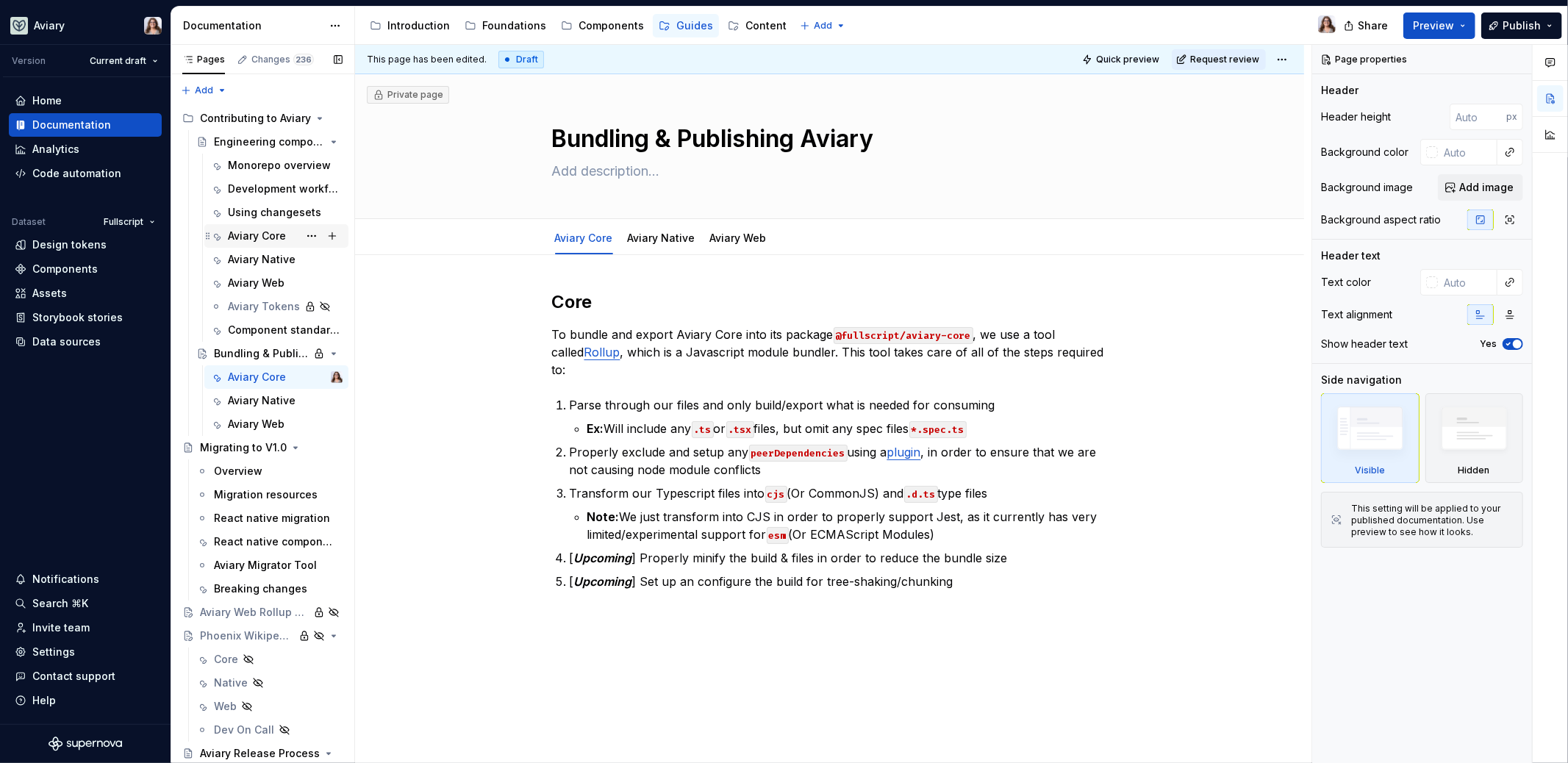
click at [248, 232] on div "Aviary Core" at bounding box center [257, 235] width 58 height 15
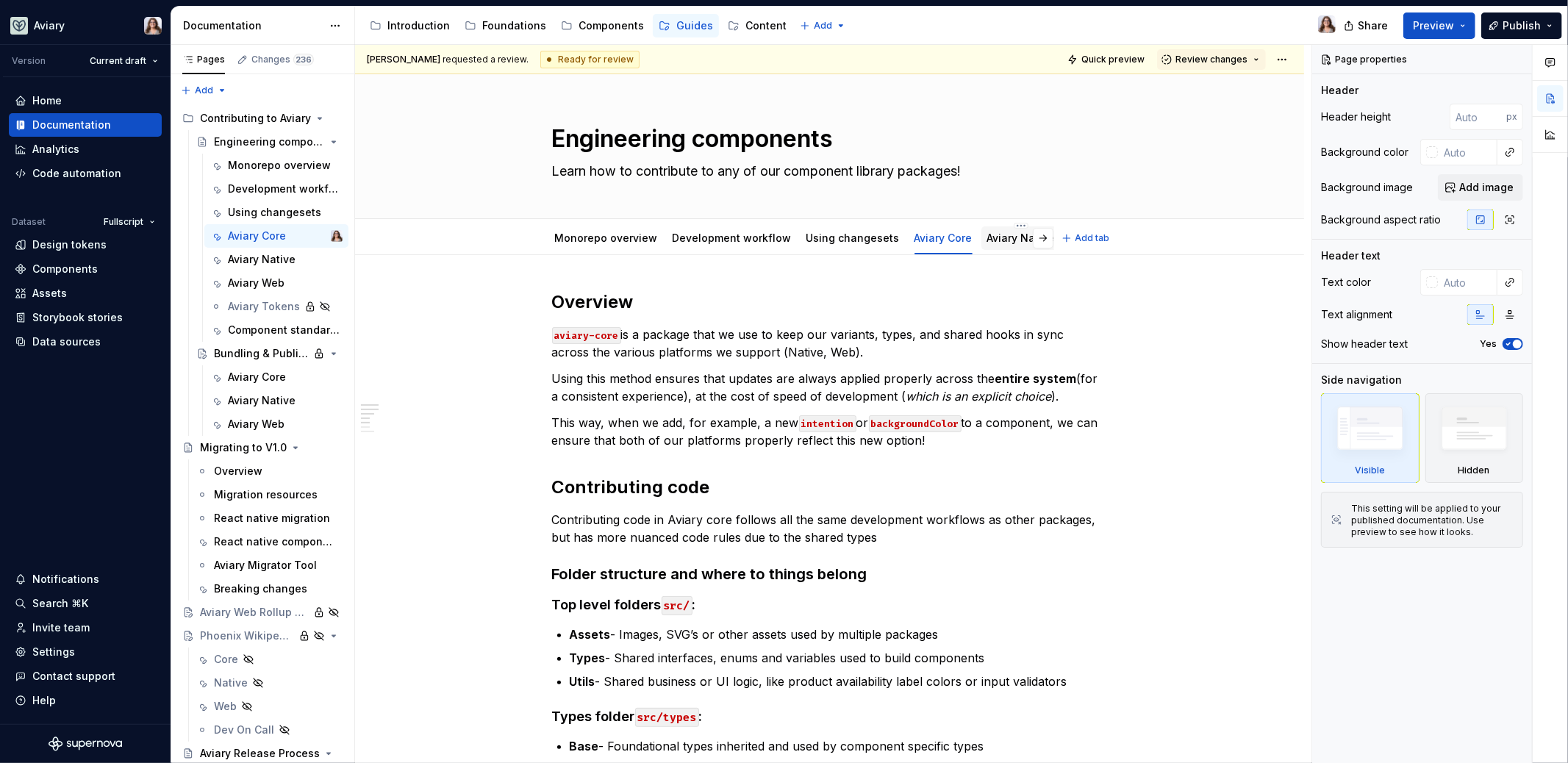
click at [1004, 242] on link "Aviary Native" at bounding box center [1021, 238] width 68 height 13
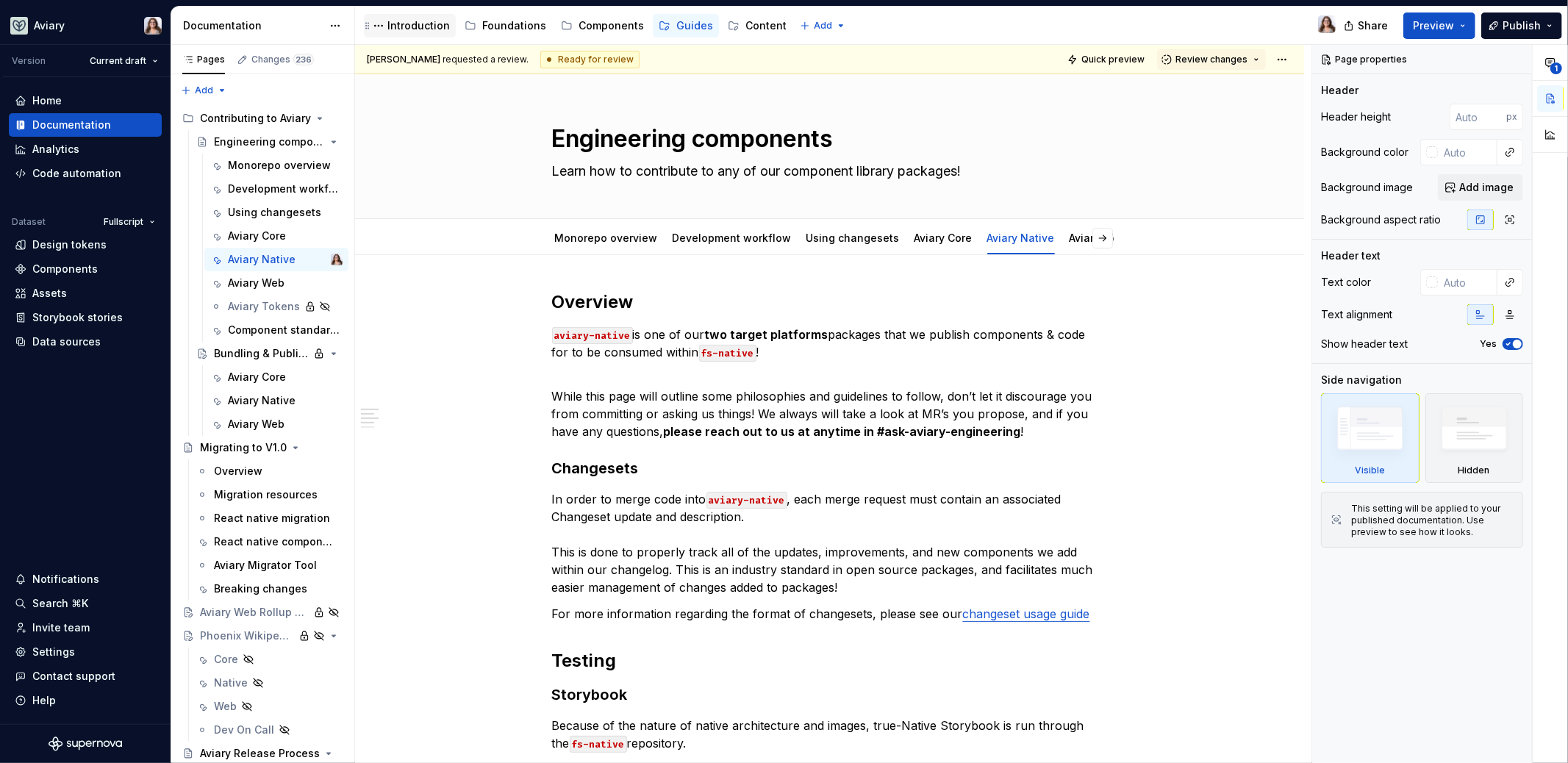
click at [410, 24] on div "Introduction" at bounding box center [418, 25] width 63 height 15
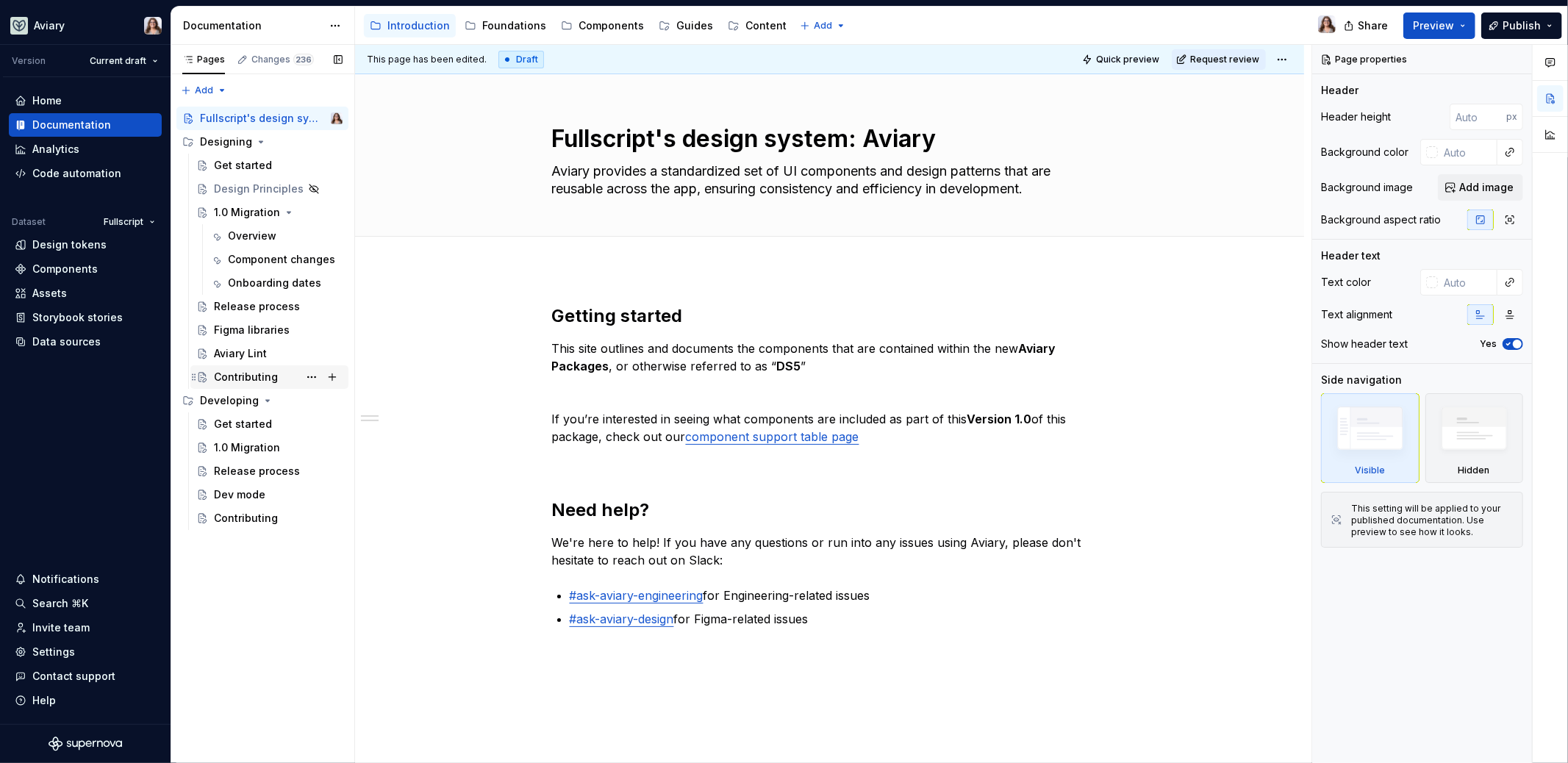
click at [250, 380] on div "Contributing" at bounding box center [246, 377] width 64 height 15
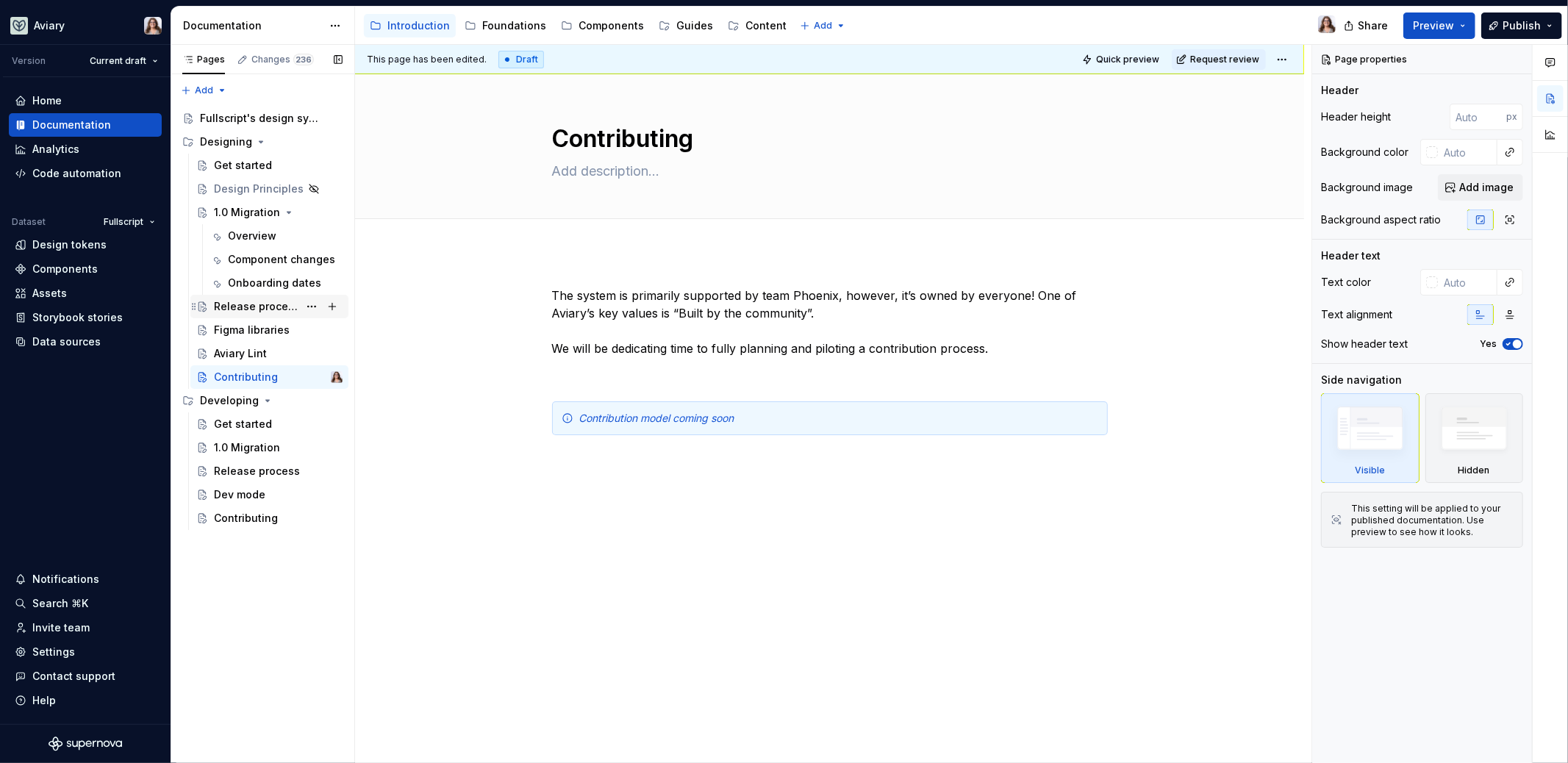
click at [242, 305] on div "Release process" at bounding box center [256, 306] width 84 height 15
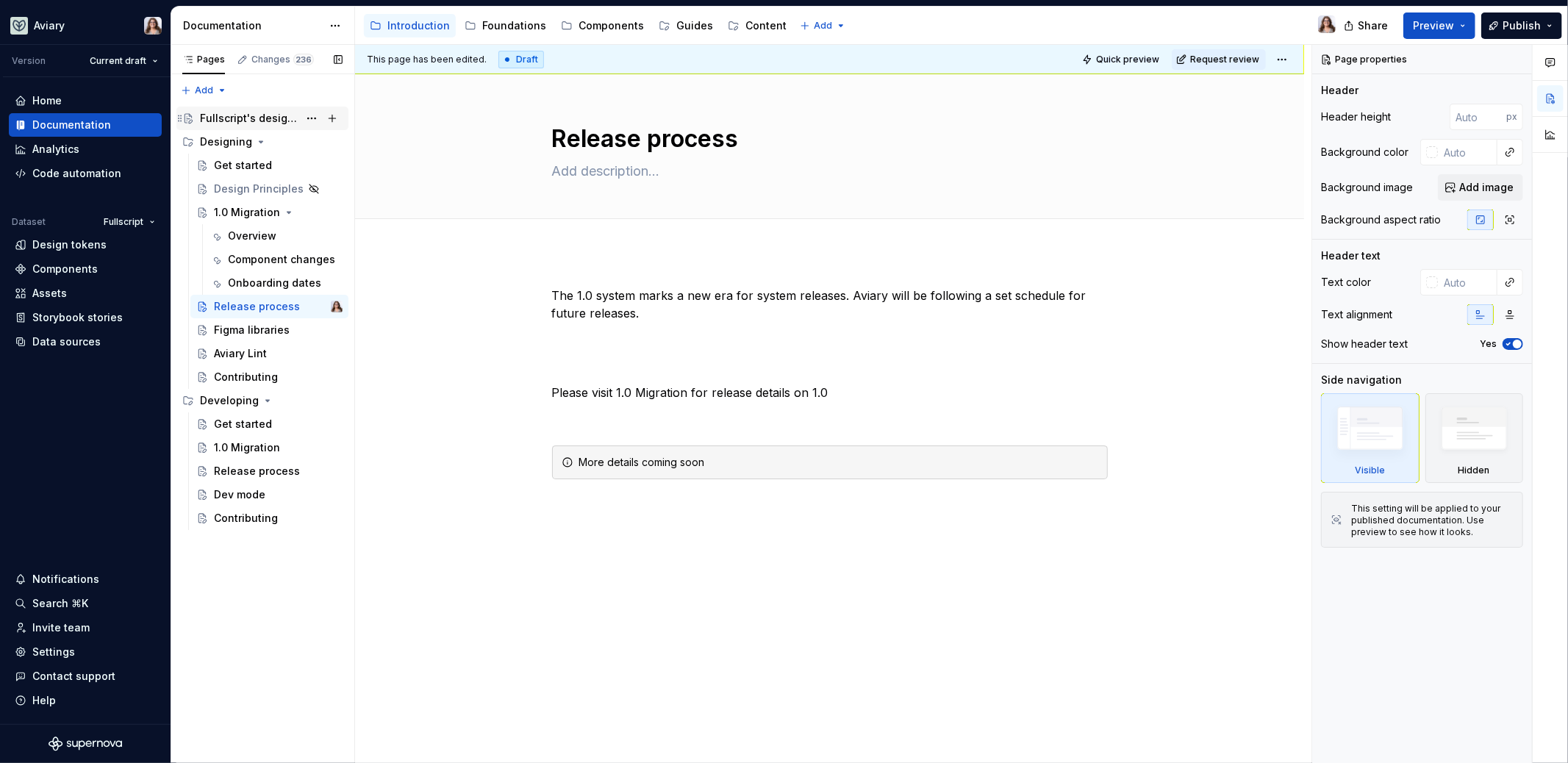
click at [252, 116] on div "Fullscript's design system: Aviary" at bounding box center [249, 118] width 99 height 15
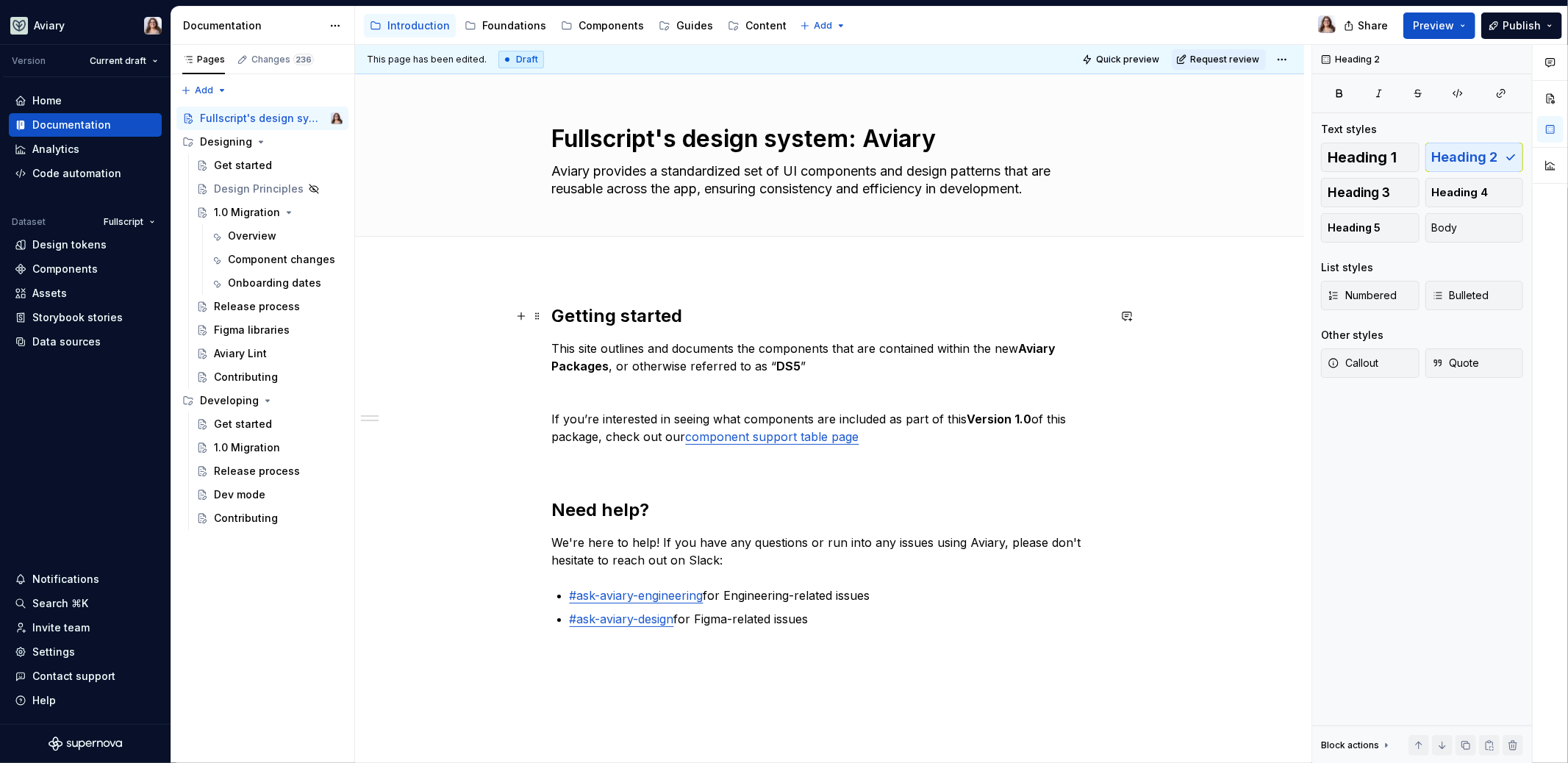
click at [687, 316] on h2 "Getting started" at bounding box center [830, 315] width 556 height 23
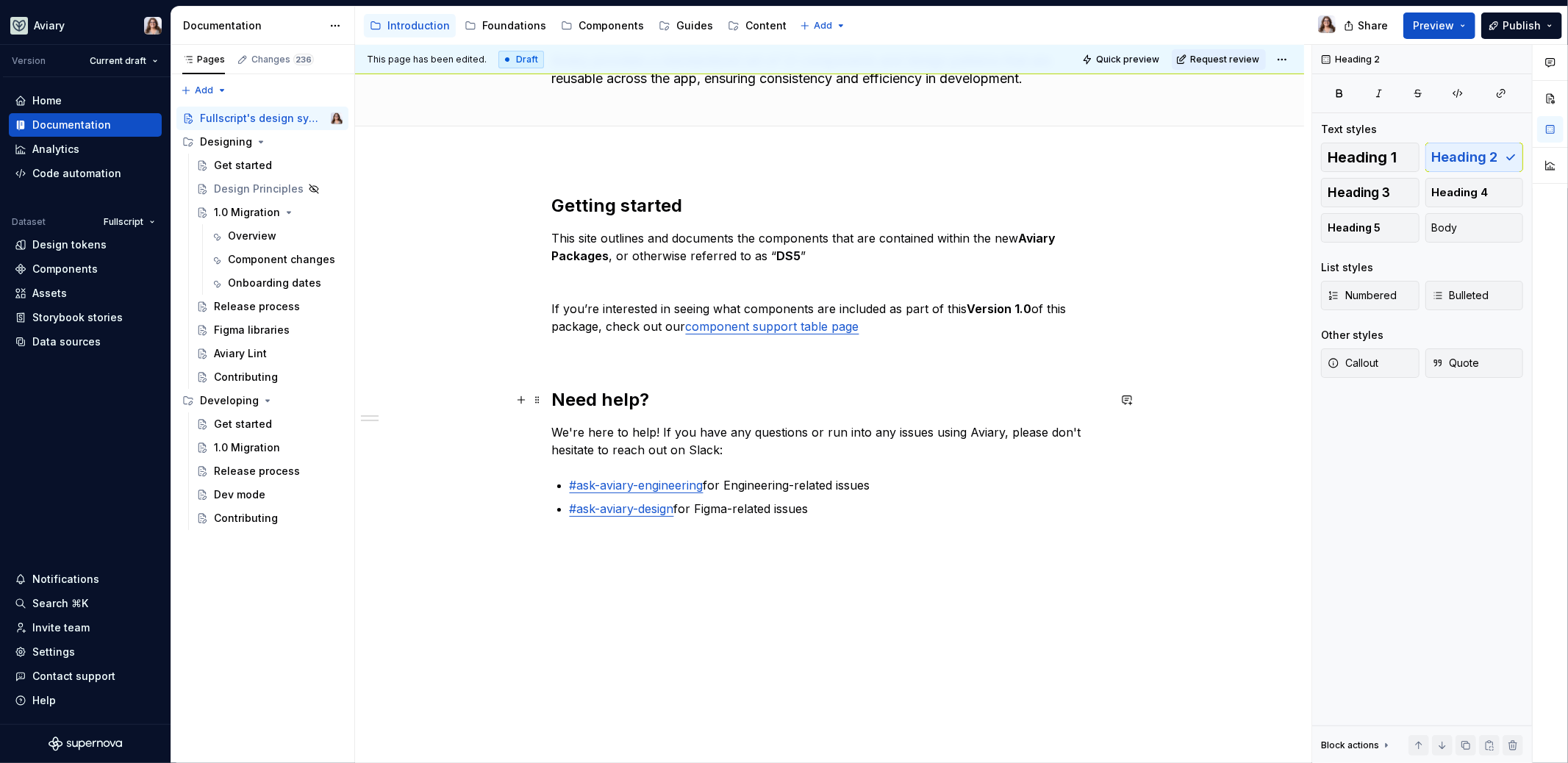
click at [654, 397] on h2 "Need help?" at bounding box center [830, 399] width 556 height 23
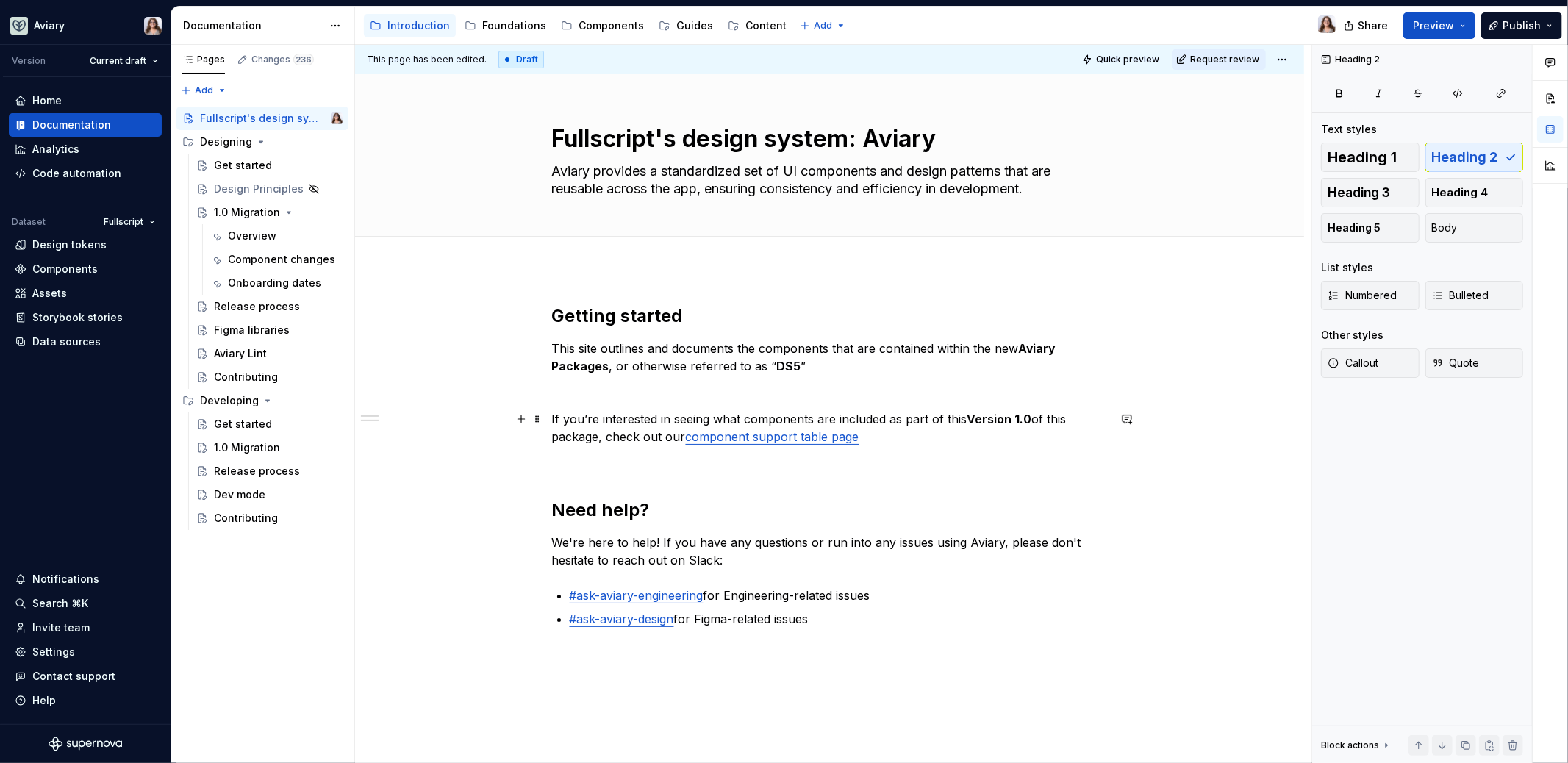
click at [723, 440] on link "component support table page" at bounding box center [773, 436] width 173 height 15
click at [876, 433] on p "If you’re interested in seeing what components are included as part of this Ver…" at bounding box center [830, 427] width 556 height 35
type textarea "*"
